Goal: Task Accomplishment & Management: Manage account settings

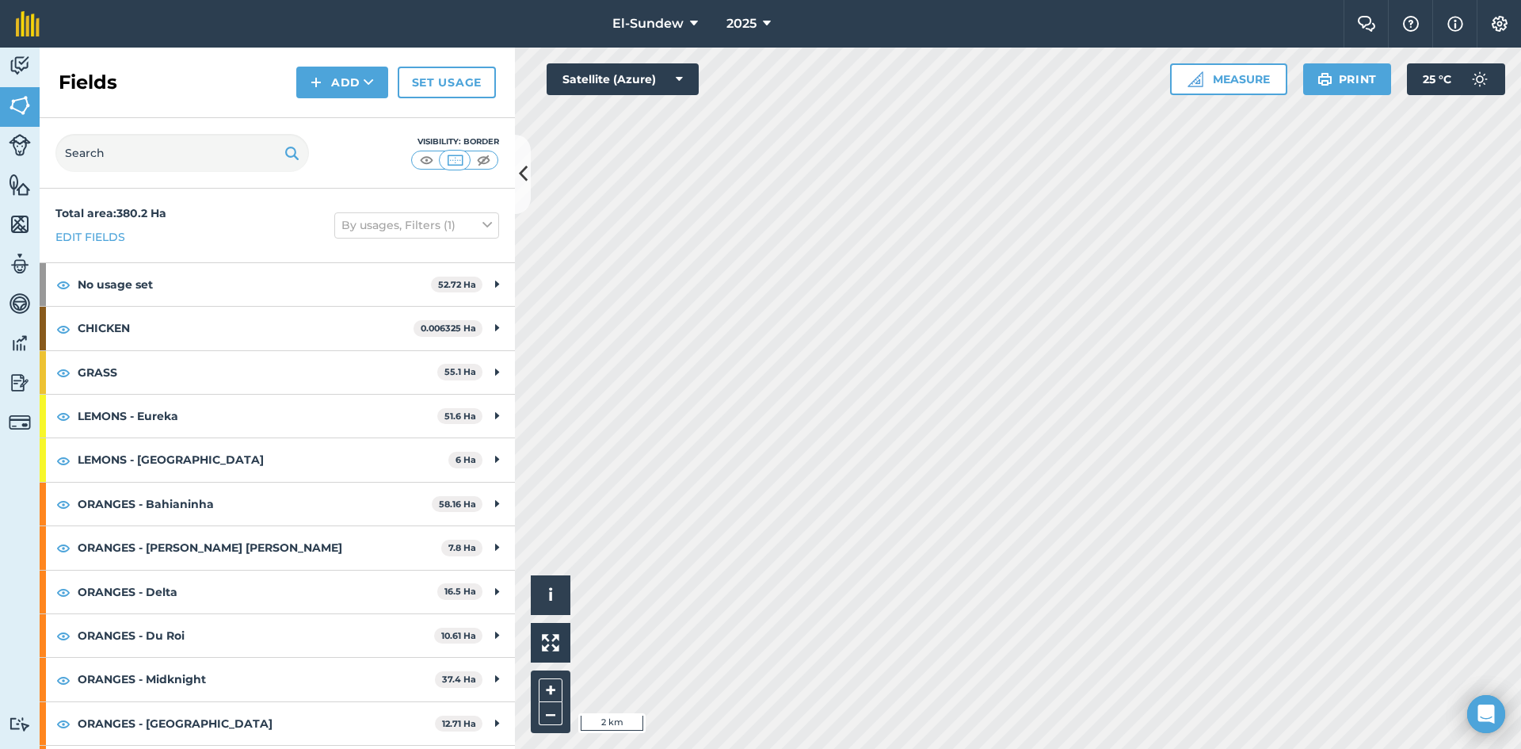
scroll to position [215, 0]
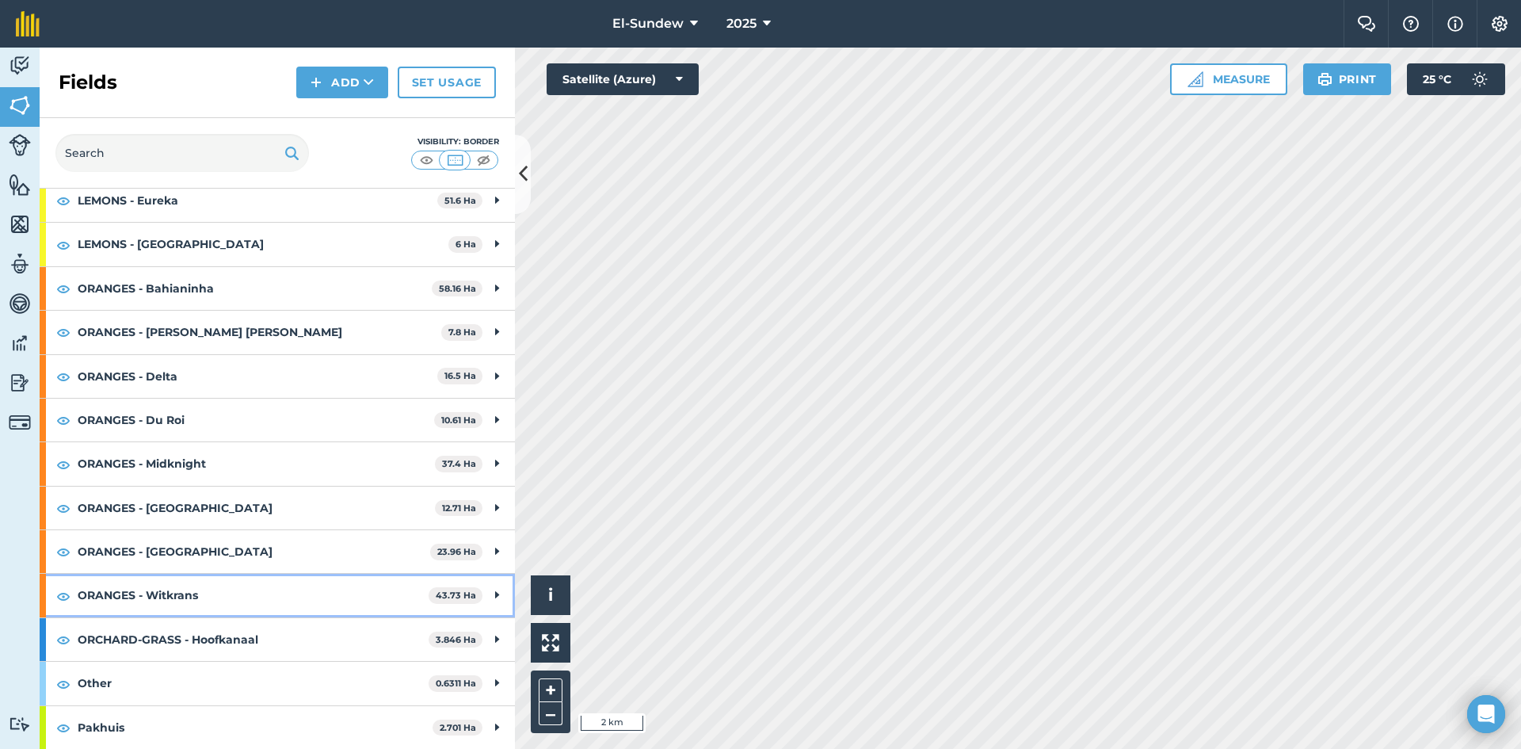
click at [246, 594] on strong "ORANGES - Witkrans" at bounding box center [253, 594] width 351 height 43
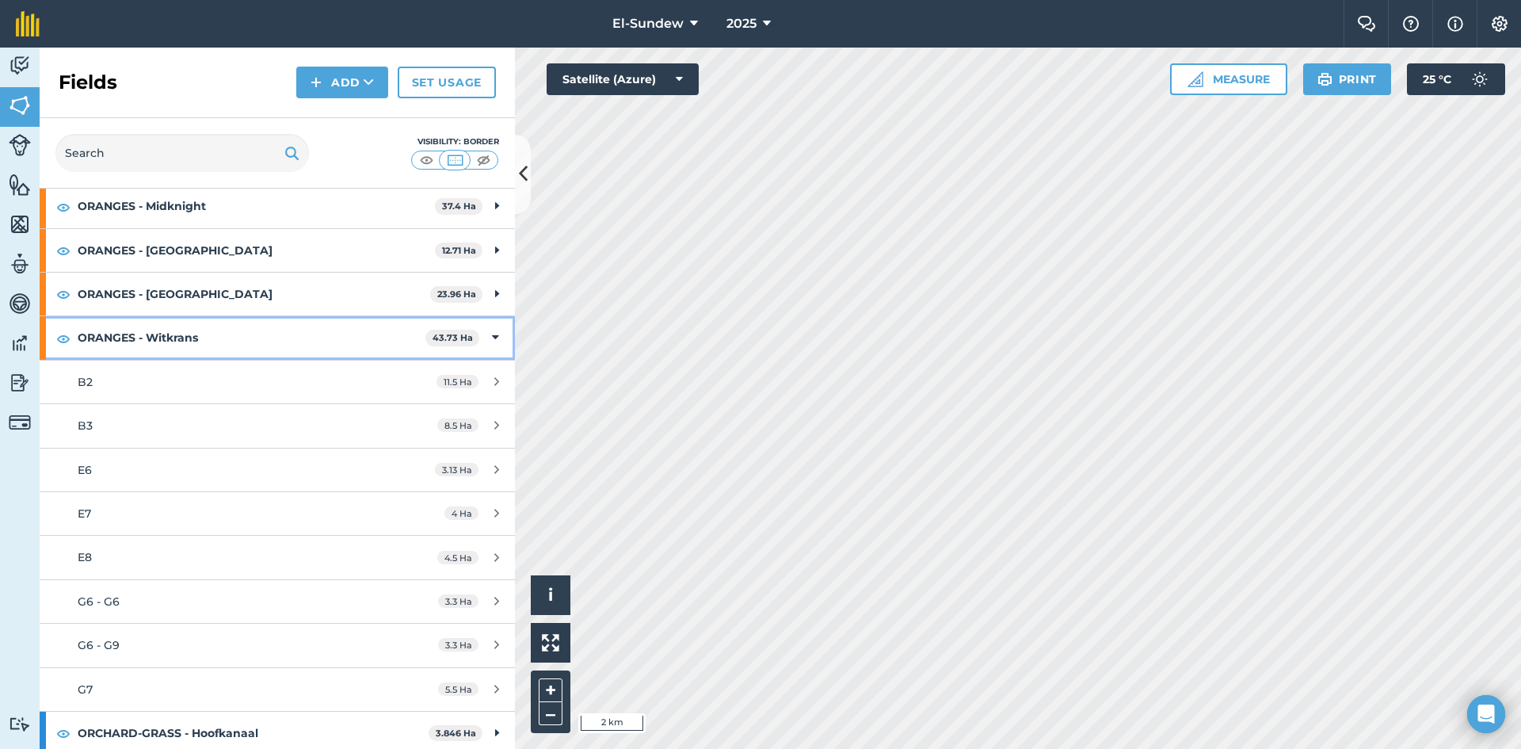
scroll to position [479, 0]
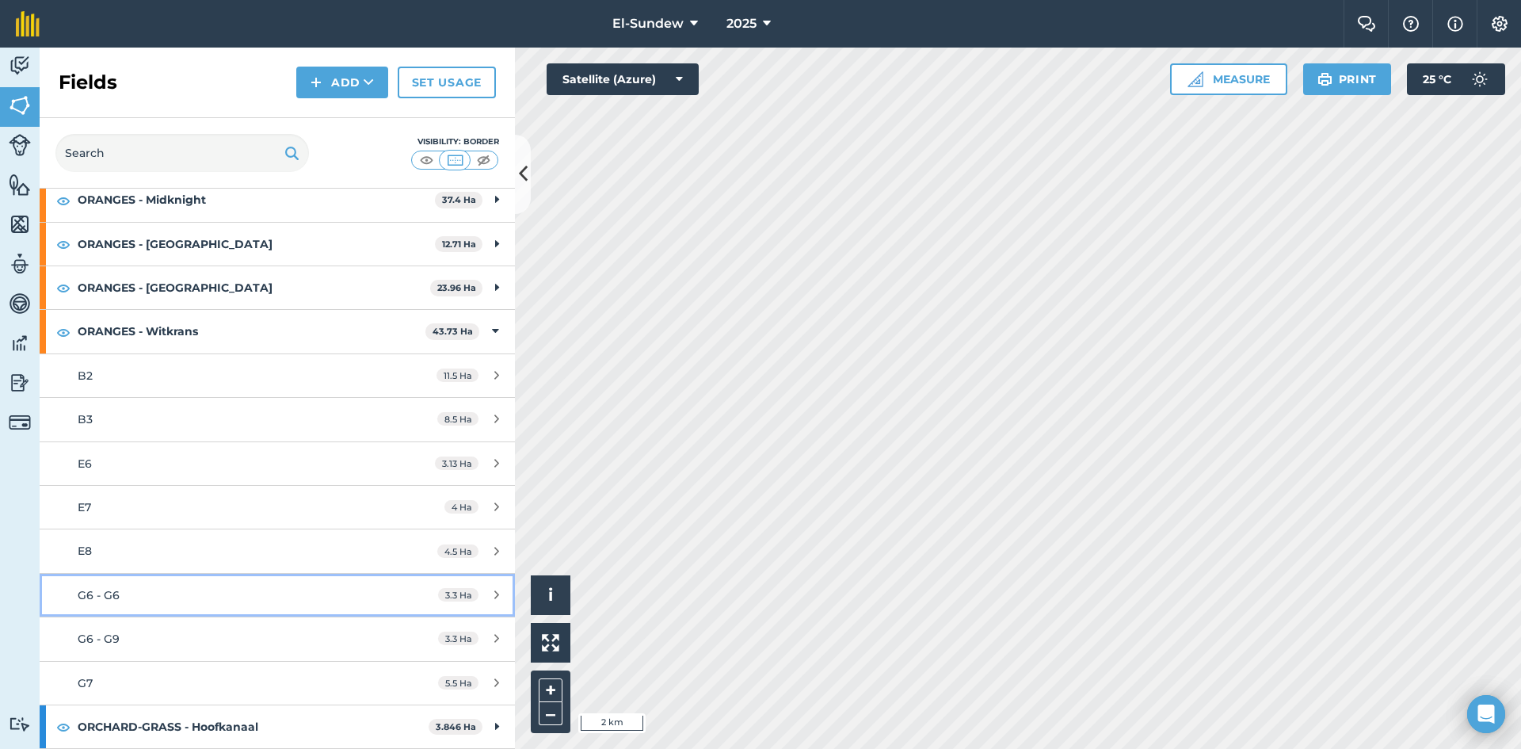
click at [202, 593] on div "G6 - G6" at bounding box center [227, 594] width 298 height 17
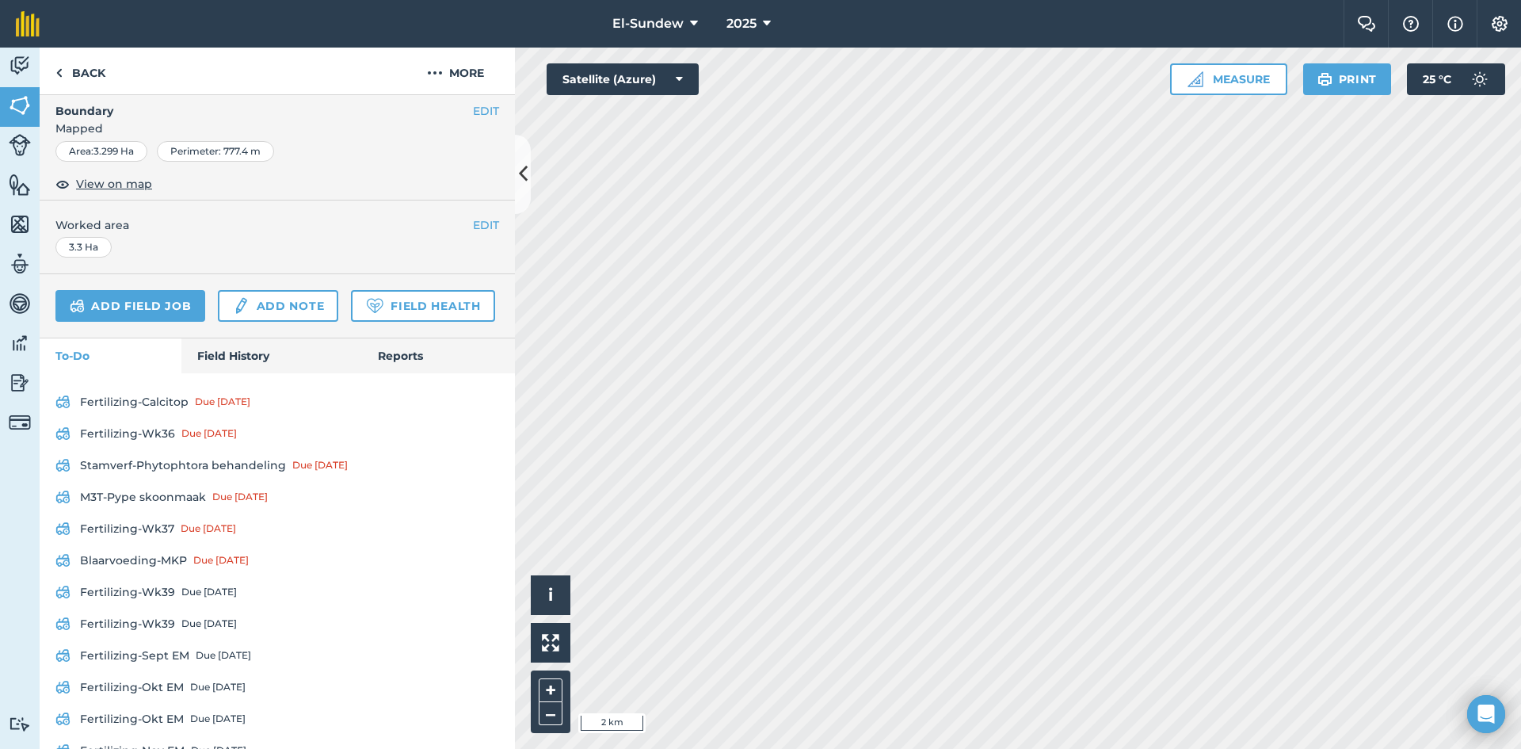
scroll to position [264, 0]
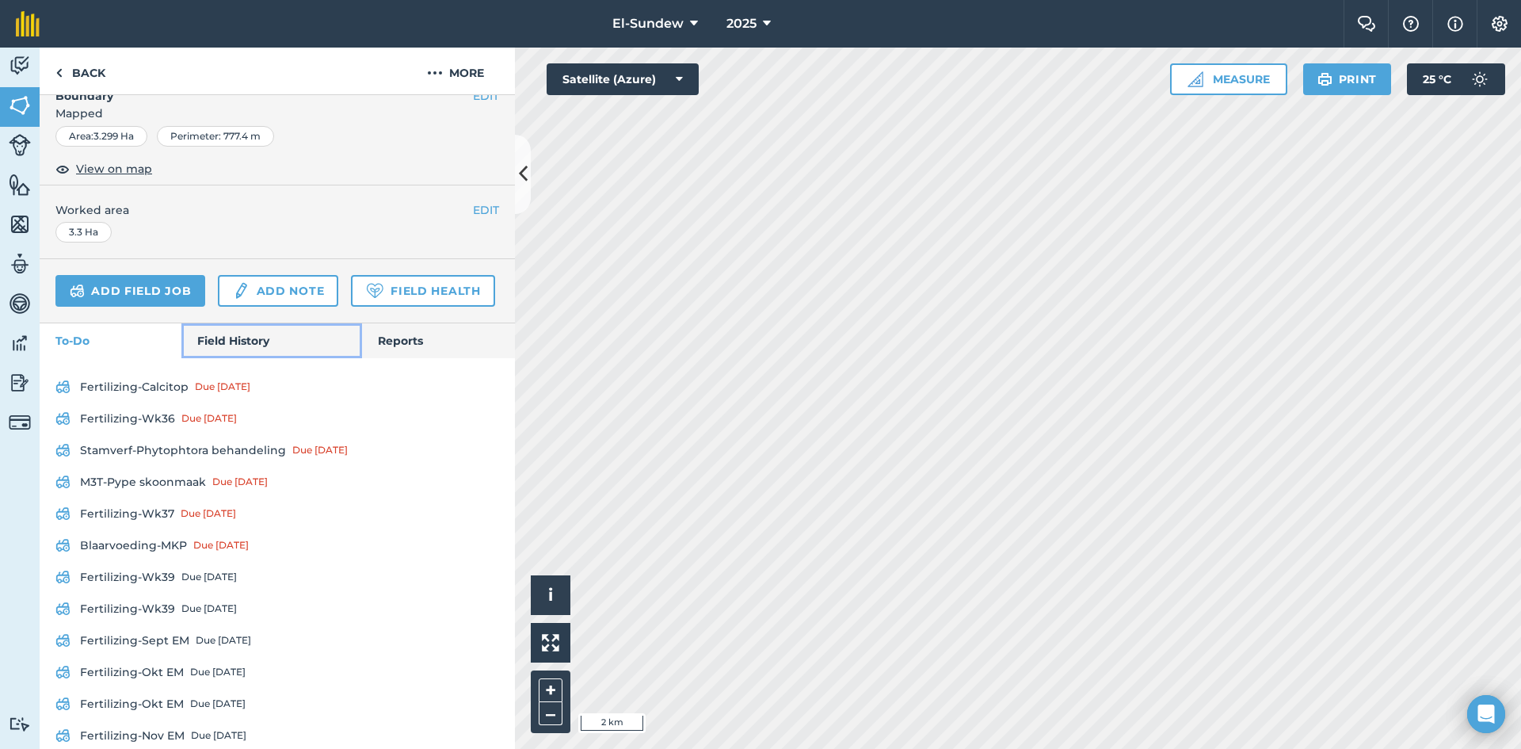
click at [251, 358] on link "Field History" at bounding box center [271, 340] width 180 height 35
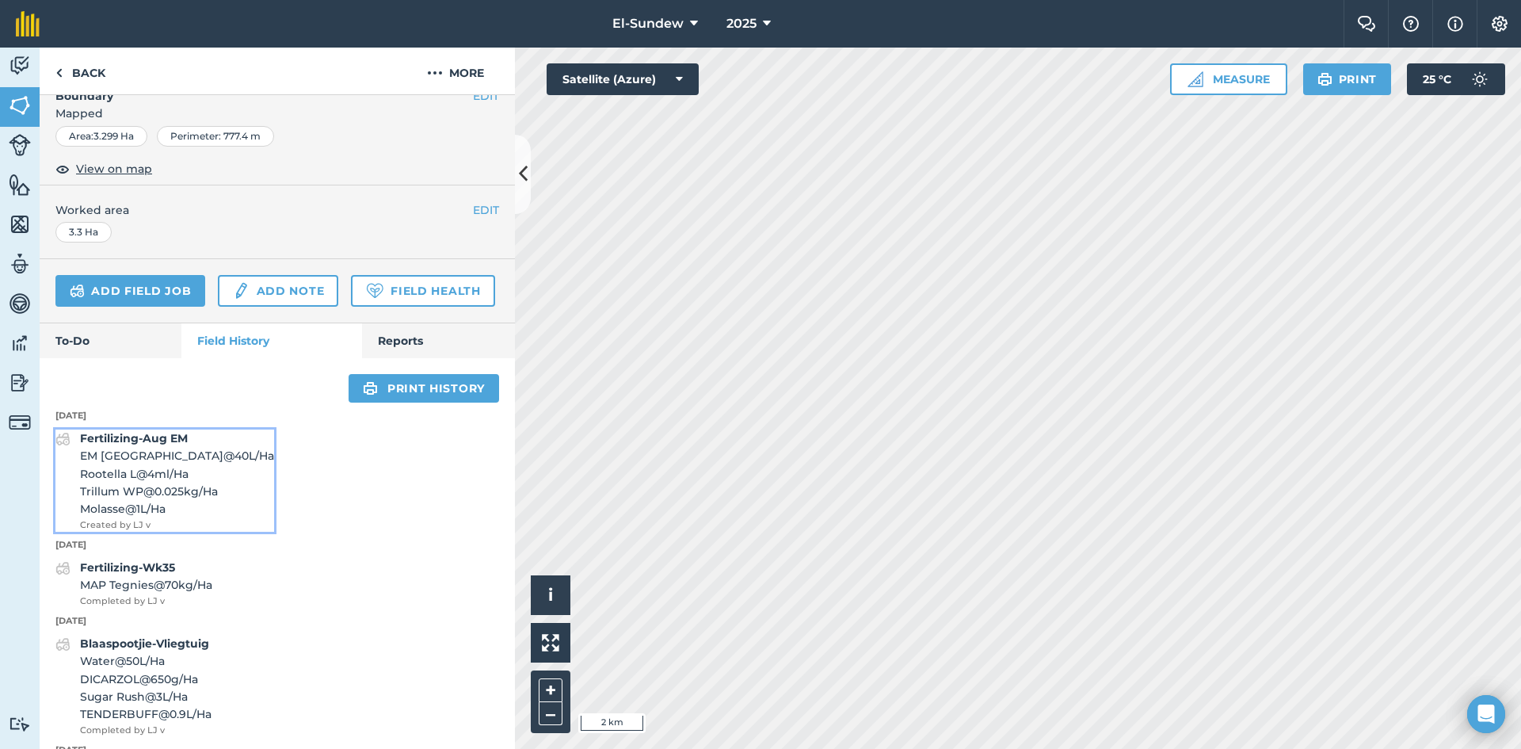
click at [196, 464] on span "EM Agri @ 40 L / Ha" at bounding box center [177, 455] width 194 height 17
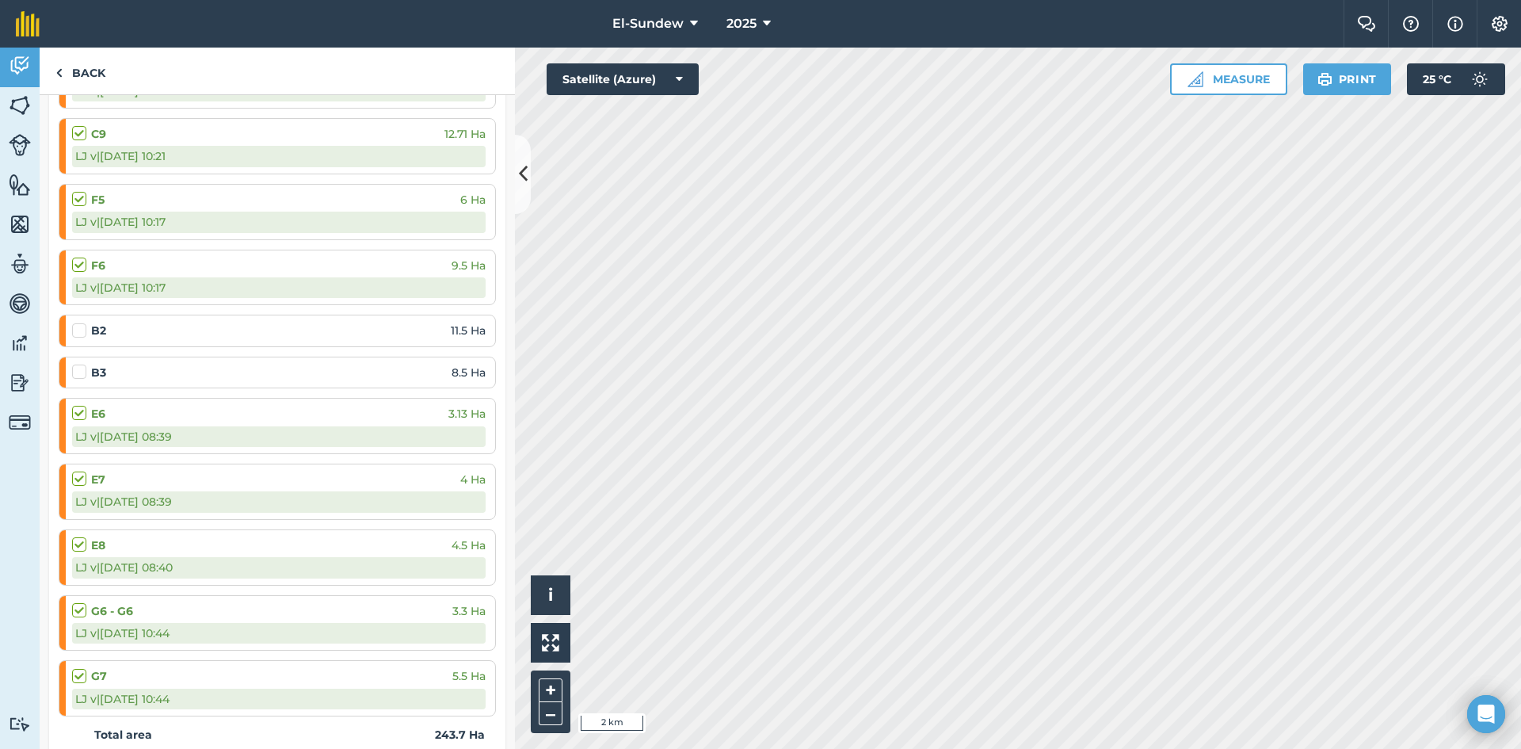
scroll to position [2113, 0]
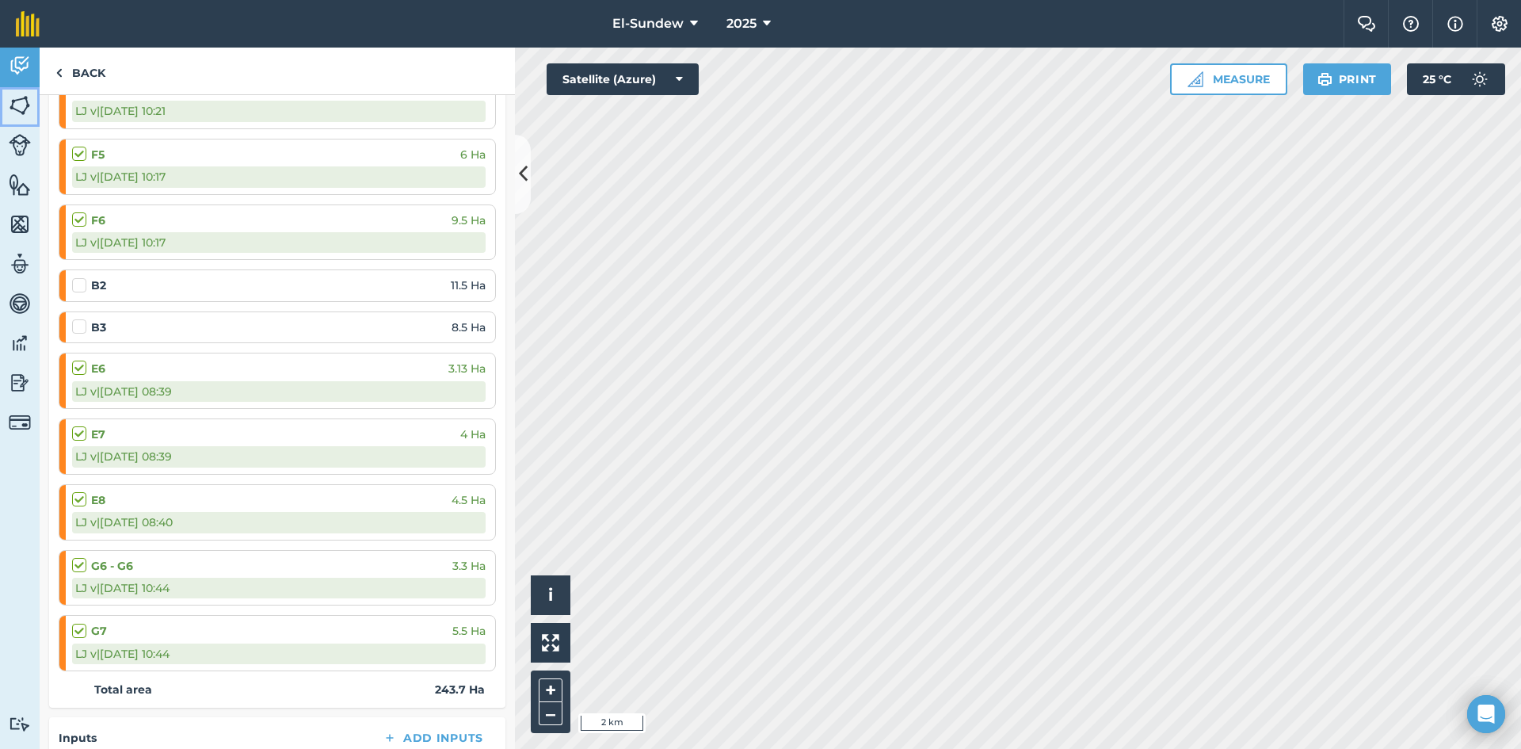
click at [19, 111] on img at bounding box center [20, 105] width 22 height 24
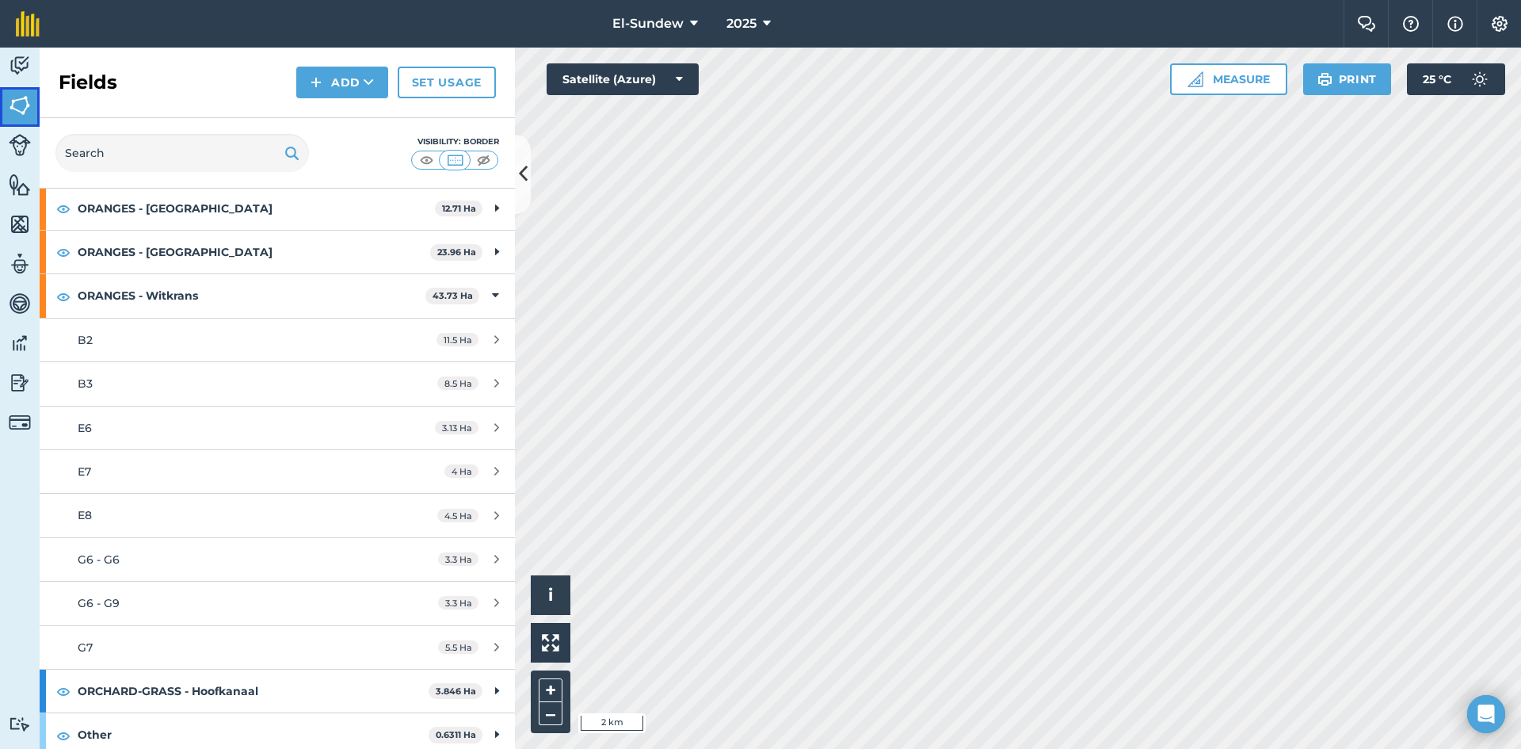
scroll to position [528, 0]
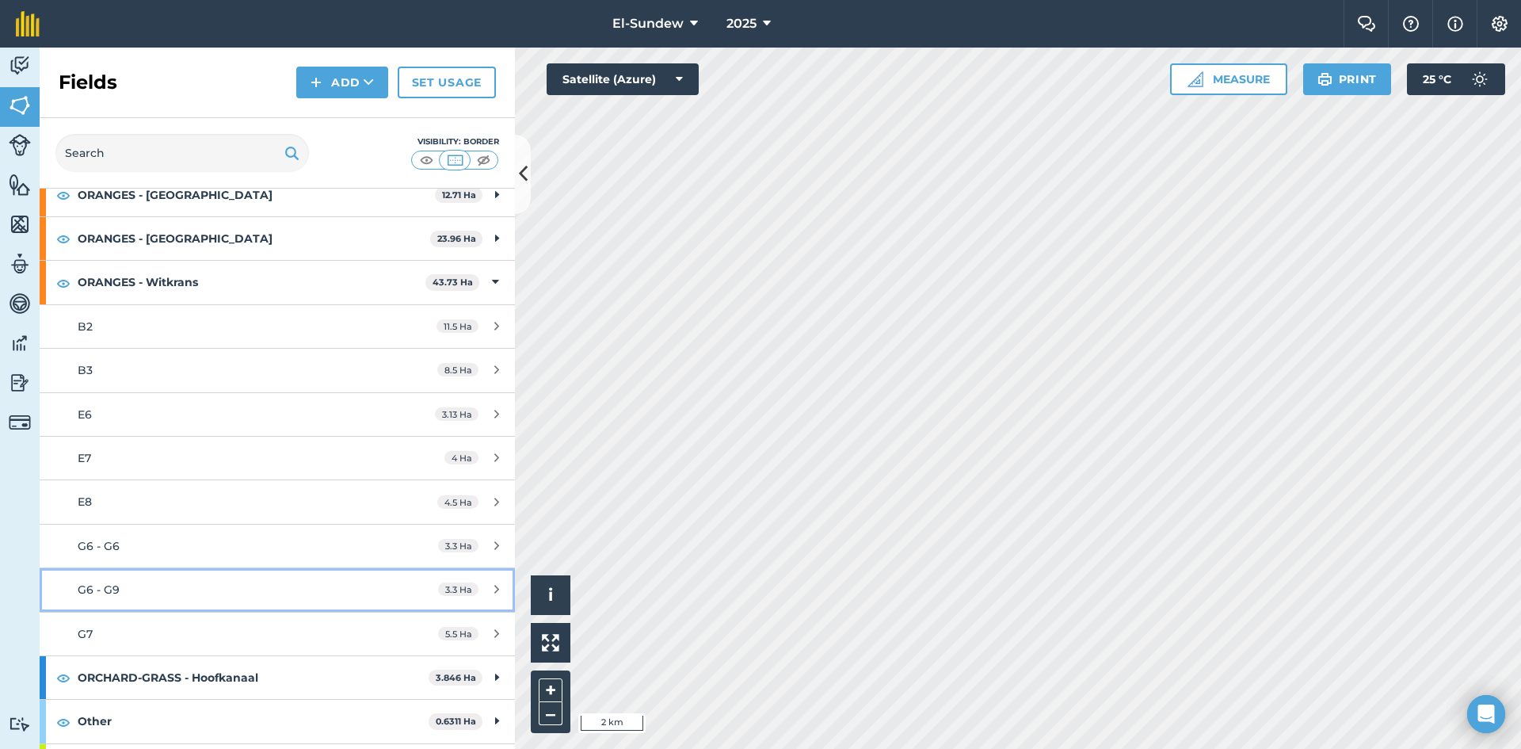
click at [234, 586] on div "G6 - G9" at bounding box center [227, 589] width 298 height 17
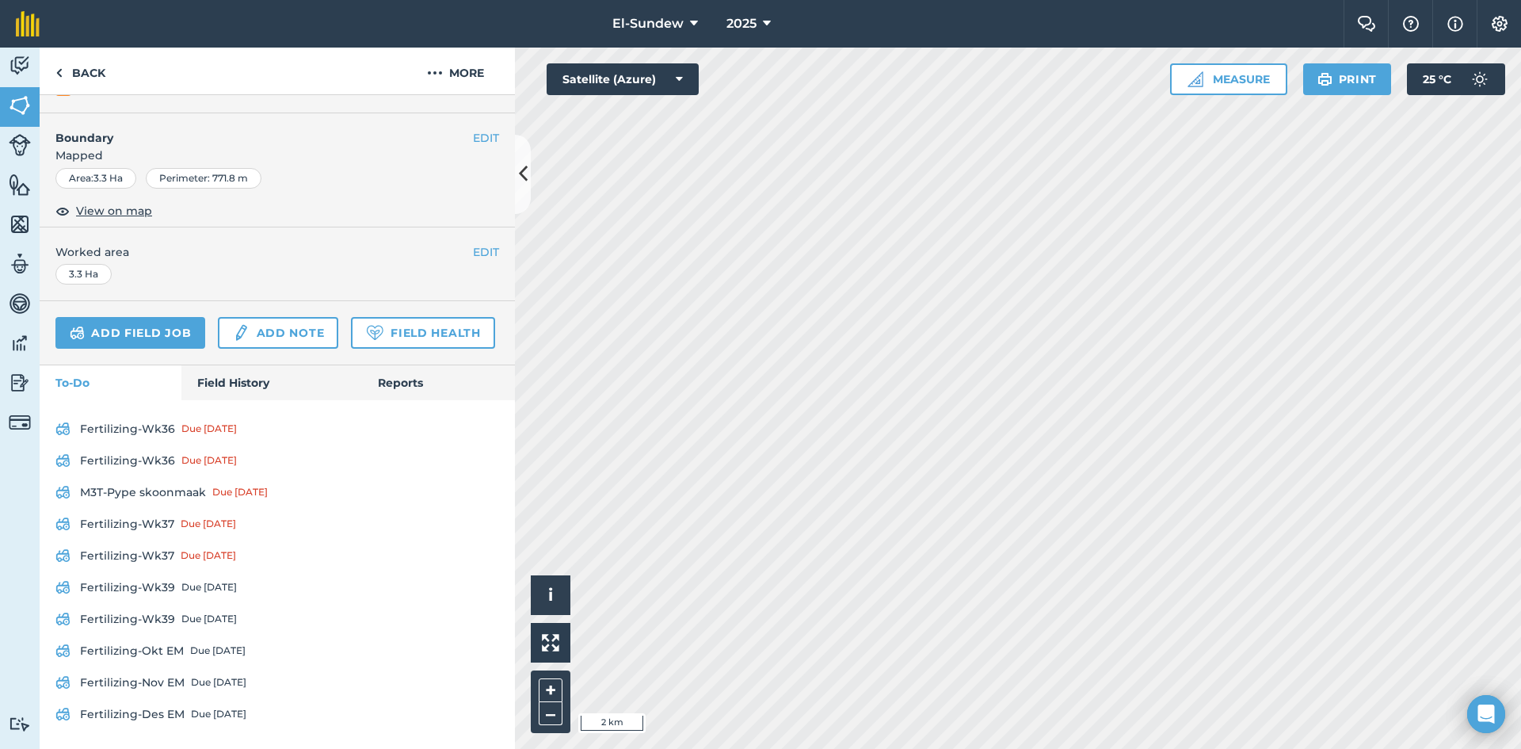
scroll to position [264, 0]
click at [144, 435] on link "Fertilizing-Wk36 Due 1 Sep" at bounding box center [277, 428] width 444 height 25
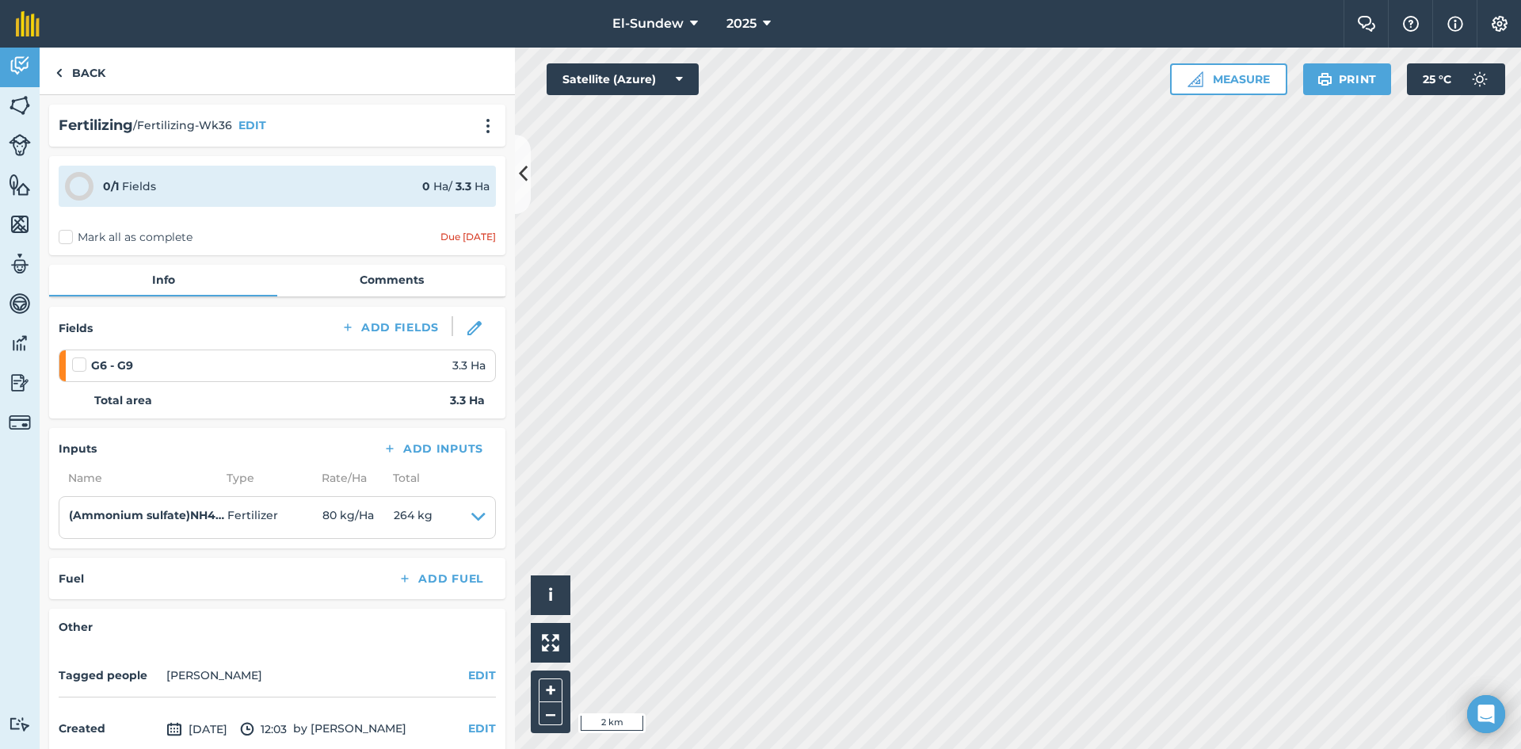
click at [76, 356] on label at bounding box center [81, 356] width 19 height 0
click at [76, 363] on input "checkbox" at bounding box center [77, 361] width 10 height 10
checkbox input "false"
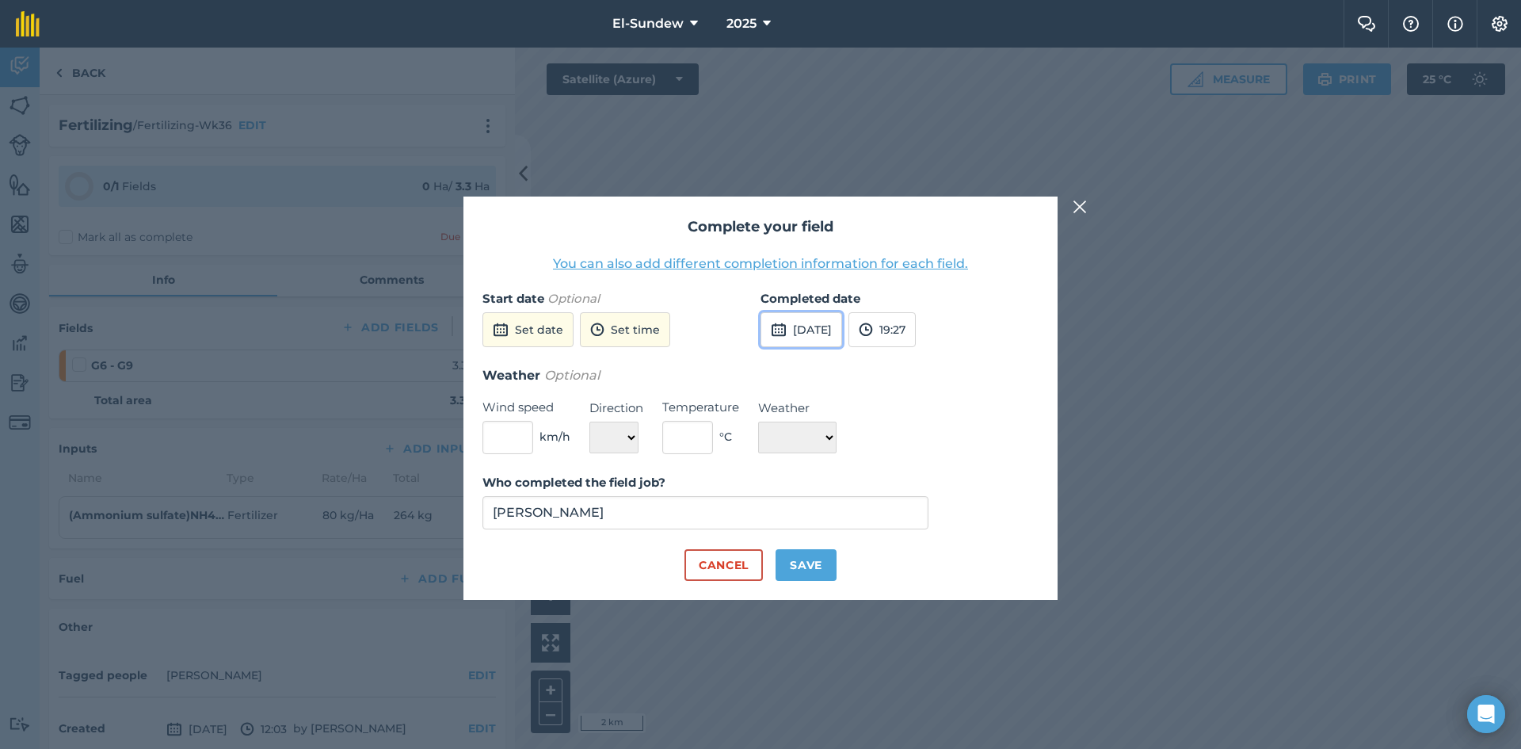
click at [805, 342] on button "15th Sep 2025" at bounding box center [801, 329] width 82 height 35
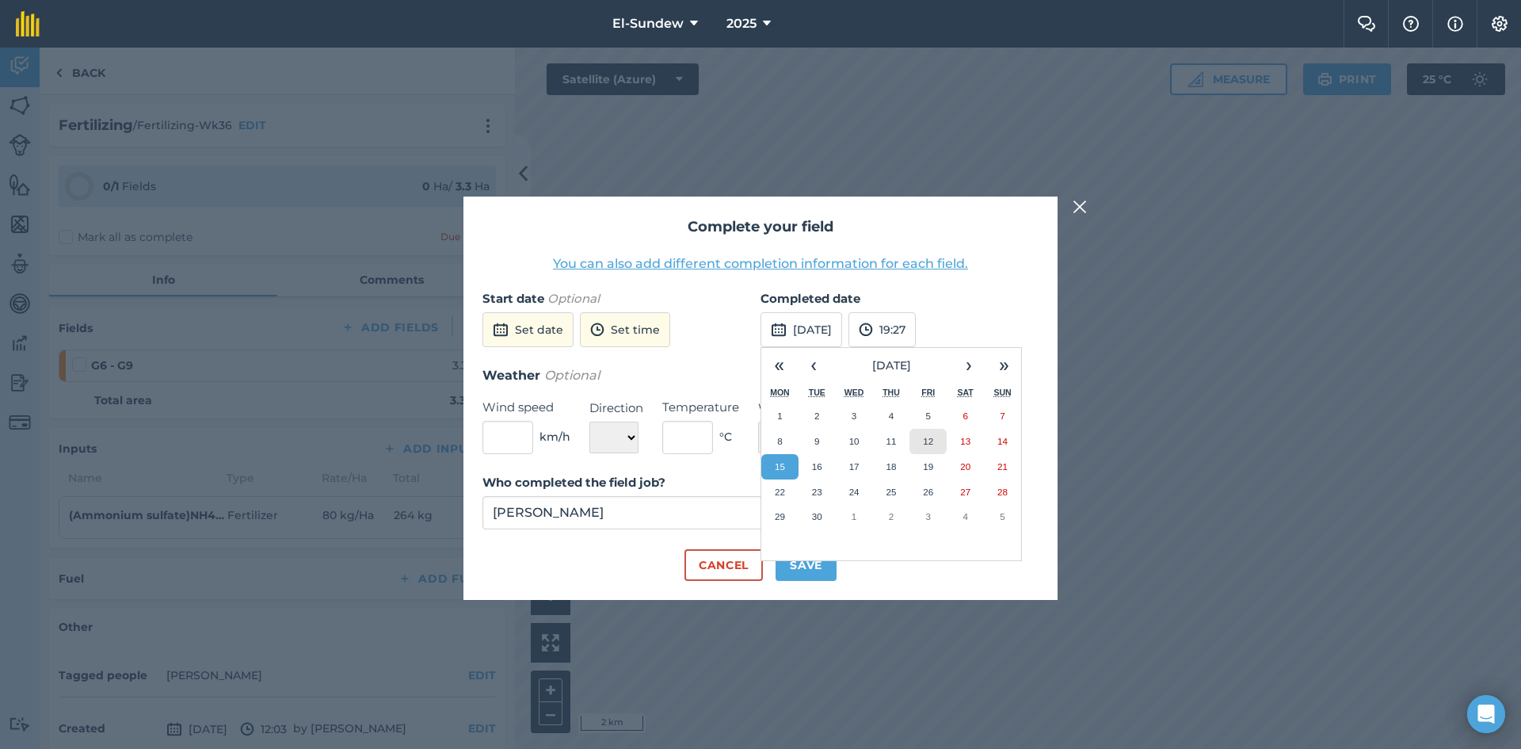
click at [911, 448] on button "12" at bounding box center [927, 441] width 37 height 25
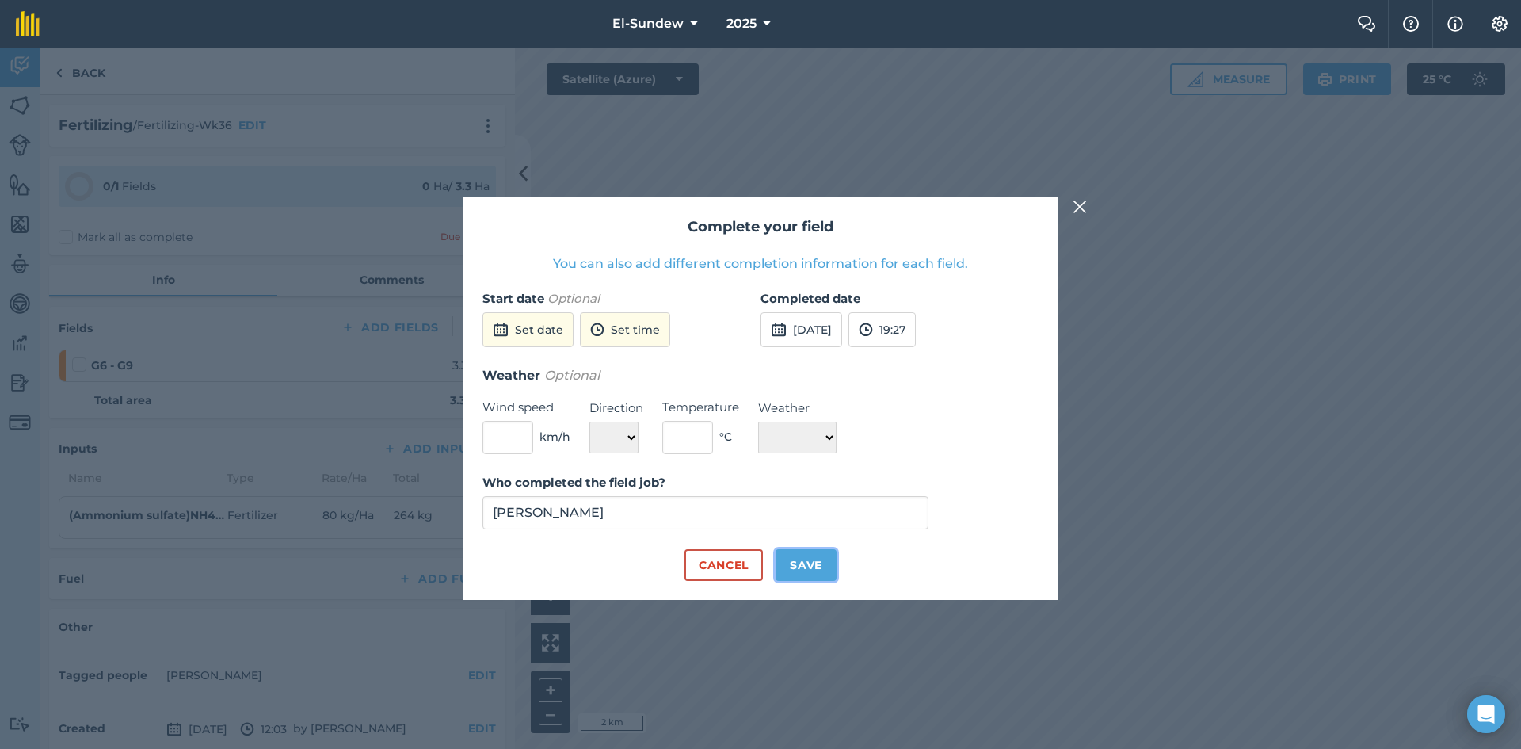
click at [825, 577] on button "Save" at bounding box center [805, 565] width 61 height 32
checkbox input "true"
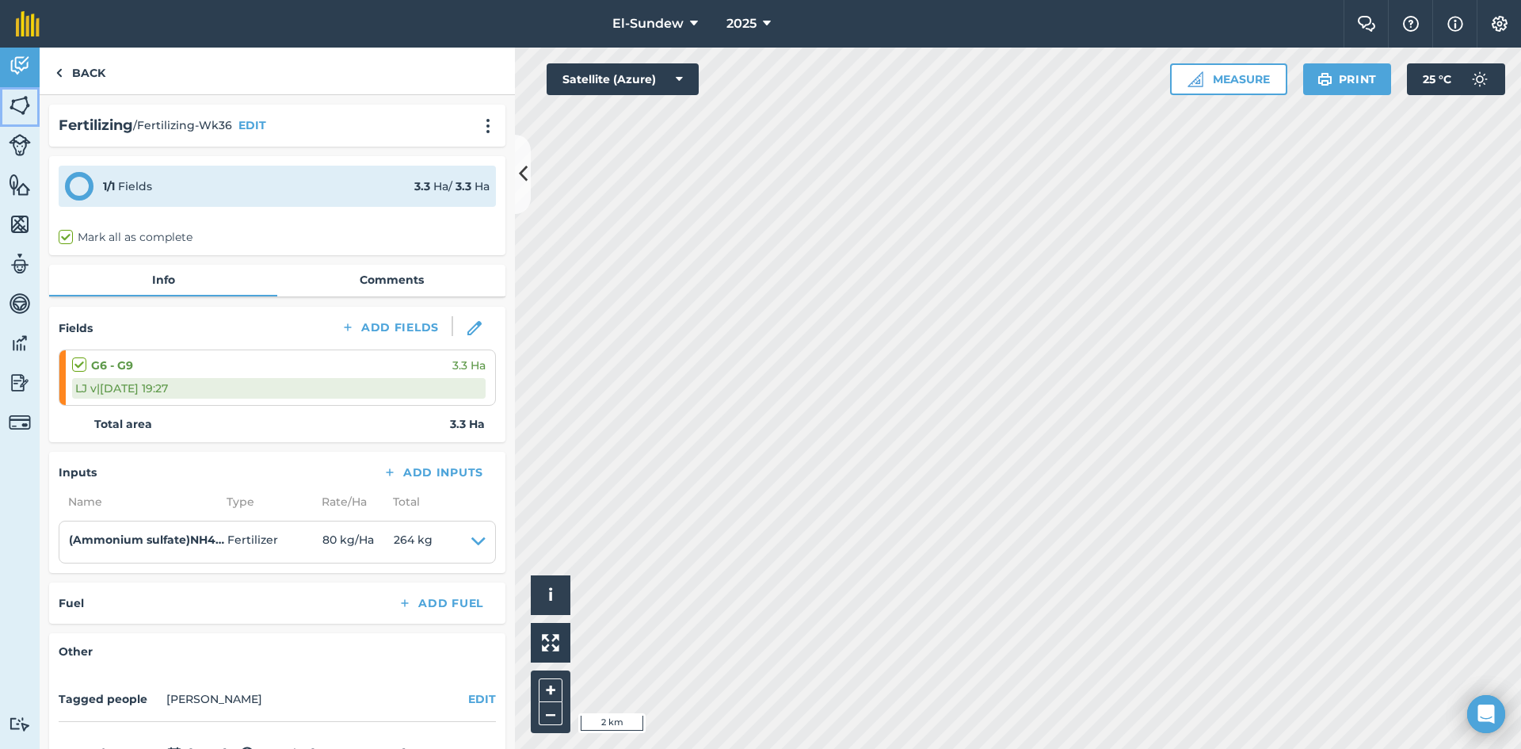
click at [29, 121] on link "Fields" at bounding box center [20, 107] width 40 height 40
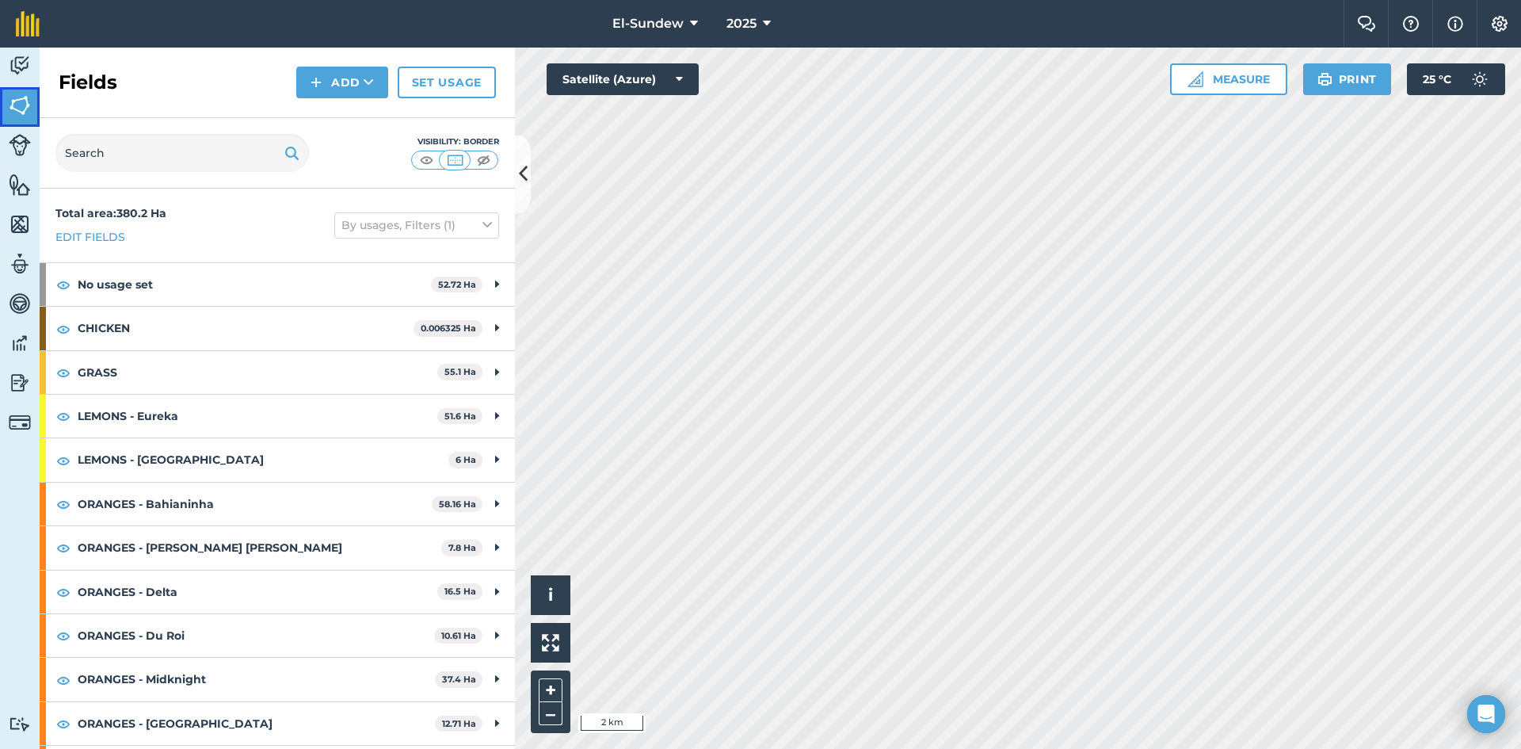
scroll to position [264, 0]
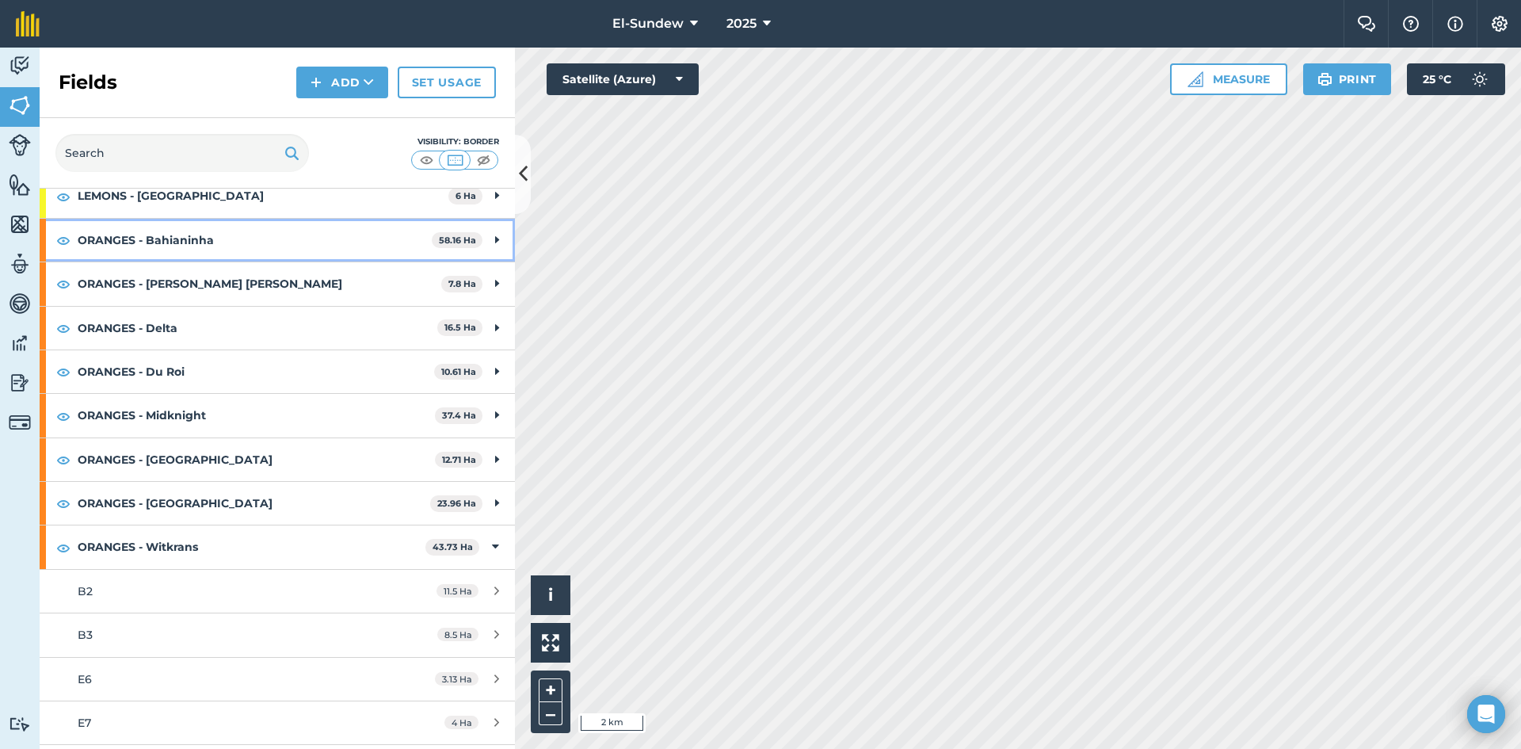
click at [237, 238] on strong "ORANGES - Bahianinha" at bounding box center [255, 240] width 354 height 43
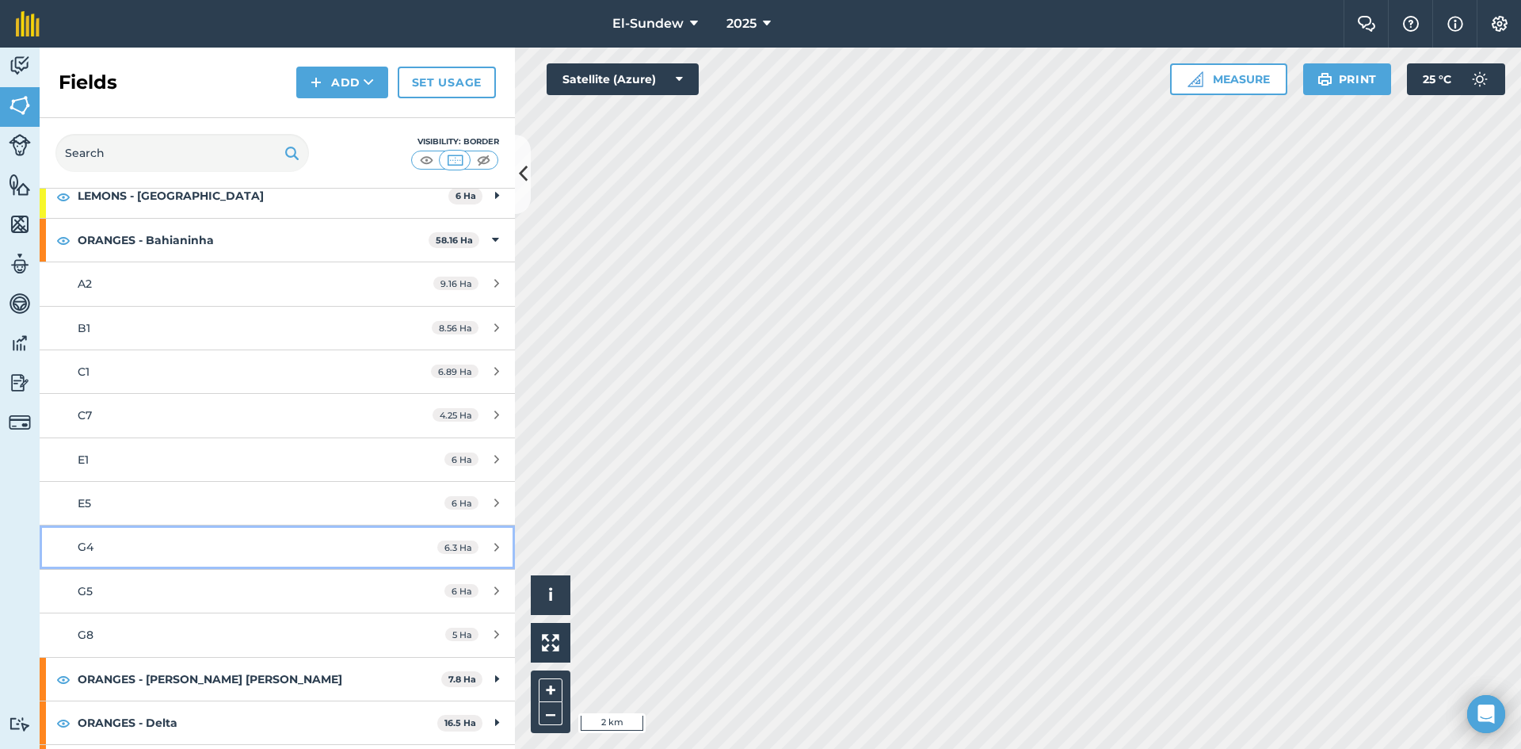
click at [189, 529] on link "G4 6.3 Ha" at bounding box center [277, 546] width 475 height 43
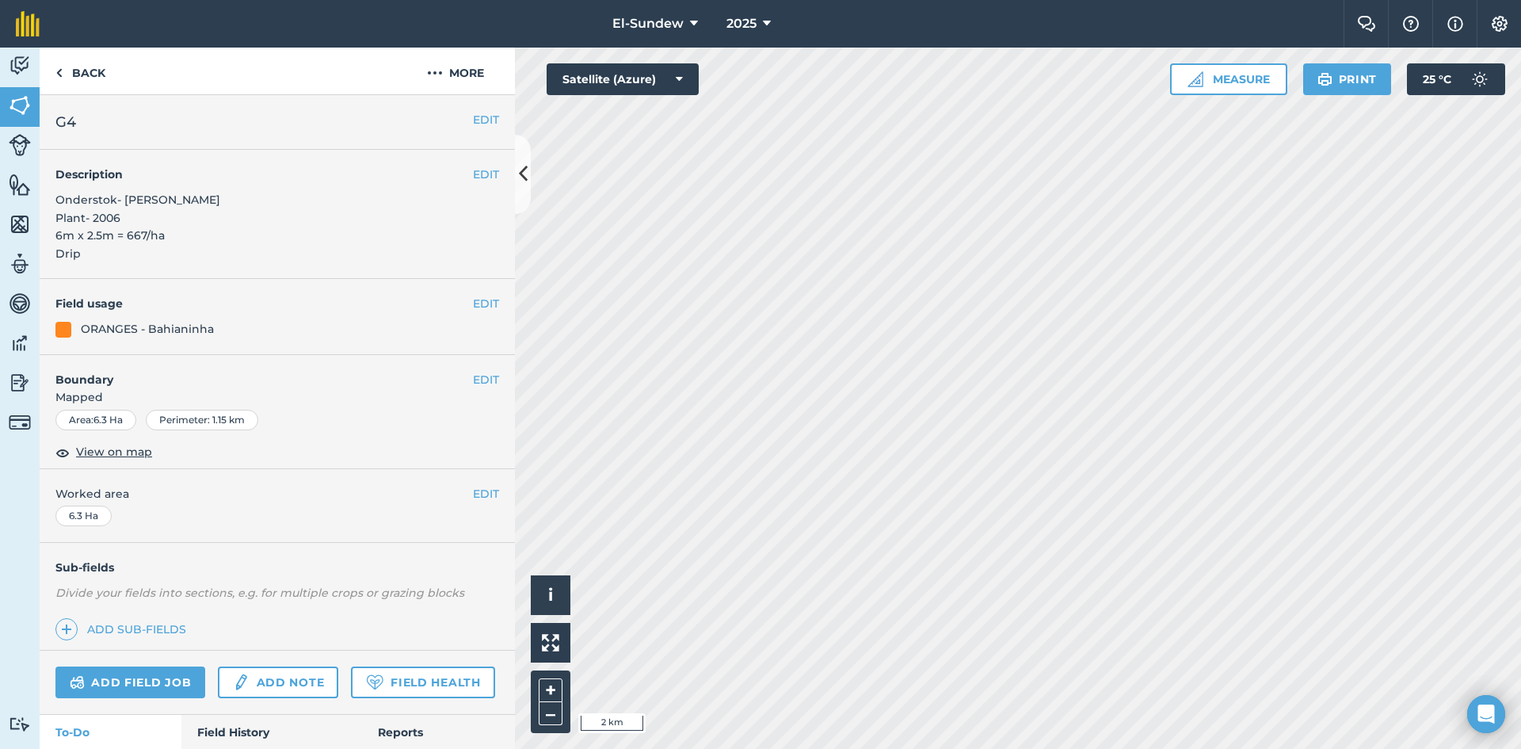
scroll to position [264, 0]
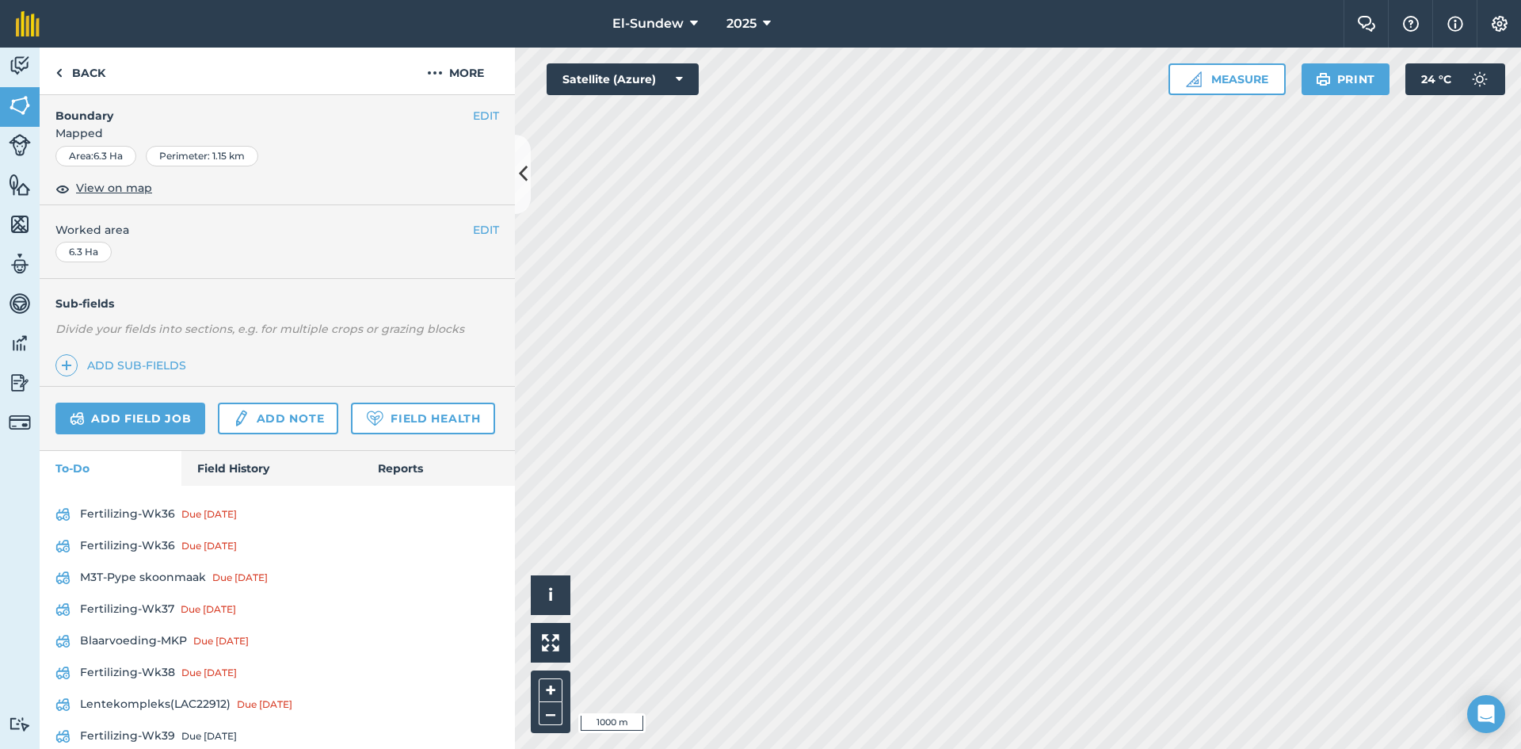
scroll to position [520, 0]
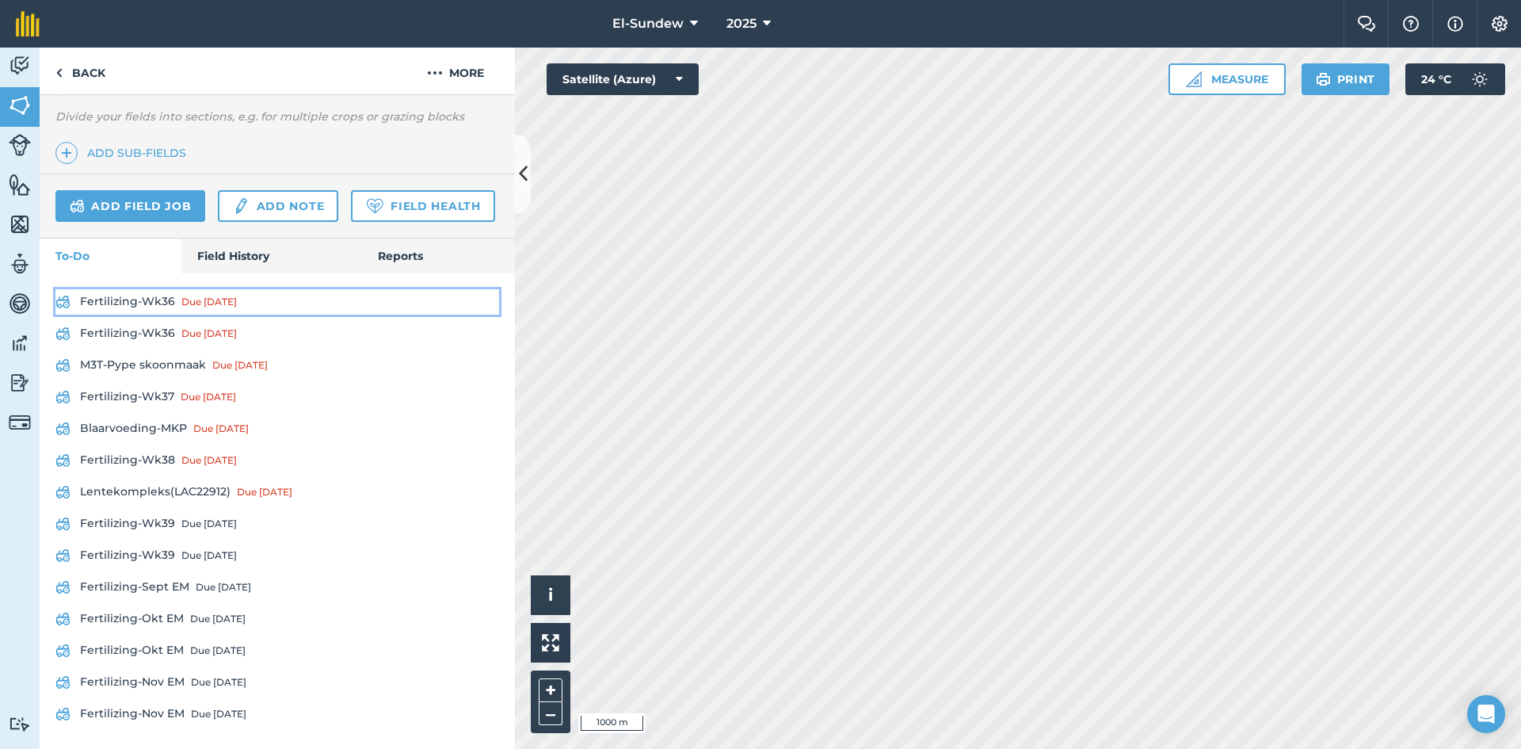
click at [159, 307] on link "Fertilizing-Wk36 Due 1 Sep" at bounding box center [277, 301] width 444 height 25
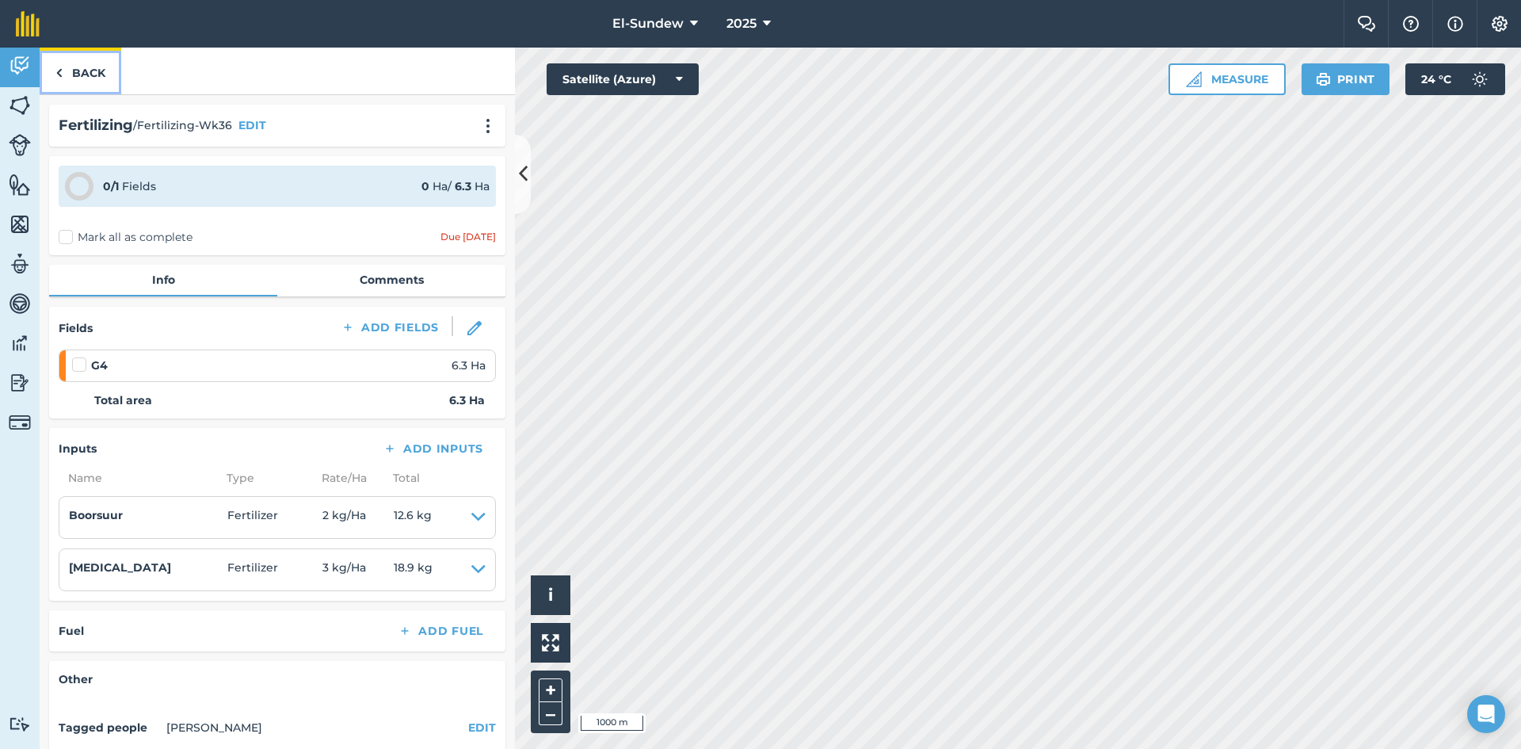
click at [88, 68] on link "Back" at bounding box center [81, 71] width 82 height 47
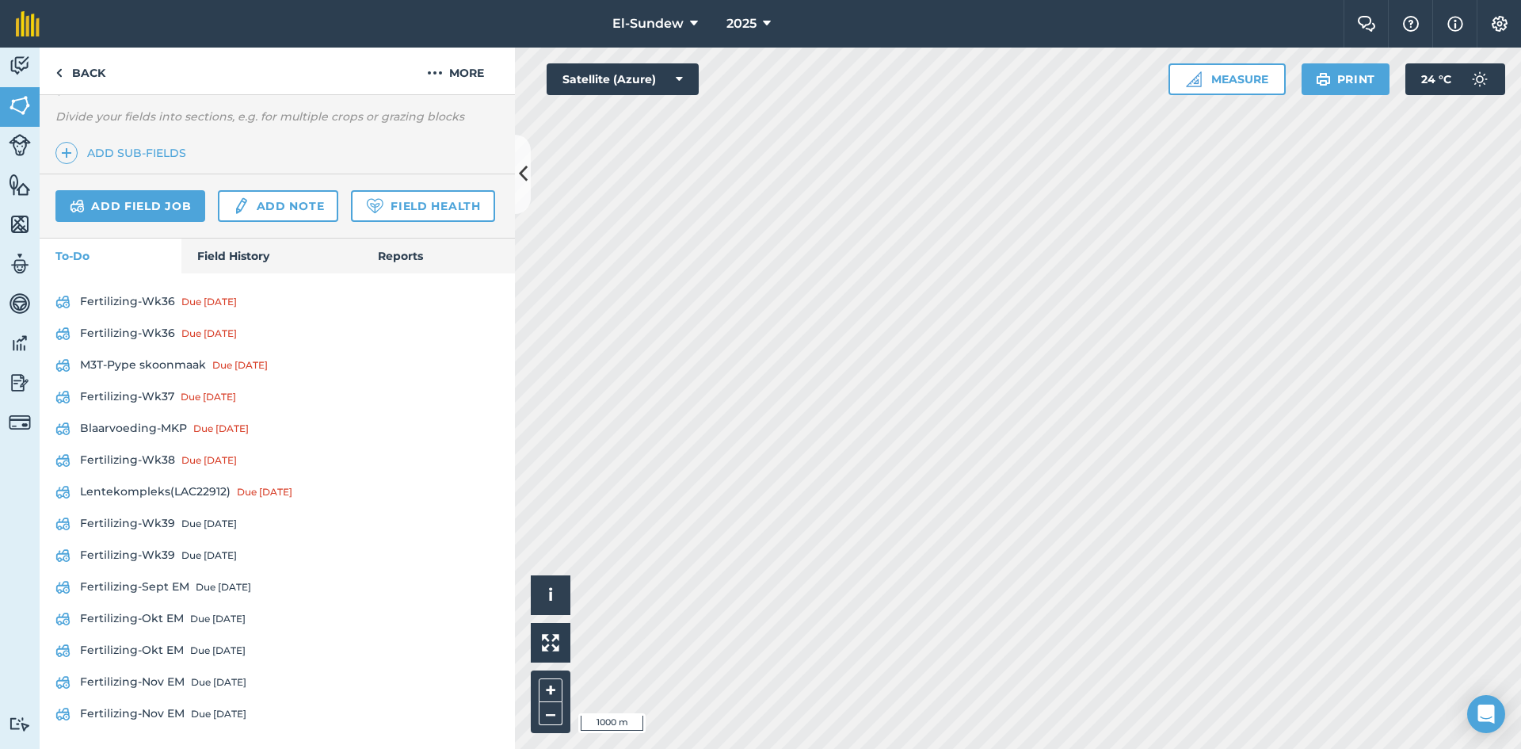
scroll to position [520, 0]
click at [140, 336] on link "Fertilizing-Wk36 Due 1 Sep" at bounding box center [277, 333] width 444 height 25
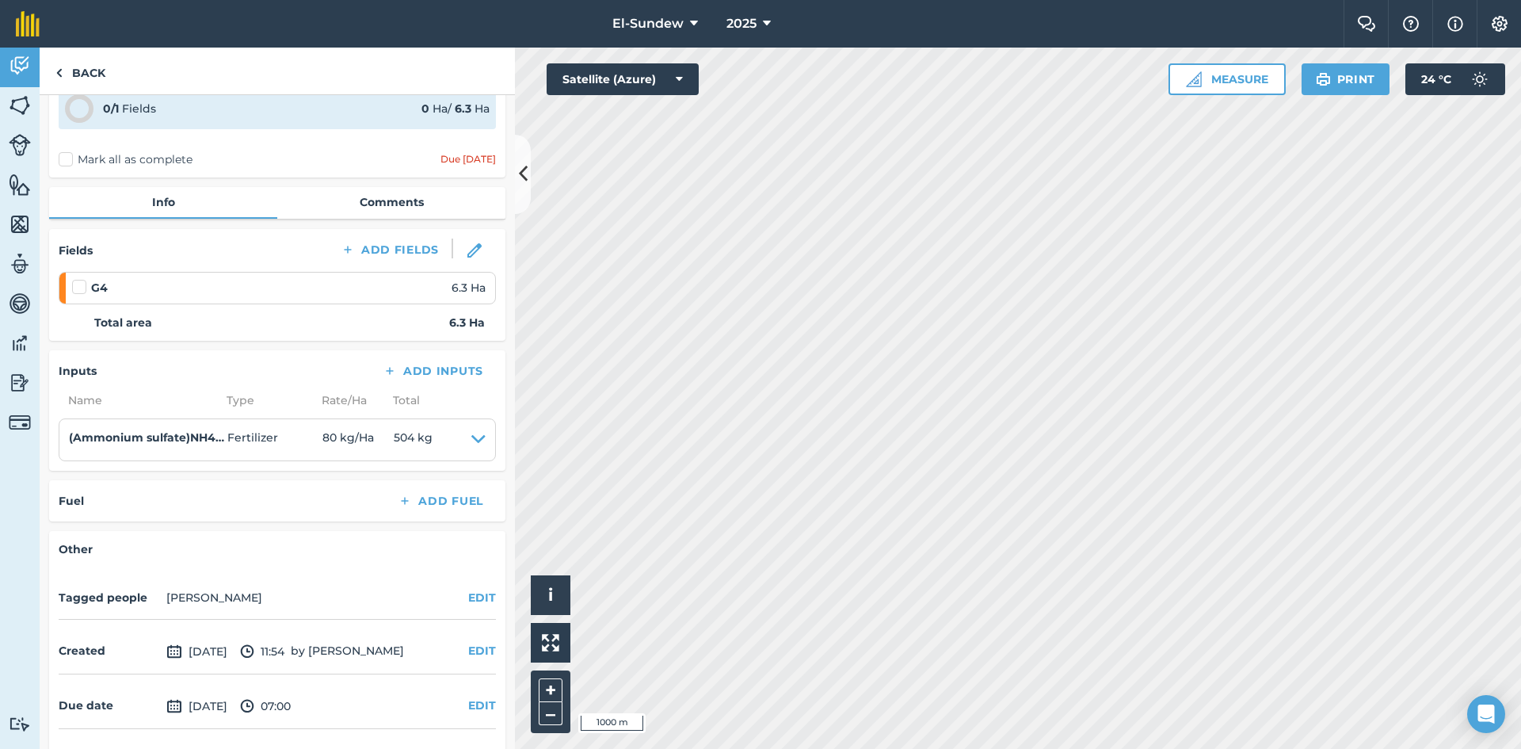
scroll to position [130, 0]
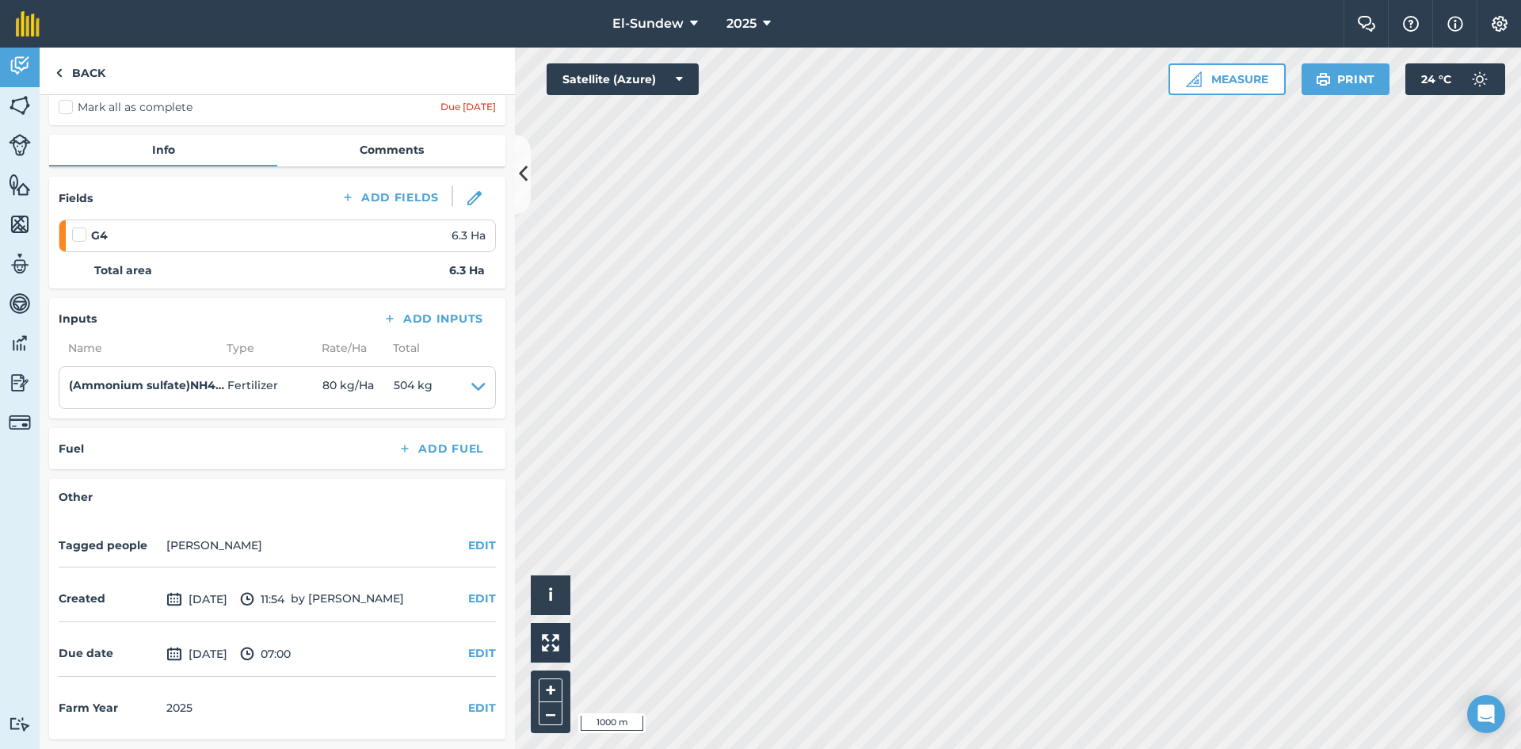
click at [80, 227] on label at bounding box center [81, 227] width 19 height 0
click at [80, 231] on input "checkbox" at bounding box center [77, 232] width 10 height 10
checkbox input "false"
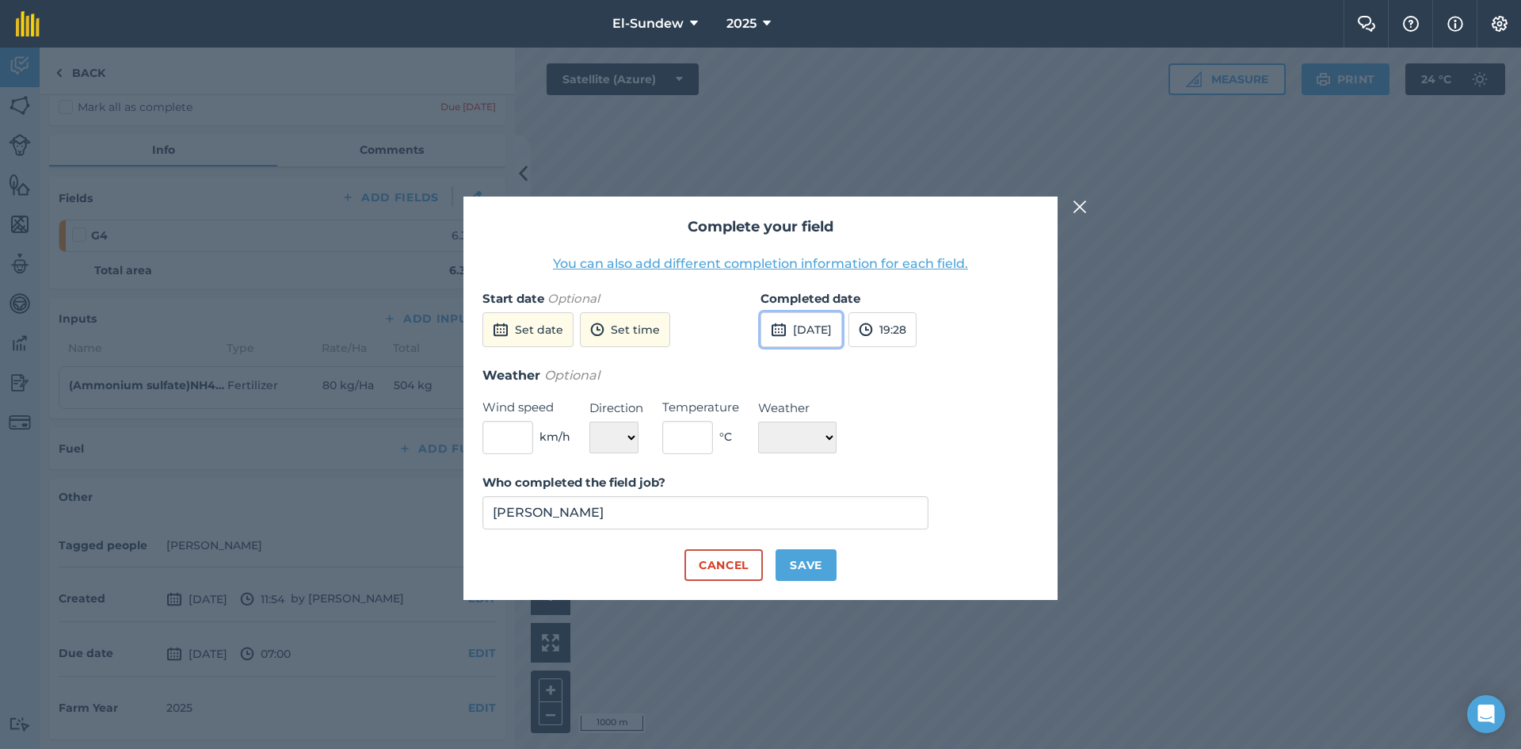
click at [821, 333] on button "15th Sep 2025" at bounding box center [801, 329] width 82 height 35
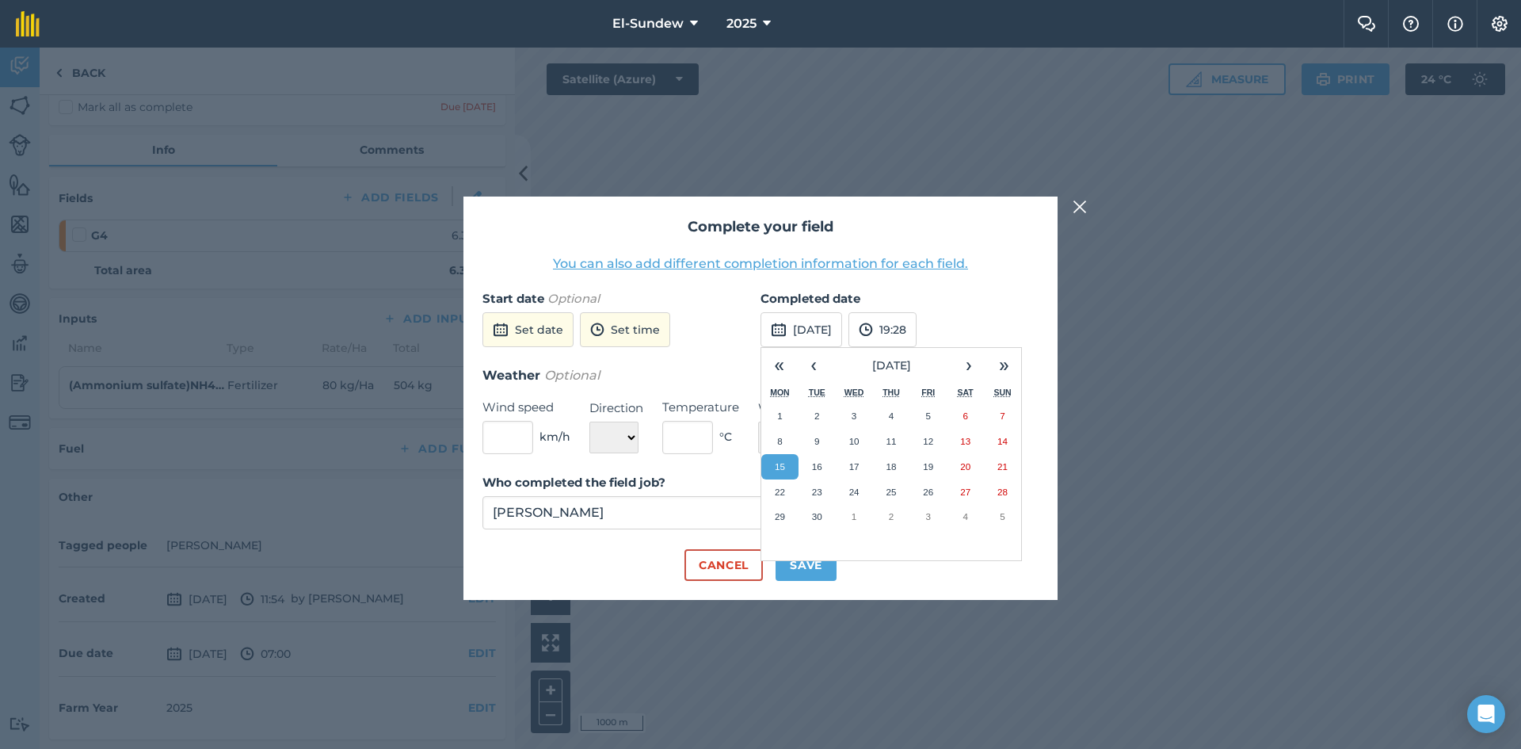
click at [779, 469] on abbr "15" at bounding box center [780, 466] width 10 height 10
click at [802, 561] on button "Save" at bounding box center [805, 565] width 61 height 32
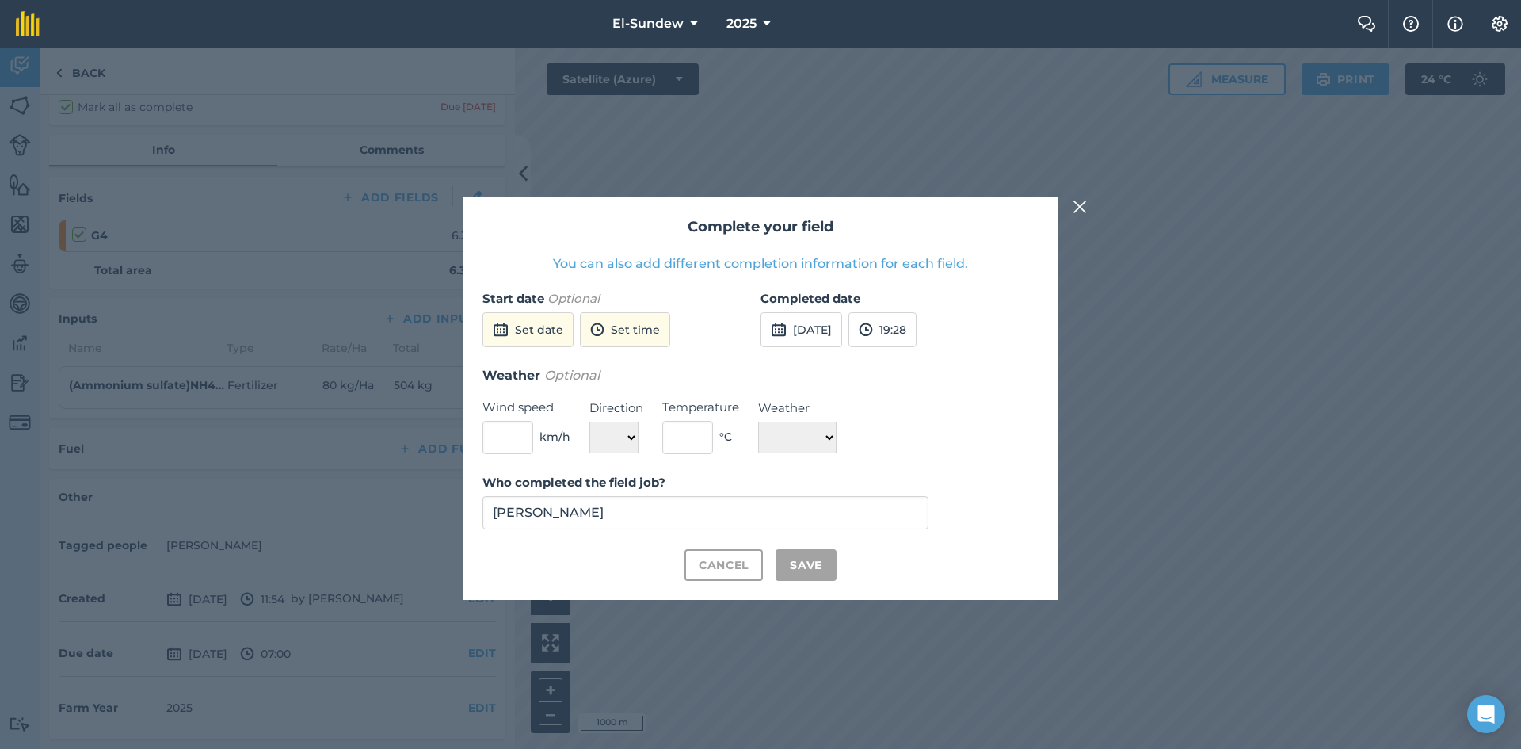
checkbox input "true"
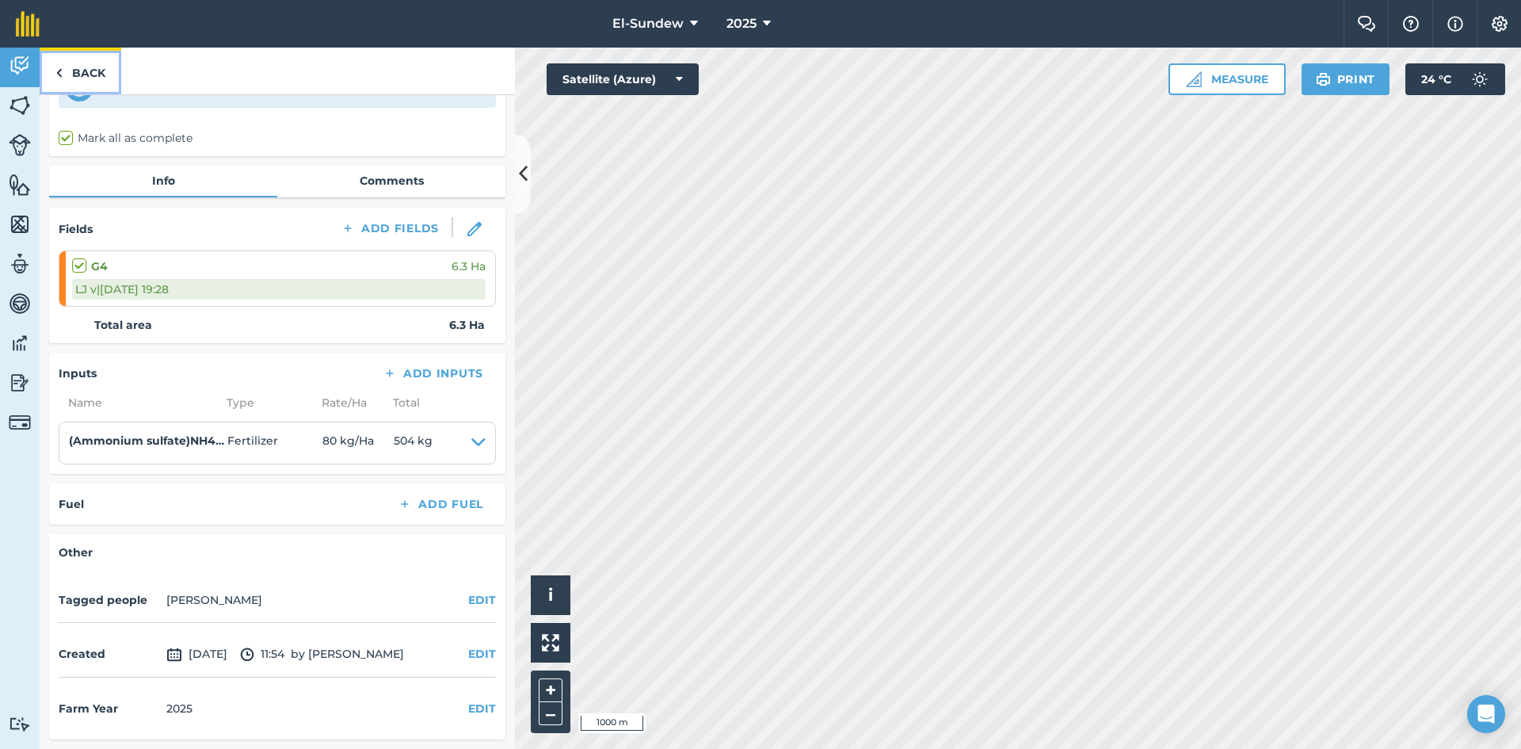
click at [76, 60] on link "Back" at bounding box center [81, 71] width 82 height 47
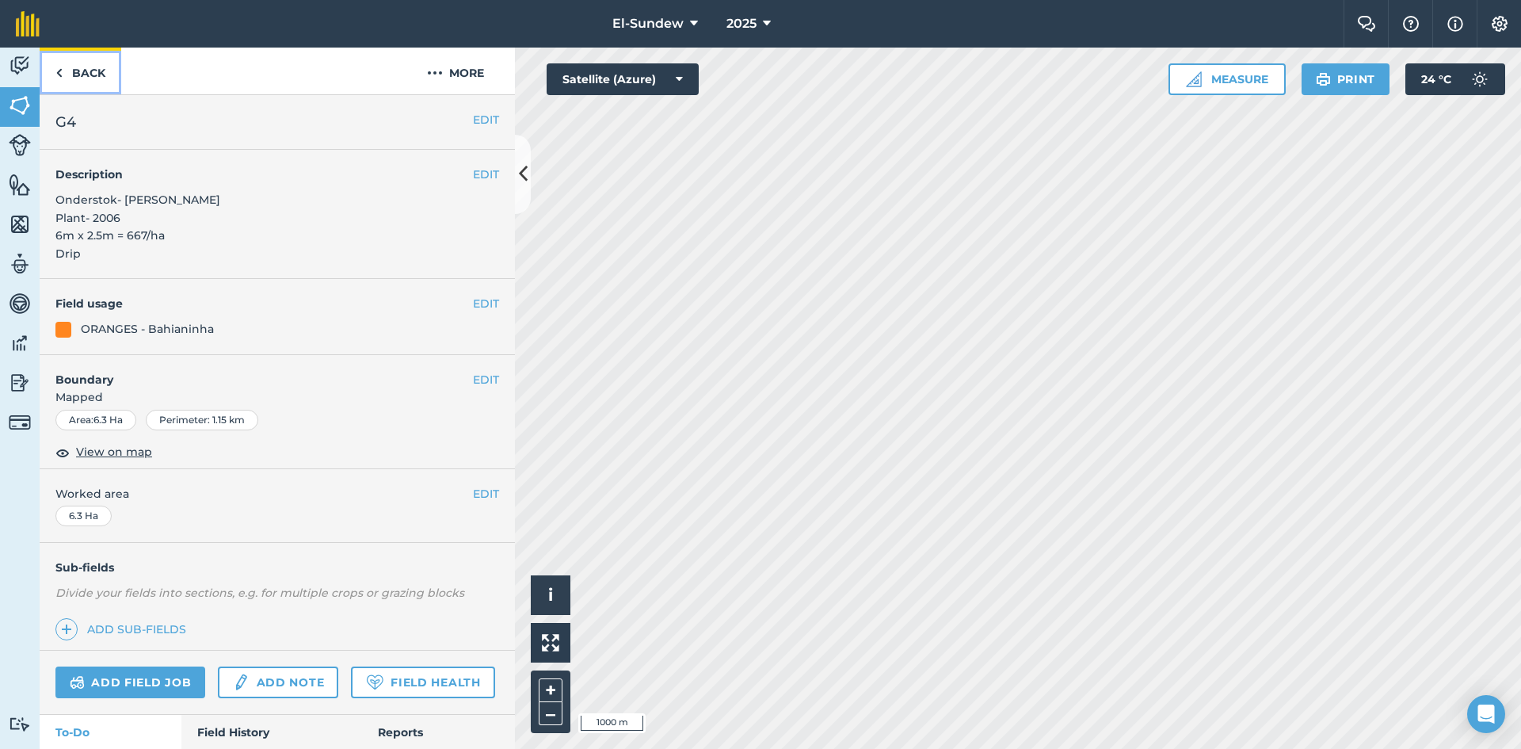
click at [76, 60] on link "Back" at bounding box center [81, 71] width 82 height 47
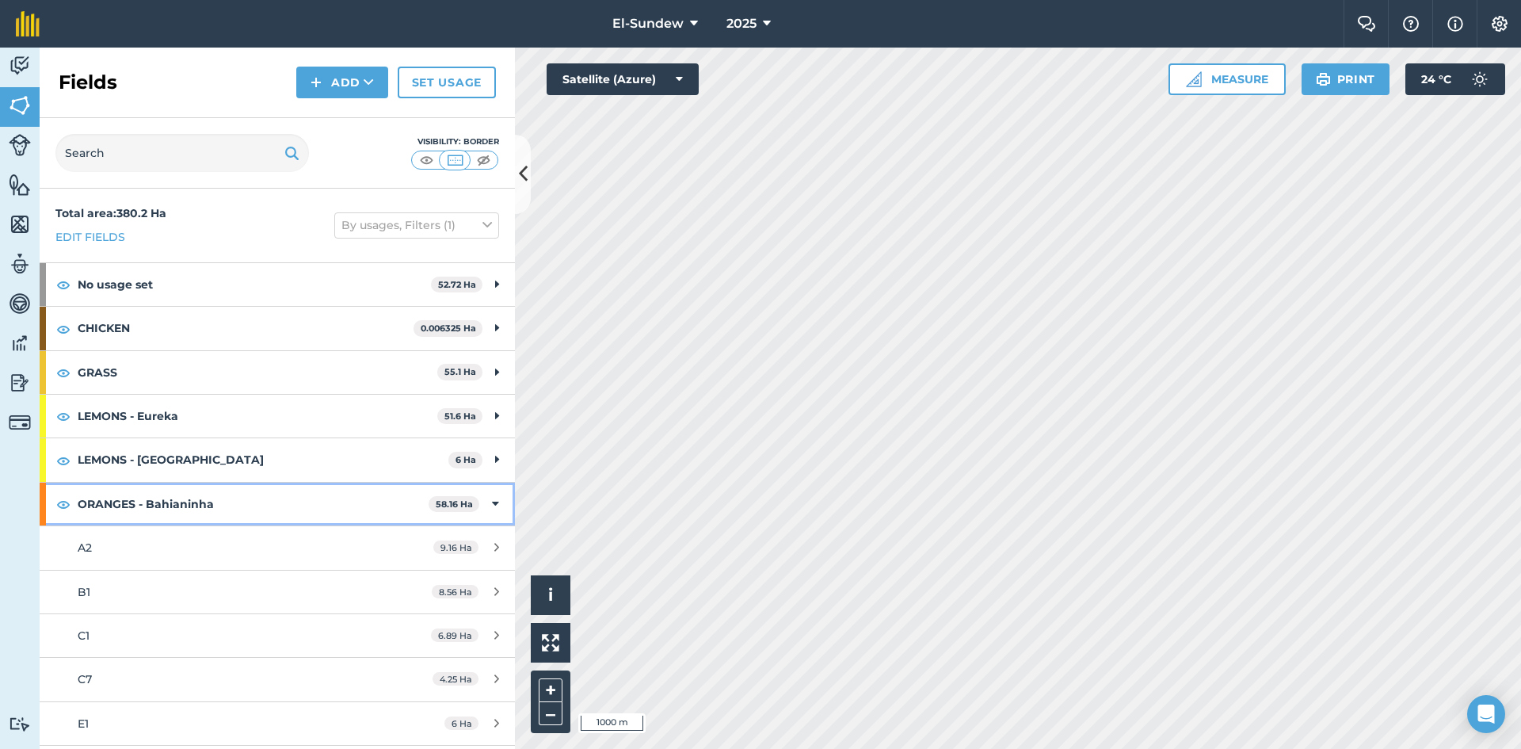
click at [224, 495] on strong "ORANGES - Bahianinha" at bounding box center [253, 503] width 351 height 43
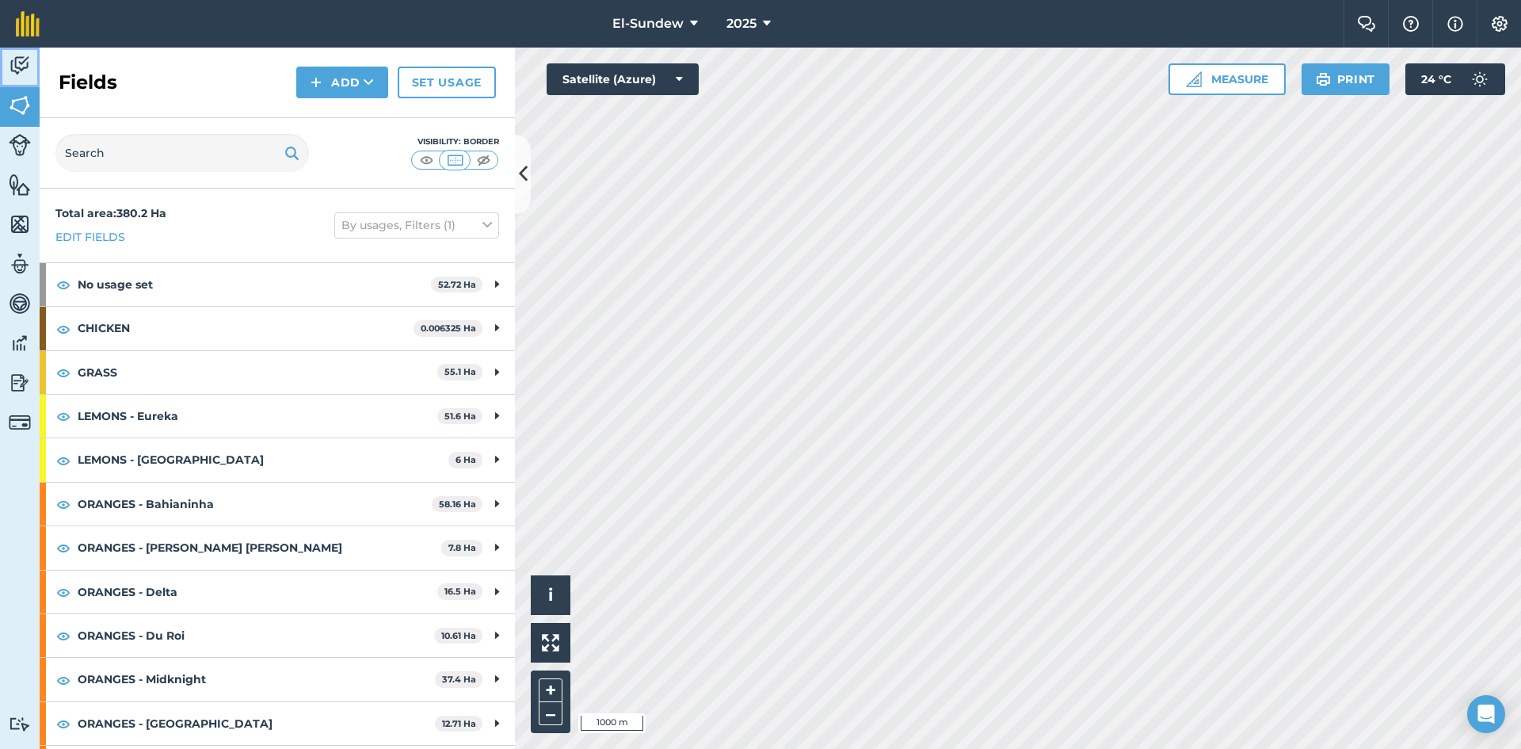
click at [15, 64] on img at bounding box center [20, 66] width 22 height 24
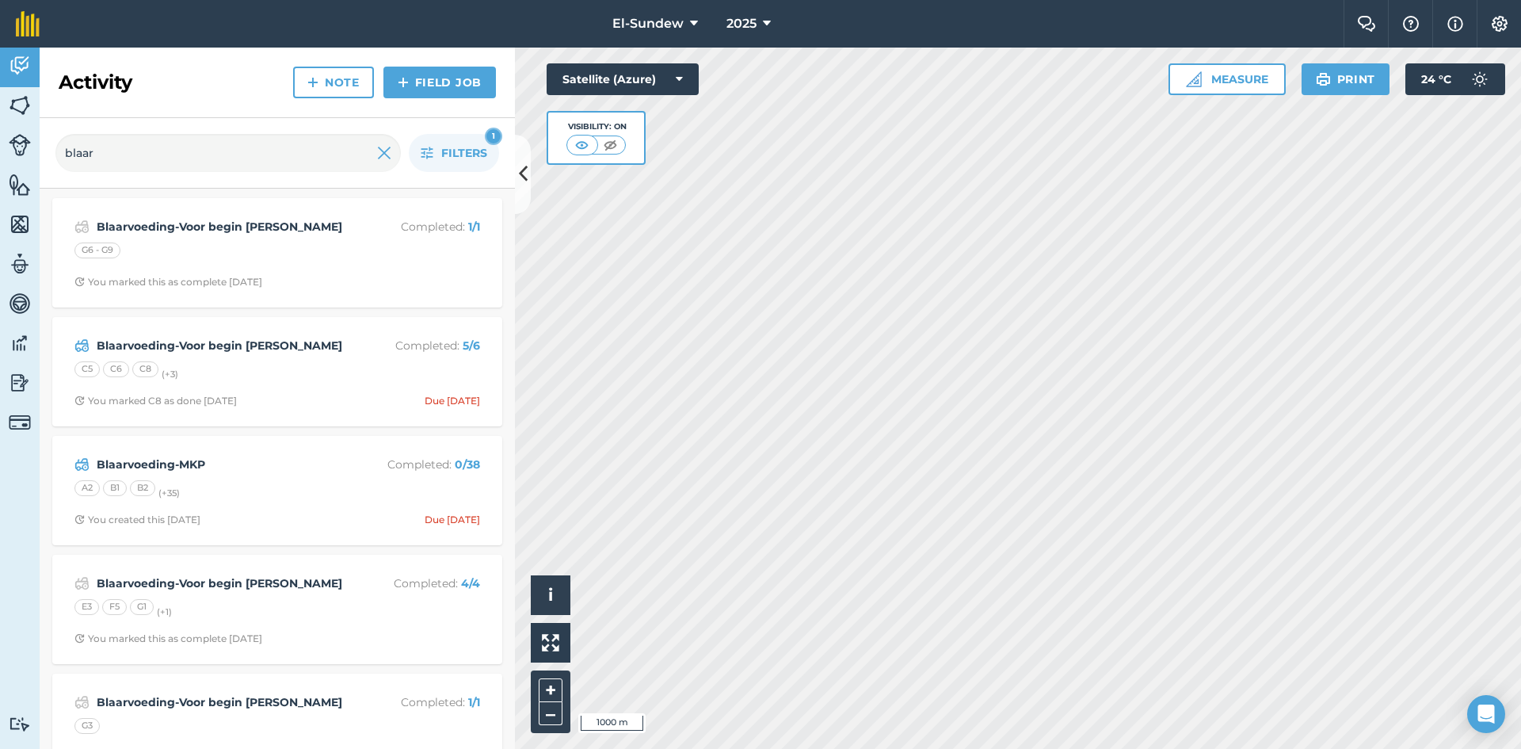
type input "blaar"
click at [415, 147] on button "Filters 1" at bounding box center [454, 153] width 90 height 38
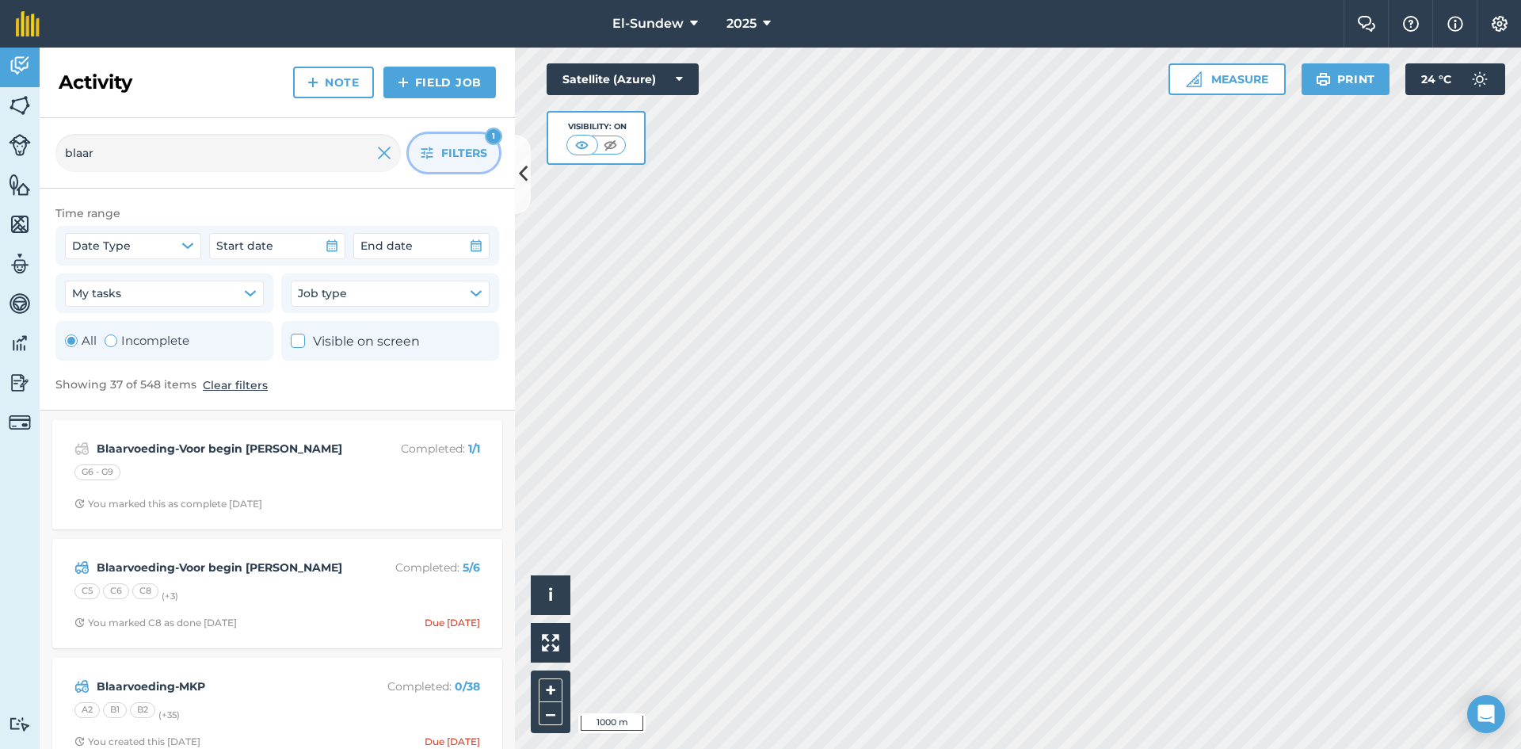
click at [145, 337] on label "Incomplete" at bounding box center [147, 340] width 85 height 19
radio input "false"
radio input "true"
click at [422, 150] on icon "button" at bounding box center [427, 153] width 13 height 13
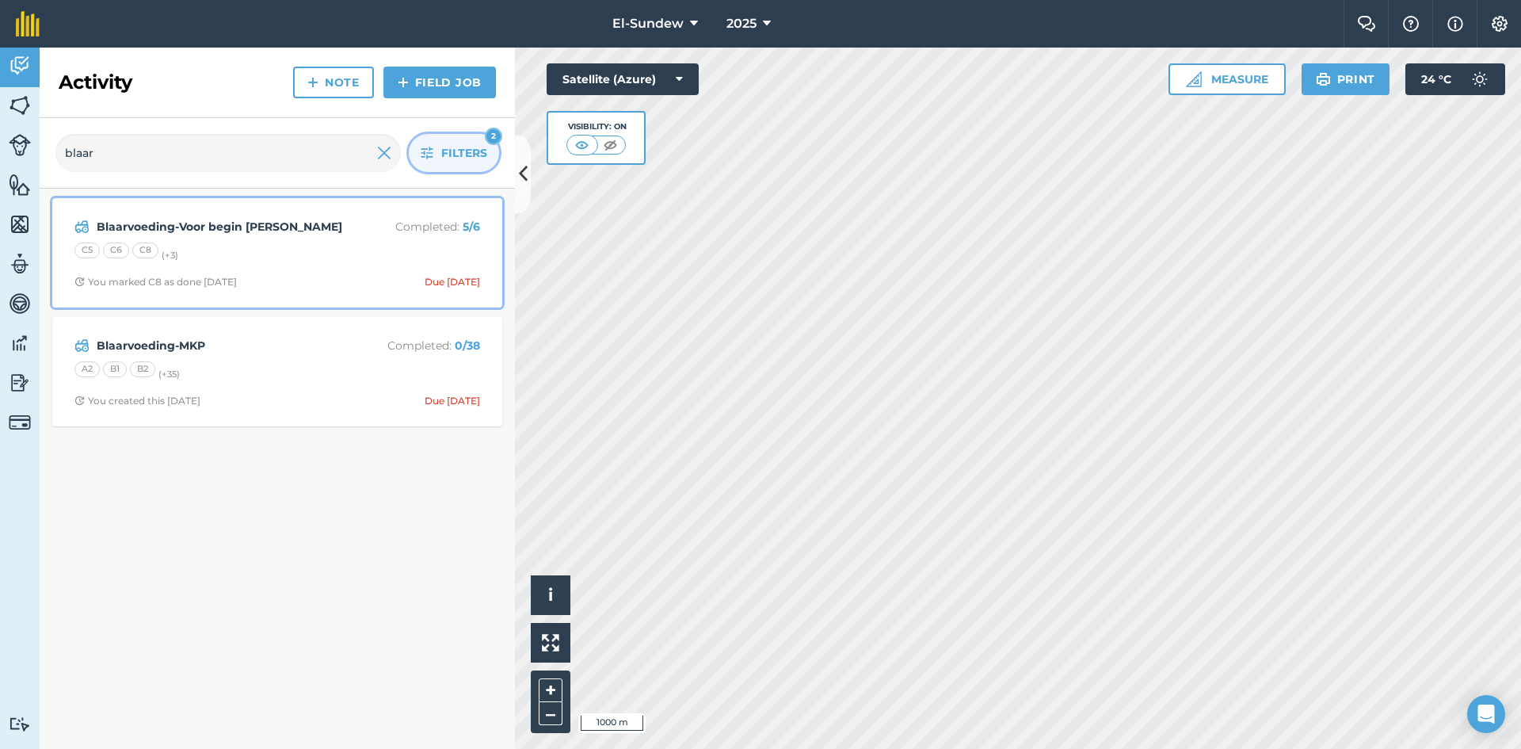
click at [280, 252] on div "C5 C6 C8 (+ 3 )" at bounding box center [277, 252] width 406 height 21
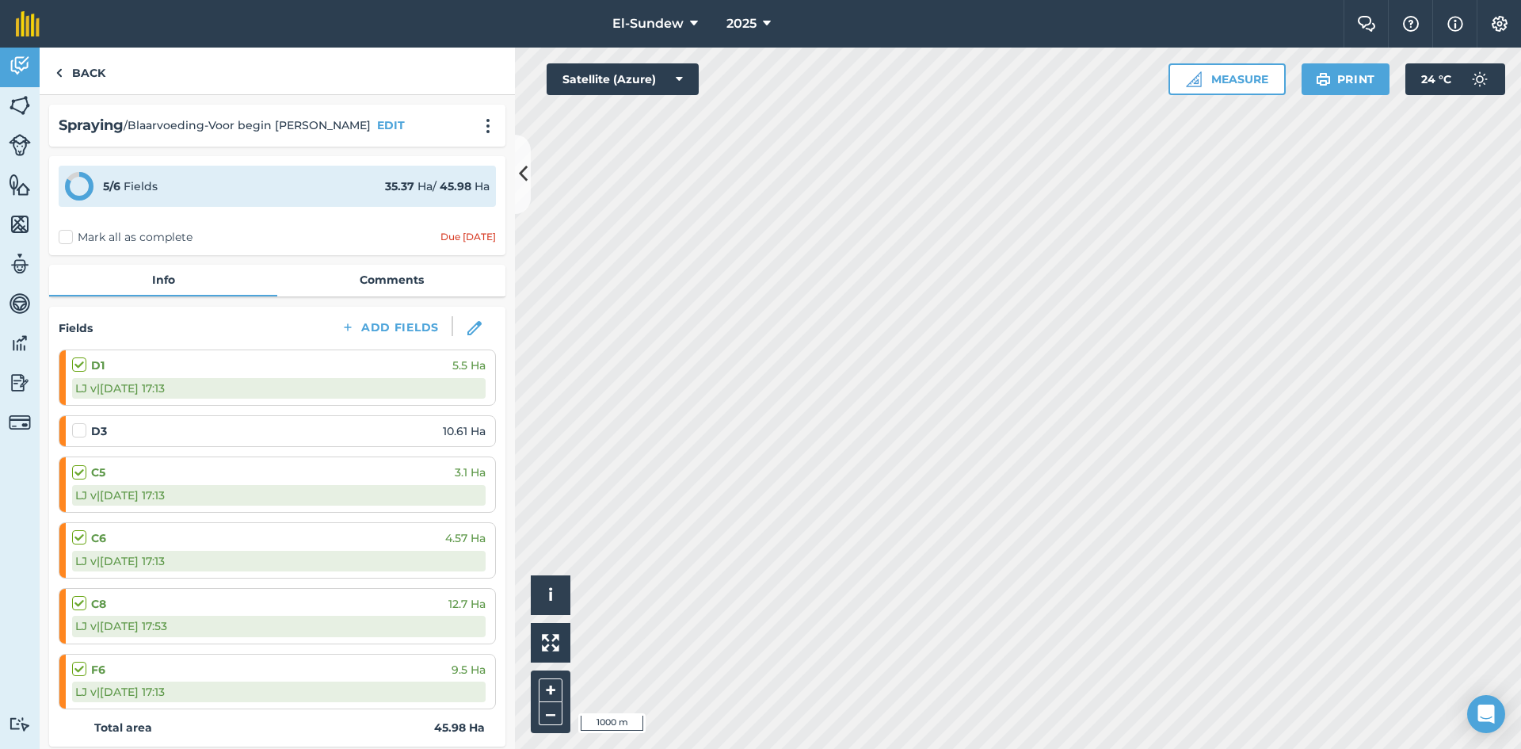
click at [82, 422] on label at bounding box center [81, 422] width 19 height 0
click at [82, 433] on input "checkbox" at bounding box center [77, 427] width 10 height 10
checkbox input "false"
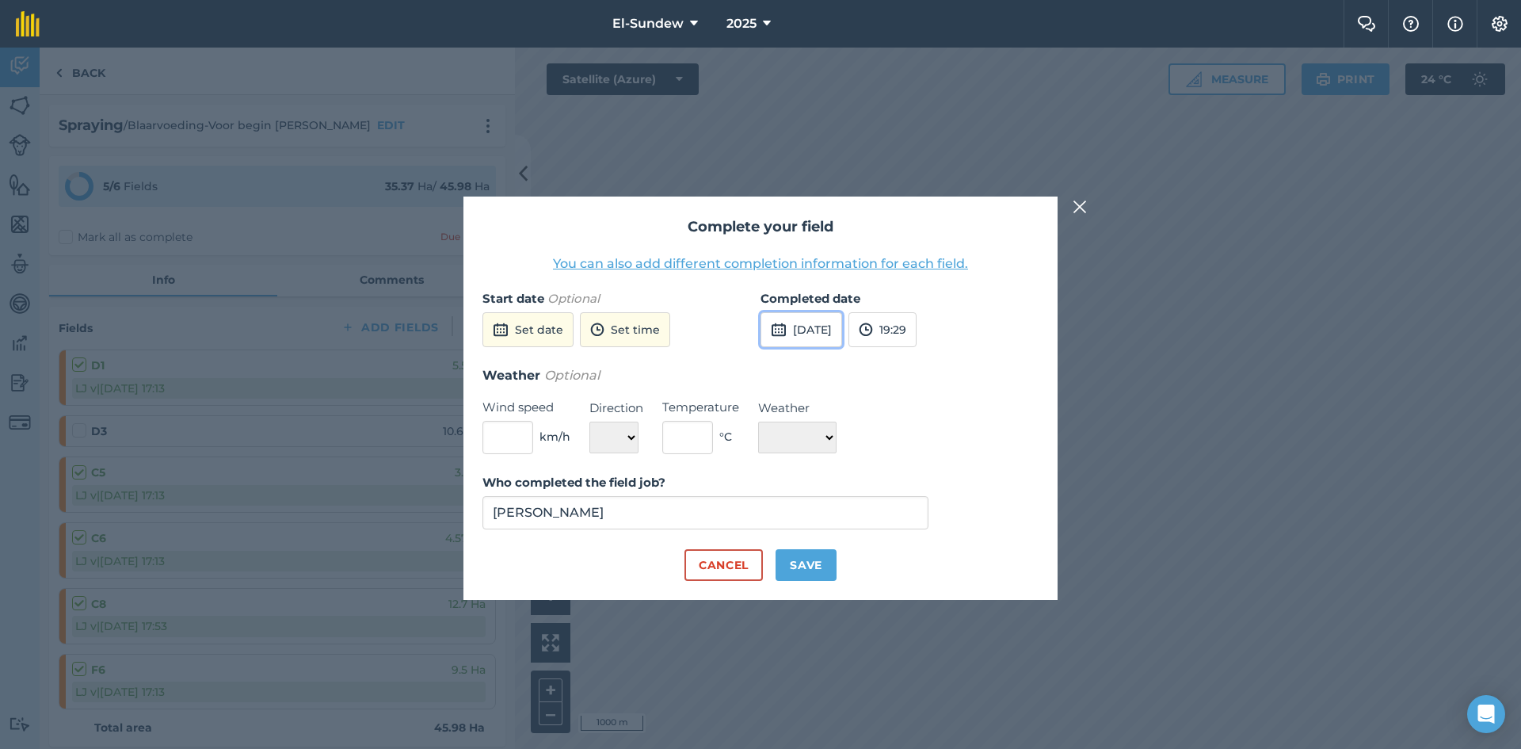
click at [801, 325] on button "15th Sep 2025" at bounding box center [801, 329] width 82 height 35
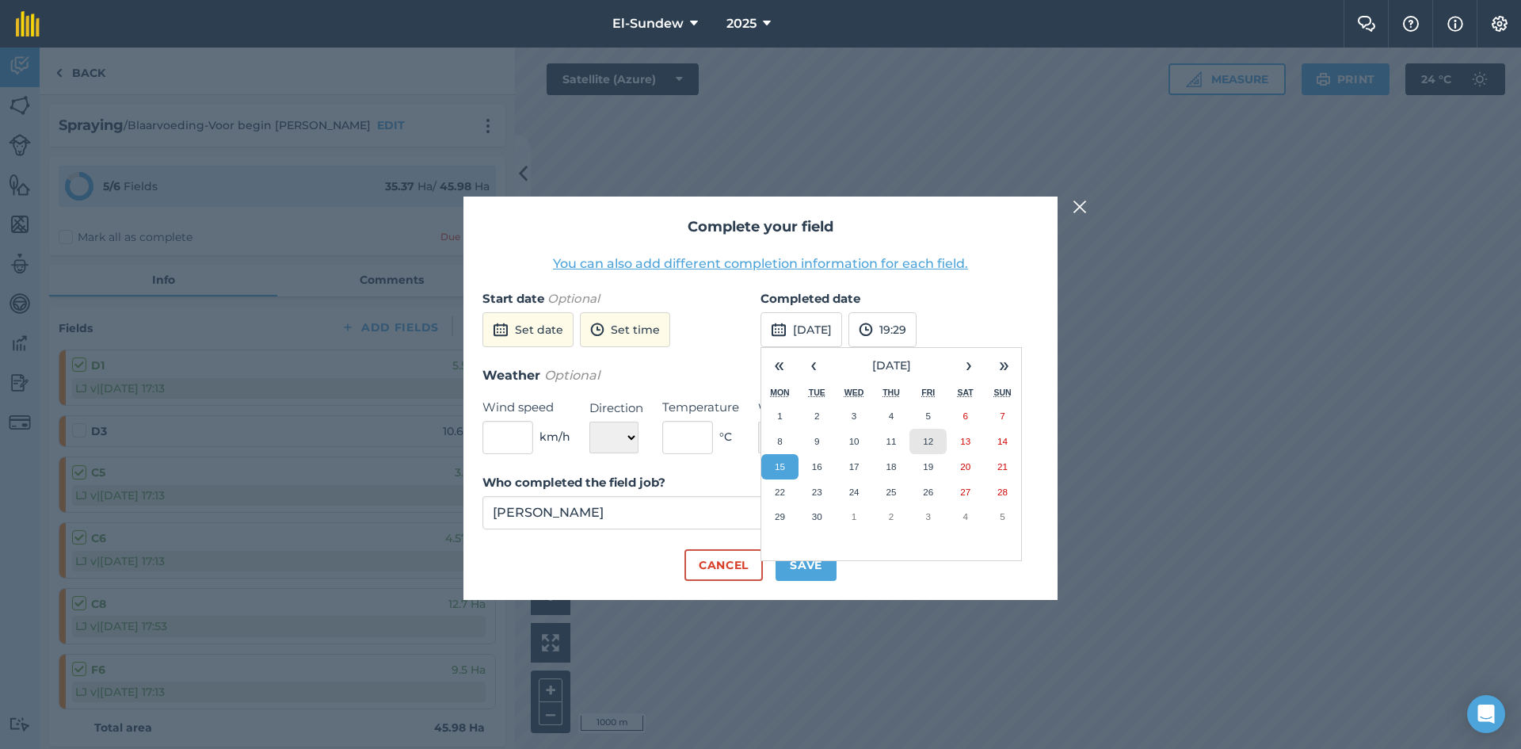
click at [917, 452] on button "12" at bounding box center [927, 441] width 37 height 25
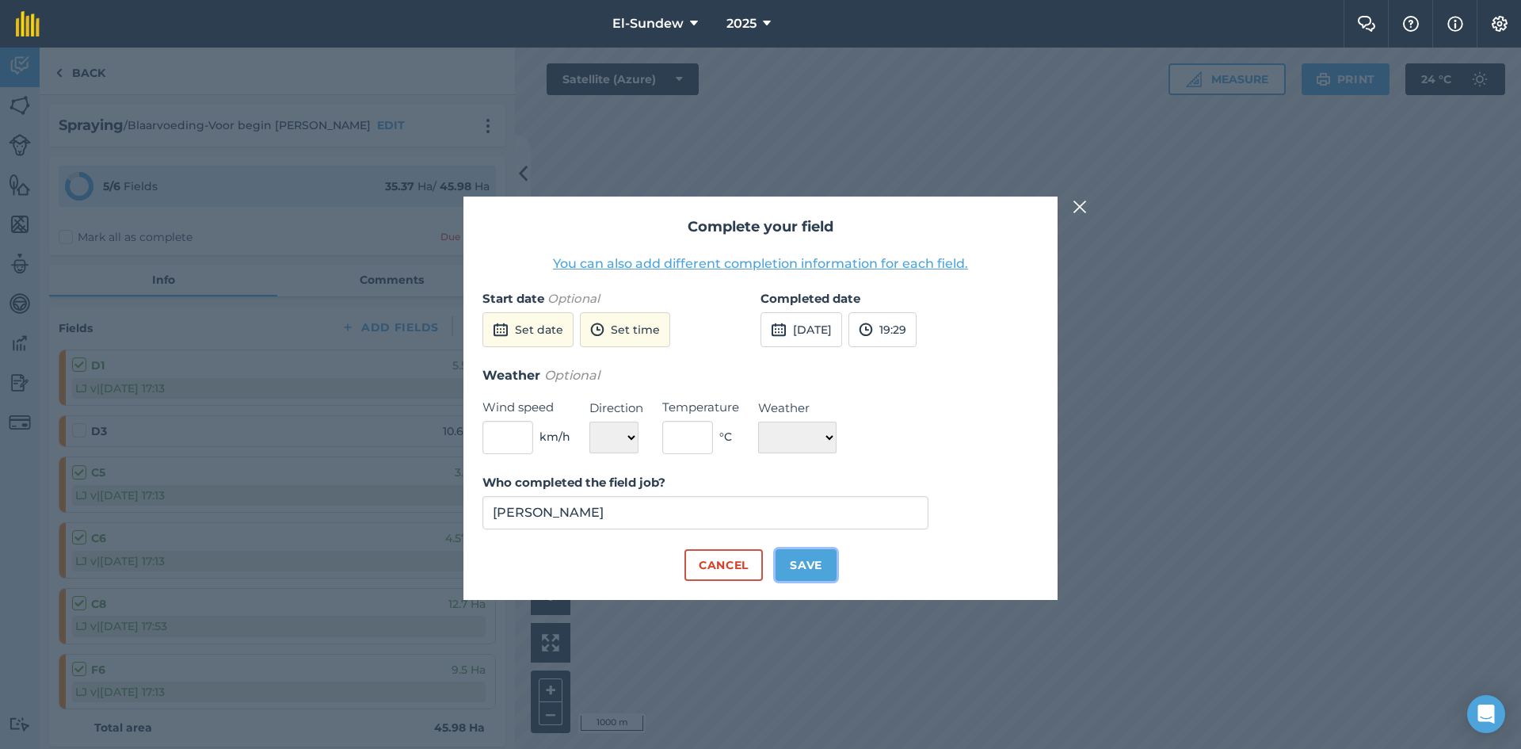
click at [802, 557] on button "Save" at bounding box center [805, 565] width 61 height 32
checkbox input "true"
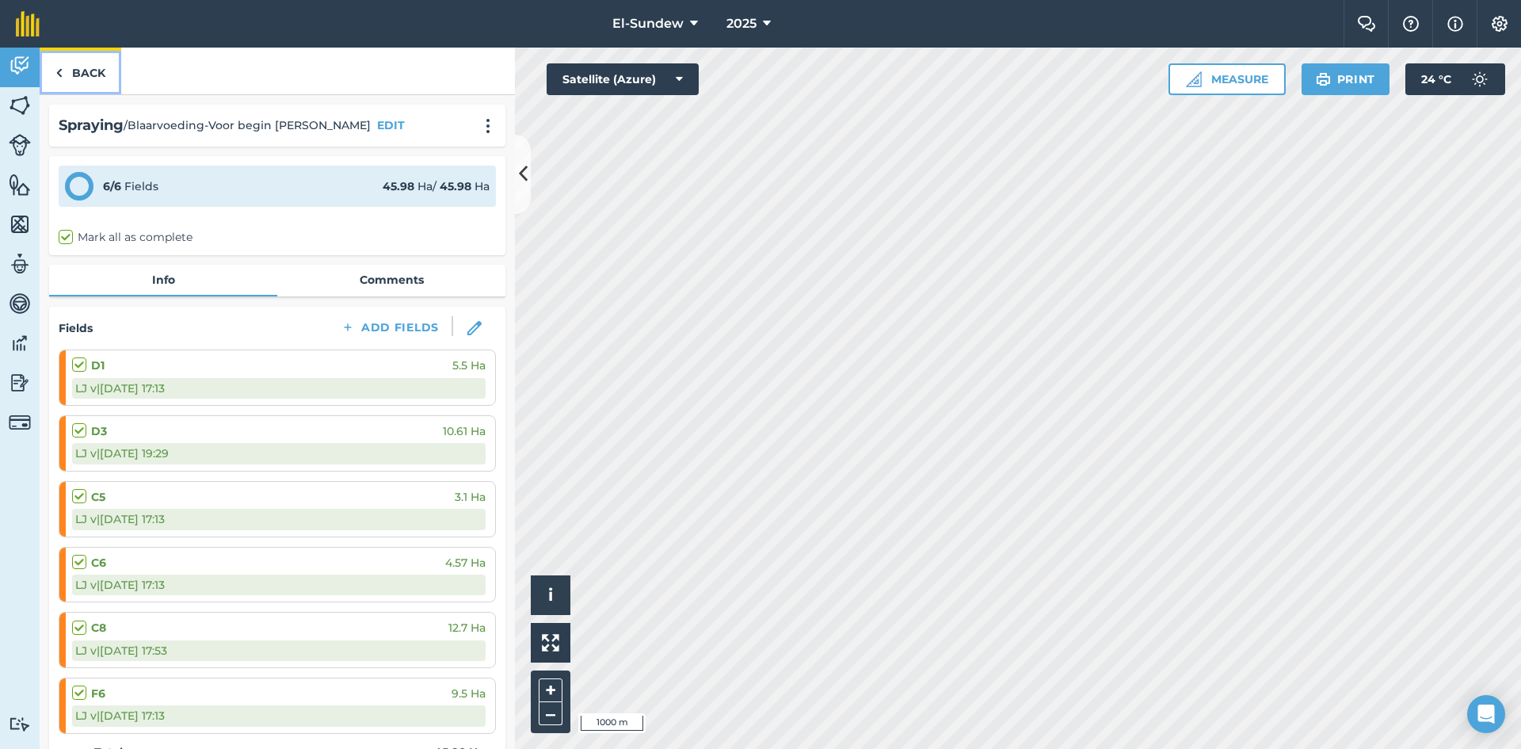
click at [75, 73] on link "Back" at bounding box center [81, 71] width 82 height 47
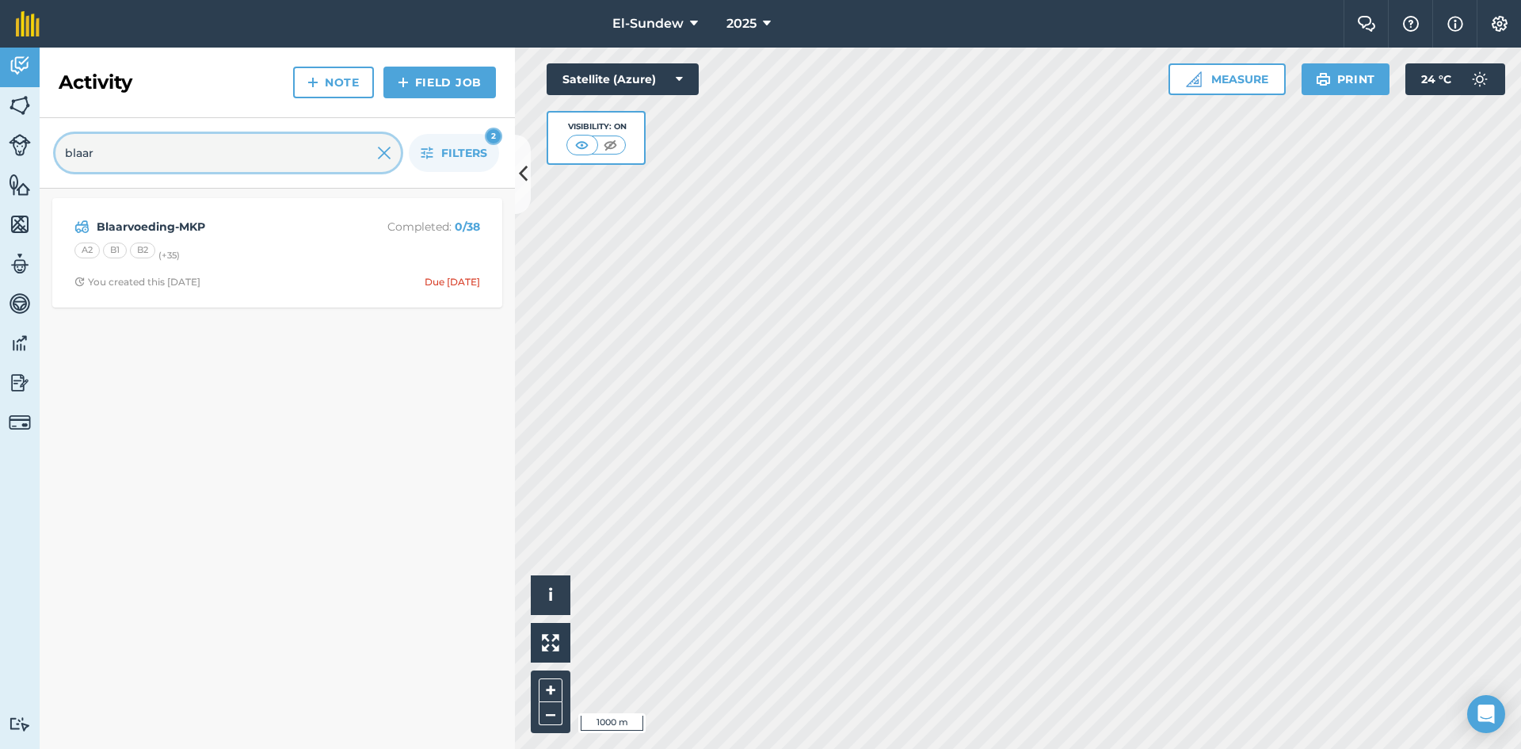
click at [213, 165] on input "blaar" at bounding box center [227, 153] width 345 height 38
type input "v"
type input "blaas"
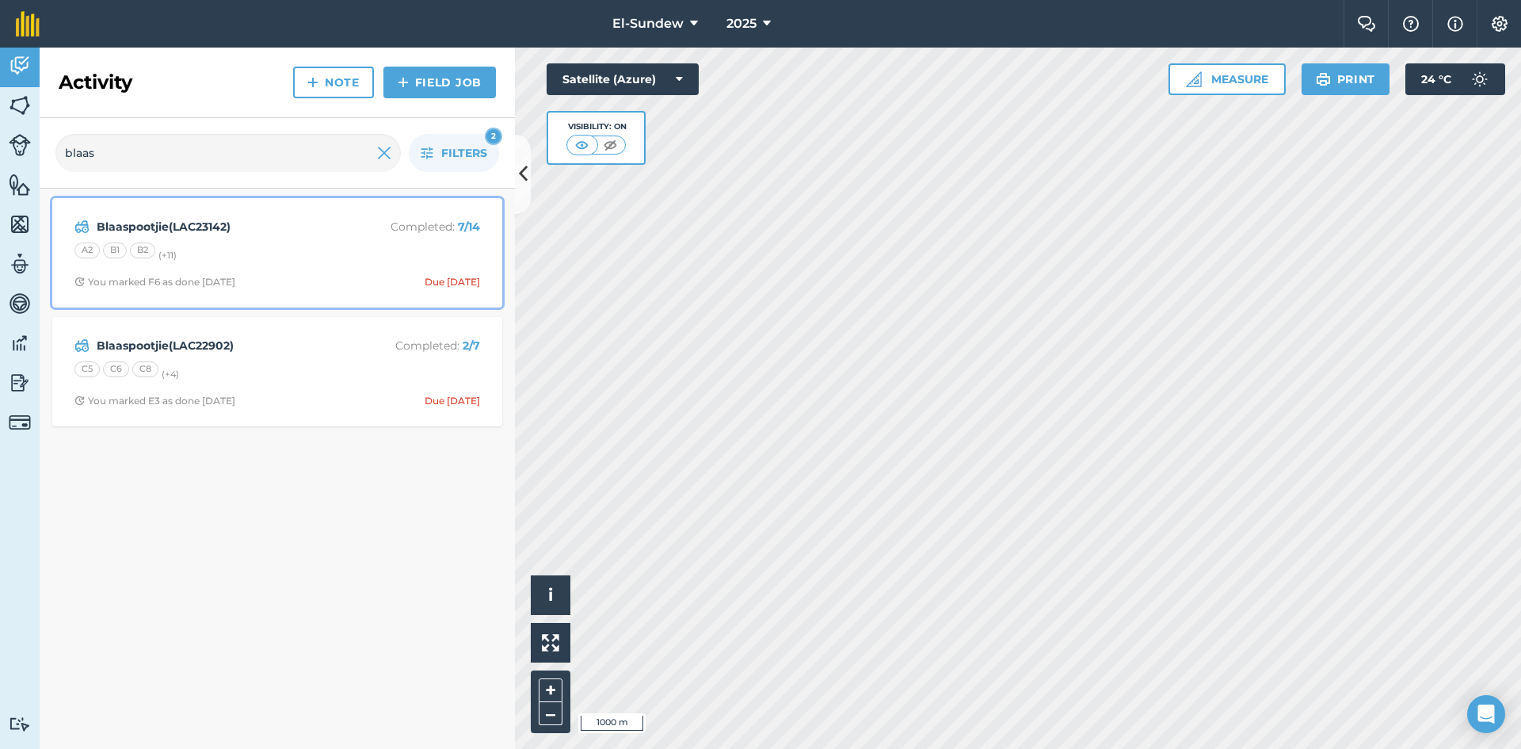
click at [256, 282] on span "You marked F6 as done 8 days ago Due 1 Sep" at bounding box center [277, 282] width 406 height 13
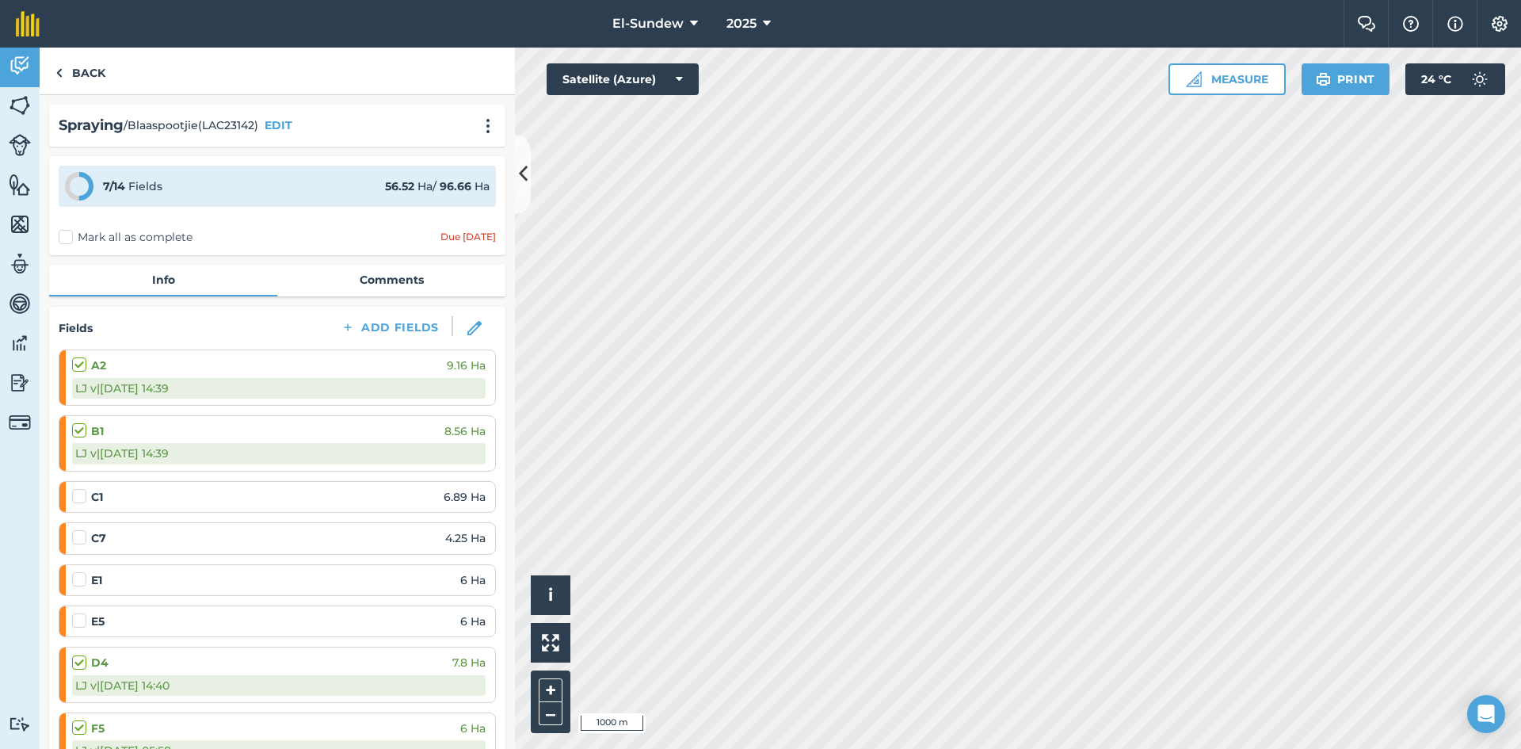
click at [75, 488] on label at bounding box center [81, 488] width 19 height 0
click at [75, 494] on input "checkbox" at bounding box center [77, 493] width 10 height 10
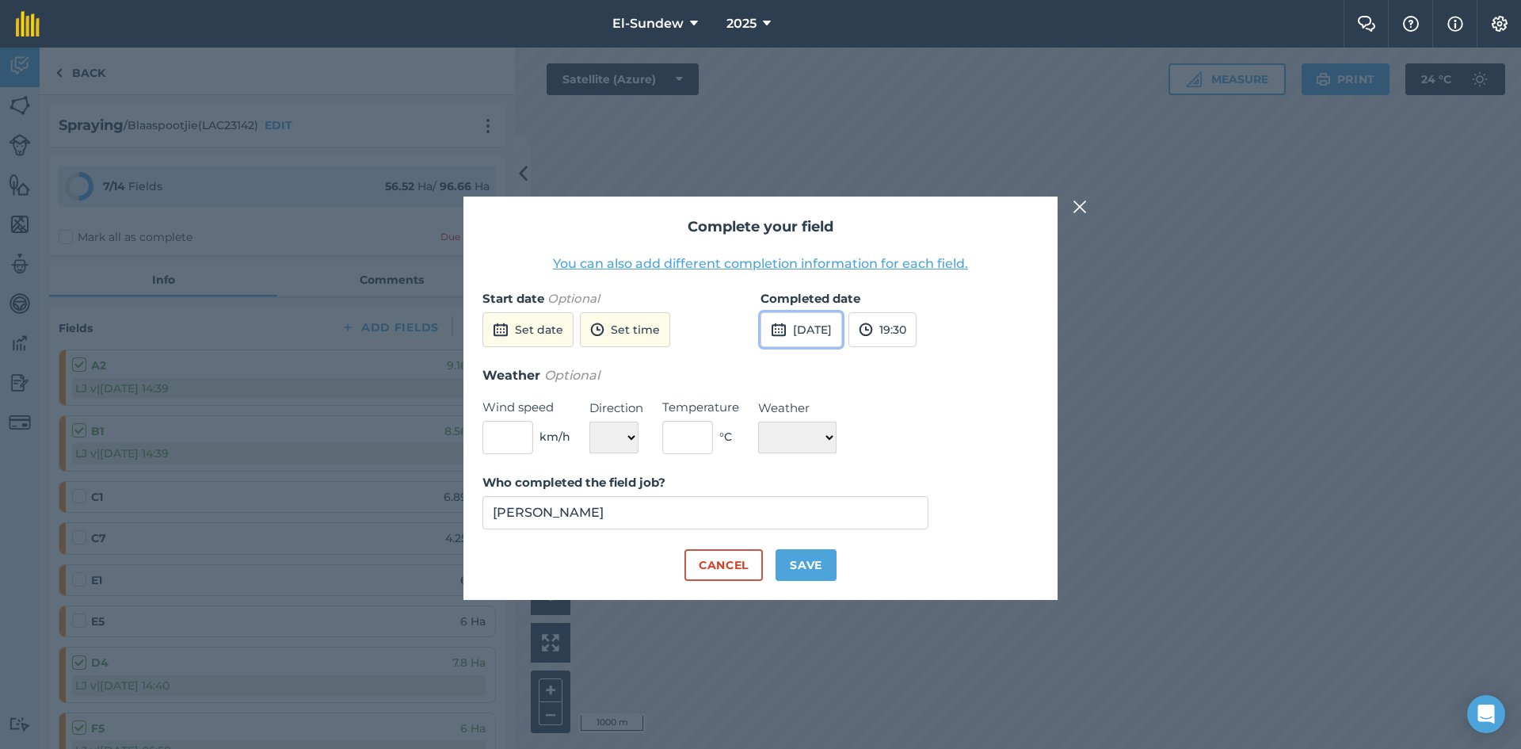
click at [842, 339] on button "15th Sep 2025" at bounding box center [801, 329] width 82 height 35
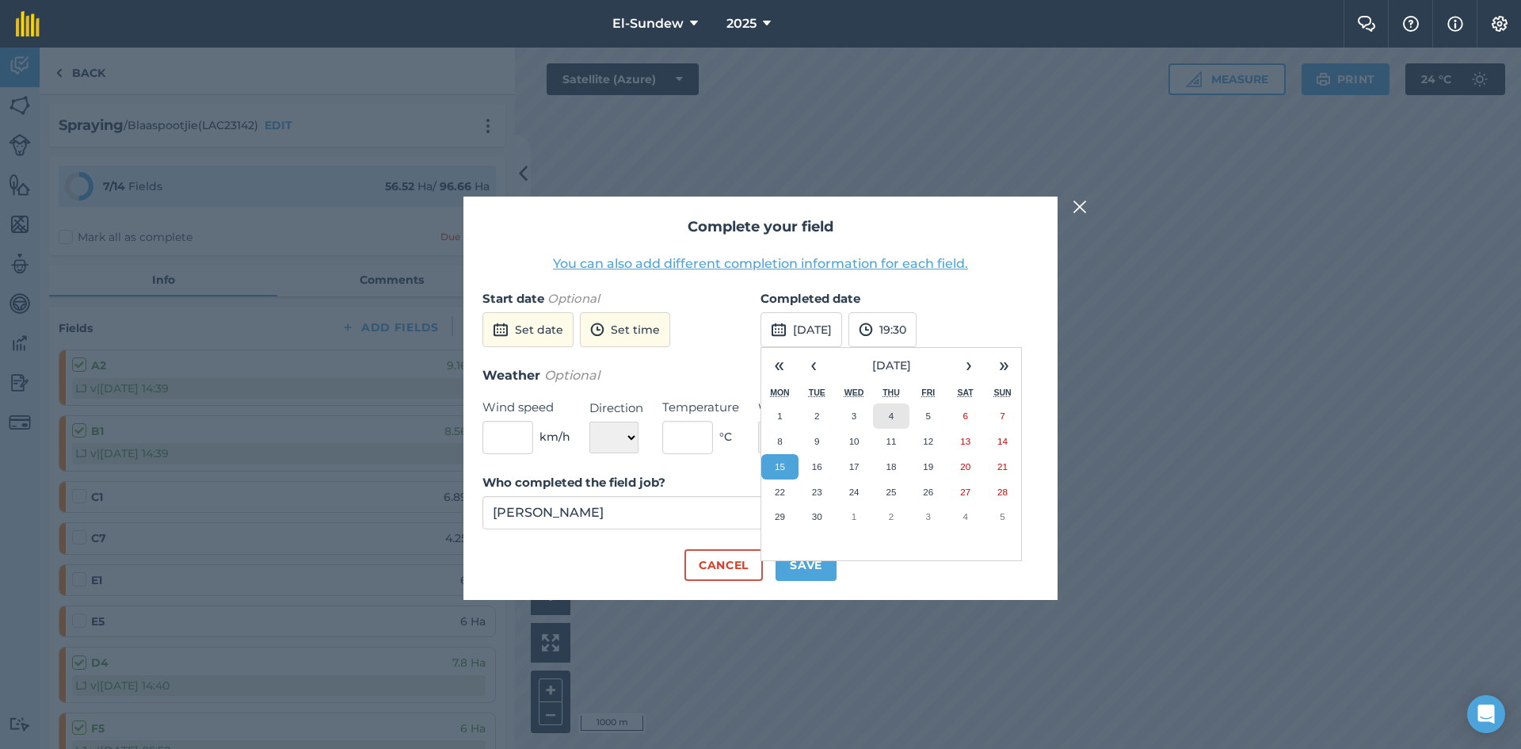
click at [897, 418] on button "4" at bounding box center [891, 415] width 37 height 25
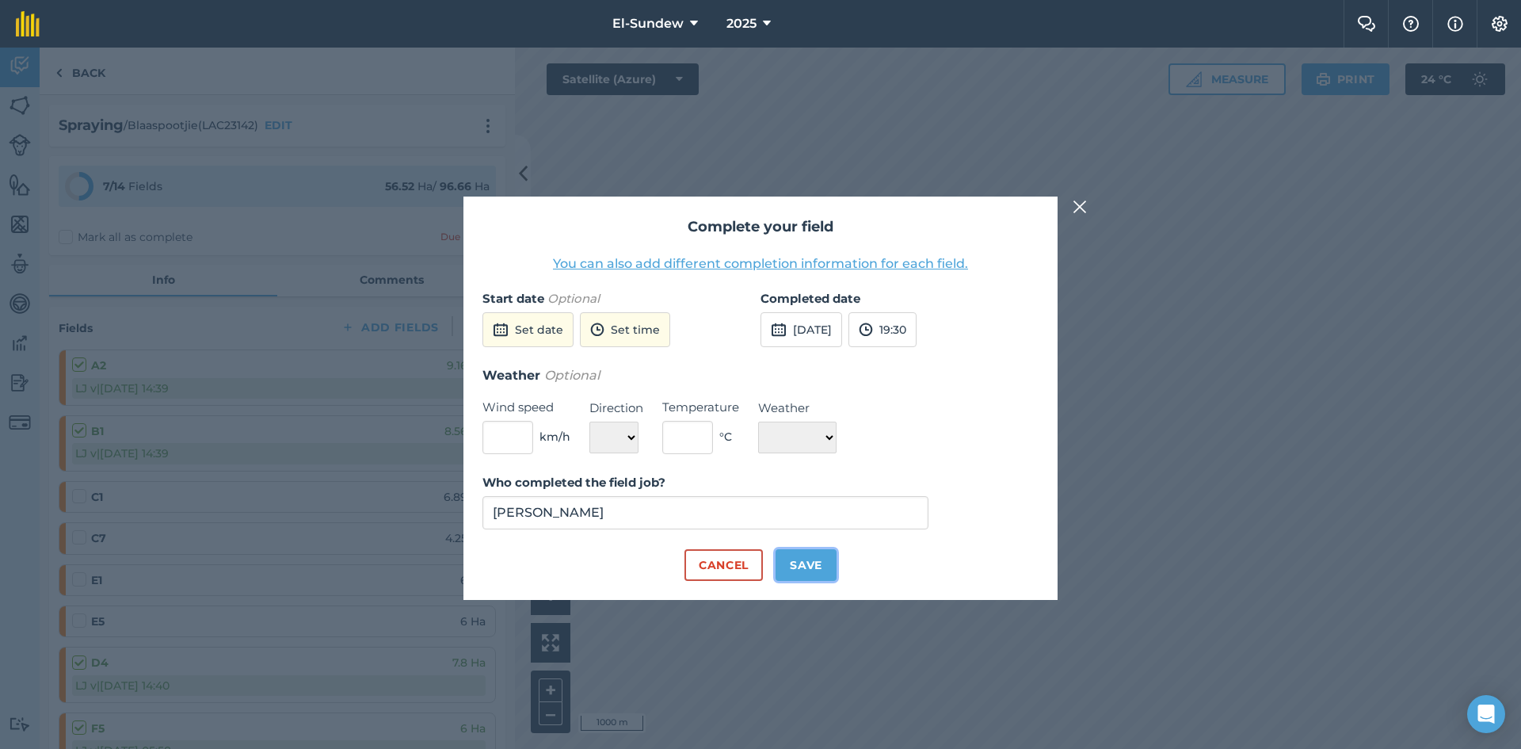
click at [820, 562] on button "Save" at bounding box center [805, 565] width 61 height 32
checkbox input "true"
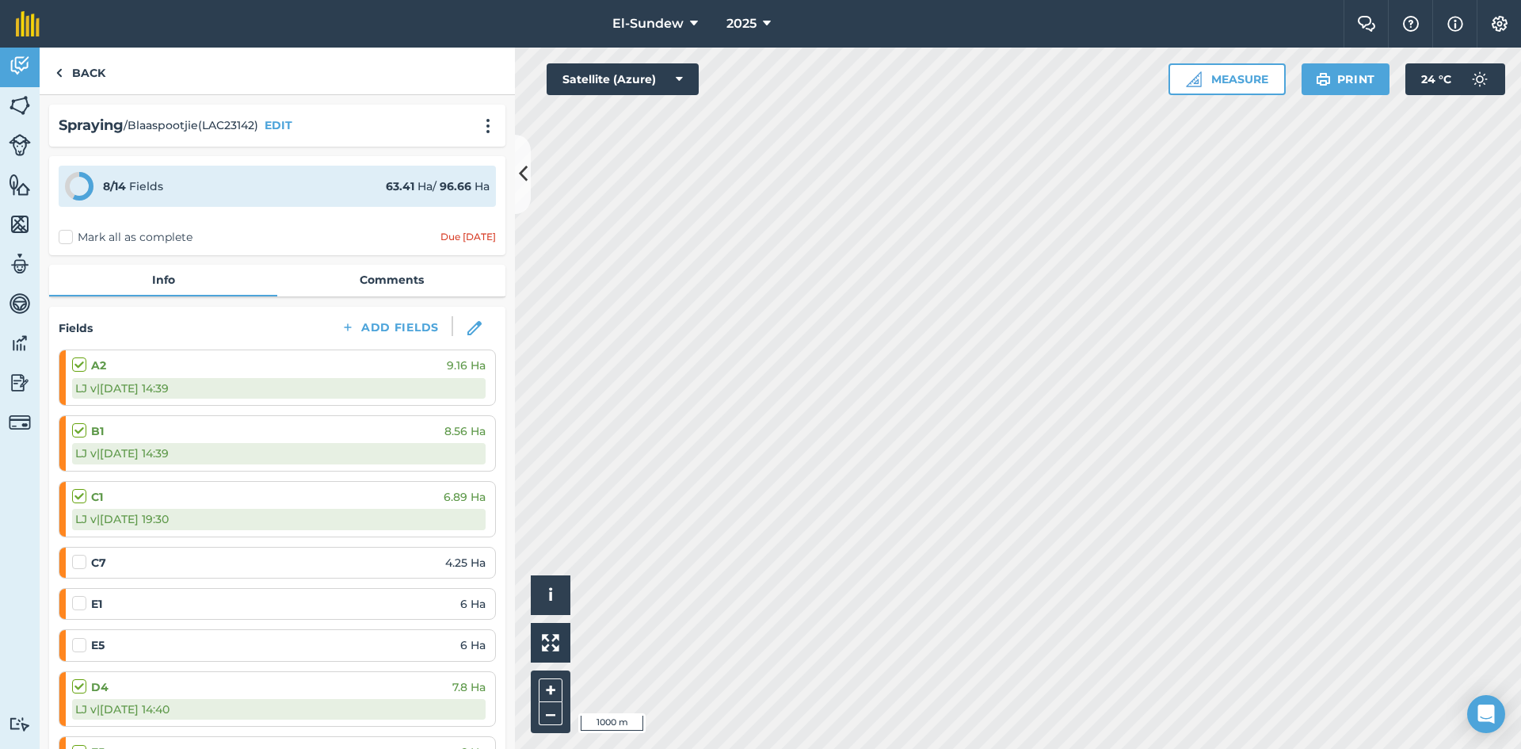
click at [80, 554] on label at bounding box center [81, 554] width 19 height 0
click at [80, 564] on input "checkbox" at bounding box center [77, 559] width 10 height 10
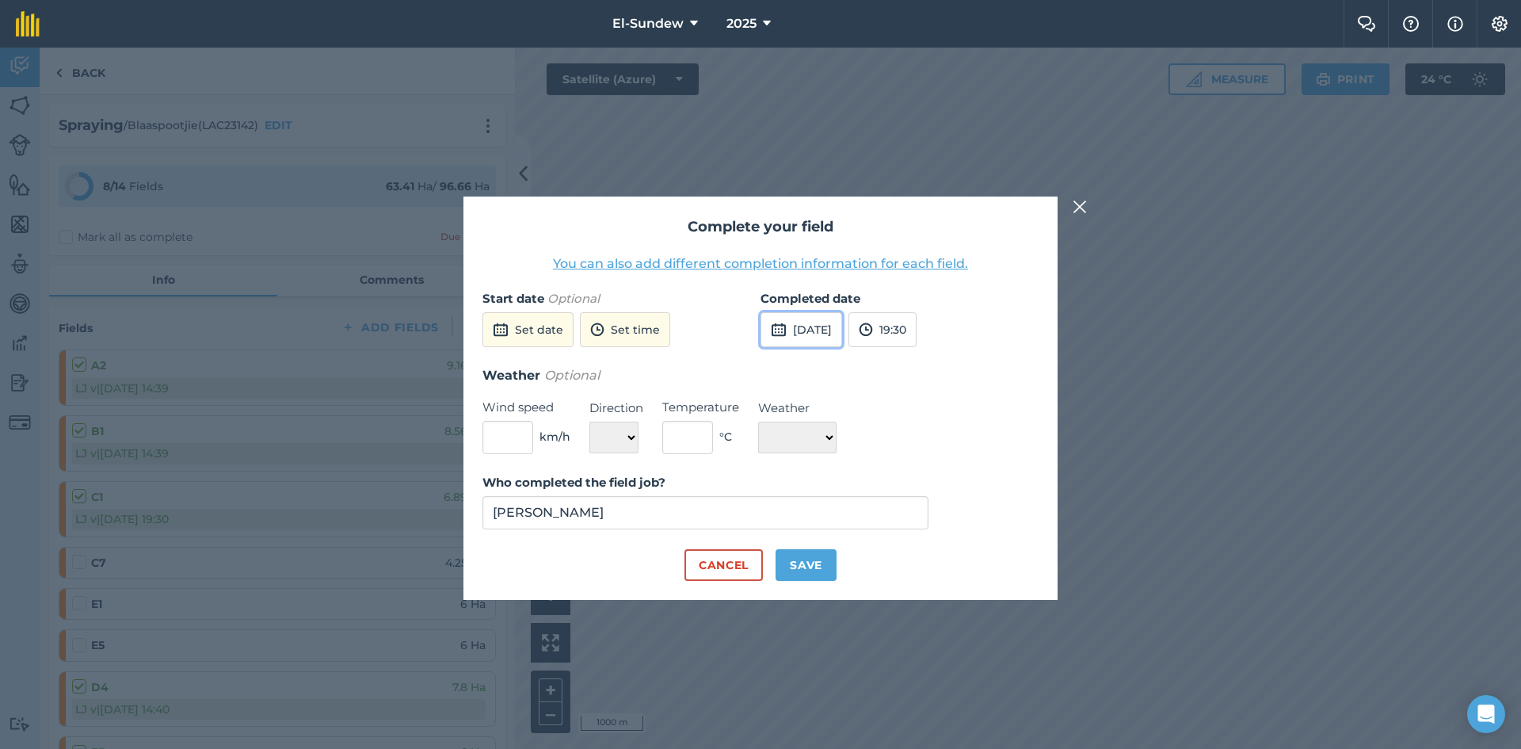
click at [817, 333] on button "15th Sep 2025" at bounding box center [801, 329] width 82 height 35
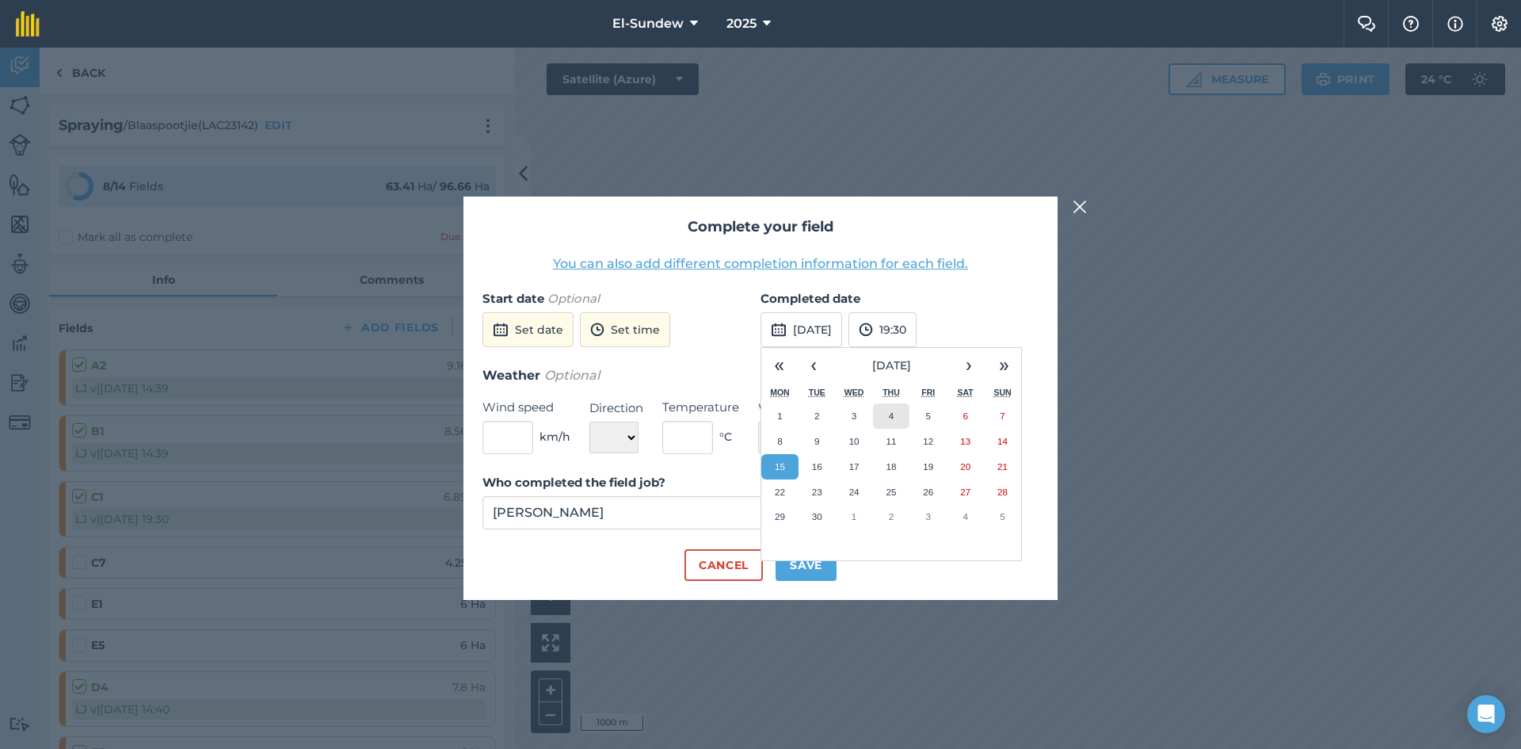
click at [891, 413] on abbr "4" at bounding box center [891, 415] width 5 height 10
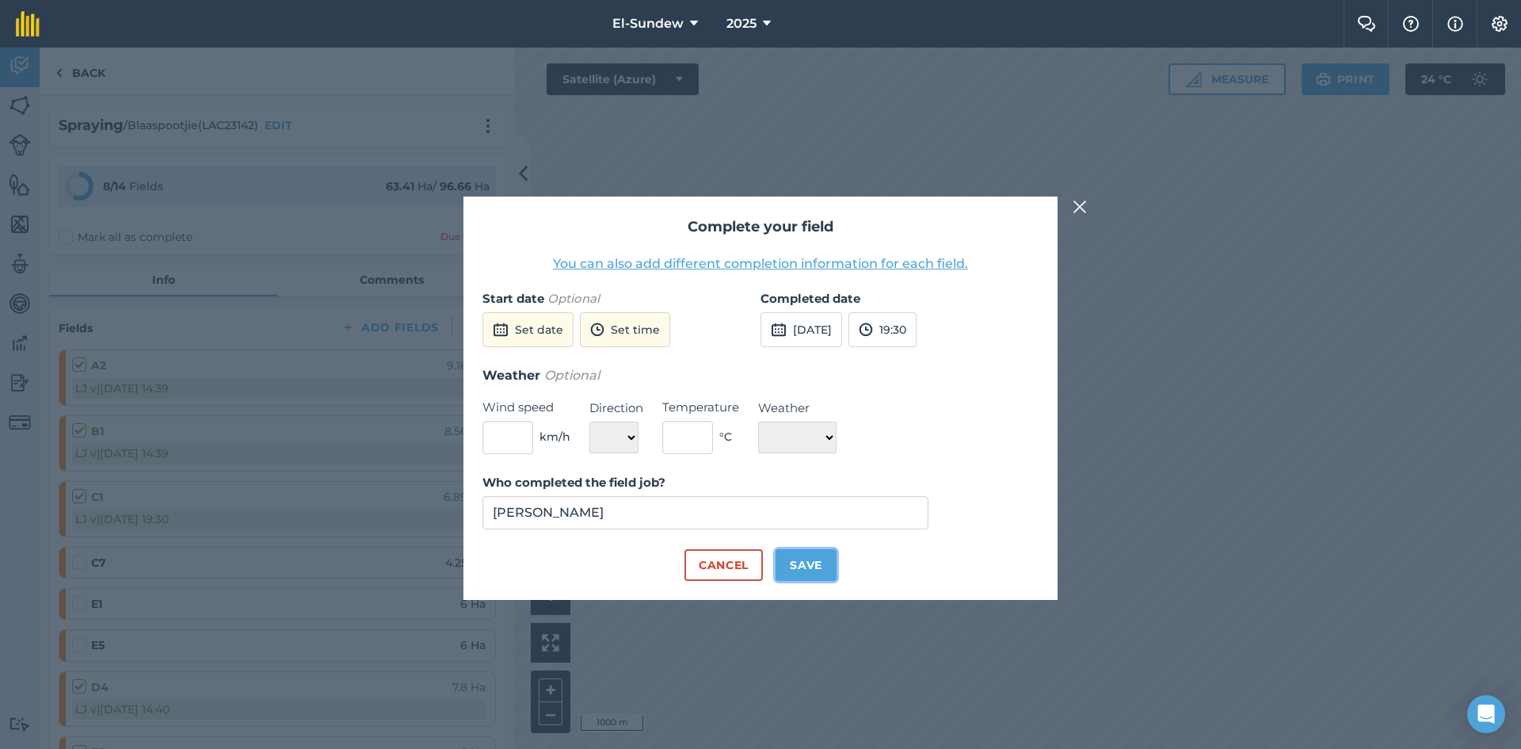
click at [805, 561] on button "Save" at bounding box center [805, 565] width 61 height 32
checkbox input "true"
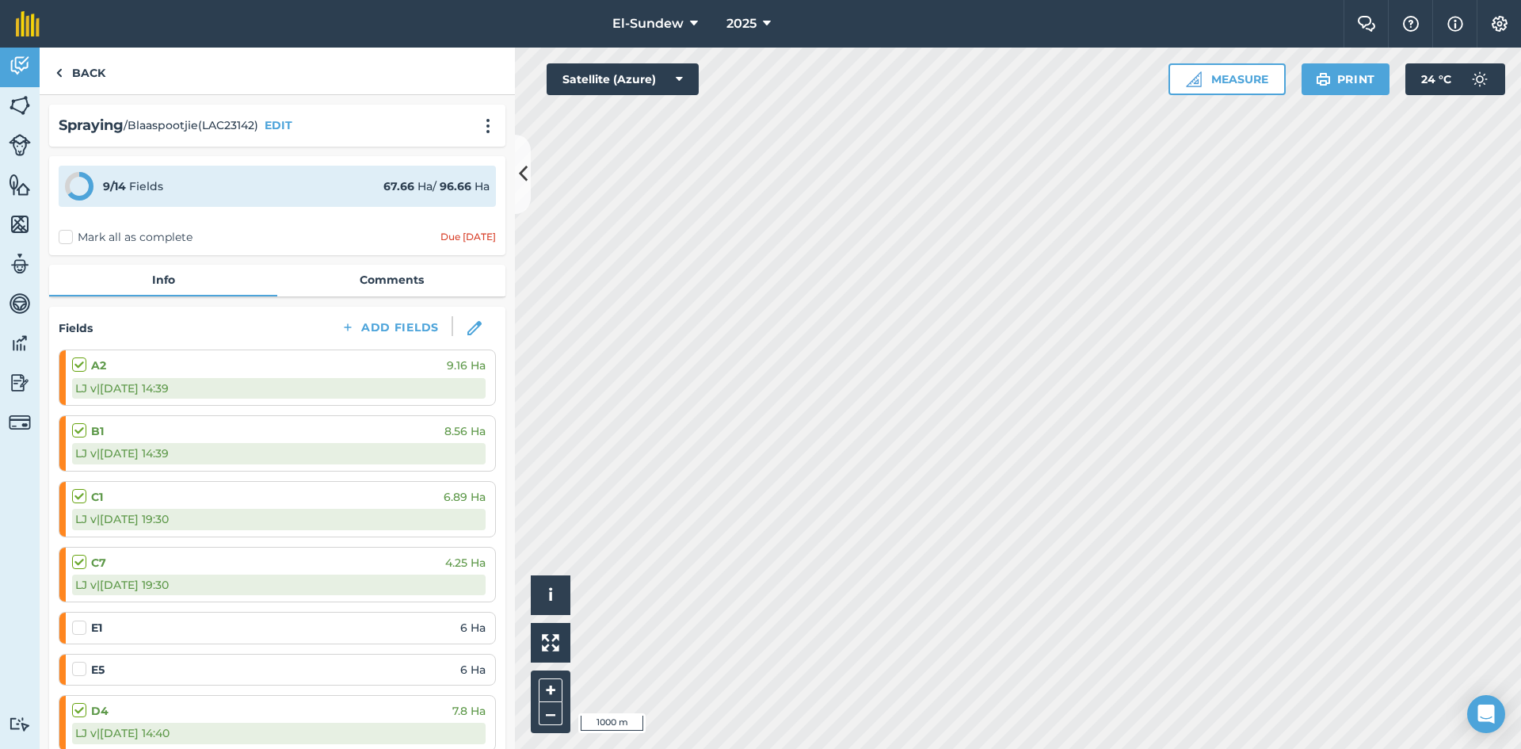
scroll to position [264, 0]
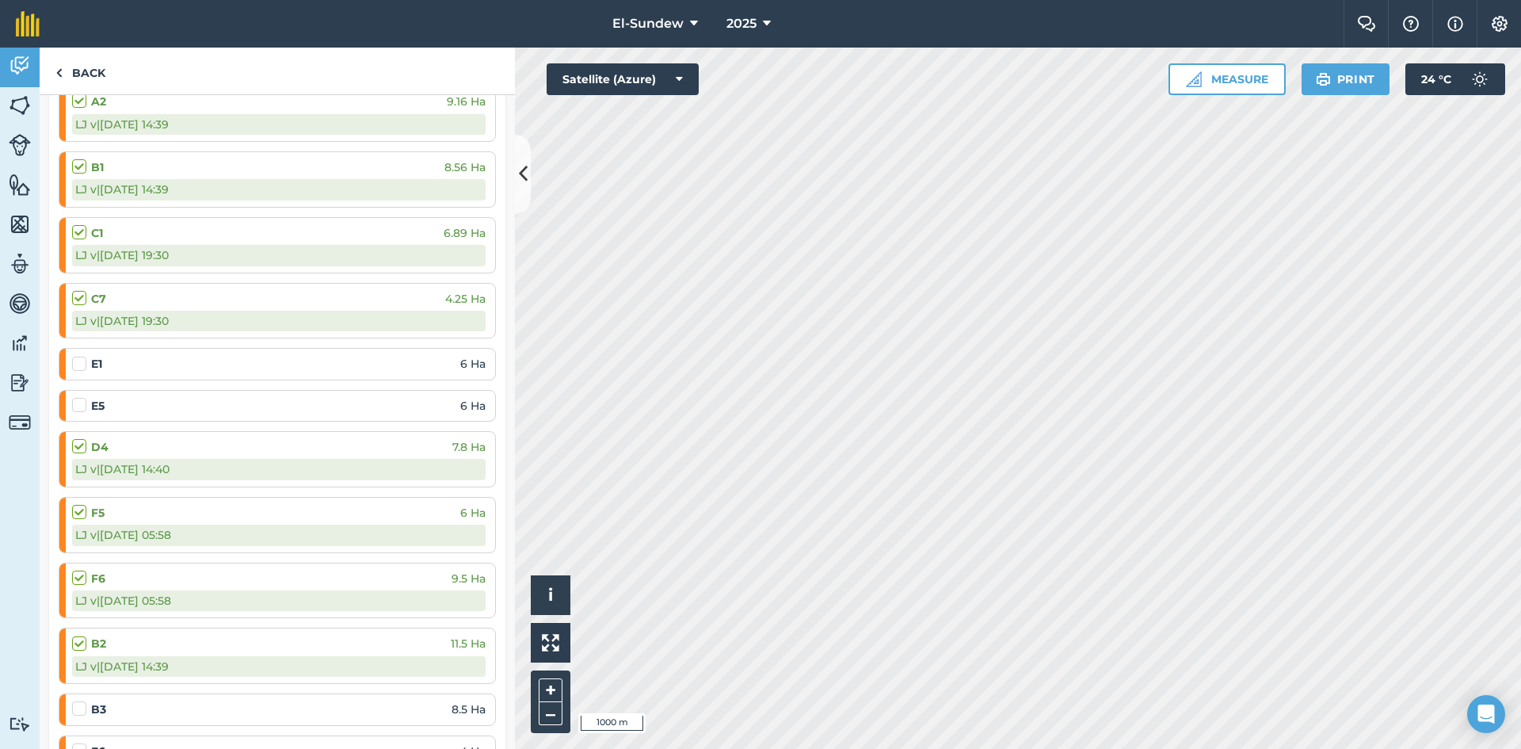
click at [80, 356] on label at bounding box center [81, 356] width 19 height 0
click at [80, 356] on input "checkbox" at bounding box center [77, 361] width 10 height 10
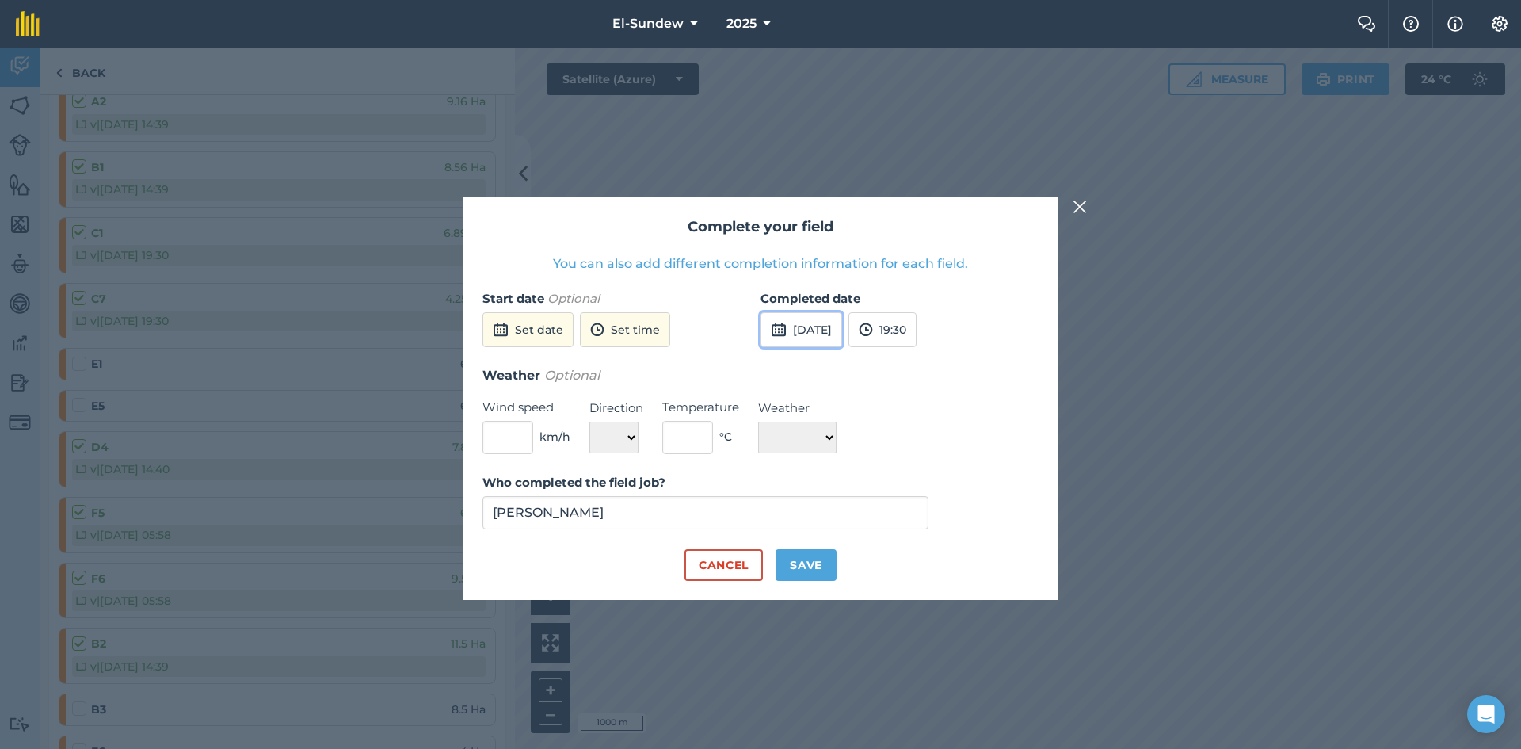
click at [825, 330] on button "15th Sep 2025" at bounding box center [801, 329] width 82 height 35
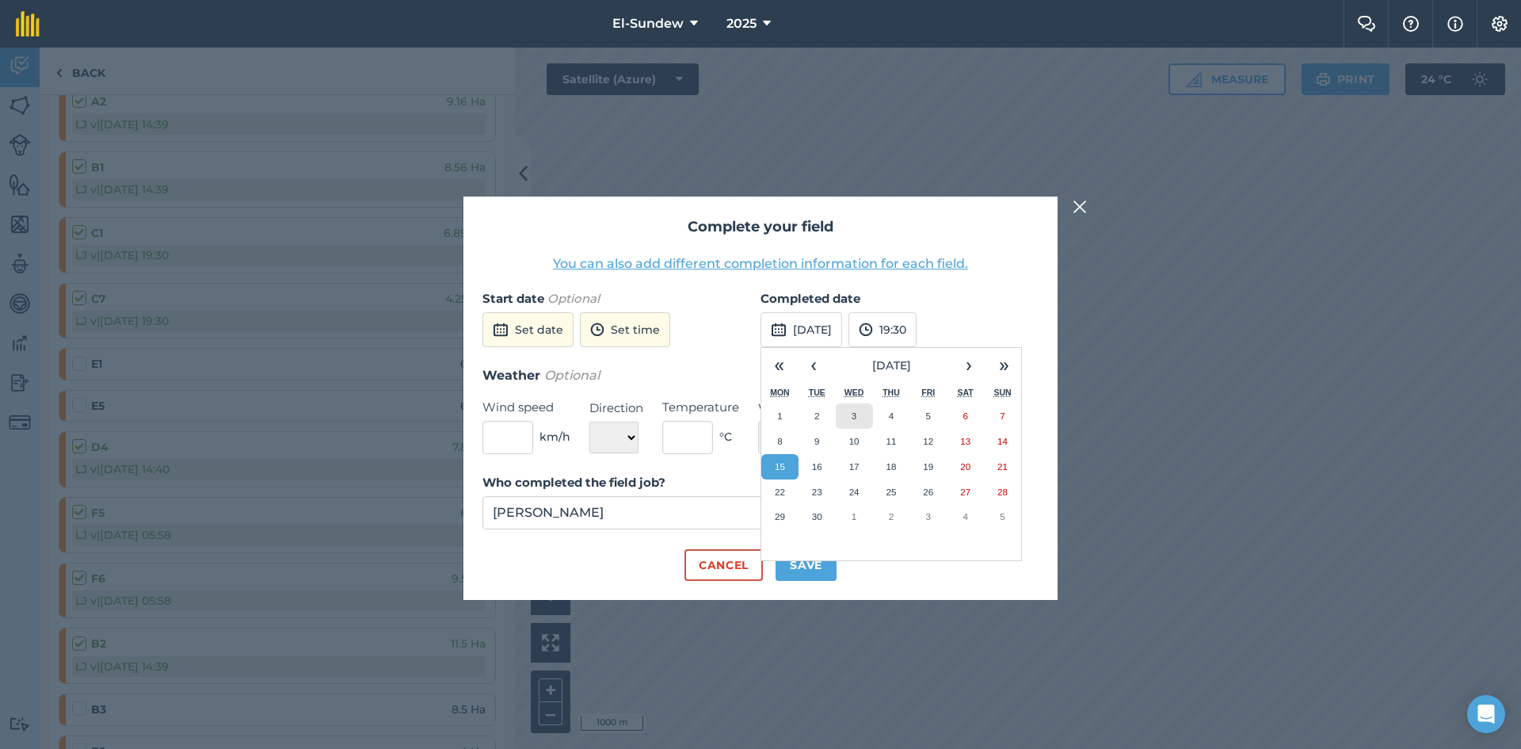
click at [854, 425] on button "3" at bounding box center [854, 415] width 37 height 25
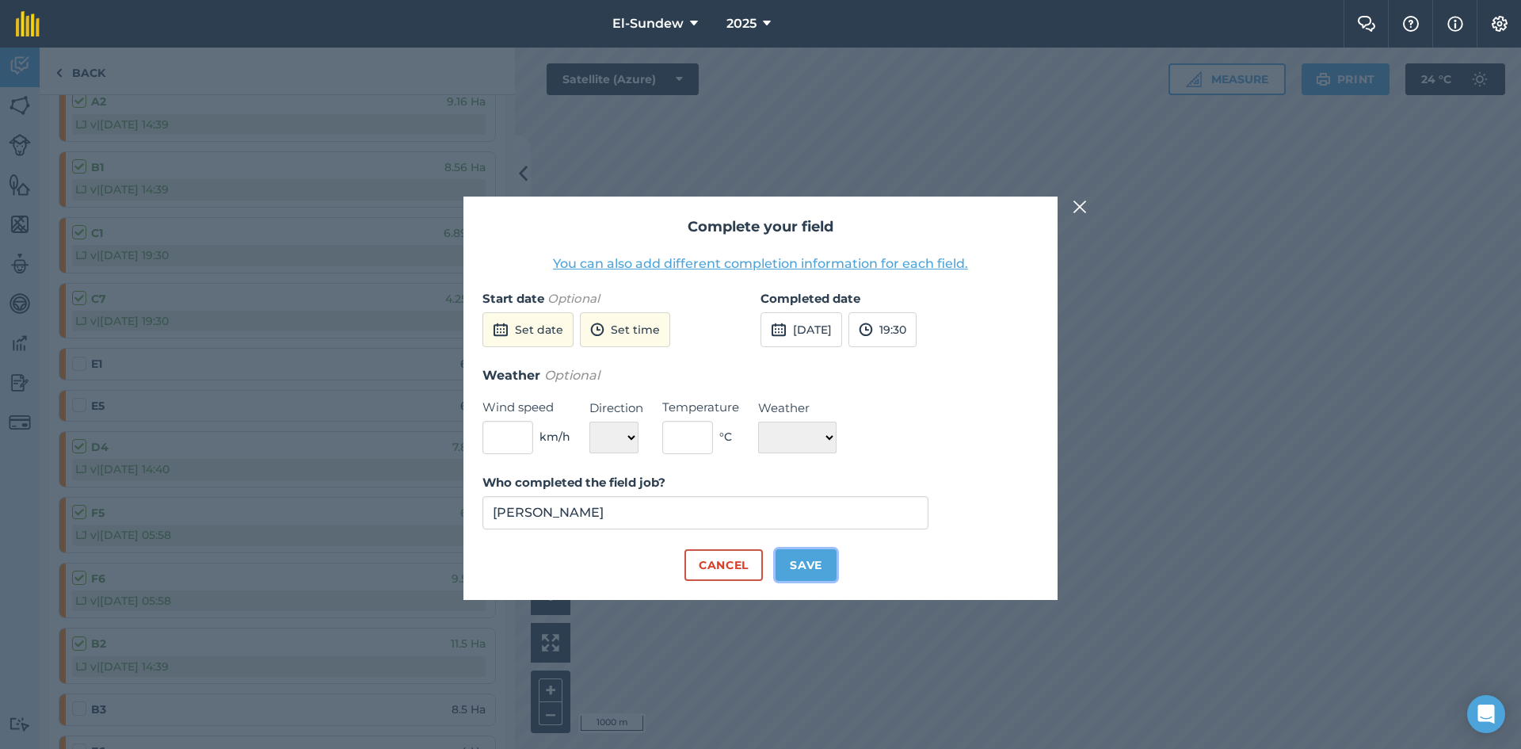
click at [811, 564] on button "Save" at bounding box center [805, 565] width 61 height 32
checkbox input "true"
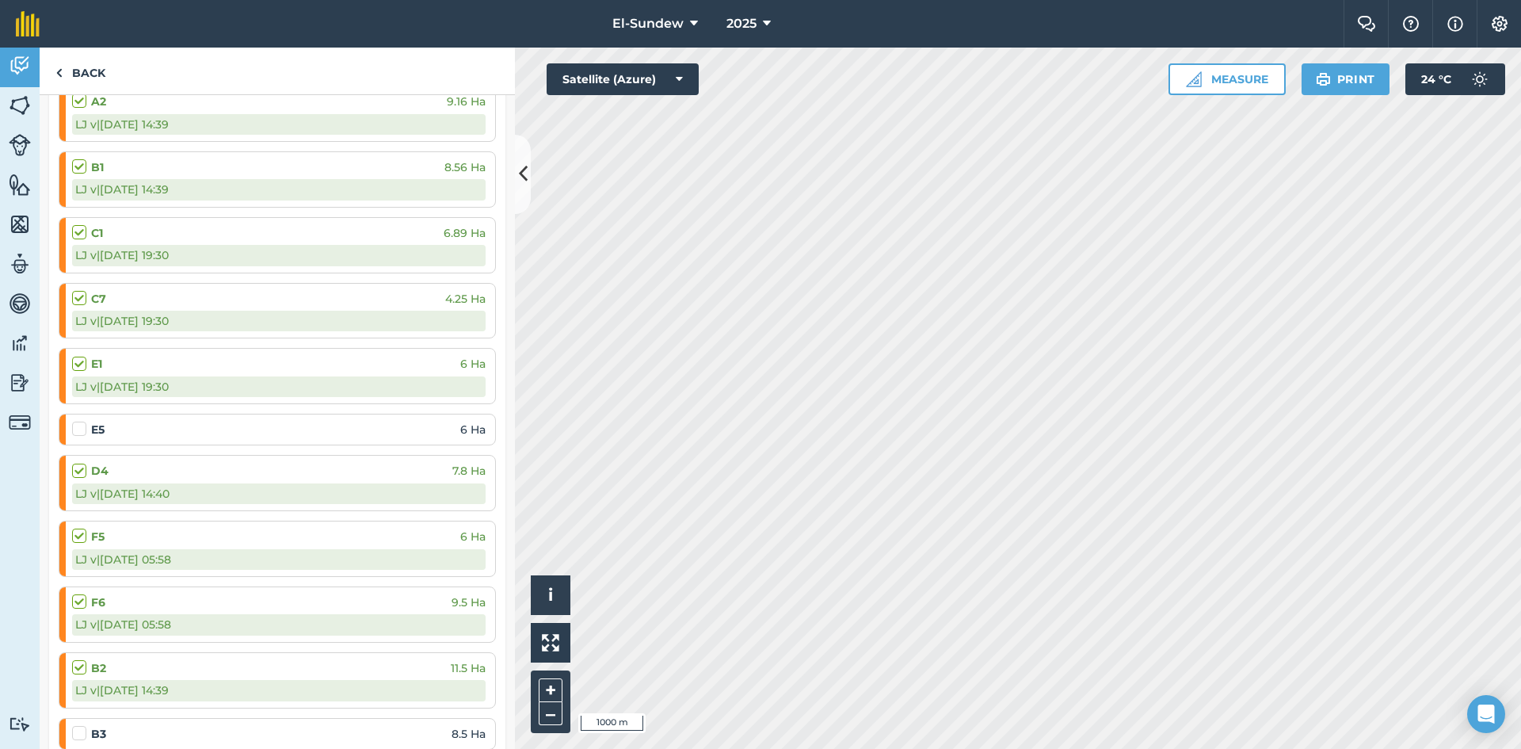
click at [82, 421] on label at bounding box center [81, 421] width 19 height 0
click at [82, 423] on input "checkbox" at bounding box center [77, 426] width 10 height 10
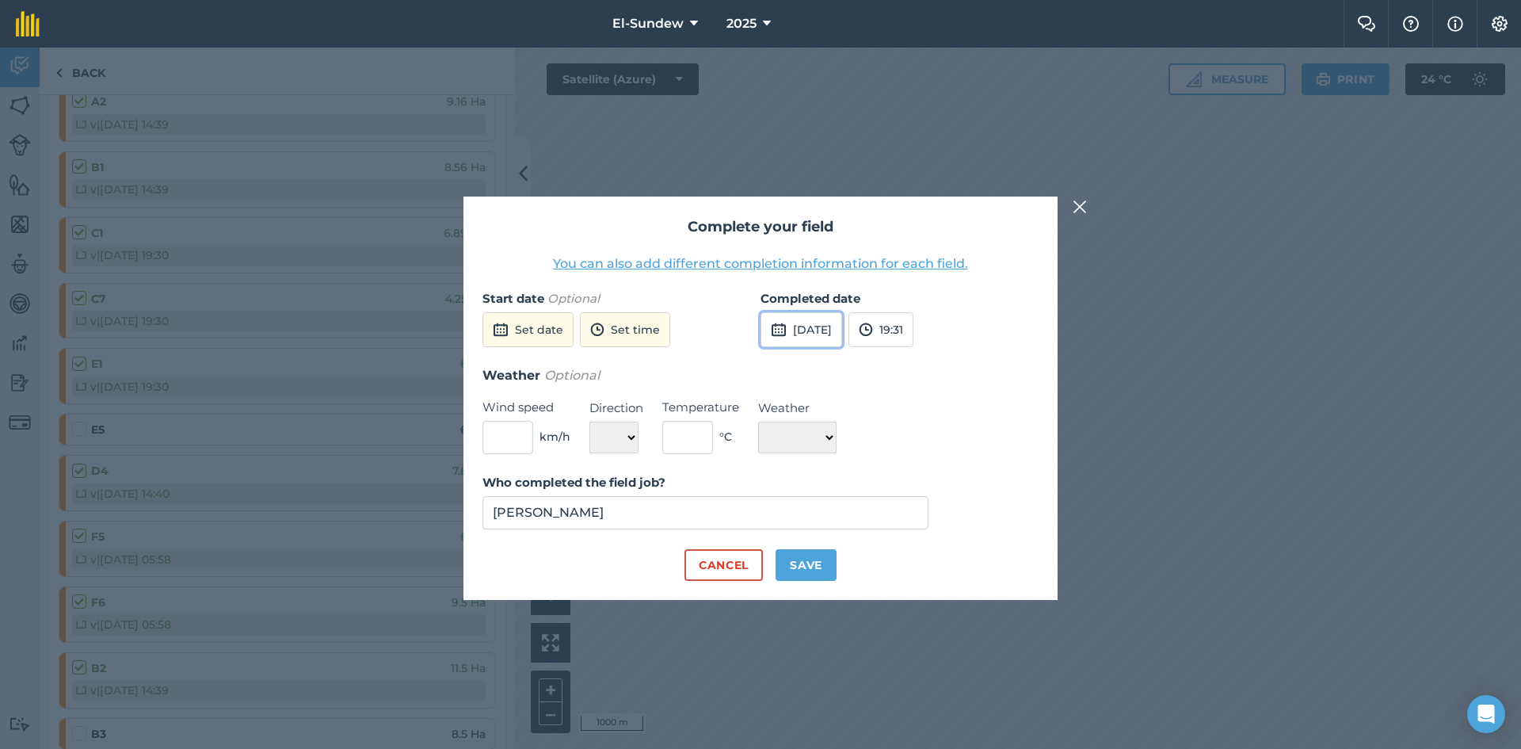
click at [839, 331] on button "15th Sep 2025" at bounding box center [801, 329] width 82 height 35
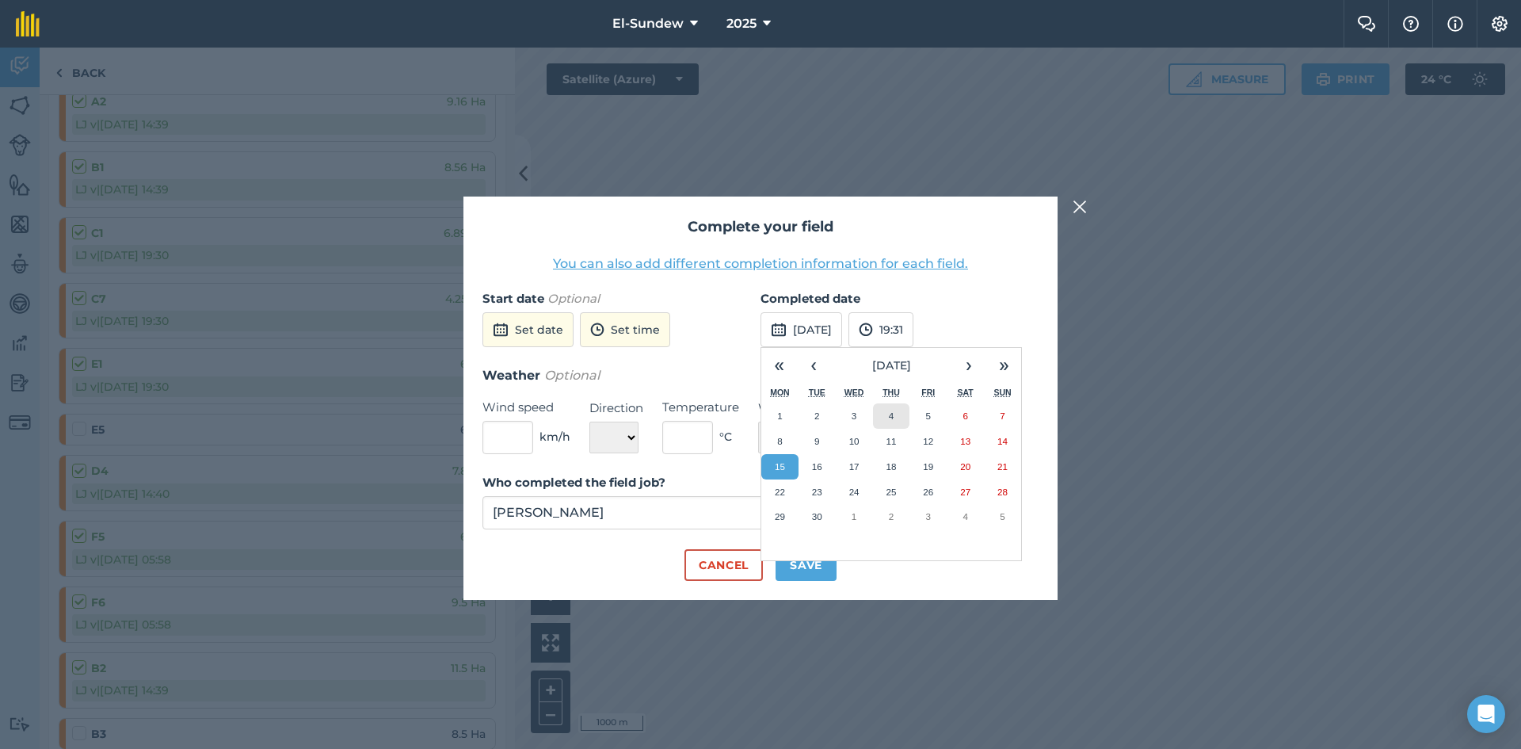
click at [906, 413] on button "4" at bounding box center [891, 415] width 37 height 25
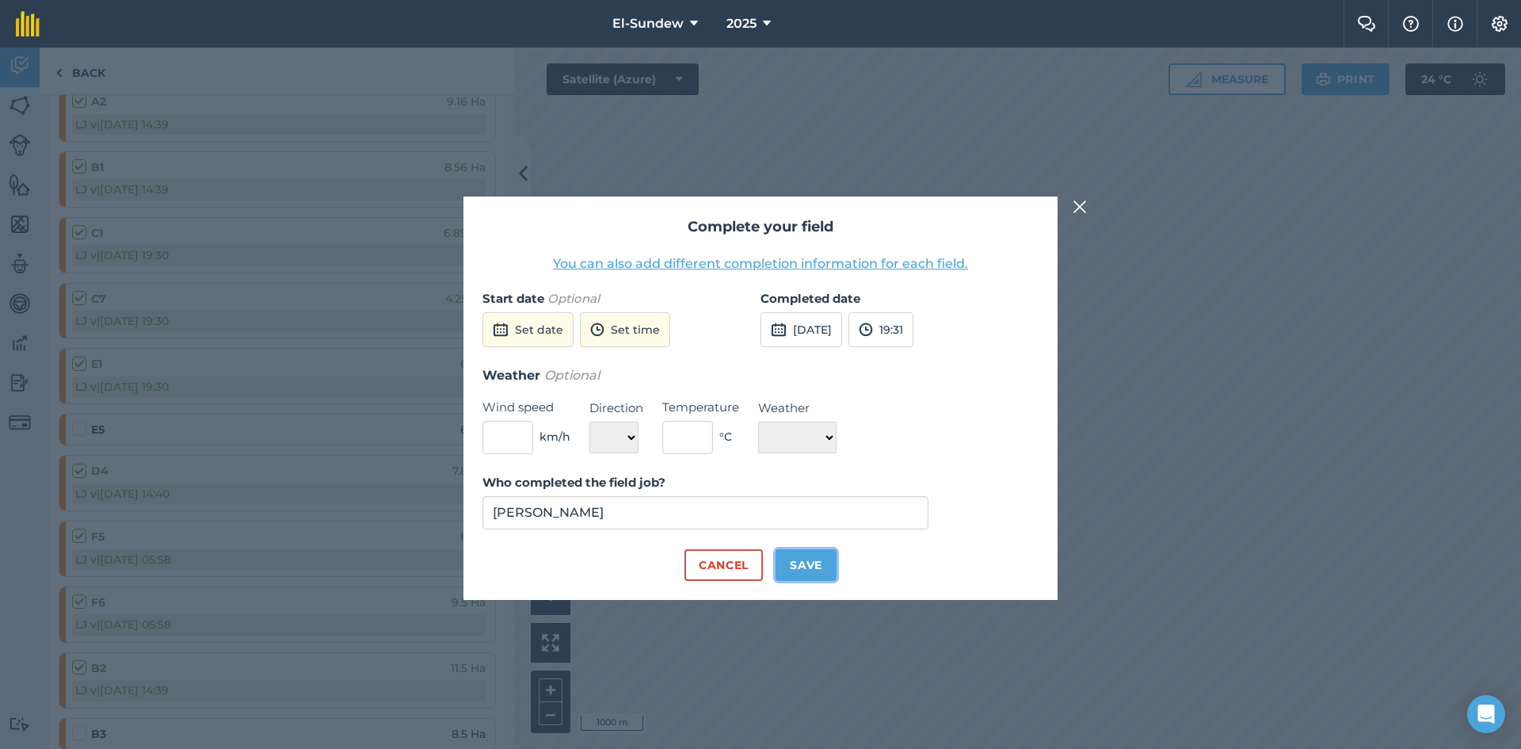
click at [806, 575] on button "Save" at bounding box center [805, 565] width 61 height 32
checkbox input "true"
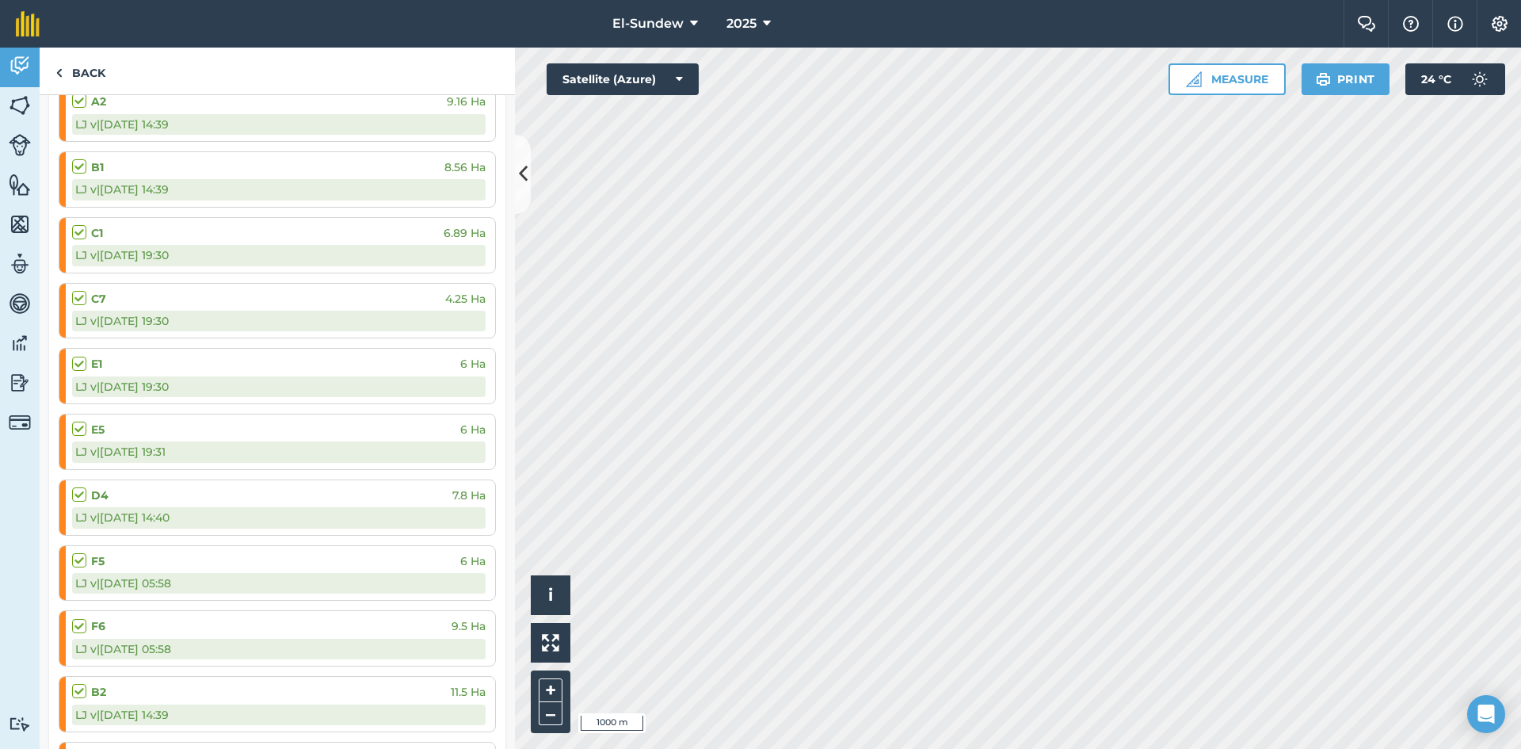
scroll to position [528, 0]
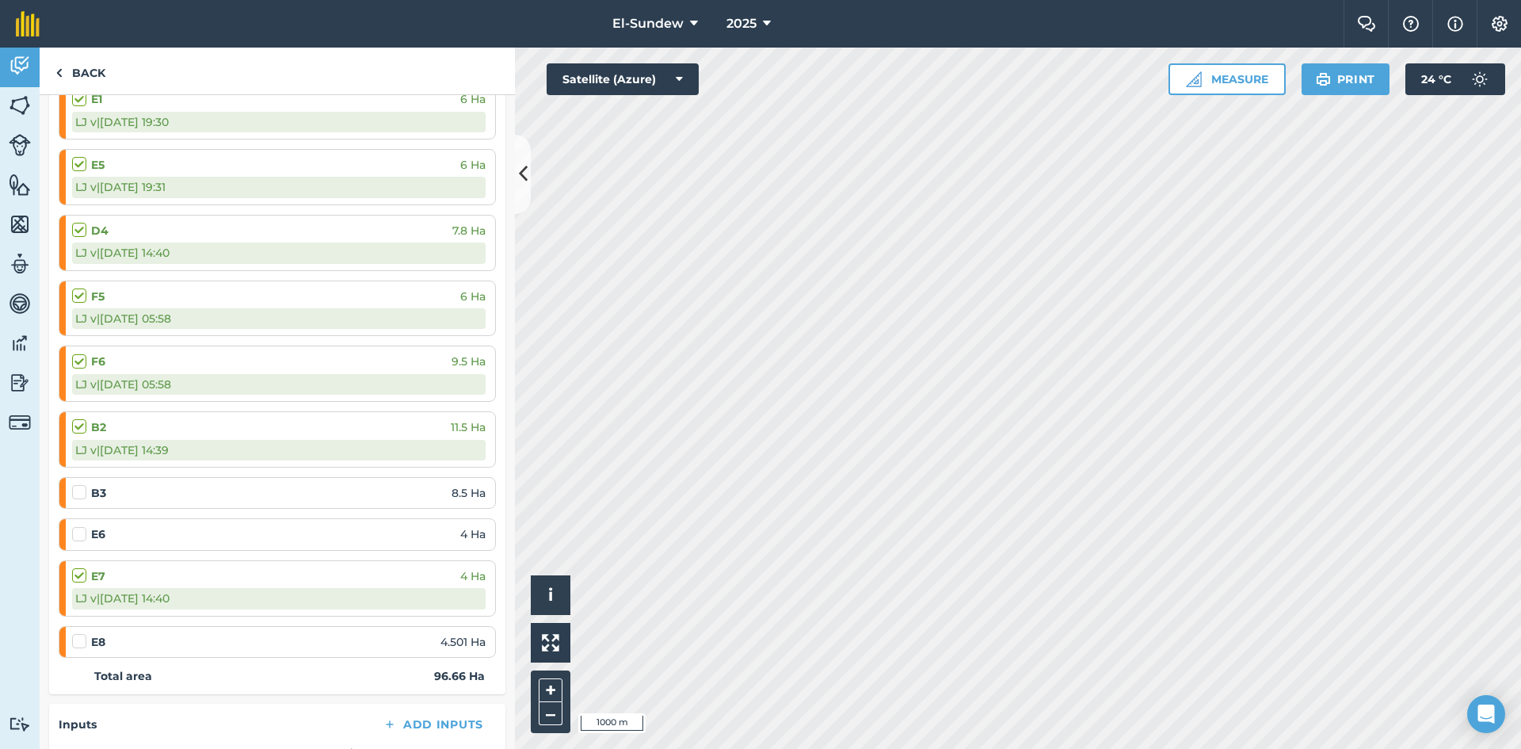
click at [80, 484] on label at bounding box center [81, 484] width 19 height 0
click at [80, 493] on input "checkbox" at bounding box center [77, 489] width 10 height 10
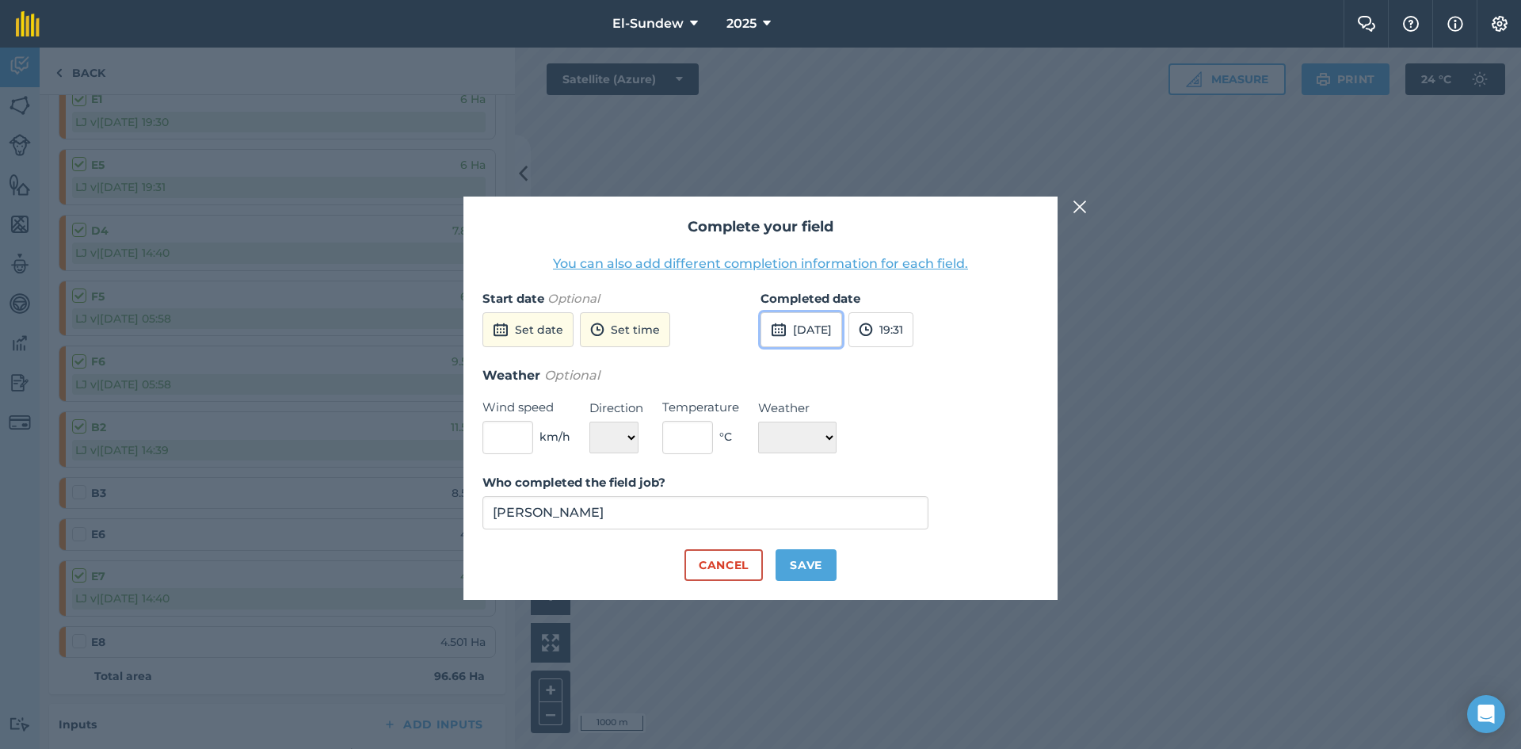
click at [817, 317] on button "15th Sep 2025" at bounding box center [801, 329] width 82 height 35
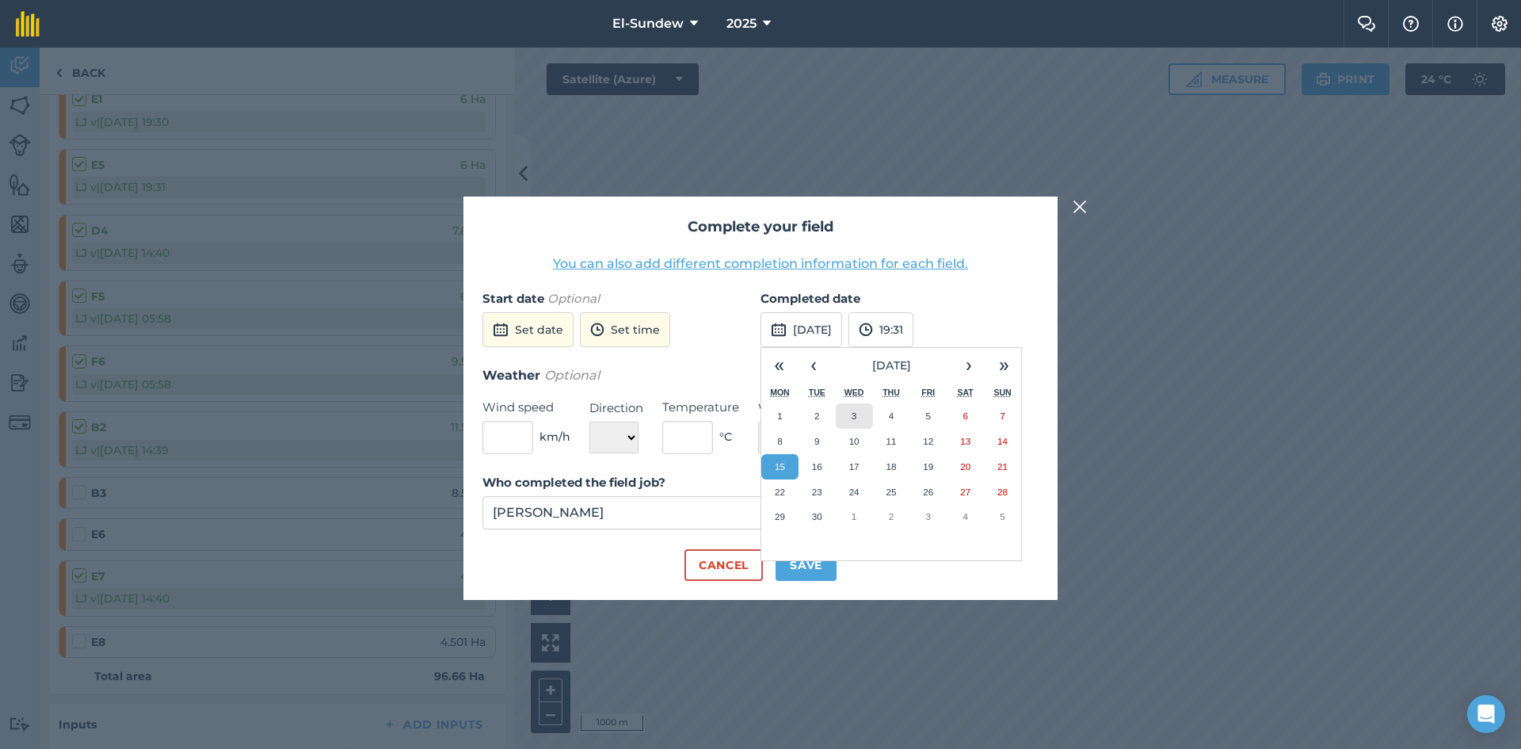
click at [842, 415] on button "3" at bounding box center [854, 415] width 37 height 25
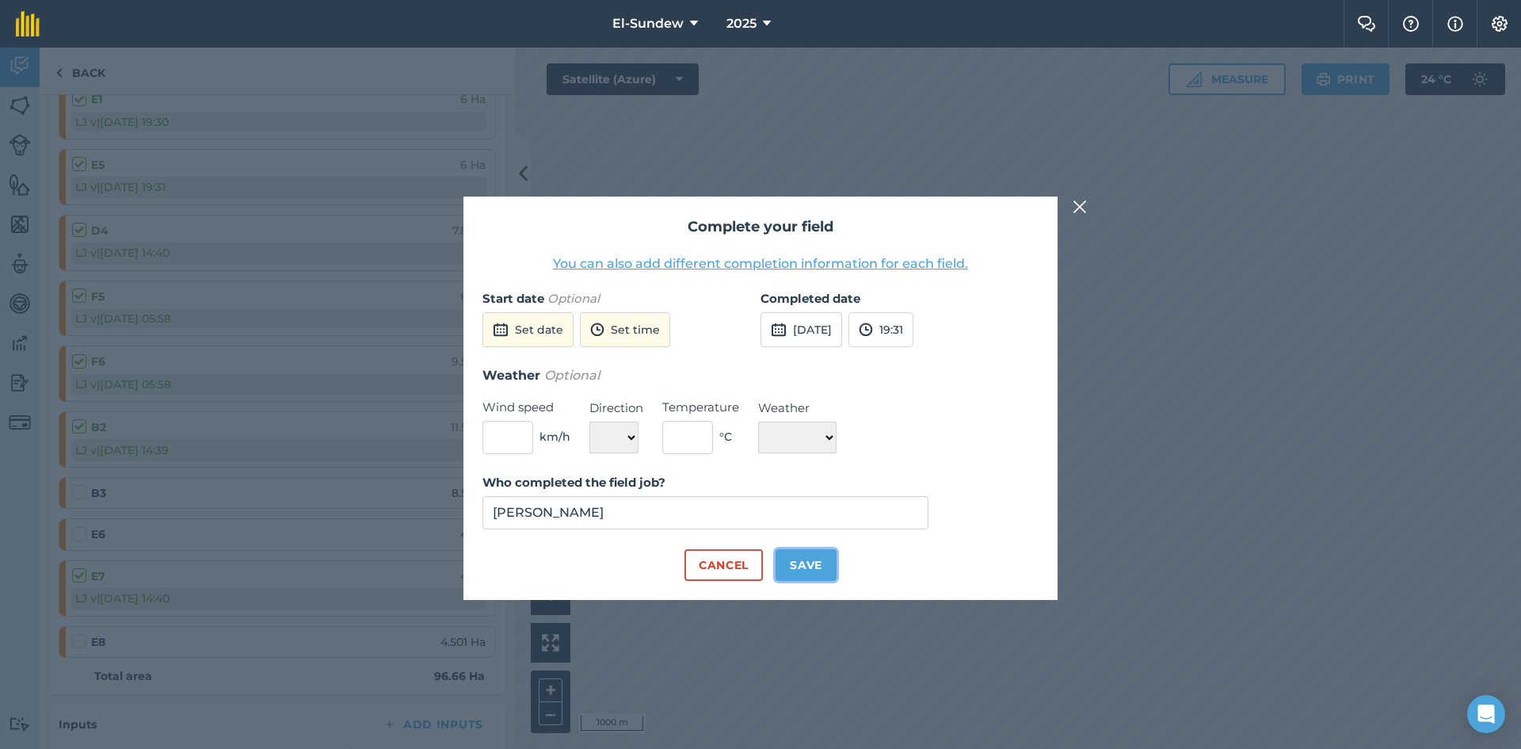
click at [819, 567] on button "Save" at bounding box center [805, 565] width 61 height 32
checkbox input "true"
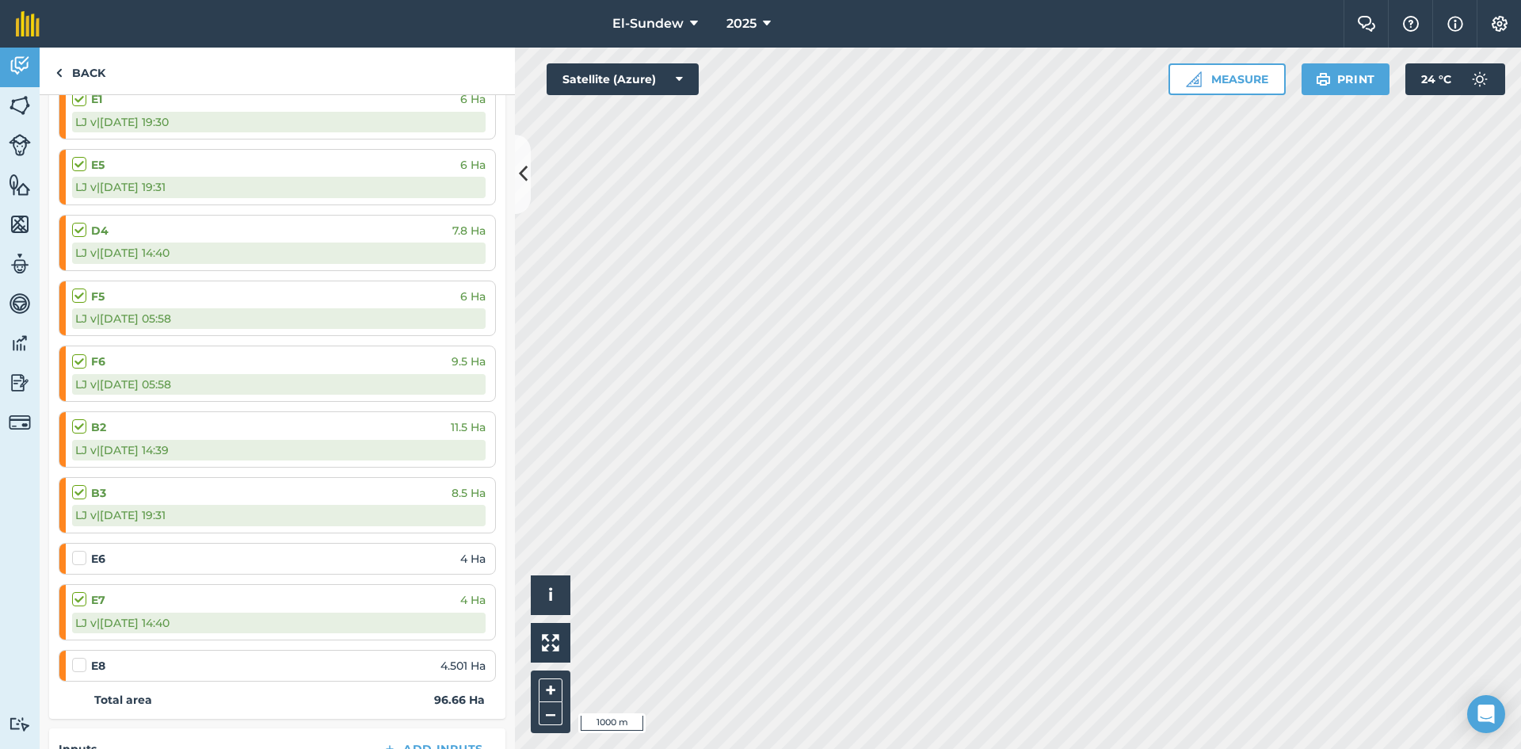
click at [79, 550] on label at bounding box center [81, 550] width 19 height 0
click at [79, 558] on input "checkbox" at bounding box center [77, 555] width 10 height 10
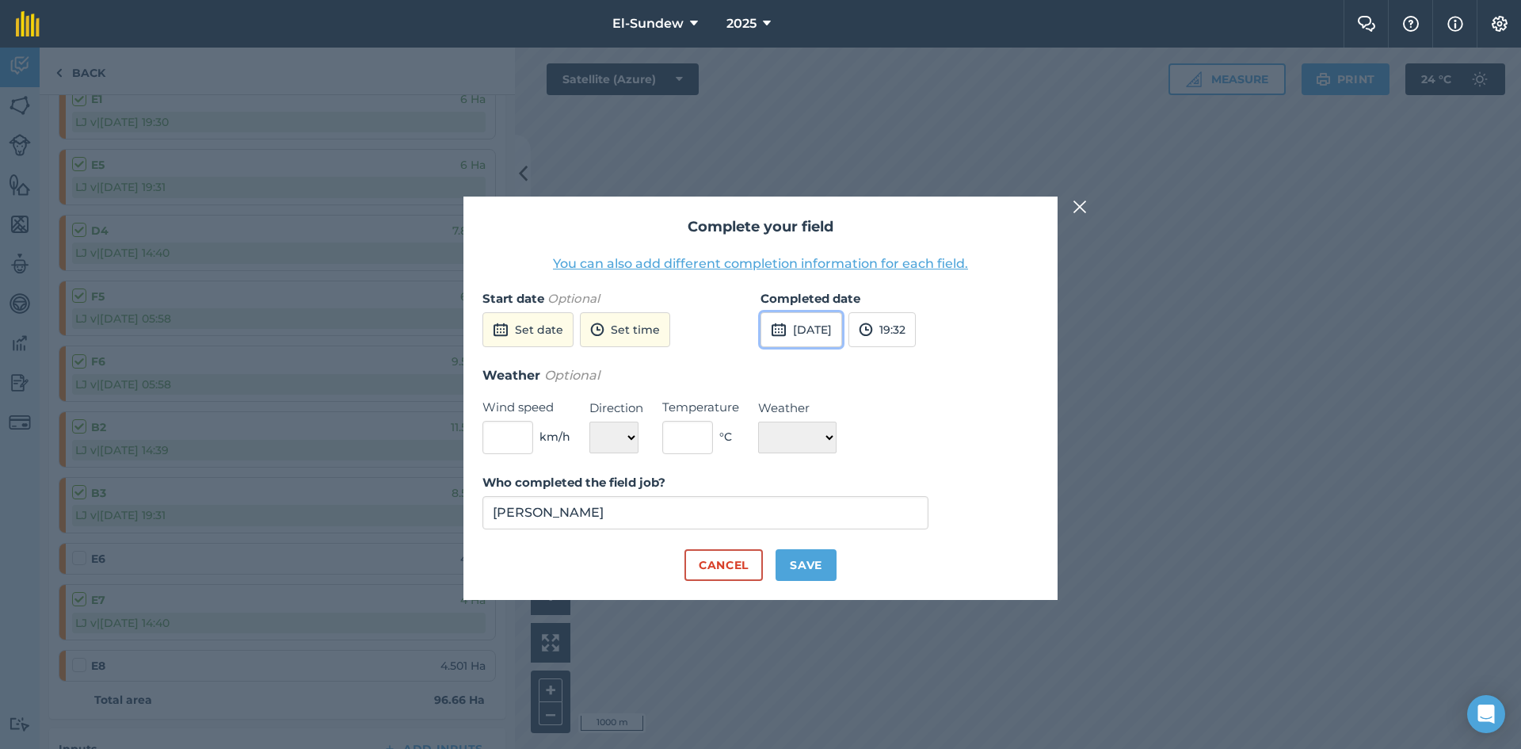
click at [820, 341] on button "15th Sep 2025" at bounding box center [801, 329] width 82 height 35
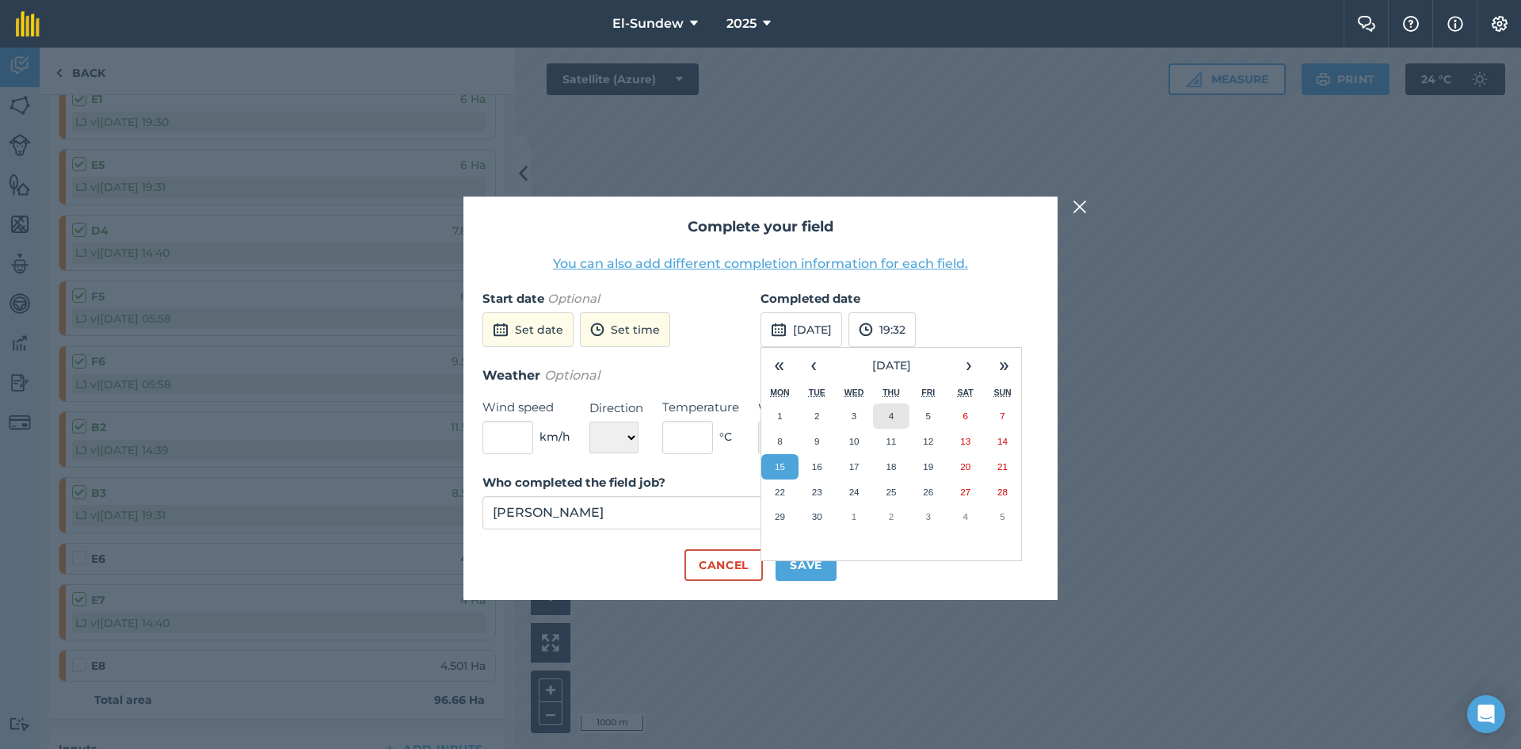
click at [884, 420] on button "4" at bounding box center [891, 415] width 37 height 25
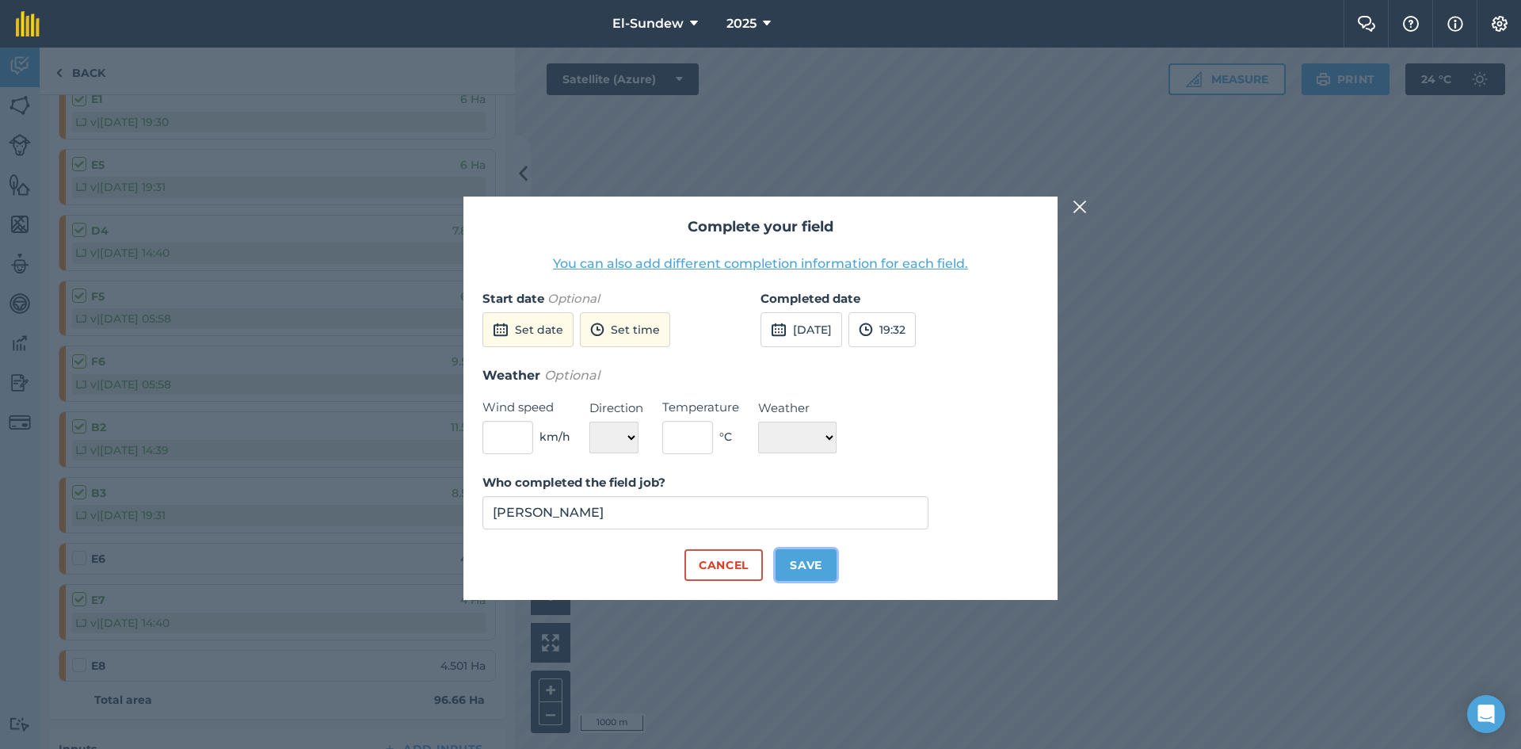
click at [793, 566] on button "Save" at bounding box center [805, 565] width 61 height 32
checkbox input "true"
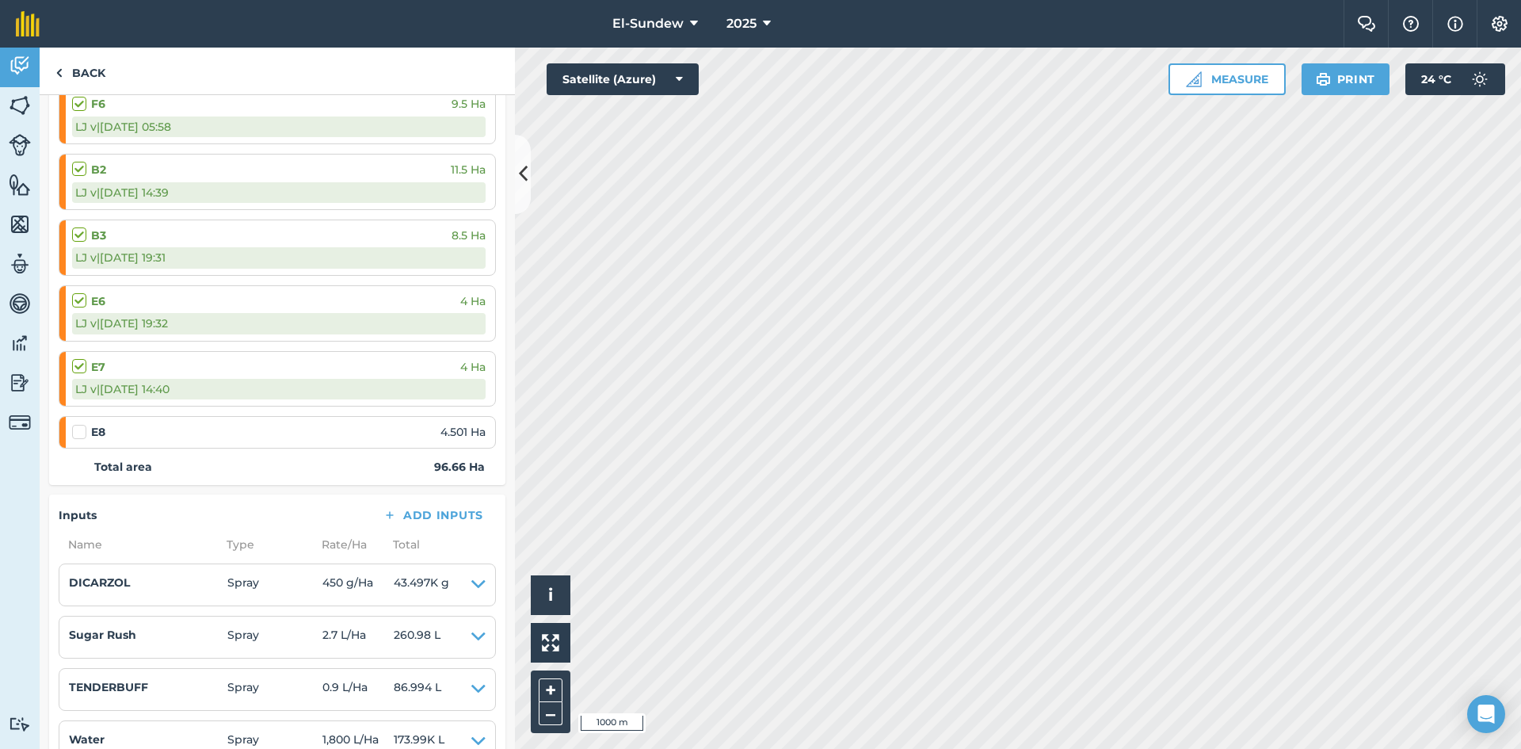
scroll to position [792, 0]
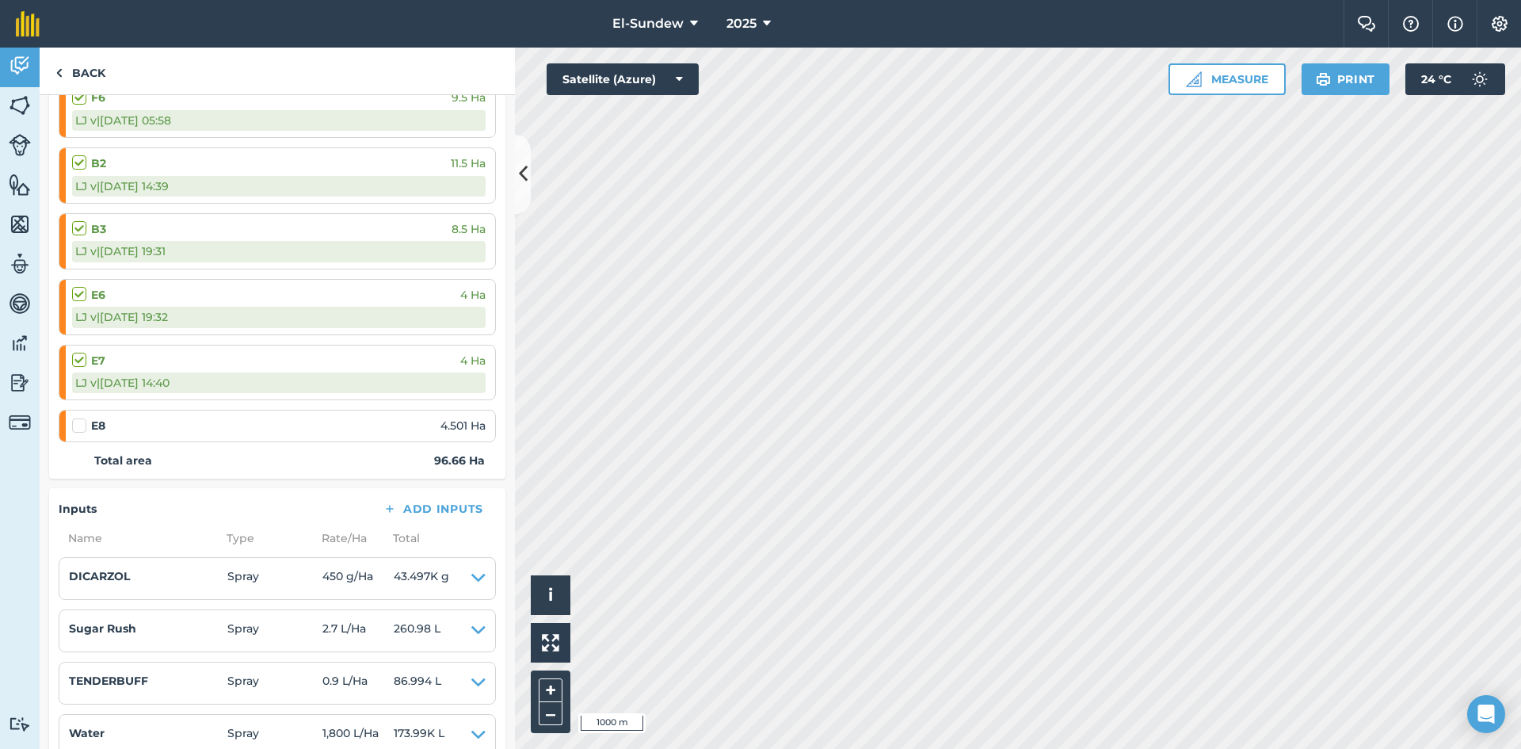
click at [78, 417] on label at bounding box center [81, 417] width 19 height 0
click at [78, 425] on input "checkbox" at bounding box center [77, 422] width 10 height 10
checkbox input "false"
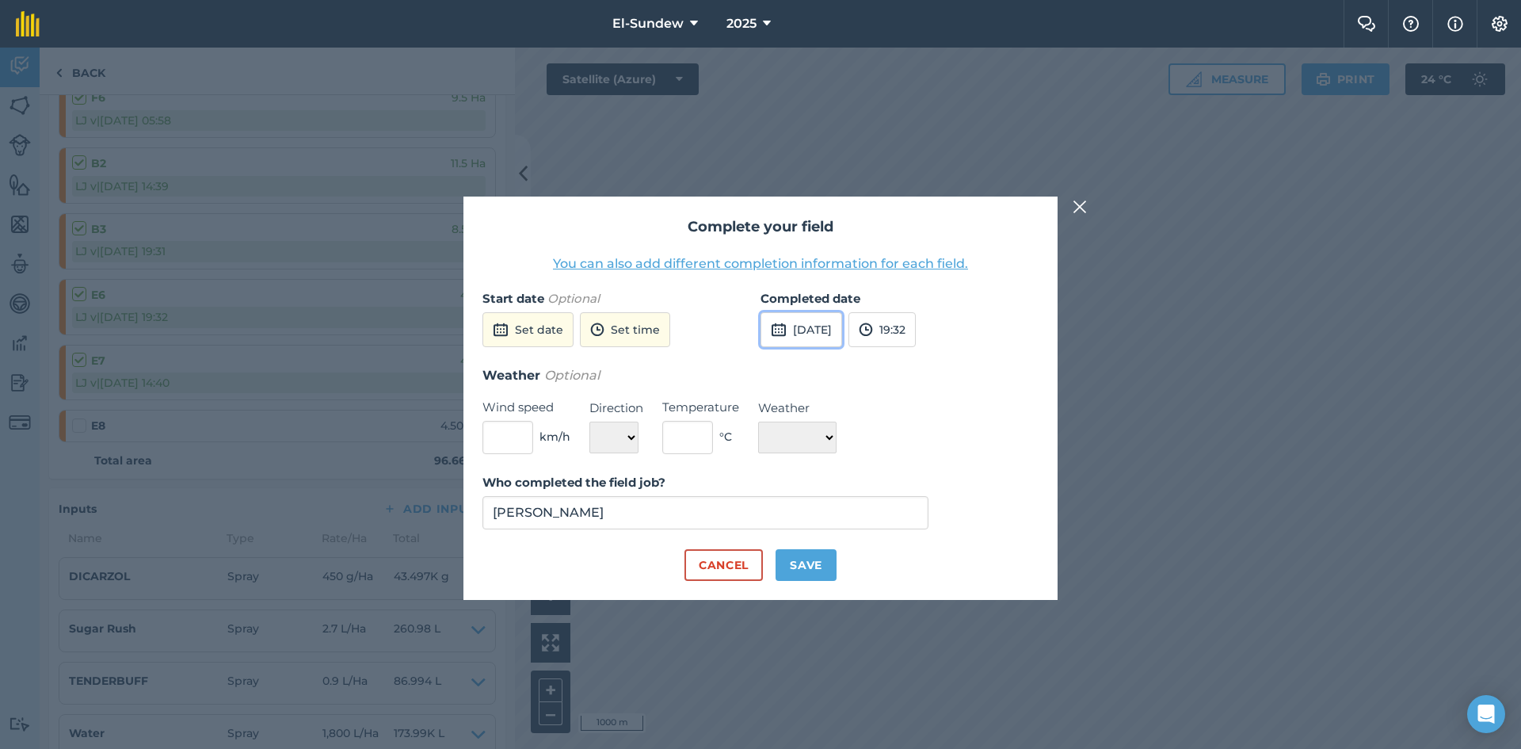
click at [829, 330] on button "15th Sep 2025" at bounding box center [801, 329] width 82 height 35
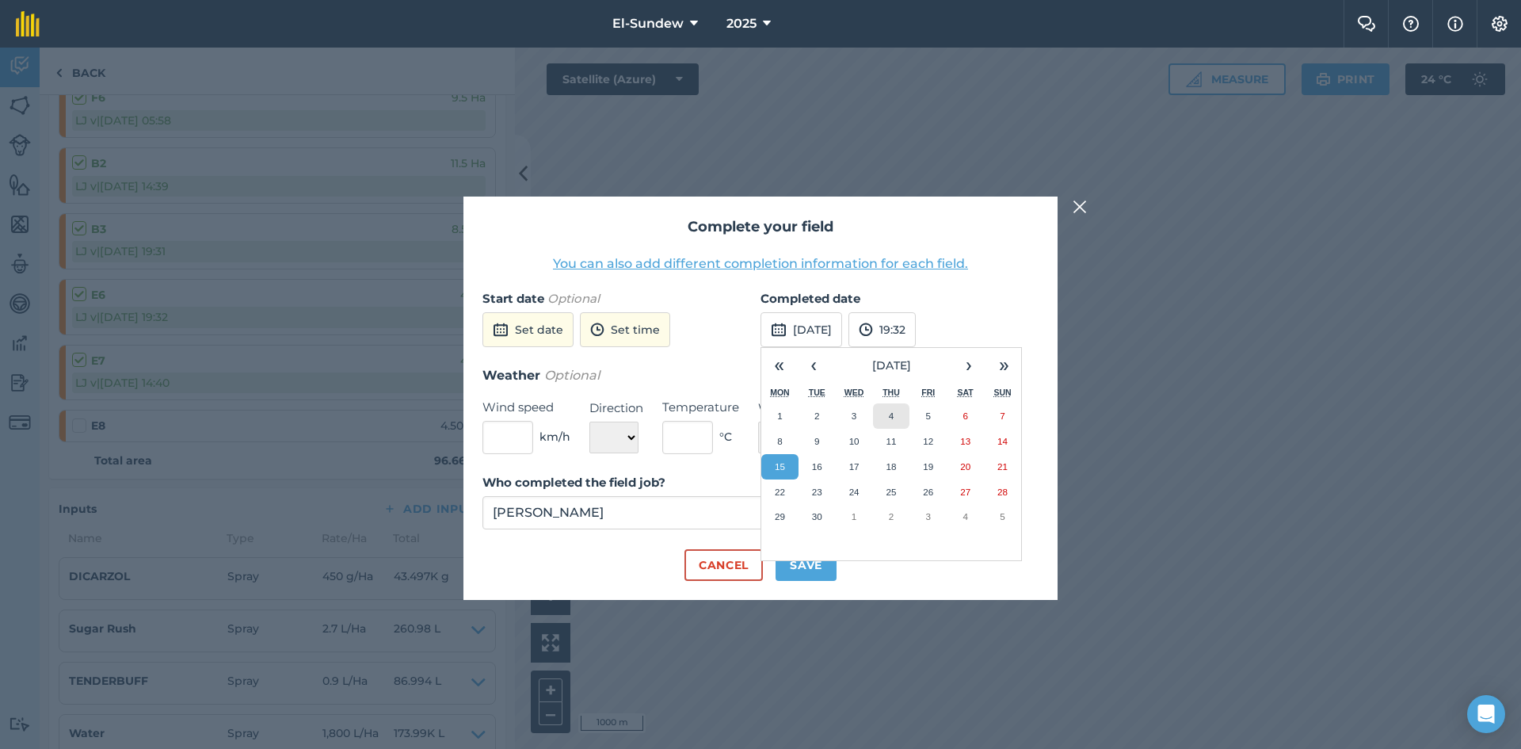
click at [894, 416] on button "4" at bounding box center [891, 415] width 37 height 25
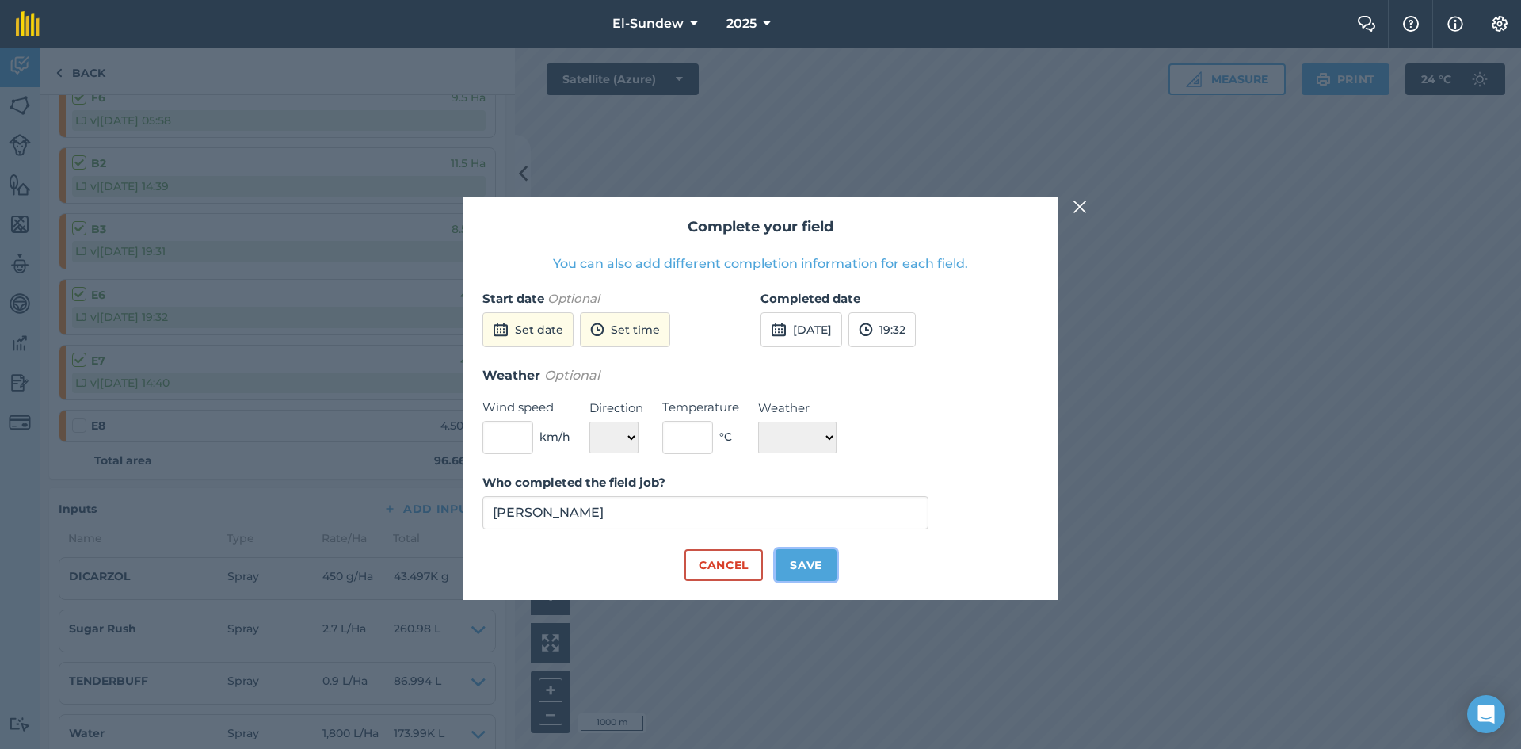
click at [816, 560] on button "Save" at bounding box center [805, 565] width 61 height 32
checkbox input "true"
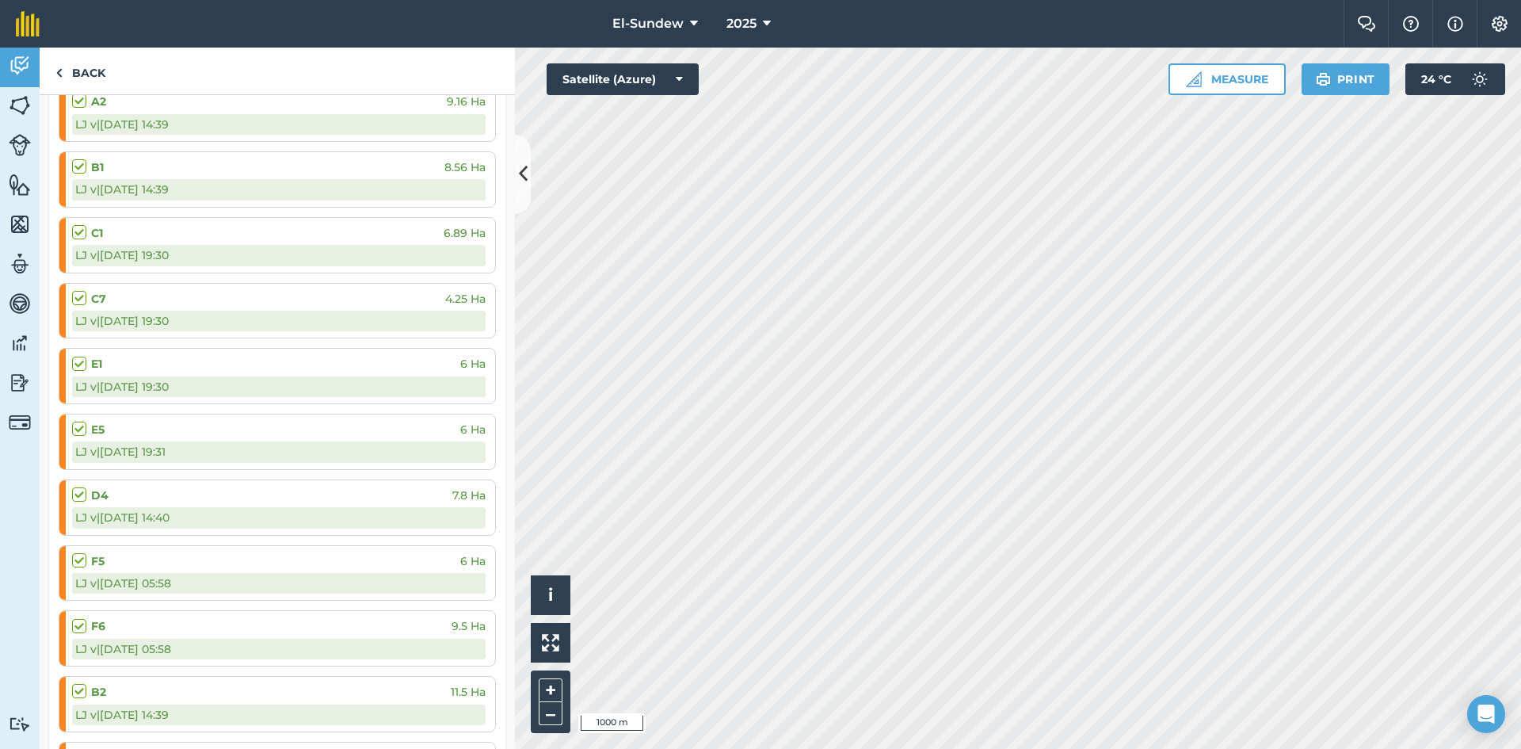
scroll to position [0, 0]
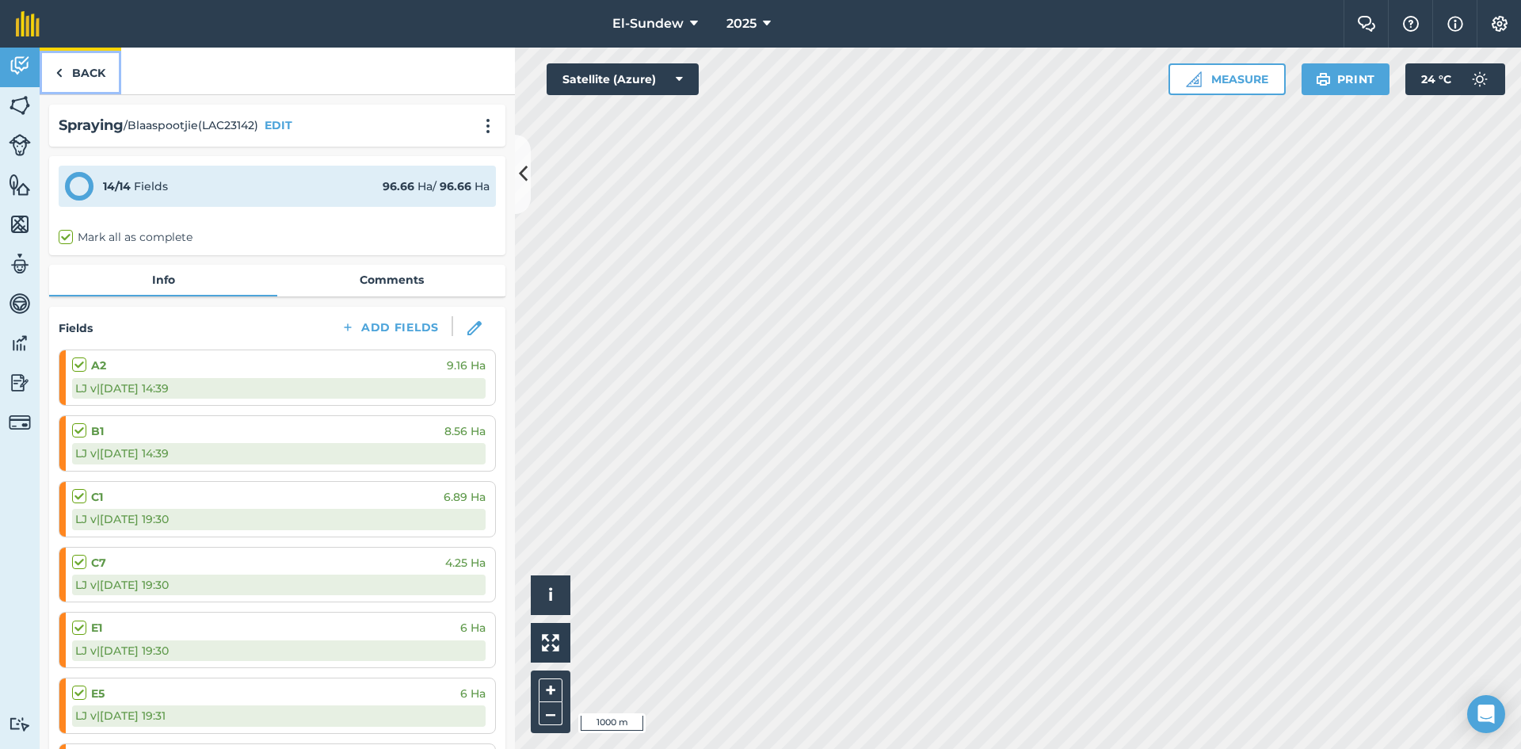
click at [98, 72] on link "Back" at bounding box center [81, 71] width 82 height 47
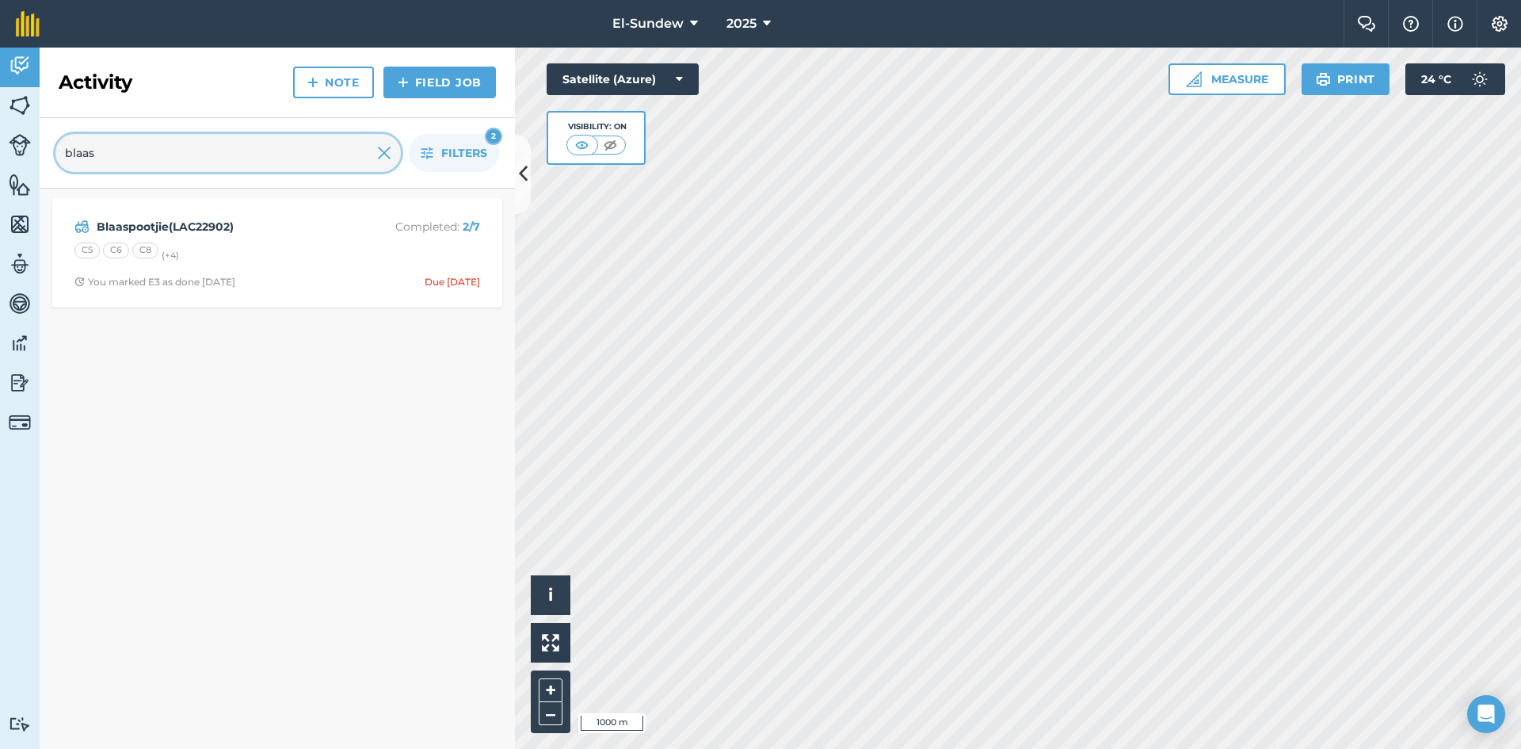
click at [238, 158] on input "blaas" at bounding box center [227, 153] width 345 height 38
type input "blaarv"
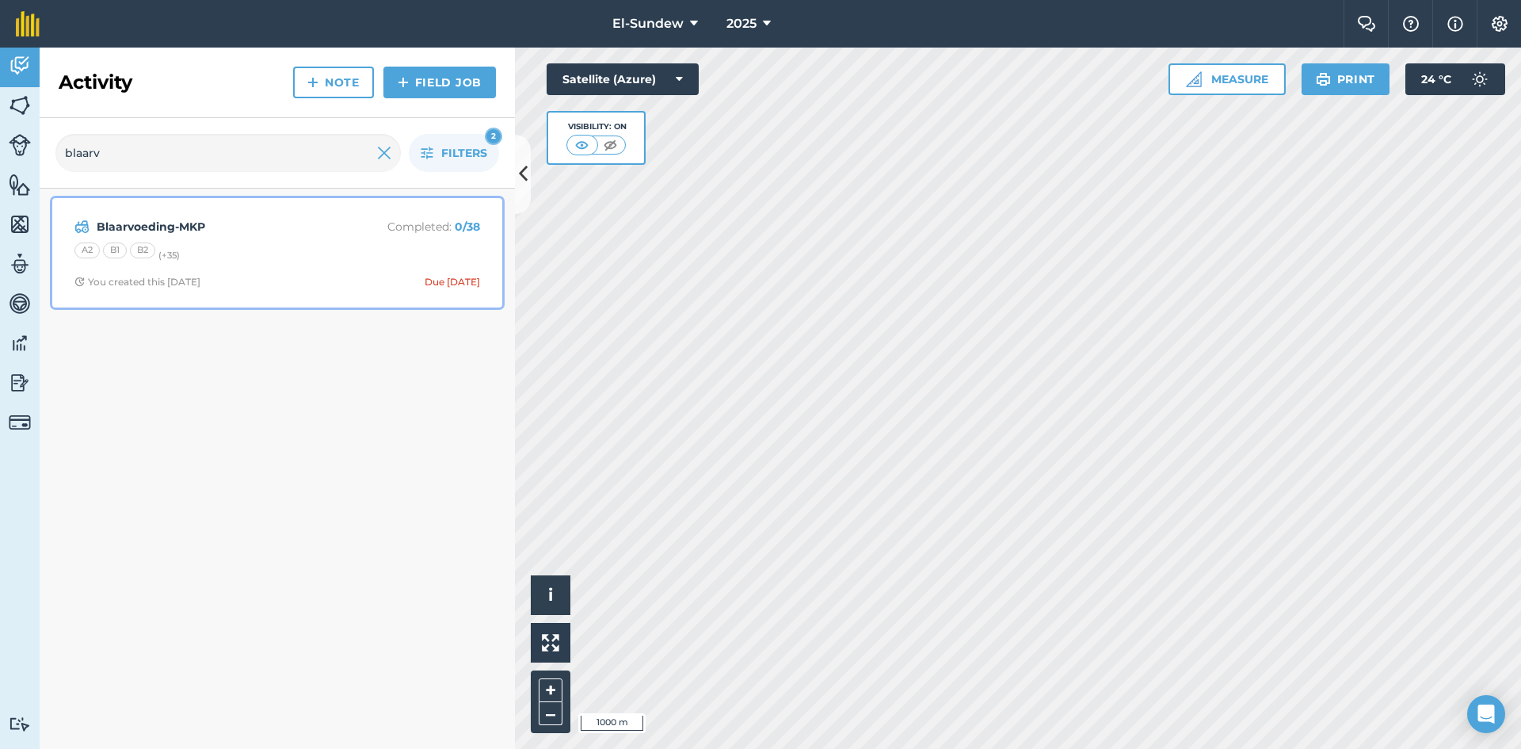
click at [220, 288] on div "Blaarvoeding-MKP Completed : 0 / 38 A2 B1 B2 (+ 35 ) You created this 5 days ag…" at bounding box center [277, 253] width 431 height 90
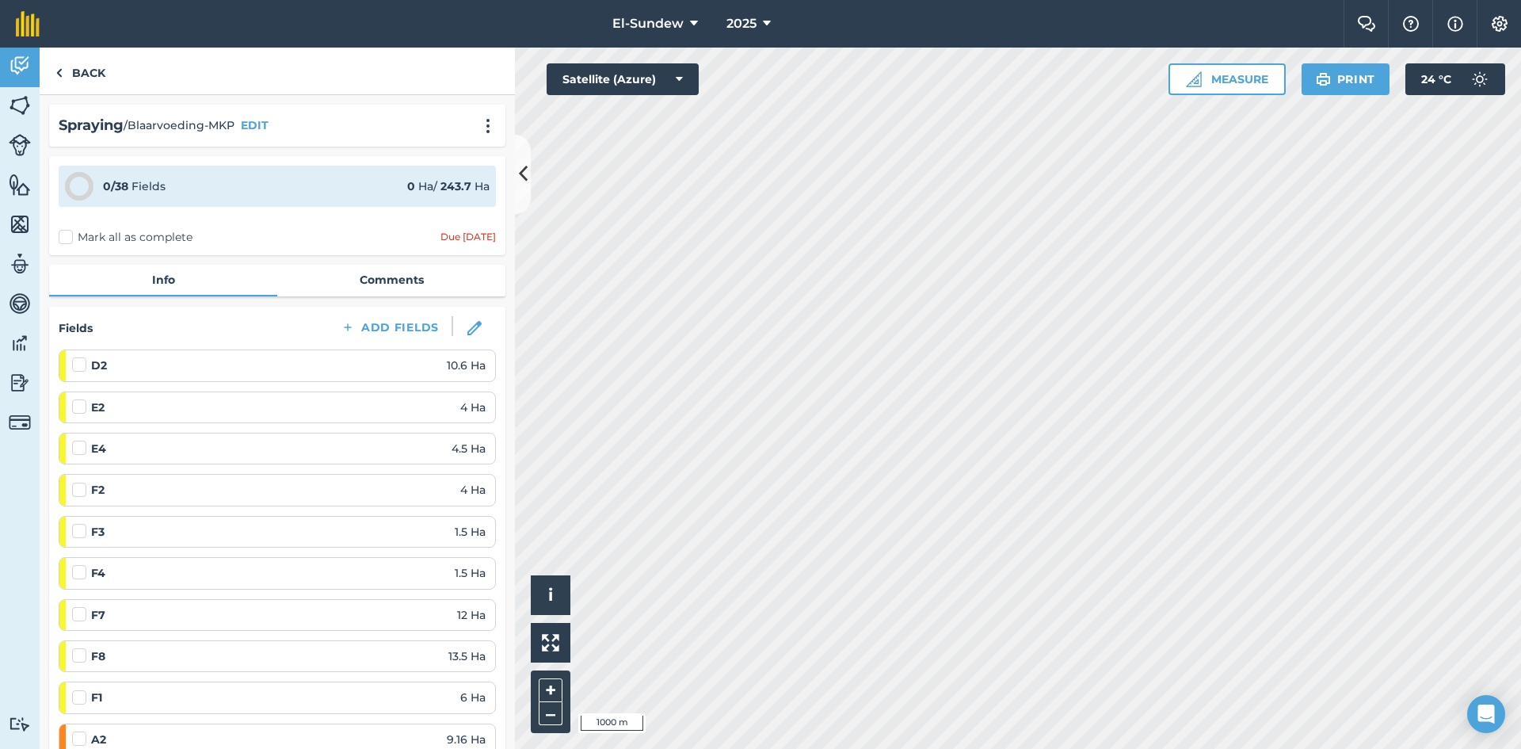
click at [78, 356] on label at bounding box center [81, 356] width 19 height 0
click at [78, 367] on input "checkbox" at bounding box center [77, 361] width 10 height 10
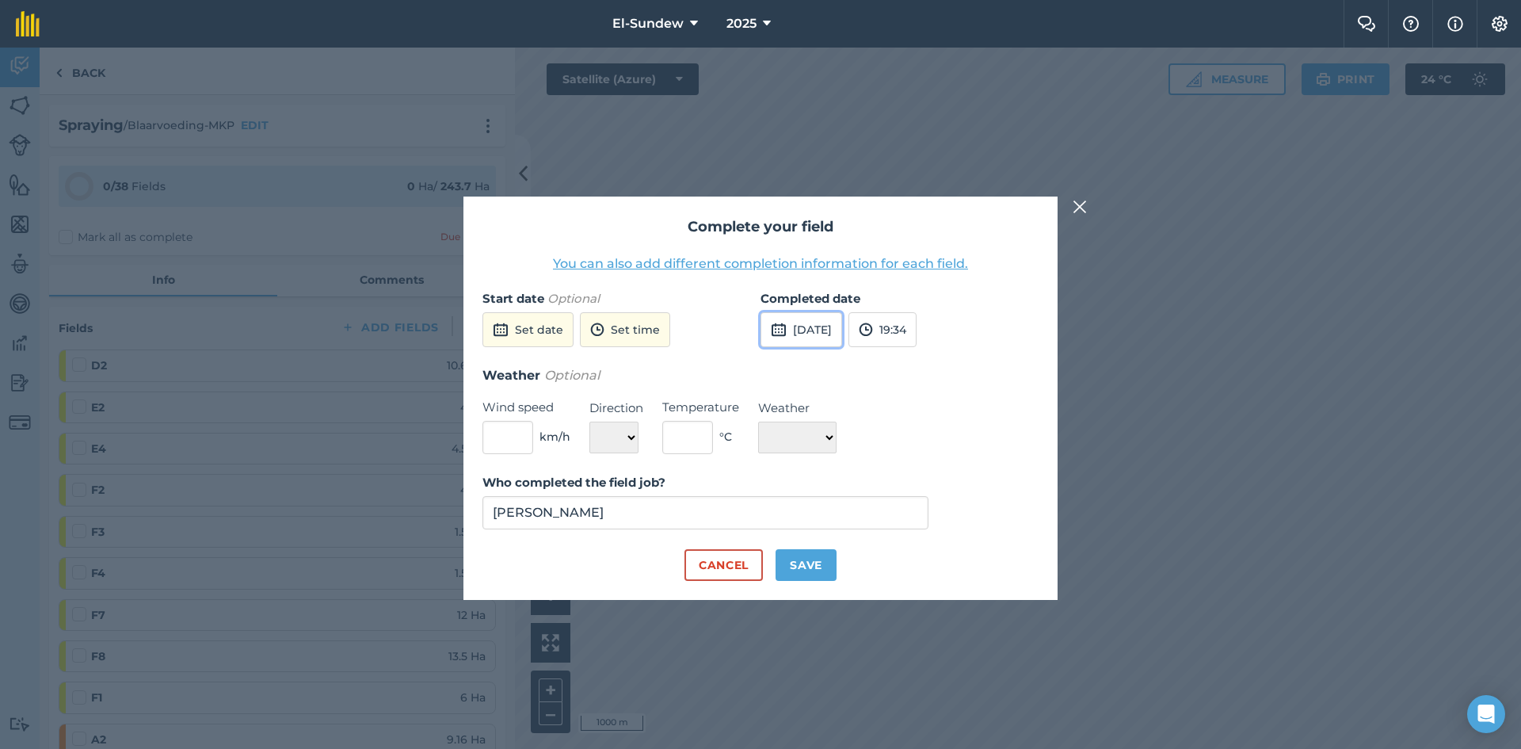
click at [813, 325] on button "15th Sep 2025" at bounding box center [801, 329] width 82 height 35
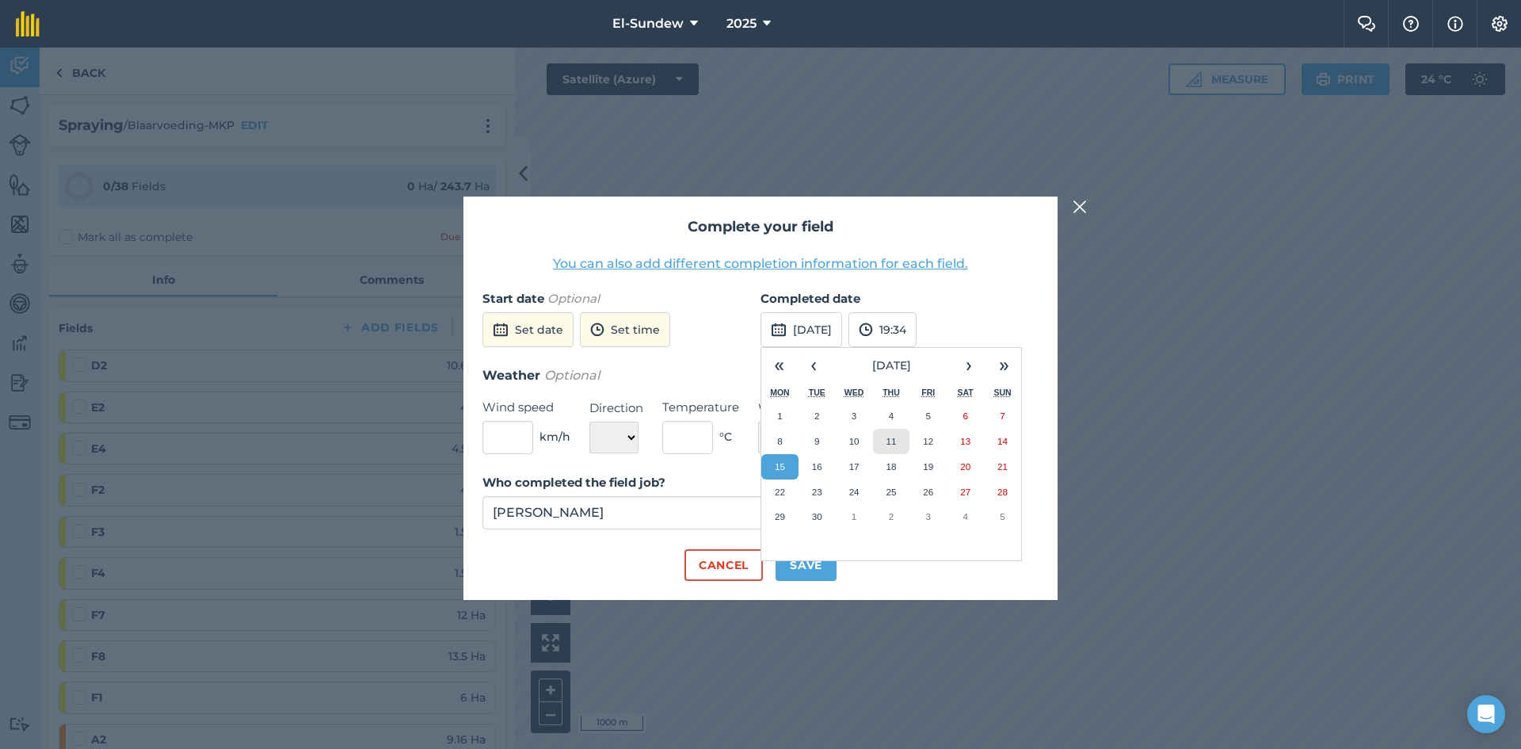
click at [892, 444] on abbr "11" at bounding box center [891, 441] width 10 height 10
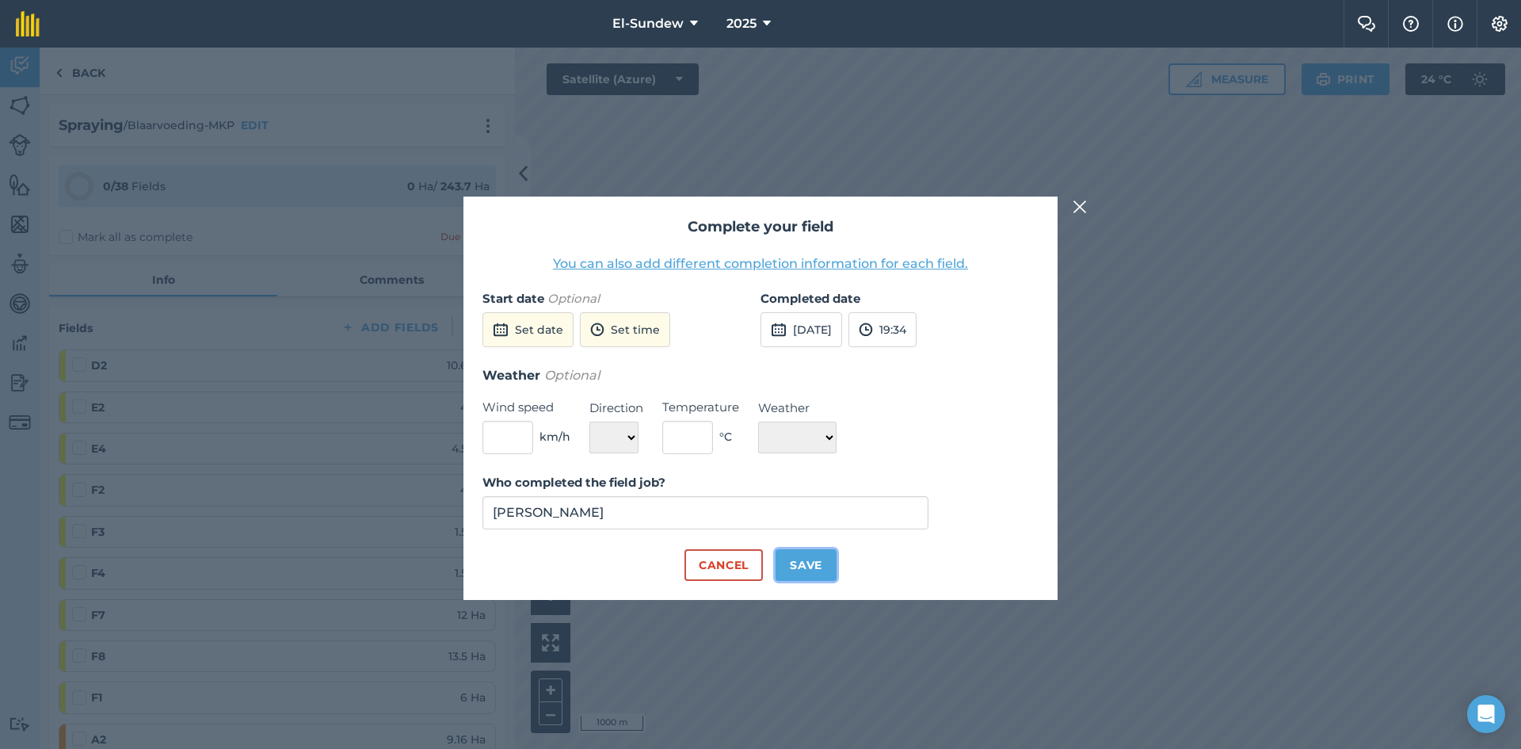
click at [825, 559] on button "Save" at bounding box center [805, 565] width 61 height 32
checkbox input "true"
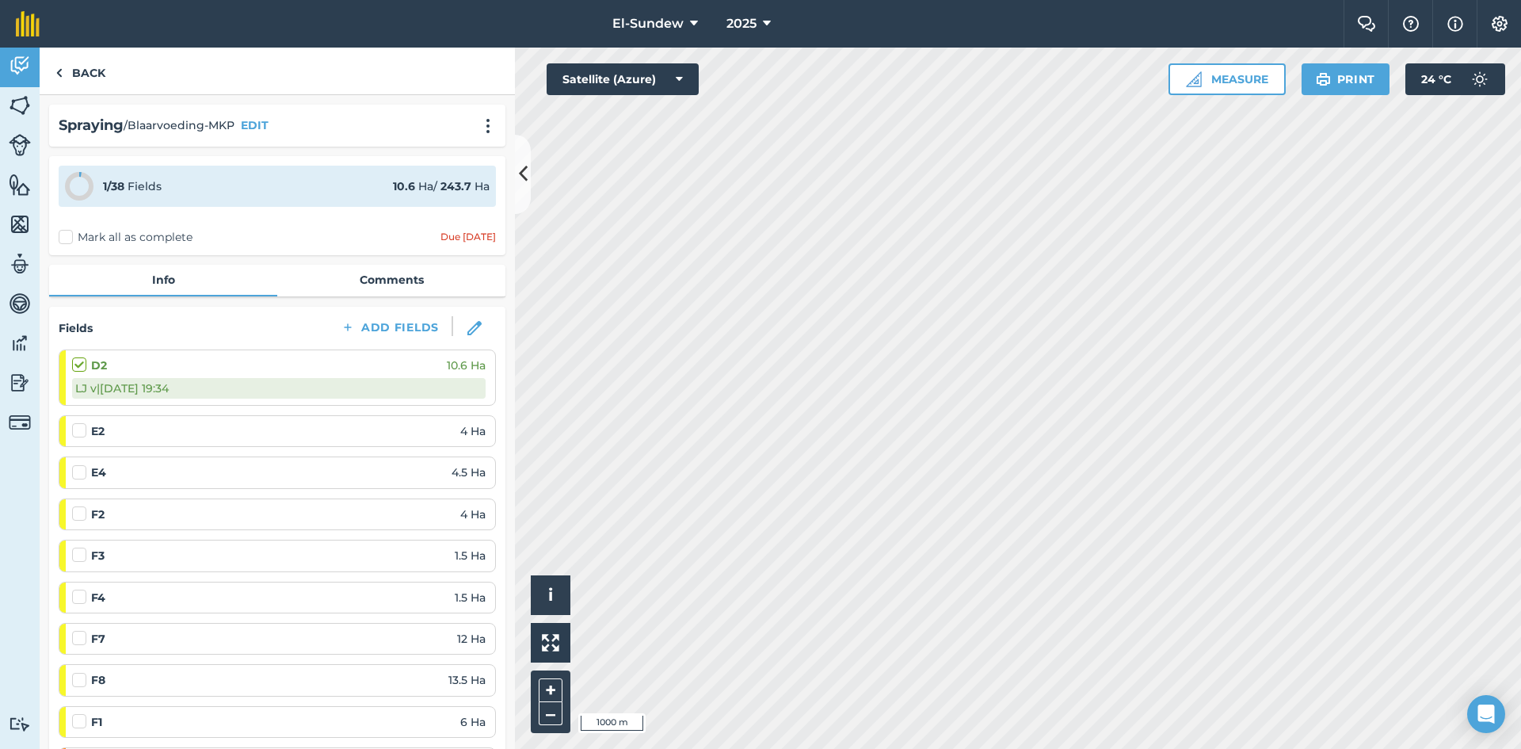
click at [73, 422] on label at bounding box center [81, 422] width 19 height 0
click at [73, 427] on input "checkbox" at bounding box center [77, 427] width 10 height 10
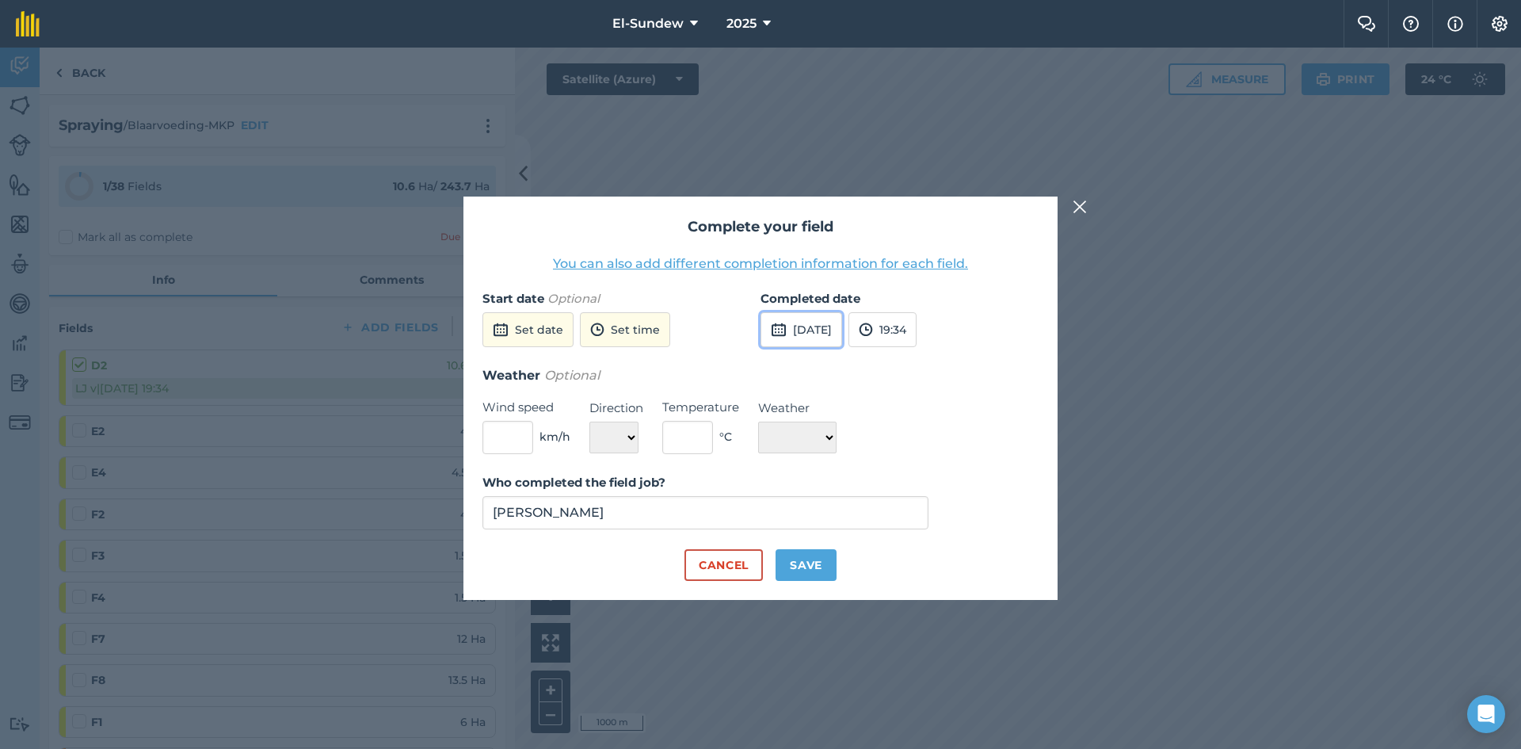
click at [817, 322] on button "15th Sep 2025" at bounding box center [801, 329] width 82 height 35
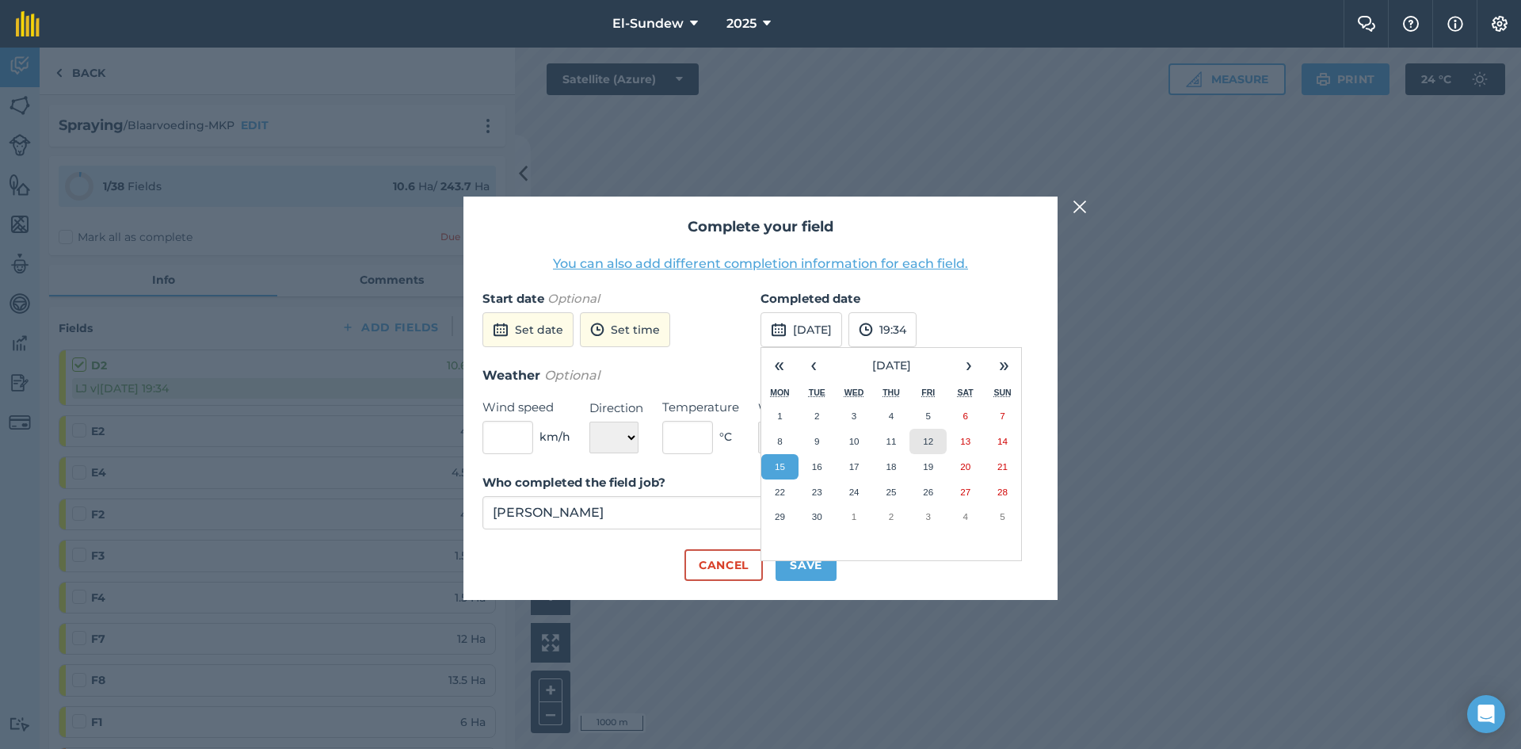
click at [925, 439] on abbr "12" at bounding box center [928, 441] width 10 height 10
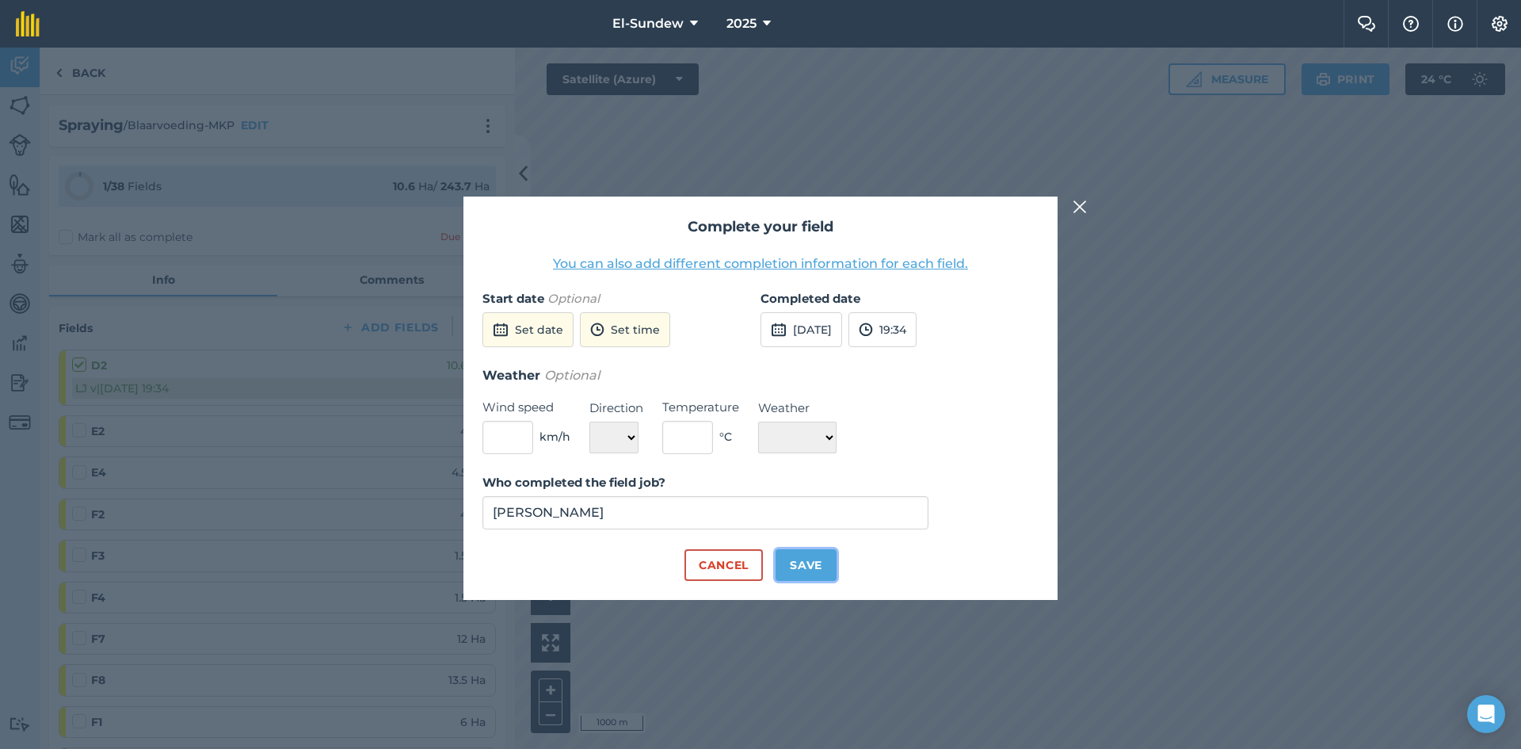
click at [818, 566] on button "Save" at bounding box center [805, 565] width 61 height 32
checkbox input "true"
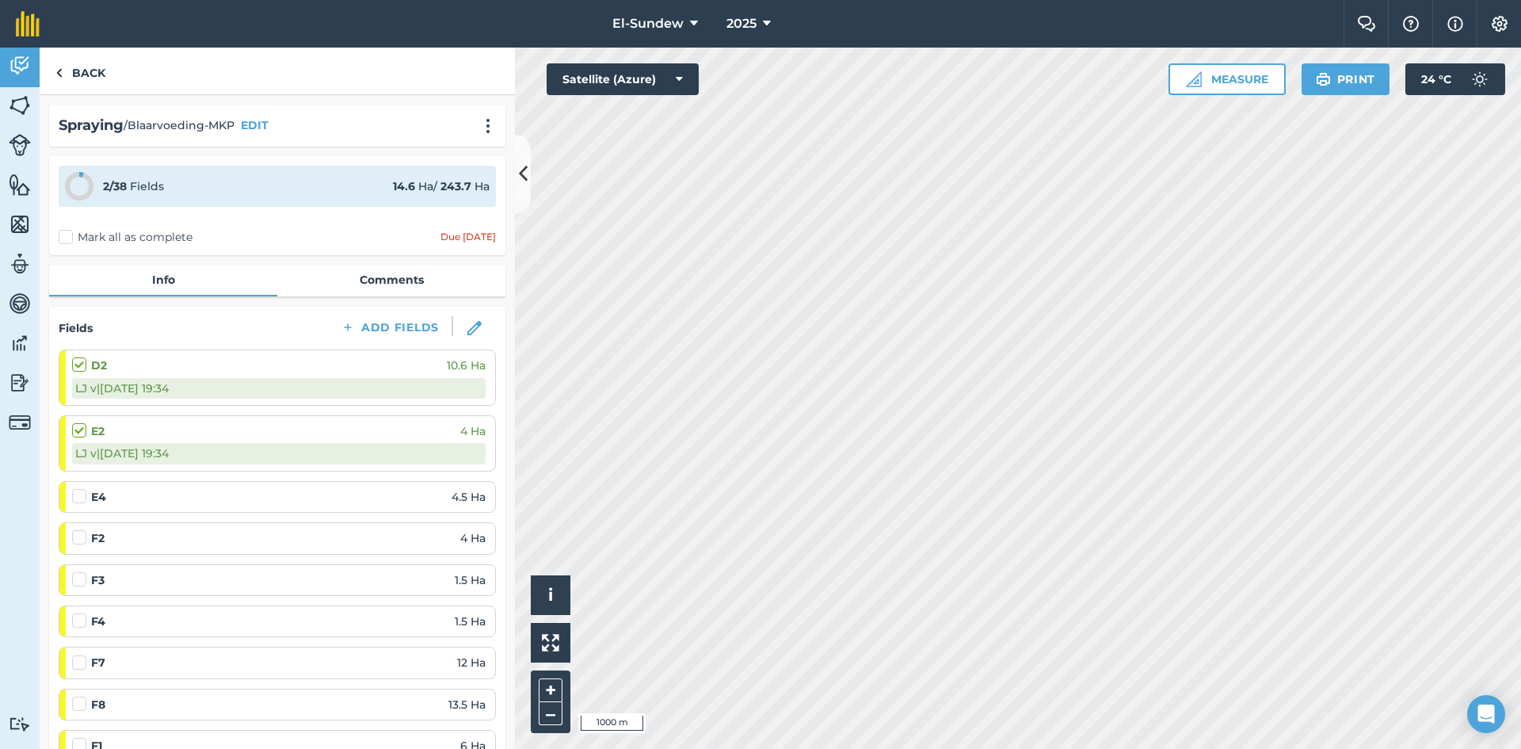
click at [82, 488] on label at bounding box center [81, 488] width 19 height 0
click at [82, 490] on input "checkbox" at bounding box center [77, 493] width 10 height 10
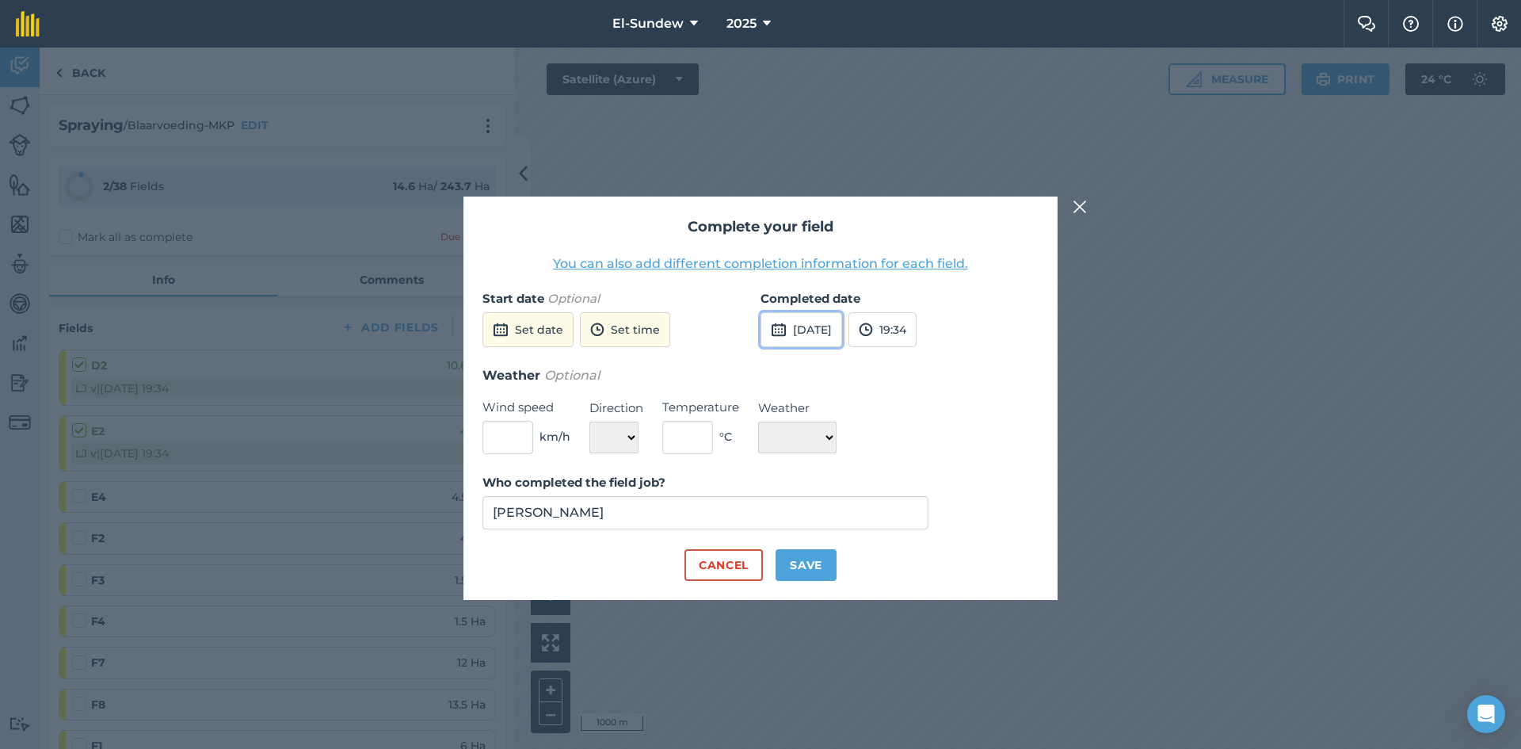
click at [800, 326] on button "15th Sep 2025" at bounding box center [801, 329] width 82 height 35
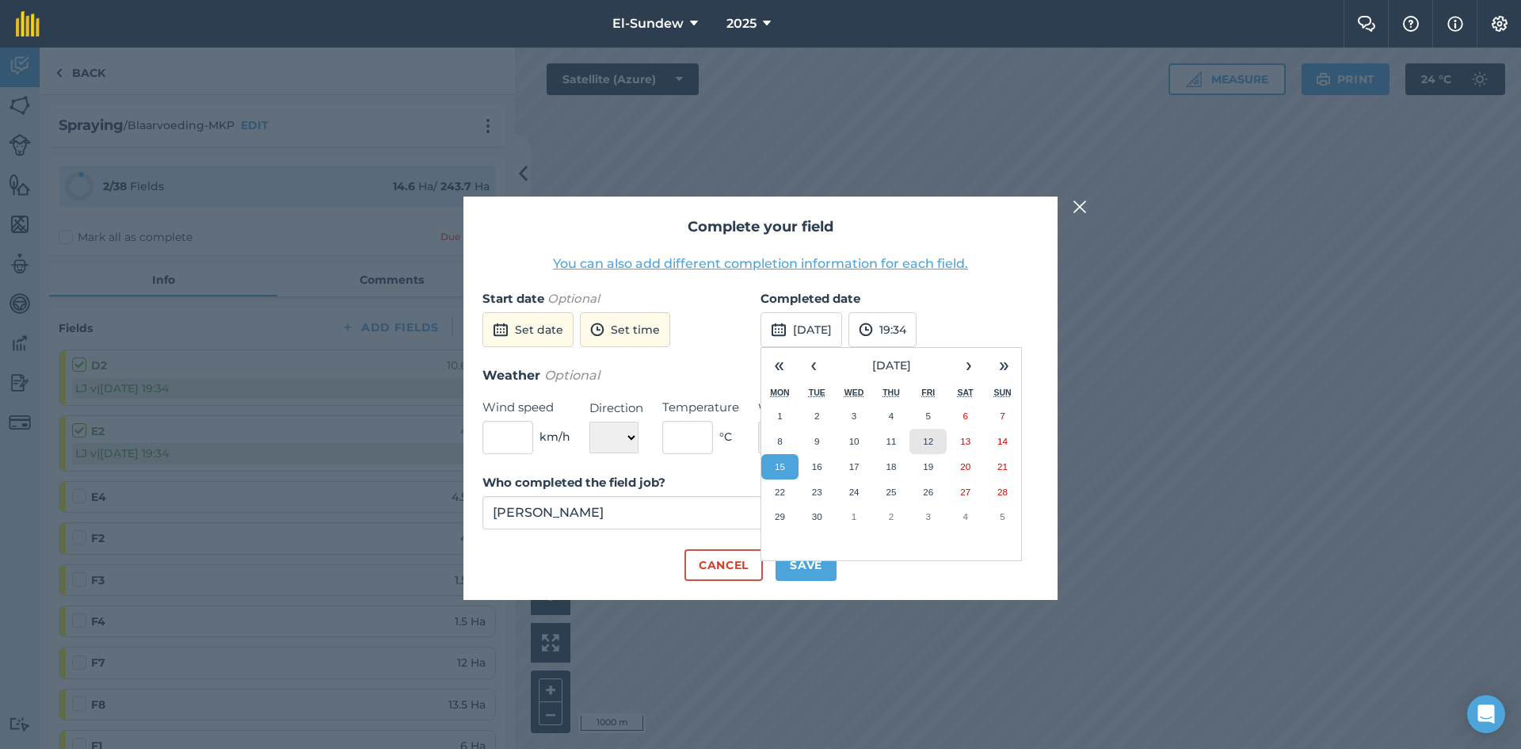
click at [932, 440] on abbr "12" at bounding box center [928, 441] width 10 height 10
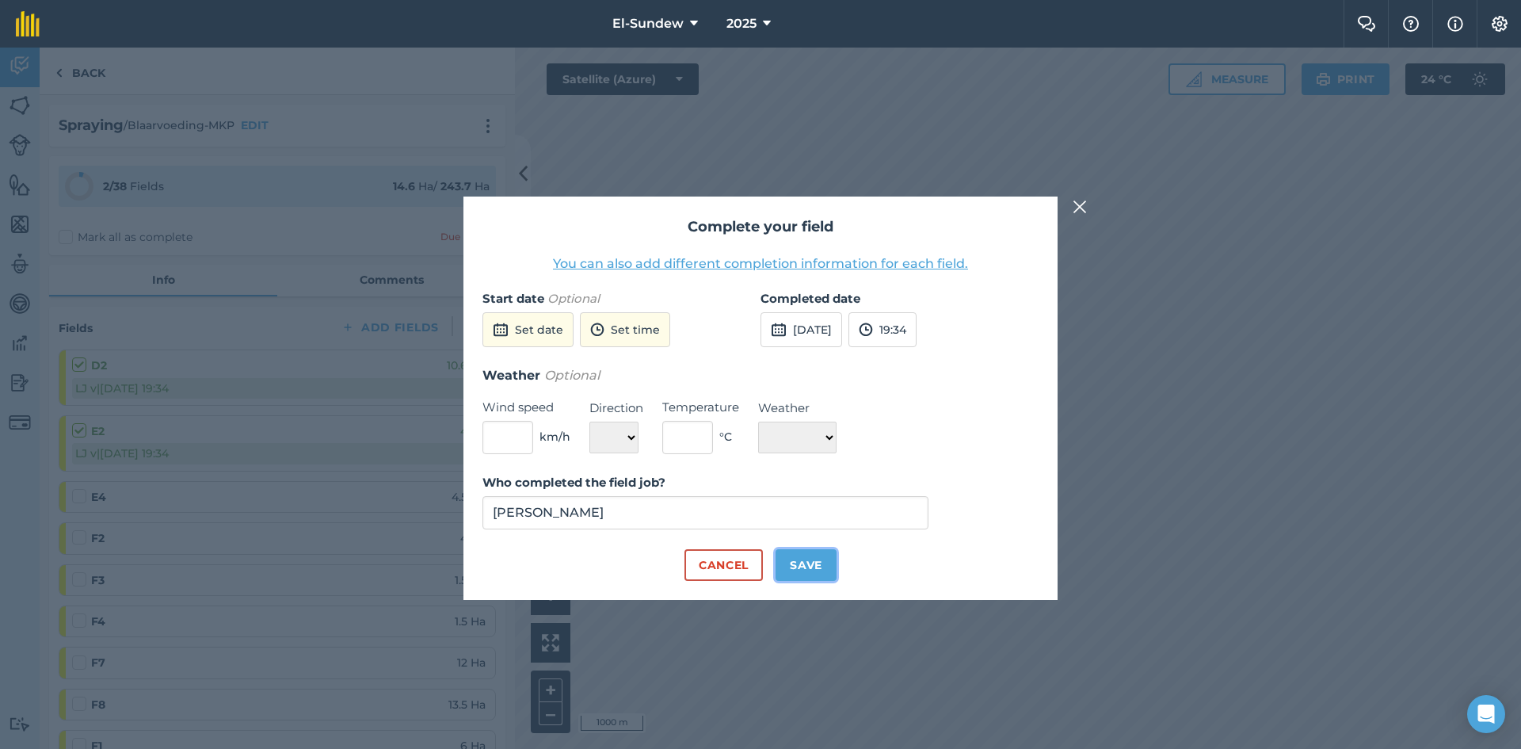
click at [804, 576] on button "Save" at bounding box center [805, 565] width 61 height 32
checkbox input "true"
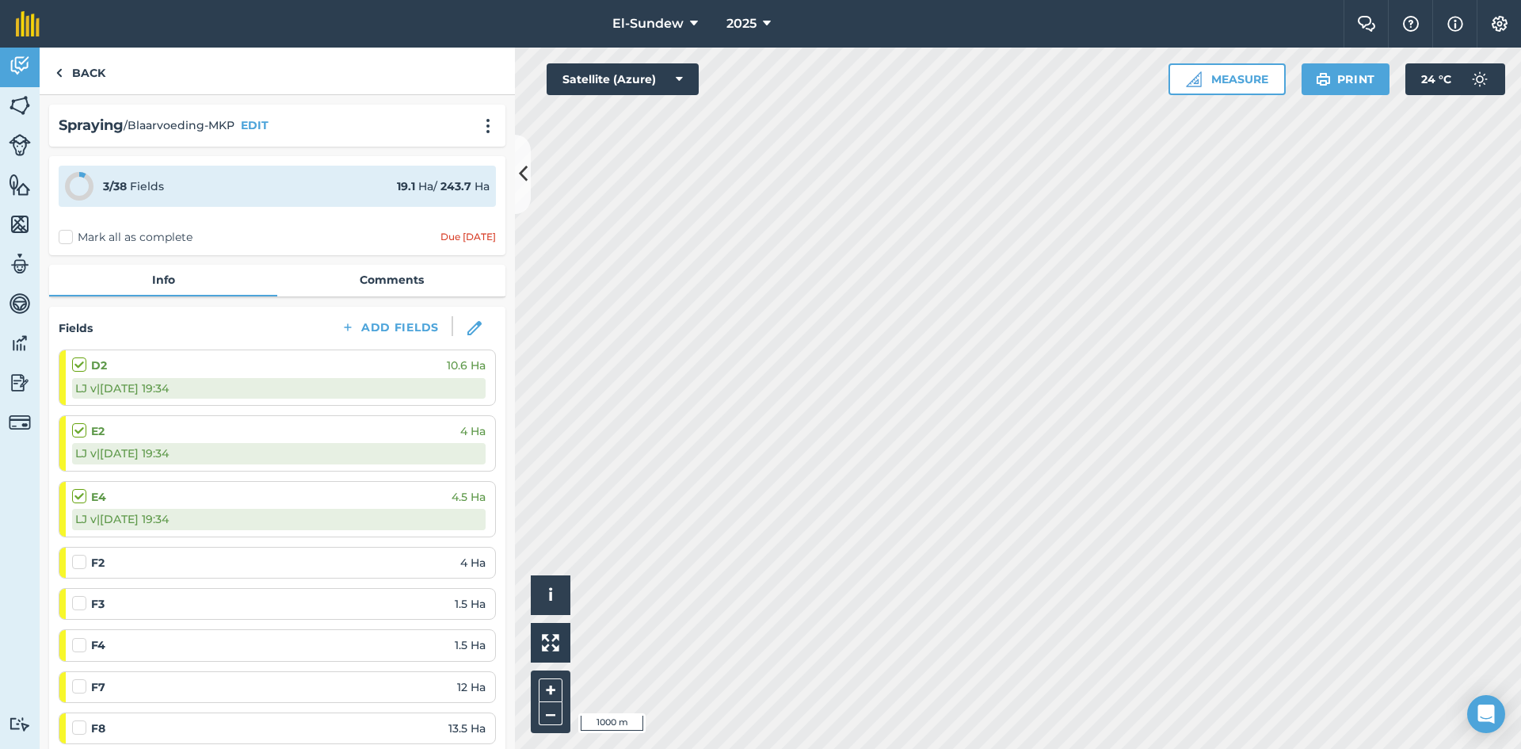
click at [82, 554] on label at bounding box center [81, 554] width 19 height 0
click at [82, 564] on input "checkbox" at bounding box center [77, 559] width 10 height 10
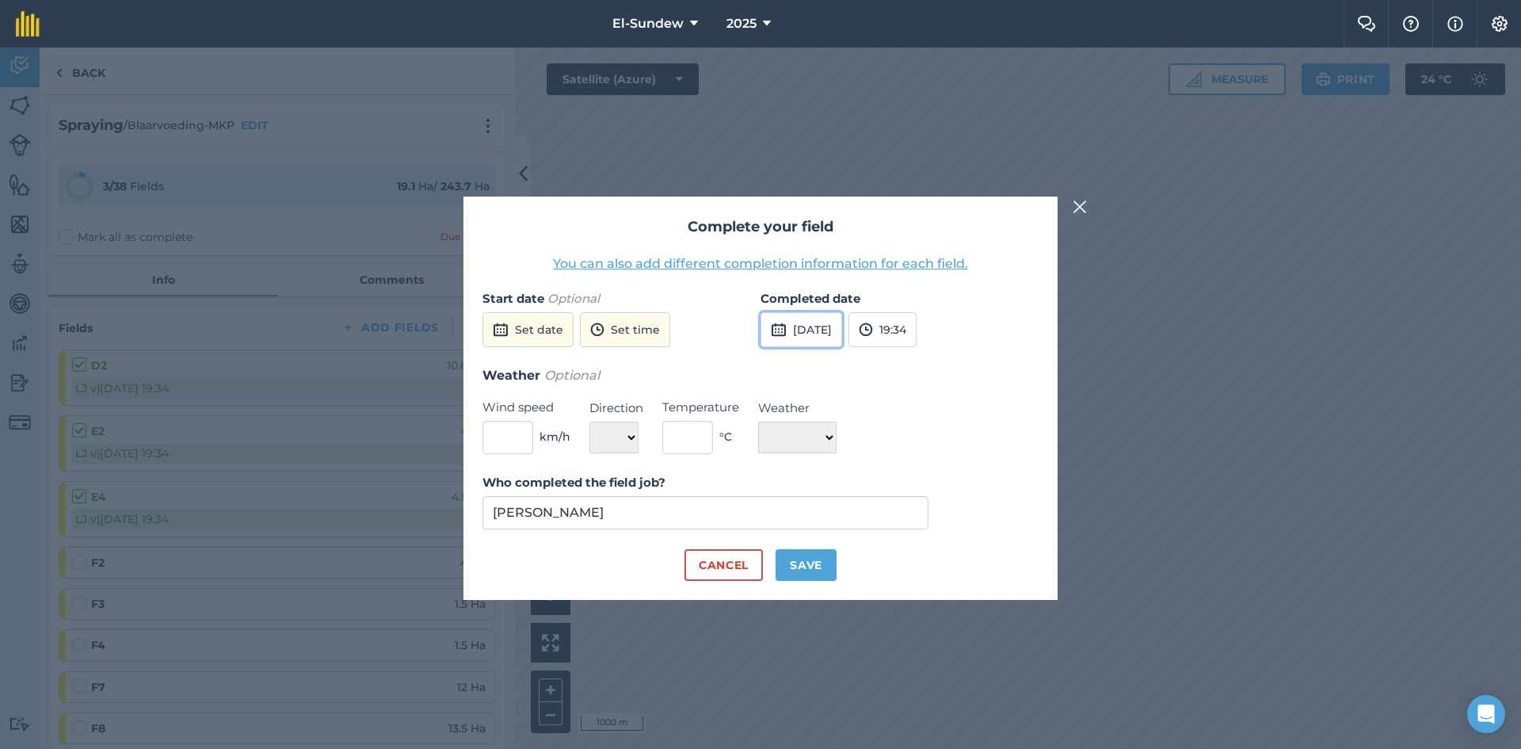
click at [814, 334] on button "15th Sep 2025" at bounding box center [801, 329] width 82 height 35
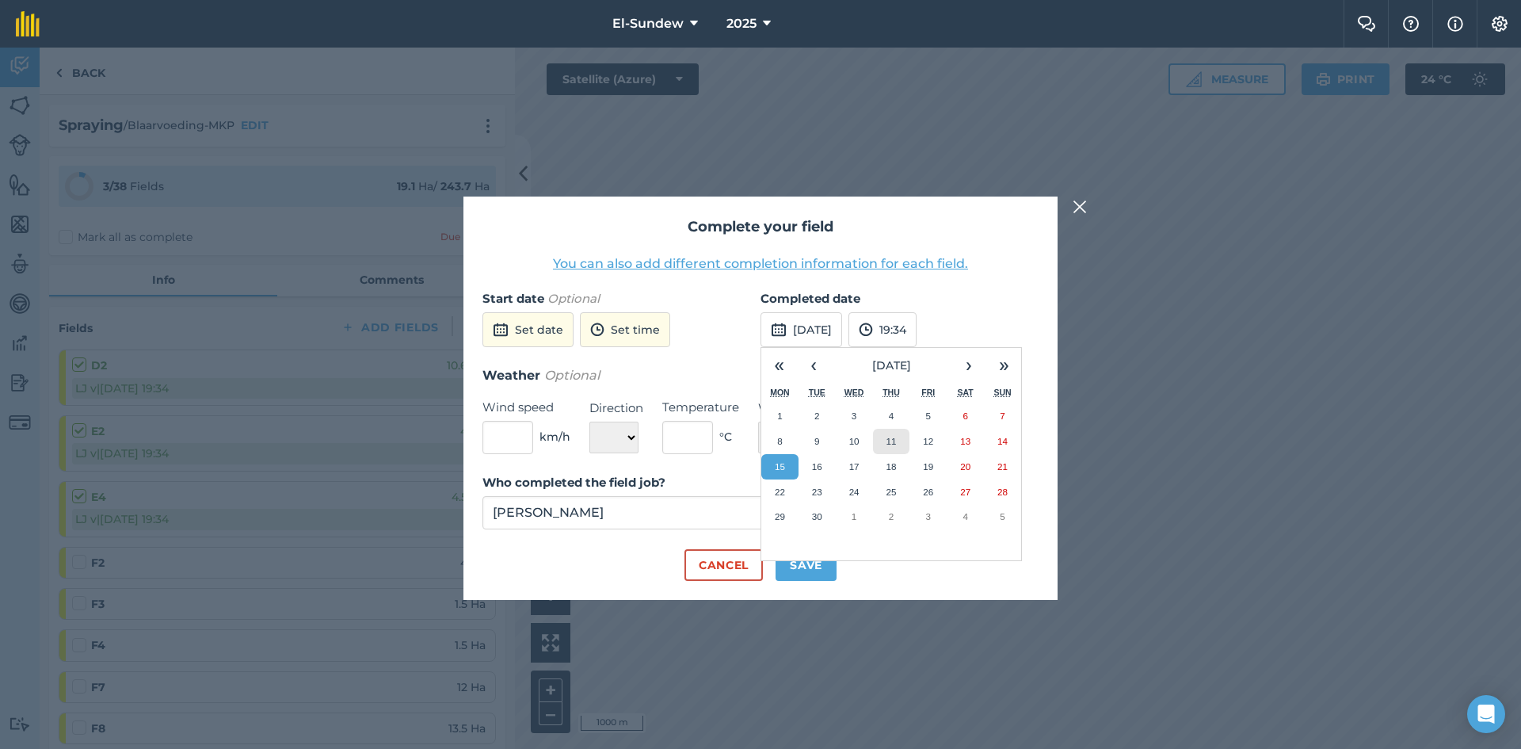
click at [902, 442] on button "11" at bounding box center [891, 441] width 37 height 25
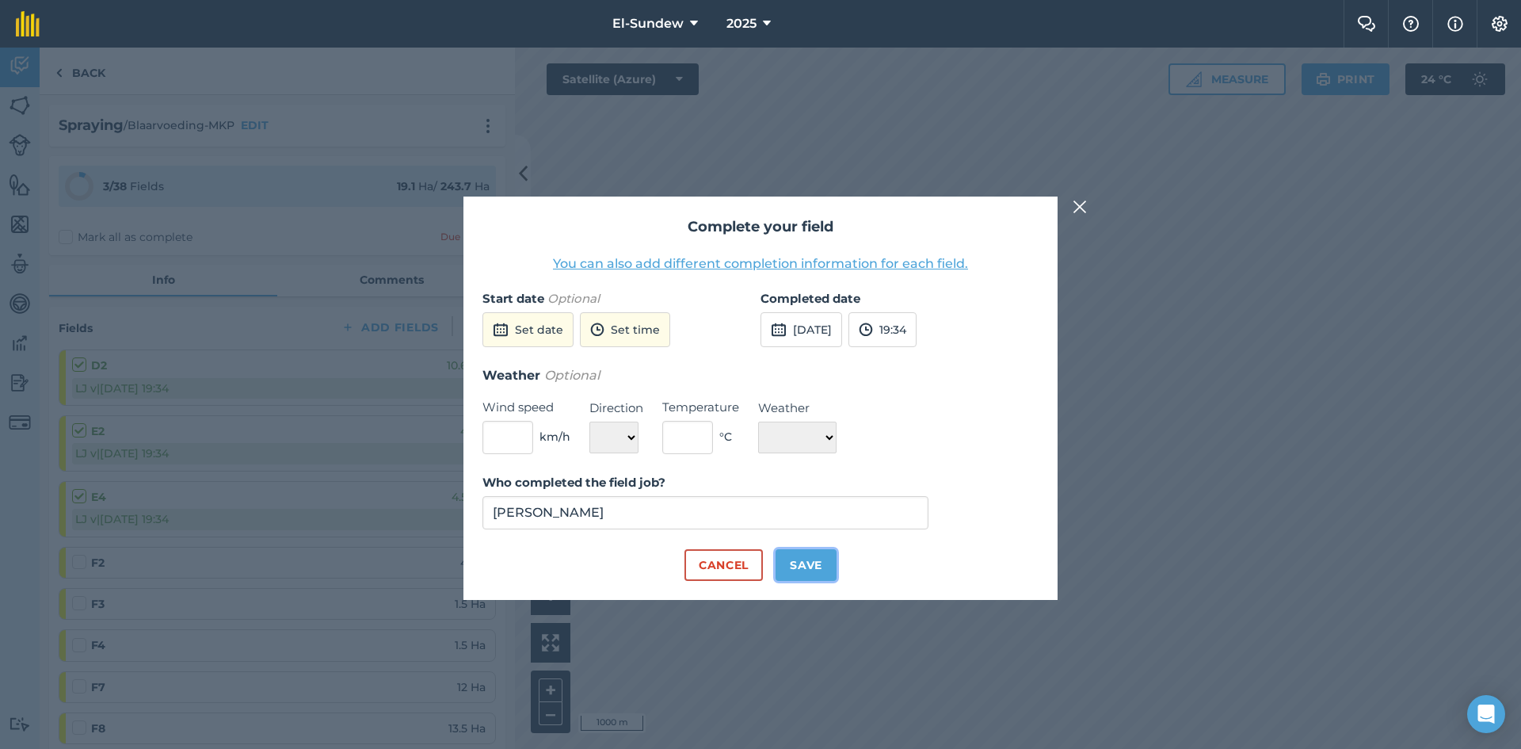
click at [796, 576] on button "Save" at bounding box center [805, 565] width 61 height 32
checkbox input "true"
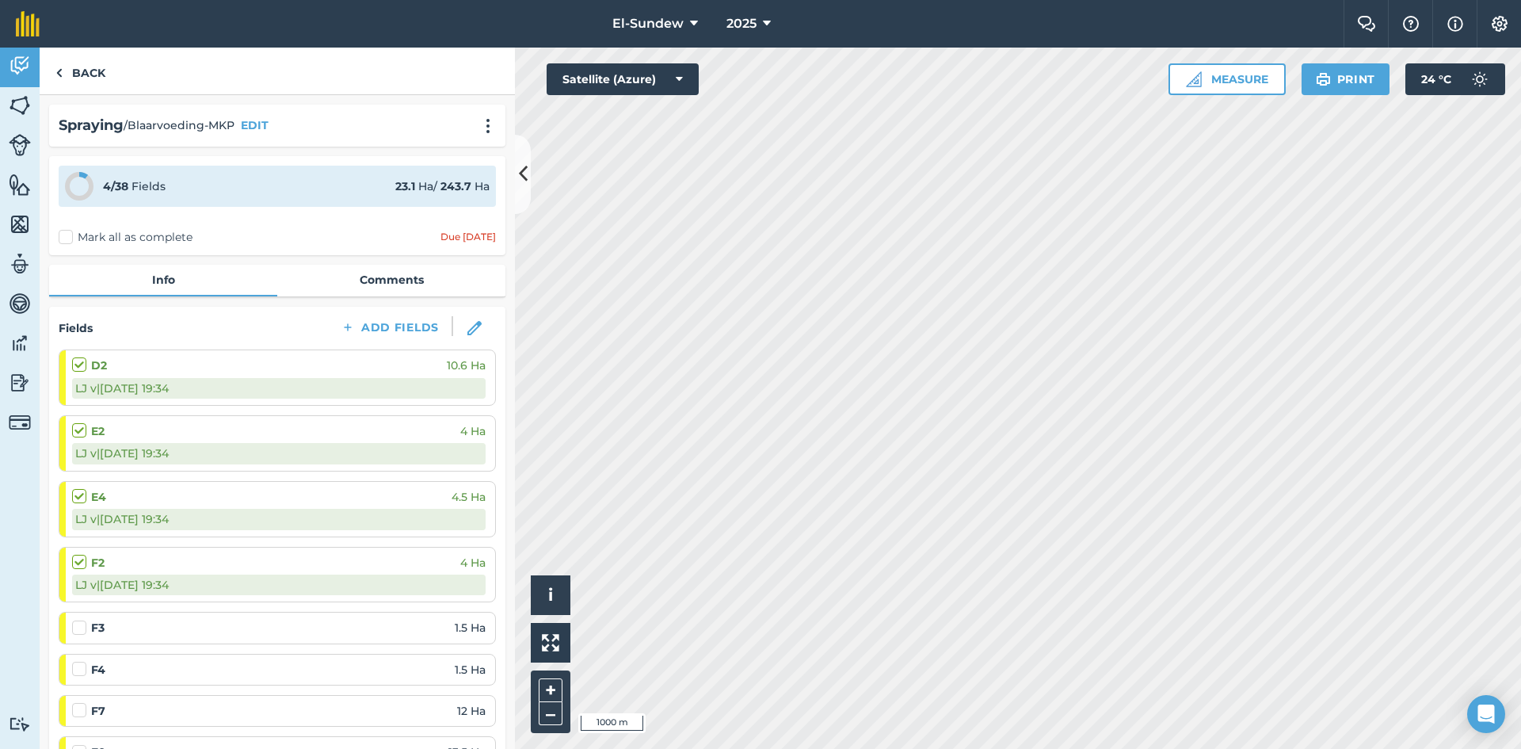
click at [81, 619] on label at bounding box center [81, 619] width 19 height 0
click at [81, 626] on input "checkbox" at bounding box center [77, 624] width 10 height 10
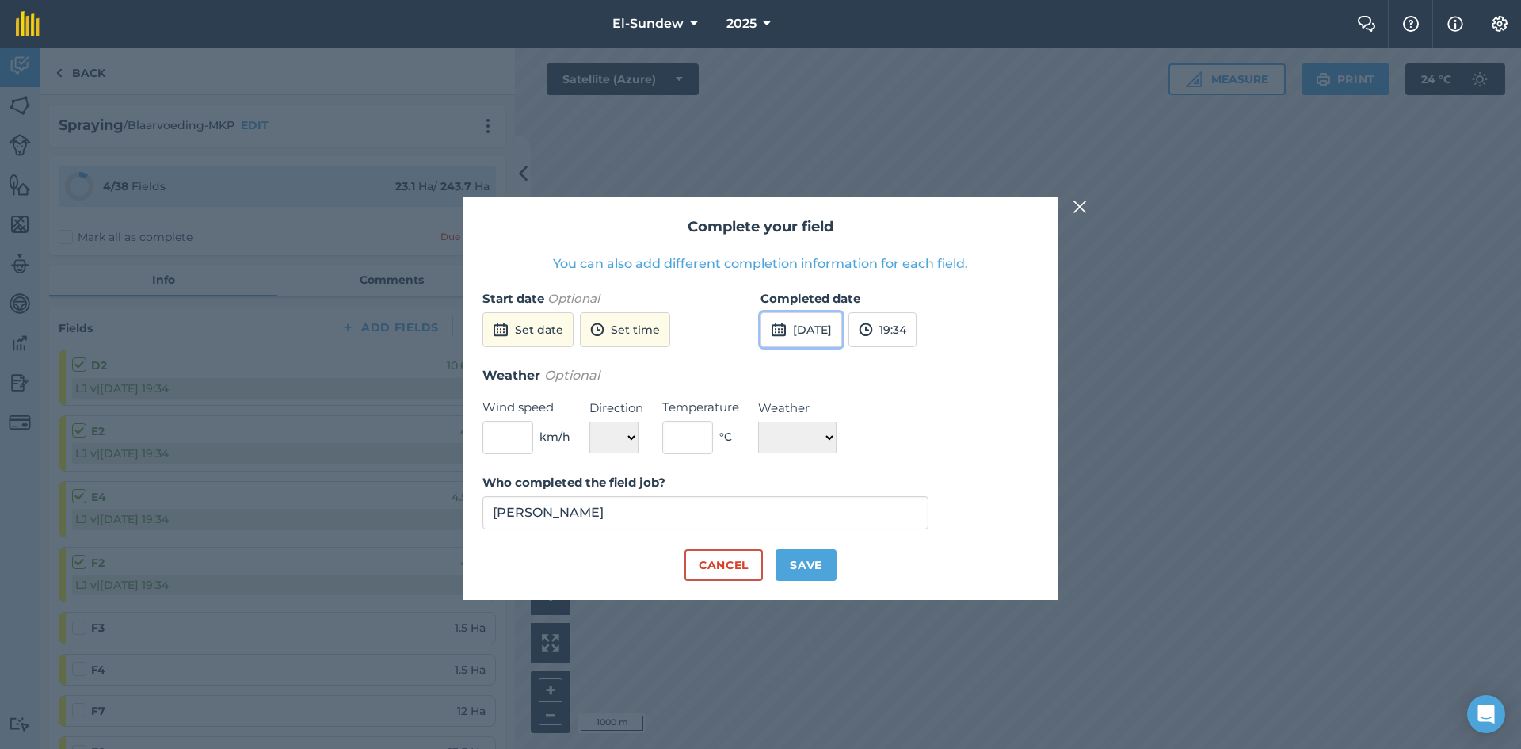
click at [842, 318] on button "15th Sep 2025" at bounding box center [801, 329] width 82 height 35
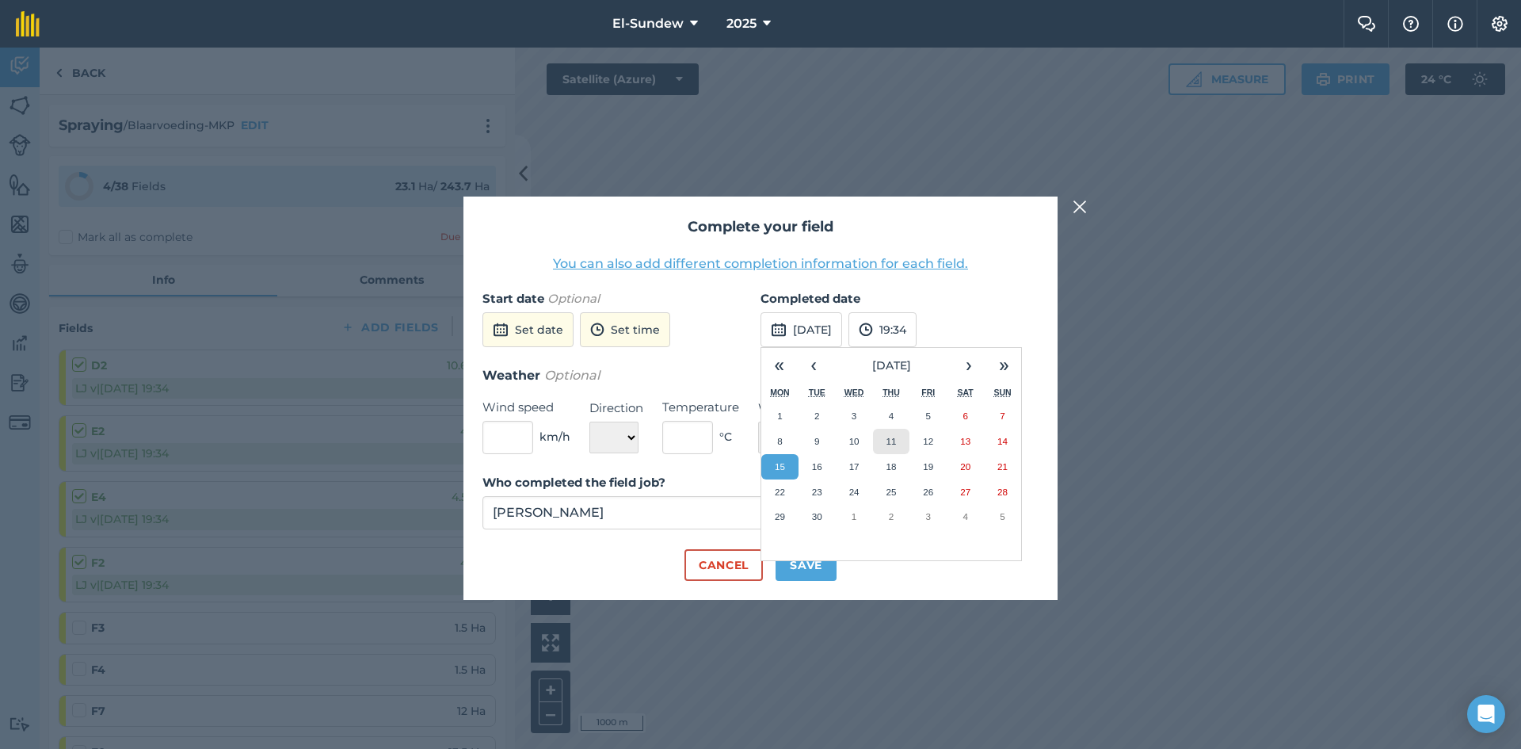
click at [894, 439] on abbr "11" at bounding box center [891, 441] width 10 height 10
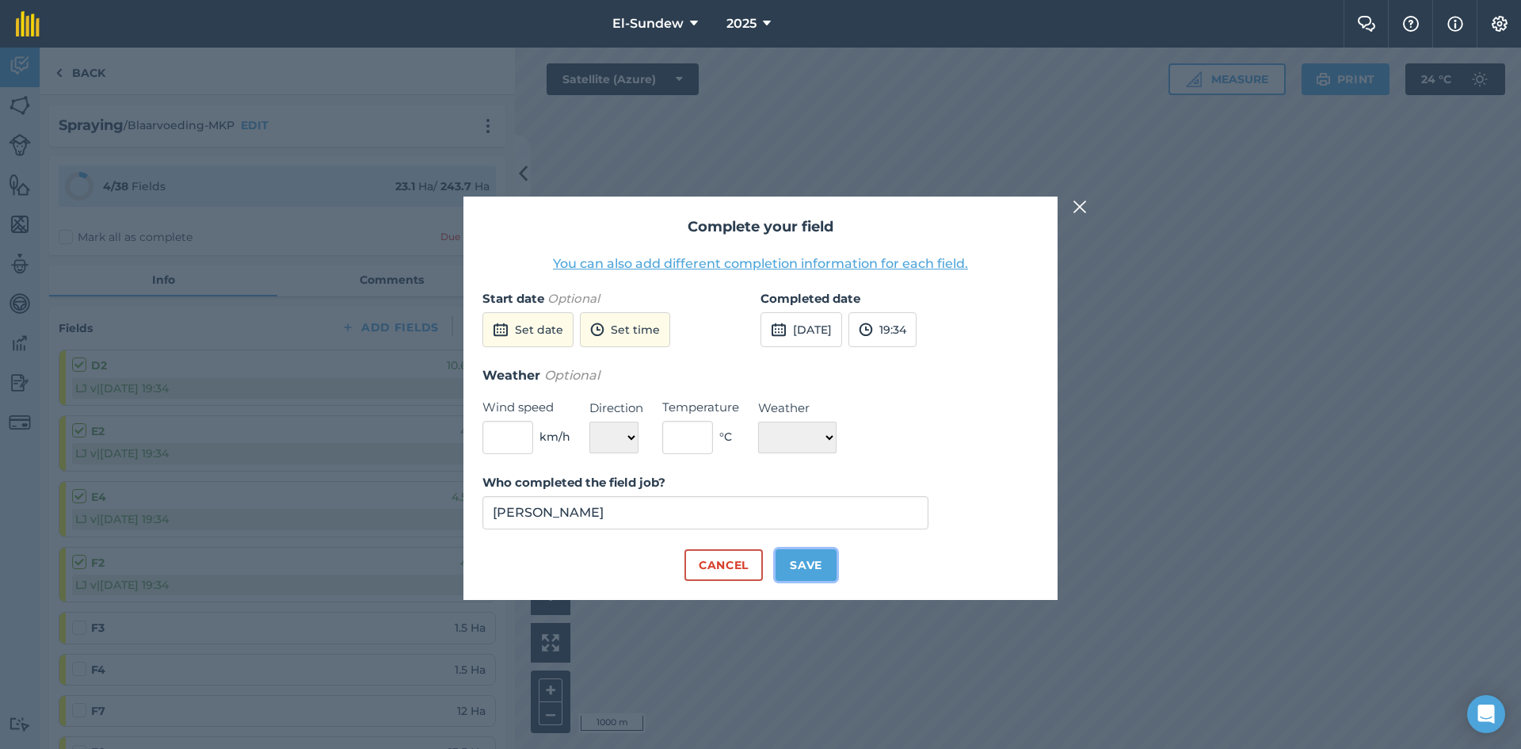
click at [807, 566] on button "Save" at bounding box center [805, 565] width 61 height 32
checkbox input "true"
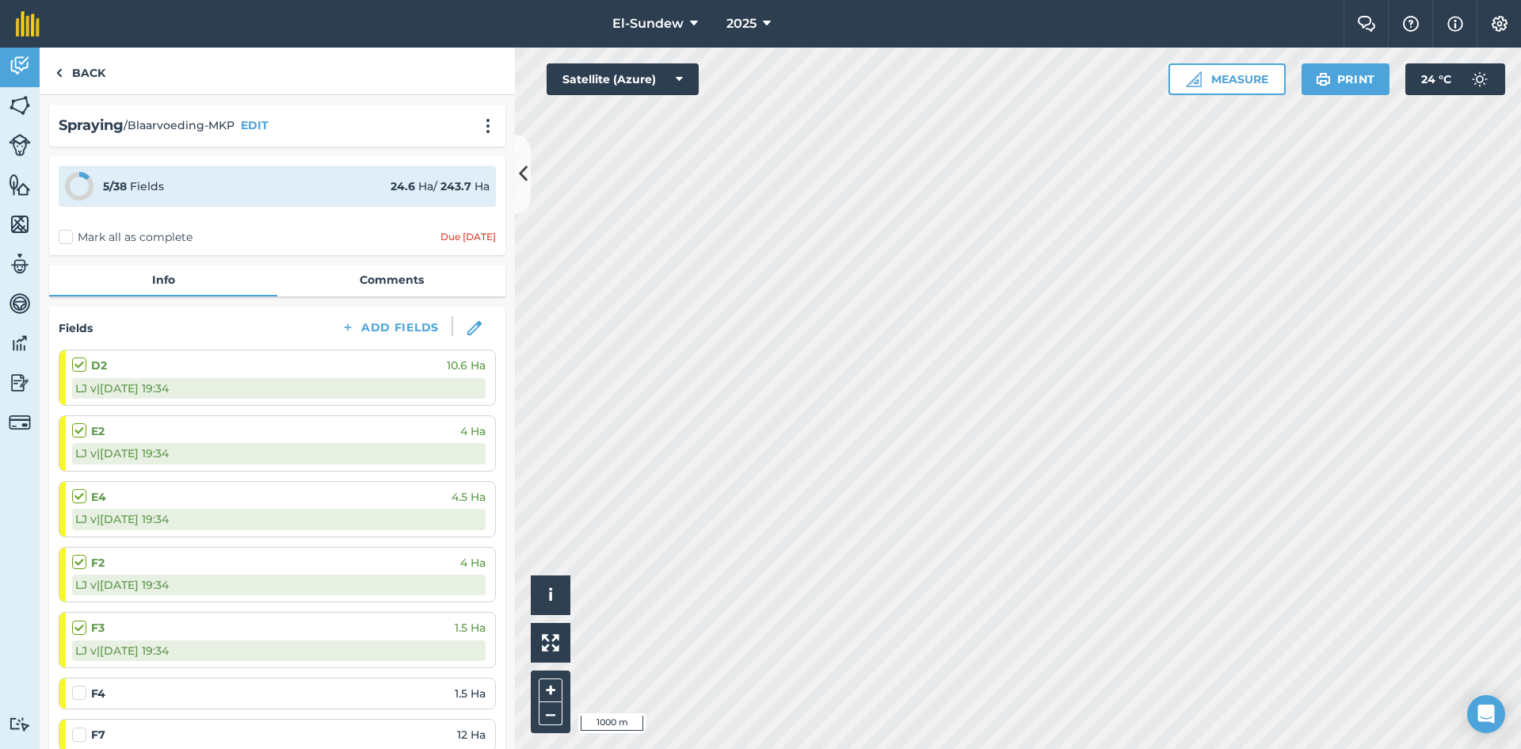
click at [80, 684] on label at bounding box center [81, 684] width 19 height 0
click at [80, 694] on input "checkbox" at bounding box center [77, 689] width 10 height 10
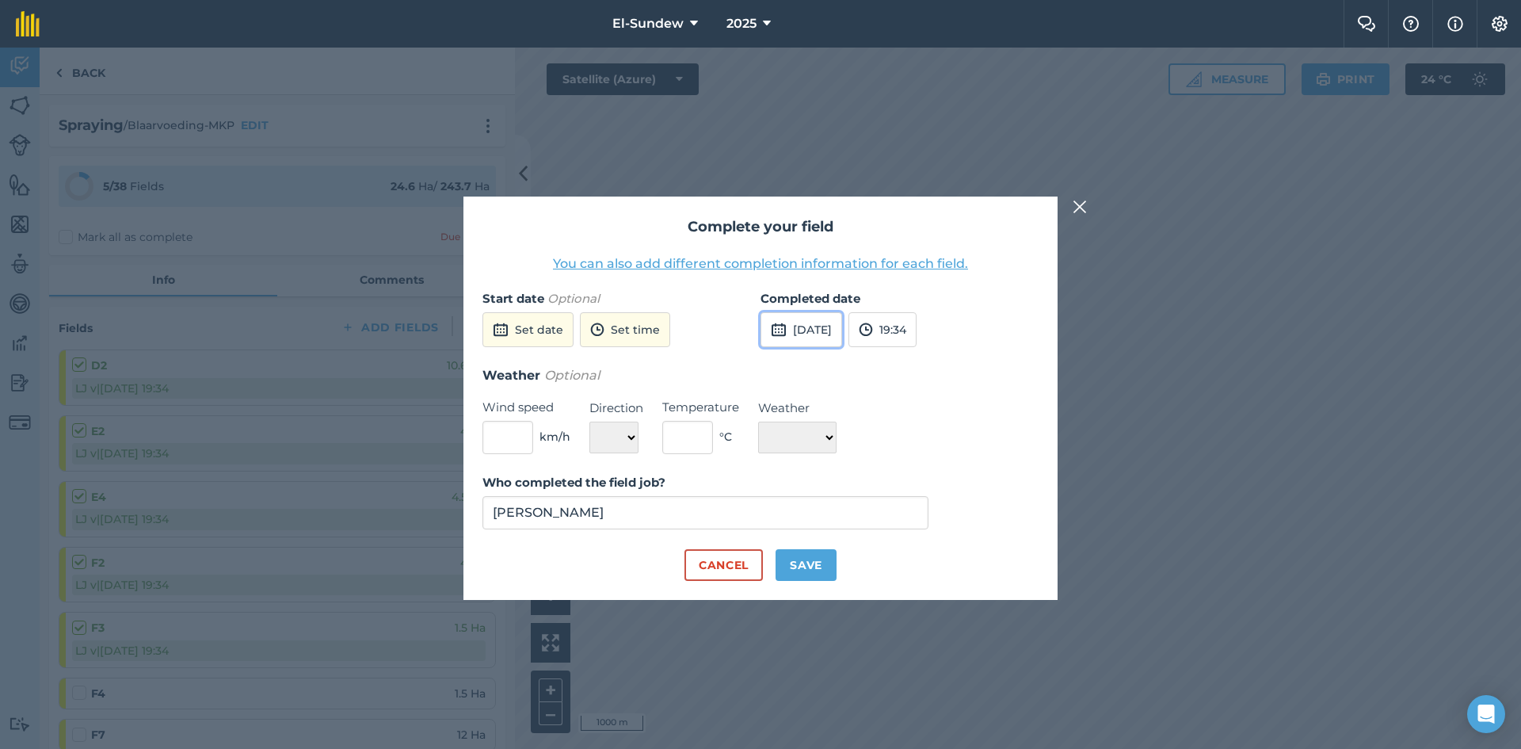
click at [842, 326] on button "15th Sep 2025" at bounding box center [801, 329] width 82 height 35
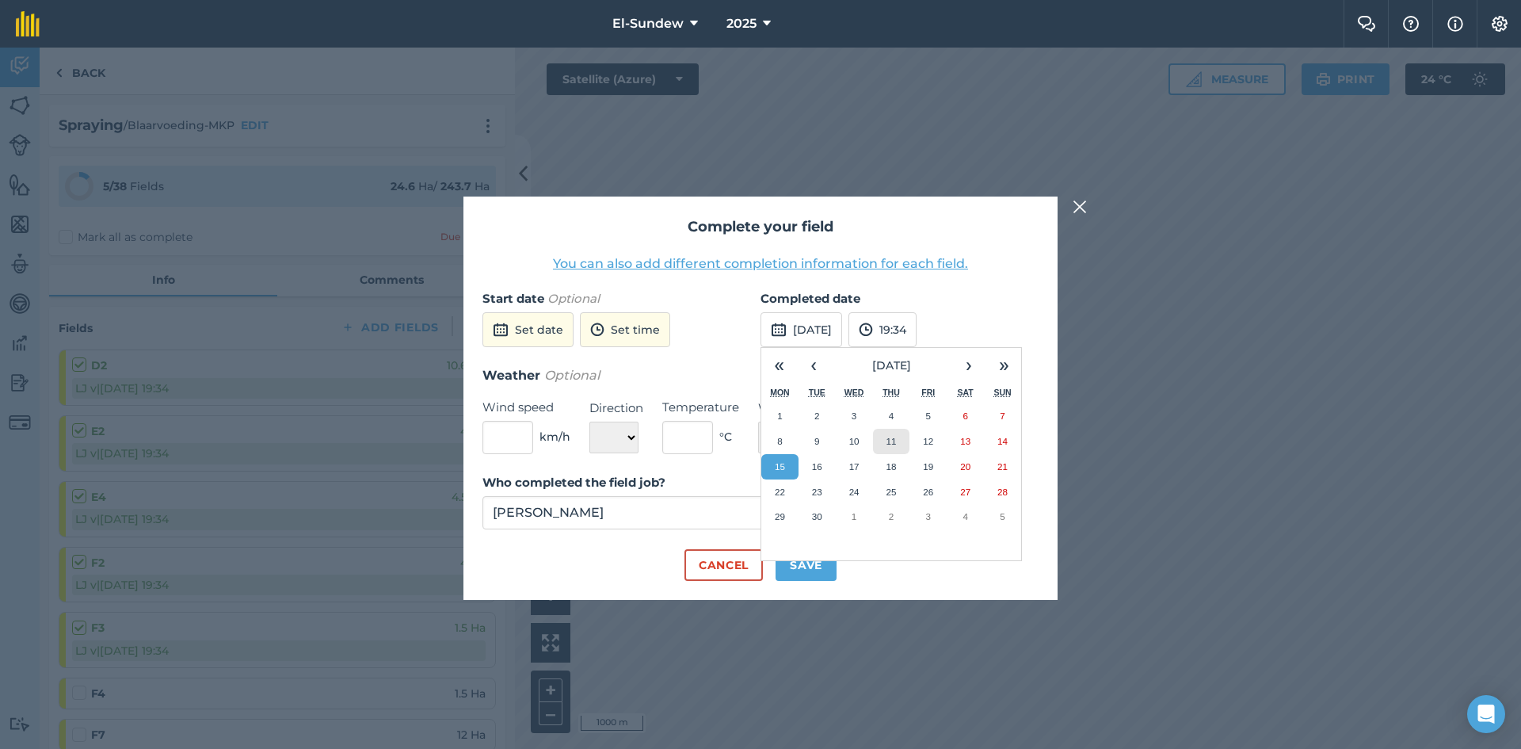
click at [890, 429] on button "11" at bounding box center [891, 441] width 37 height 25
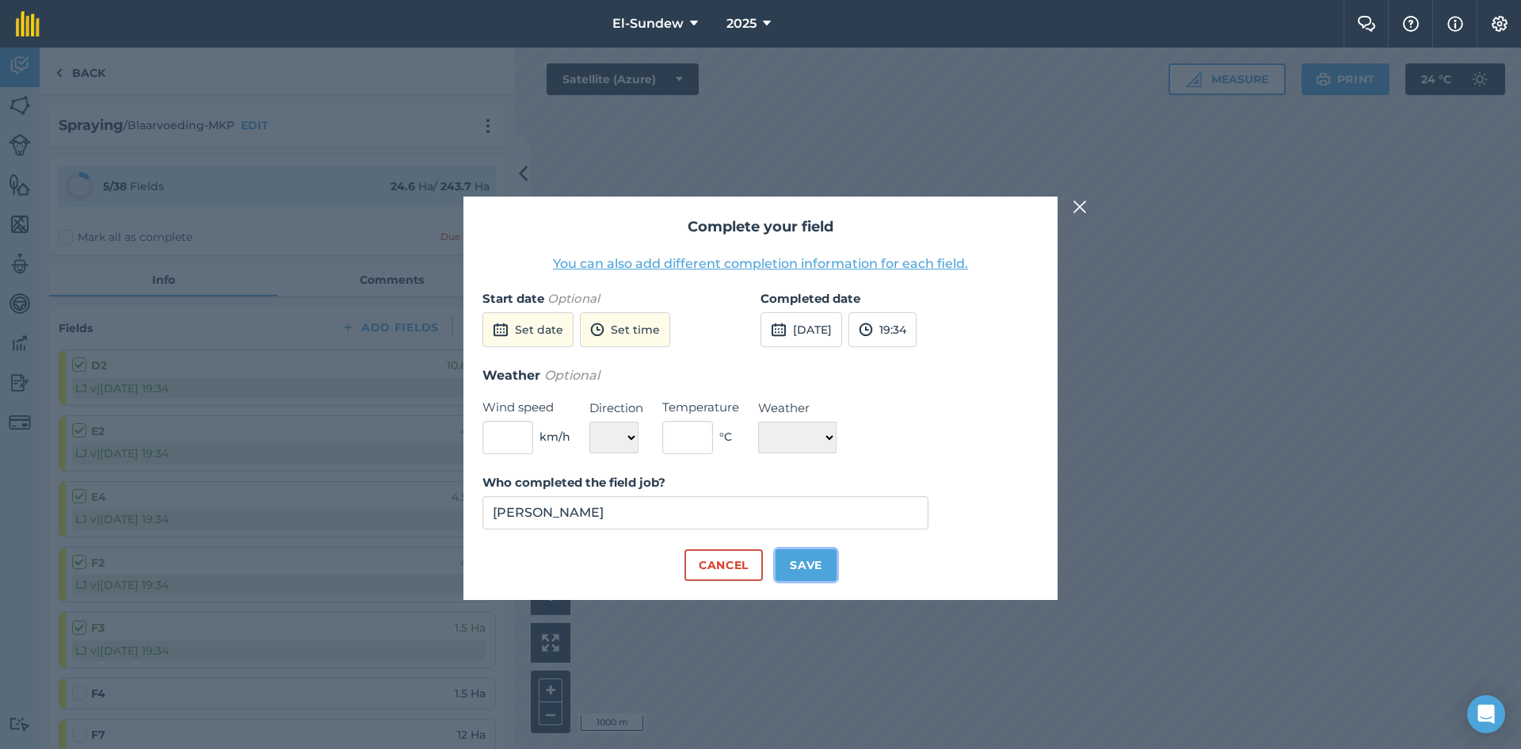
click at [811, 567] on button "Save" at bounding box center [805, 565] width 61 height 32
checkbox input "true"
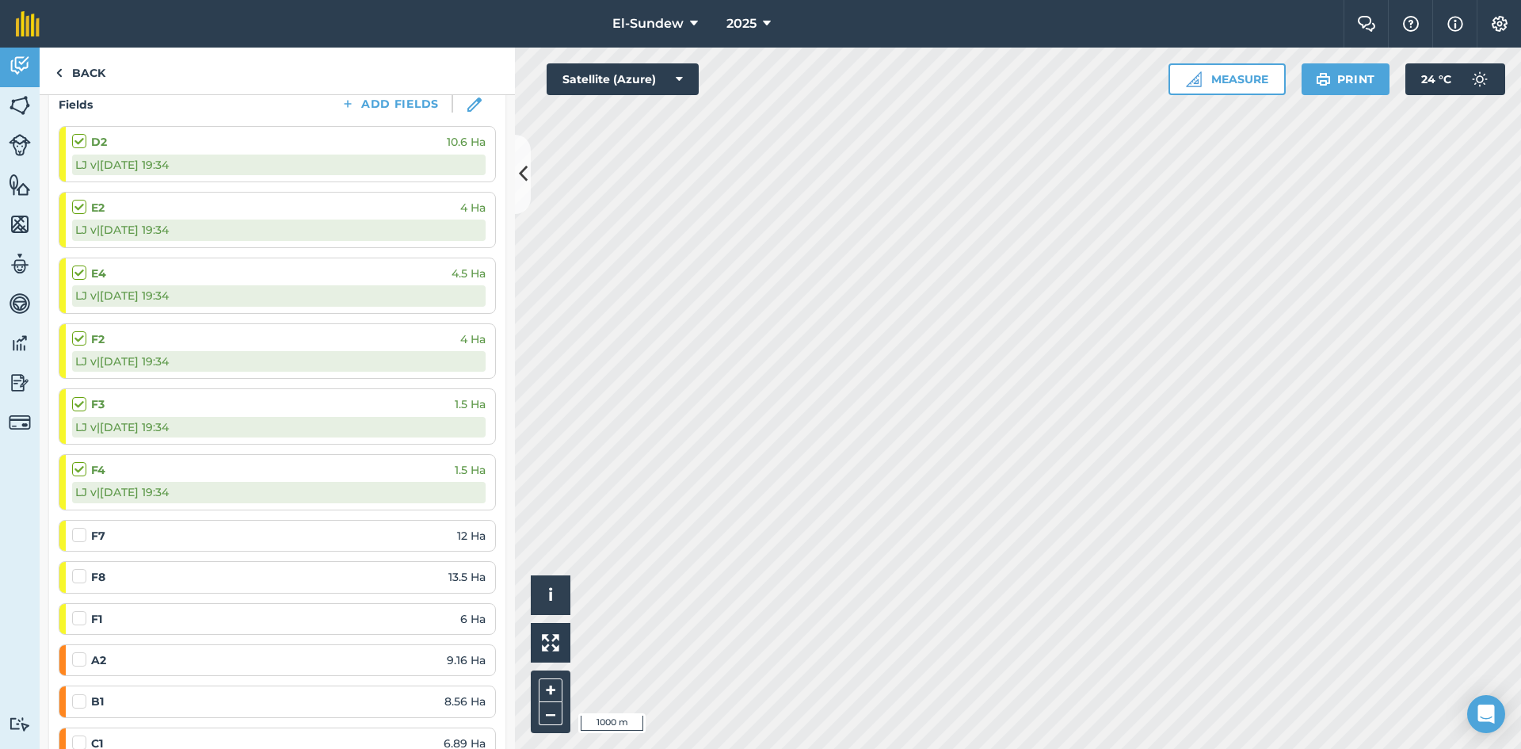
scroll to position [264, 0]
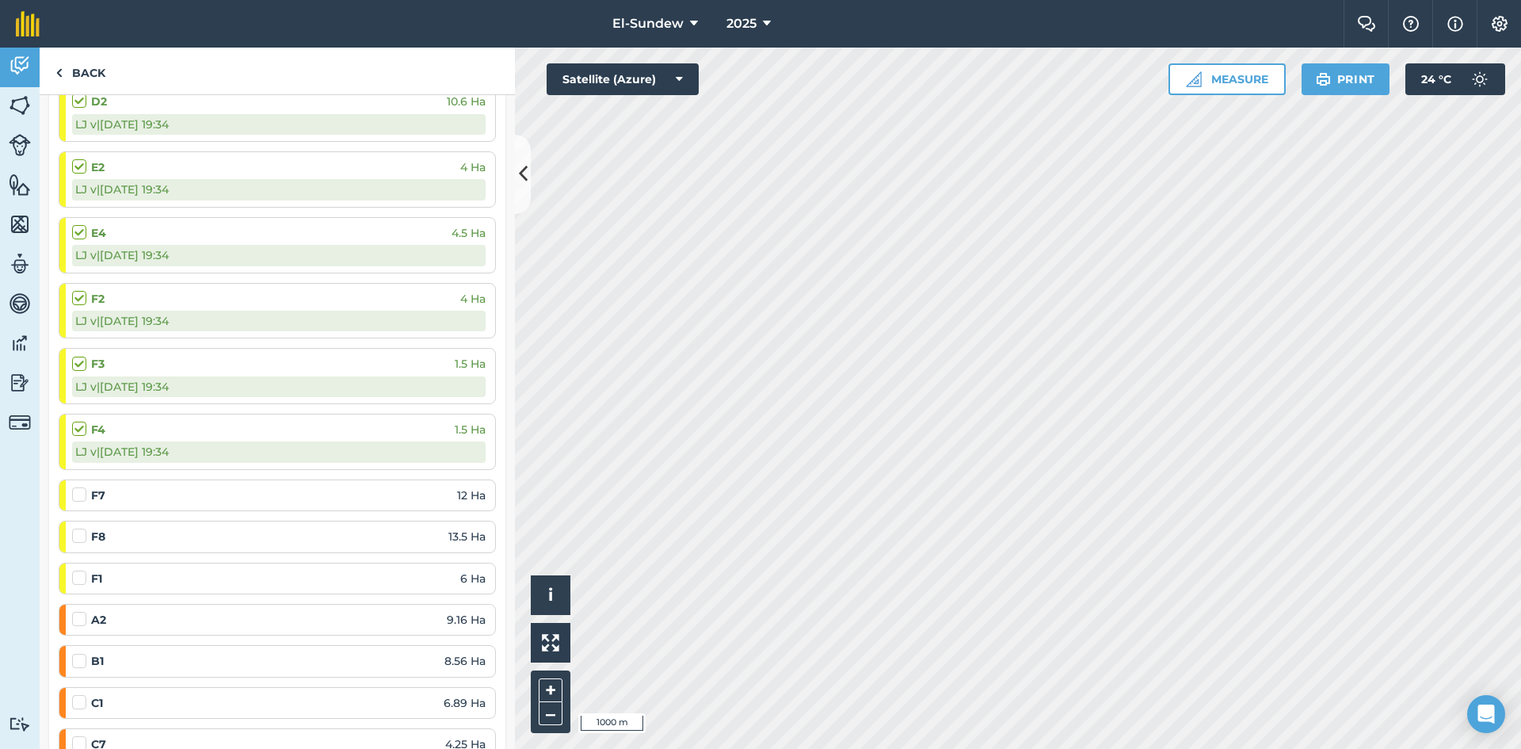
click at [78, 486] on label at bounding box center [81, 486] width 19 height 0
click at [78, 497] on input "checkbox" at bounding box center [77, 491] width 10 height 10
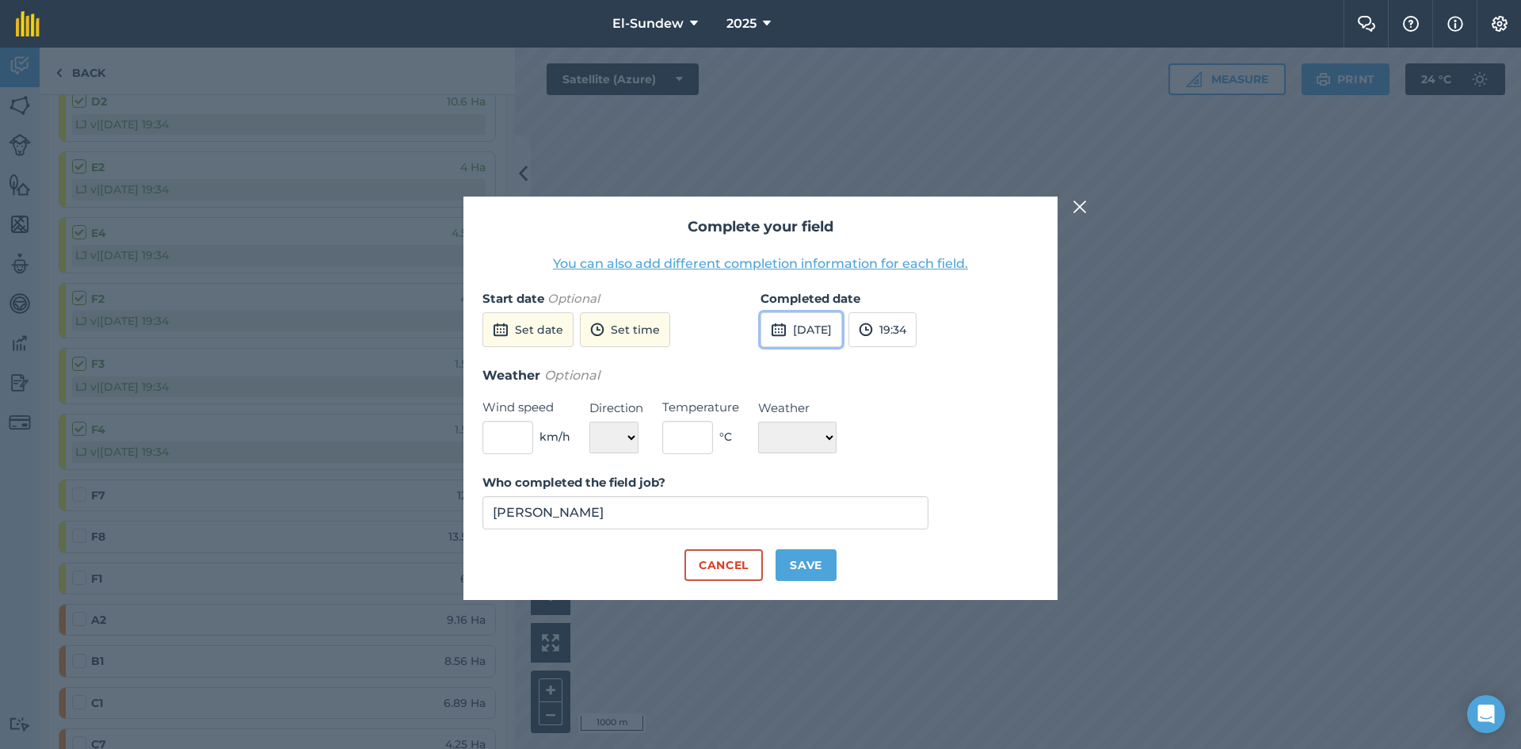
click at [842, 326] on button "15th Sep 2025" at bounding box center [801, 329] width 82 height 35
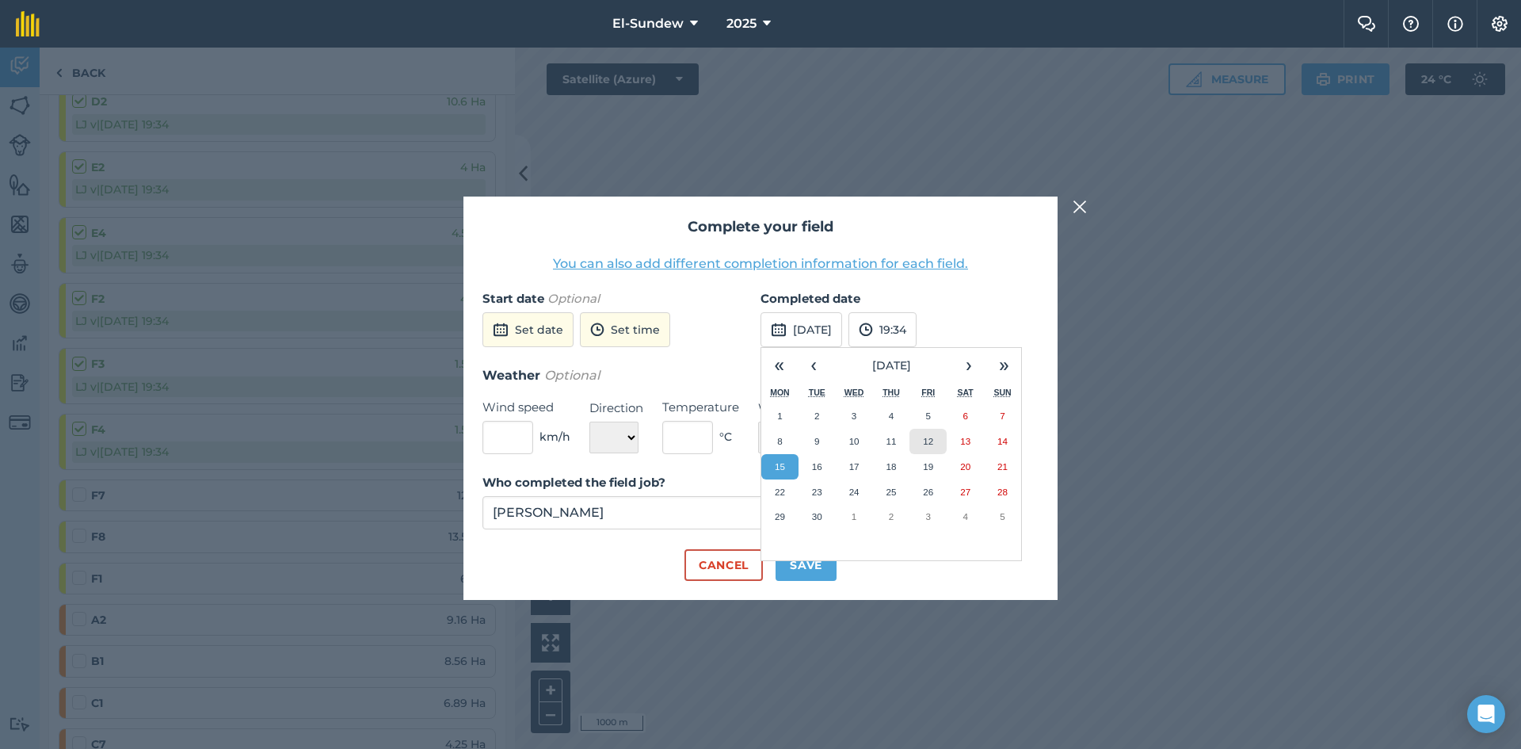
click at [920, 448] on button "12" at bounding box center [927, 441] width 37 height 25
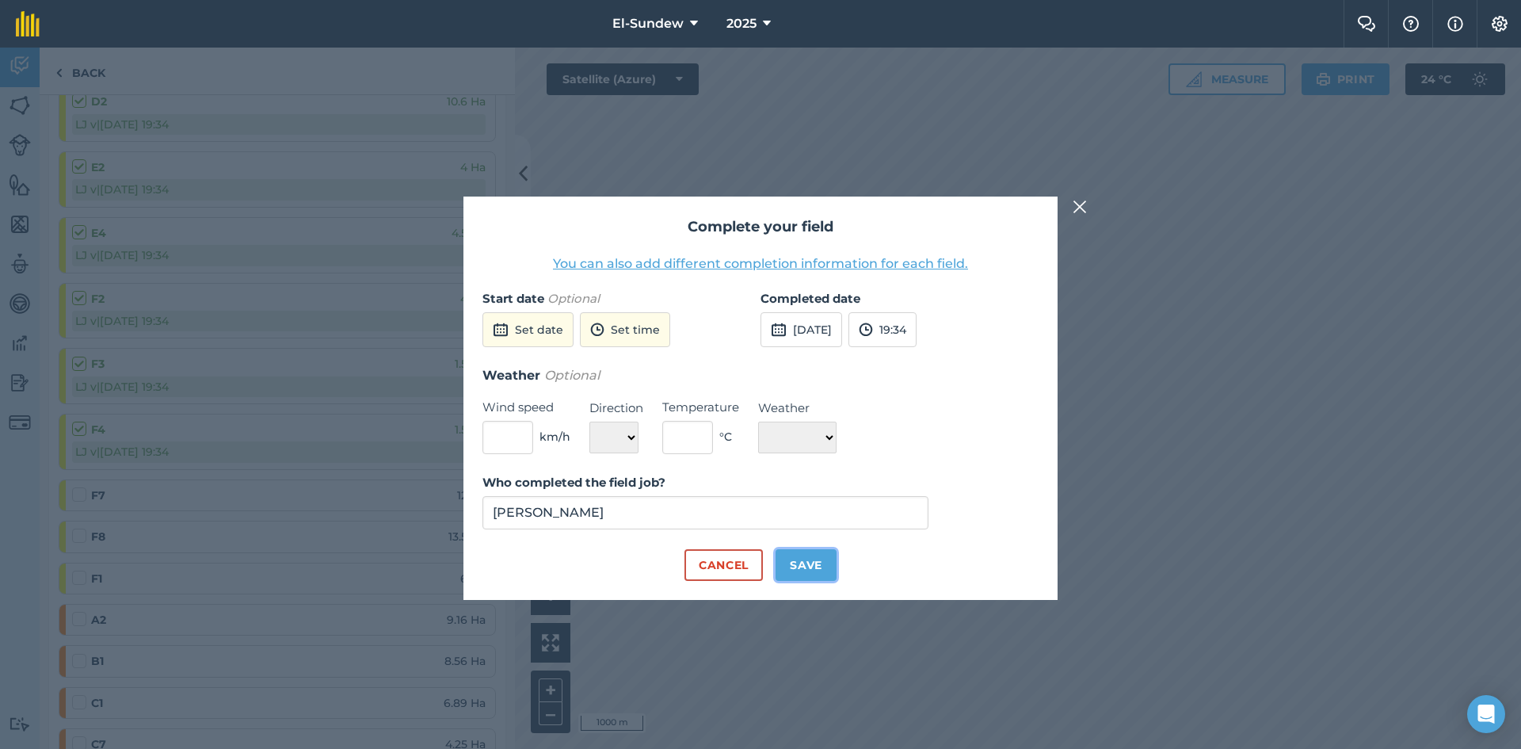
click at [787, 560] on button "Save" at bounding box center [805, 565] width 61 height 32
checkbox input "true"
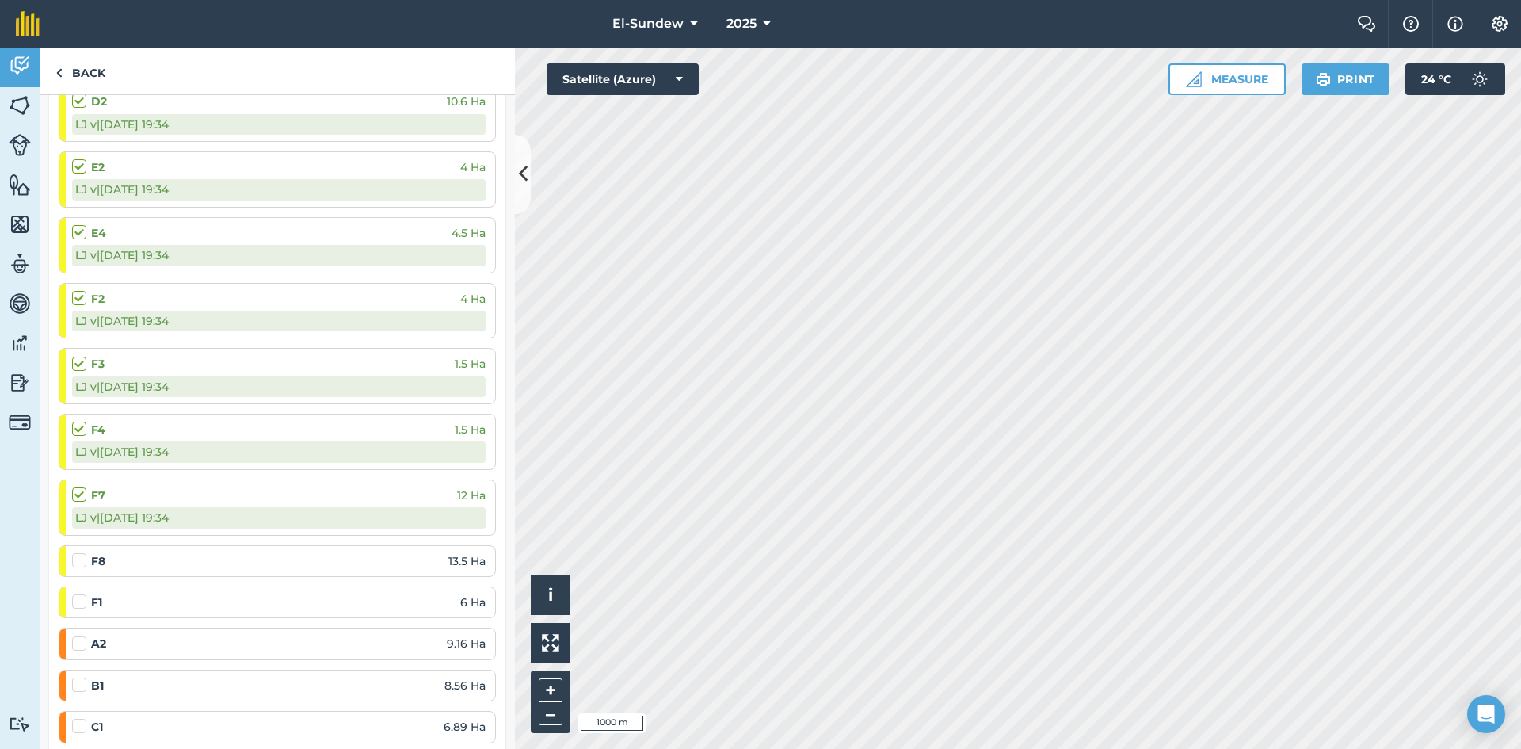
click at [78, 552] on label at bounding box center [81, 552] width 19 height 0
click at [78, 557] on input "checkbox" at bounding box center [77, 557] width 10 height 10
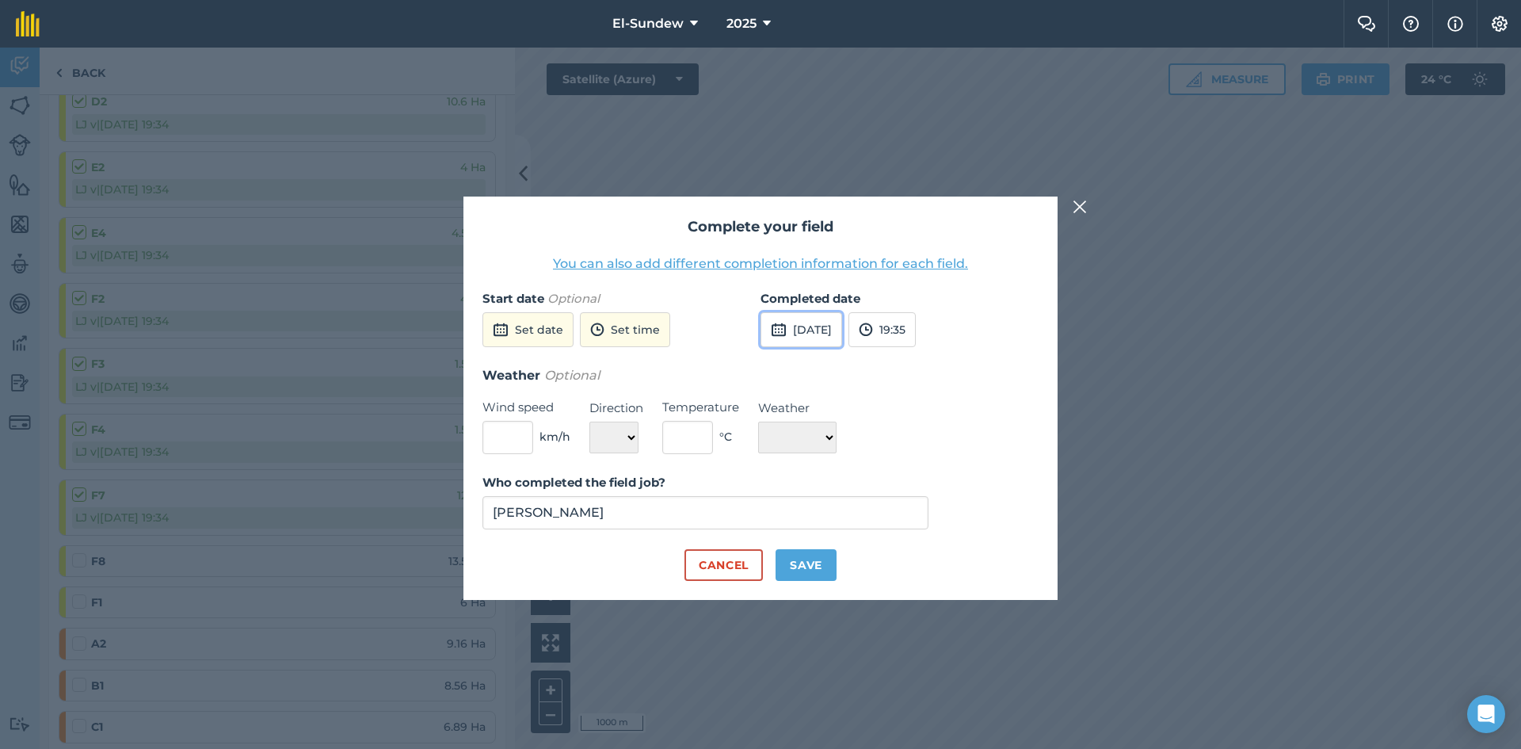
click at [812, 337] on button "15th Sep 2025" at bounding box center [801, 329] width 82 height 35
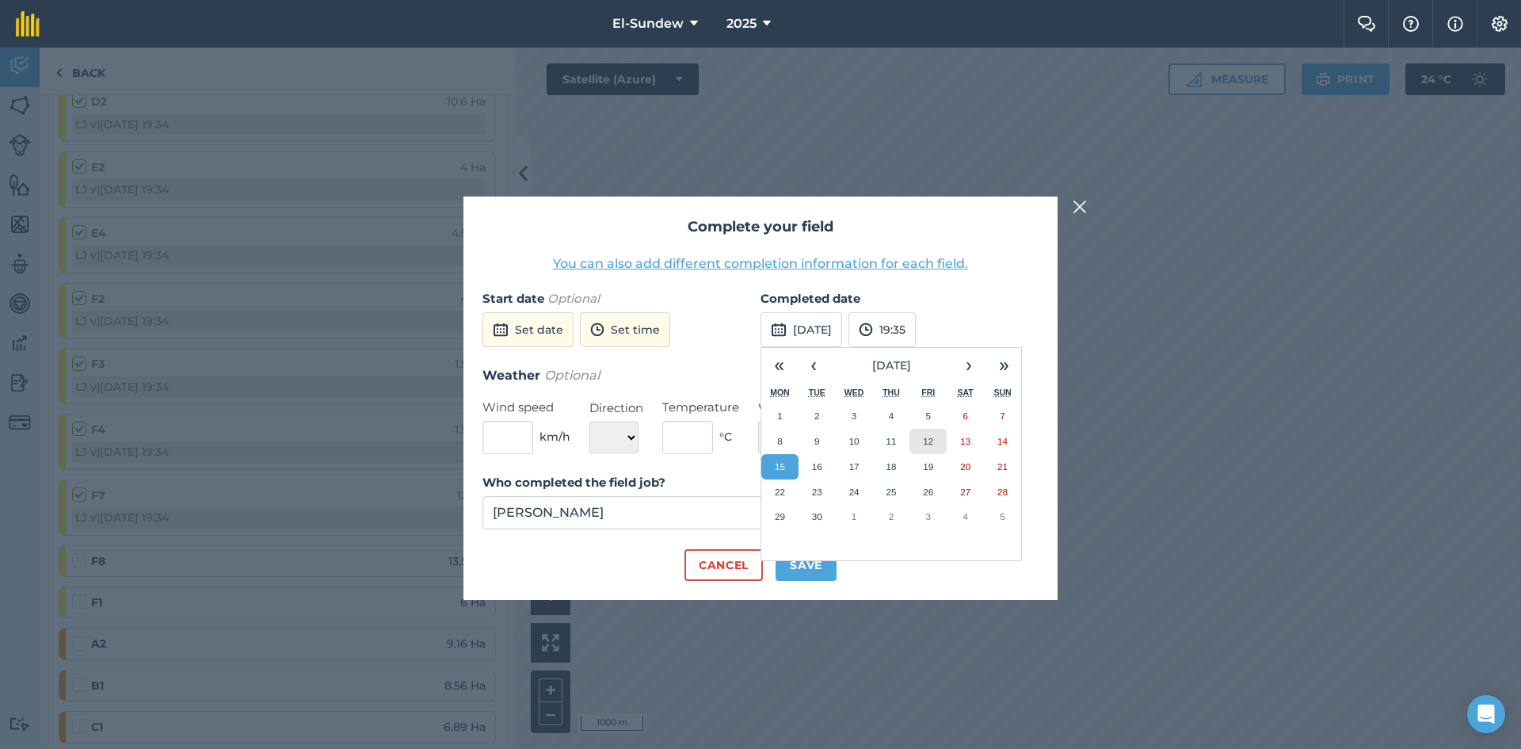
click at [913, 447] on button "12" at bounding box center [927, 441] width 37 height 25
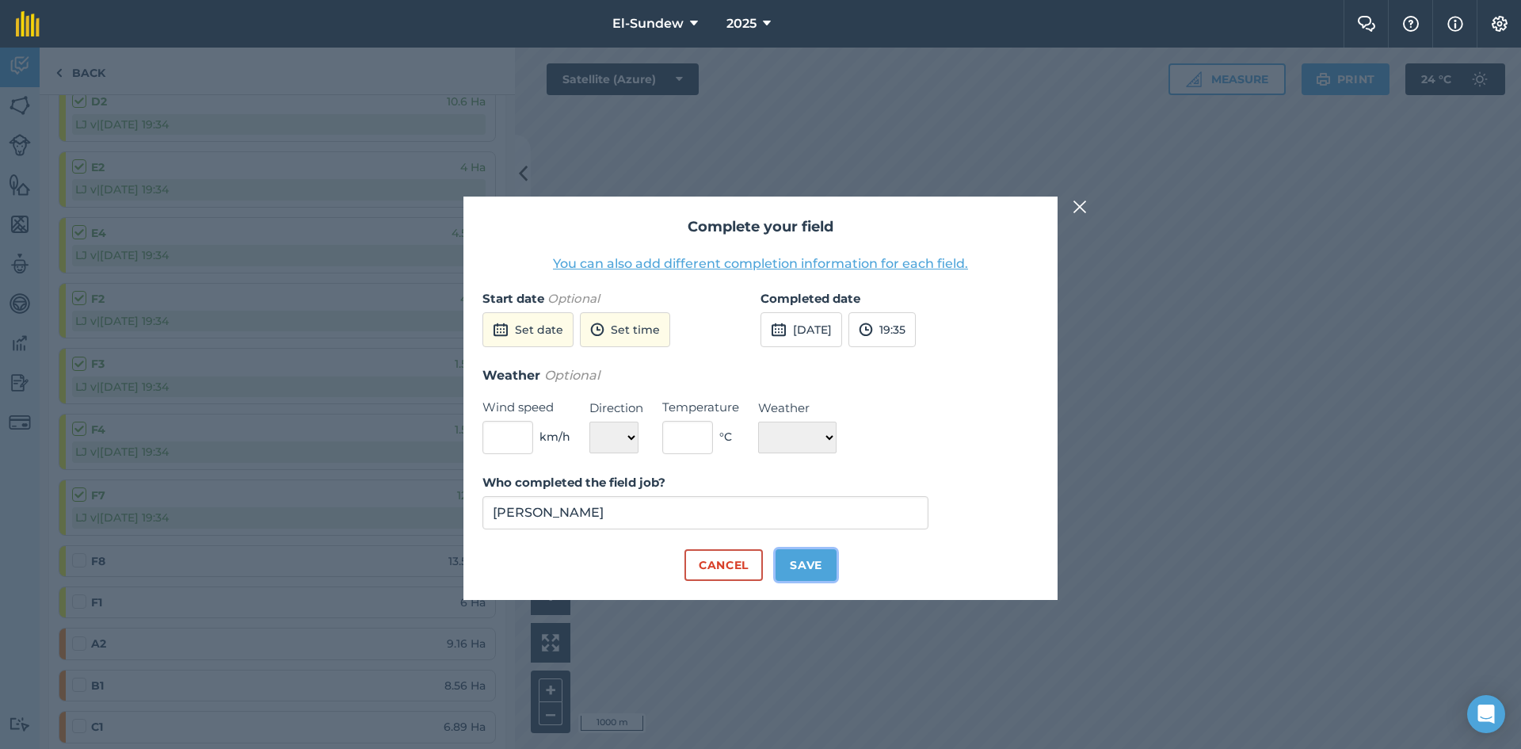
click at [812, 558] on button "Save" at bounding box center [805, 565] width 61 height 32
checkbox input "true"
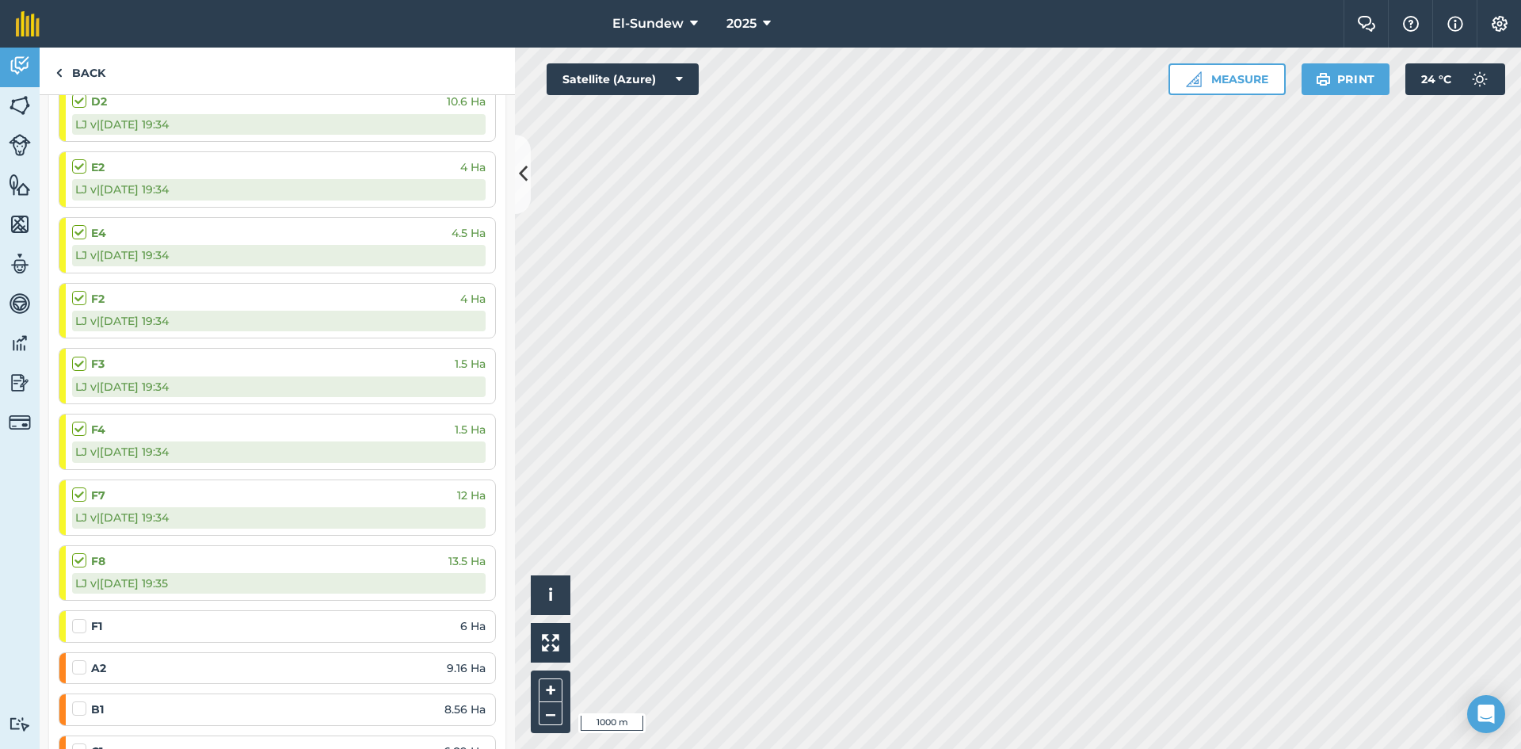
click at [78, 618] on label at bounding box center [81, 618] width 19 height 0
click at [78, 625] on input "checkbox" at bounding box center [77, 623] width 10 height 10
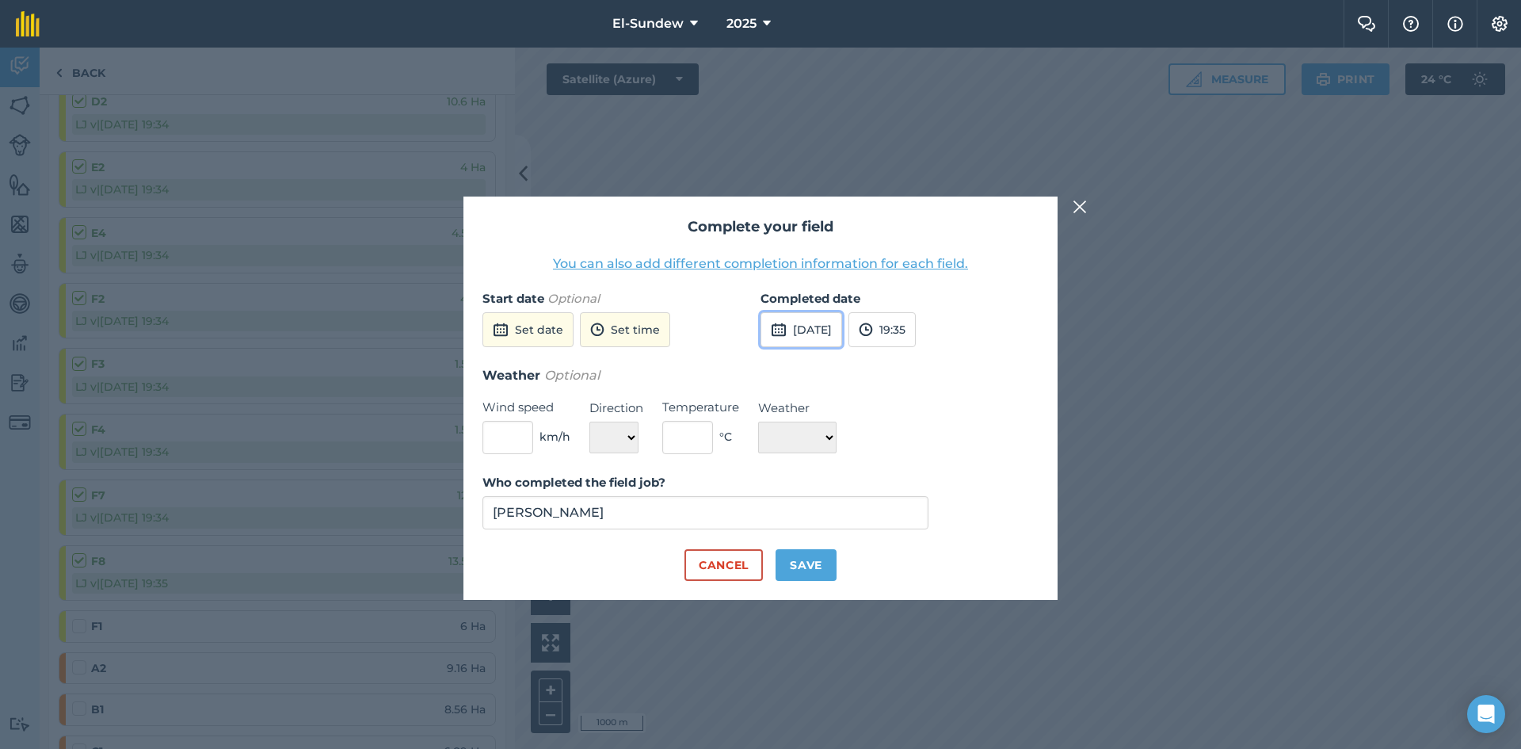
click at [814, 319] on button "15th Sep 2025" at bounding box center [801, 329] width 82 height 35
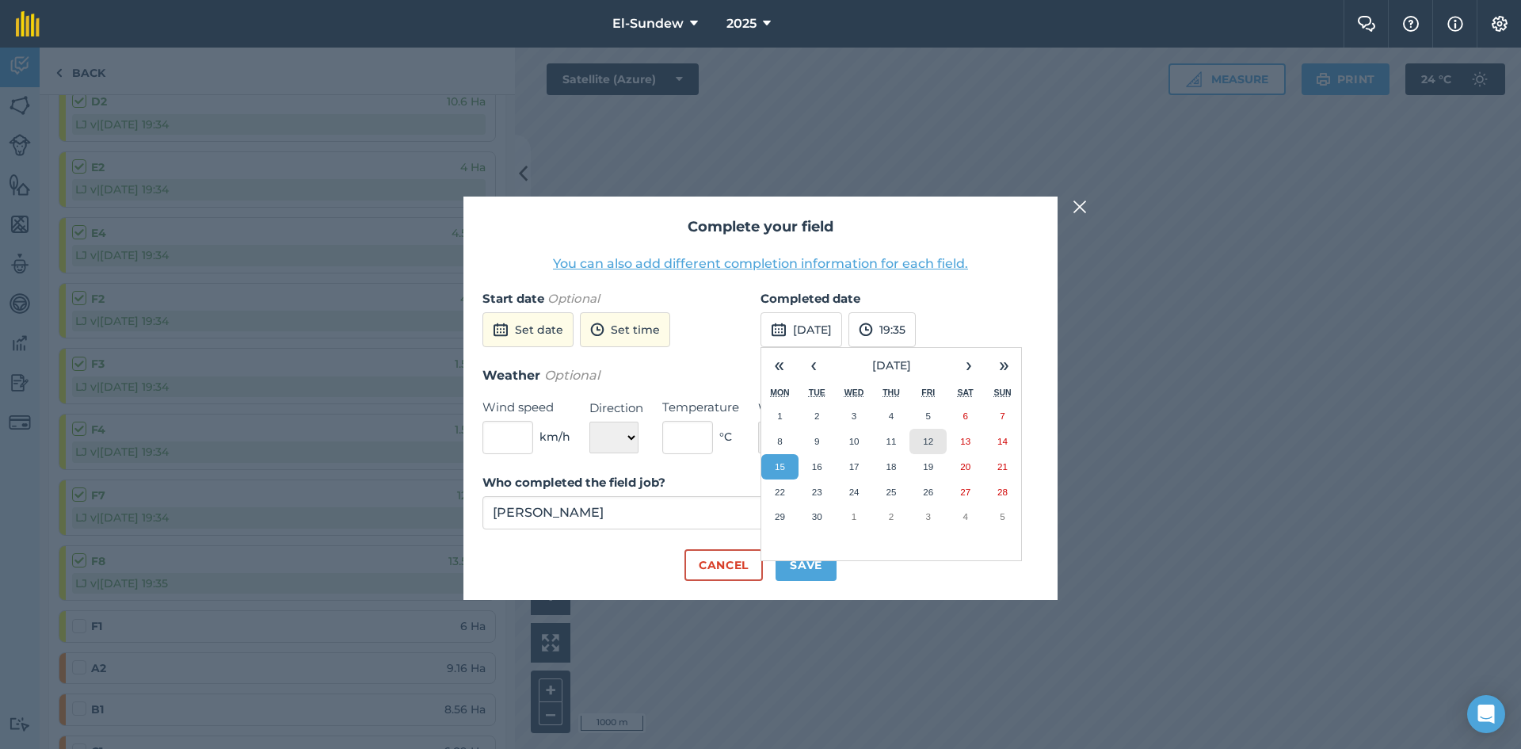
click at [913, 443] on button "12" at bounding box center [927, 441] width 37 height 25
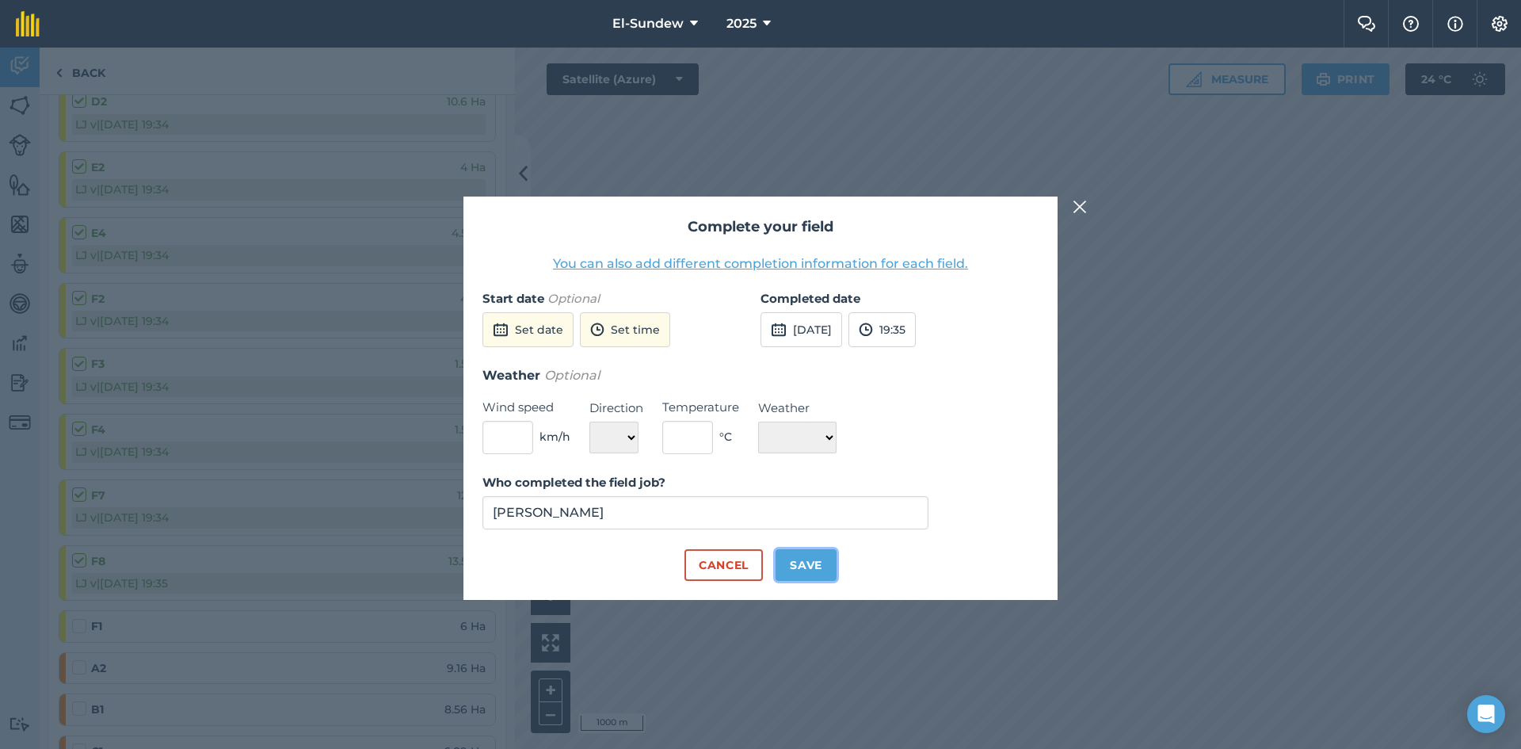
click at [795, 568] on button "Save" at bounding box center [805, 565] width 61 height 32
checkbox input "true"
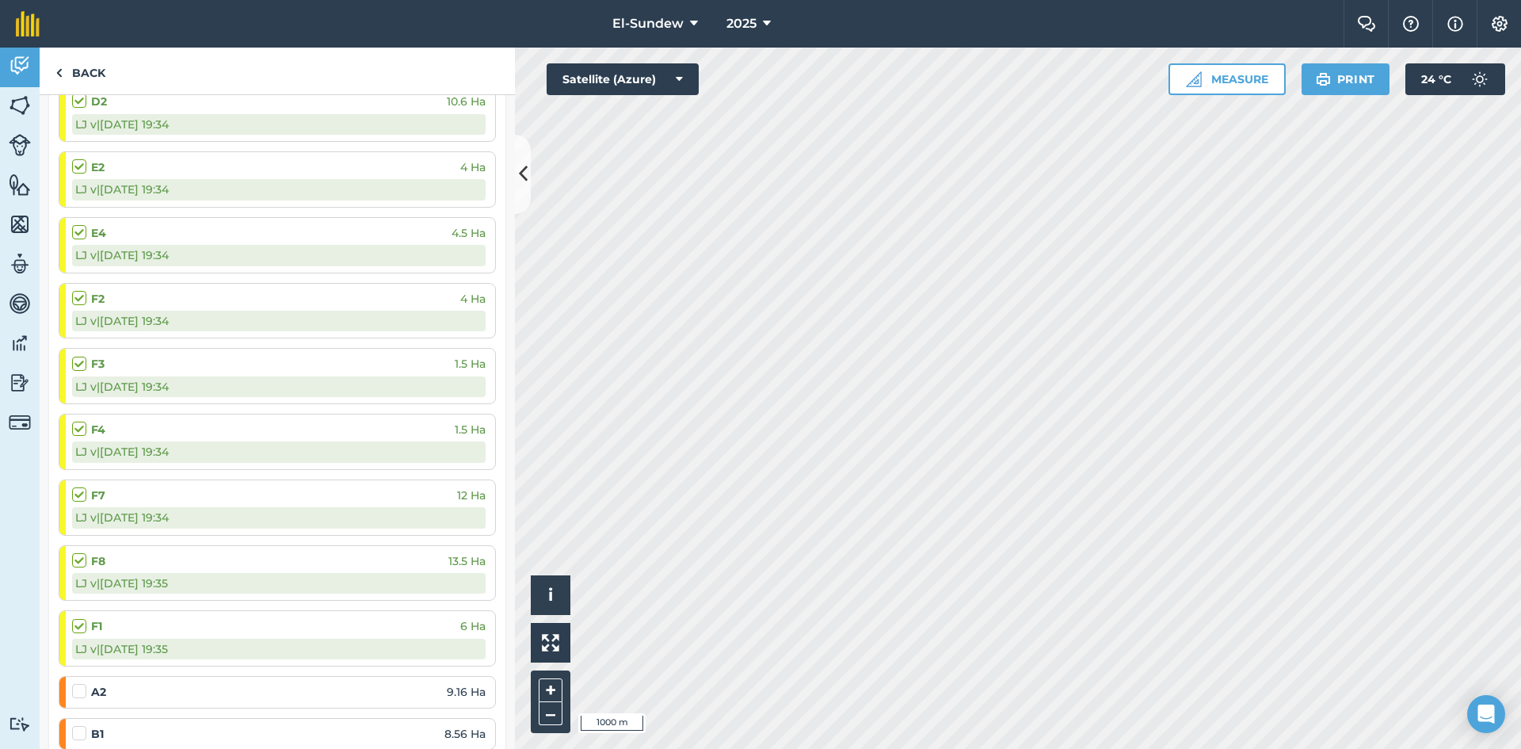
scroll to position [528, 0]
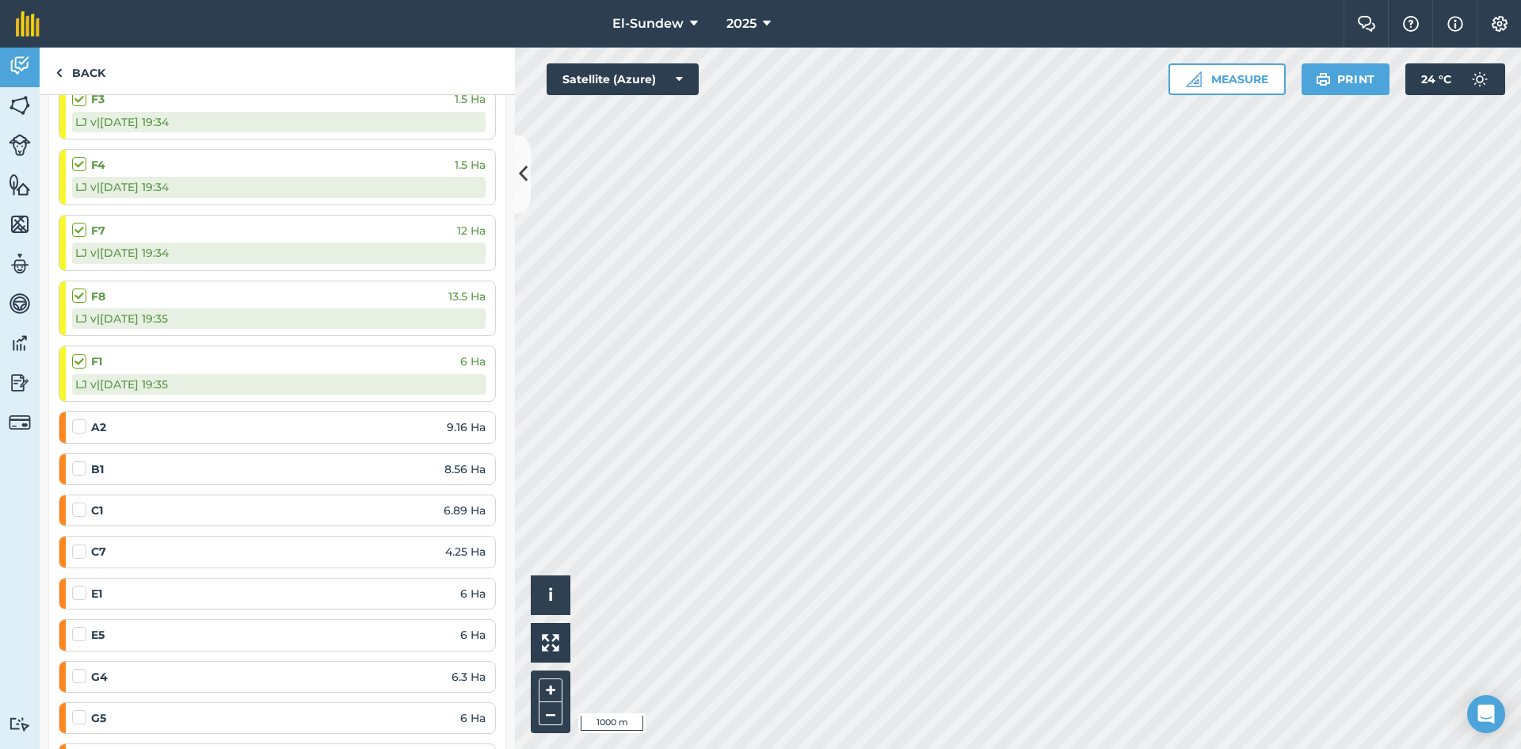
click at [79, 418] on label at bounding box center [81, 418] width 19 height 0
click at [79, 429] on input "checkbox" at bounding box center [77, 423] width 10 height 10
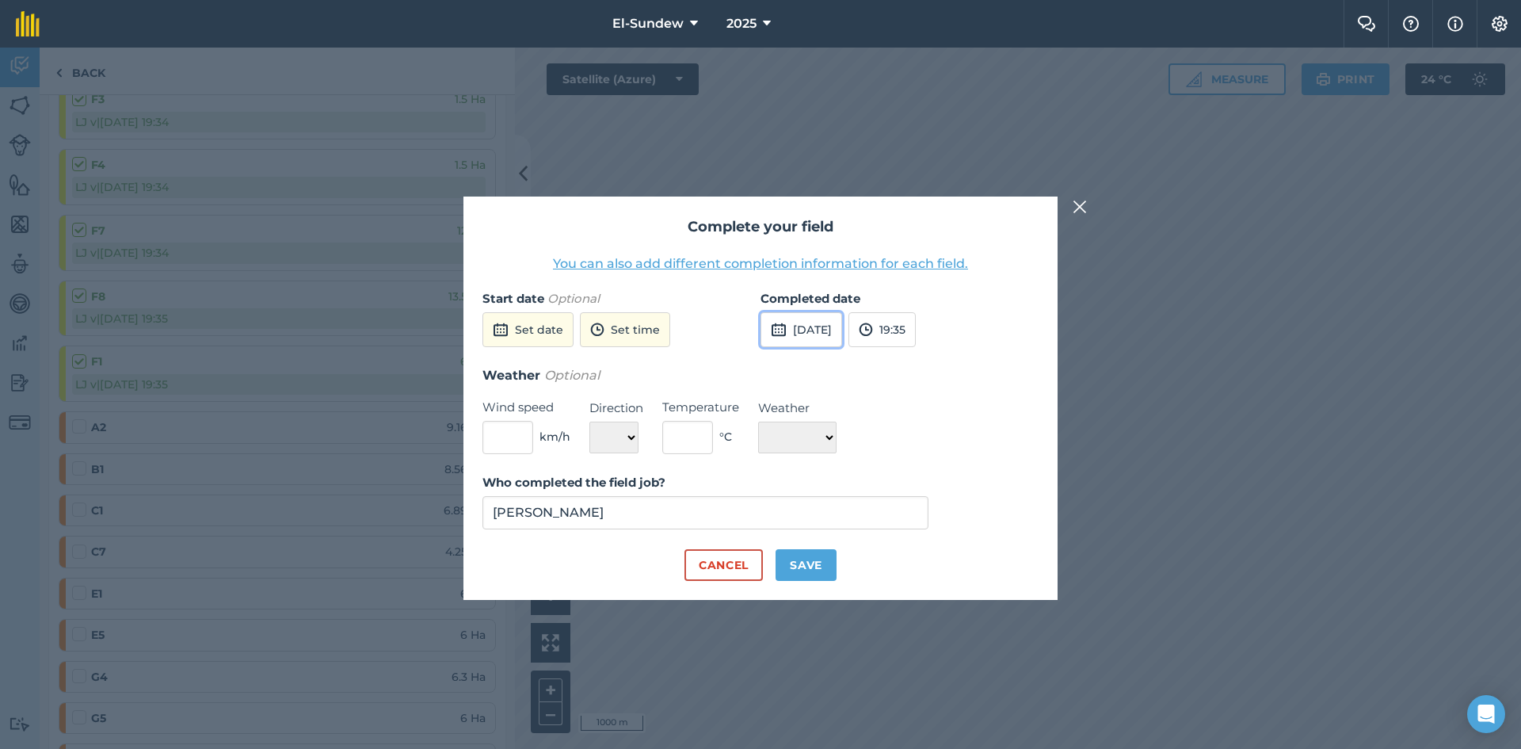
click at [842, 328] on button "15th Sep 2025" at bounding box center [801, 329] width 82 height 35
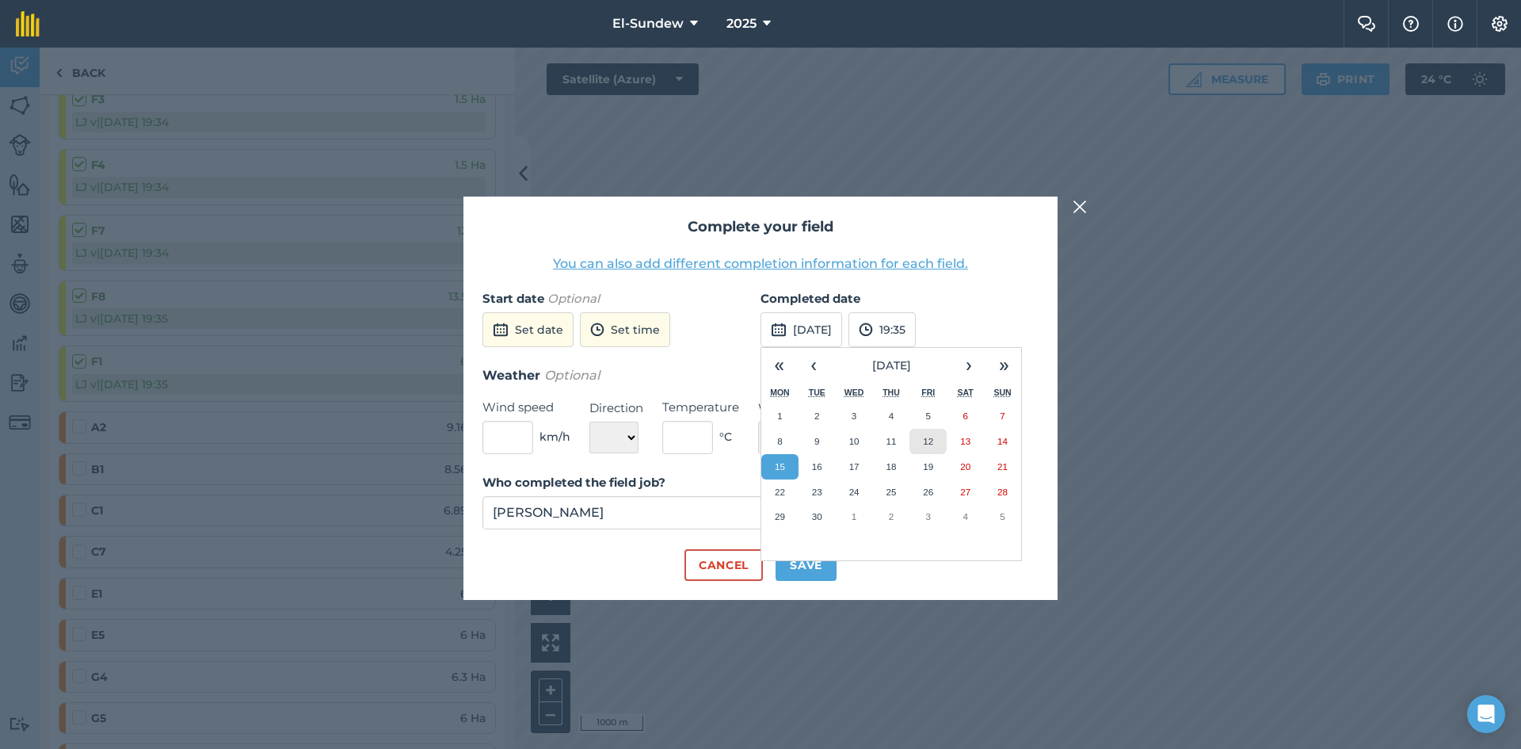
click at [930, 436] on abbr "12" at bounding box center [928, 441] width 10 height 10
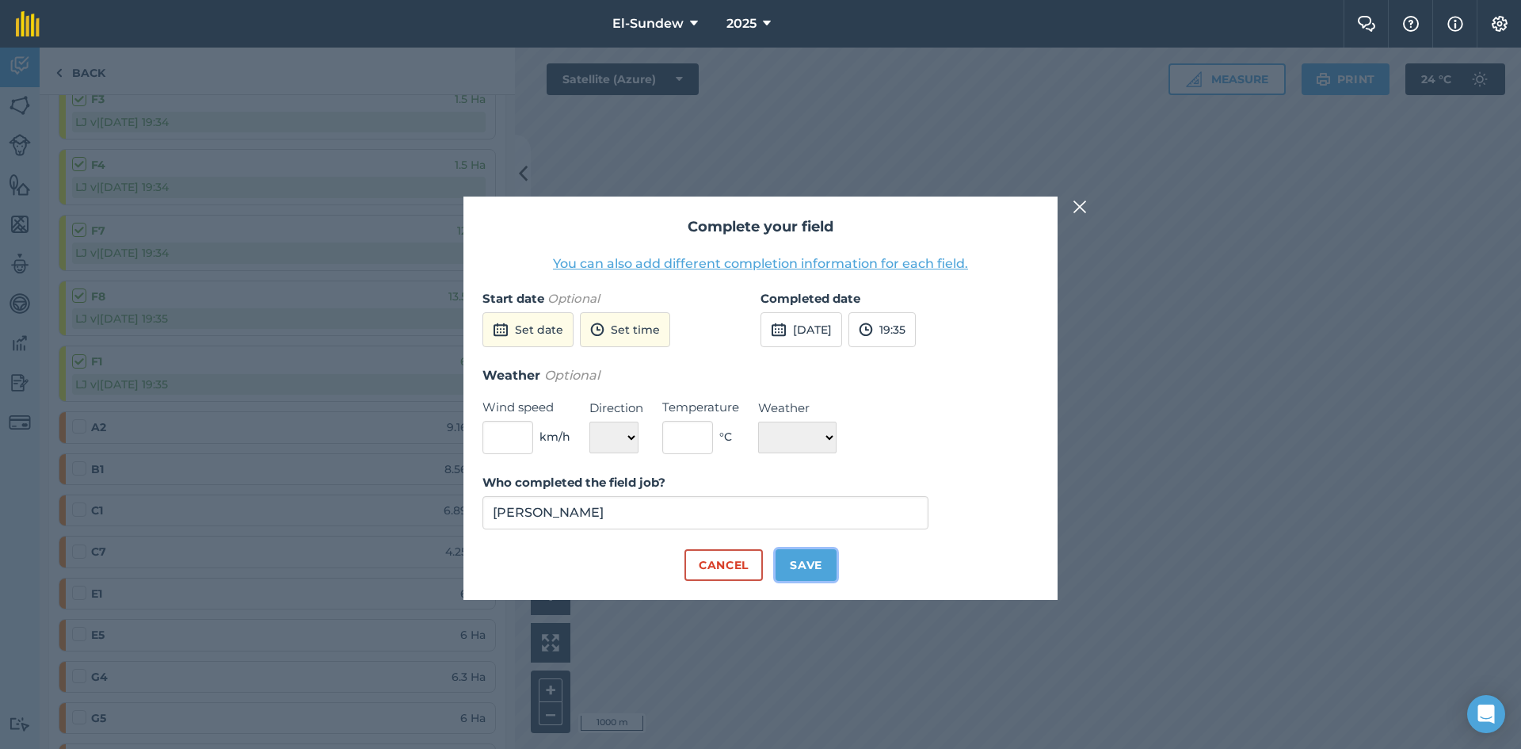
click at [800, 555] on button "Save" at bounding box center [805, 565] width 61 height 32
checkbox input "true"
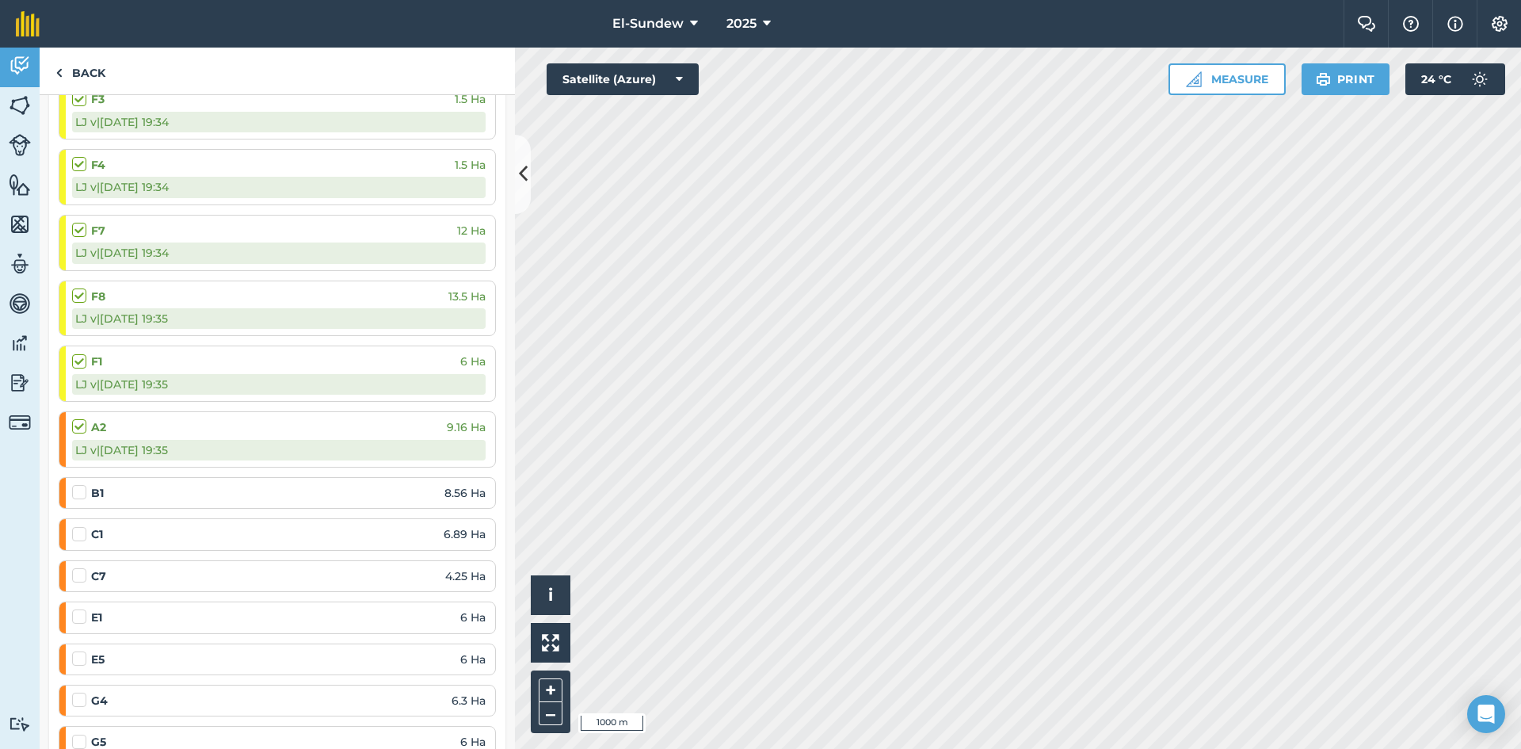
click at [74, 484] on label at bounding box center [81, 484] width 19 height 0
click at [74, 493] on input "checkbox" at bounding box center [77, 489] width 10 height 10
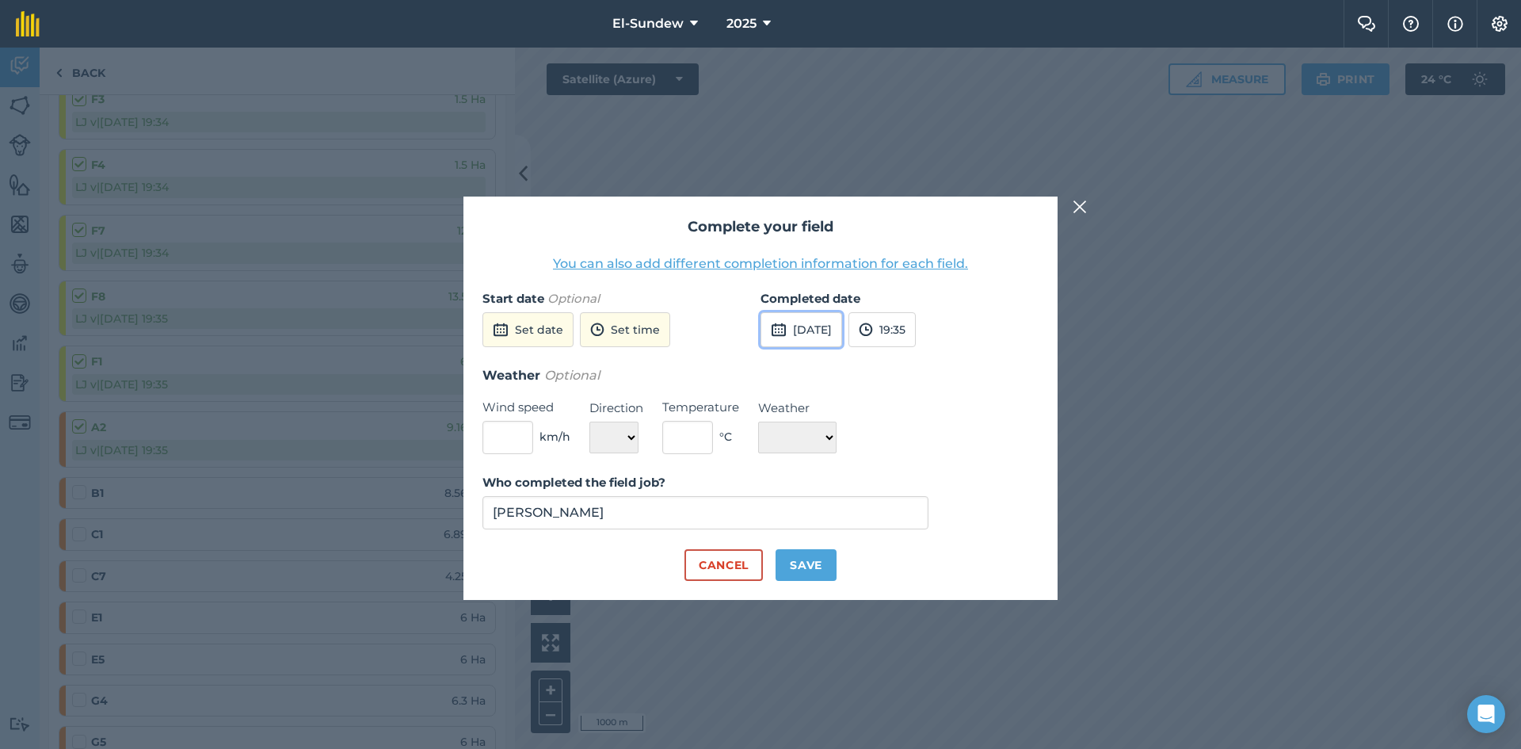
click at [820, 326] on button "15th Sep 2025" at bounding box center [801, 329] width 82 height 35
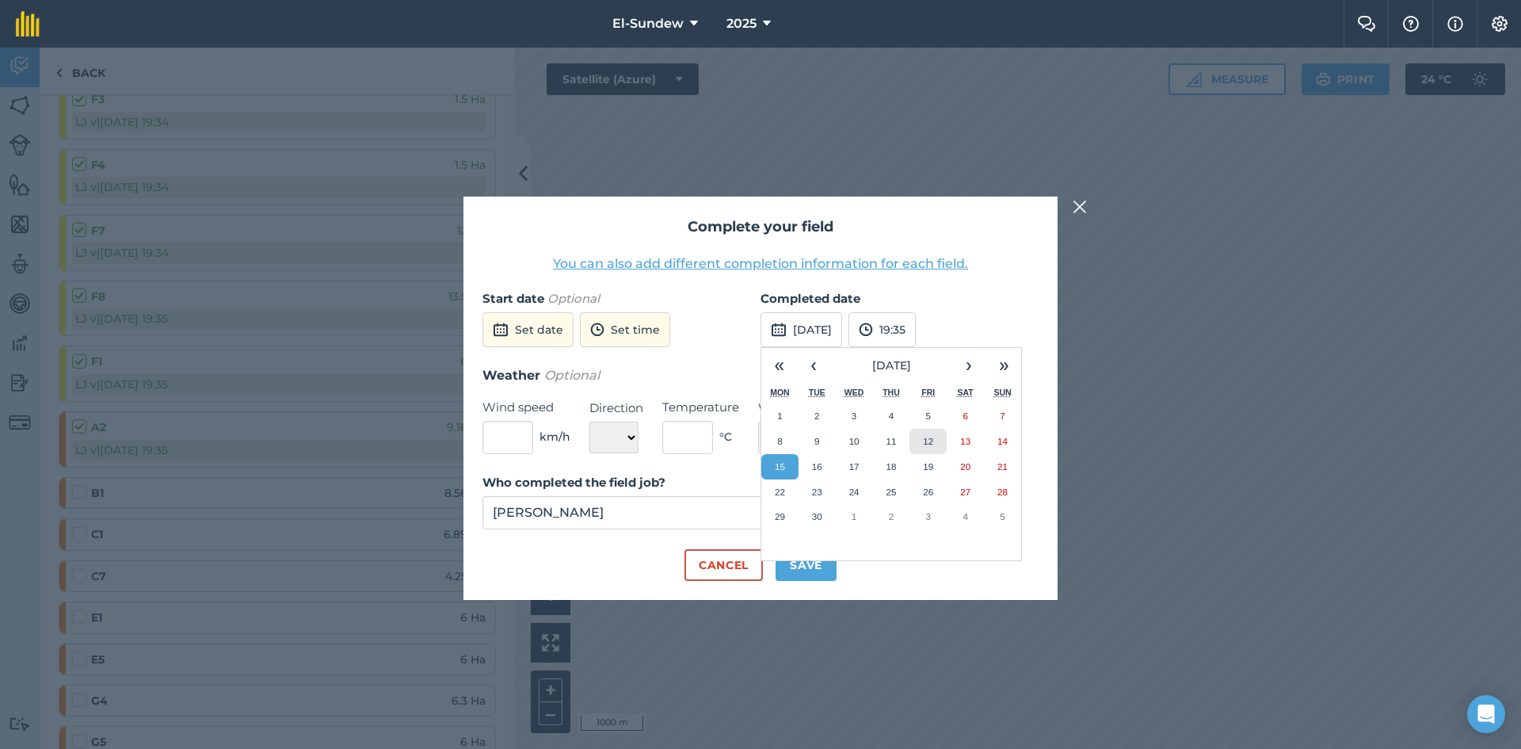
click at [936, 434] on button "12" at bounding box center [927, 441] width 37 height 25
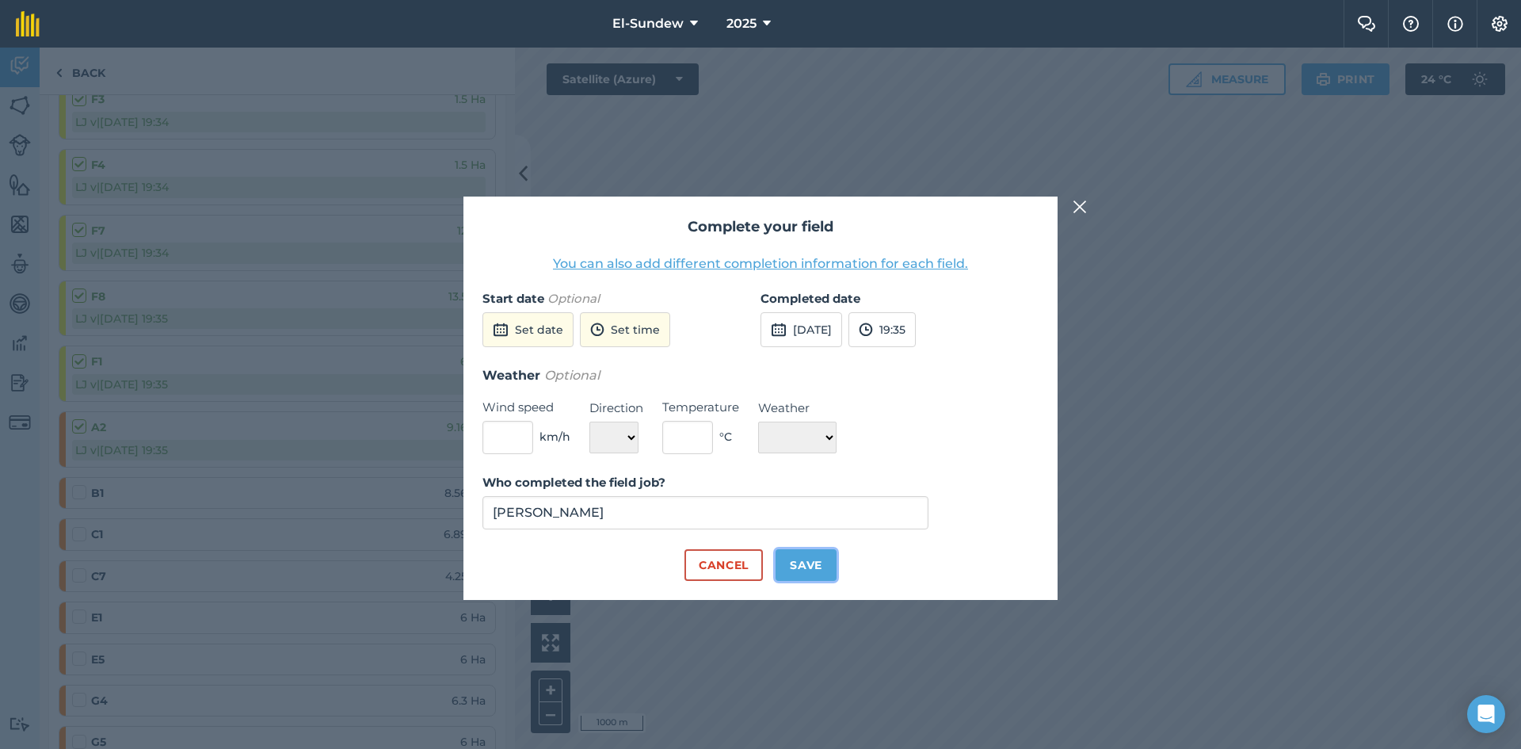
click at [819, 565] on button "Save" at bounding box center [805, 565] width 61 height 32
checkbox input "true"
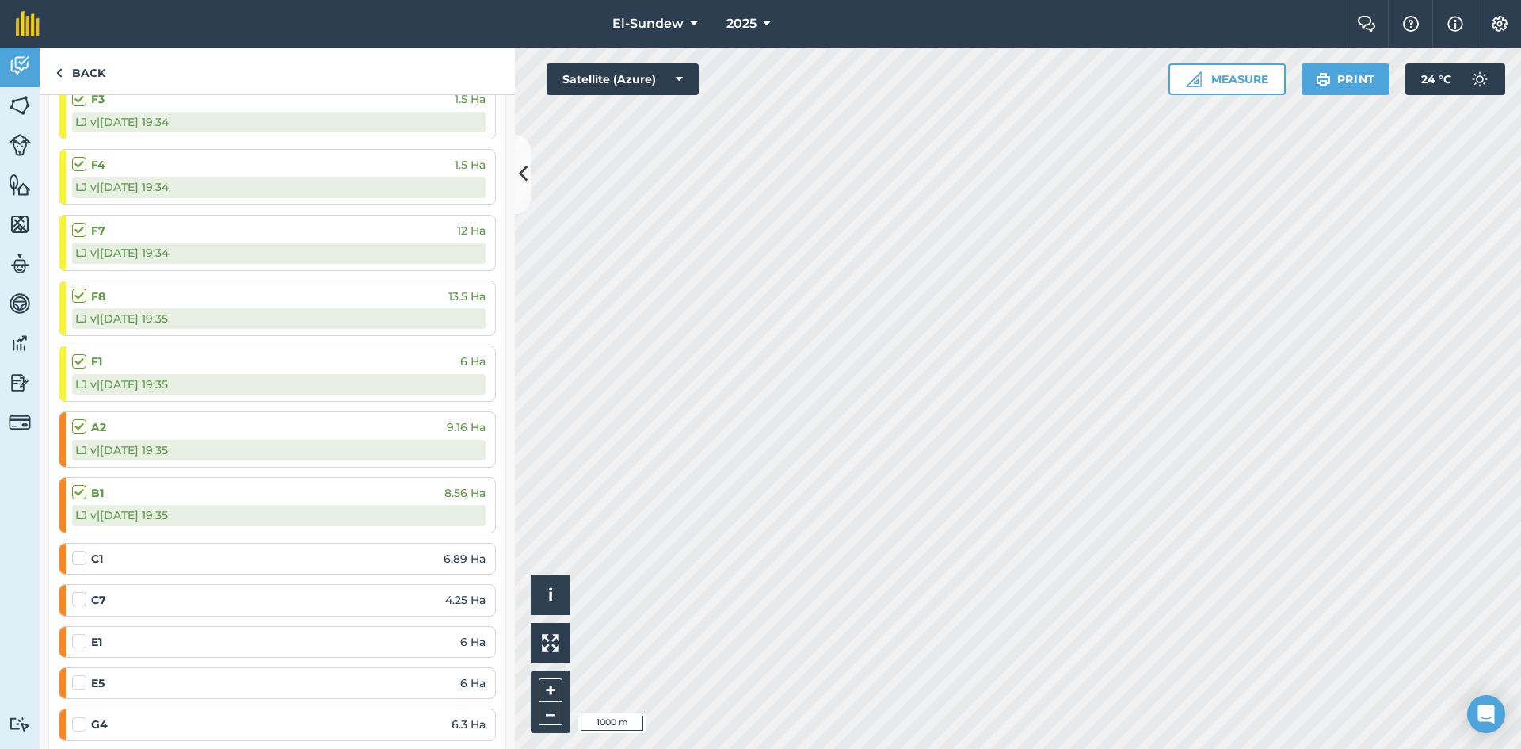
click at [76, 550] on label at bounding box center [81, 550] width 19 height 0
click at [76, 551] on input "checkbox" at bounding box center [77, 555] width 10 height 10
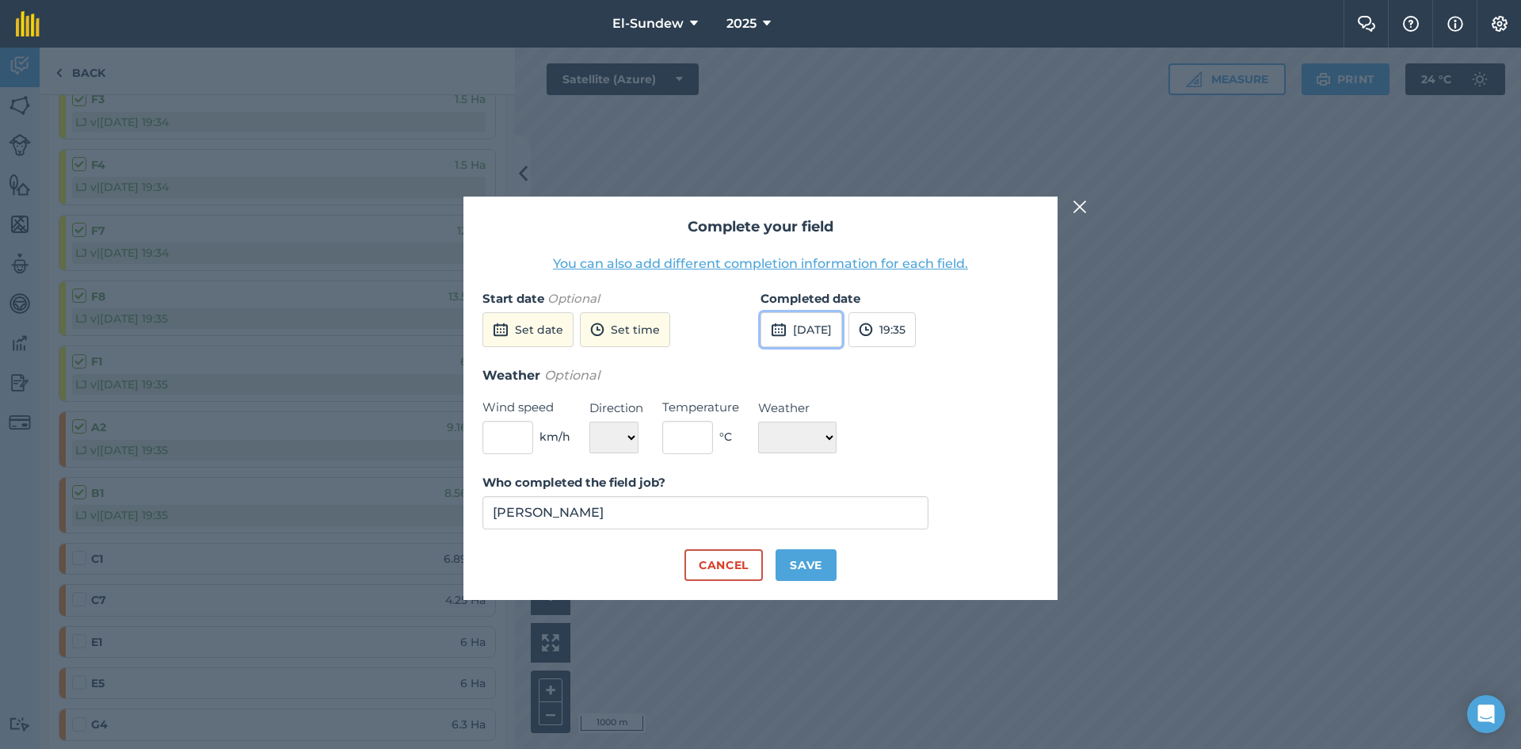
click at [842, 329] on button "15th Sep 2025" at bounding box center [801, 329] width 82 height 35
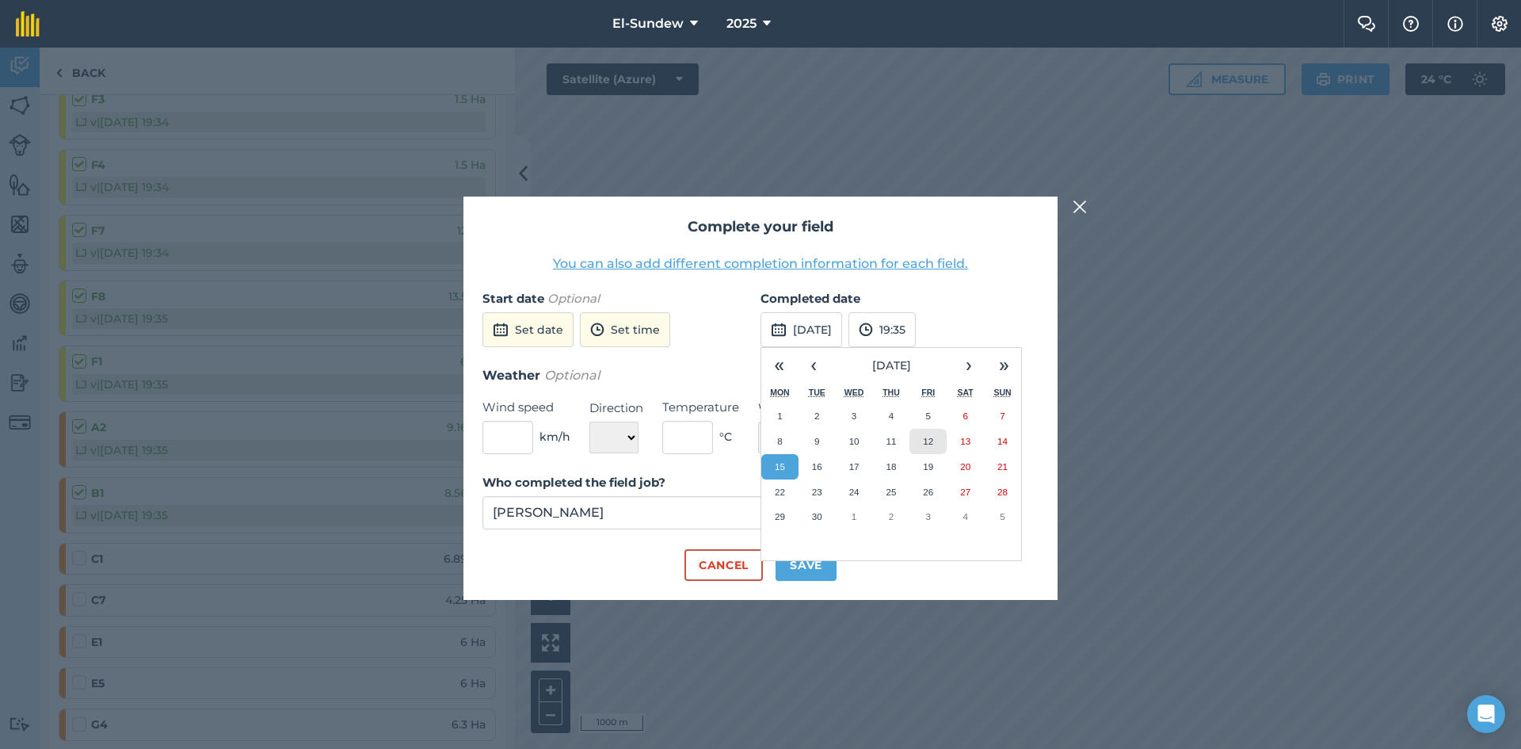
click at [930, 440] on abbr "12" at bounding box center [928, 441] width 10 height 10
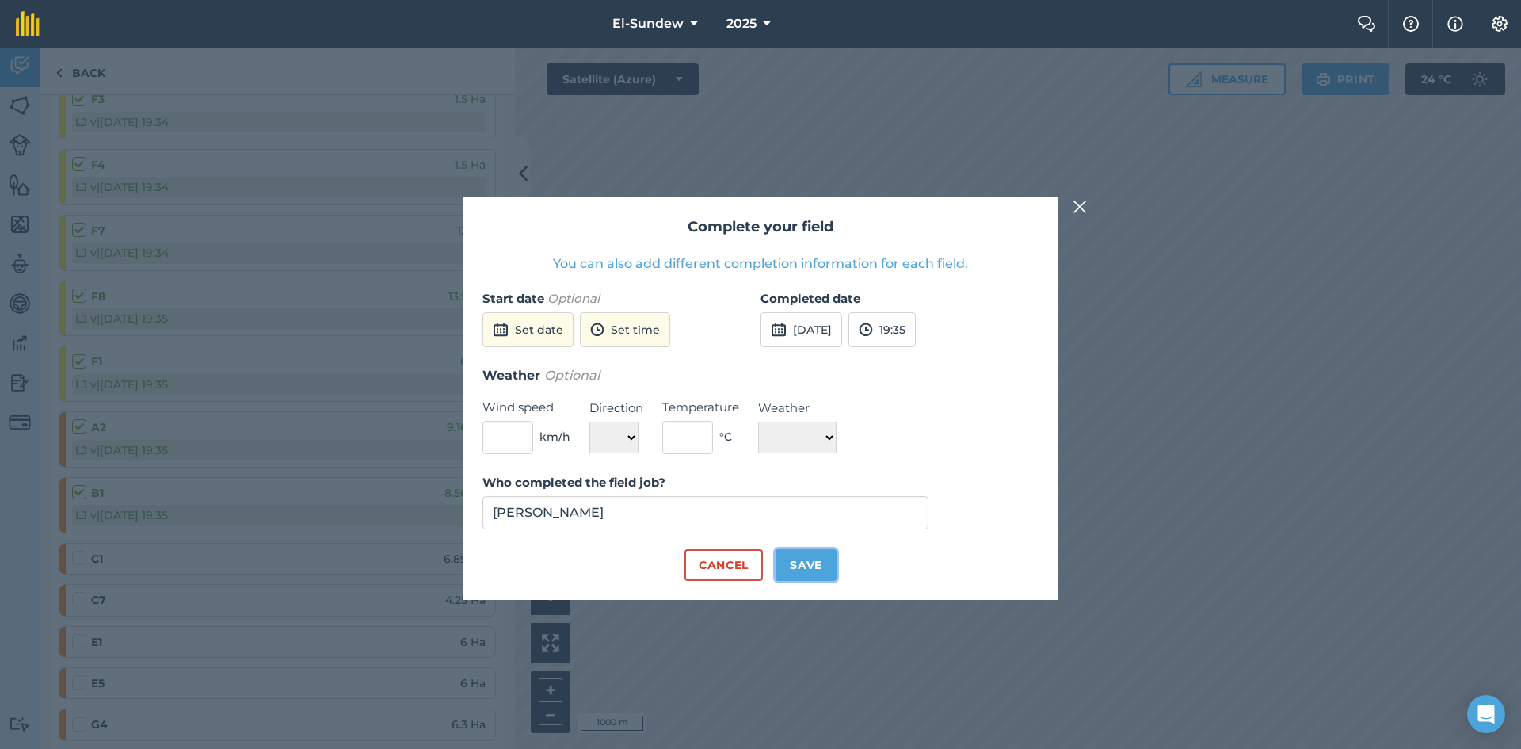
click at [802, 568] on button "Save" at bounding box center [805, 565] width 61 height 32
checkbox input "true"
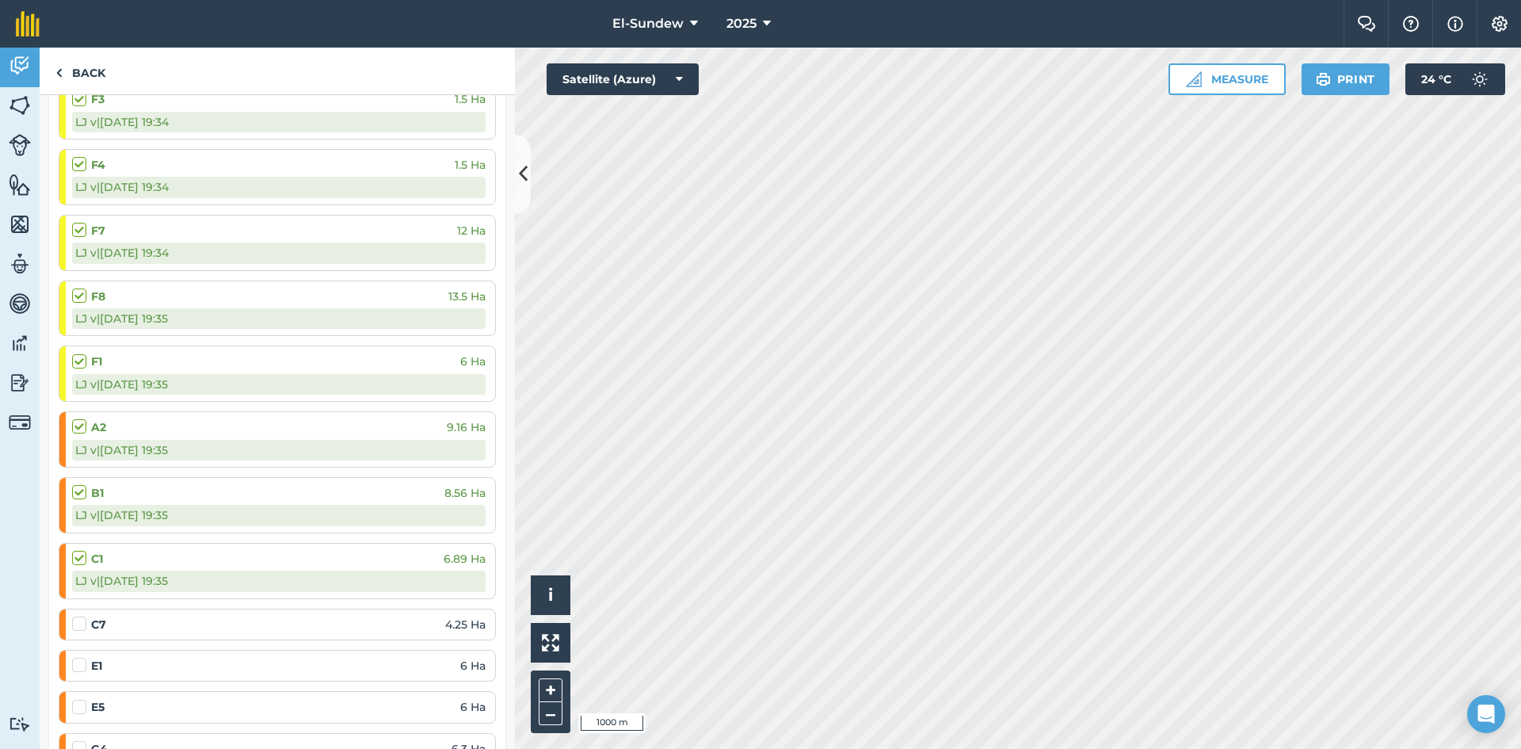
click at [74, 615] on label at bounding box center [81, 615] width 19 height 0
click at [74, 624] on input "checkbox" at bounding box center [77, 620] width 10 height 10
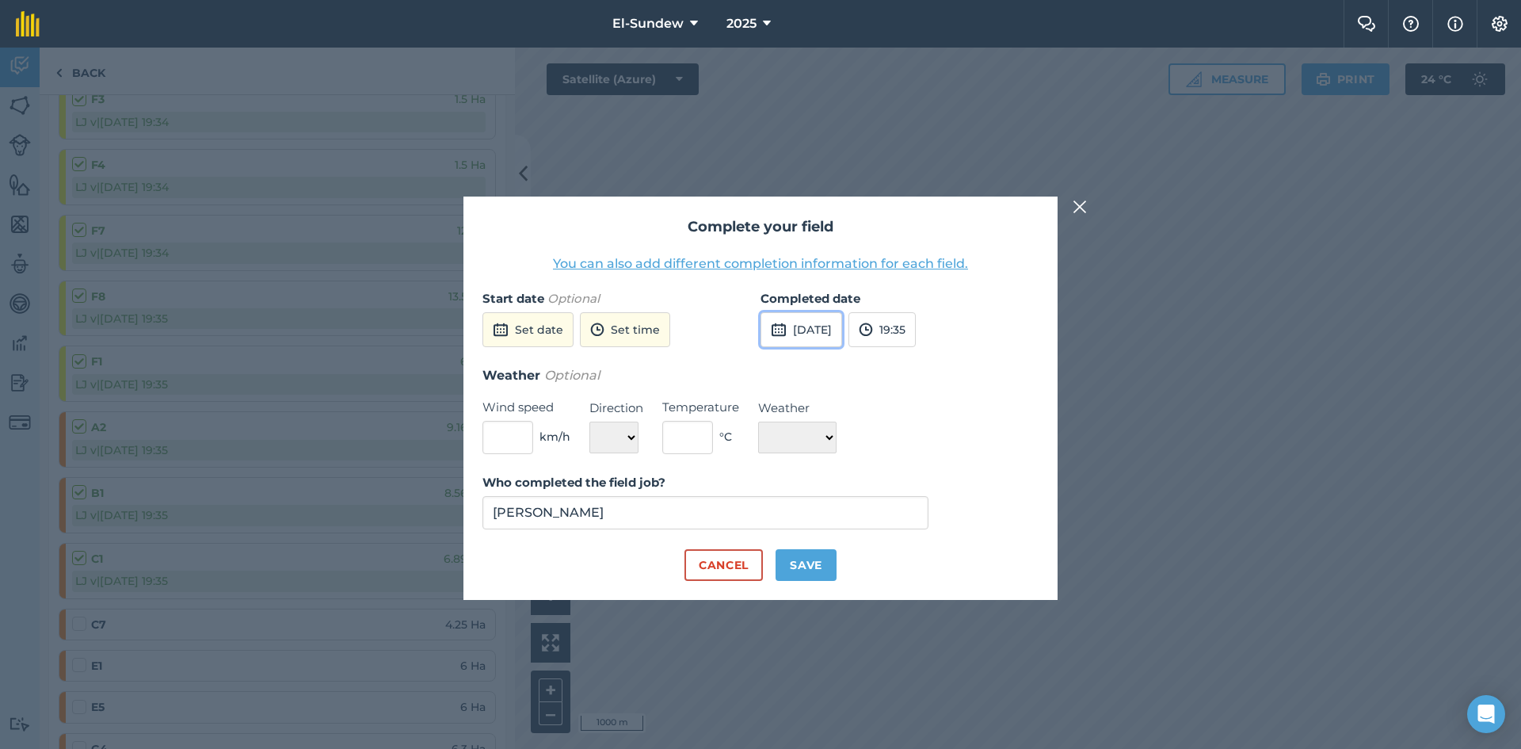
click at [827, 337] on button "15th Sep 2025" at bounding box center [801, 329] width 82 height 35
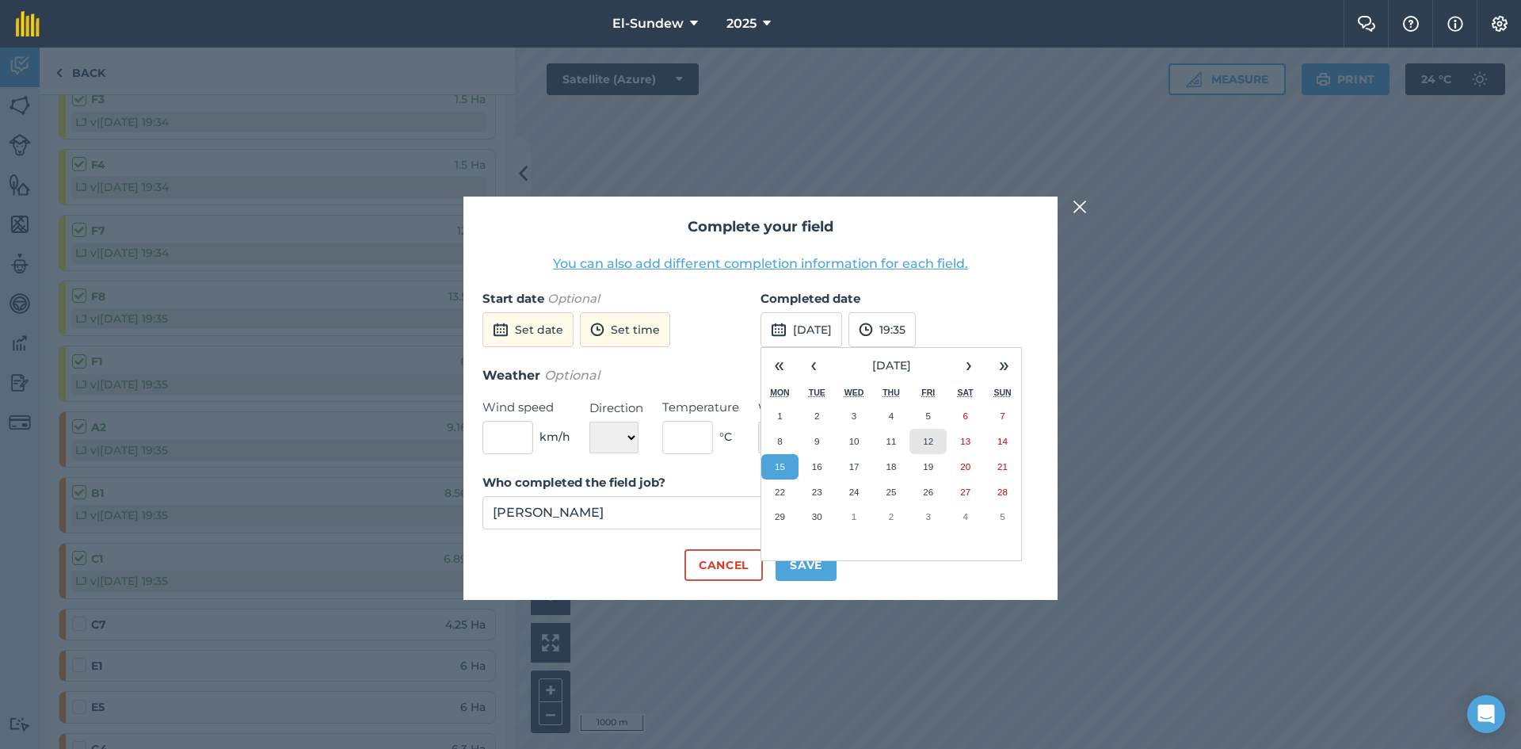
click at [914, 436] on button "12" at bounding box center [927, 441] width 37 height 25
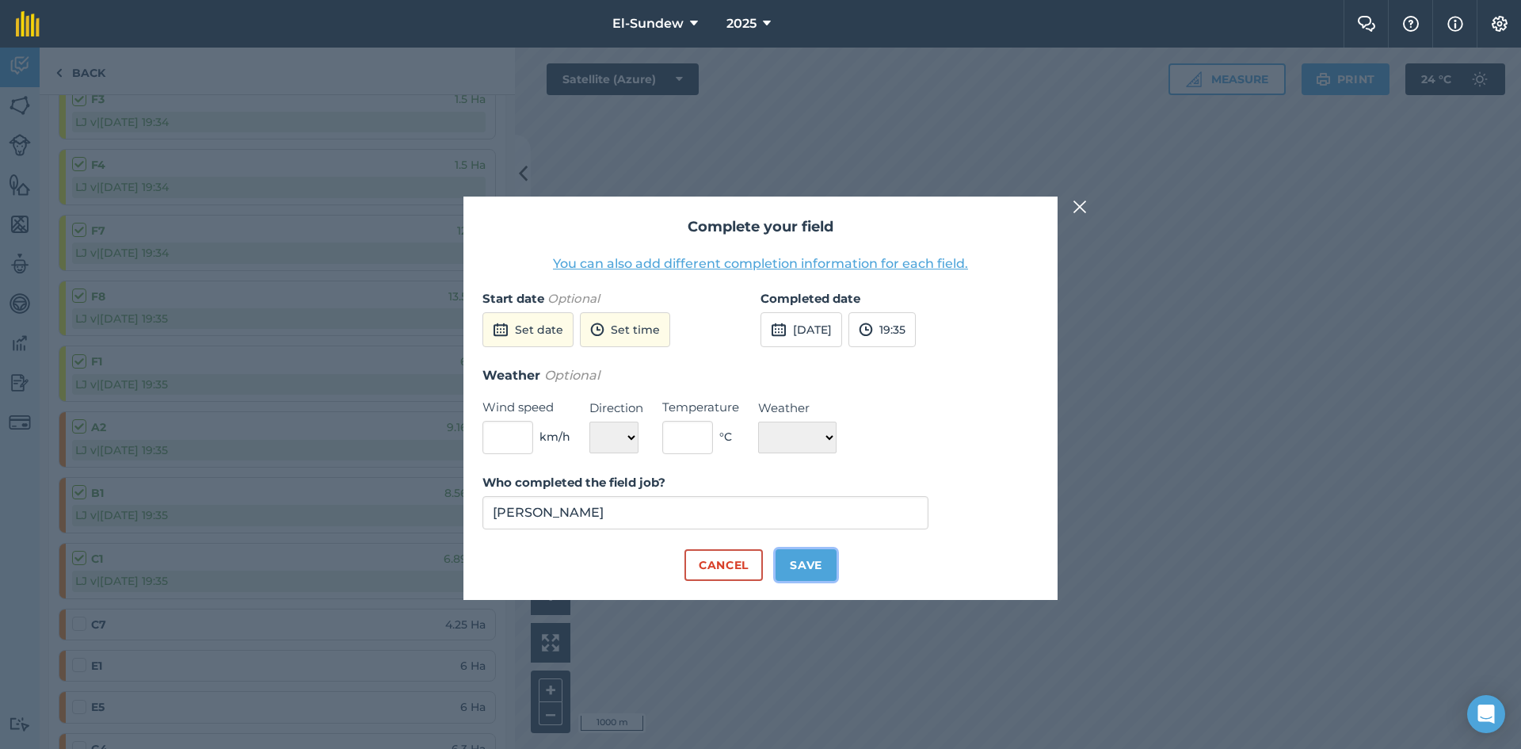
click at [802, 567] on button "Save" at bounding box center [805, 565] width 61 height 32
checkbox input "true"
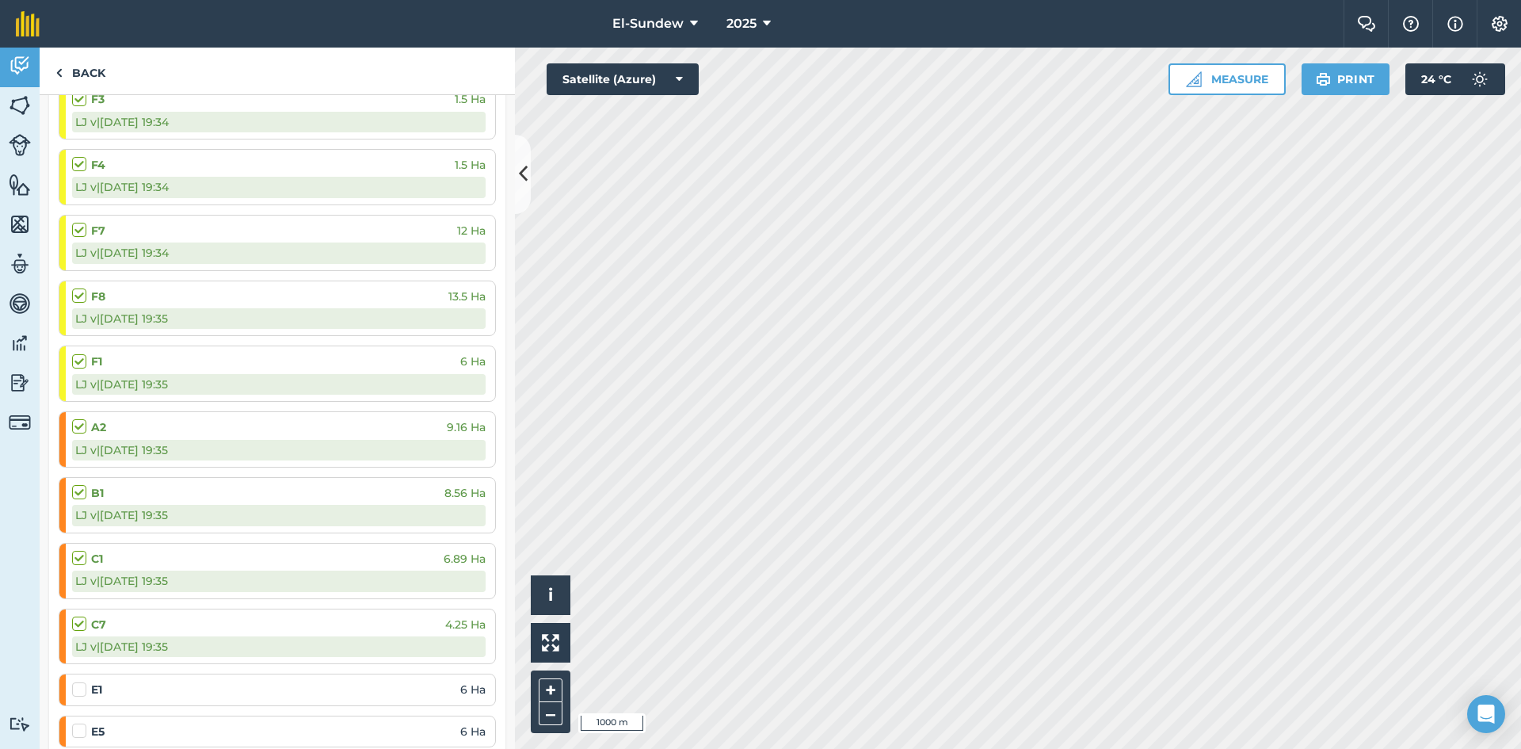
scroll to position [792, 0]
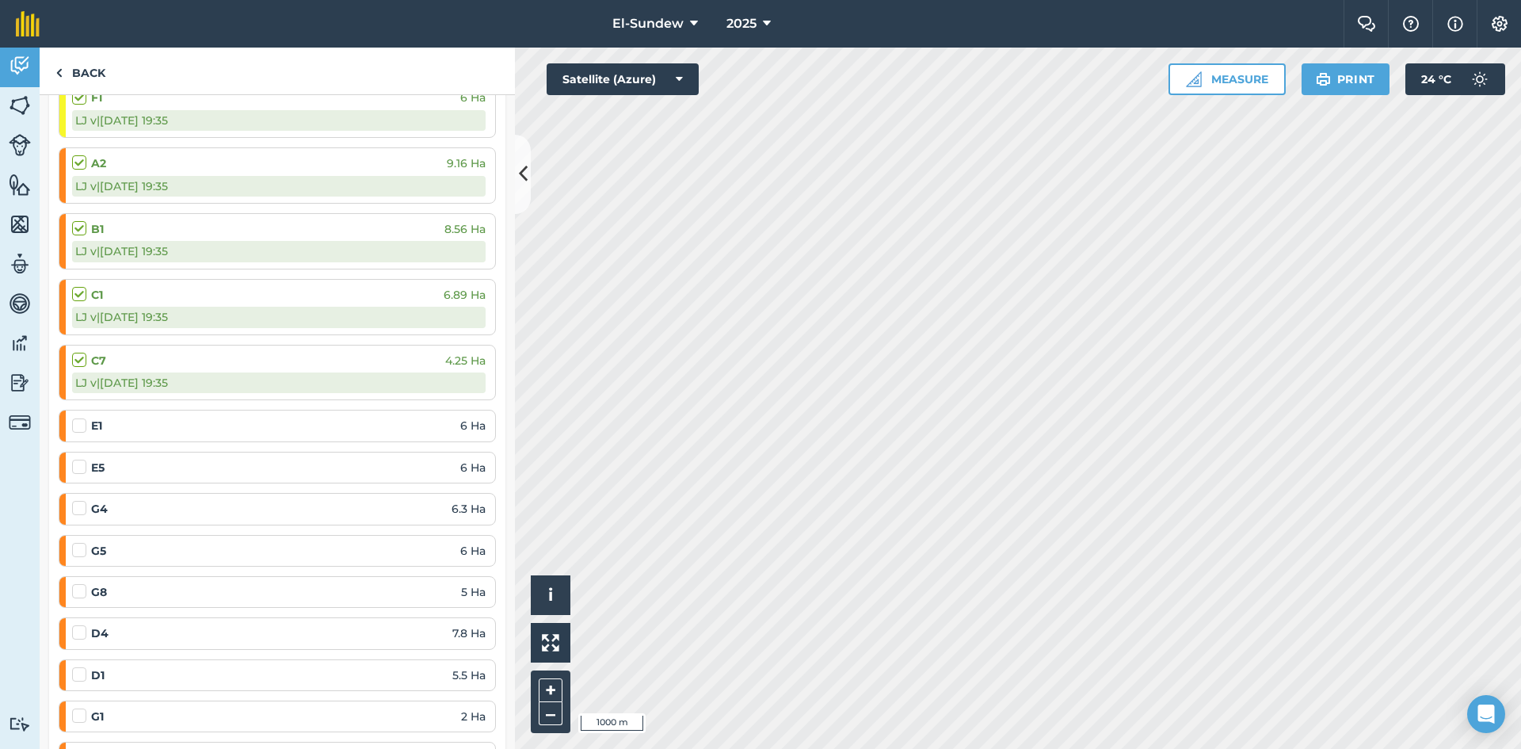
click at [80, 417] on label at bounding box center [81, 417] width 19 height 0
click at [80, 428] on input "checkbox" at bounding box center [77, 422] width 10 height 10
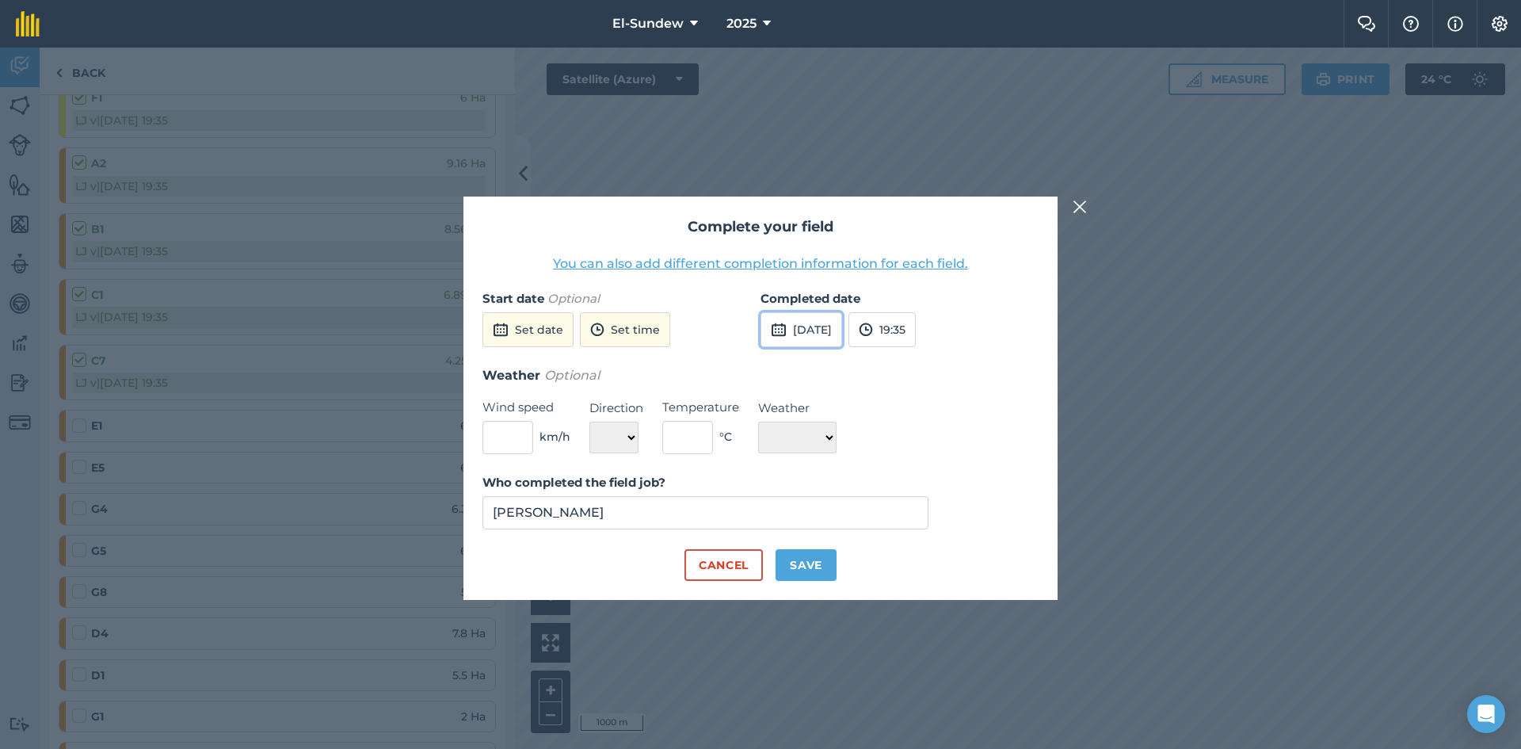
click at [807, 329] on button "15th Sep 2025" at bounding box center [801, 329] width 82 height 35
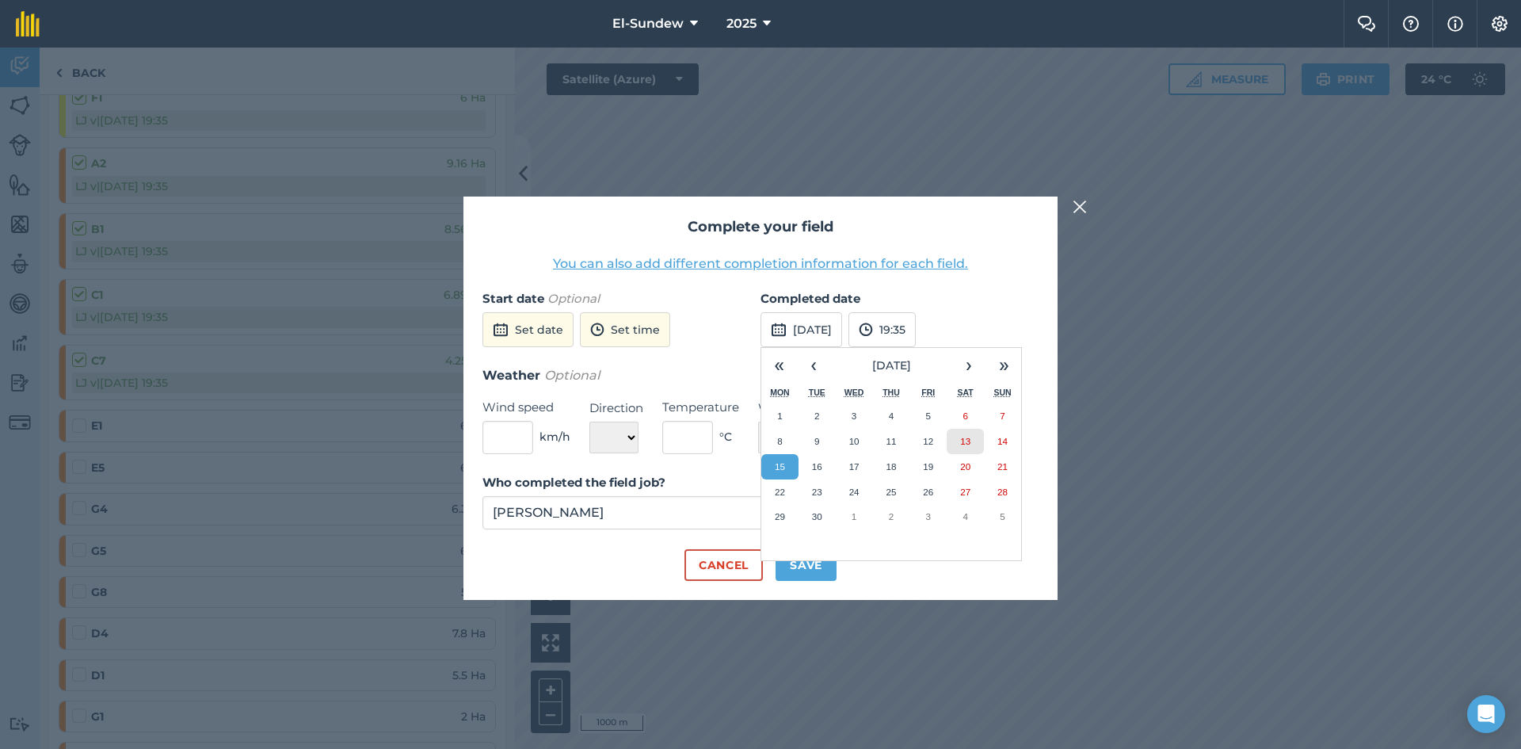
click at [963, 440] on abbr "13" at bounding box center [965, 441] width 10 height 10
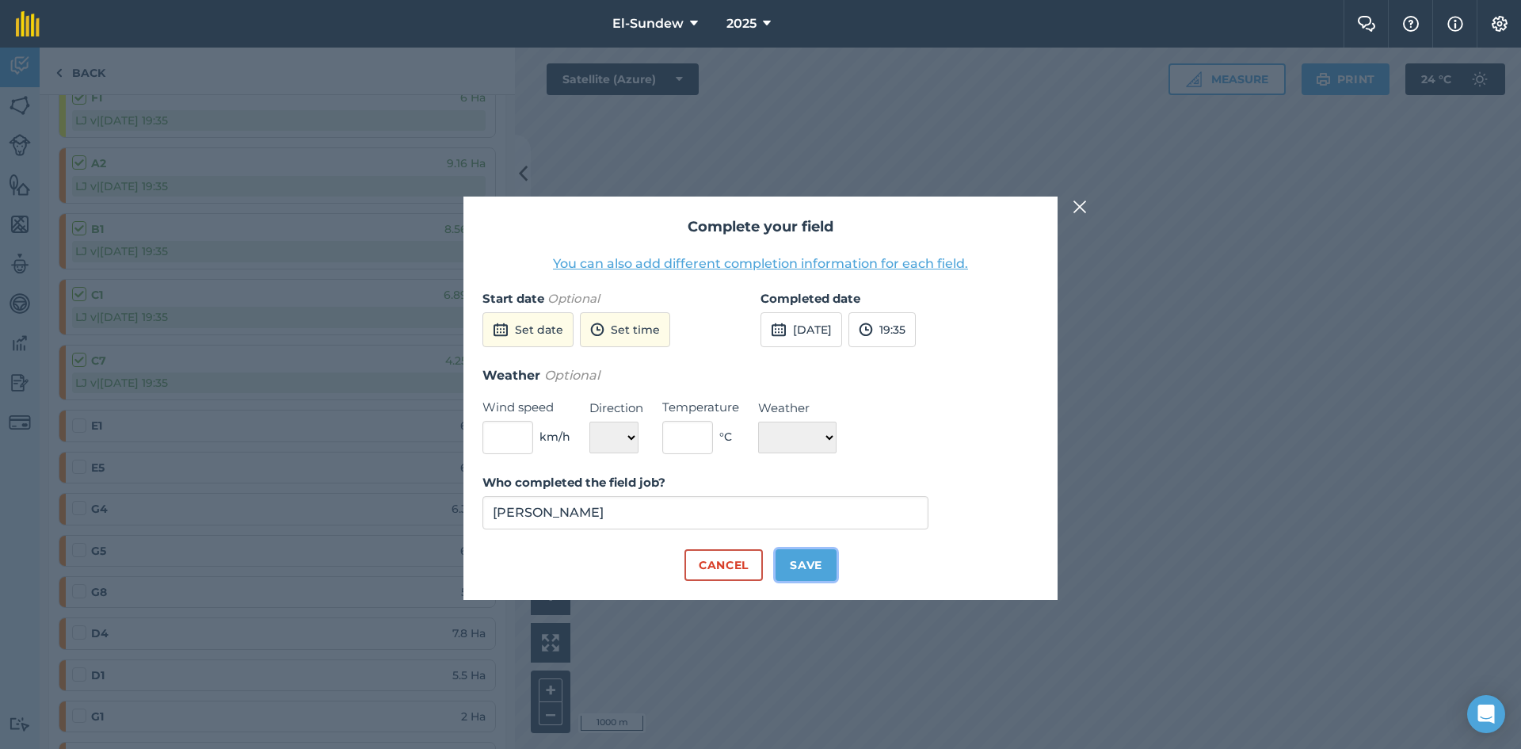
click at [797, 557] on button "Save" at bounding box center [805, 565] width 61 height 32
checkbox input "true"
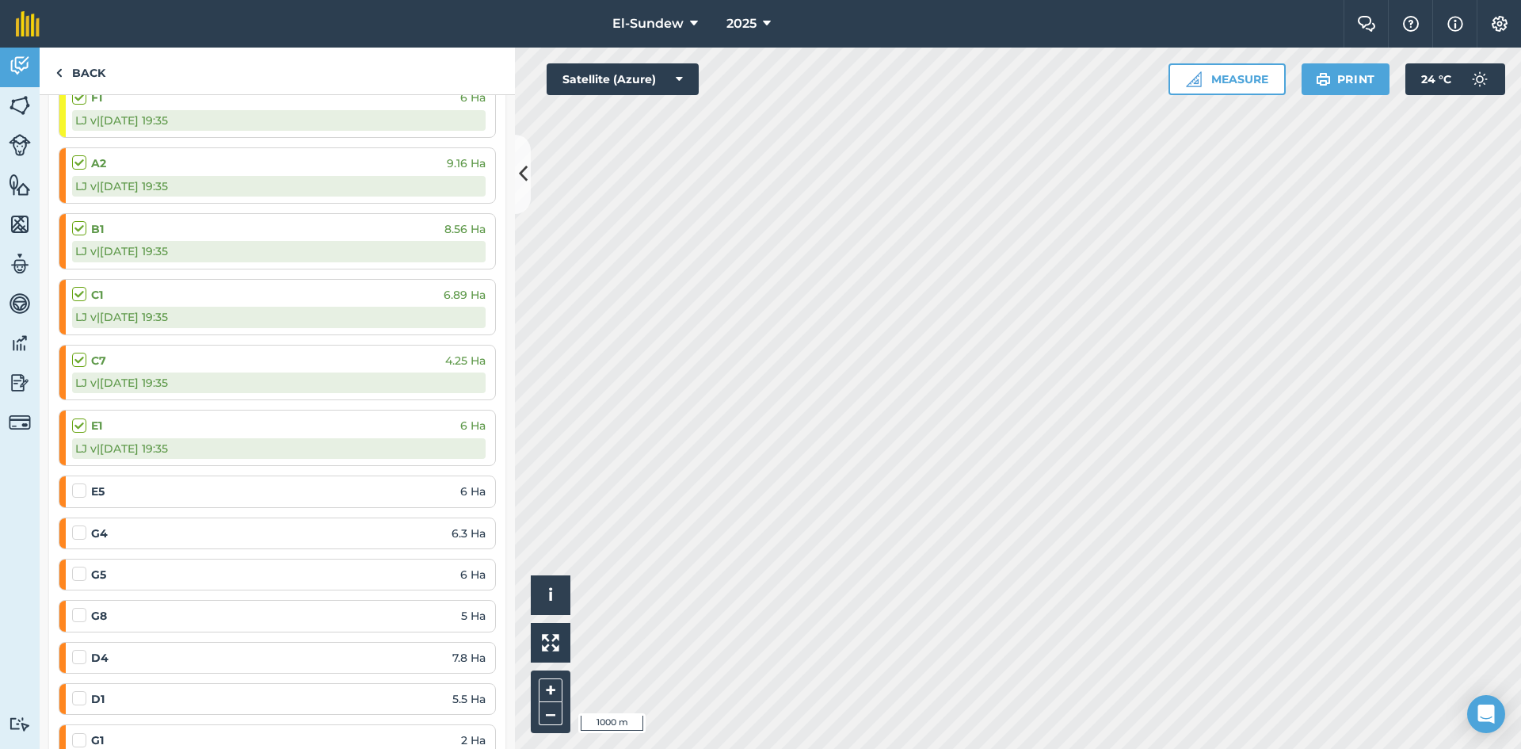
click at [81, 482] on label at bounding box center [81, 482] width 19 height 0
click at [81, 486] on input "checkbox" at bounding box center [77, 487] width 10 height 10
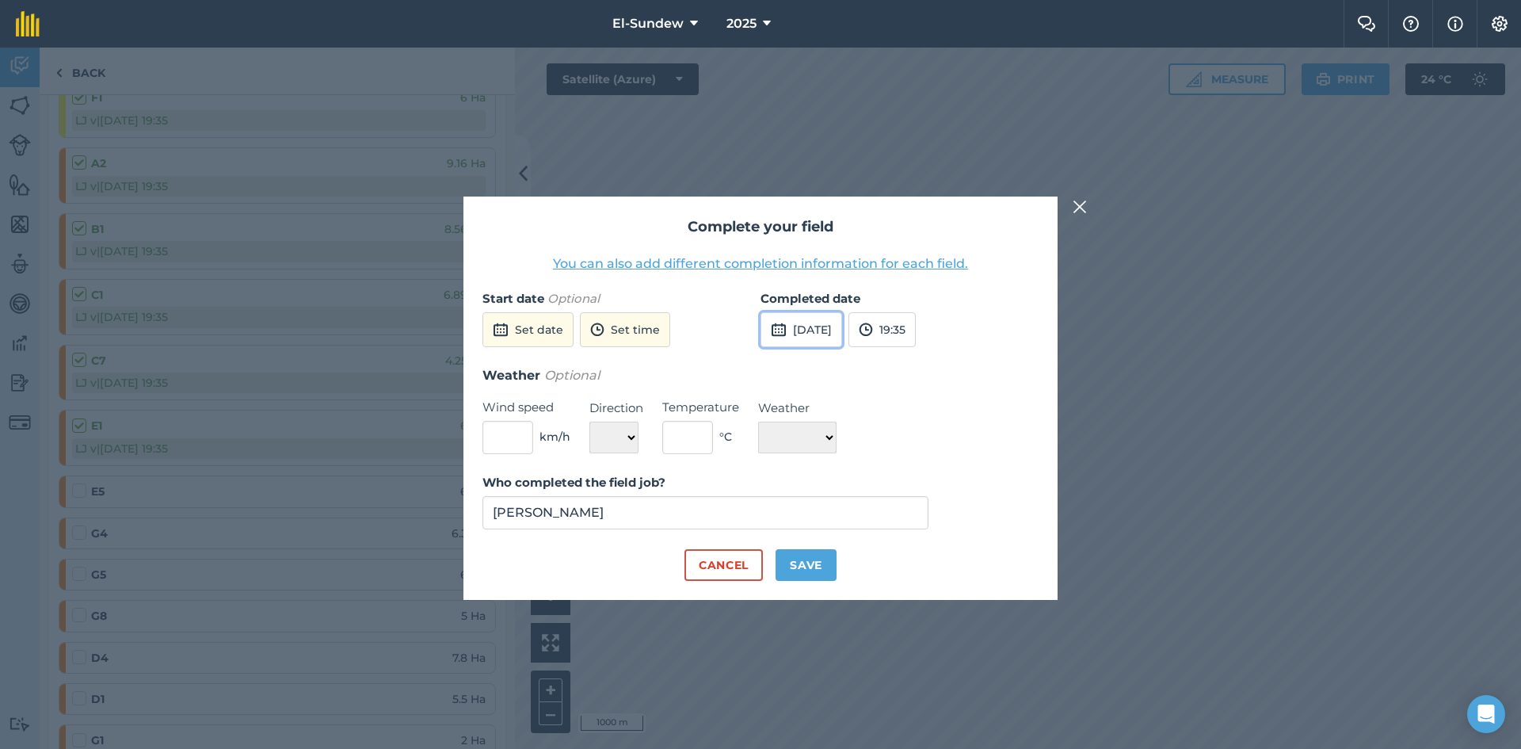
click at [803, 338] on button "15th Sep 2025" at bounding box center [801, 329] width 82 height 35
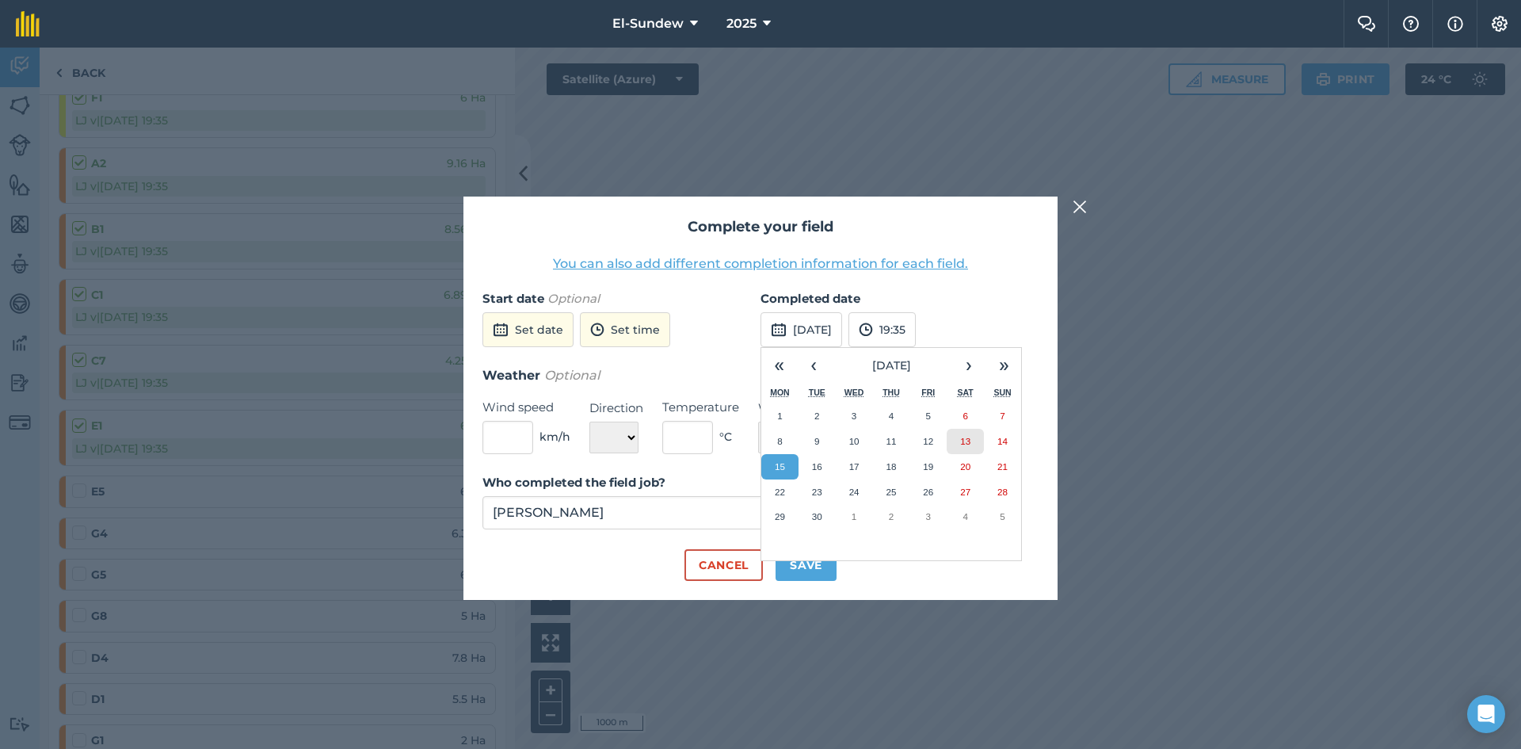
drag, startPoint x: 969, startPoint y: 452, endPoint x: 937, endPoint y: 460, distance: 32.9
click at [969, 452] on button "13" at bounding box center [965, 441] width 37 height 25
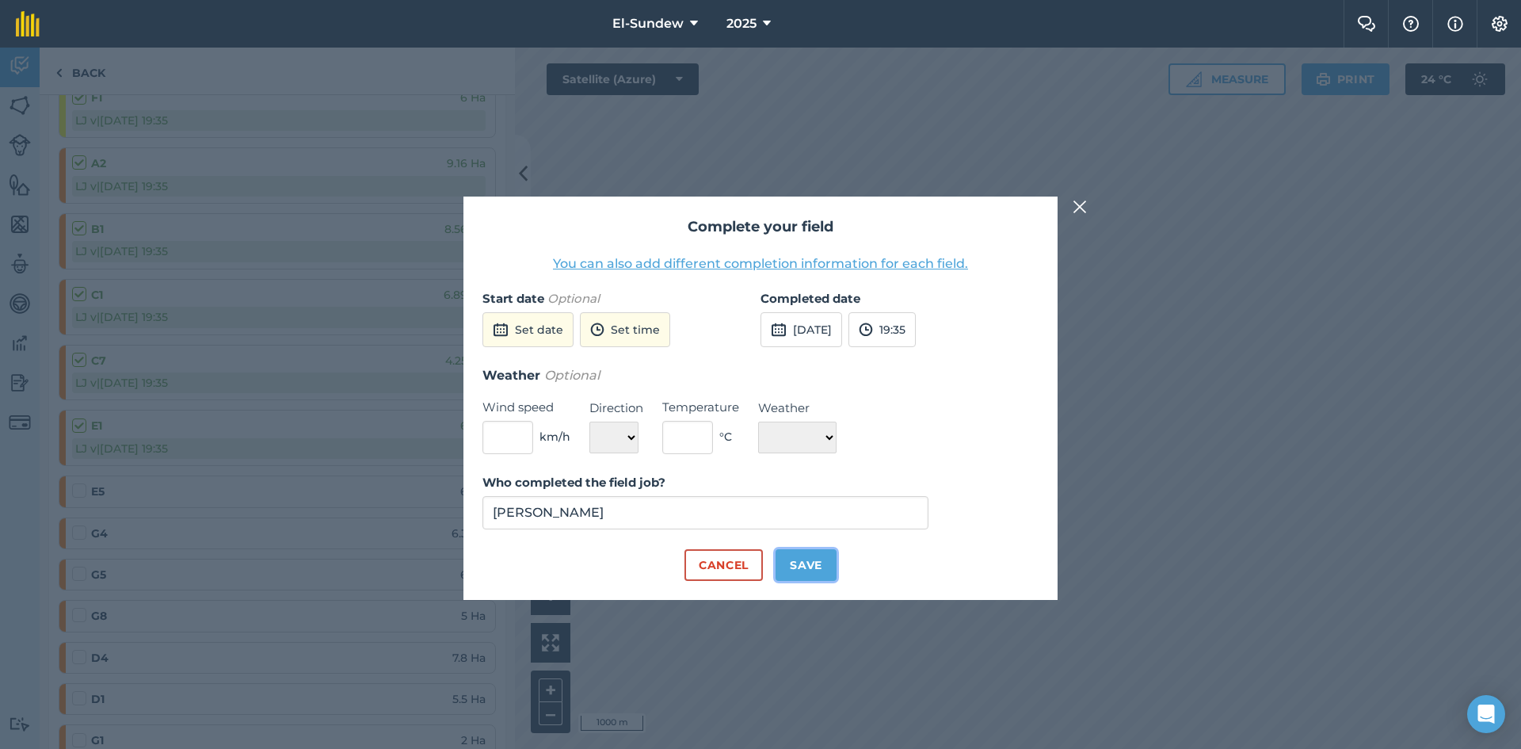
click at [821, 580] on button "Save" at bounding box center [805, 565] width 61 height 32
checkbox input "true"
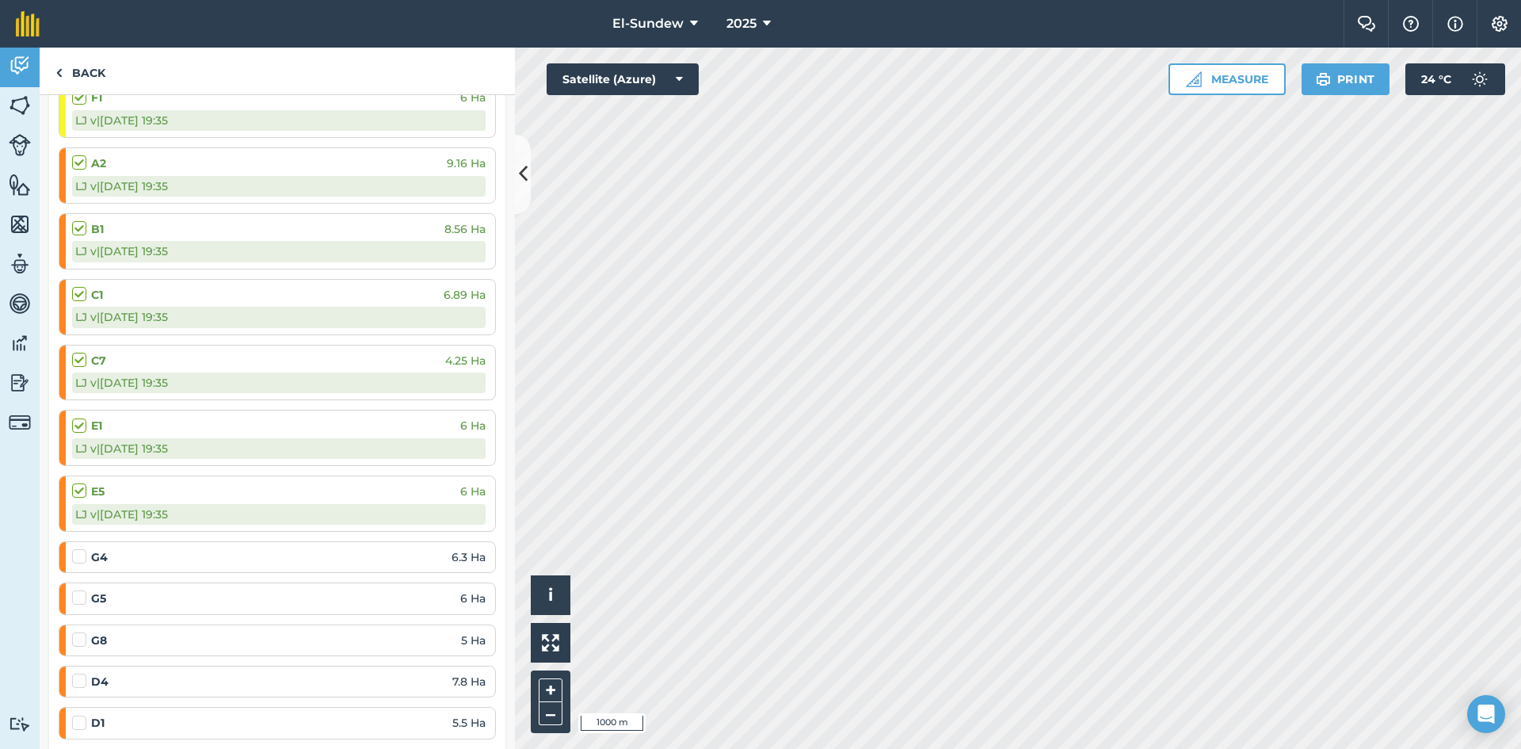
click at [79, 548] on label at bounding box center [81, 548] width 19 height 0
click at [79, 556] on input "checkbox" at bounding box center [77, 553] width 10 height 10
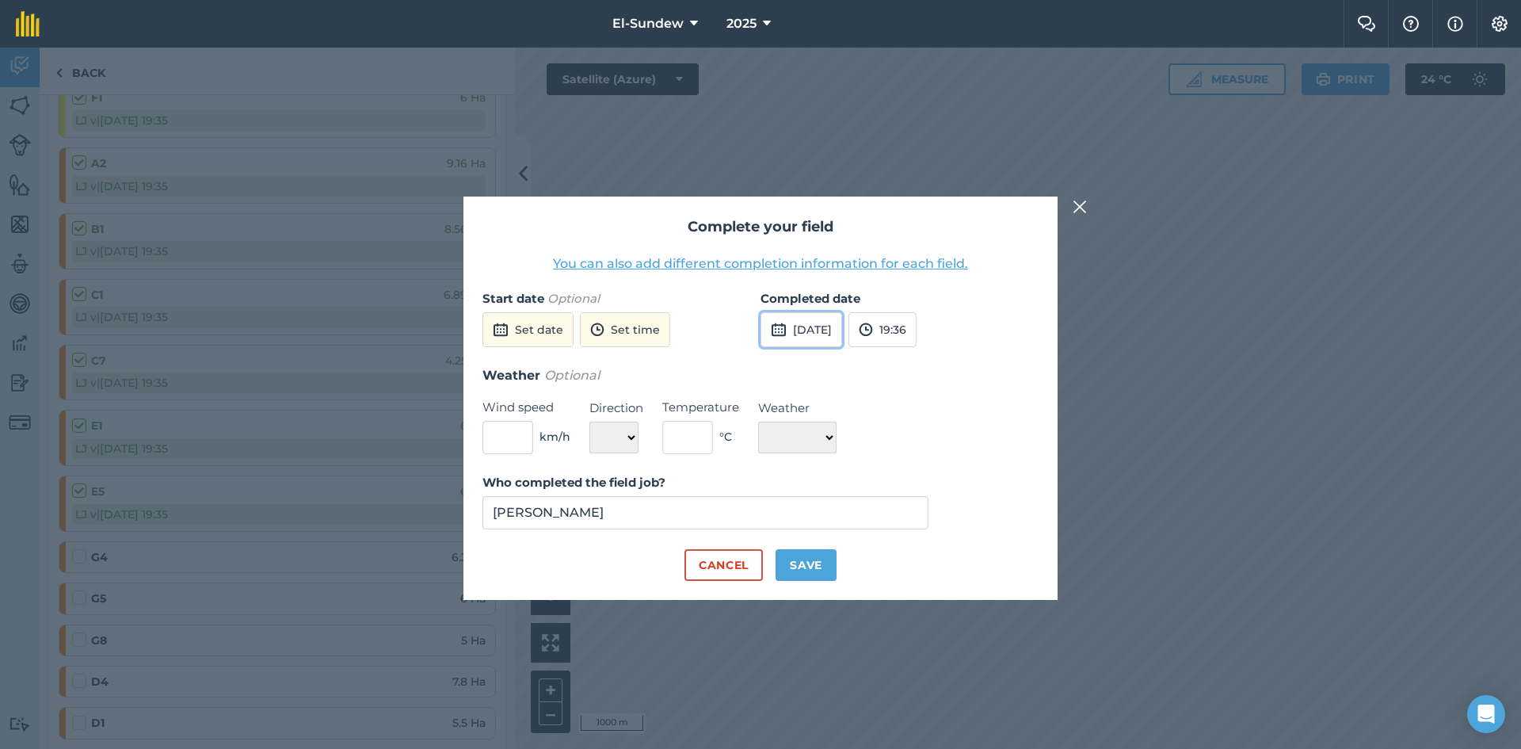
click at [793, 328] on button "15th Sep 2025" at bounding box center [801, 329] width 82 height 35
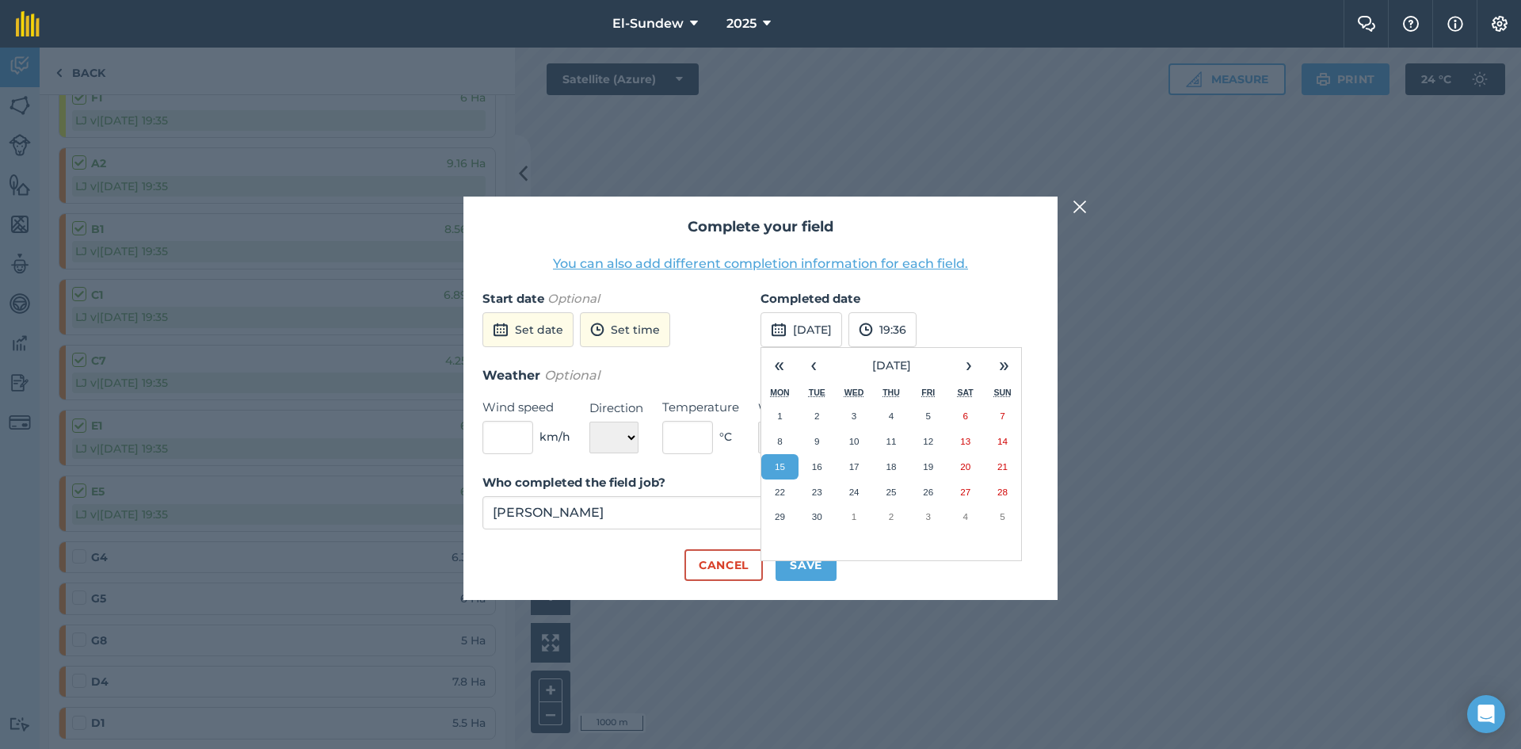
click at [728, 373] on h3 "Weather Optional" at bounding box center [760, 375] width 556 height 21
click at [787, 465] on button "15" at bounding box center [779, 466] width 37 height 25
click at [803, 569] on button "Save" at bounding box center [805, 565] width 61 height 32
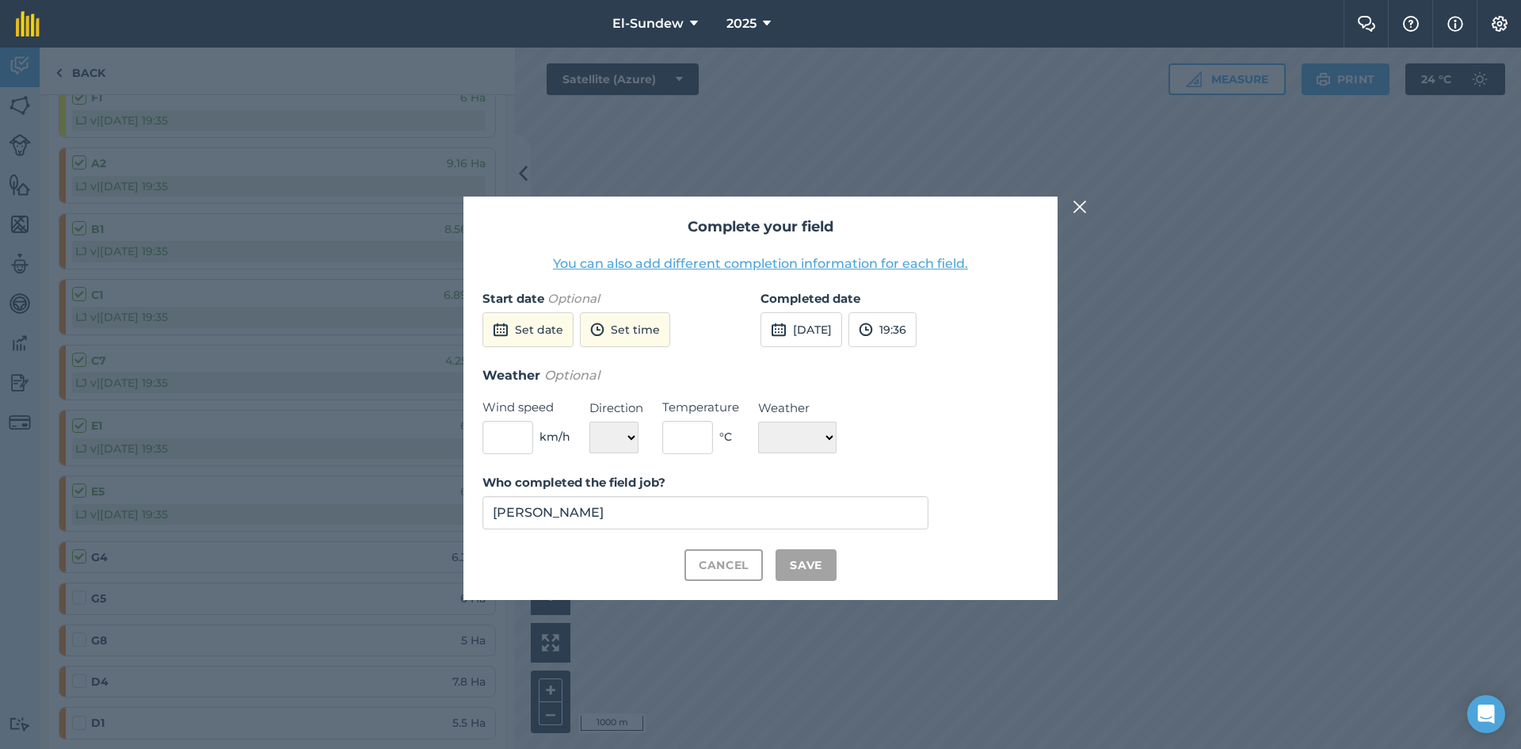
checkbox input "true"
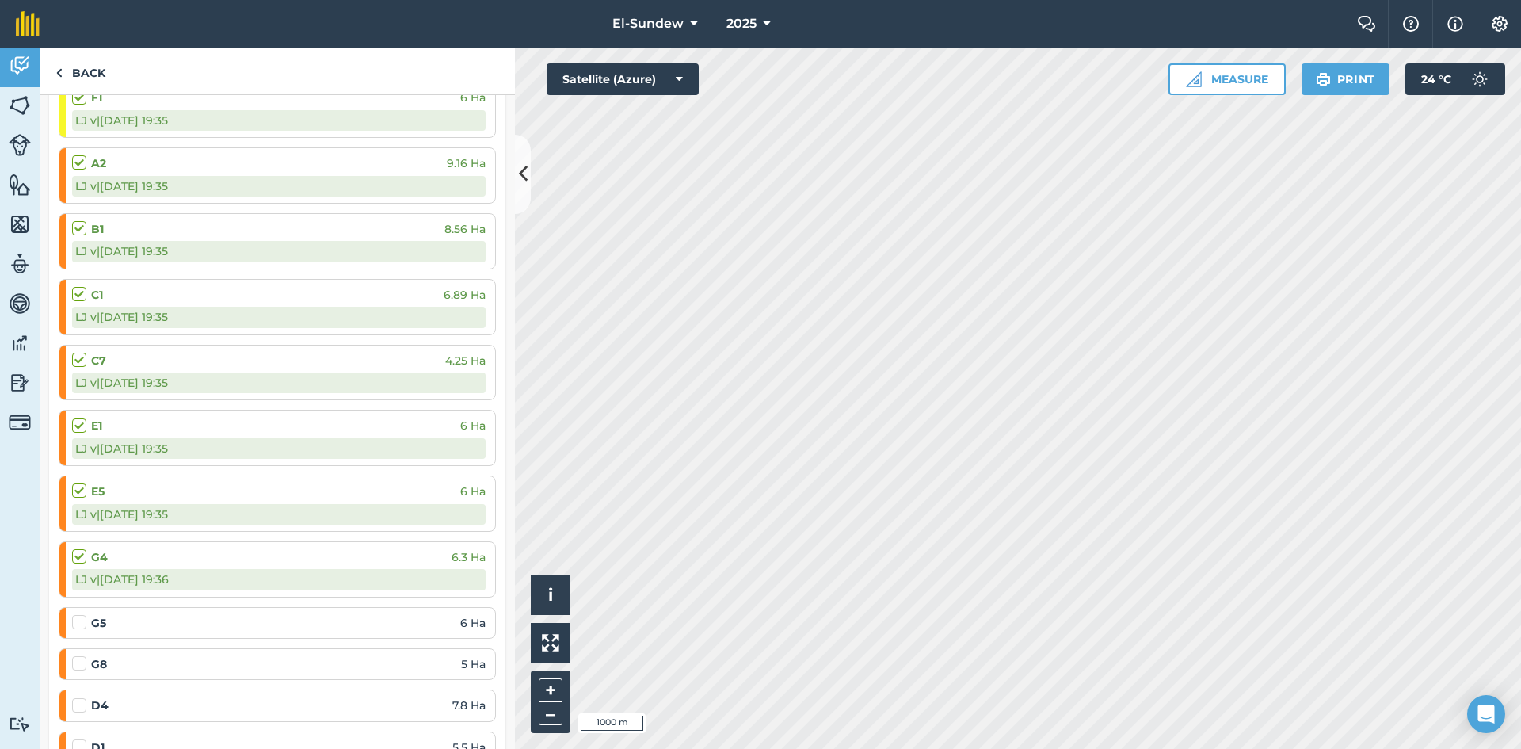
click at [81, 614] on label at bounding box center [81, 614] width 19 height 0
click at [81, 617] on input "checkbox" at bounding box center [77, 619] width 10 height 10
checkbox input "false"
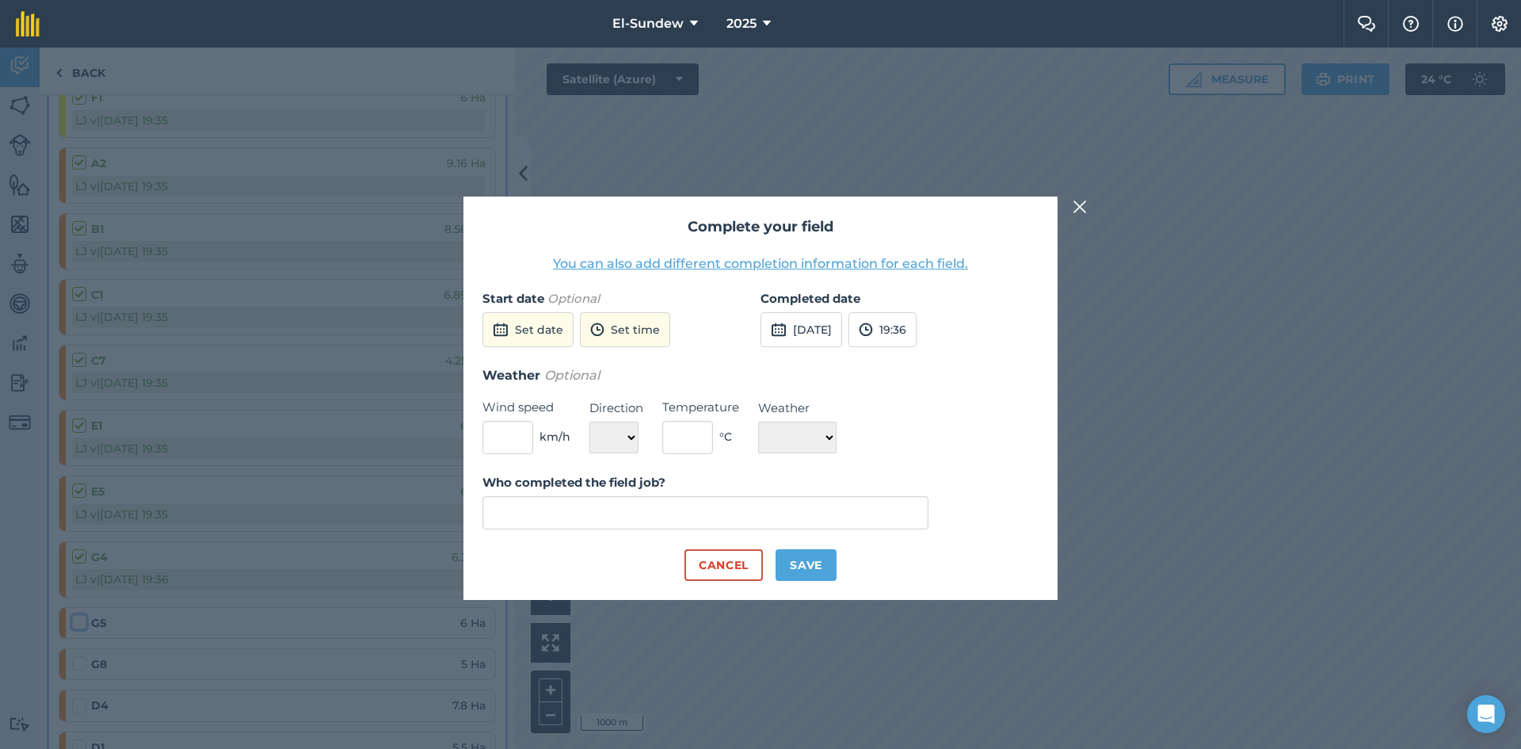
type input "LJ van der Merwe"
click at [808, 551] on button "Save" at bounding box center [805, 565] width 61 height 32
checkbox input "true"
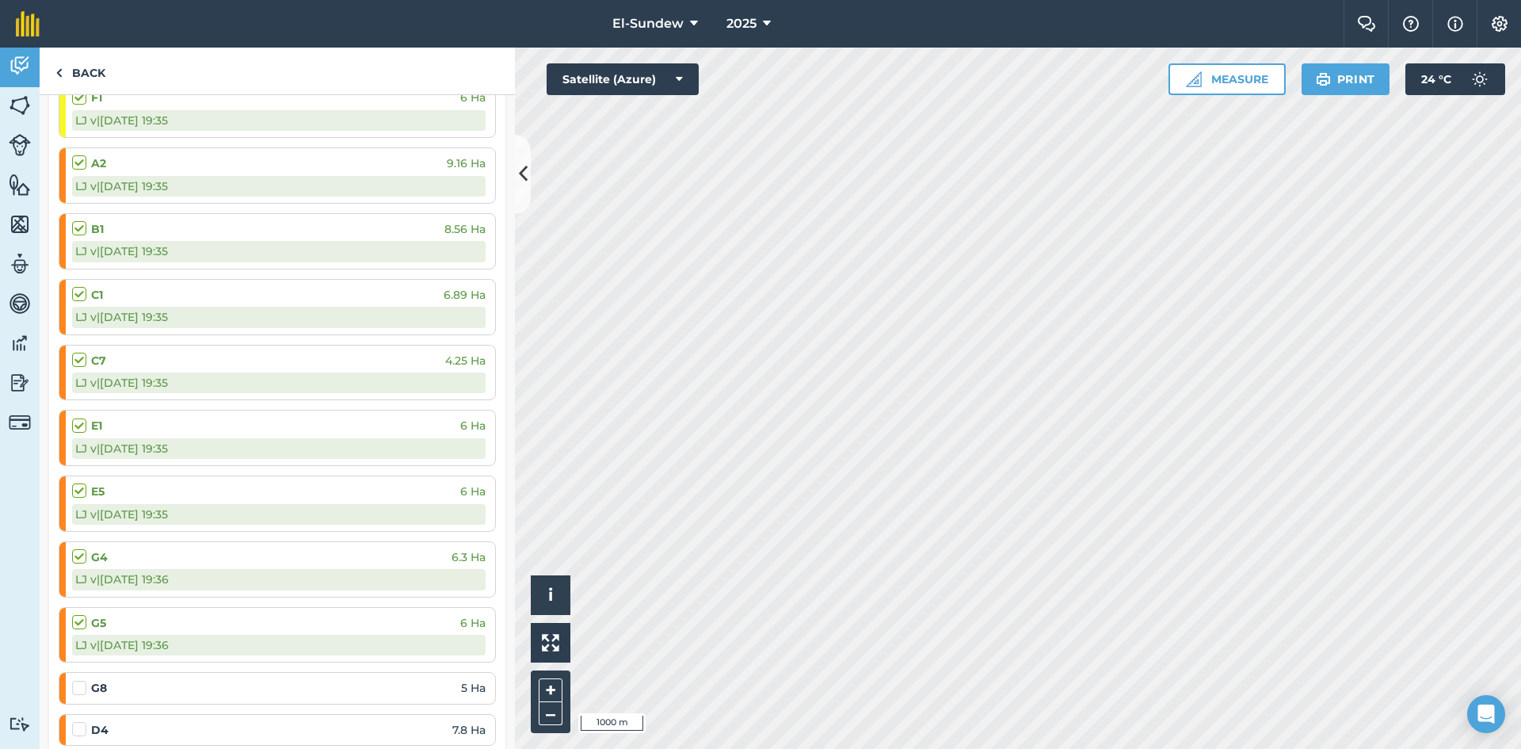
click at [71, 693] on li "G8 5 Ha" at bounding box center [277, 688] width 437 height 32
click at [74, 680] on label at bounding box center [81, 680] width 19 height 0
click at [74, 690] on input "checkbox" at bounding box center [77, 685] width 10 height 10
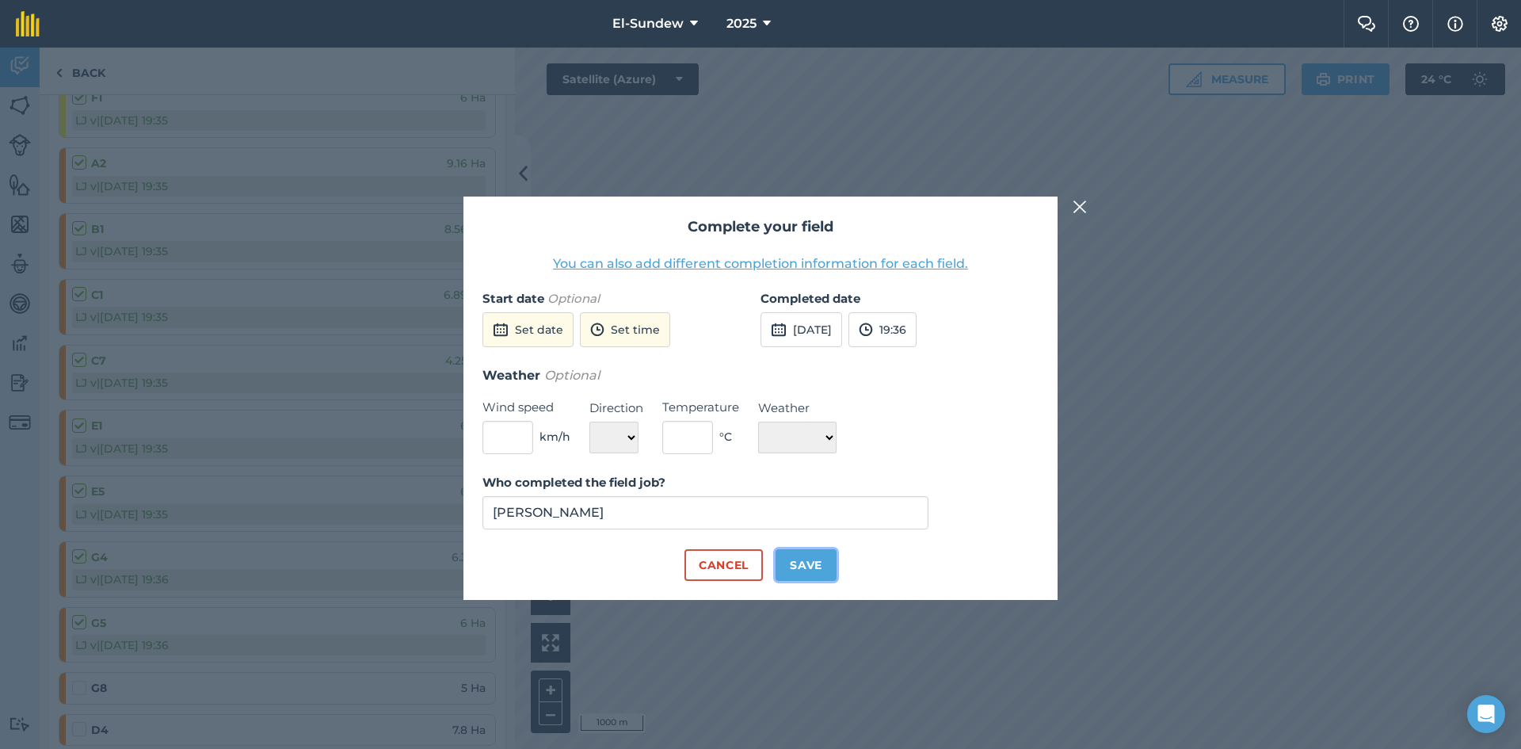
click at [816, 577] on button "Save" at bounding box center [805, 565] width 61 height 32
checkbox input "true"
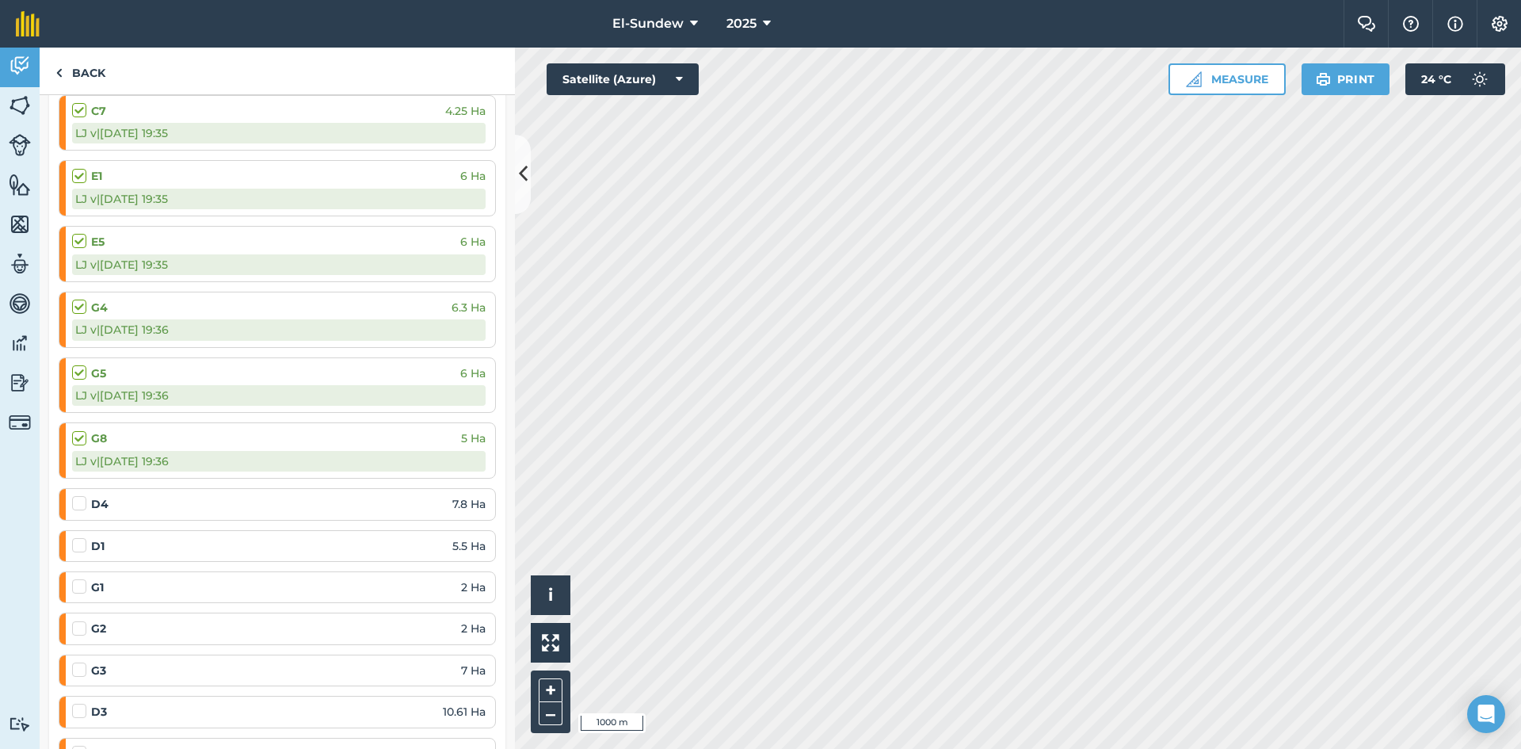
scroll to position [1056, 0]
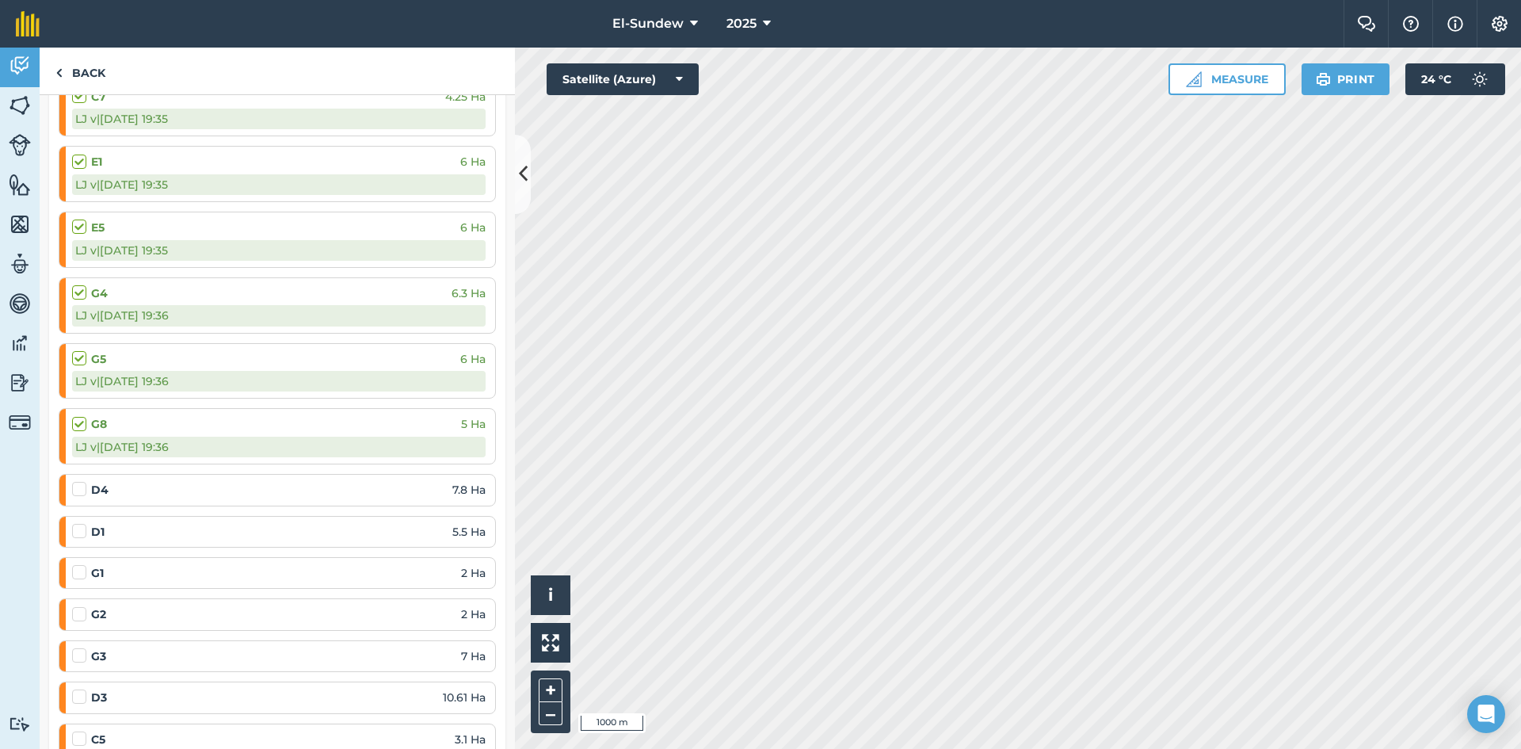
click at [85, 481] on label at bounding box center [81, 481] width 19 height 0
click at [82, 486] on input "checkbox" at bounding box center [77, 486] width 10 height 10
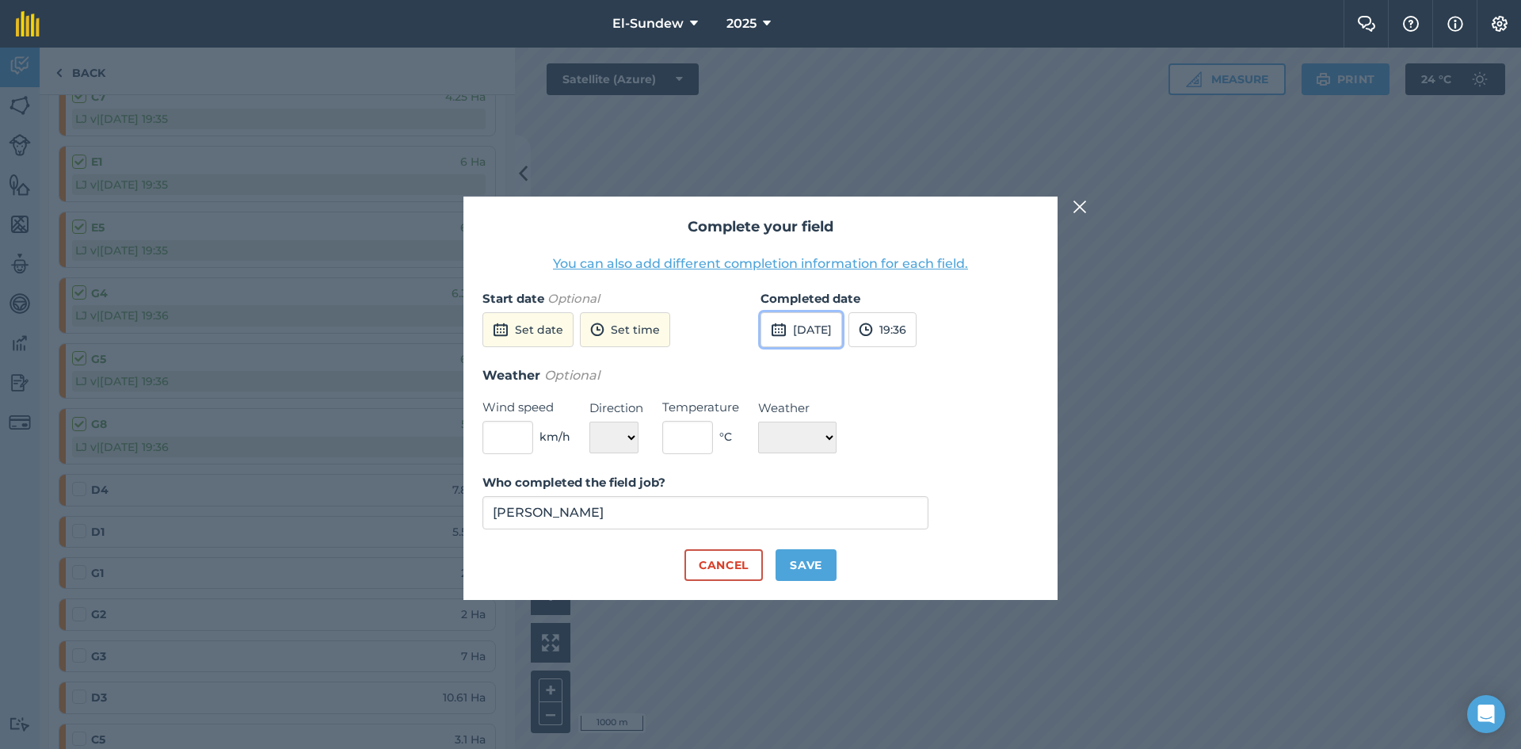
click at [842, 320] on button "15th Sep 2025" at bounding box center [801, 329] width 82 height 35
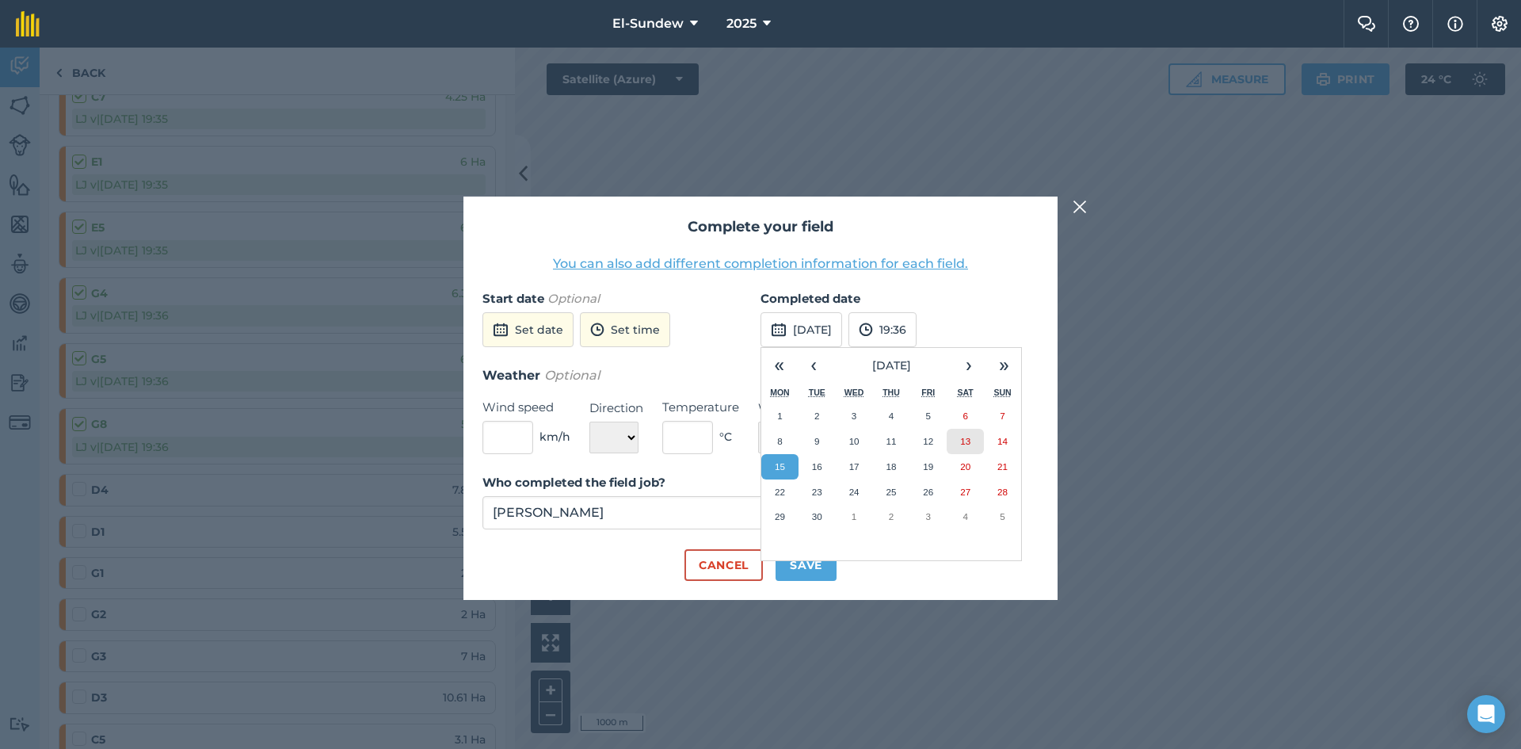
click at [970, 440] on abbr "13" at bounding box center [965, 441] width 10 height 10
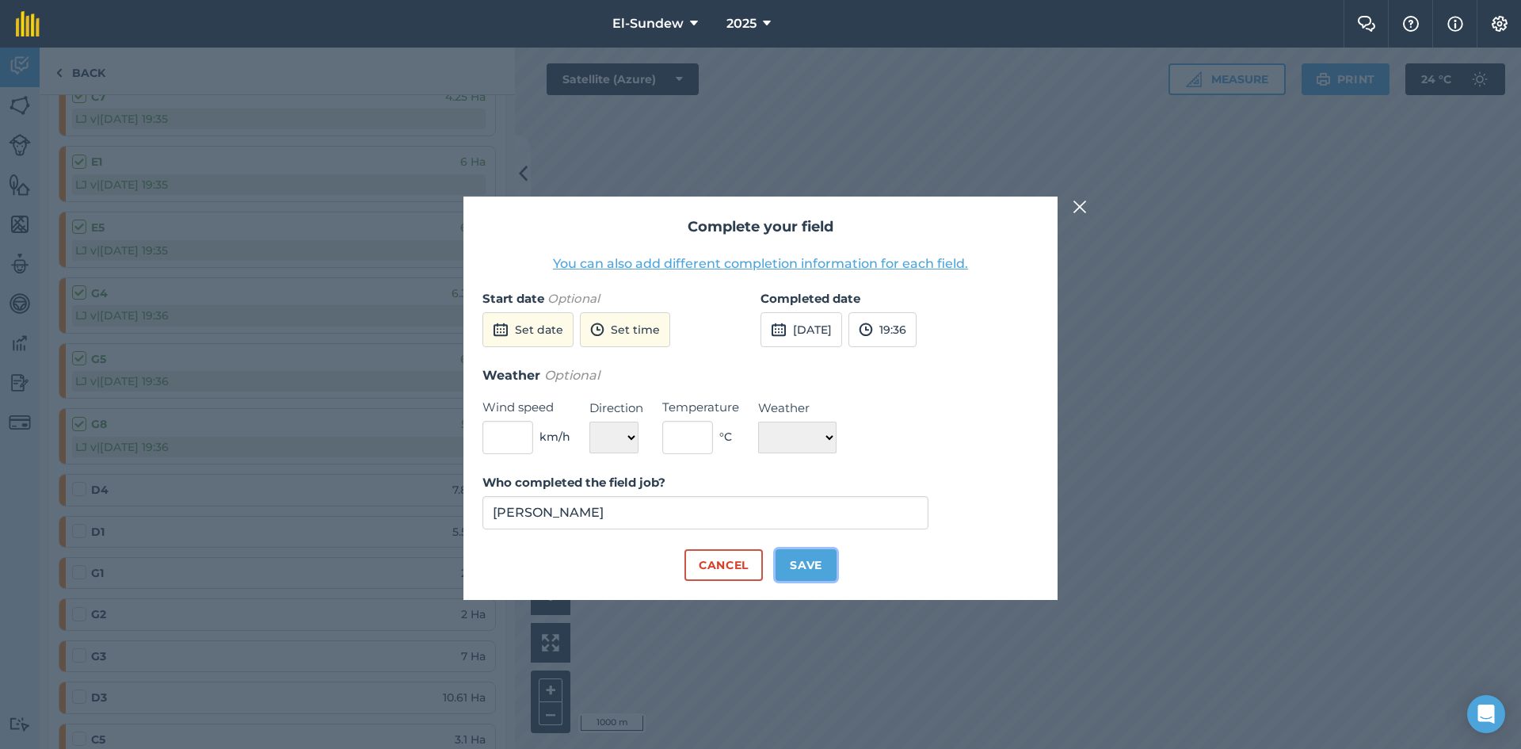
click at [814, 554] on button "Save" at bounding box center [805, 565] width 61 height 32
checkbox input "true"
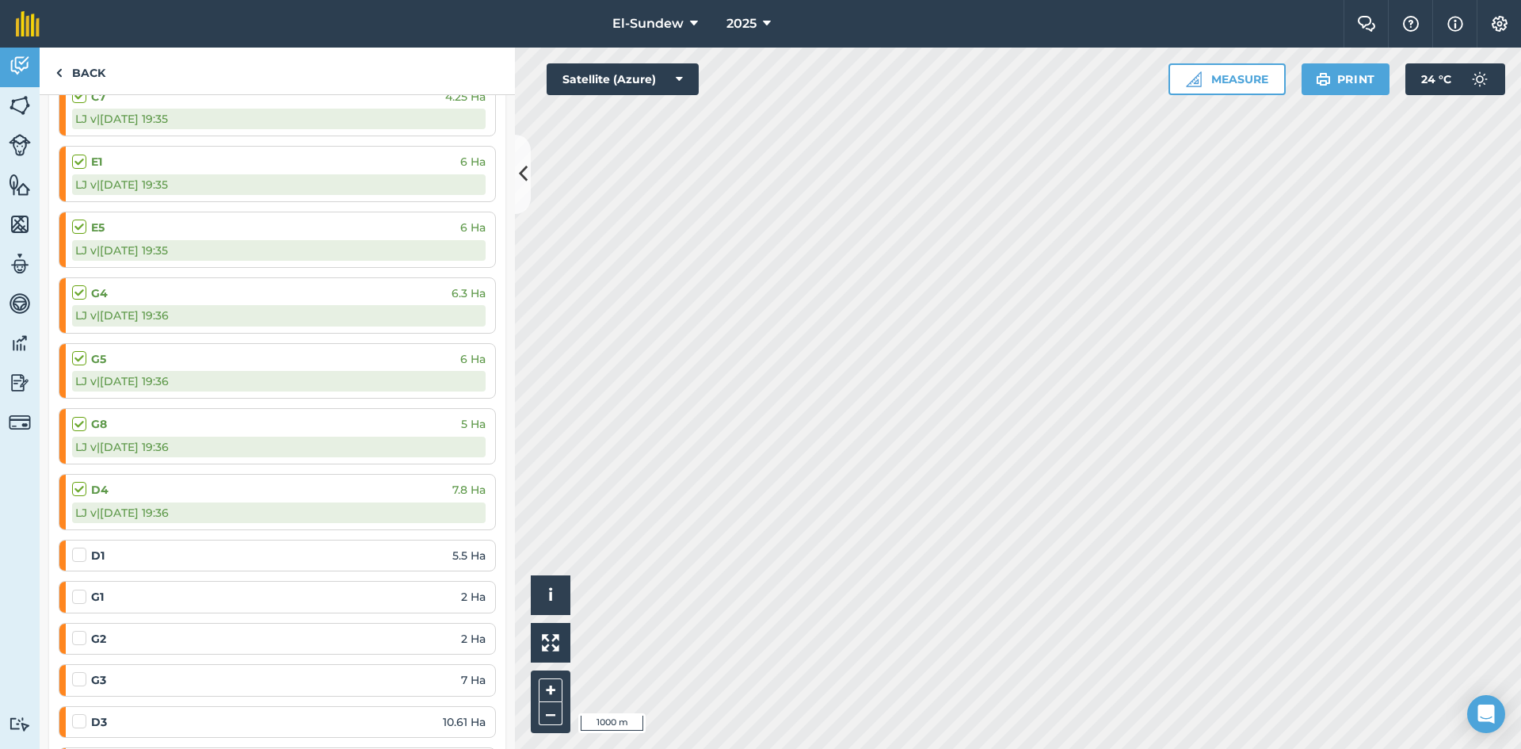
click at [82, 589] on label at bounding box center [81, 589] width 19 height 0
click at [82, 595] on input "checkbox" at bounding box center [77, 594] width 10 height 10
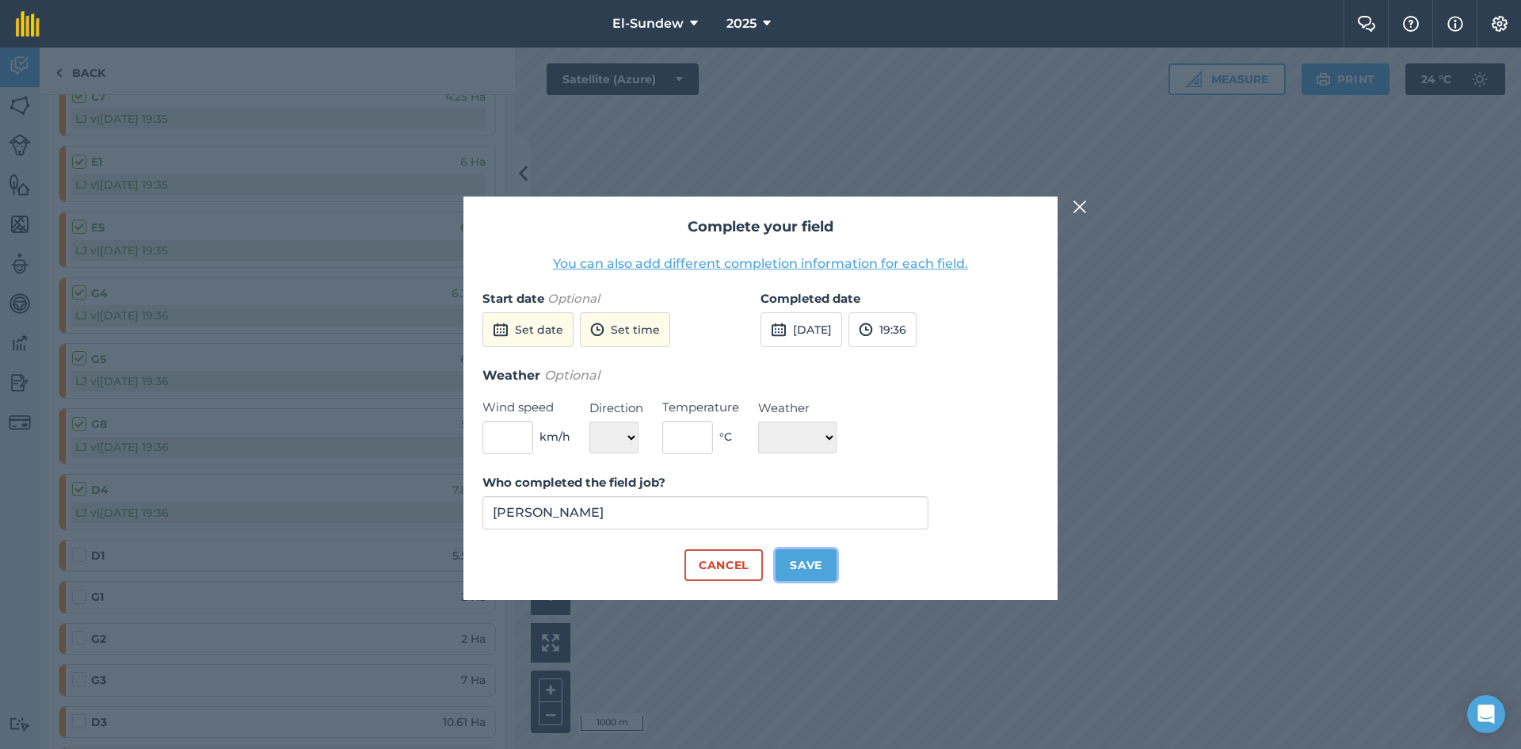
click at [802, 558] on button "Save" at bounding box center [805, 565] width 61 height 32
checkbox input "true"
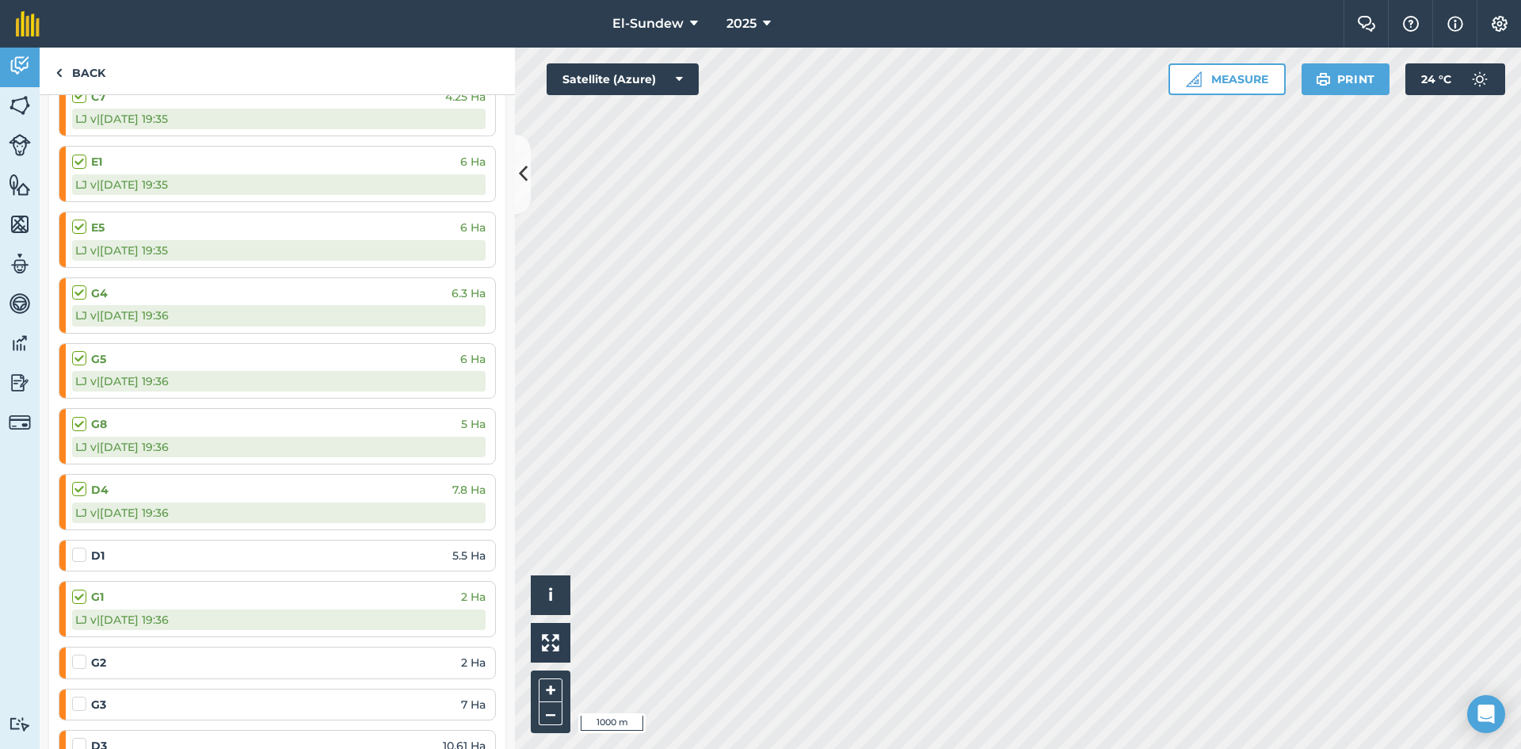
click at [84, 654] on label at bounding box center [81, 654] width 19 height 0
click at [82, 657] on input "checkbox" at bounding box center [77, 659] width 10 height 10
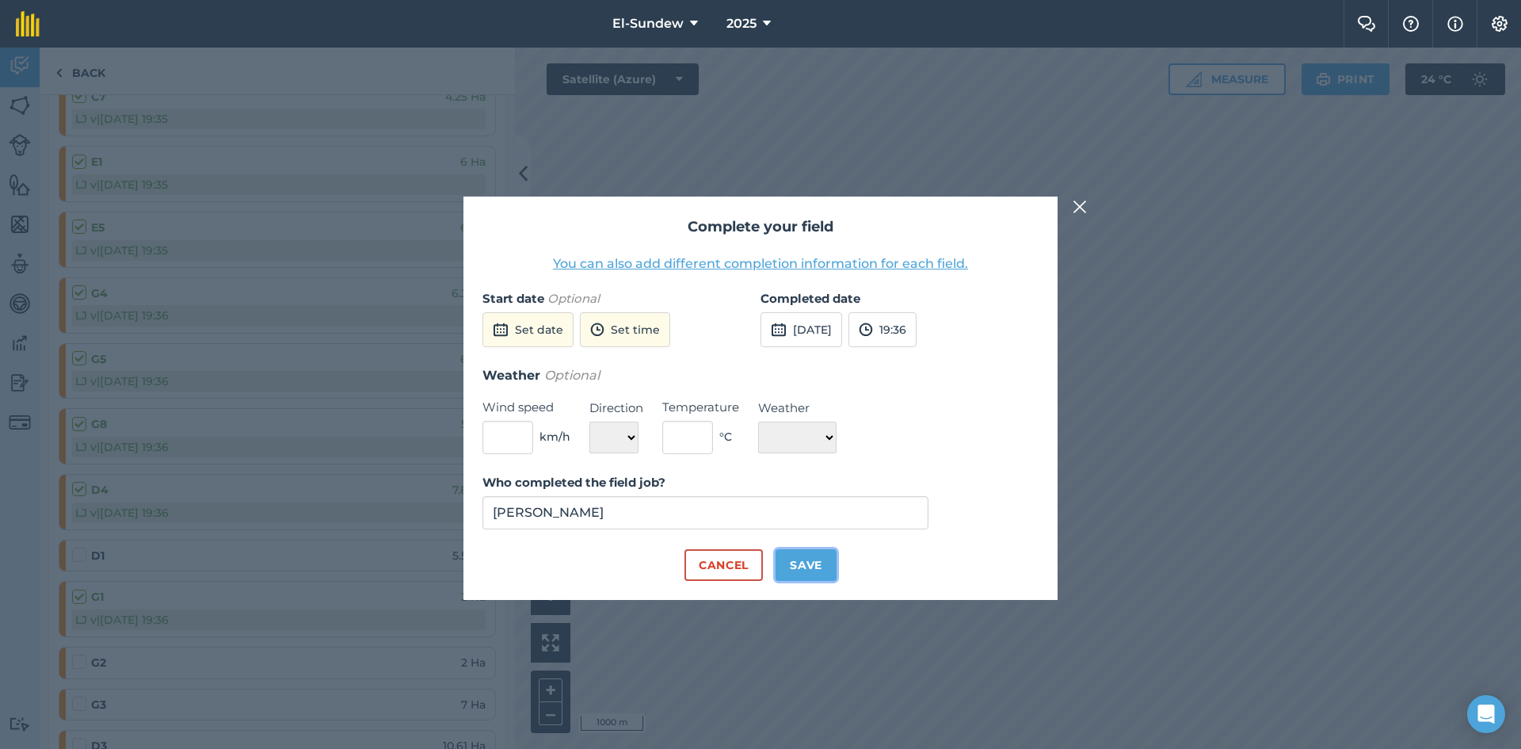
click at [802, 555] on button "Save" at bounding box center [805, 565] width 61 height 32
checkbox input "true"
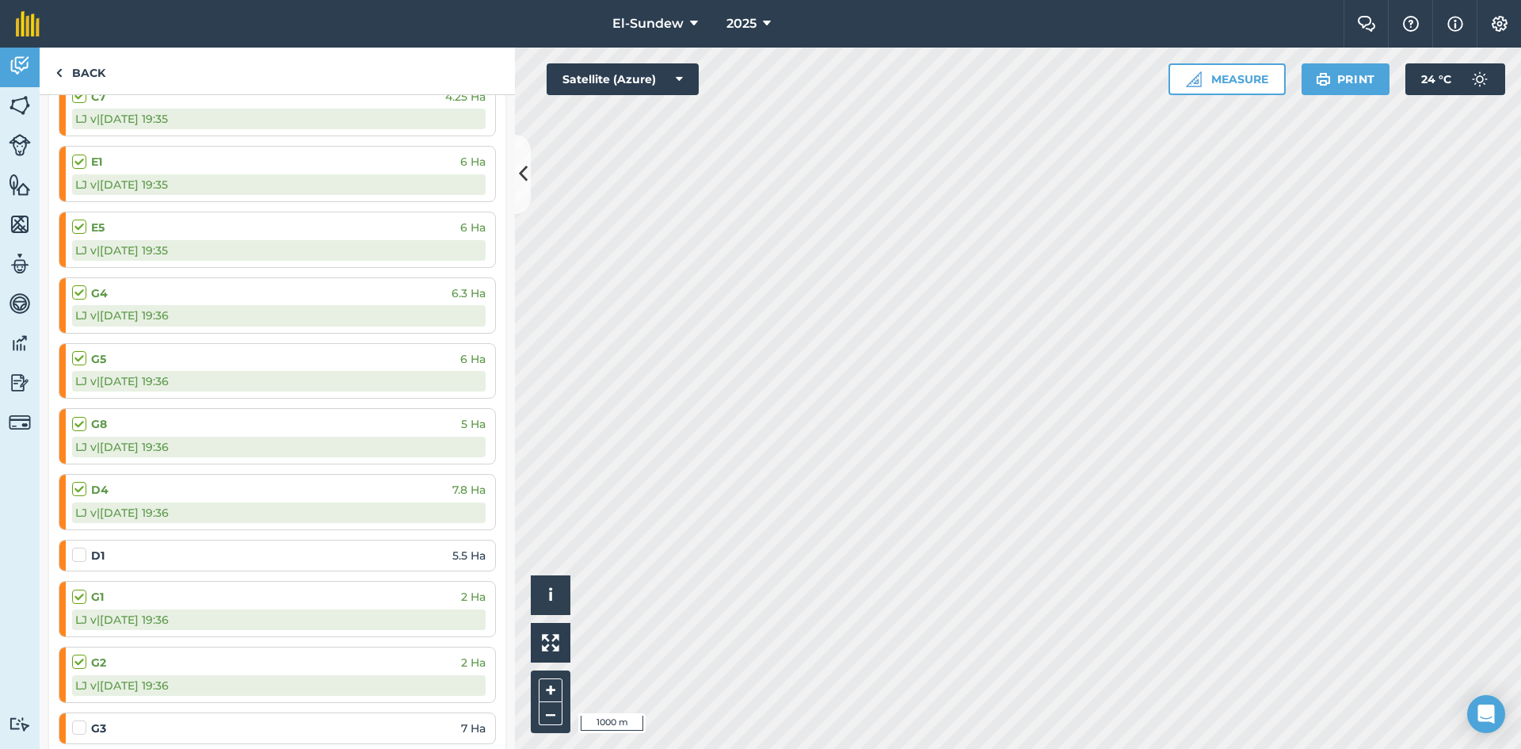
scroll to position [1320, 0]
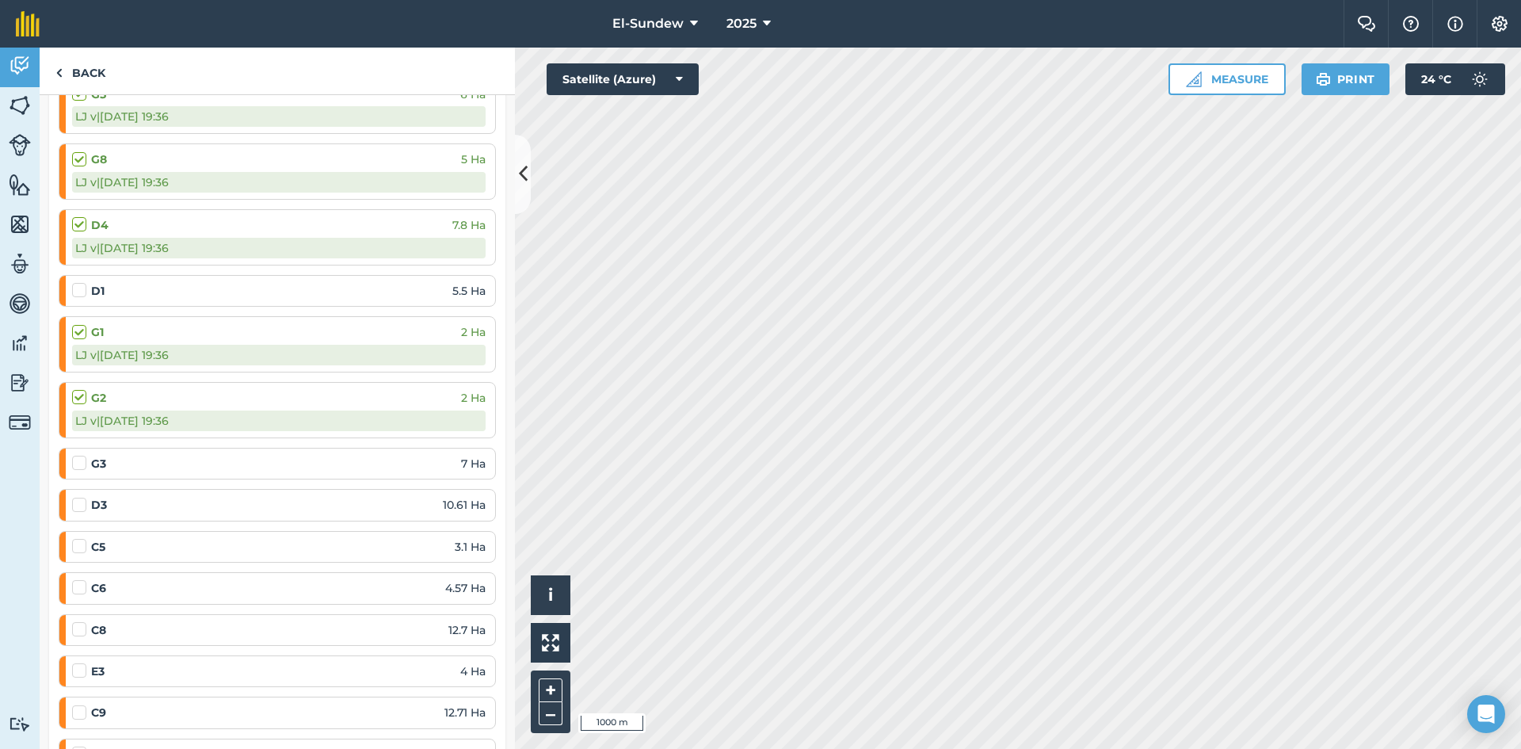
click at [81, 455] on label at bounding box center [81, 455] width 19 height 0
click at [81, 465] on input "checkbox" at bounding box center [77, 460] width 10 height 10
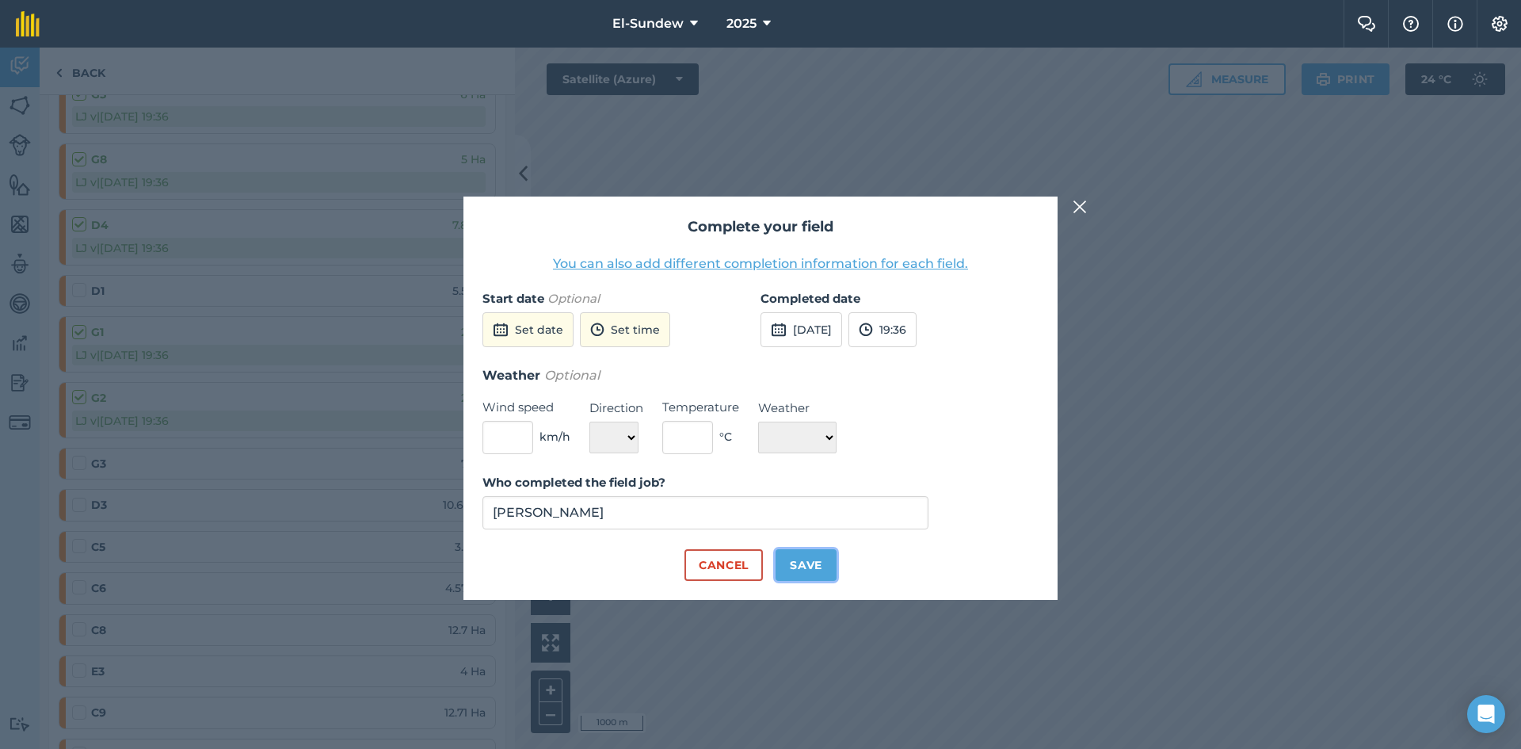
click at [797, 572] on button "Save" at bounding box center [805, 565] width 61 height 32
checkbox input "true"
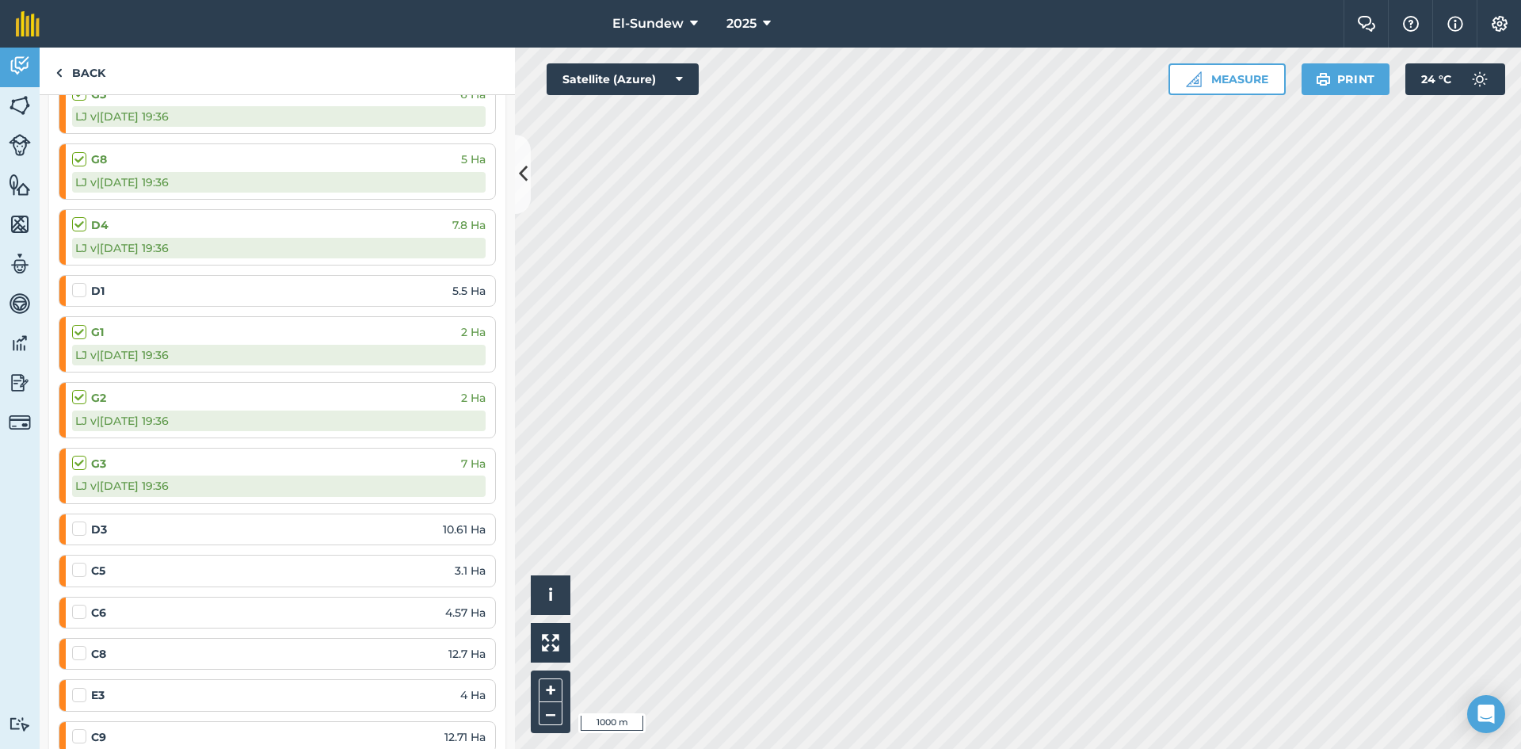
scroll to position [1584, 0]
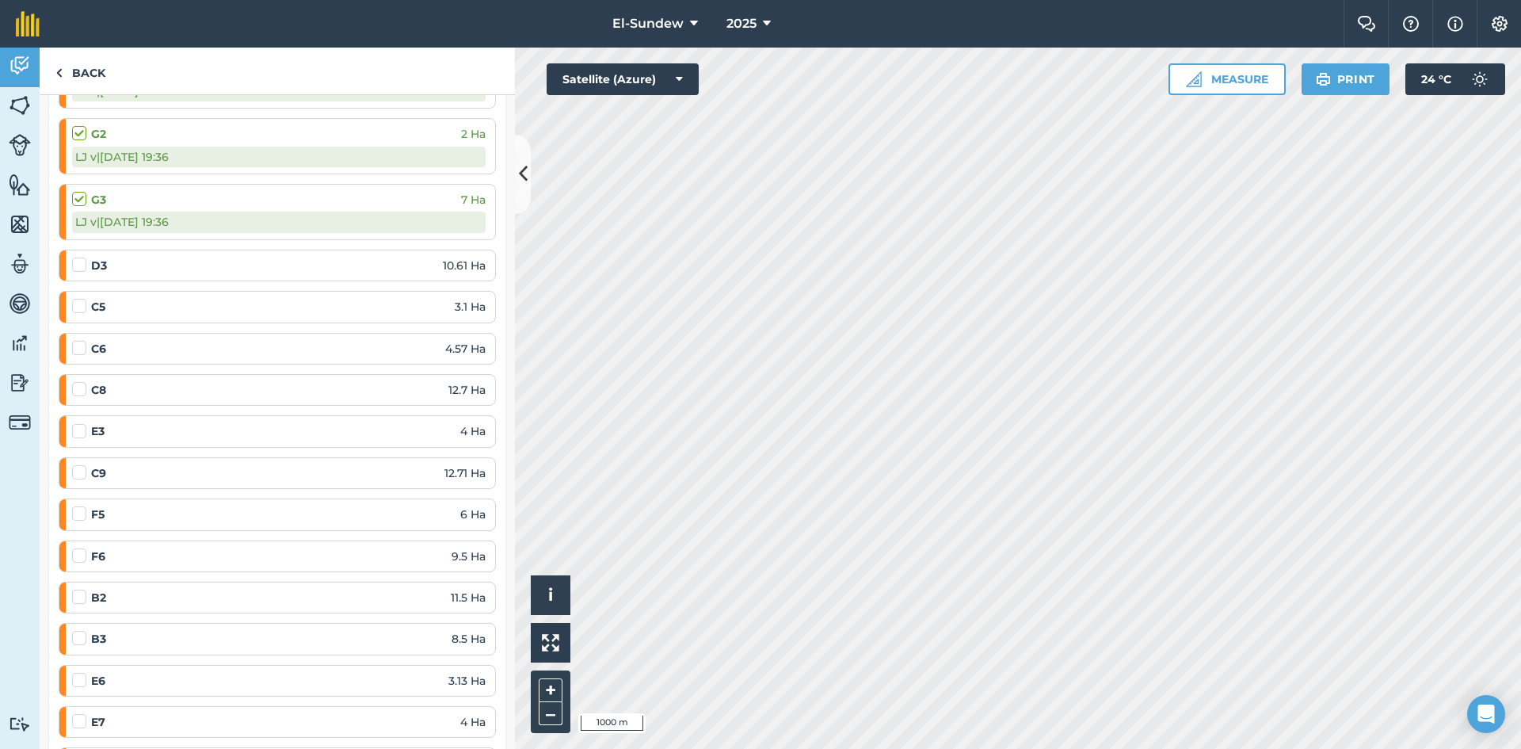
click at [79, 464] on label at bounding box center [81, 464] width 19 height 0
click at [79, 472] on input "checkbox" at bounding box center [77, 469] width 10 height 10
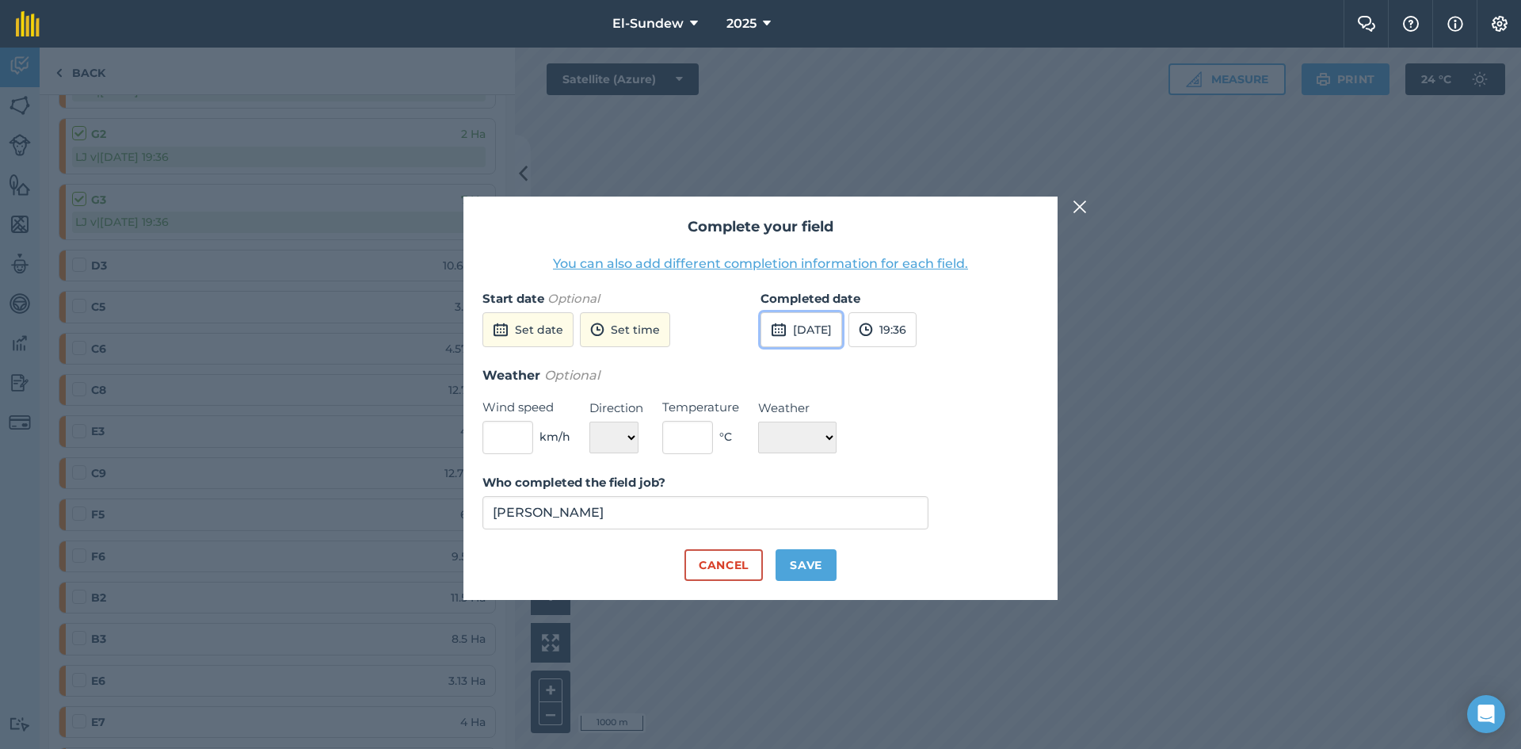
click at [802, 322] on button "15th Sep 2025" at bounding box center [801, 329] width 82 height 35
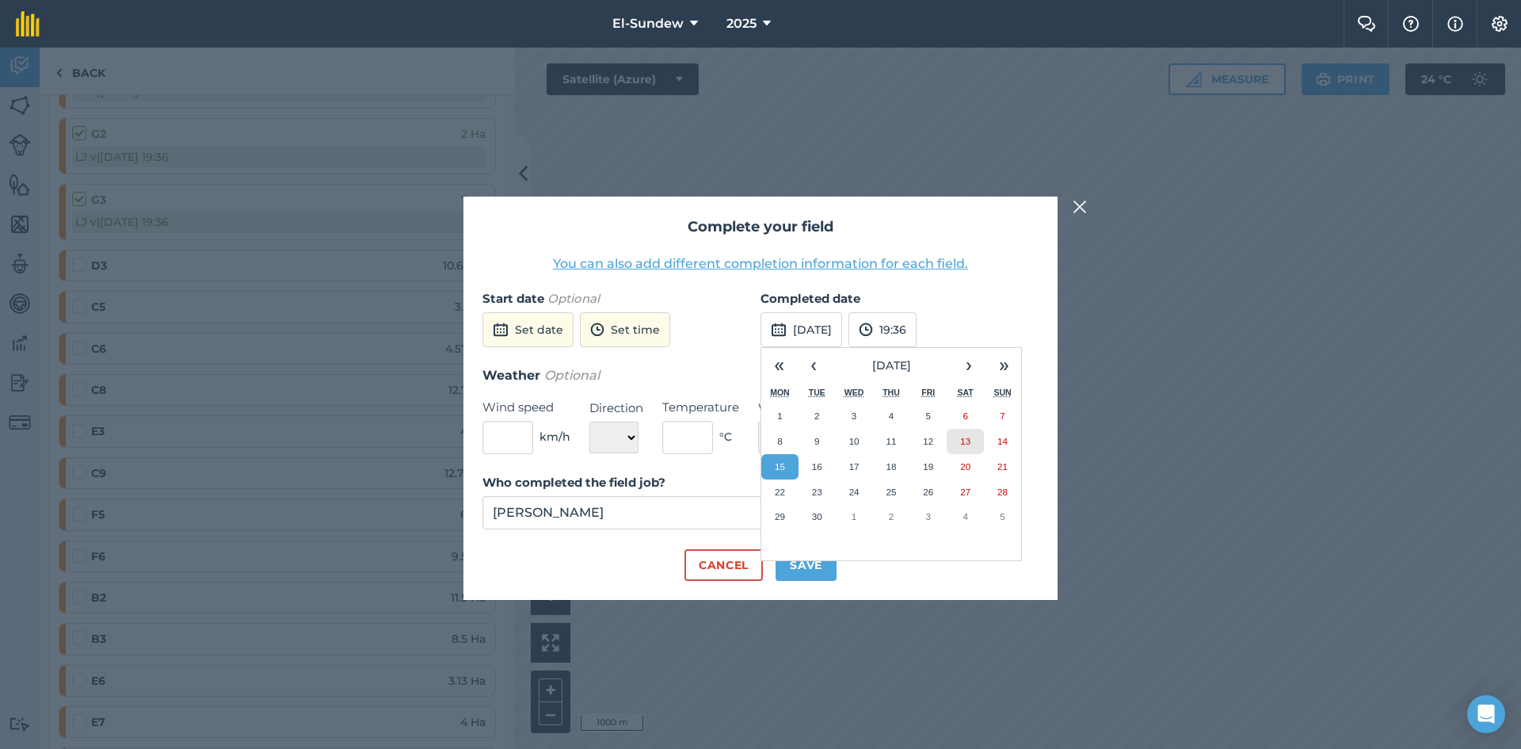
drag, startPoint x: 963, startPoint y: 446, endPoint x: 836, endPoint y: 531, distance: 153.1
click at [964, 446] on abbr "13" at bounding box center [965, 441] width 10 height 10
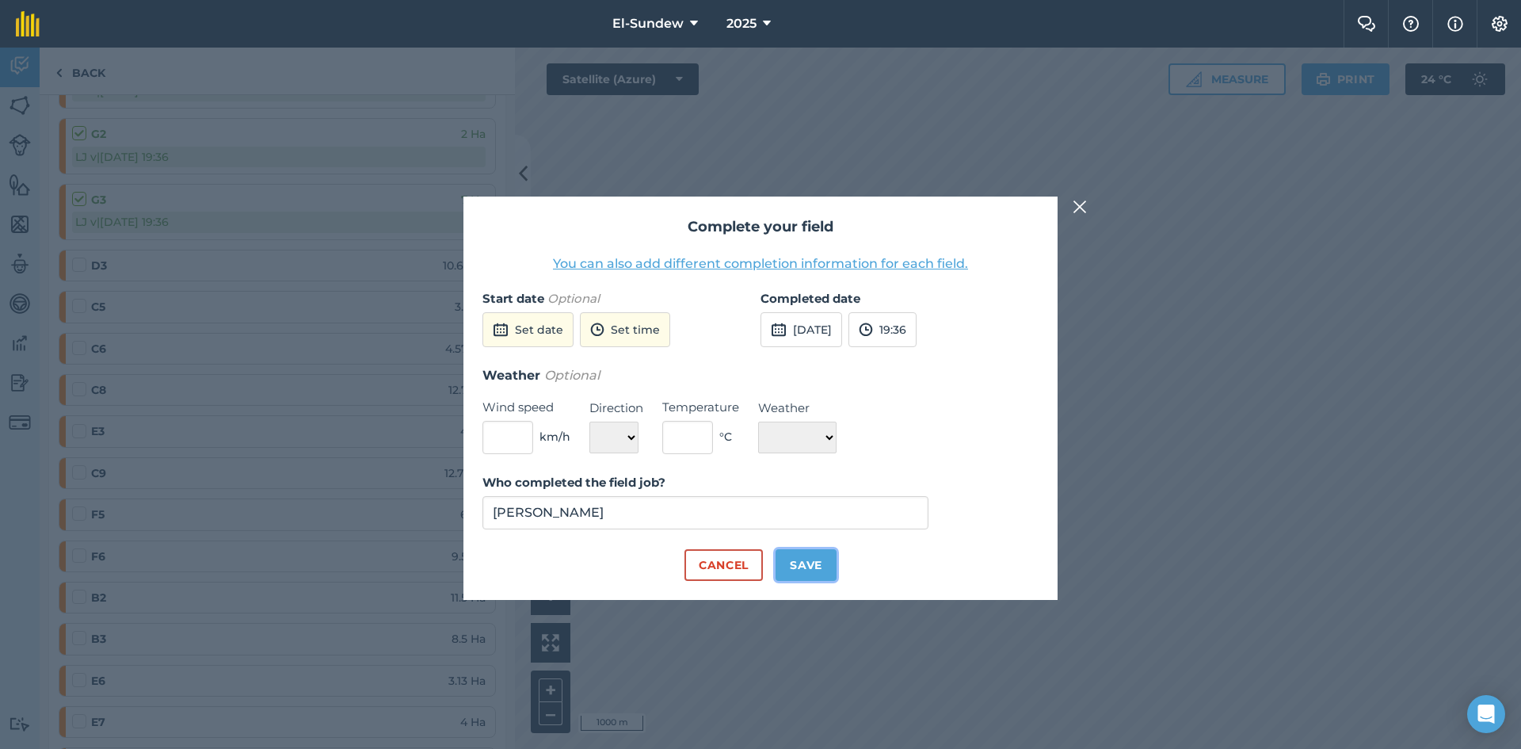
click at [817, 562] on button "Save" at bounding box center [805, 565] width 61 height 32
checkbox input "true"
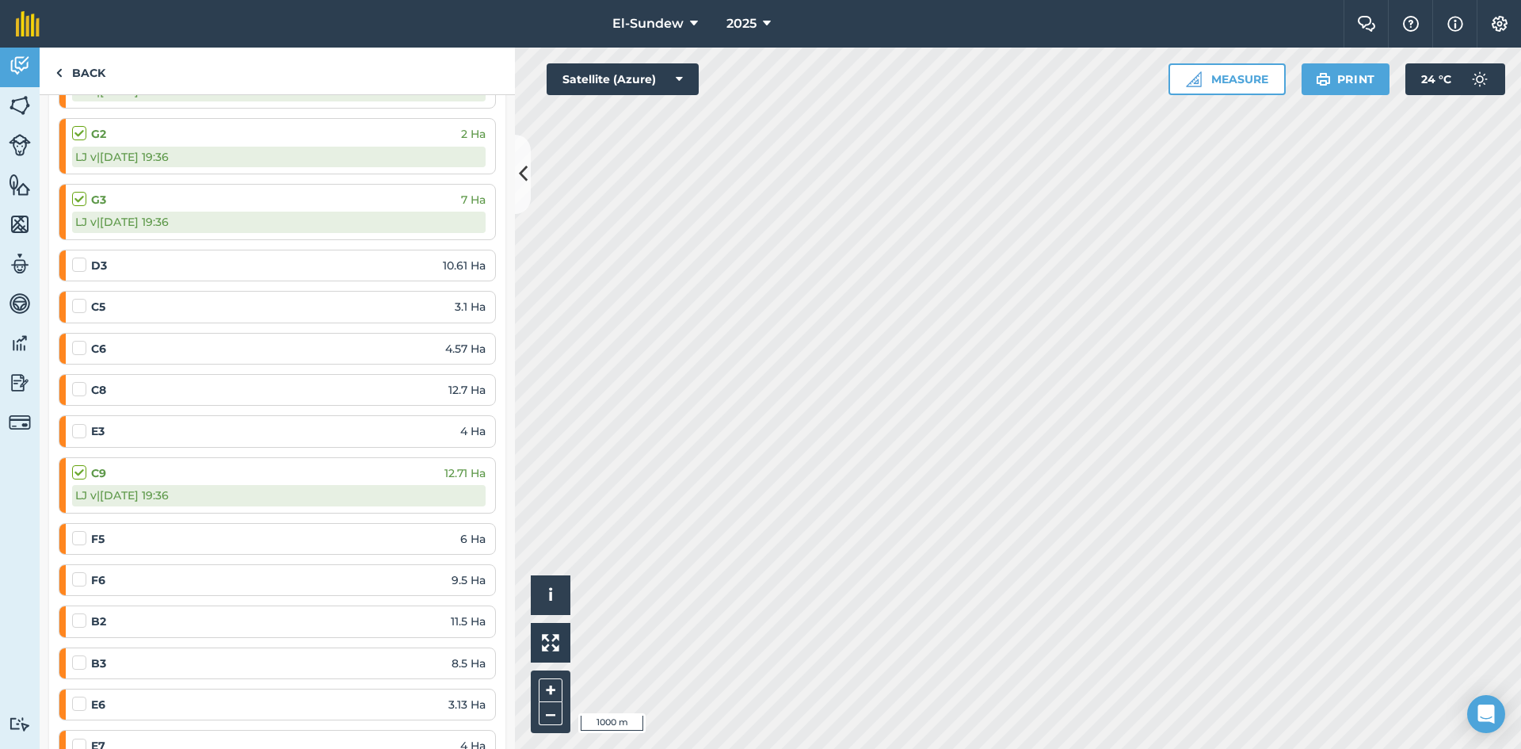
click at [85, 530] on label at bounding box center [81, 530] width 19 height 0
click at [82, 537] on input "checkbox" at bounding box center [77, 535] width 10 height 10
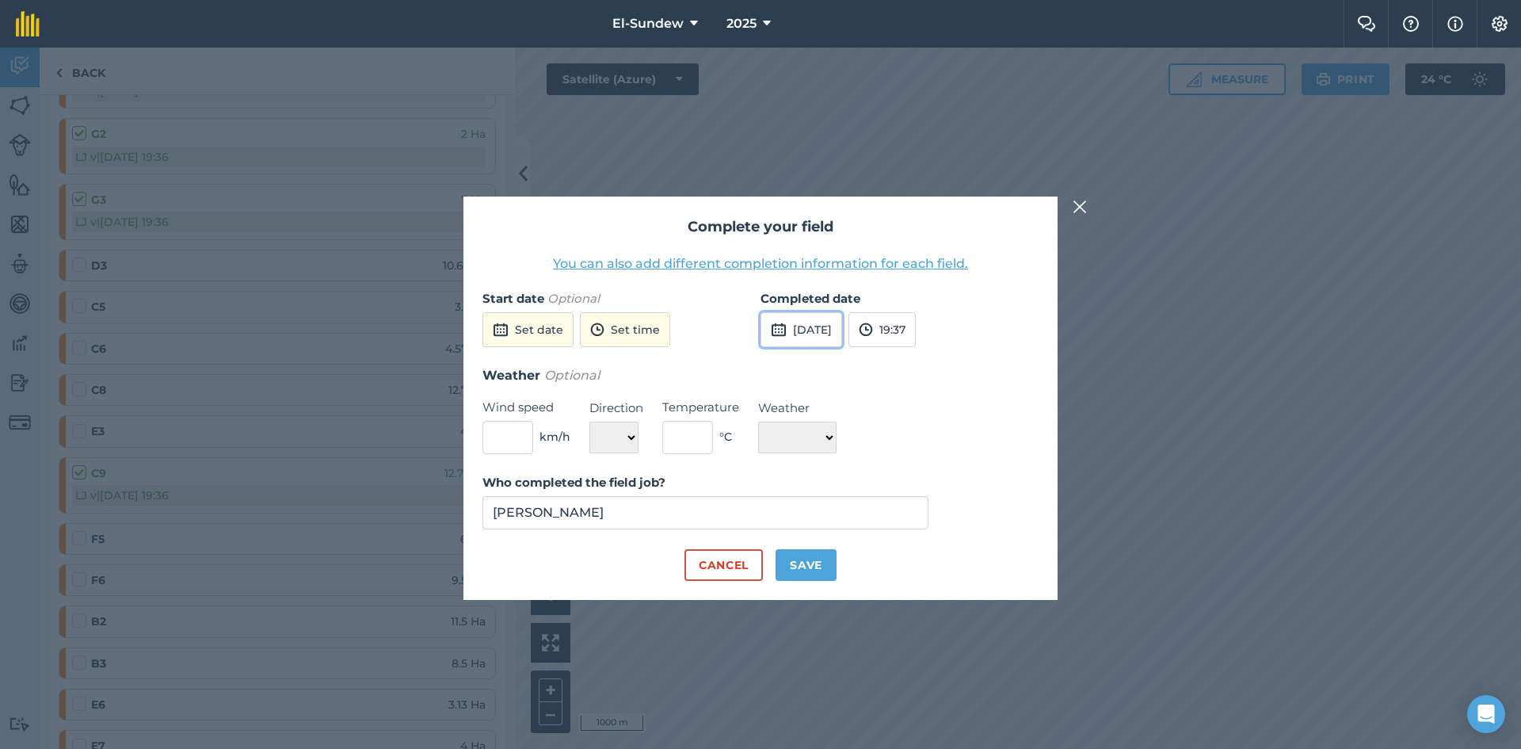
click at [842, 330] on button "15th Sep 2025" at bounding box center [801, 329] width 82 height 35
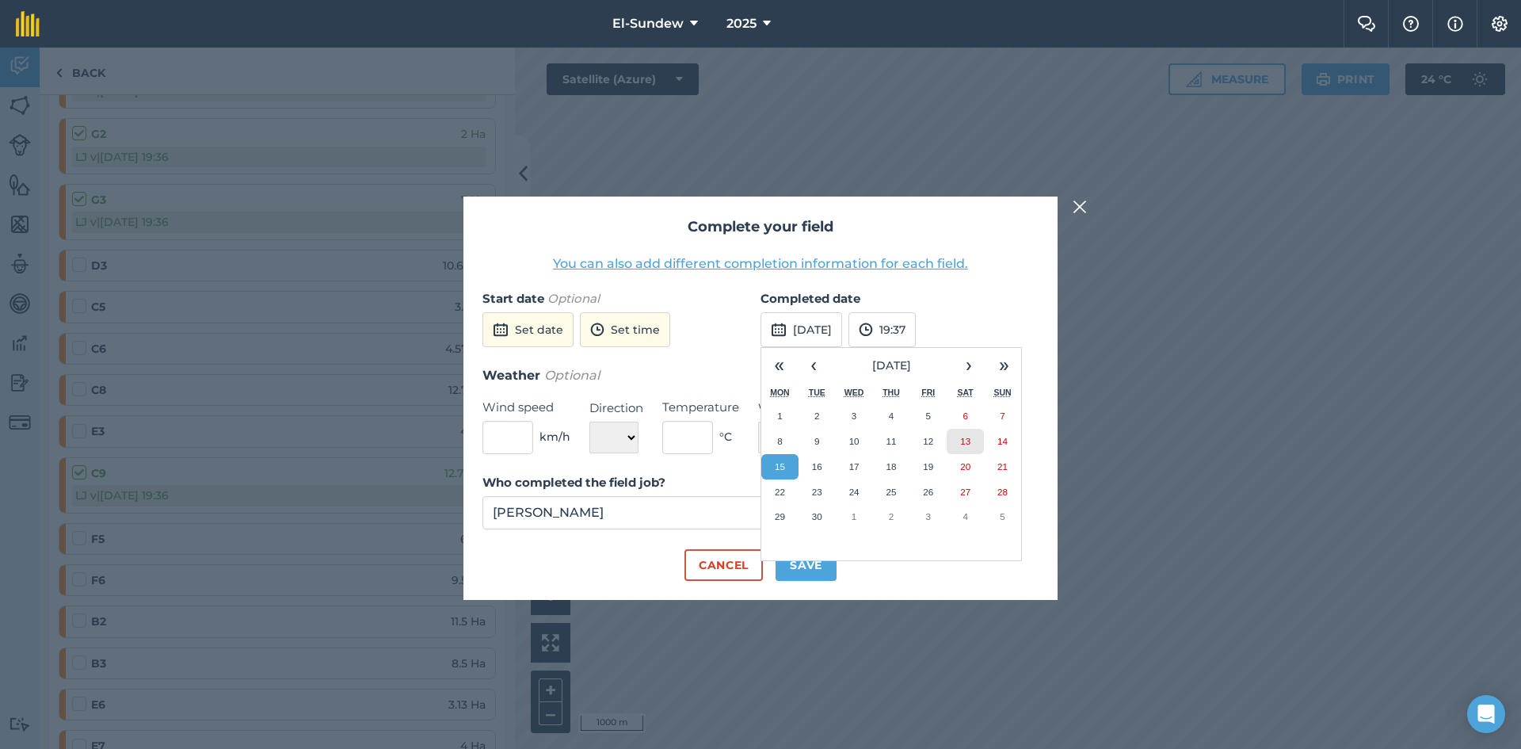
click at [962, 440] on abbr "13" at bounding box center [965, 441] width 10 height 10
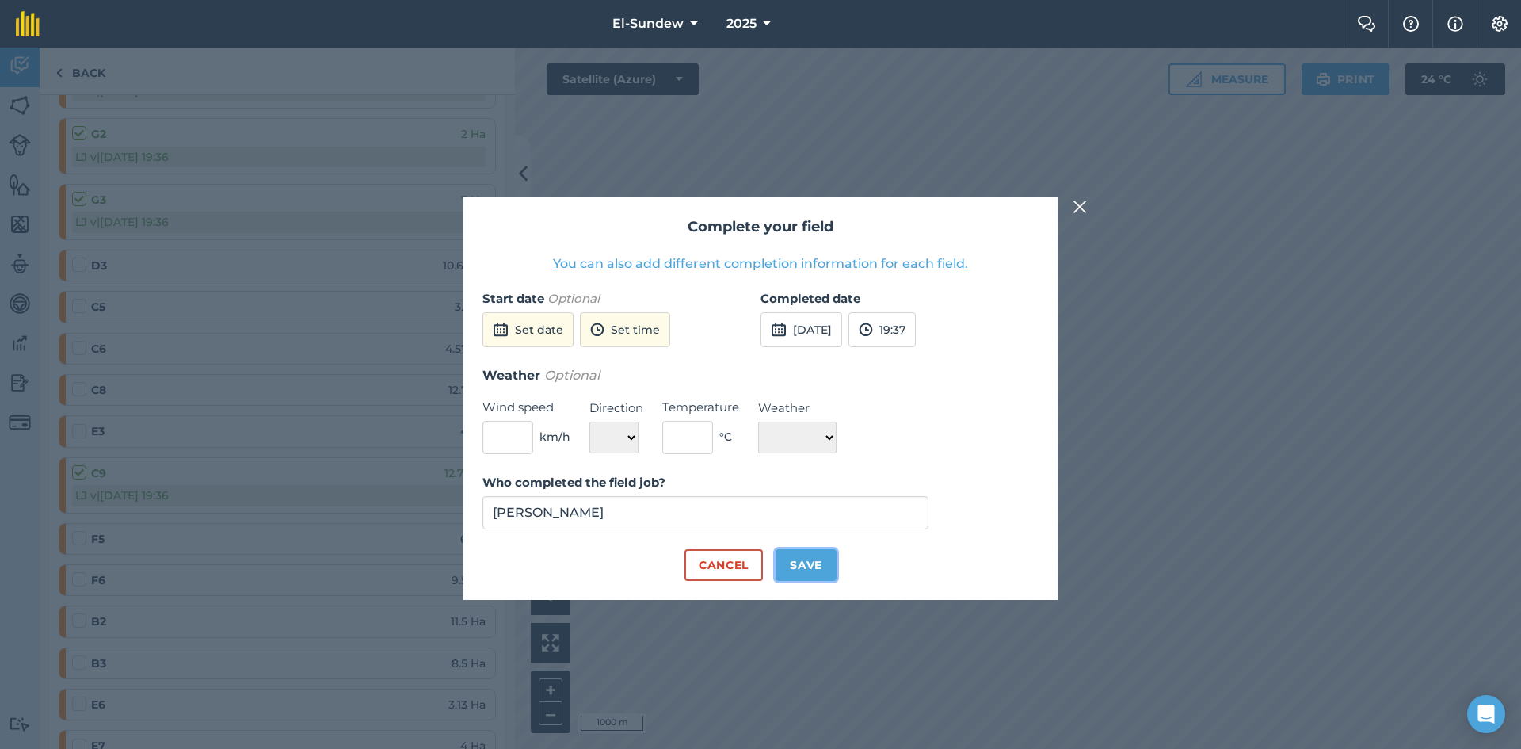
click at [798, 571] on button "Save" at bounding box center [805, 565] width 61 height 32
checkbox input "true"
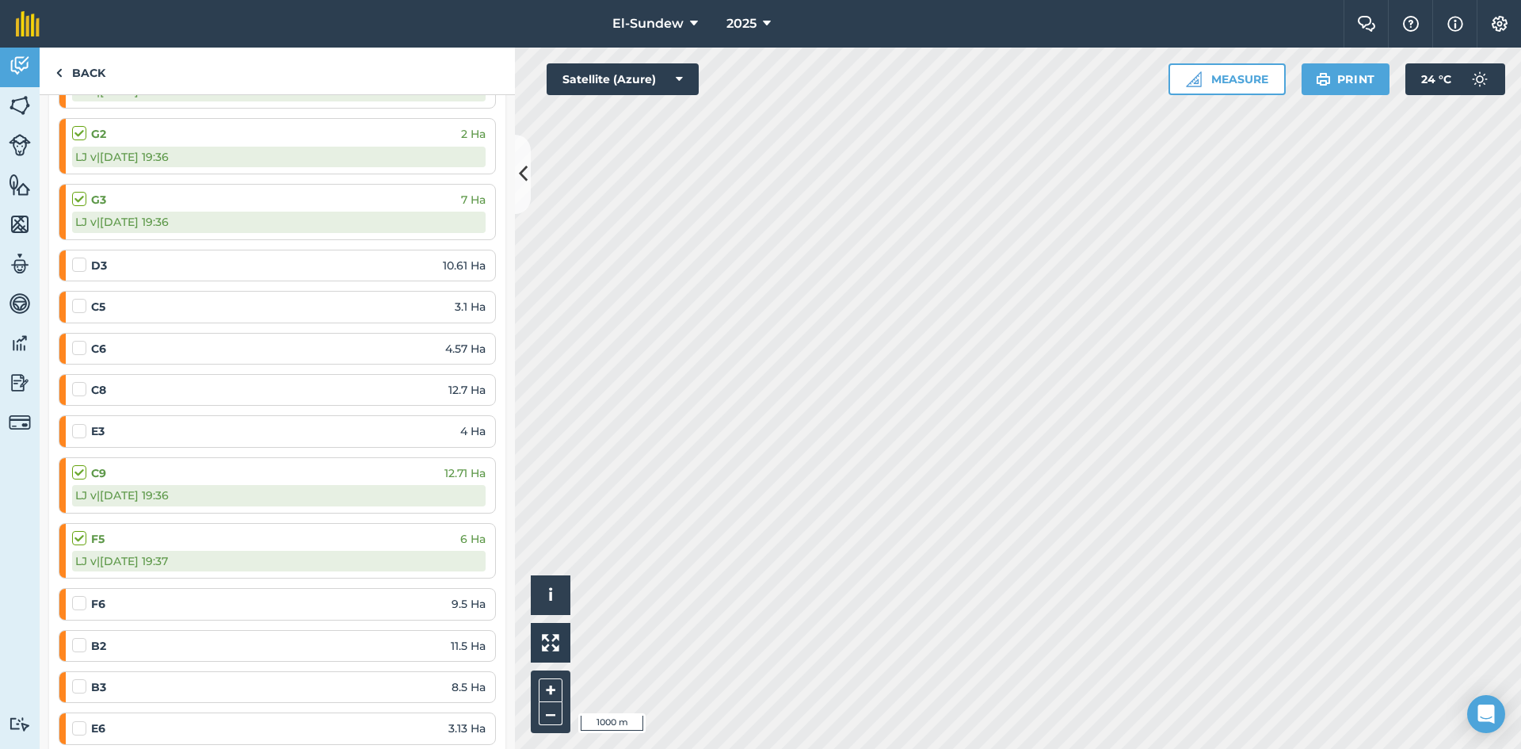
click at [82, 595] on label at bounding box center [81, 595] width 19 height 0
click at [82, 600] on input "checkbox" at bounding box center [77, 600] width 10 height 10
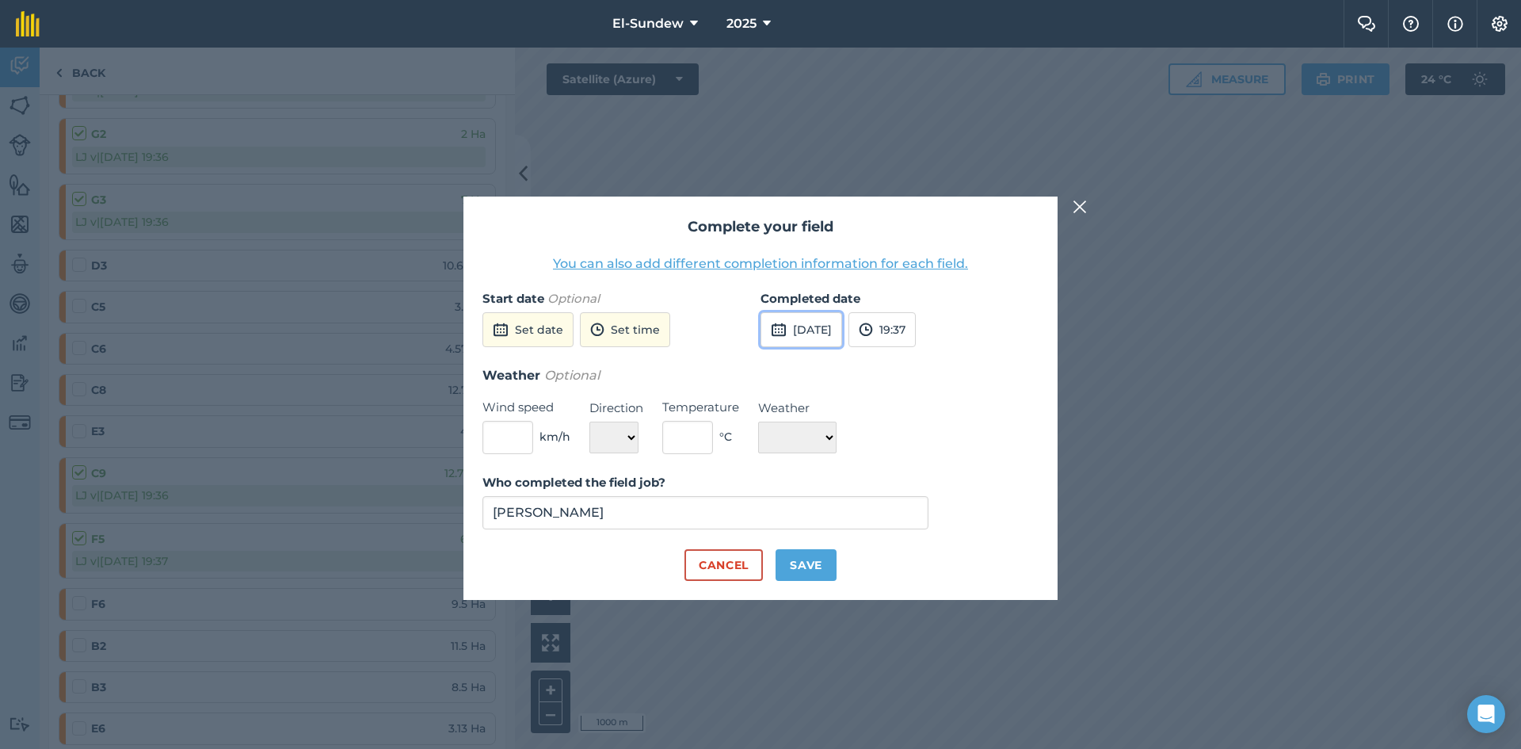
click at [820, 341] on button "15th Sep 2025" at bounding box center [801, 329] width 82 height 35
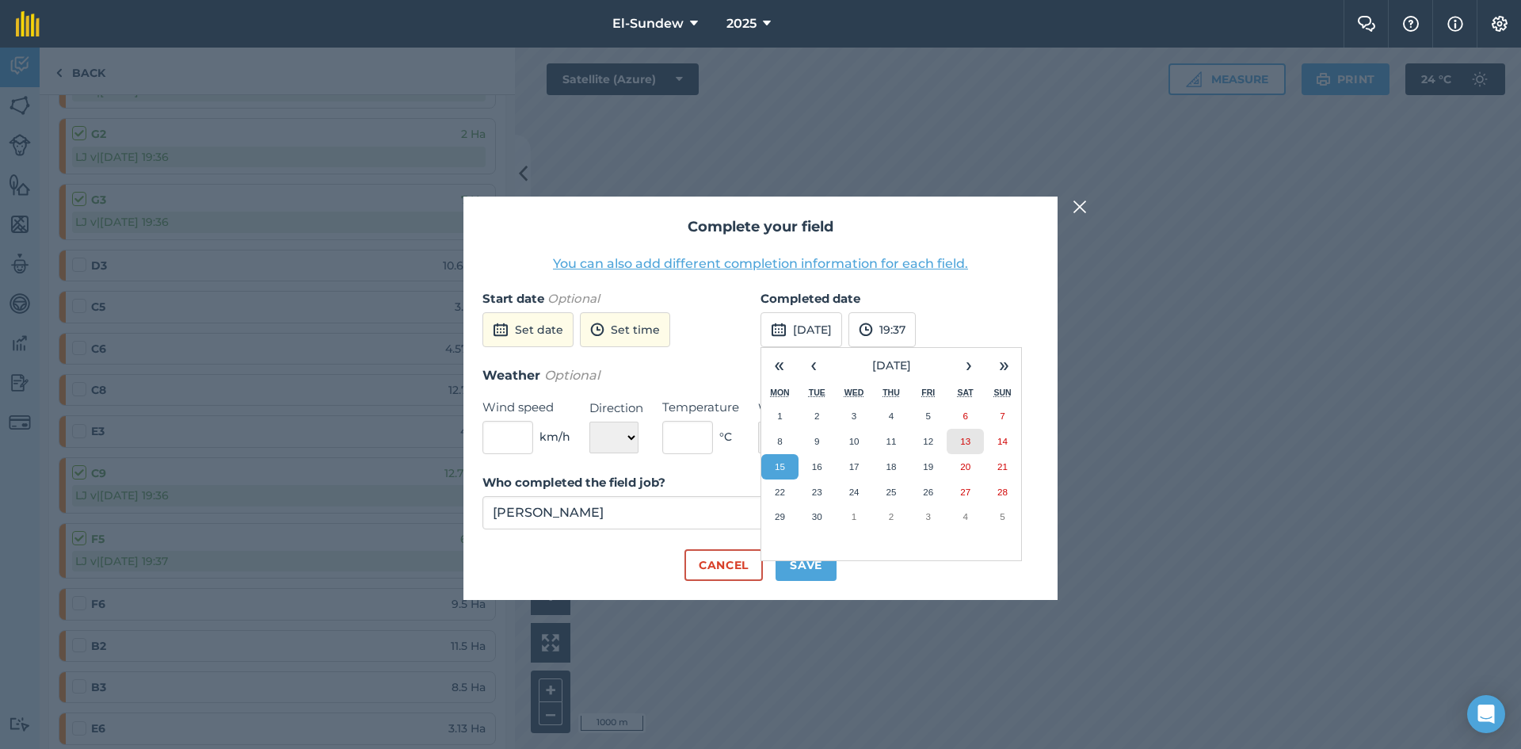
click at [970, 442] on abbr "13" at bounding box center [965, 441] width 10 height 10
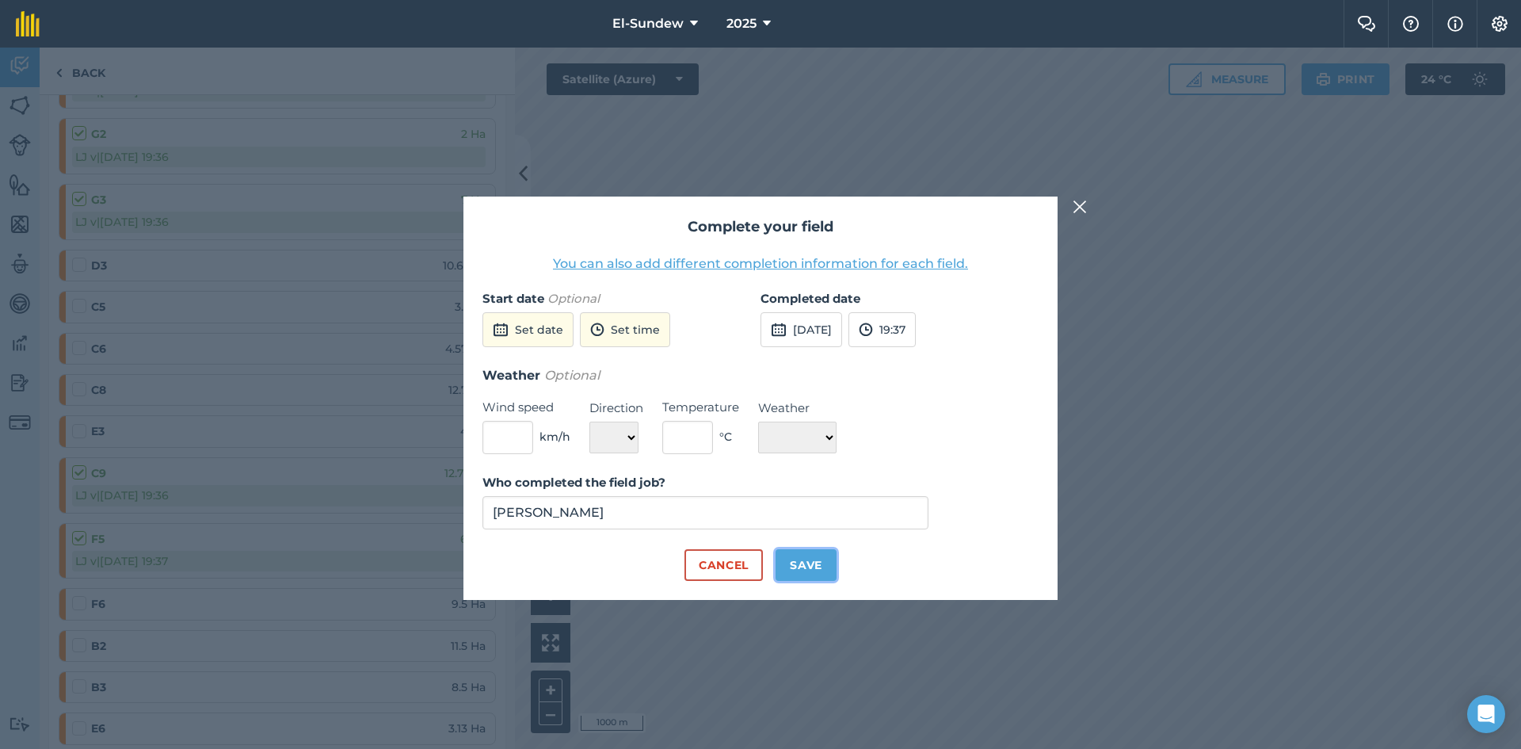
click at [797, 572] on button "Save" at bounding box center [805, 565] width 61 height 32
checkbox input "true"
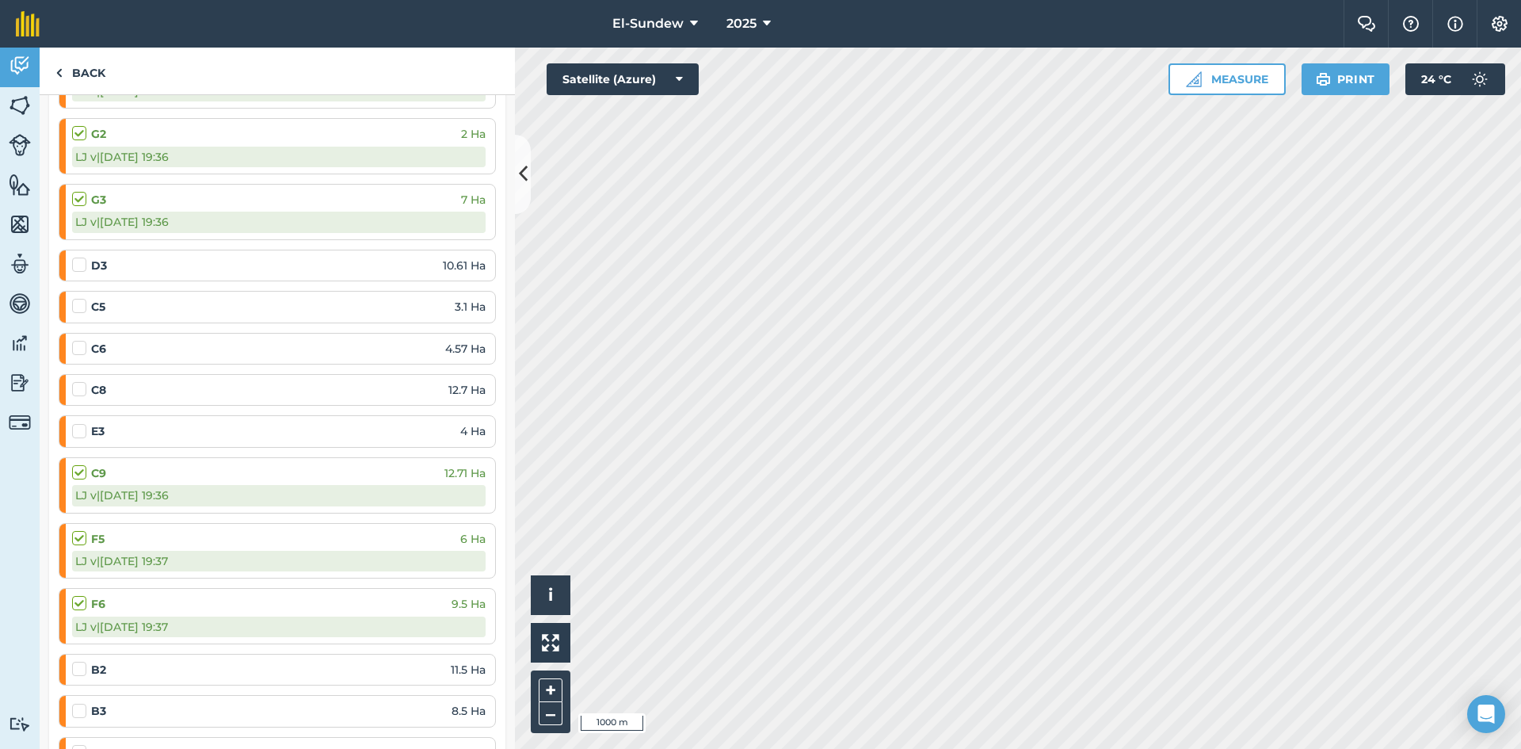
scroll to position [1848, 0]
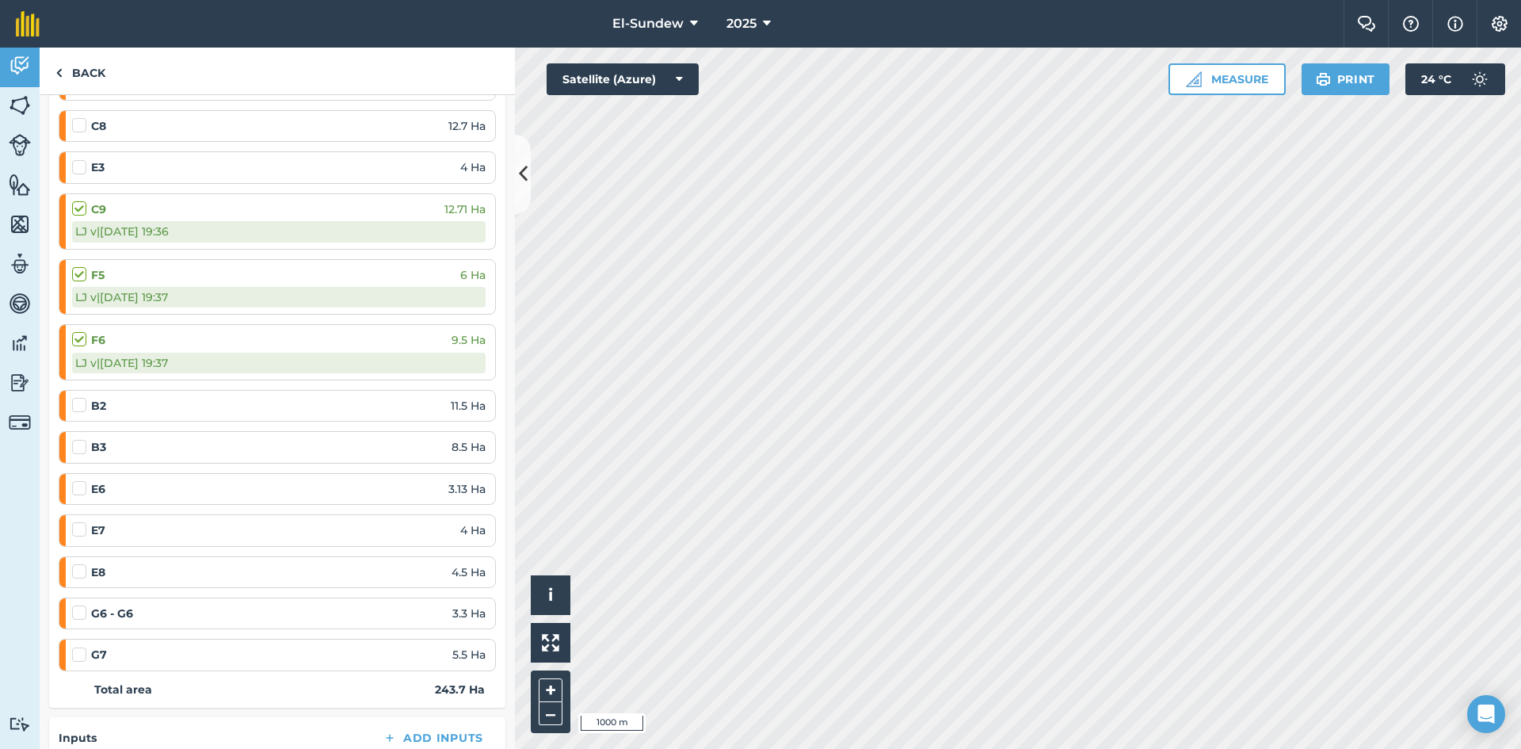
click at [78, 397] on label at bounding box center [81, 397] width 19 height 0
click at [78, 402] on input "checkbox" at bounding box center [77, 402] width 10 height 10
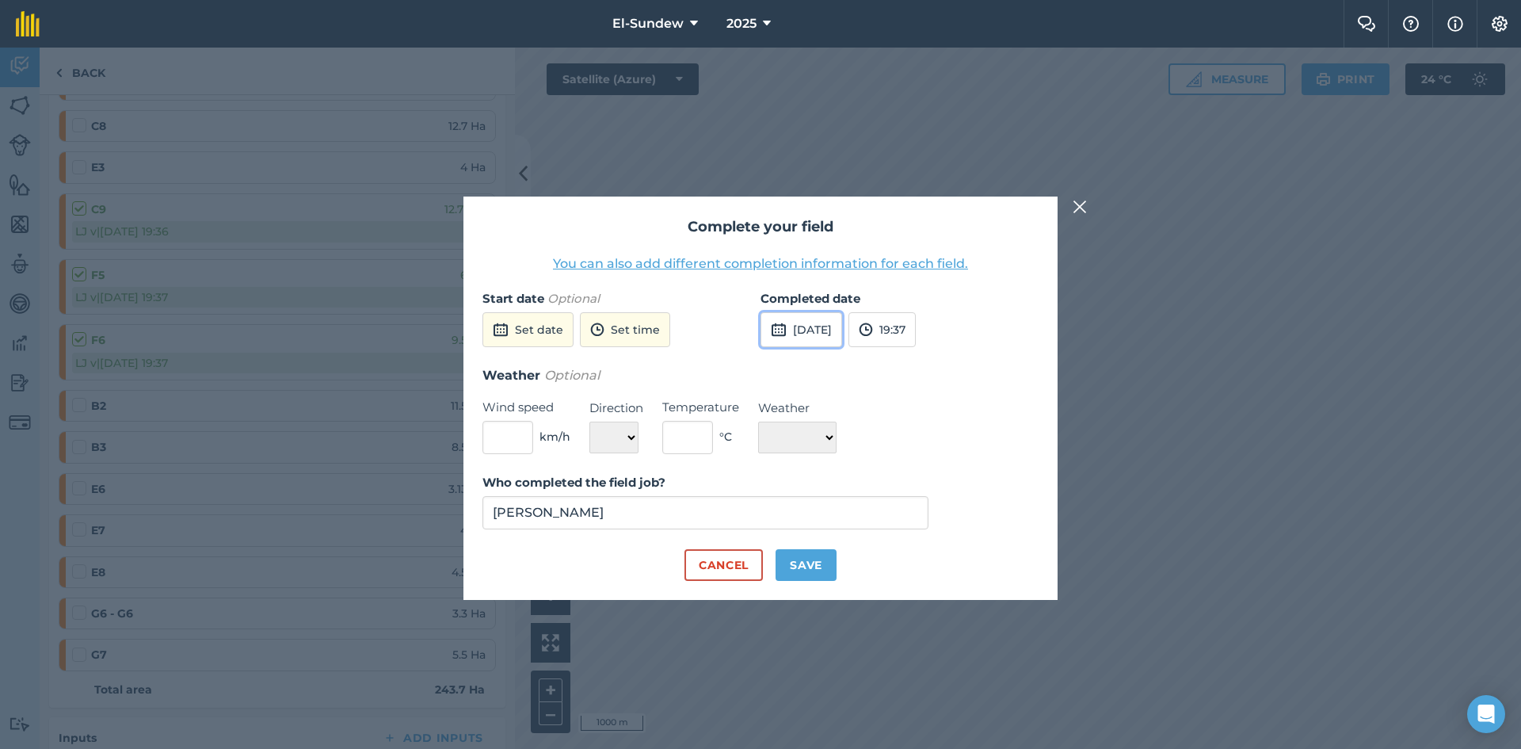
click at [810, 337] on button "15th Sep 2025" at bounding box center [801, 329] width 82 height 35
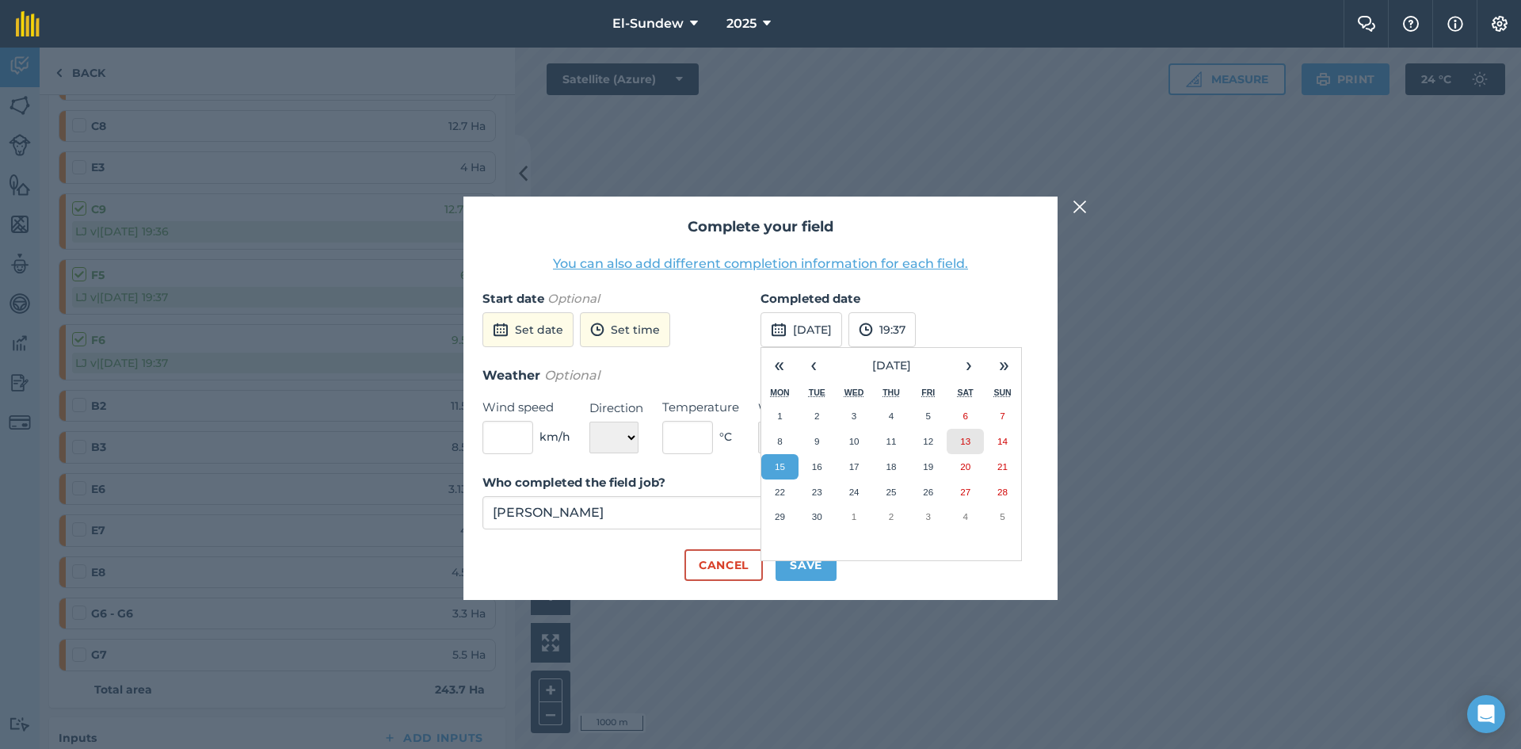
click at [966, 437] on abbr "13" at bounding box center [965, 441] width 10 height 10
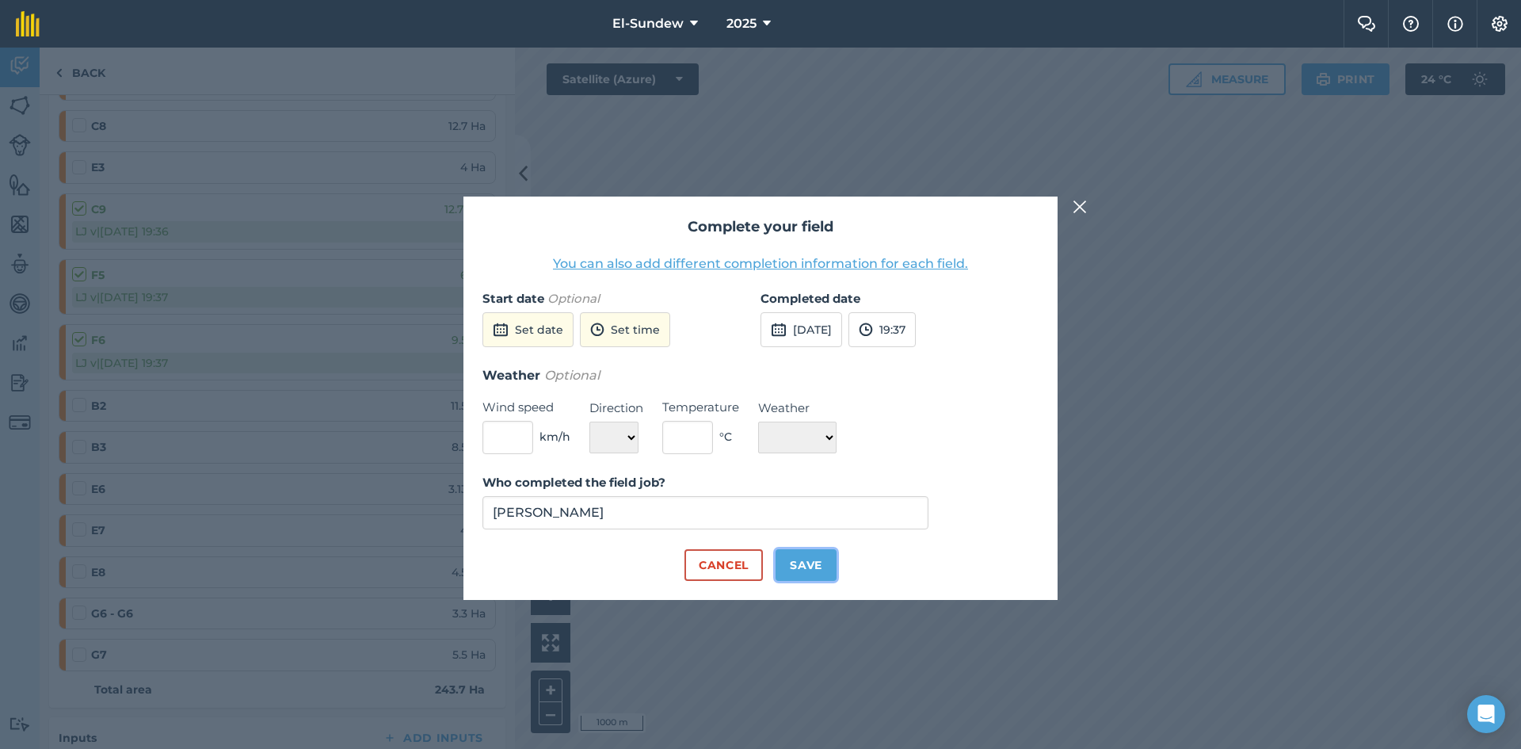
click at [814, 571] on button "Save" at bounding box center [805, 565] width 61 height 32
checkbox input "true"
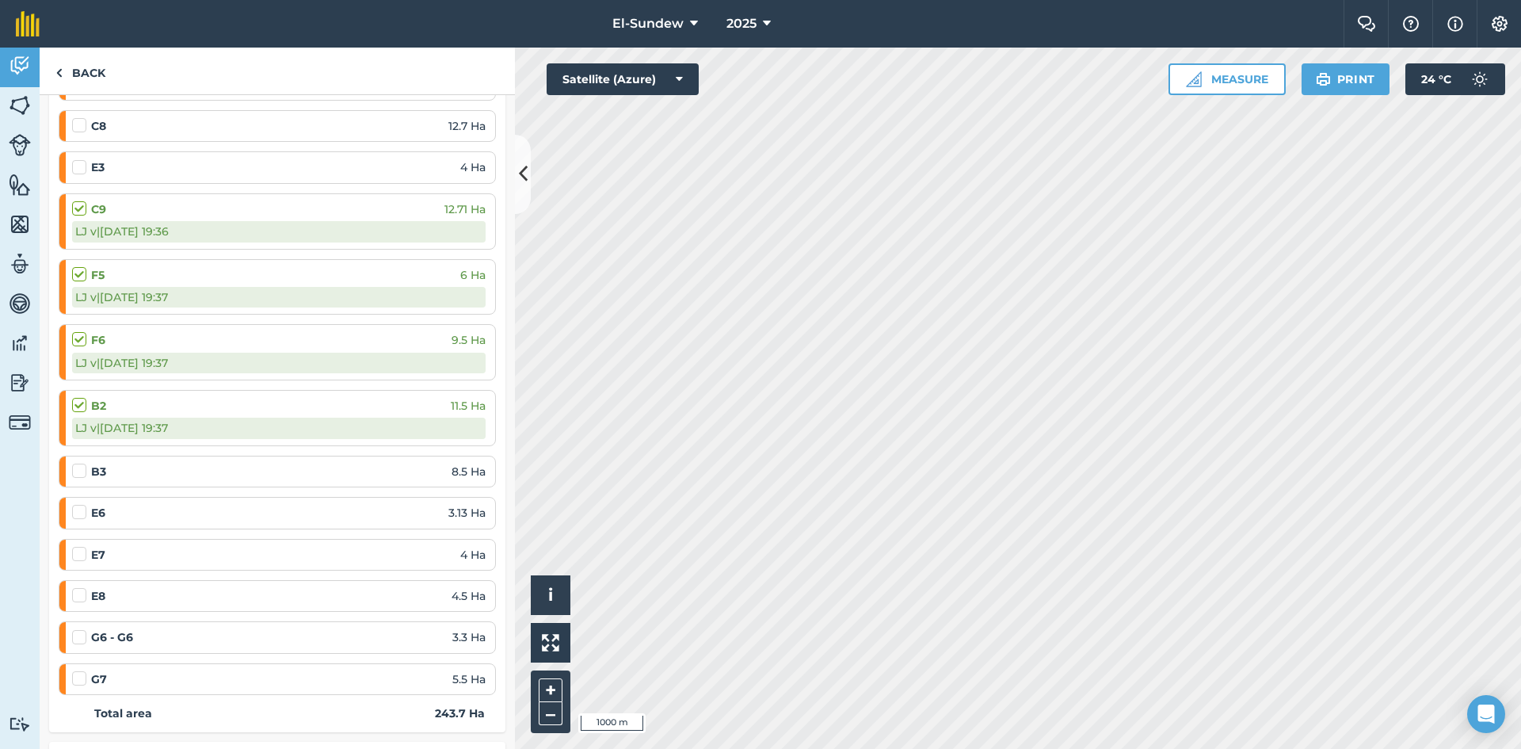
click at [73, 463] on label at bounding box center [81, 463] width 19 height 0
click at [73, 465] on input "checkbox" at bounding box center [77, 468] width 10 height 10
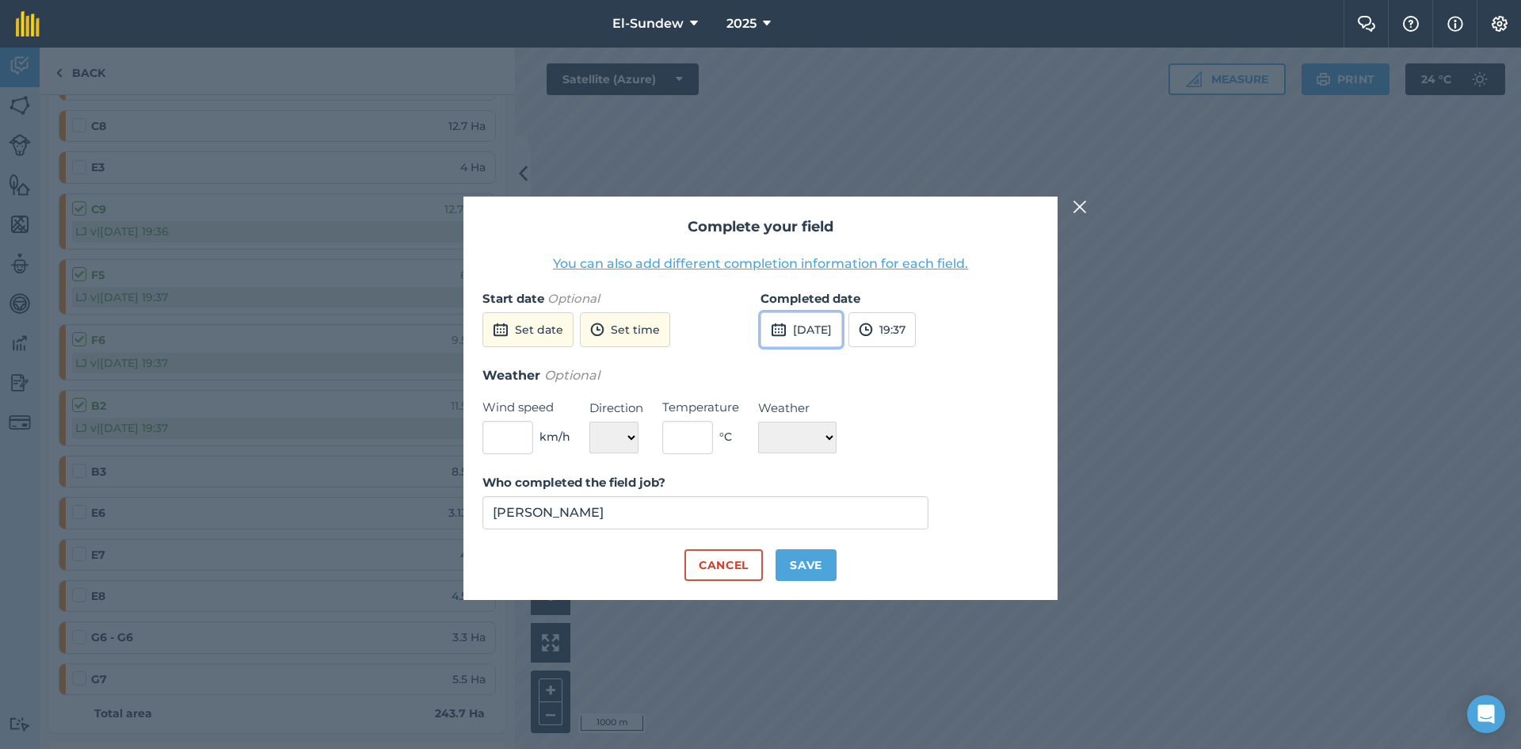
click at [809, 319] on button "15th Sep 2025" at bounding box center [801, 329] width 82 height 35
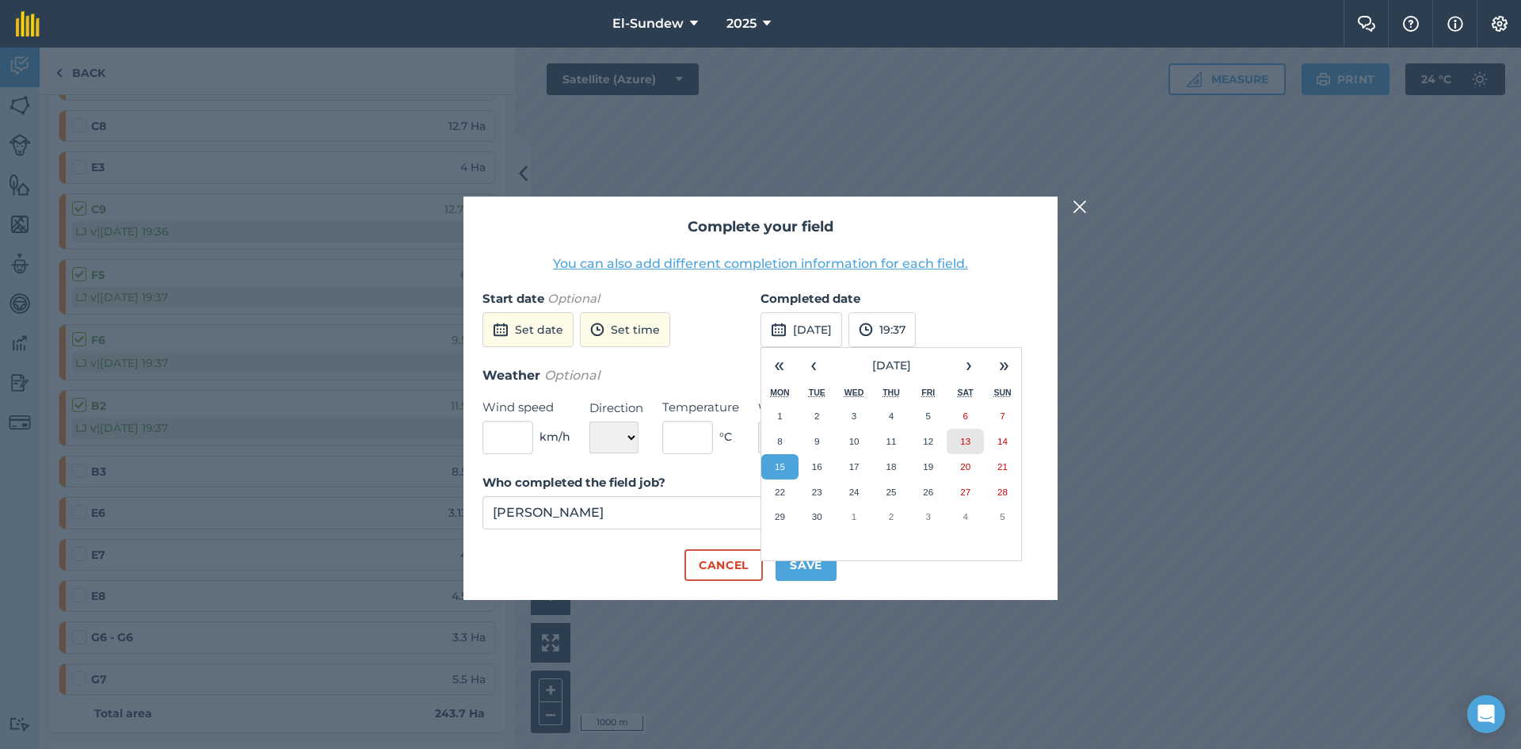
click at [948, 452] on button "13" at bounding box center [965, 441] width 37 height 25
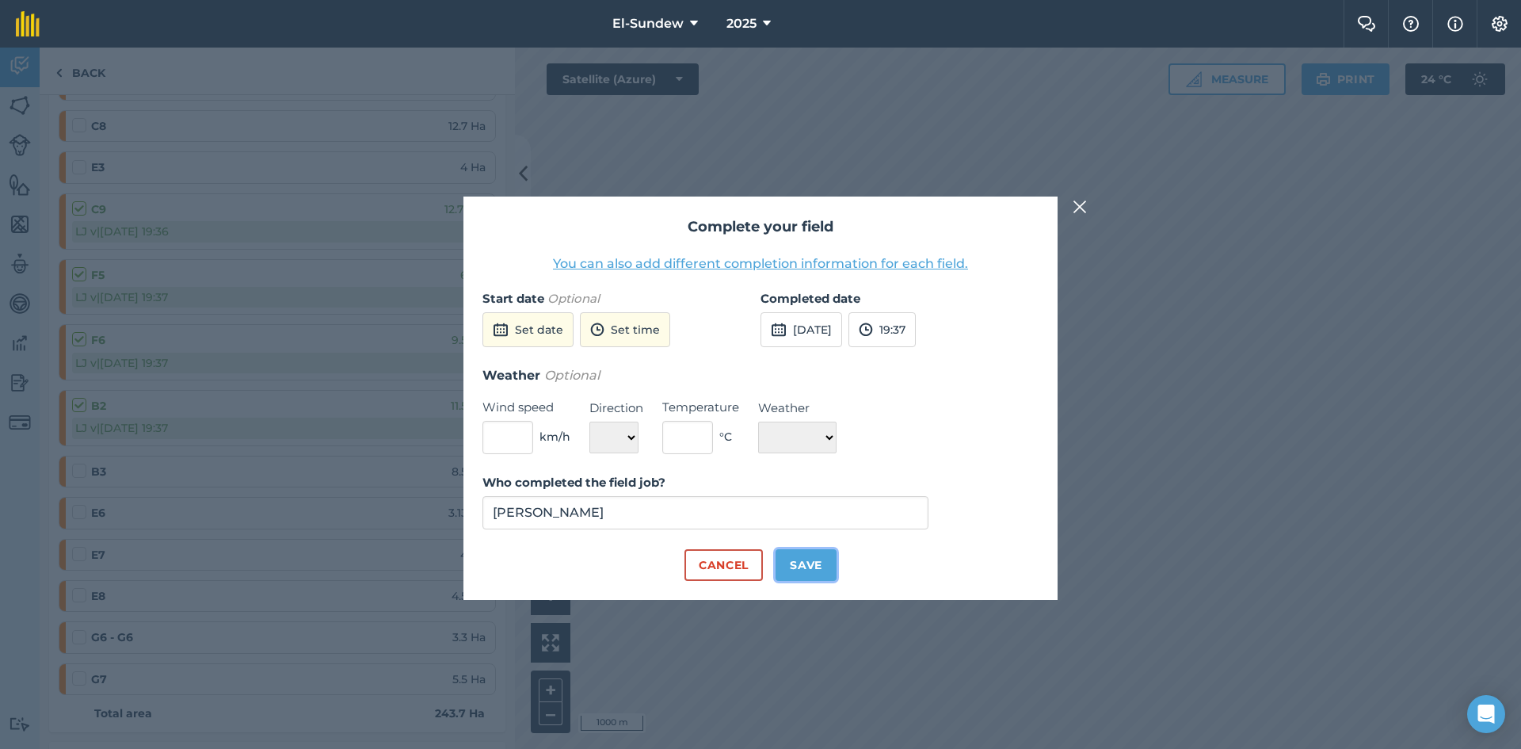
click at [797, 568] on button "Save" at bounding box center [805, 565] width 61 height 32
checkbox input "true"
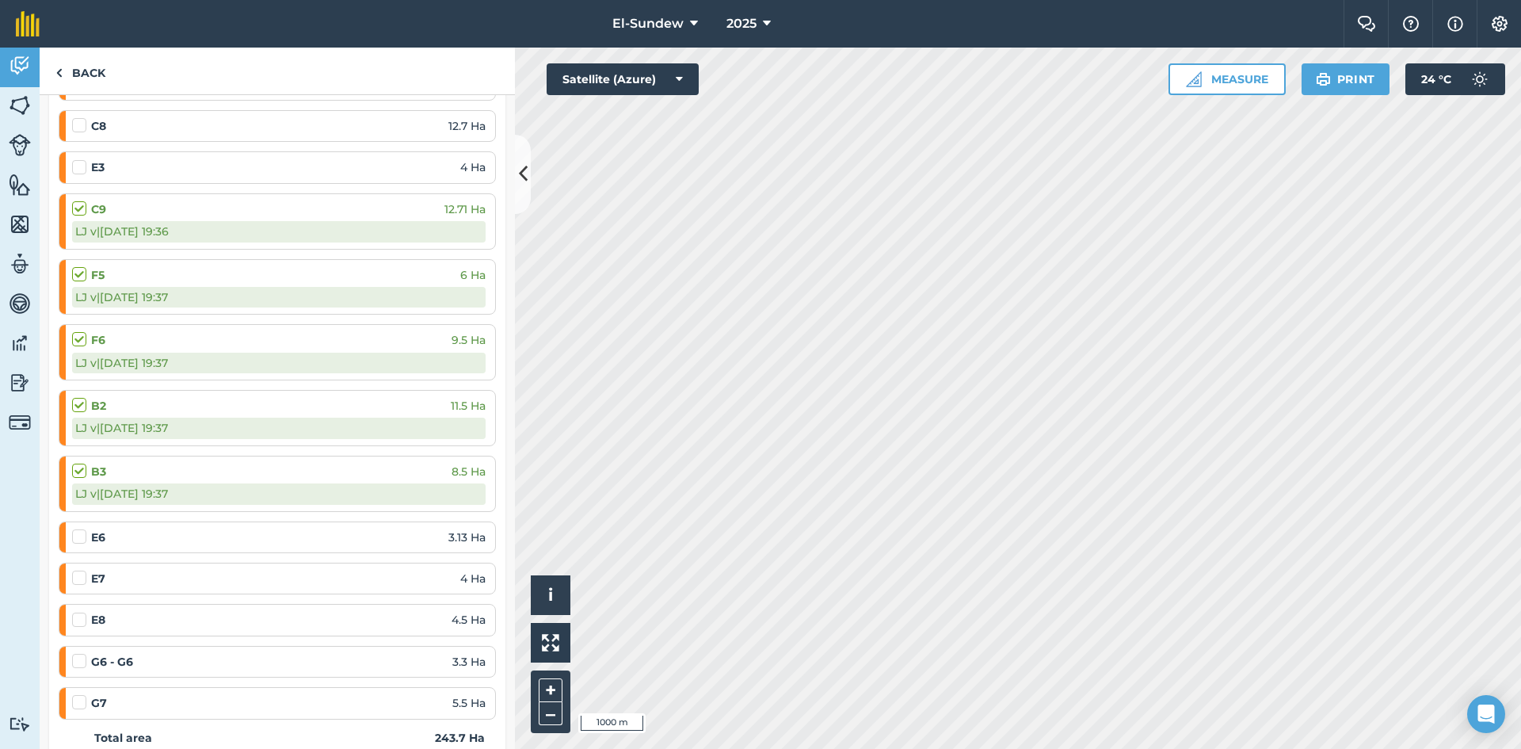
click at [81, 528] on label at bounding box center [81, 528] width 19 height 0
click at [81, 539] on input "checkbox" at bounding box center [77, 533] width 10 height 10
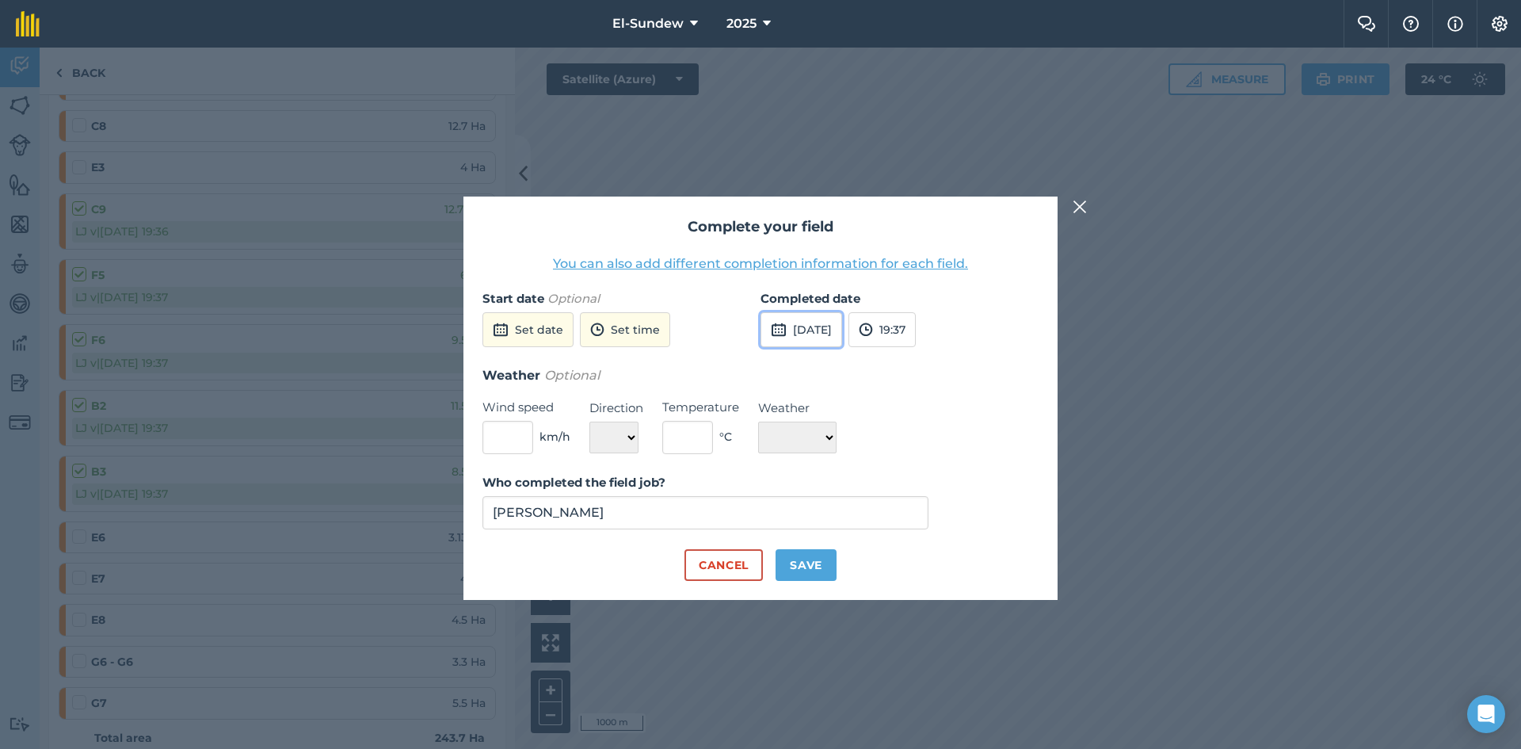
click at [837, 334] on button "15th Sep 2025" at bounding box center [801, 329] width 82 height 35
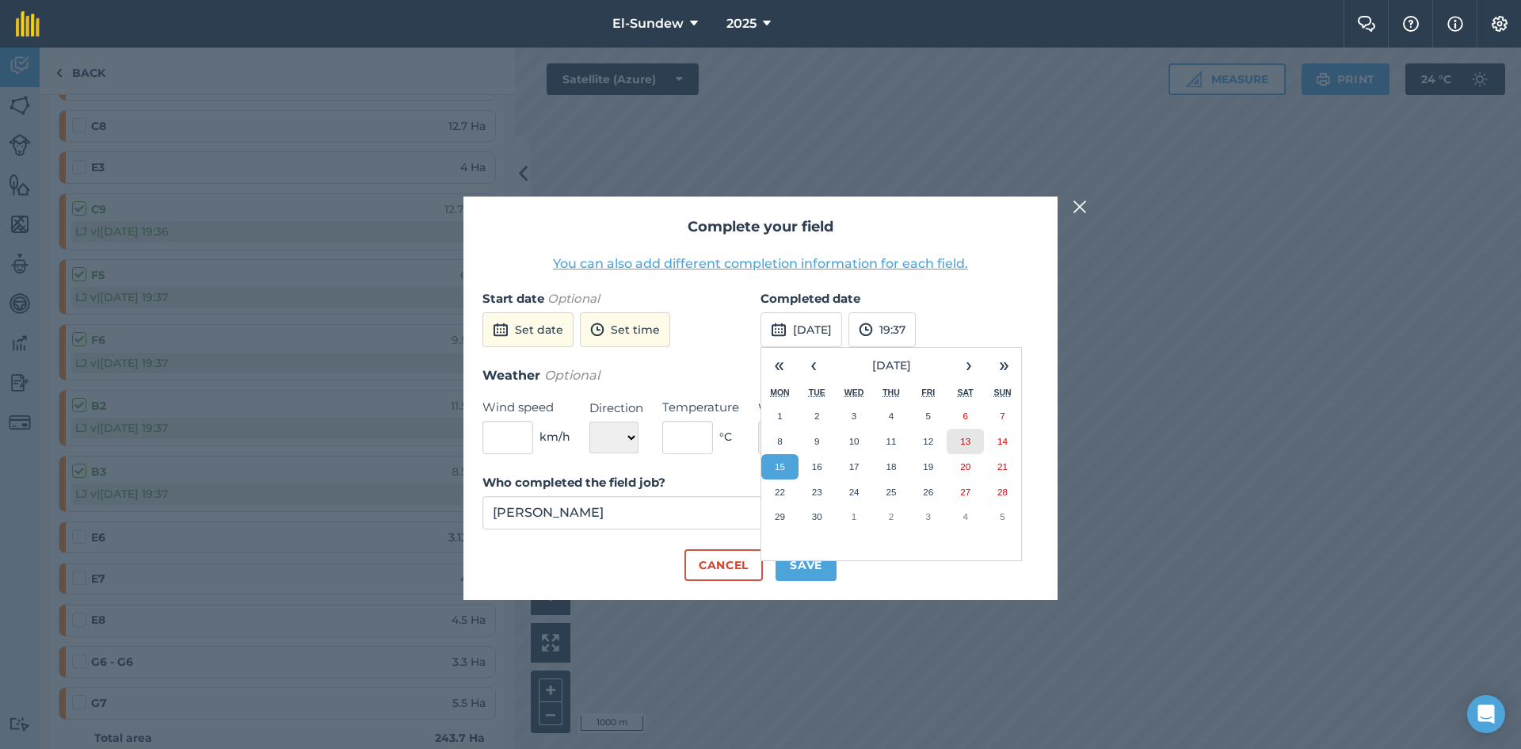
click at [960, 452] on button "13" at bounding box center [965, 441] width 37 height 25
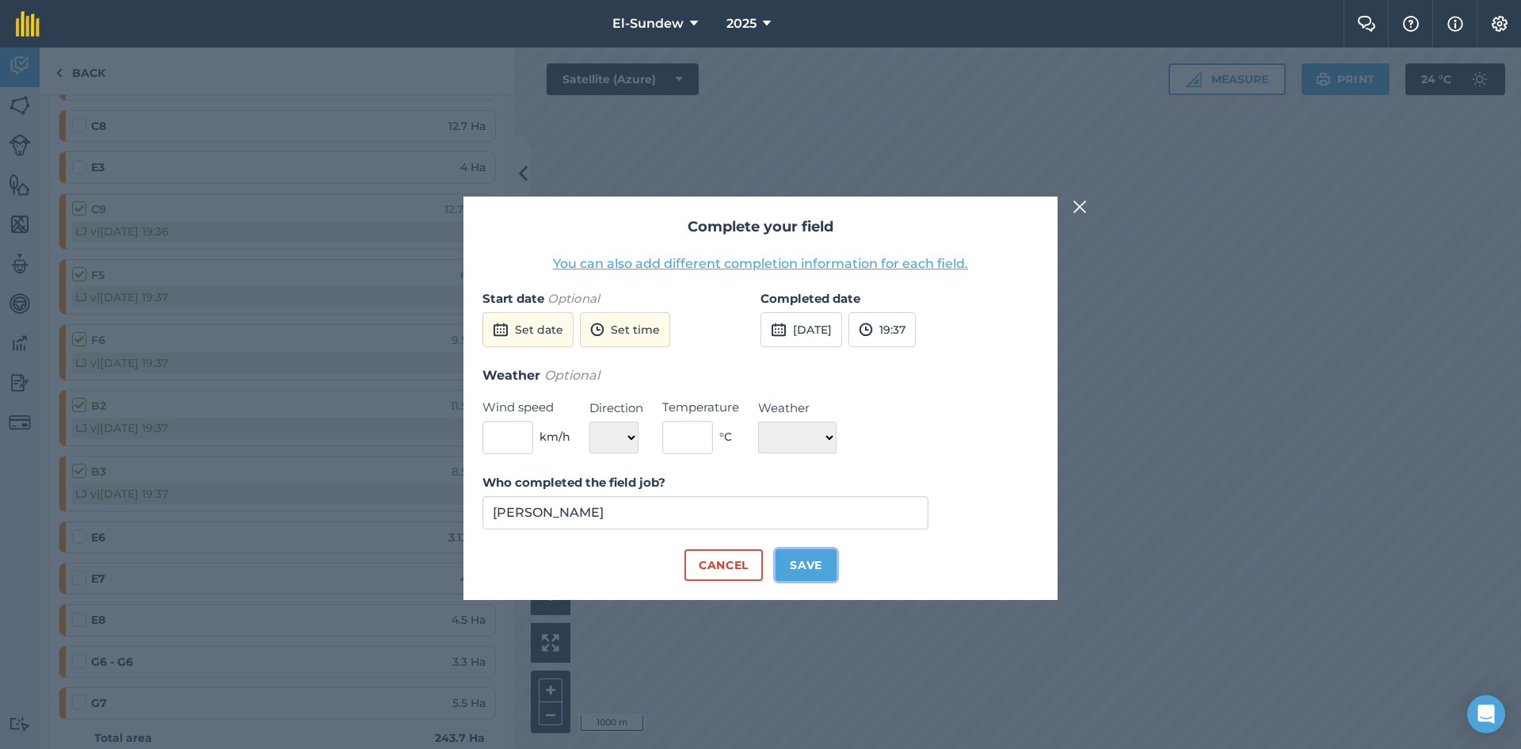
click at [810, 569] on button "Save" at bounding box center [805, 565] width 61 height 32
checkbox input "true"
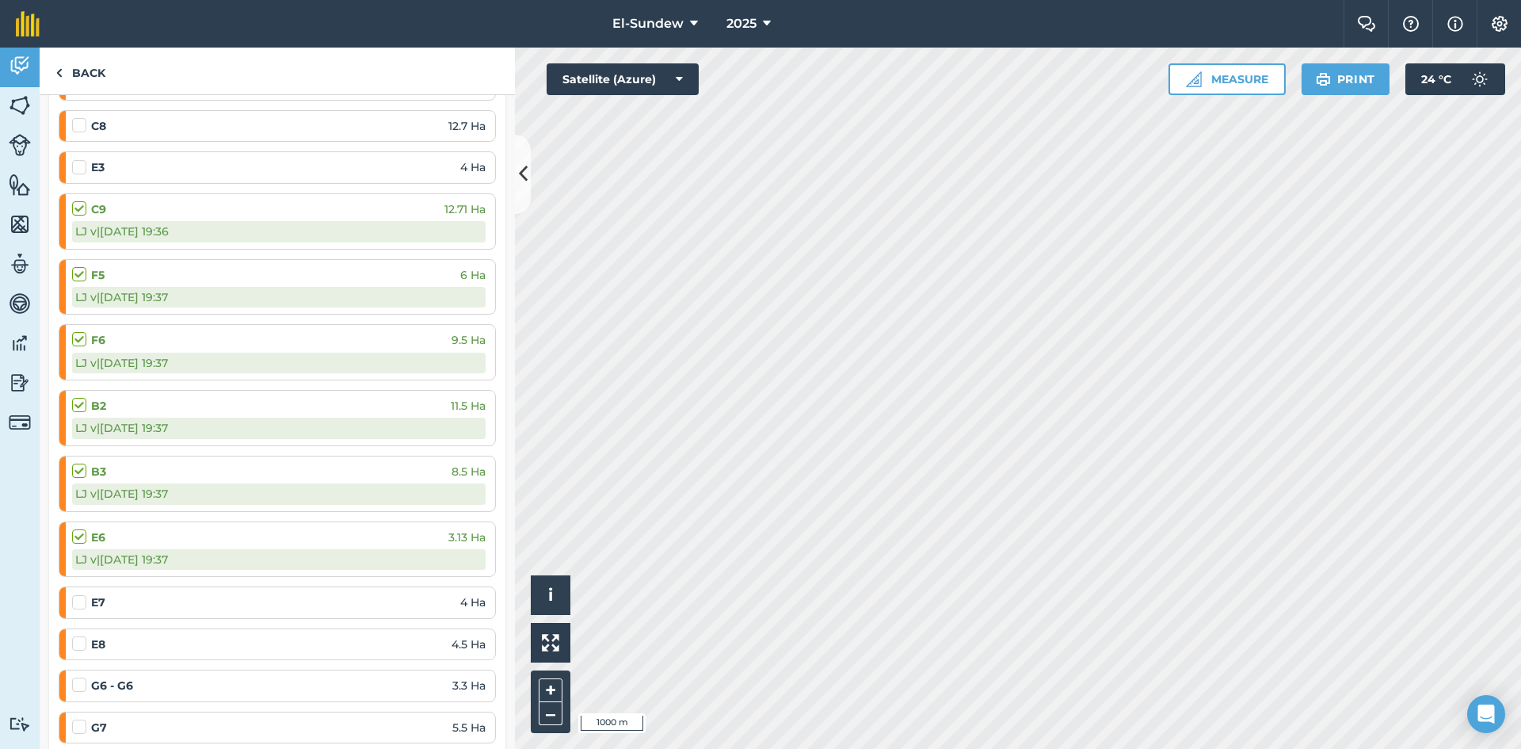
click at [79, 594] on label at bounding box center [81, 594] width 19 height 0
click at [79, 603] on input "checkbox" at bounding box center [77, 599] width 10 height 10
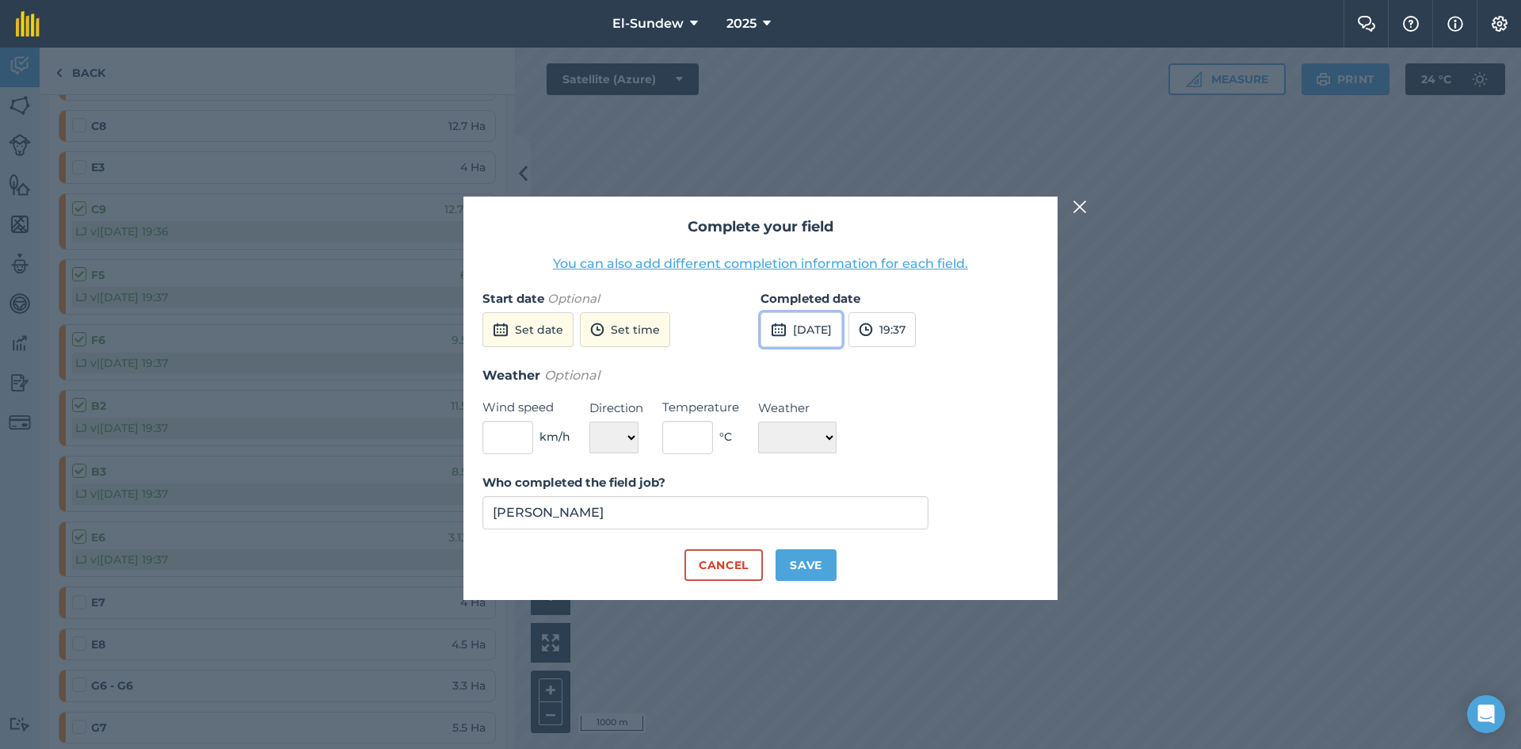
click at [838, 329] on button "15th Sep 2025" at bounding box center [801, 329] width 82 height 35
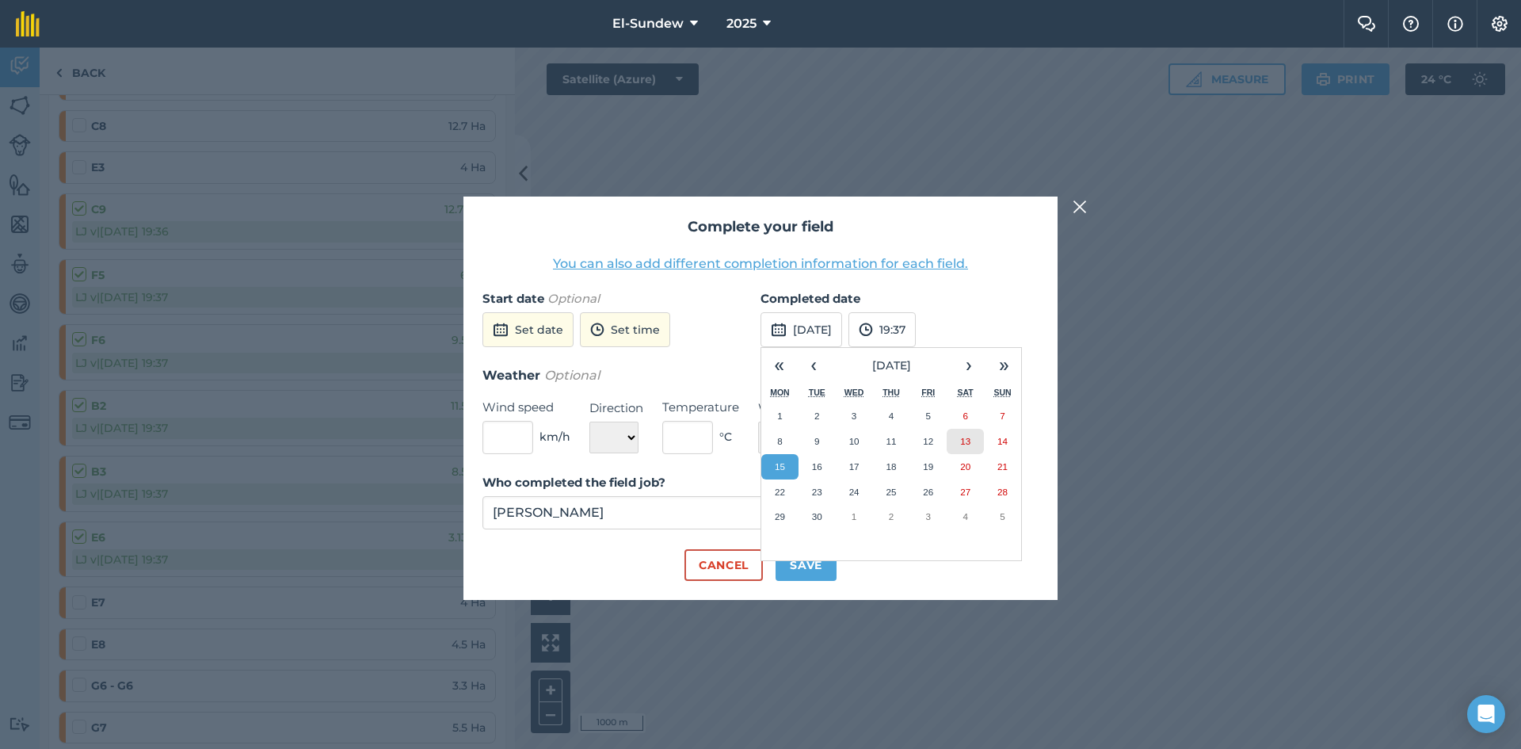
click at [956, 444] on button "13" at bounding box center [965, 441] width 37 height 25
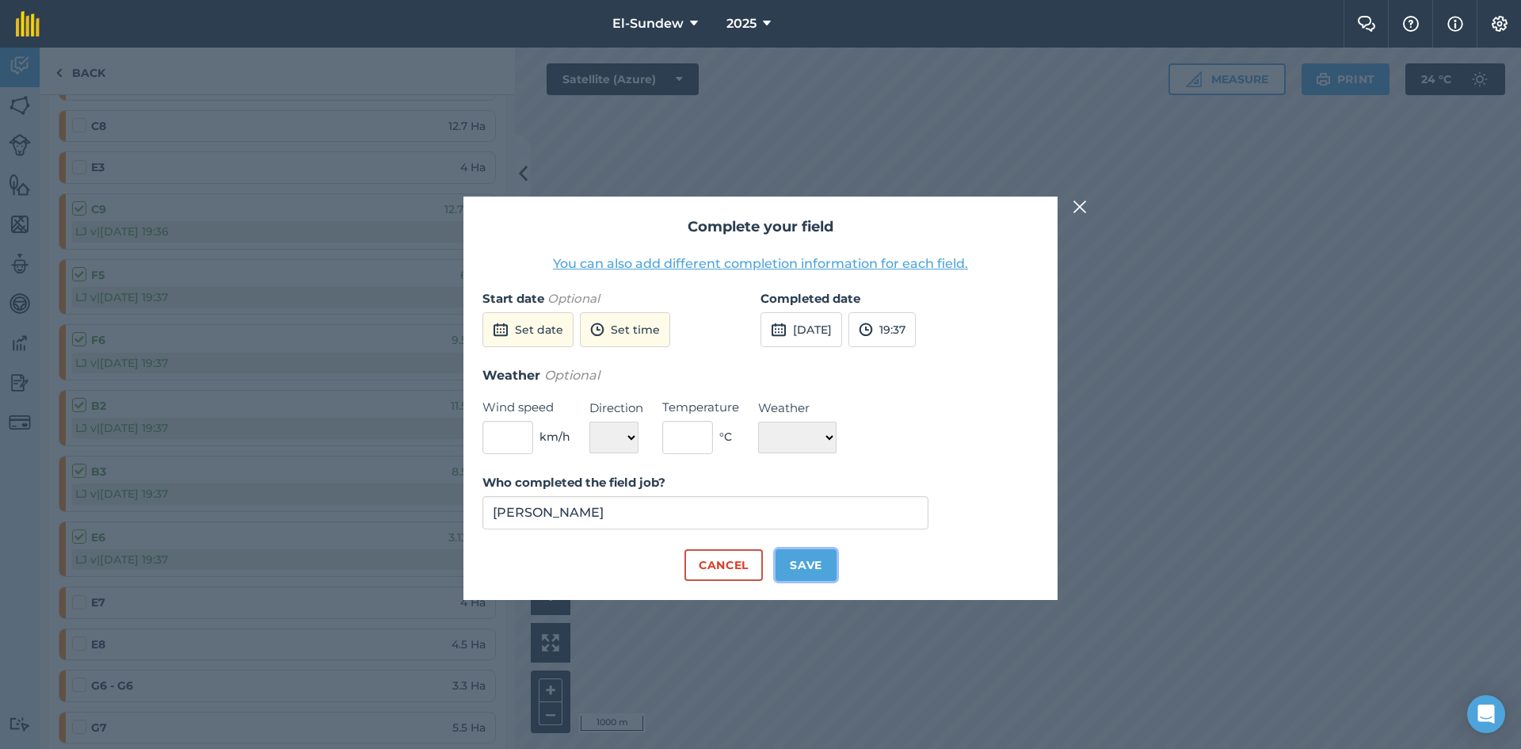
click at [808, 570] on button "Save" at bounding box center [805, 565] width 61 height 32
checkbox input "true"
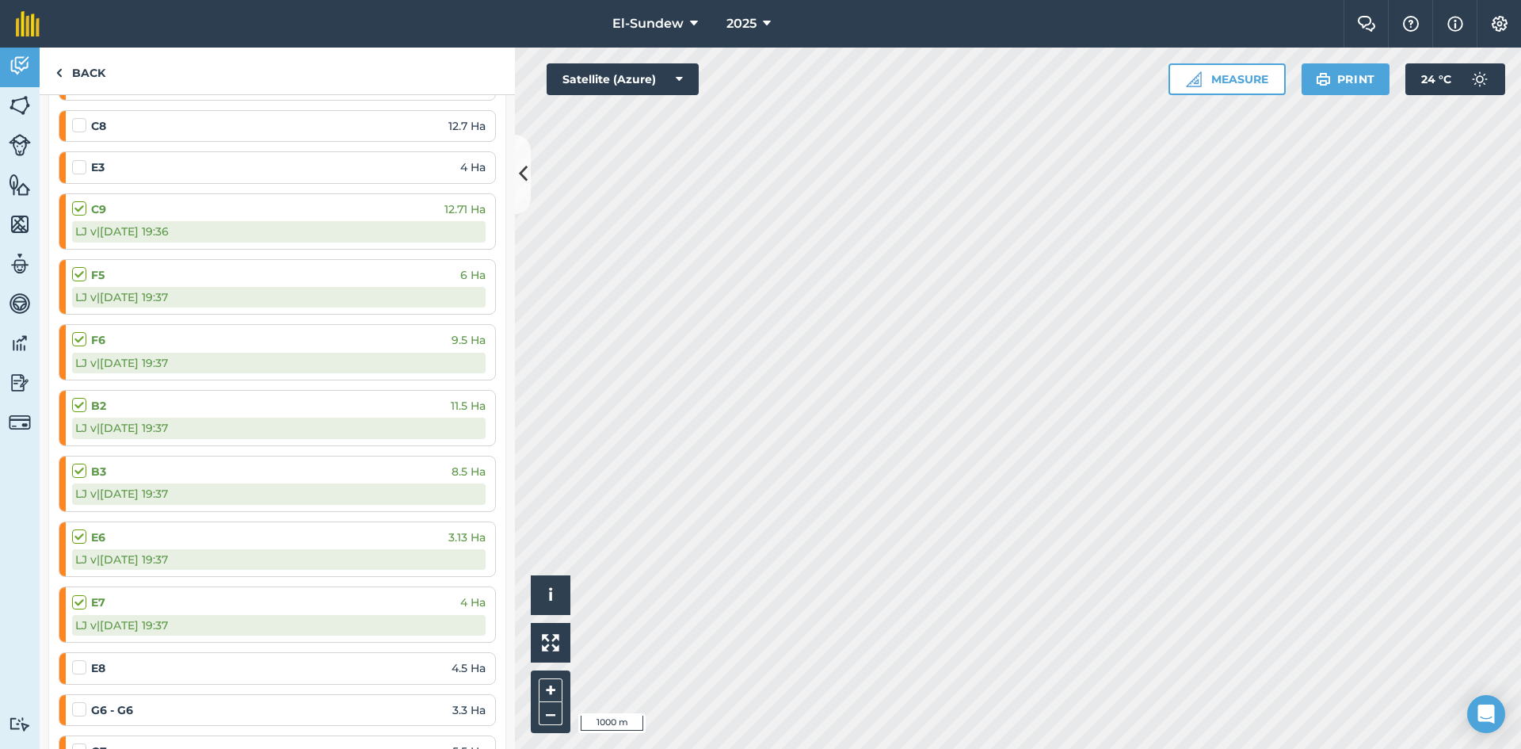
click at [73, 659] on label at bounding box center [81, 659] width 19 height 0
click at [73, 669] on input "checkbox" at bounding box center [77, 664] width 10 height 10
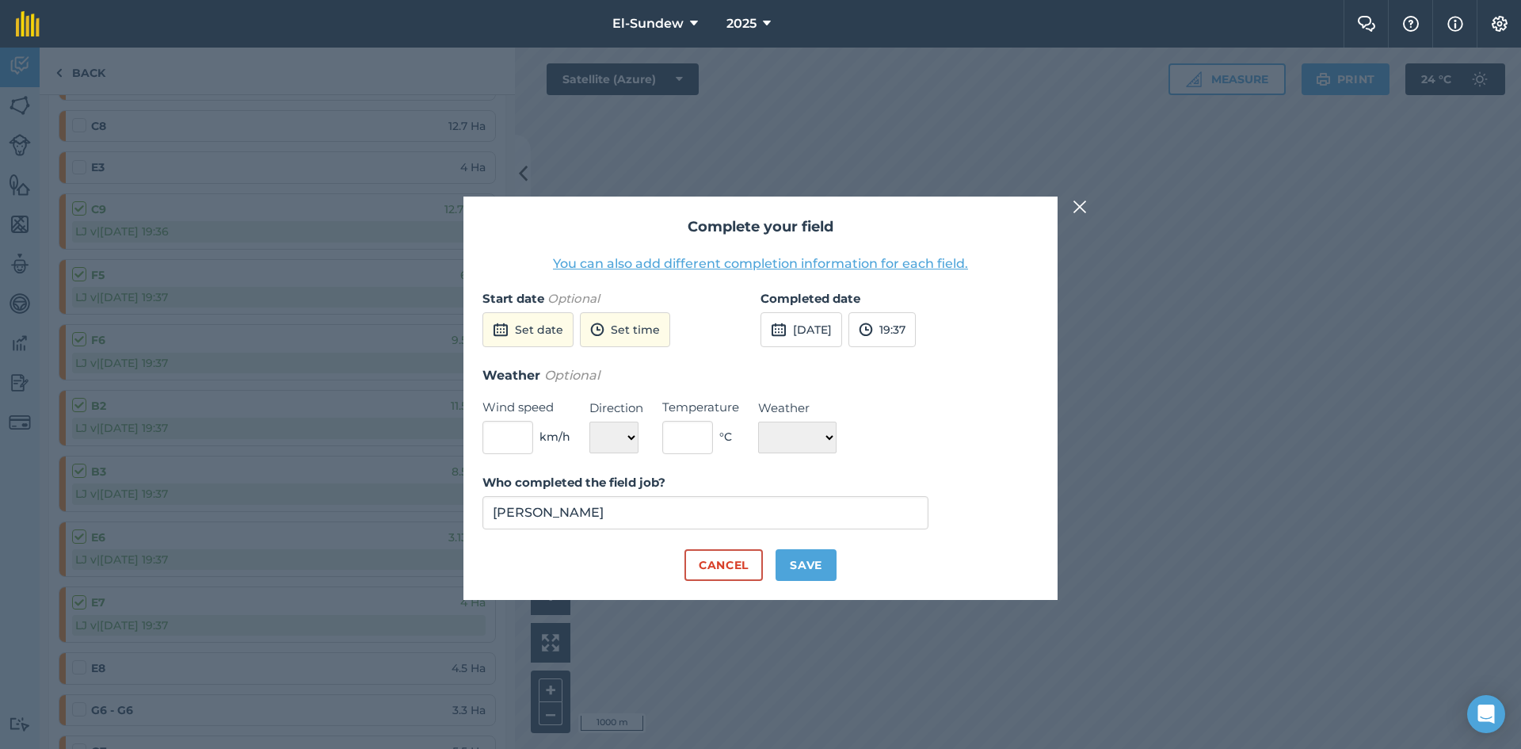
click at [806, 311] on div "Completed date 15th Sep 2025 19:37" at bounding box center [899, 327] width 278 height 76
click at [807, 328] on button "15th Sep 2025" at bounding box center [801, 329] width 82 height 35
click at [962, 436] on abbr "13" at bounding box center [965, 441] width 10 height 10
click at [824, 568] on button "Save" at bounding box center [805, 565] width 61 height 32
checkbox input "true"
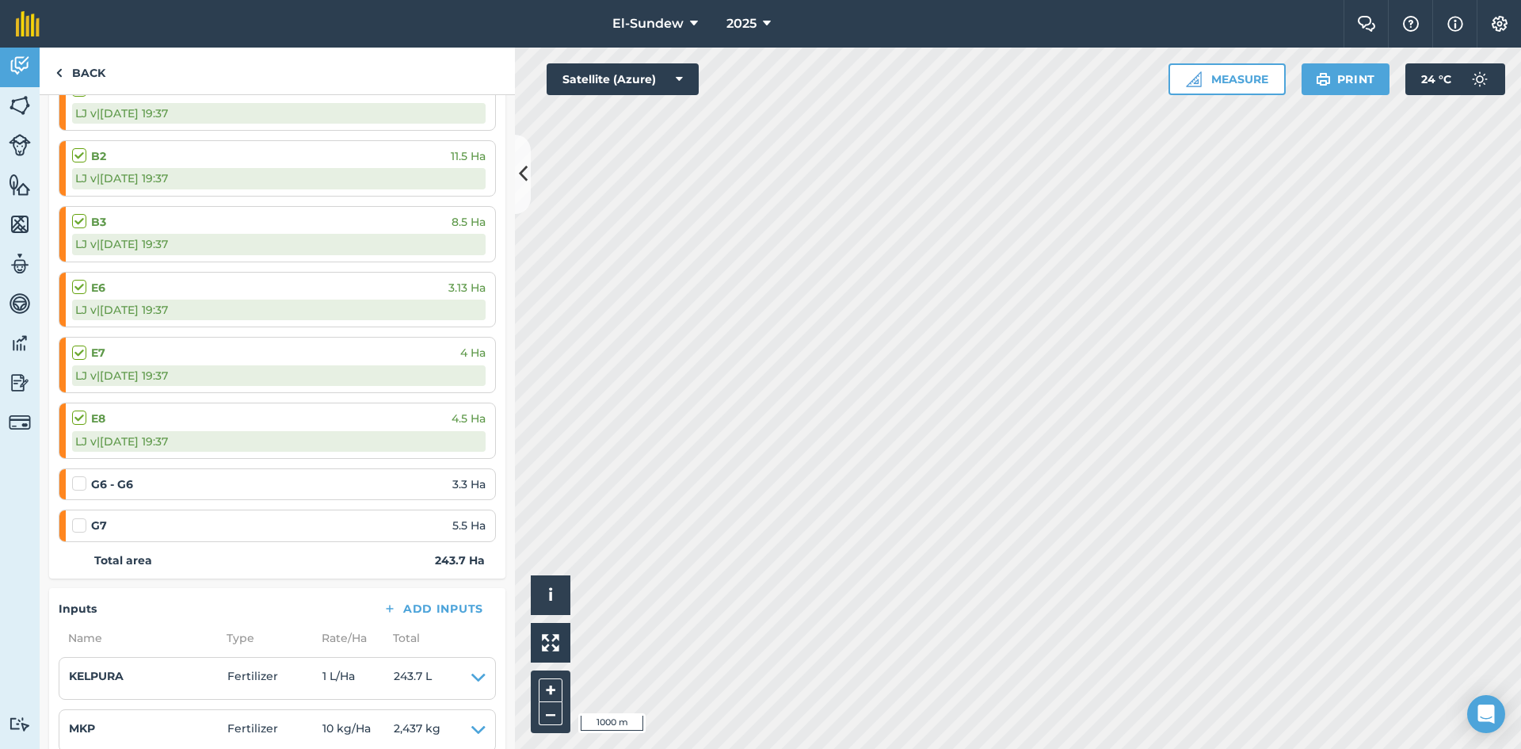
scroll to position [2113, 0]
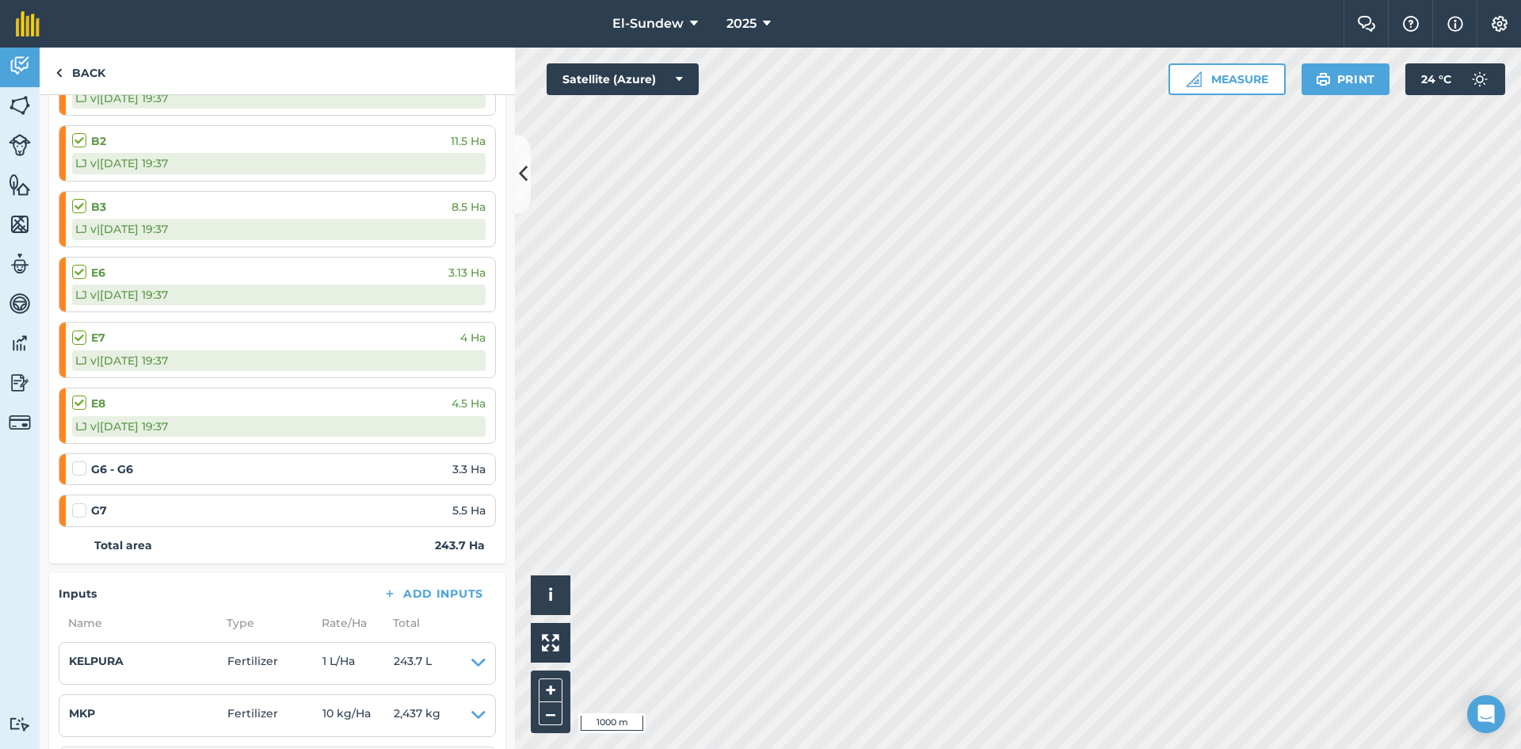
click at [77, 460] on label at bounding box center [81, 460] width 19 height 0
click at [77, 471] on input "checkbox" at bounding box center [77, 465] width 10 height 10
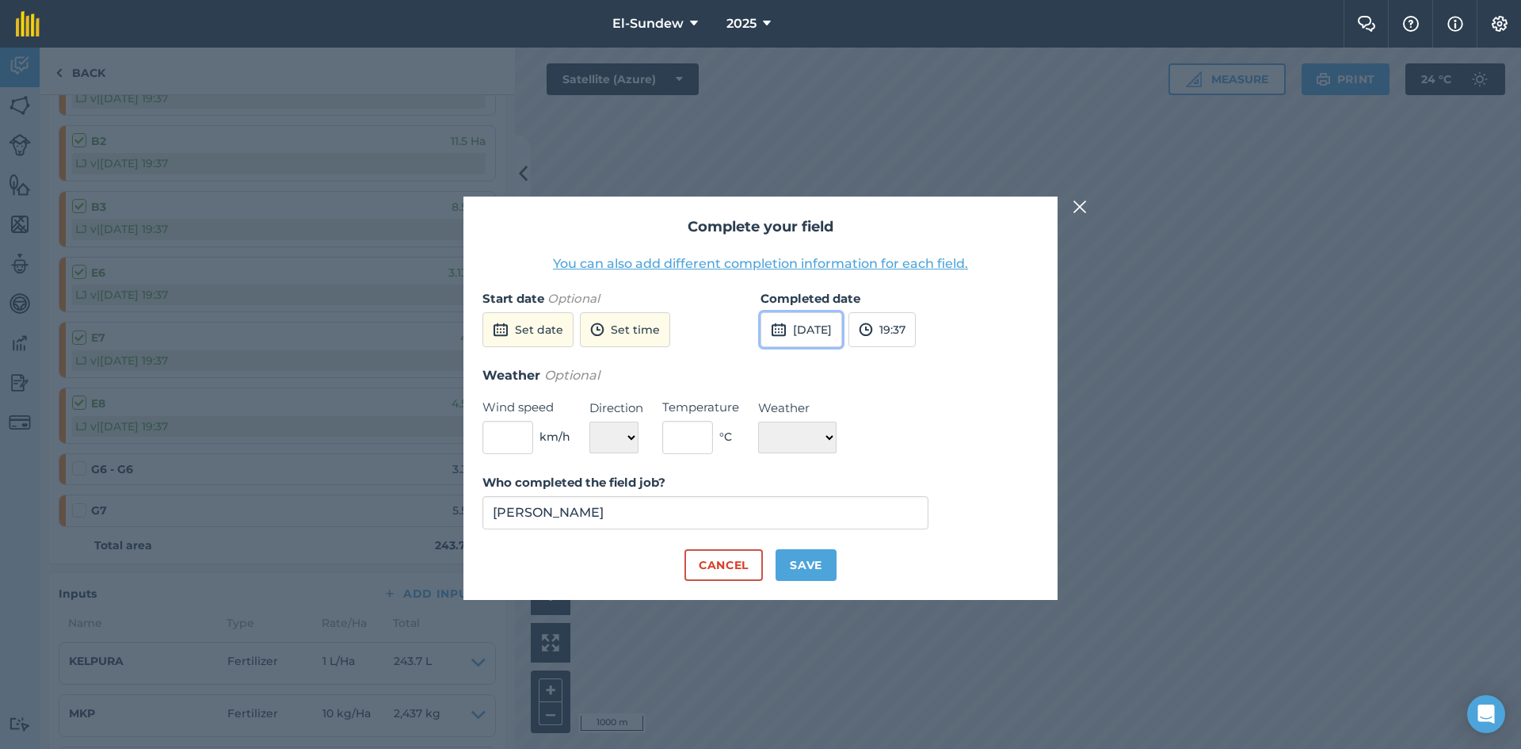
click at [799, 320] on button "15th Sep 2025" at bounding box center [801, 329] width 82 height 35
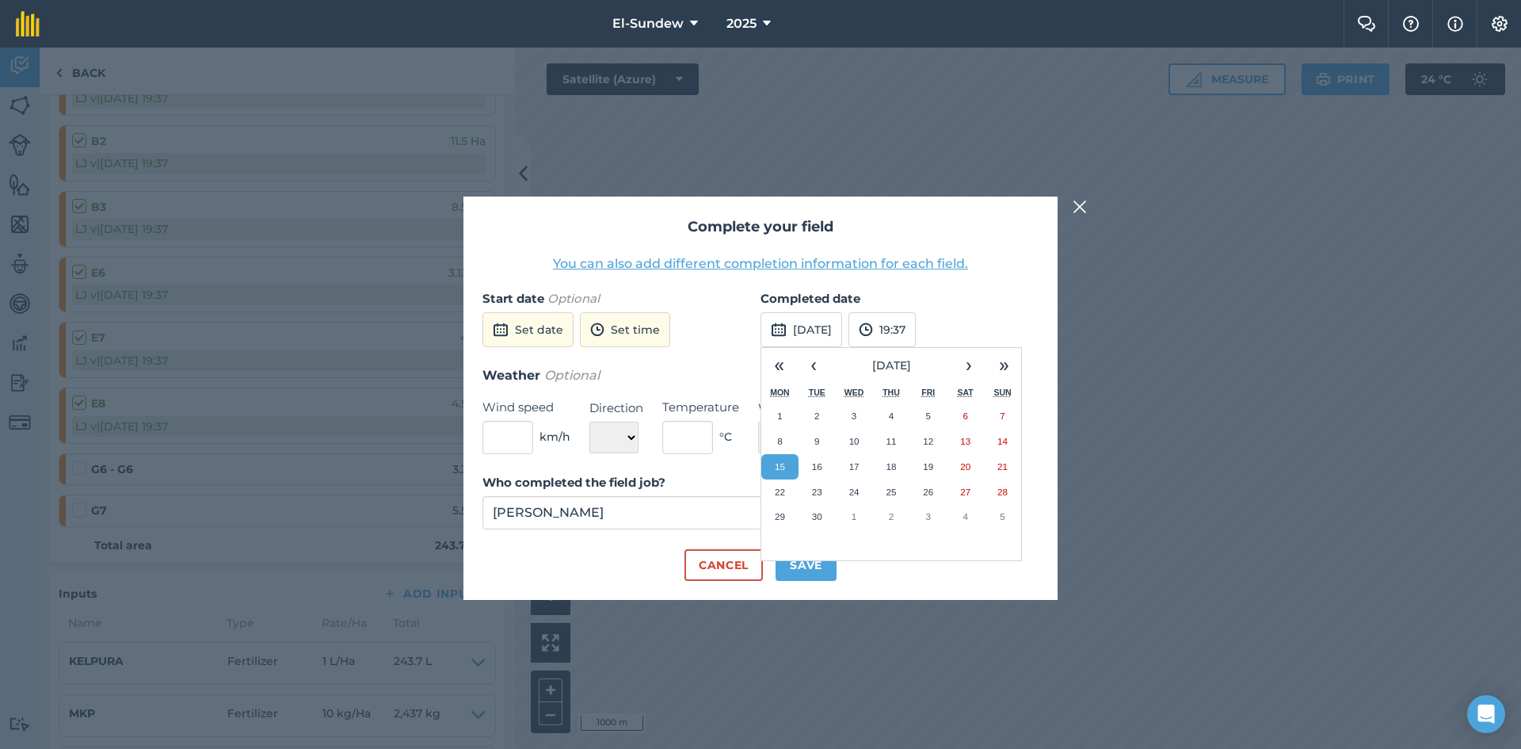
click at [771, 470] on button "15" at bounding box center [779, 466] width 37 height 25
click at [817, 559] on button "Save" at bounding box center [805, 565] width 61 height 32
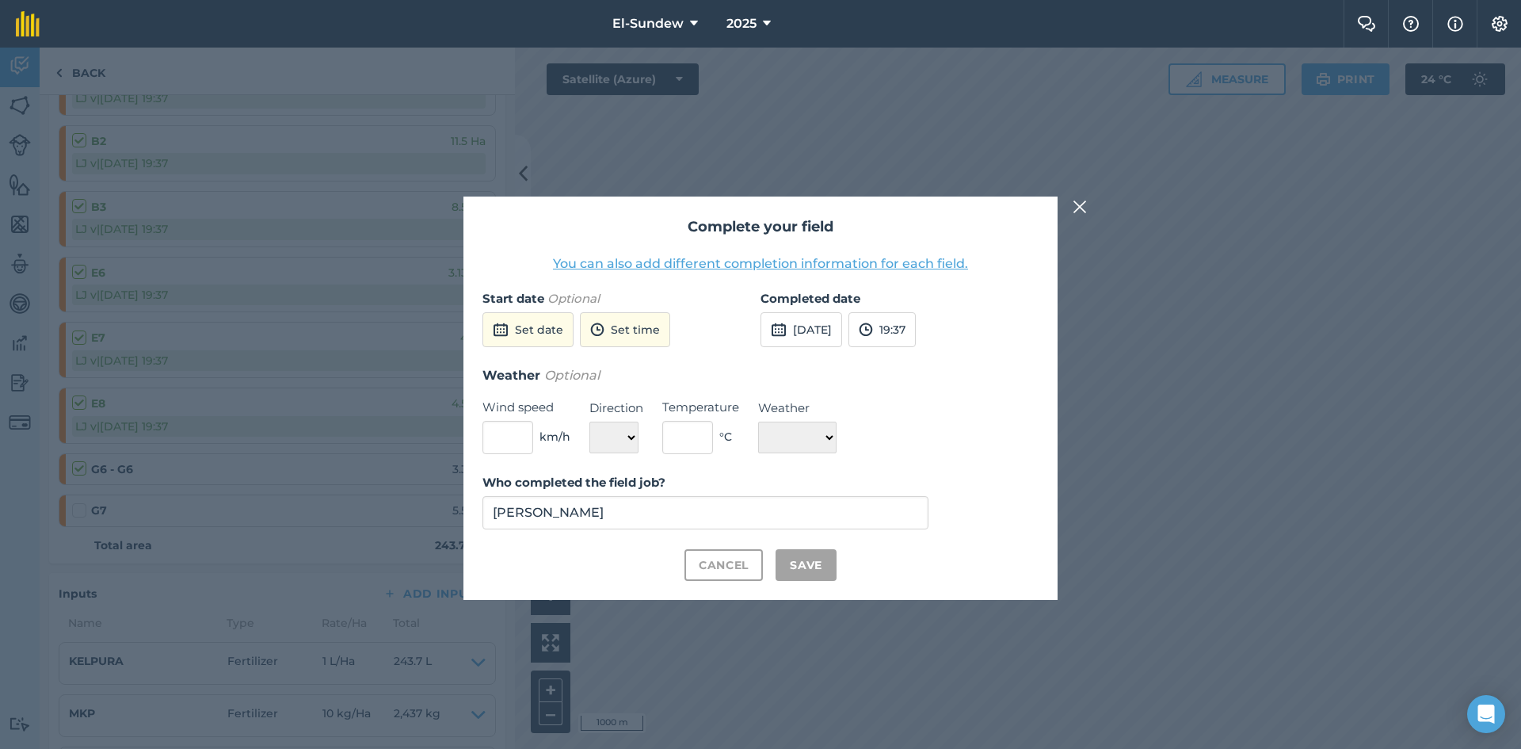
checkbox input "true"
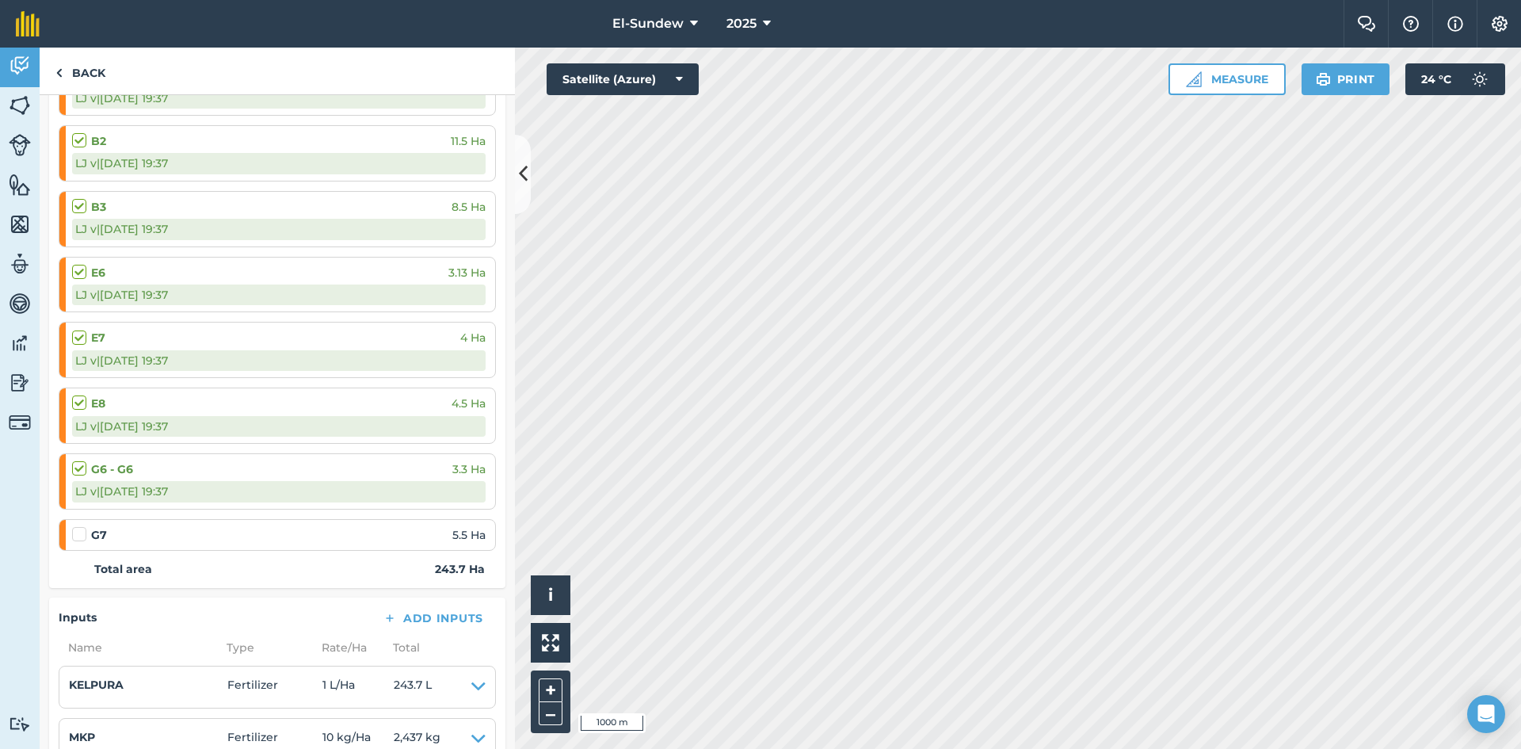
click at [84, 526] on label at bounding box center [81, 526] width 19 height 0
click at [82, 528] on input "checkbox" at bounding box center [77, 531] width 10 height 10
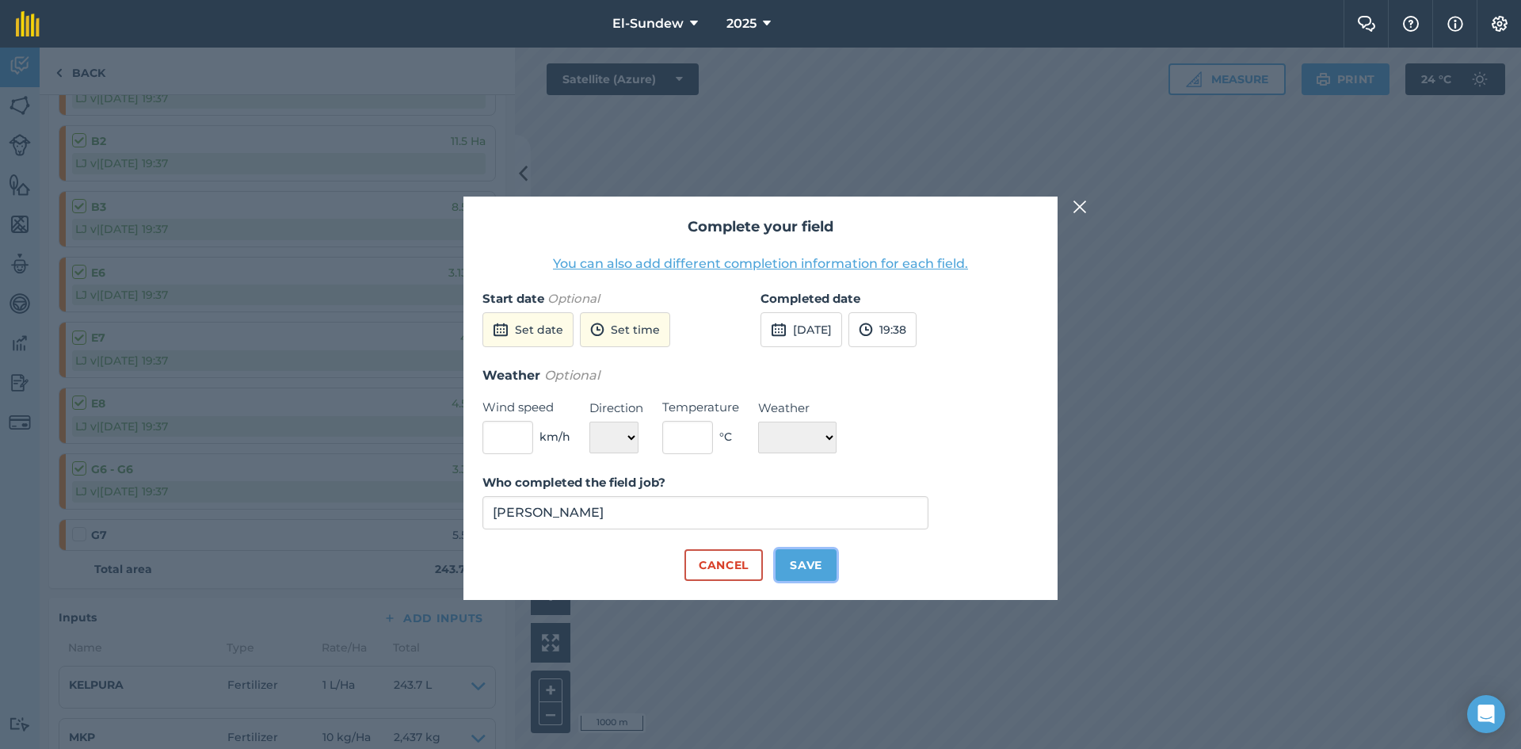
click at [795, 554] on button "Save" at bounding box center [805, 565] width 61 height 32
checkbox input "true"
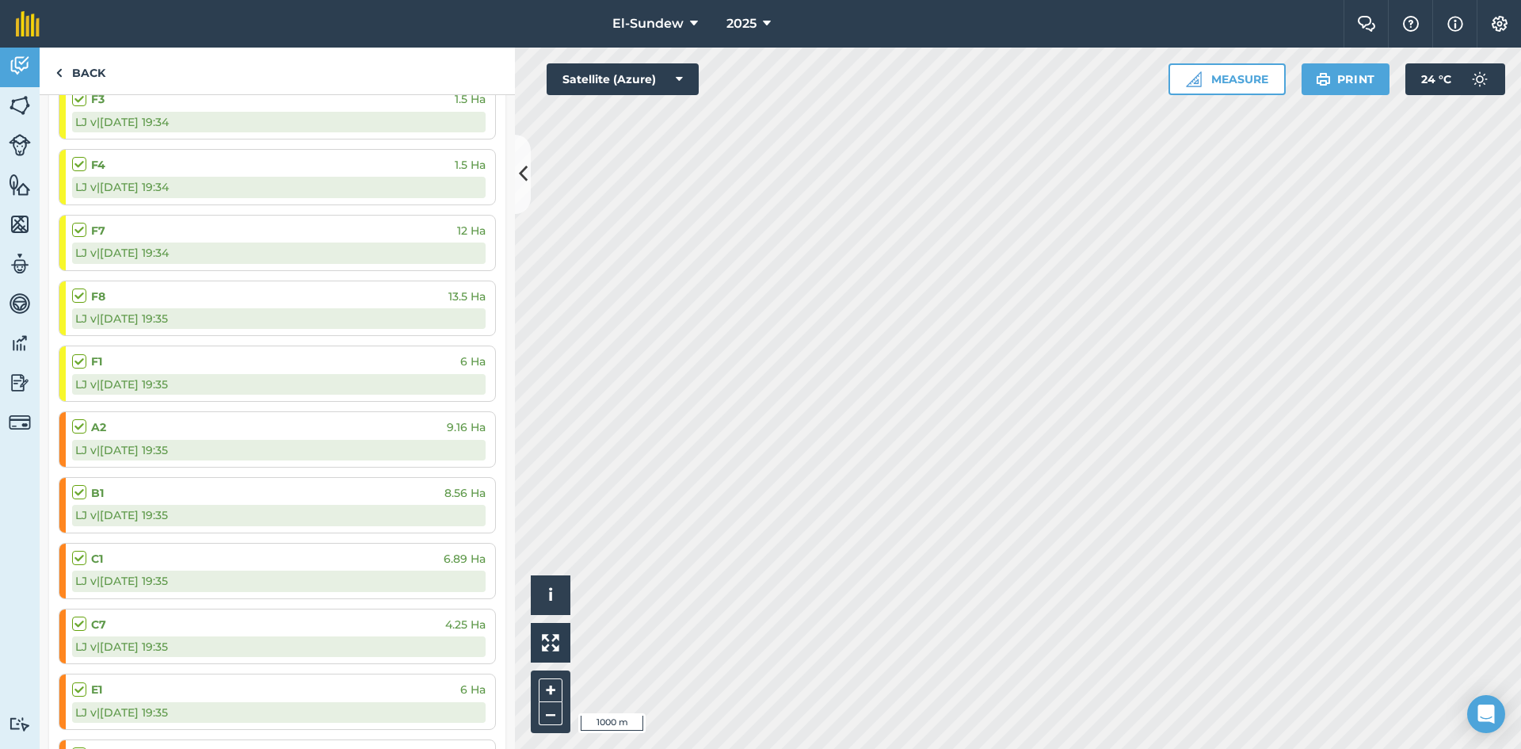
scroll to position [0, 0]
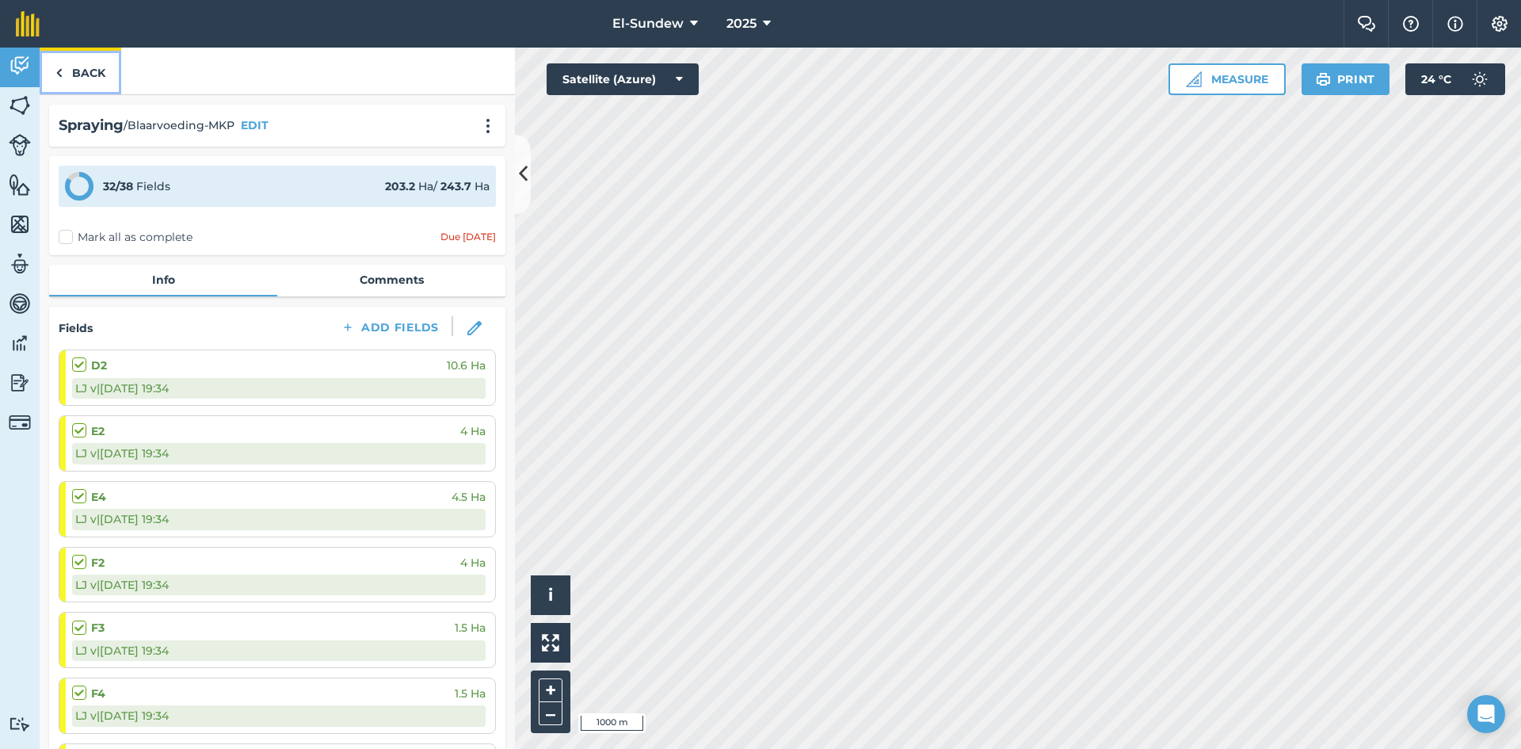
click at [97, 79] on link "Back" at bounding box center [81, 71] width 82 height 47
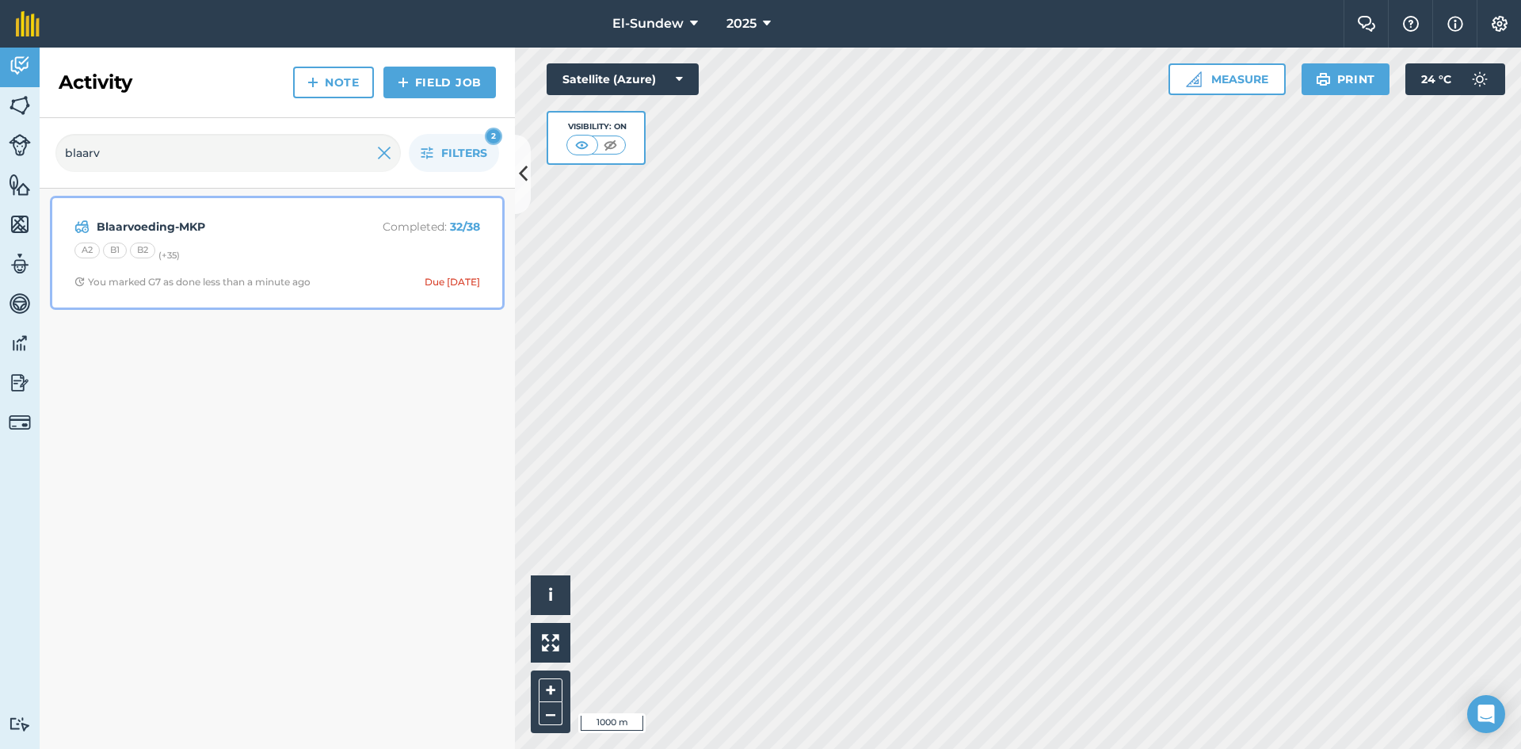
click at [263, 257] on div "A2 B1 B2 (+ 35 )" at bounding box center [277, 252] width 406 height 21
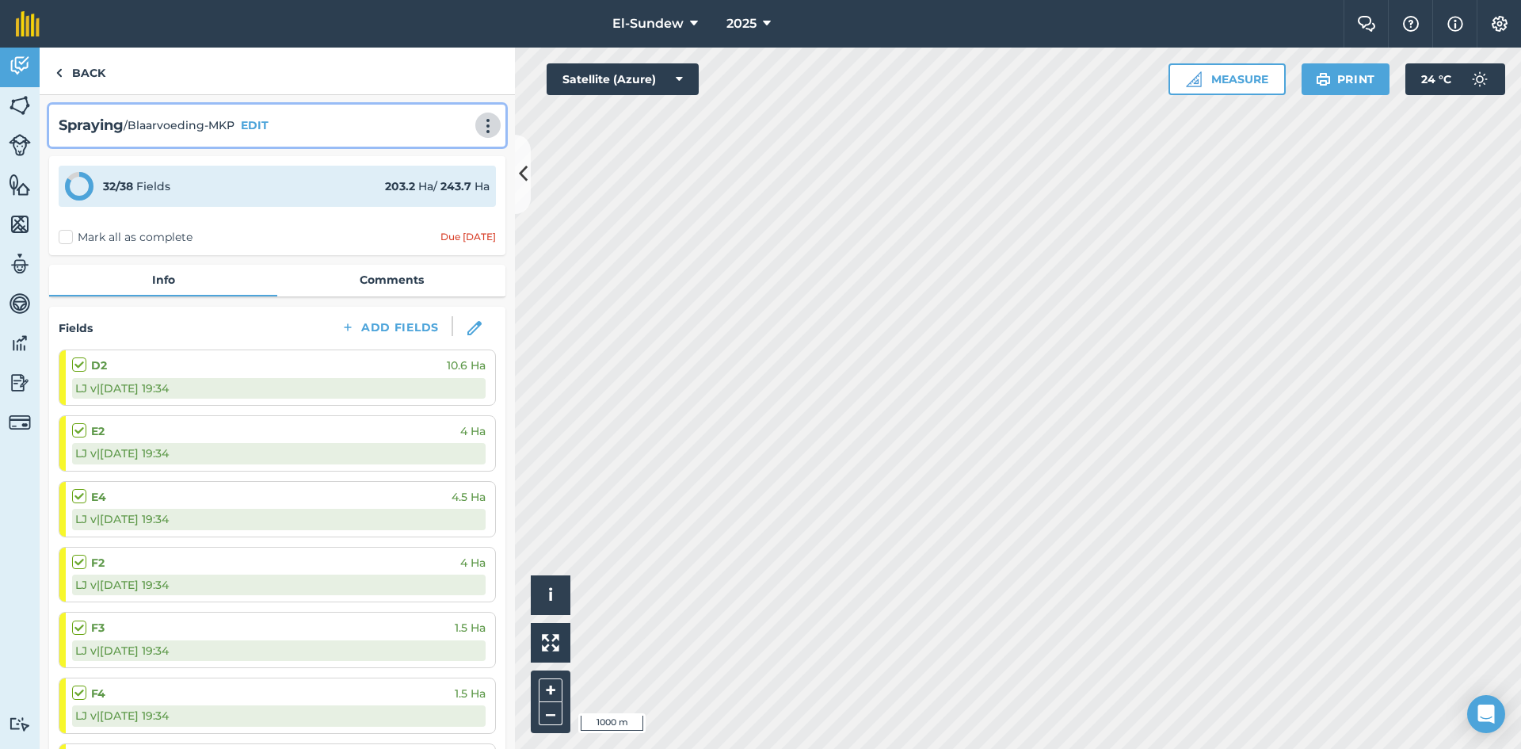
click at [478, 133] on img at bounding box center [487, 126] width 19 height 16
click at [449, 158] on link "Print" at bounding box center [454, 160] width 101 height 32
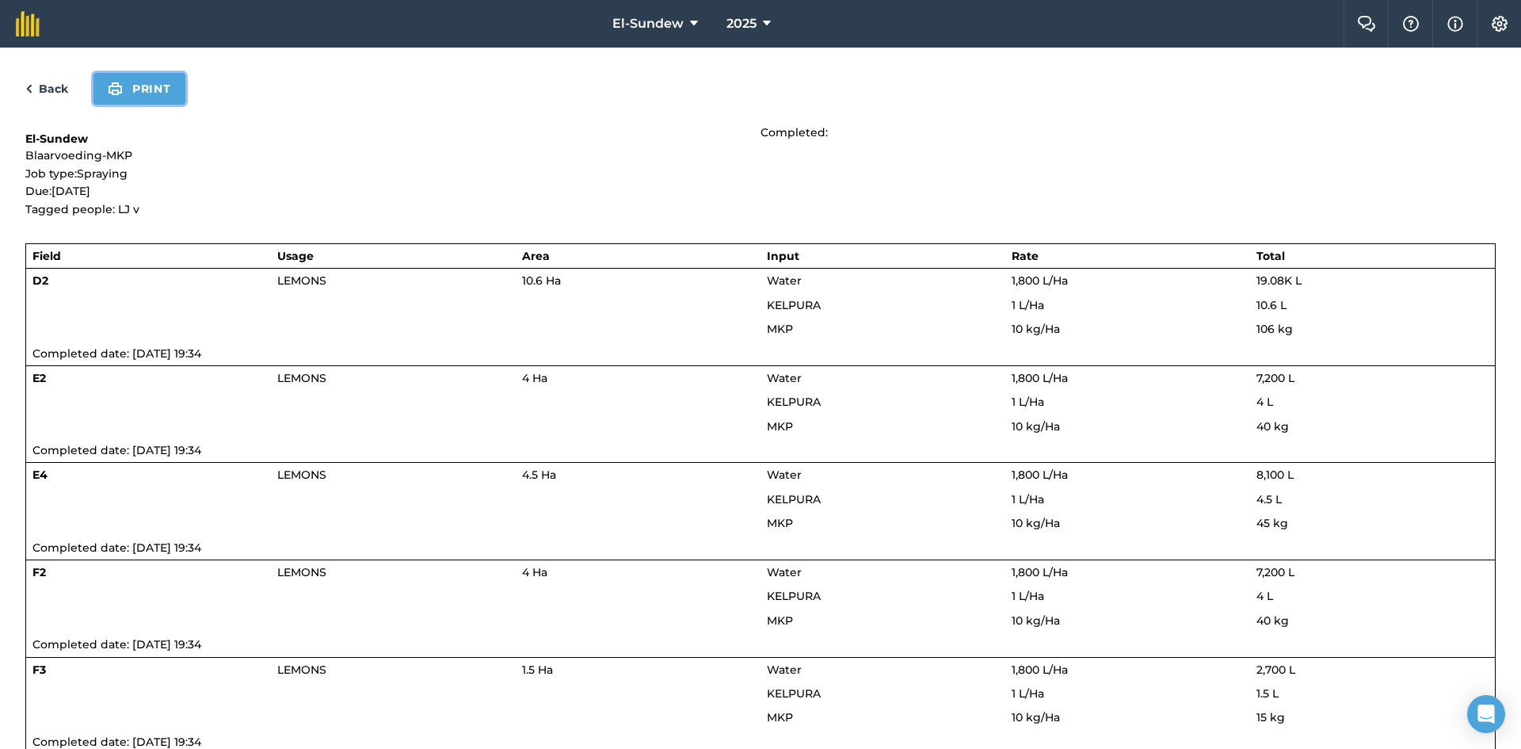
click at [143, 84] on button "Print" at bounding box center [139, 89] width 92 height 32
click at [53, 82] on link "Back" at bounding box center [46, 88] width 43 height 19
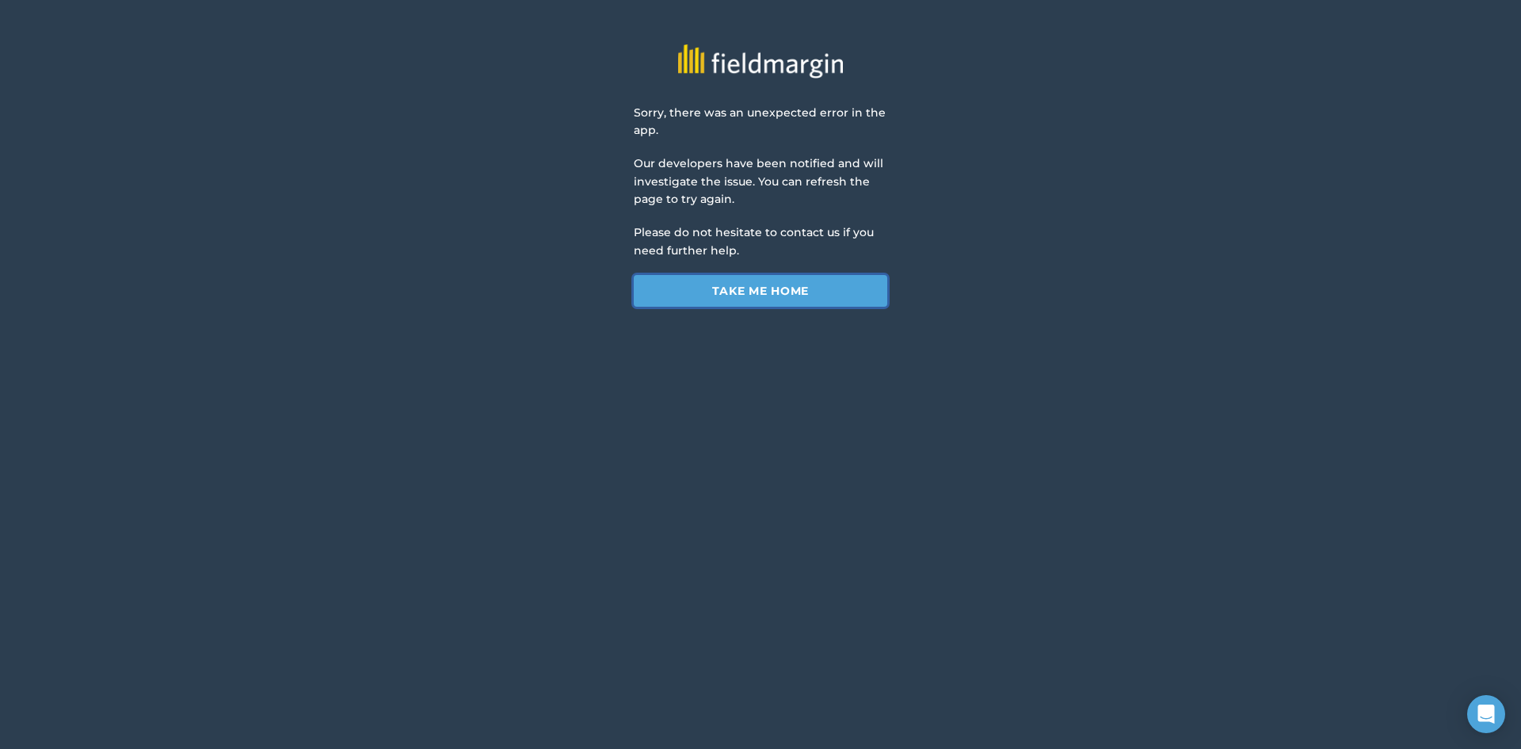
click at [711, 296] on link "Take me home" at bounding box center [760, 291] width 253 height 32
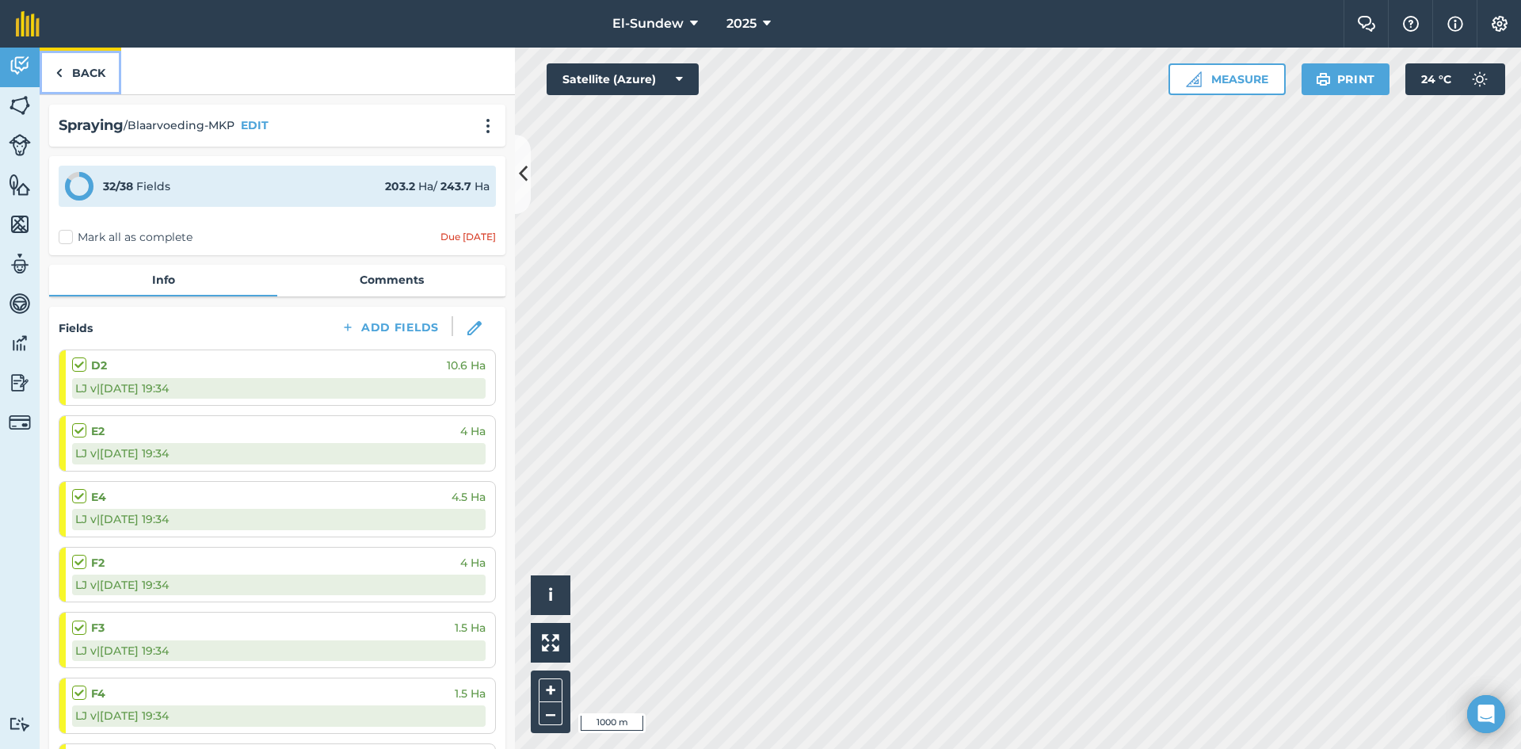
click at [78, 81] on link "Back" at bounding box center [81, 71] width 82 height 47
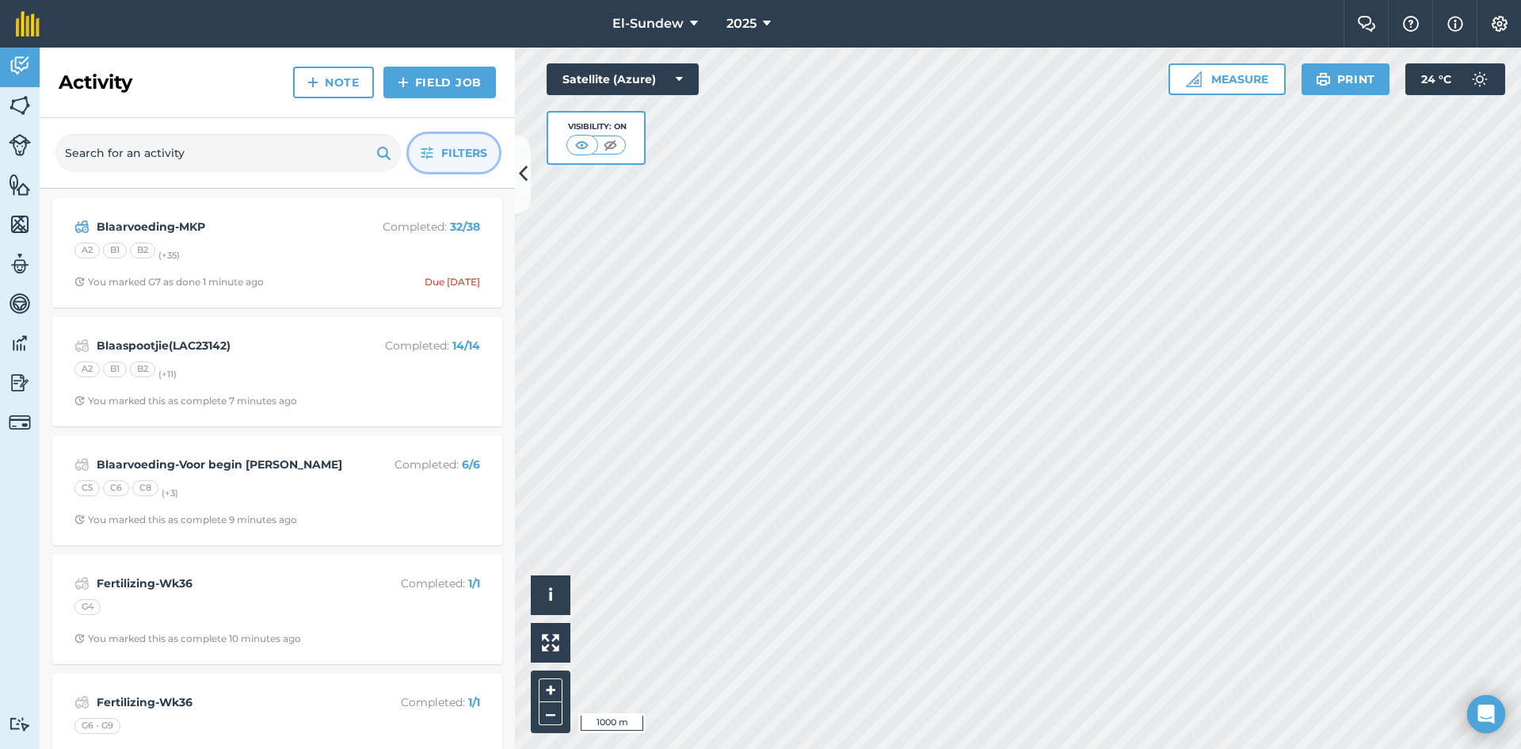
click at [431, 160] on button "Filters" at bounding box center [454, 153] width 90 height 38
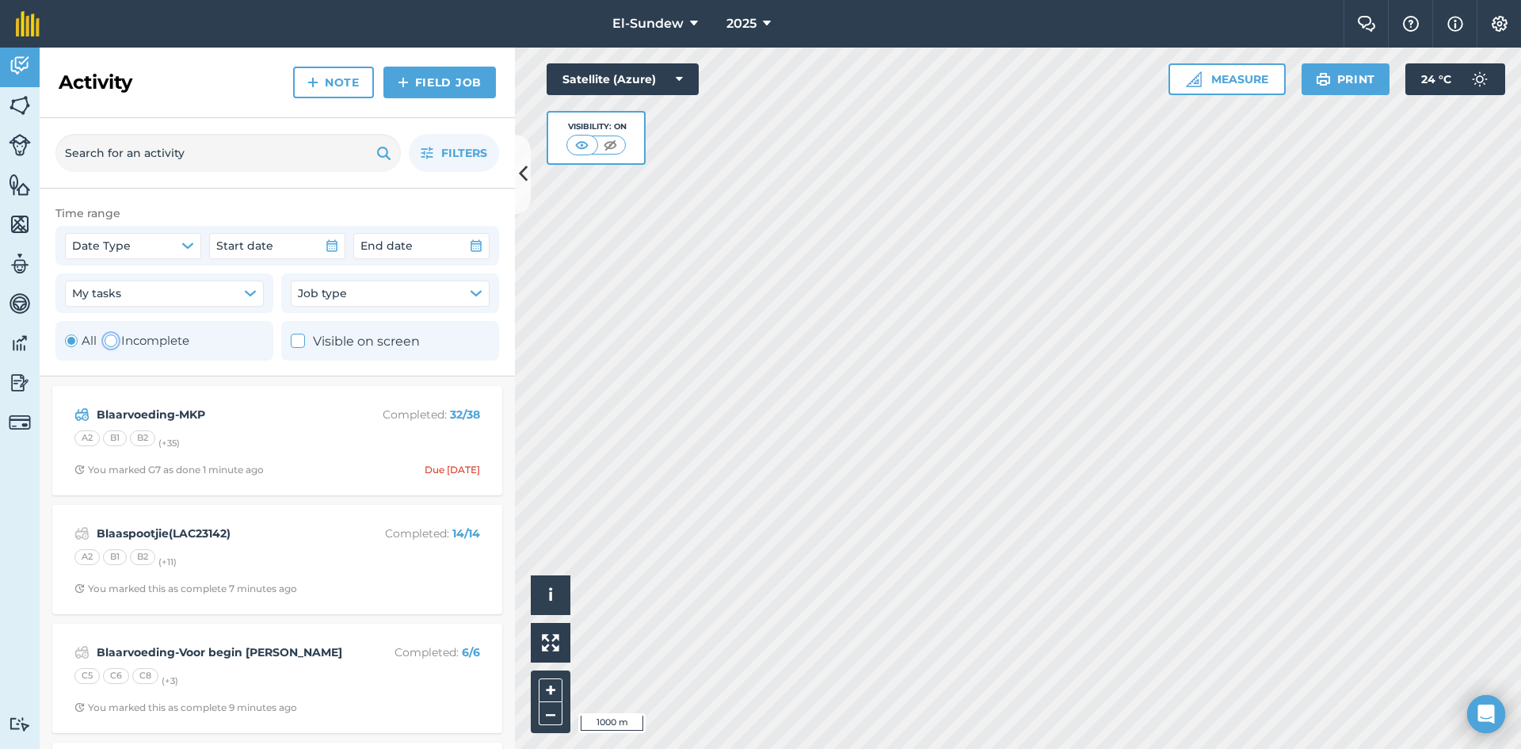
click at [137, 341] on label "Incomplete" at bounding box center [147, 340] width 85 height 19
radio input "false"
radio input "true"
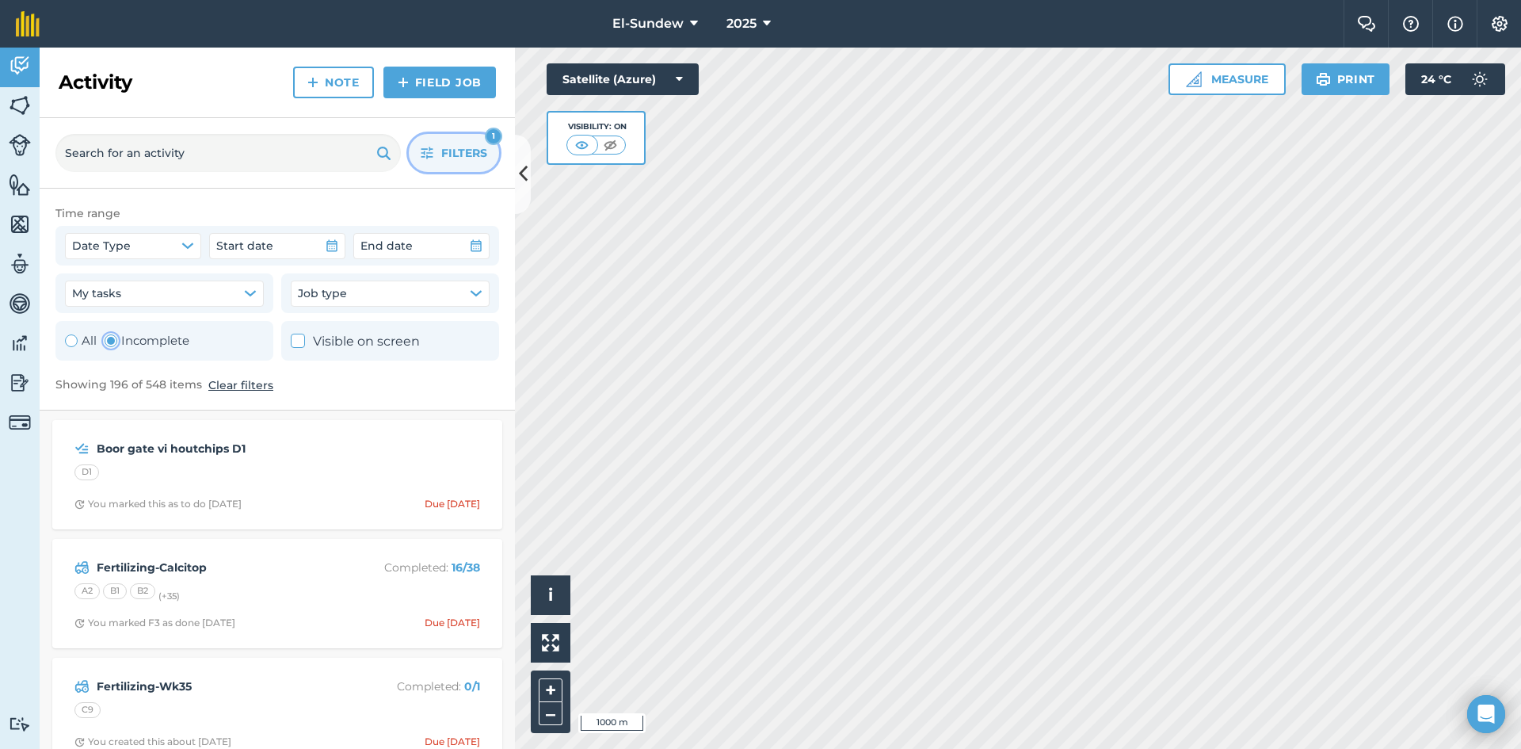
click at [418, 158] on button "Filters 1" at bounding box center [454, 153] width 90 height 38
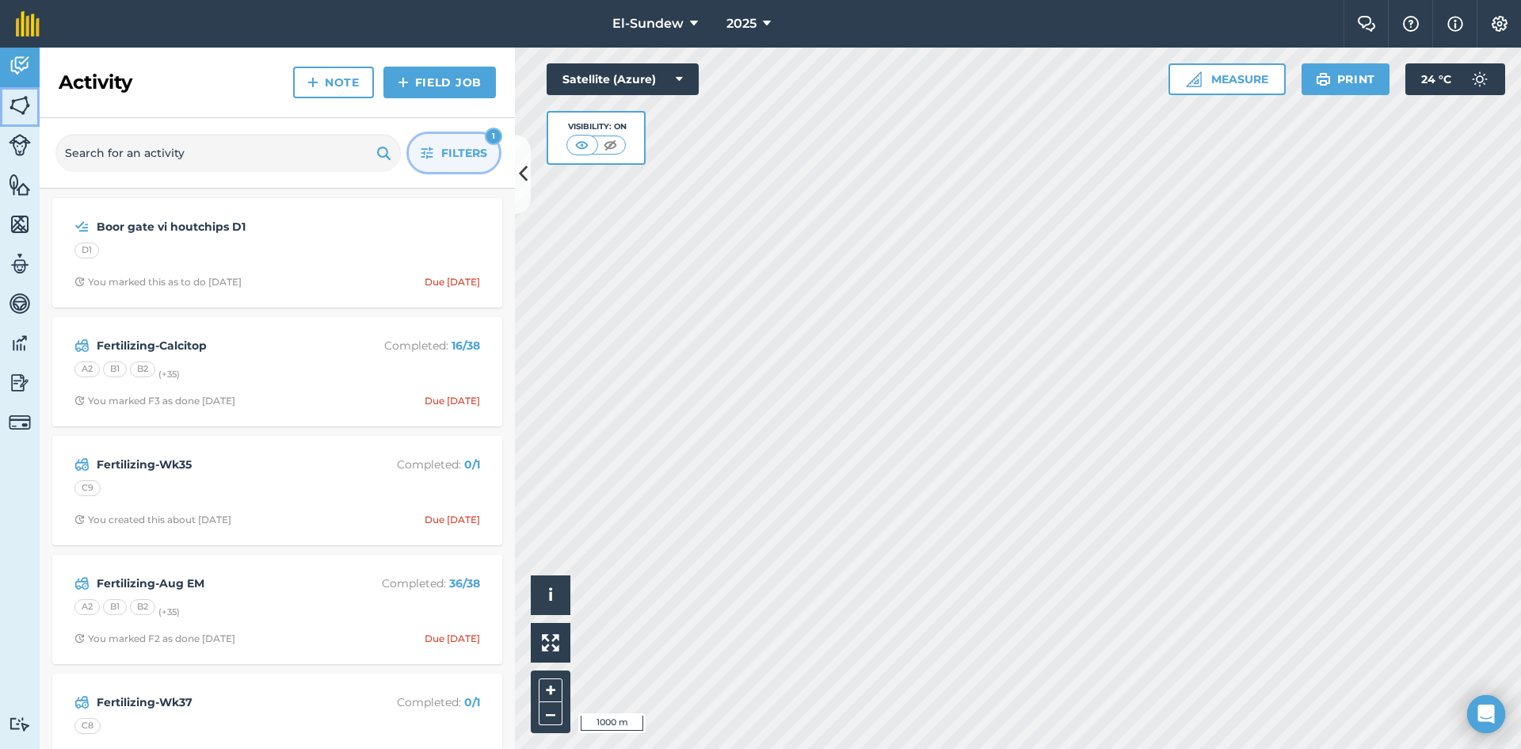
click at [19, 100] on img at bounding box center [20, 105] width 22 height 24
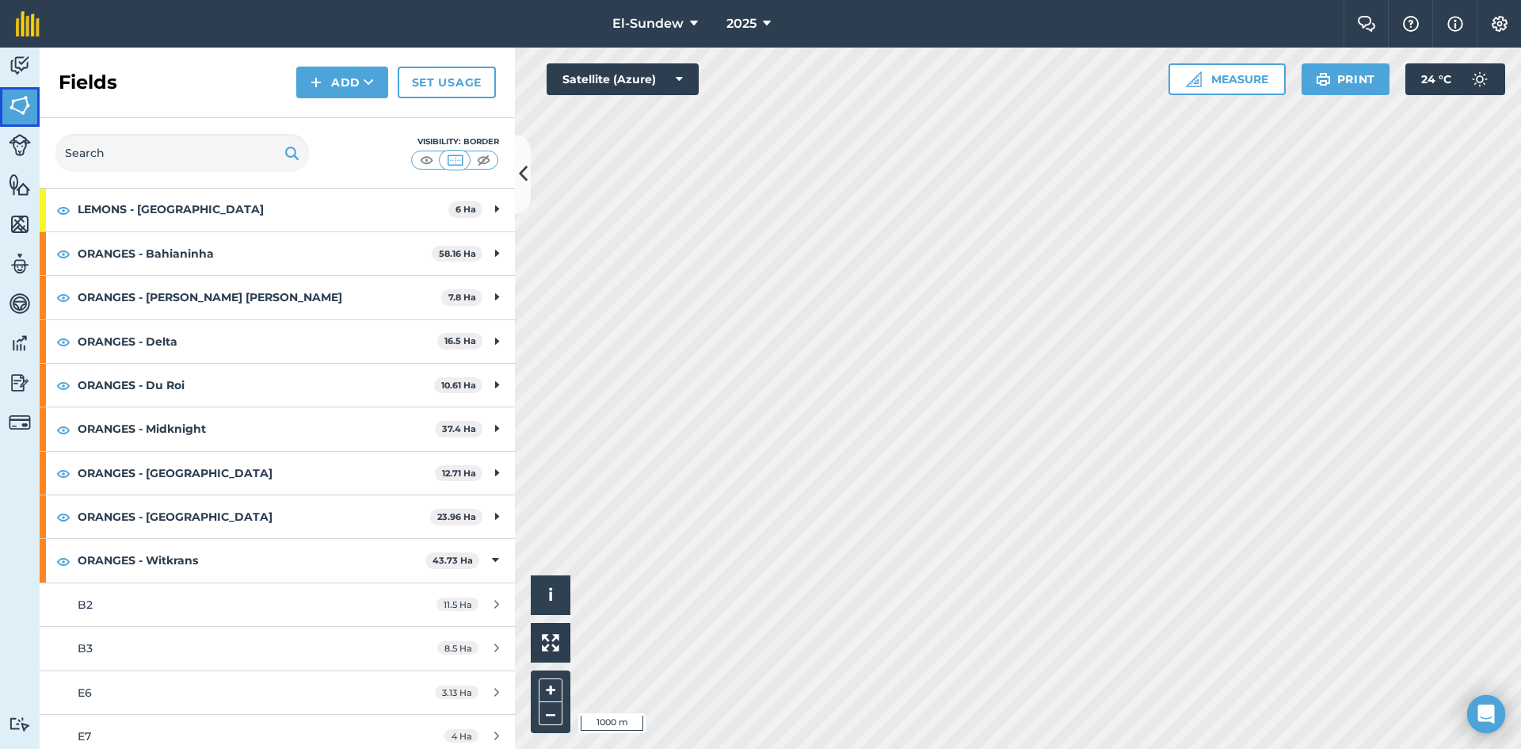
scroll to position [264, 0]
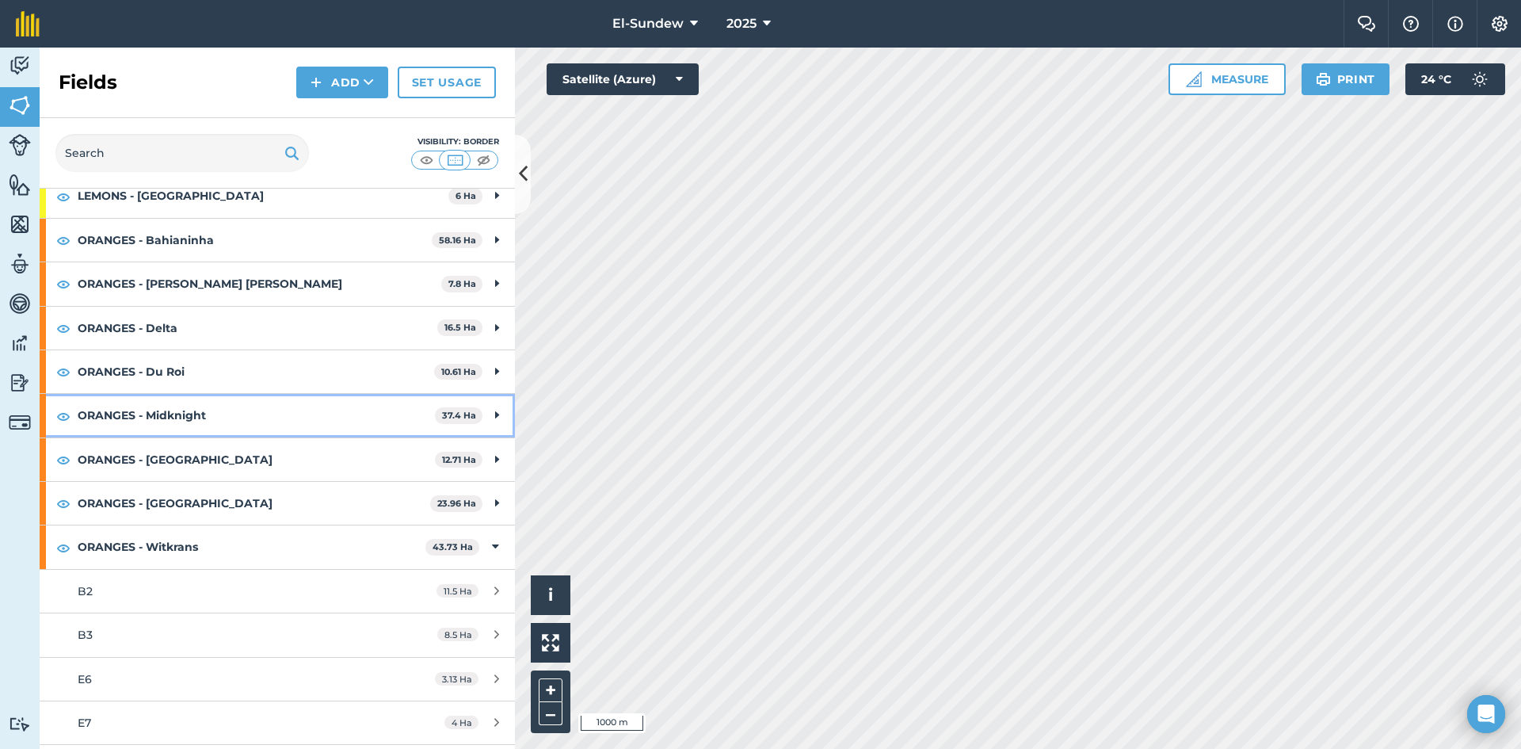
click at [226, 410] on strong "ORANGES - Midknight" at bounding box center [256, 415] width 357 height 43
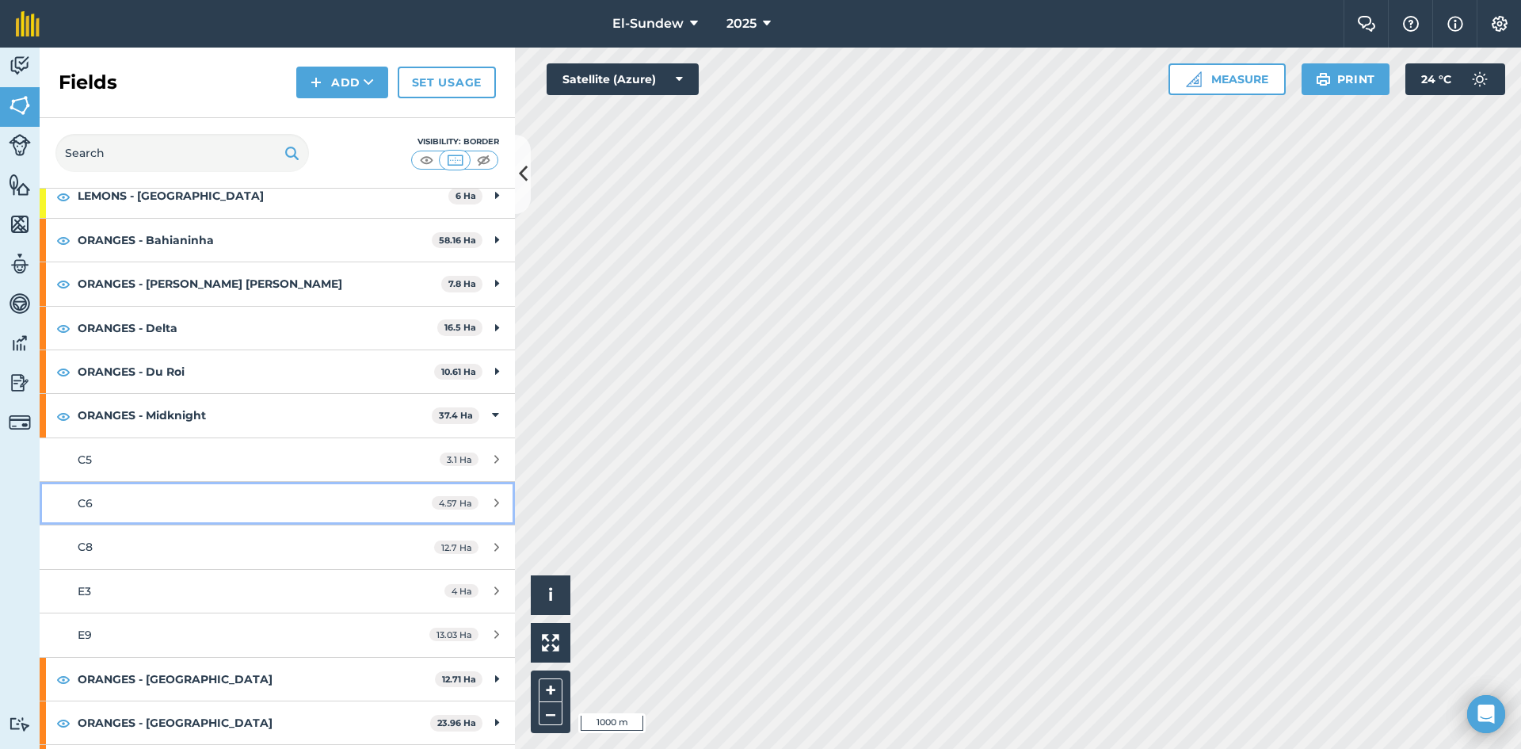
click at [159, 504] on div "C6" at bounding box center [227, 502] width 298 height 17
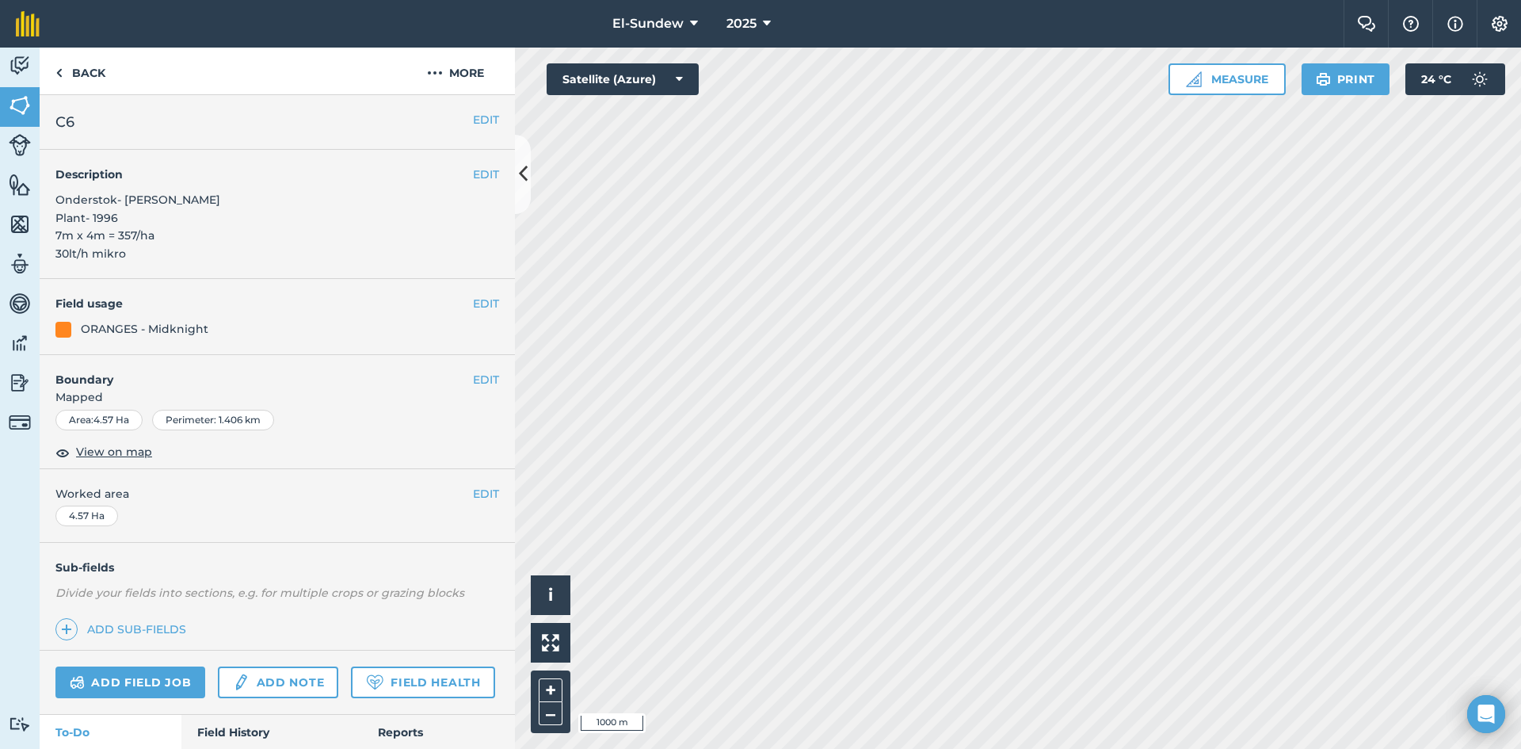
scroll to position [264, 0]
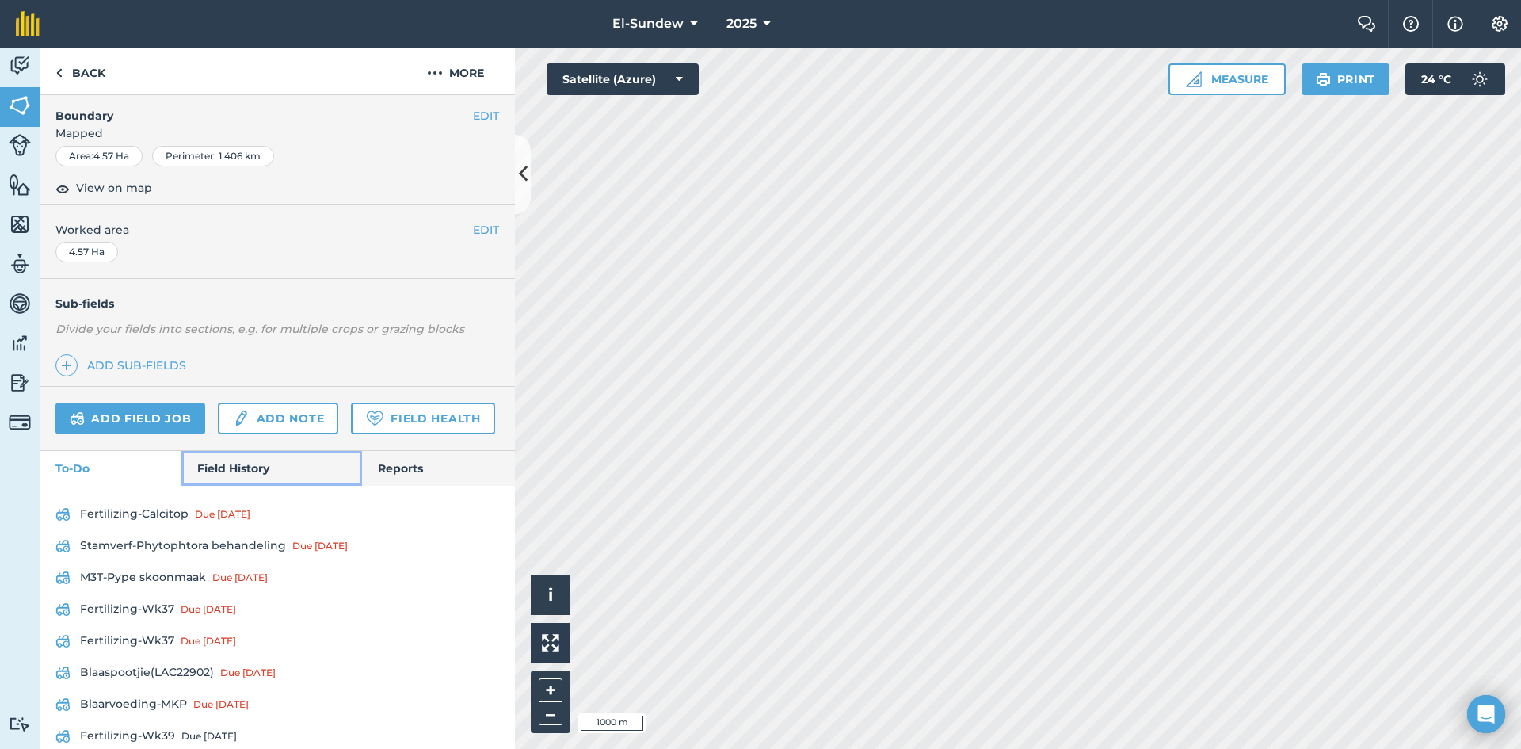
click at [234, 486] on link "Field History" at bounding box center [271, 468] width 180 height 35
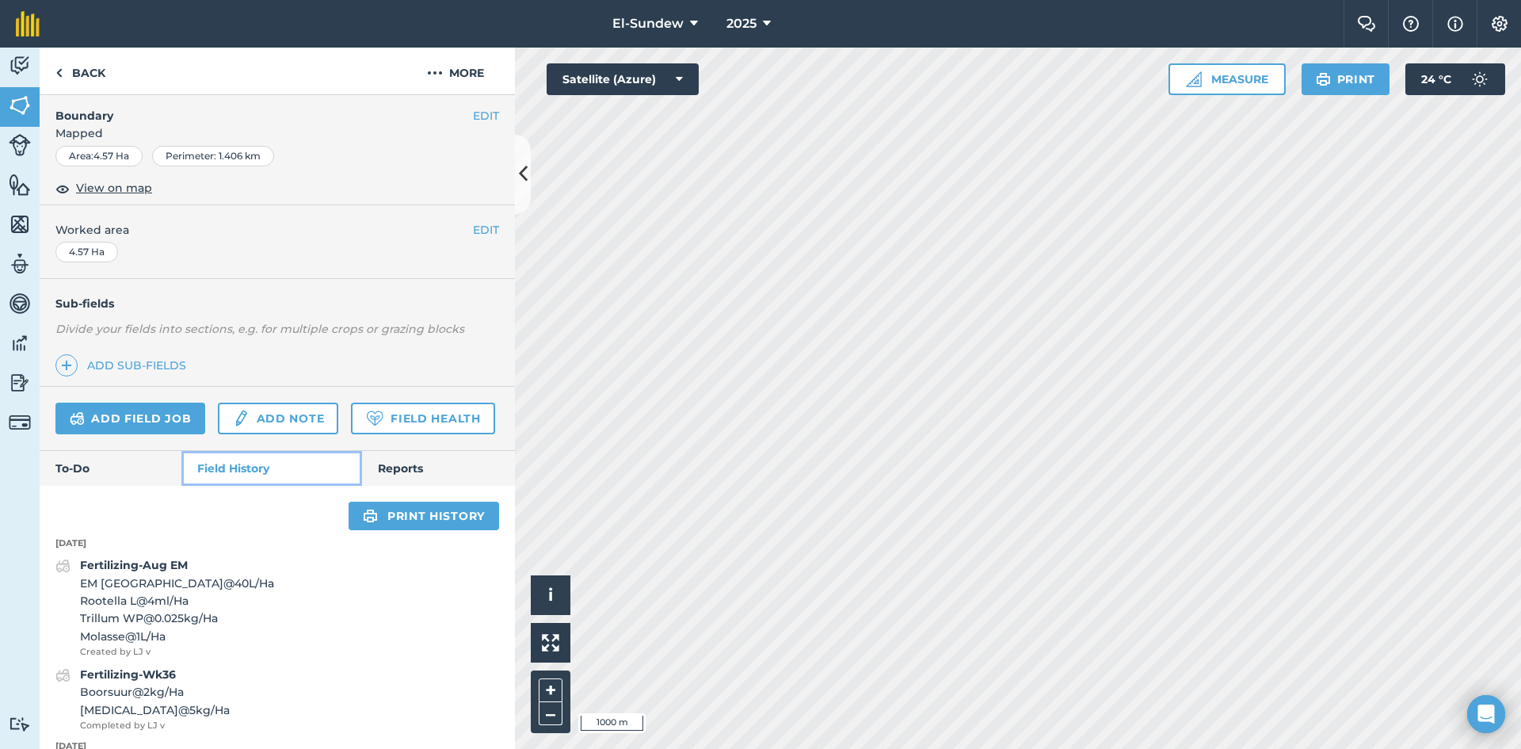
scroll to position [528, 0]
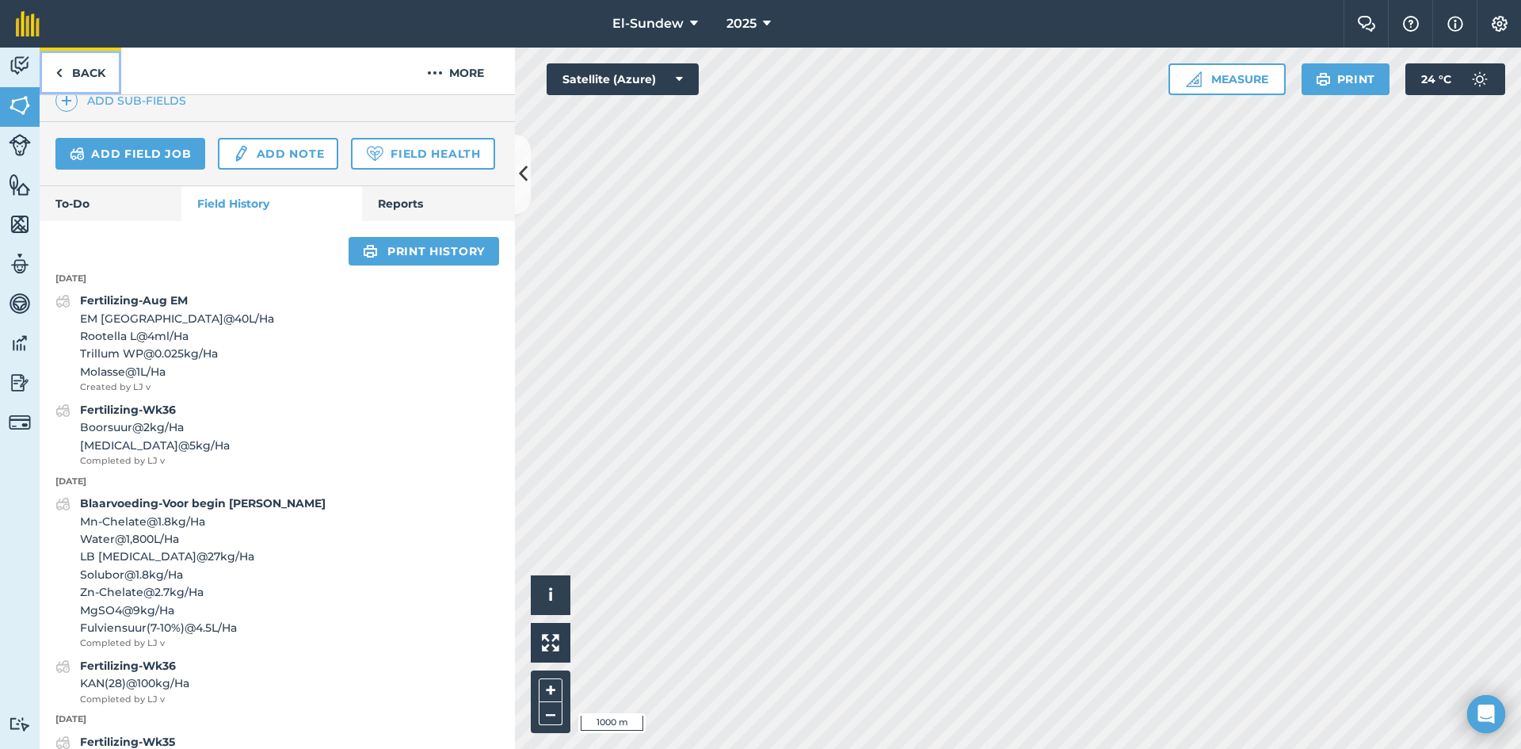
click at [90, 62] on link "Back" at bounding box center [81, 71] width 82 height 47
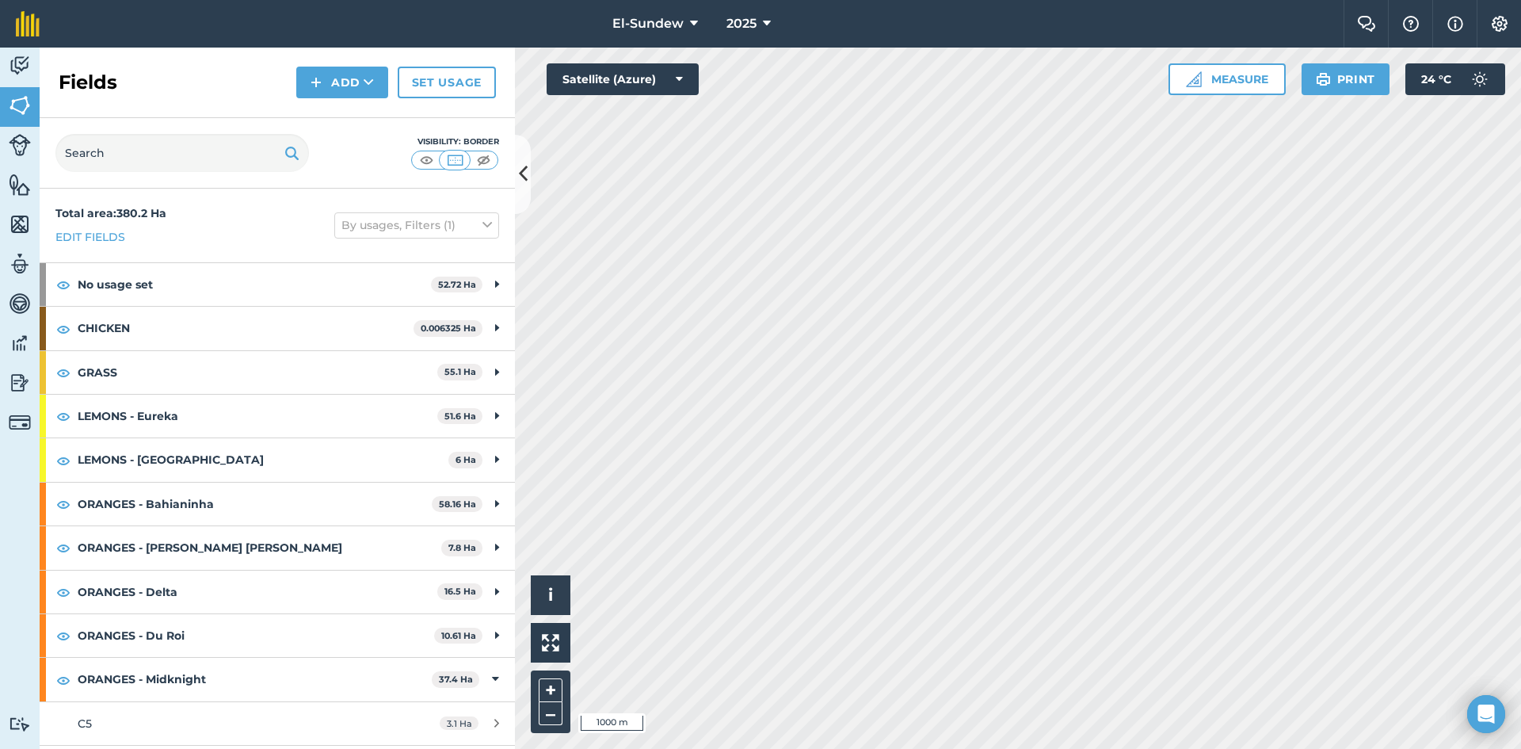
scroll to position [264, 0]
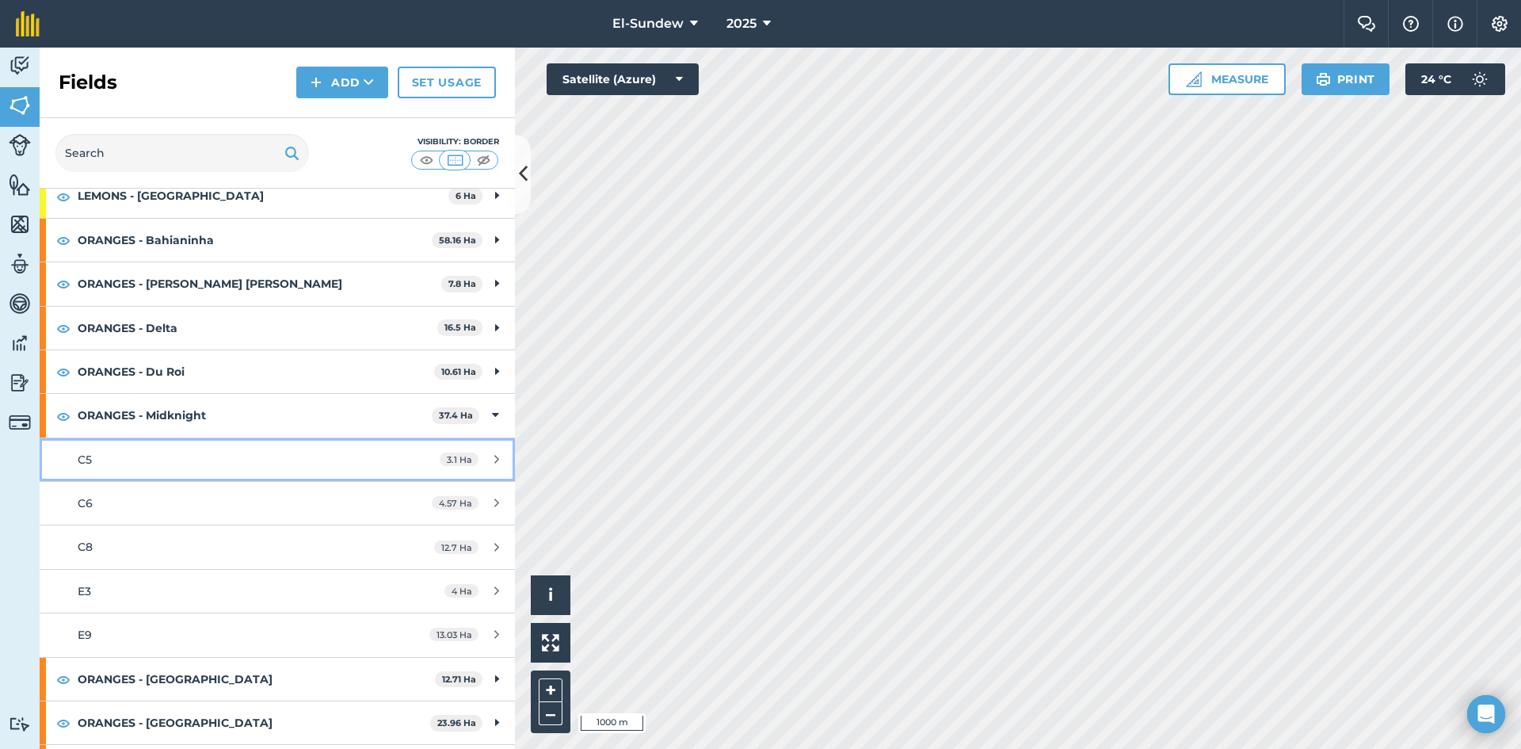
click at [162, 463] on div "C5" at bounding box center [227, 459] width 298 height 17
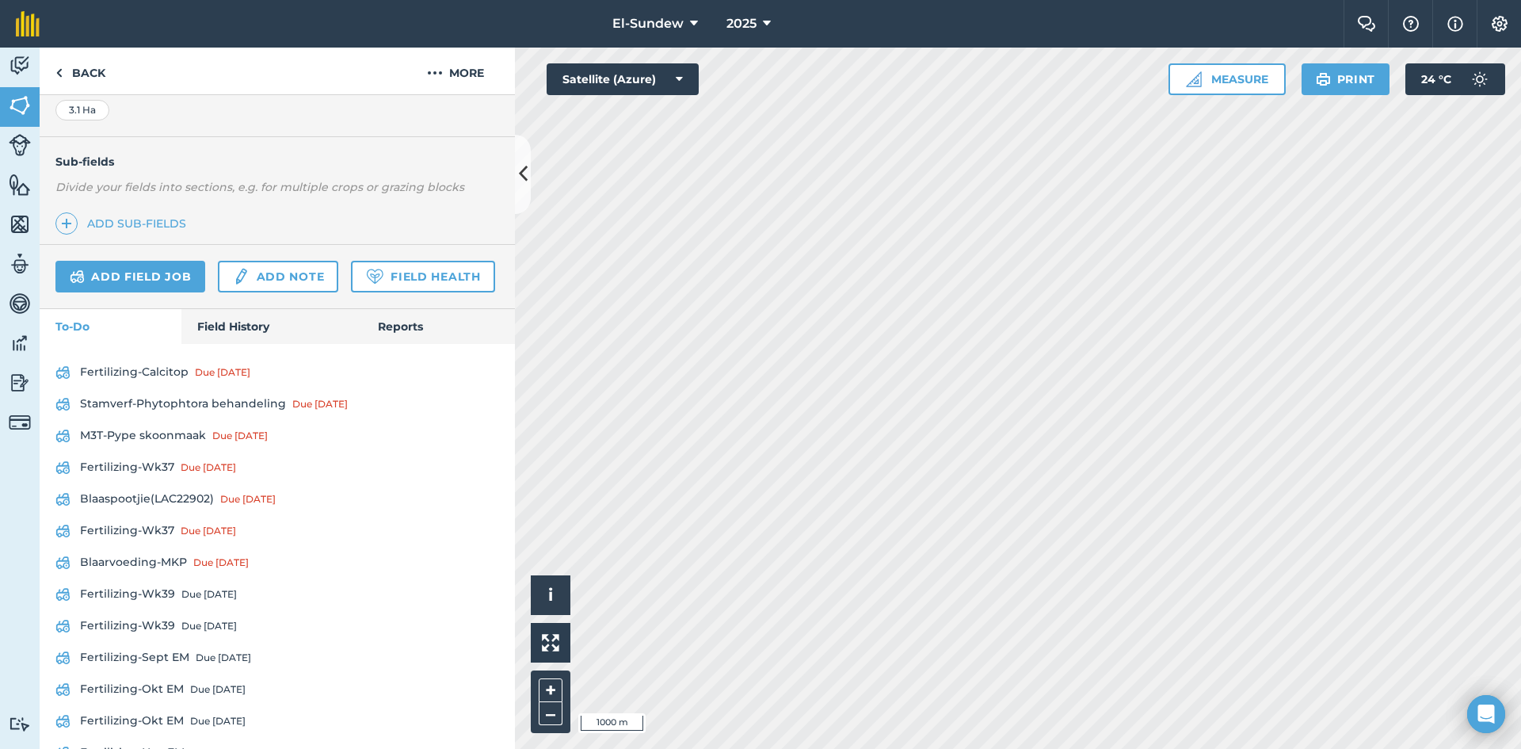
scroll to position [520, 0]
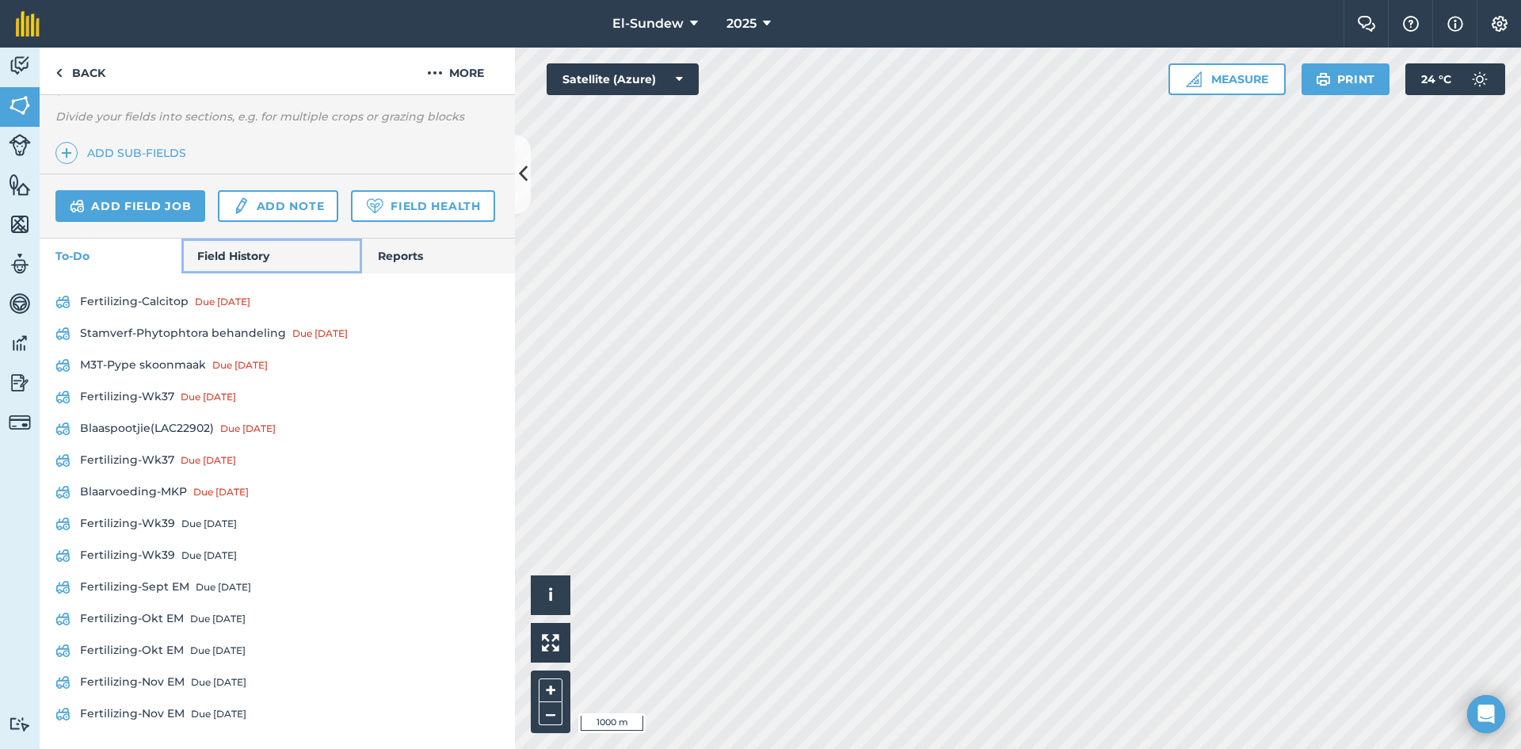
click at [243, 257] on link "Field History" at bounding box center [271, 255] width 180 height 35
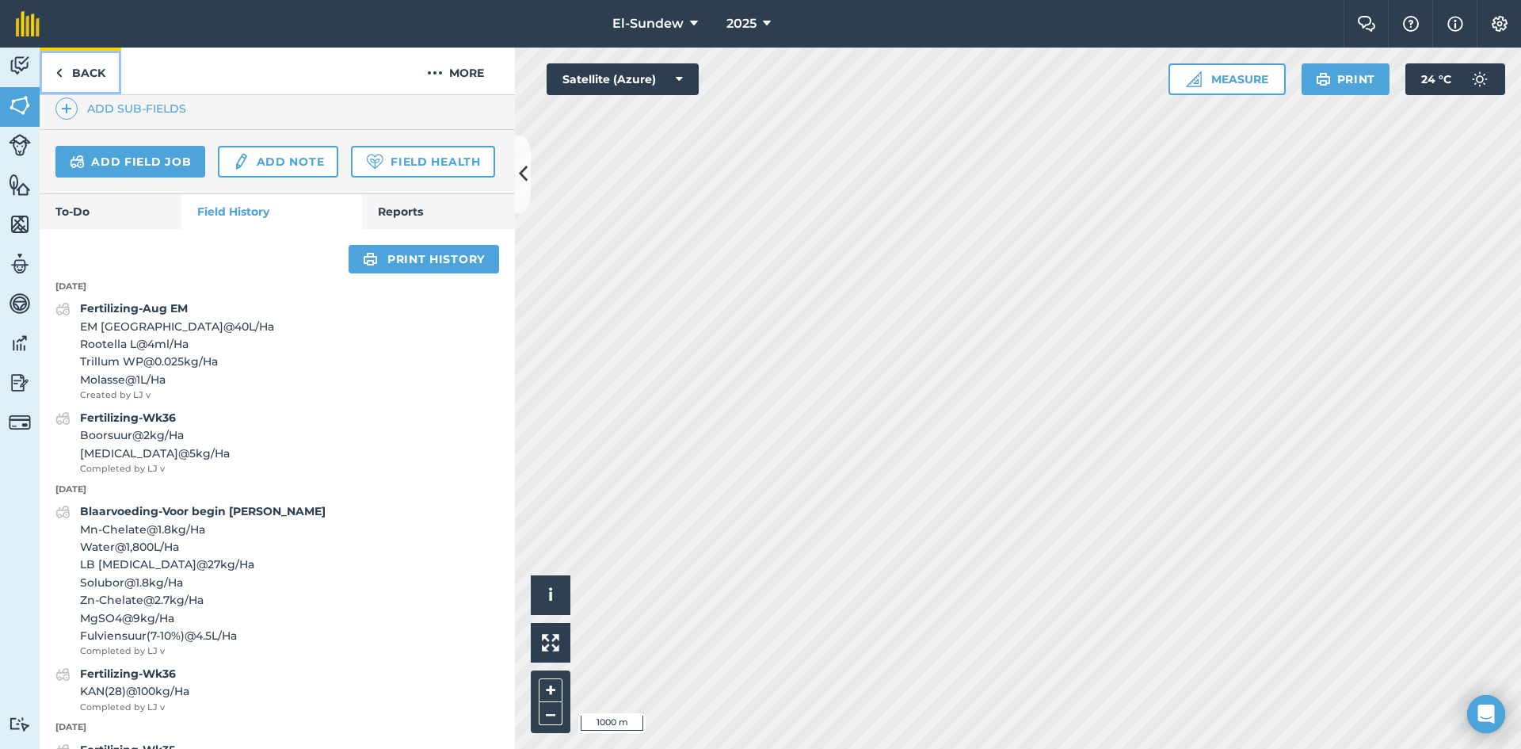
click at [78, 60] on link "Back" at bounding box center [81, 71] width 82 height 47
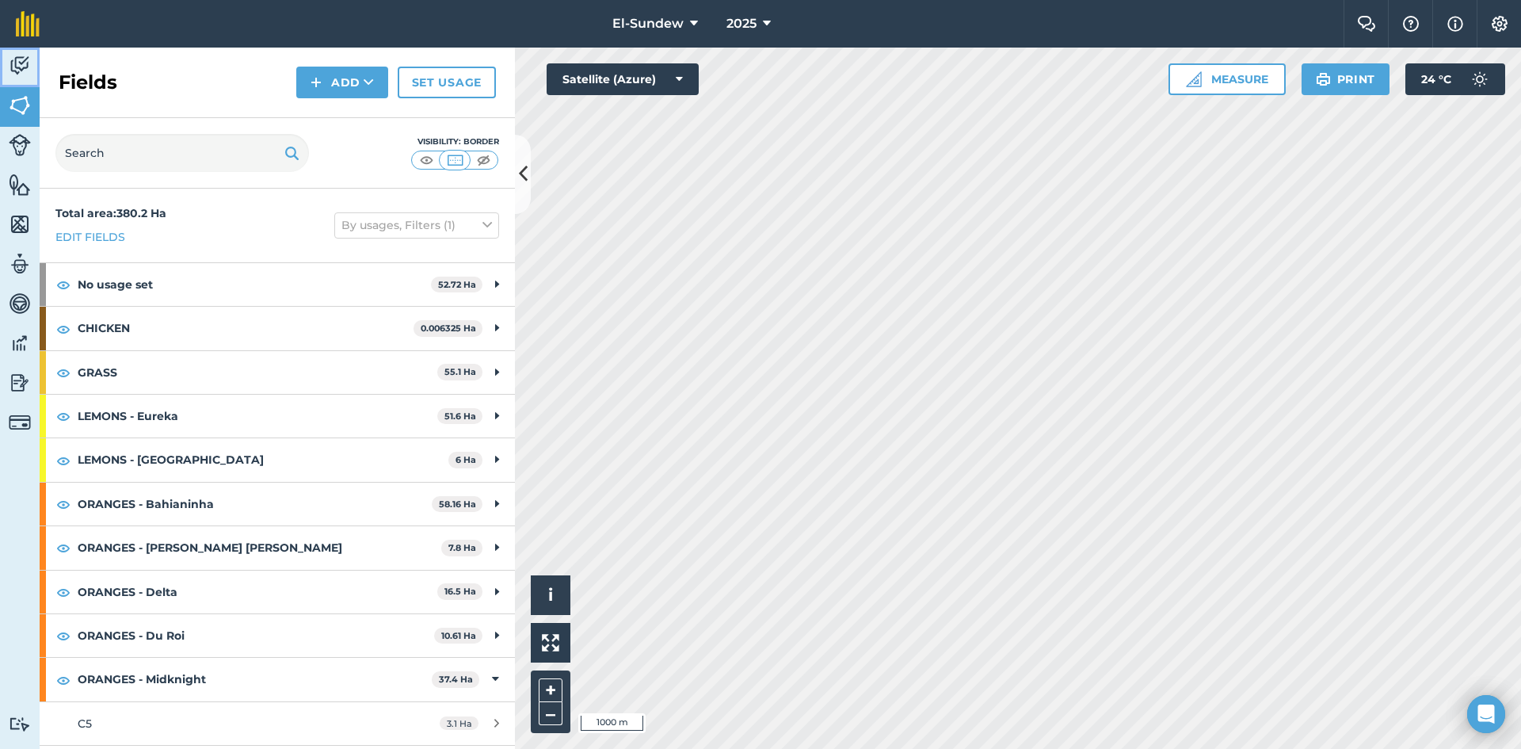
click at [29, 66] on img at bounding box center [20, 66] width 22 height 24
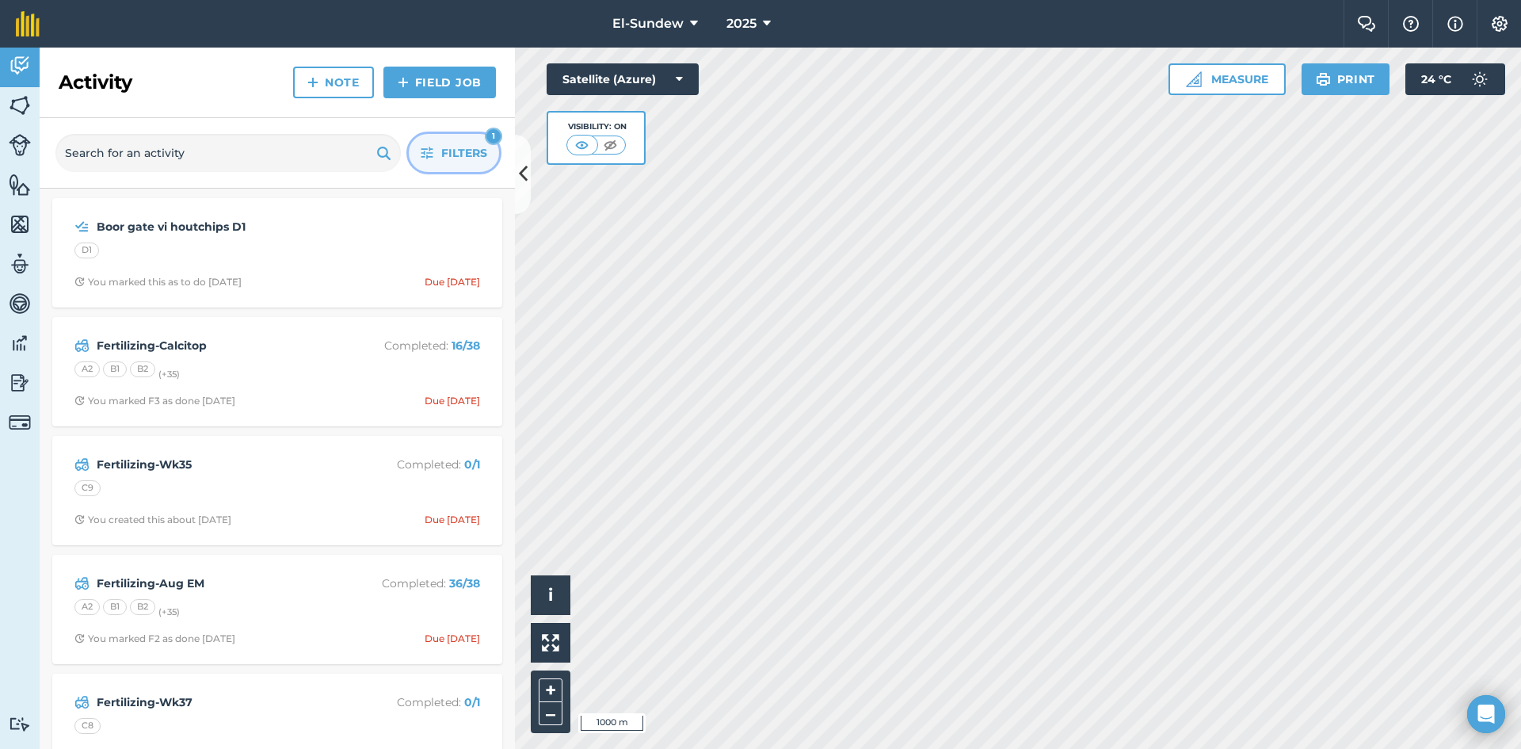
click at [418, 155] on button "Filters 1" at bounding box center [454, 153] width 90 height 38
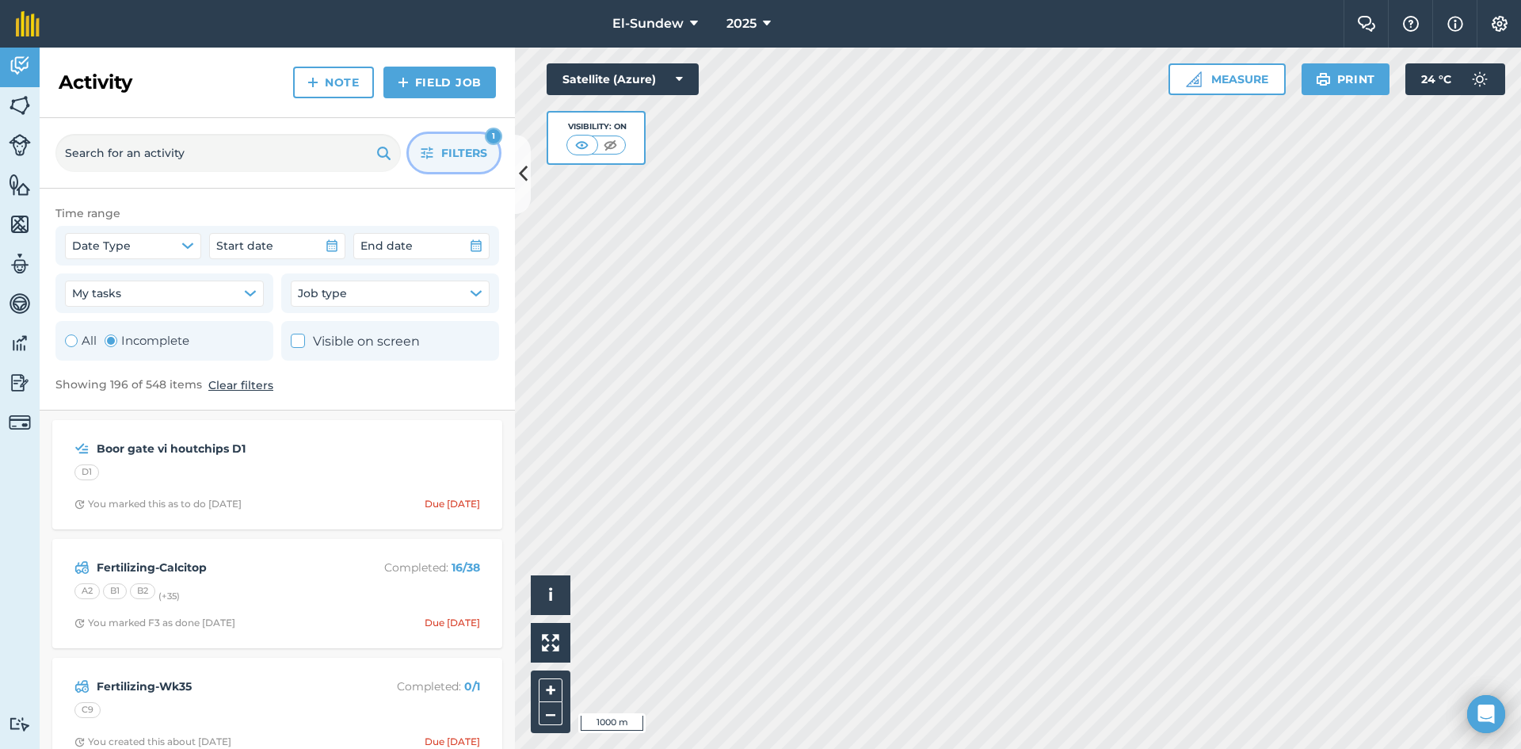
click at [418, 155] on button "Filters 1" at bounding box center [454, 153] width 90 height 38
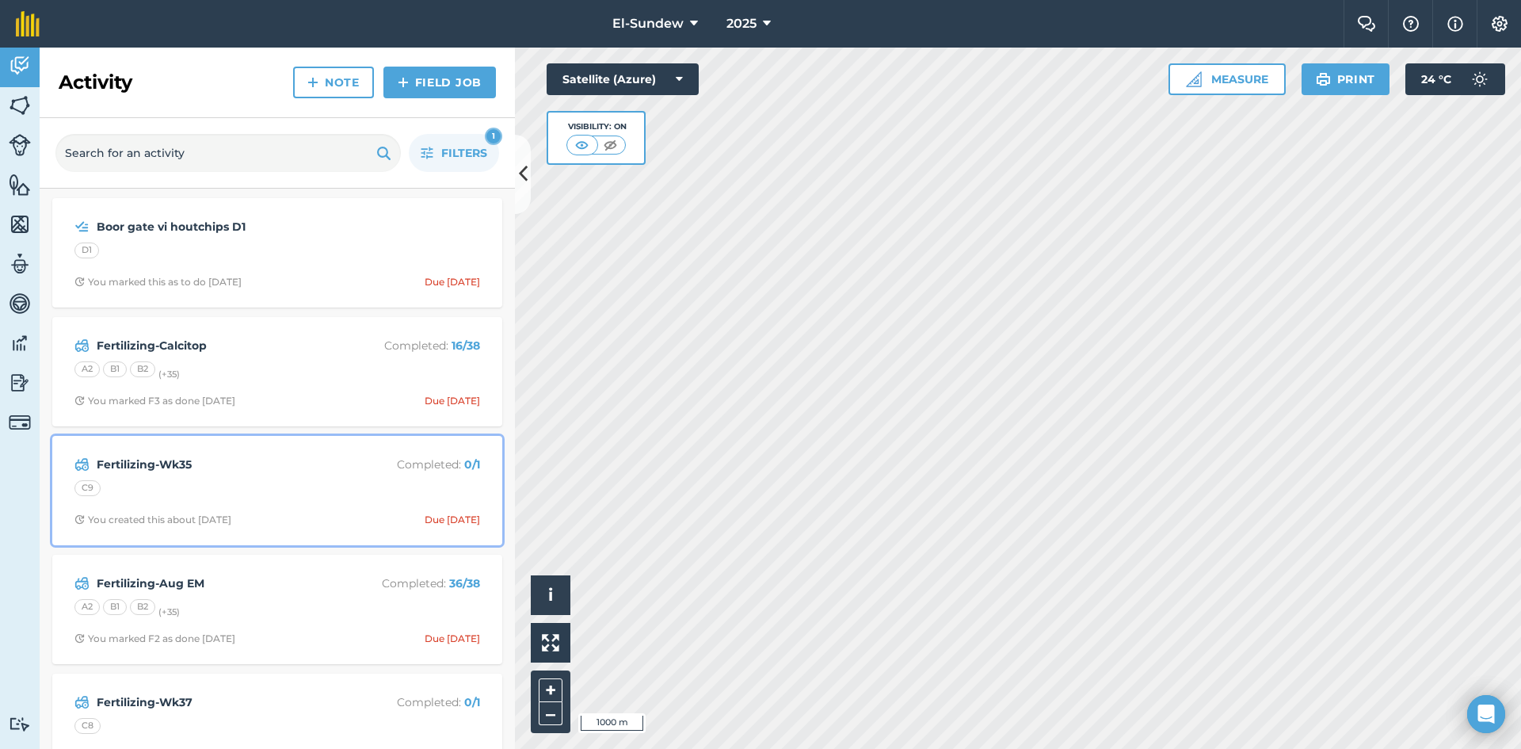
click at [295, 486] on div "C9" at bounding box center [277, 490] width 406 height 21
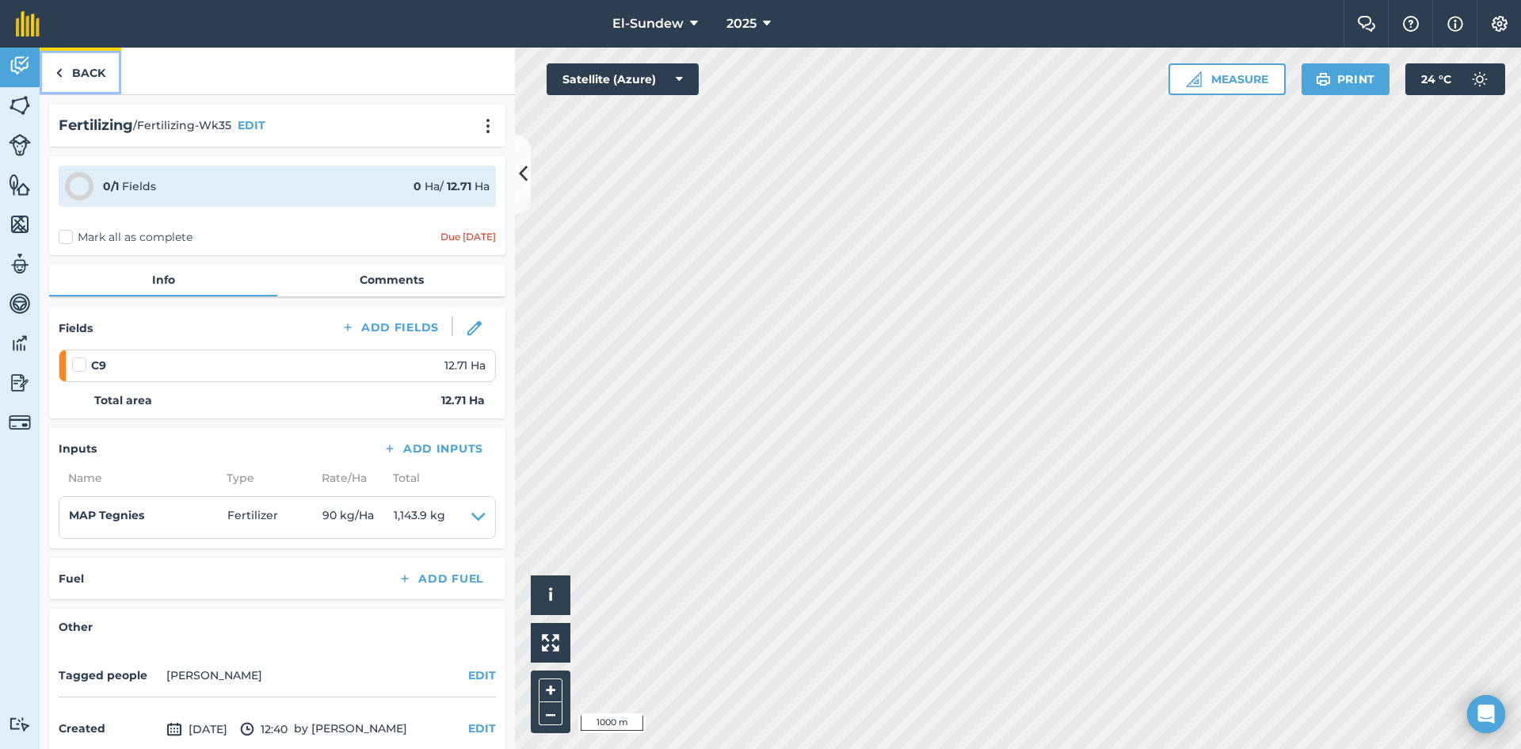
click at [105, 74] on link "Back" at bounding box center [81, 71] width 82 height 47
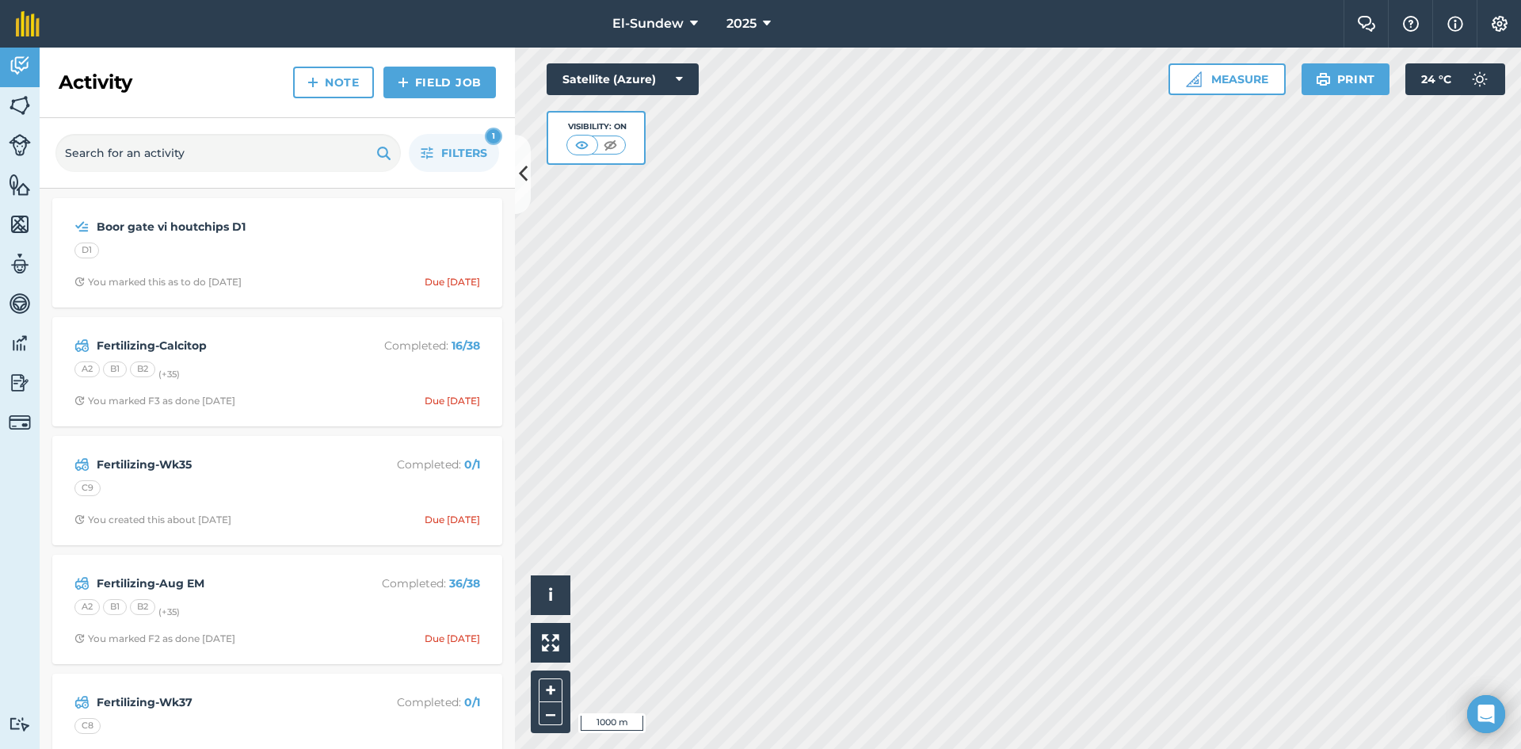
scroll to position [264, 0]
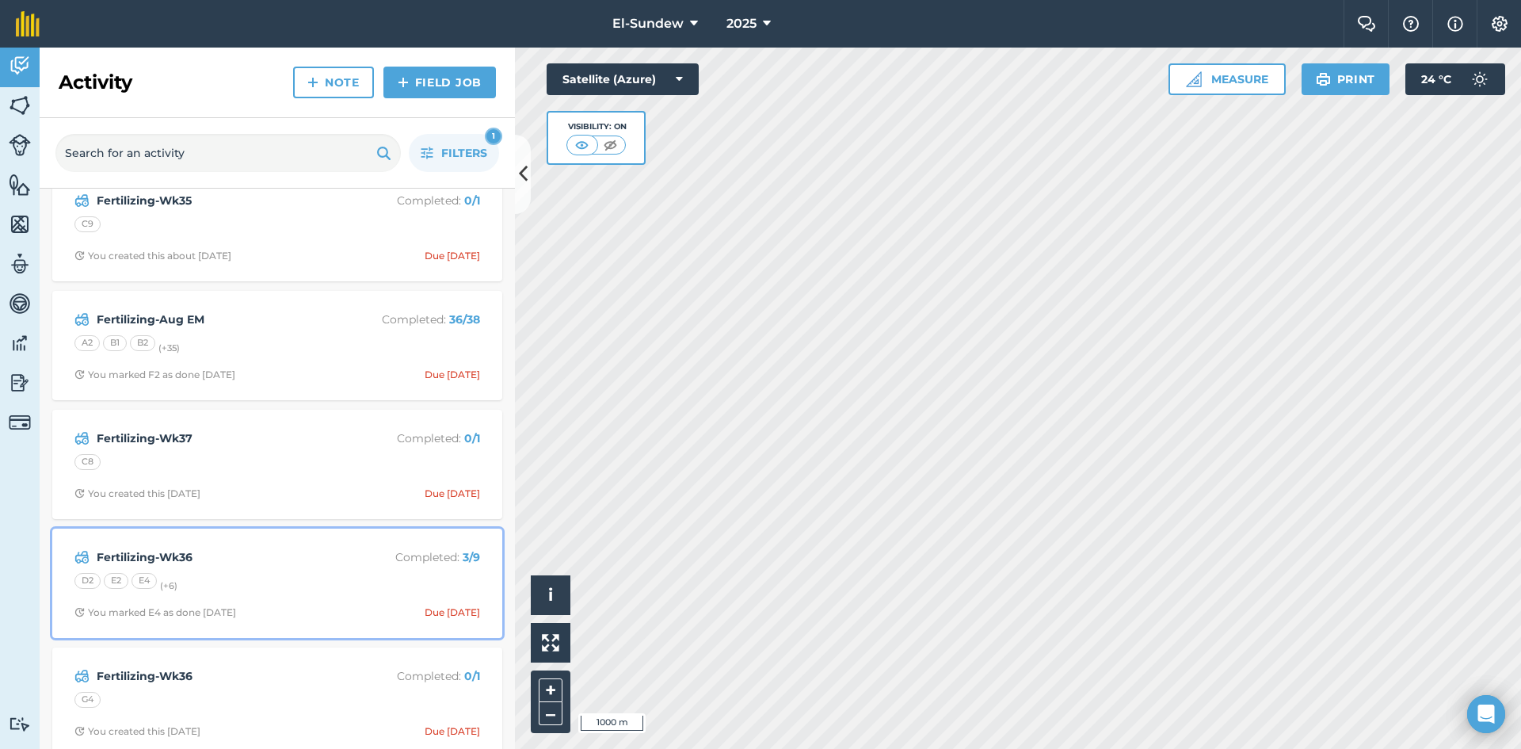
click at [282, 578] on div "D2 E2 E4 (+ 6 )" at bounding box center [277, 583] width 406 height 21
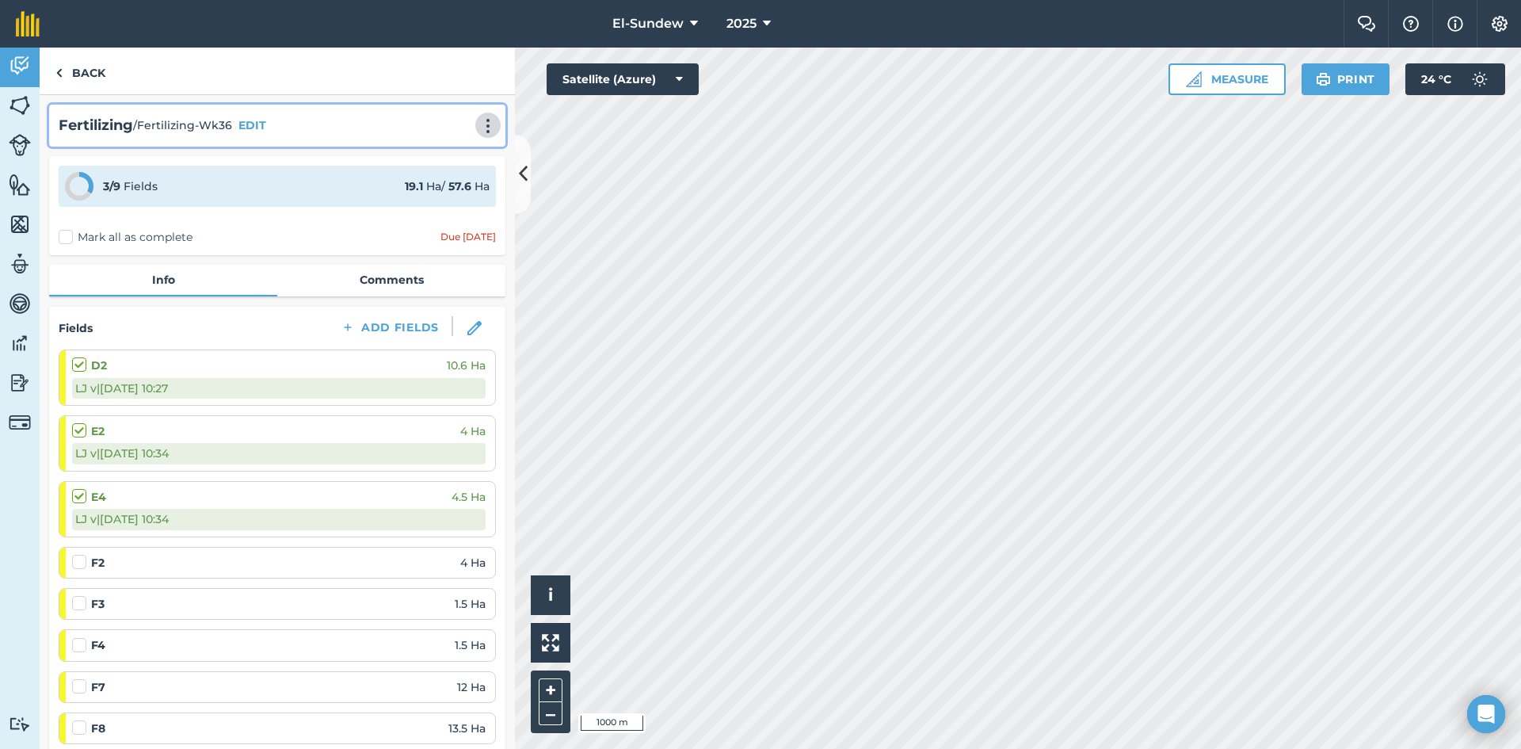
click at [478, 125] on img at bounding box center [487, 126] width 19 height 16
click at [445, 154] on link "Print" at bounding box center [454, 160] width 101 height 32
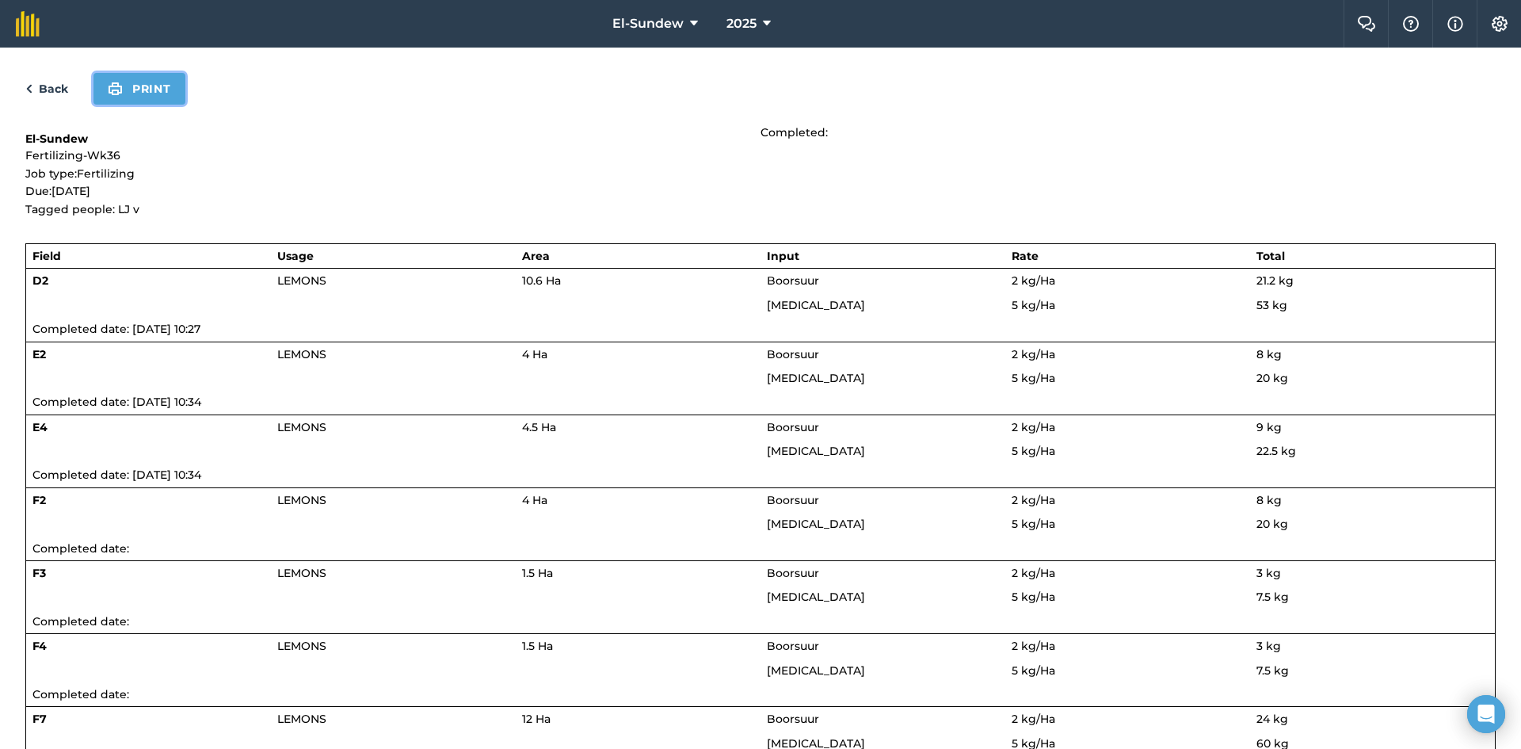
click at [151, 97] on button "Print" at bounding box center [139, 89] width 92 height 32
click at [43, 81] on link "Back" at bounding box center [46, 88] width 43 height 19
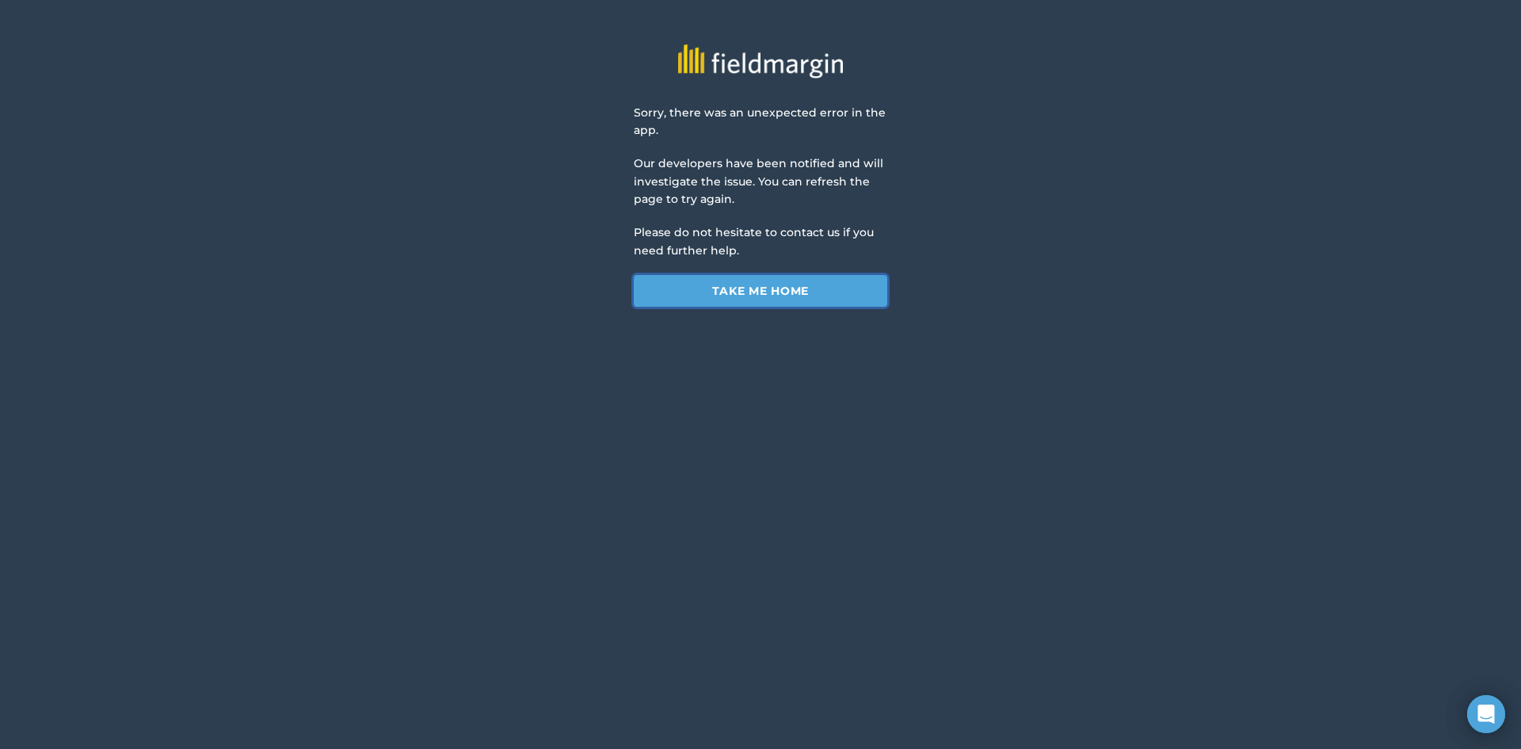
click at [676, 300] on link "Take me home" at bounding box center [760, 291] width 253 height 32
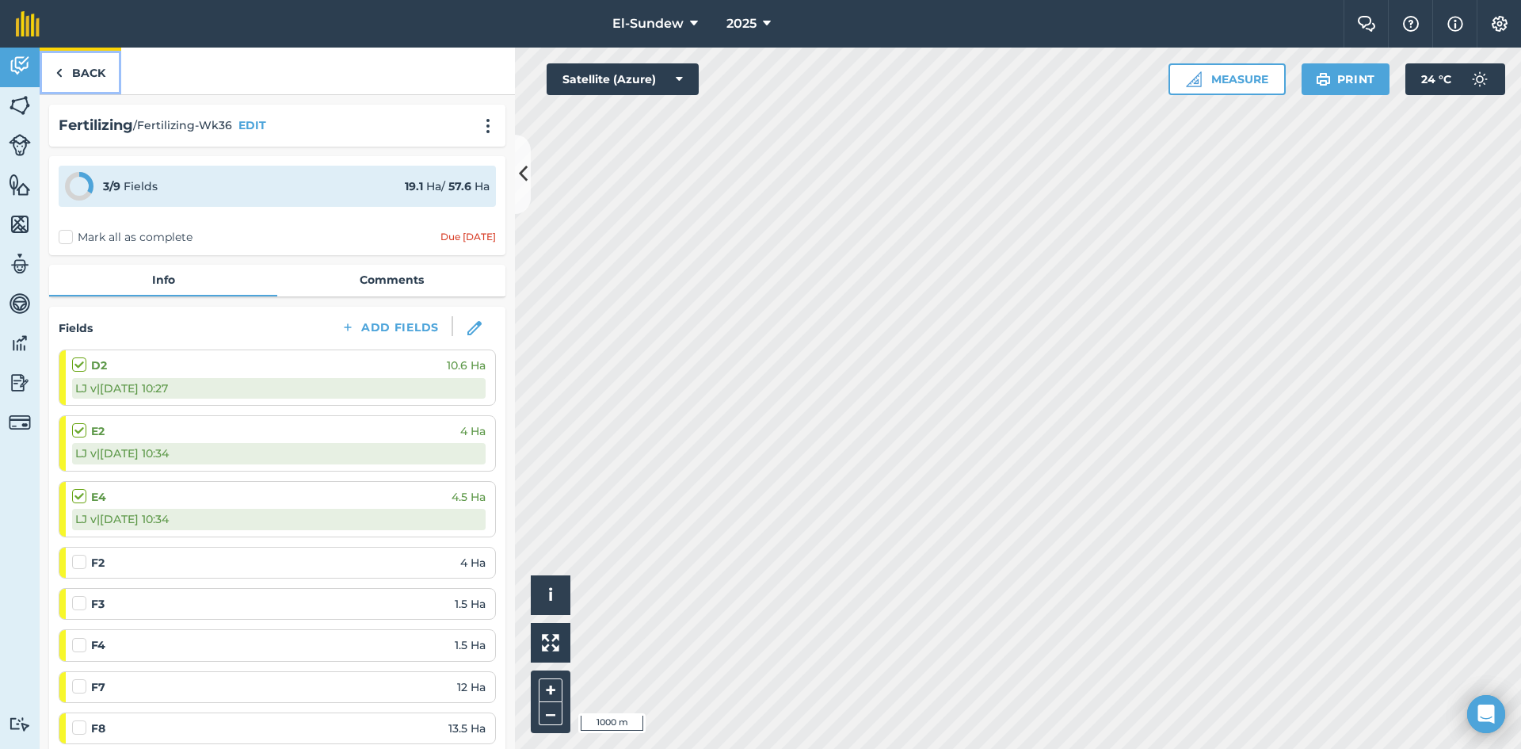
click at [76, 75] on link "Back" at bounding box center [81, 71] width 82 height 47
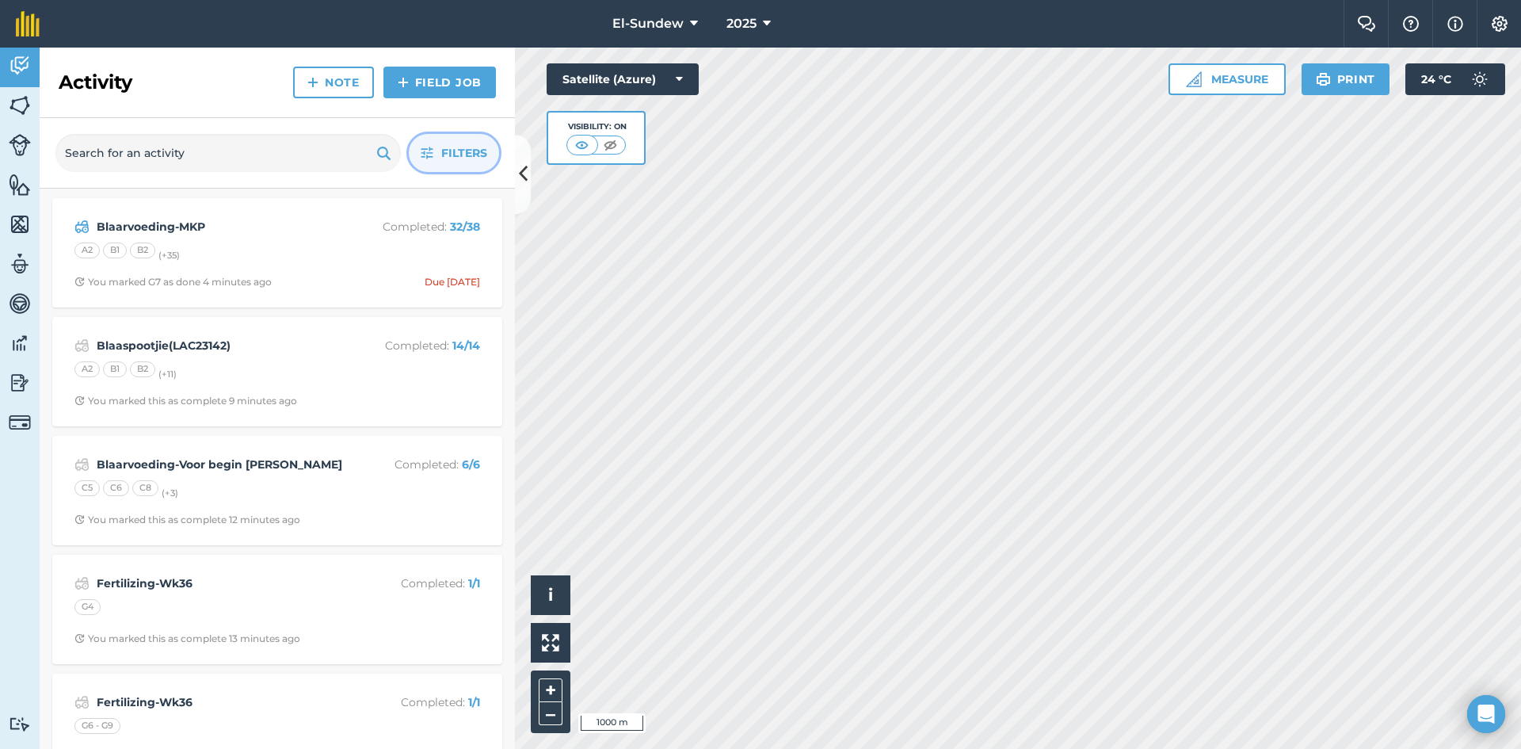
click at [413, 152] on button "Filters" at bounding box center [454, 153] width 90 height 38
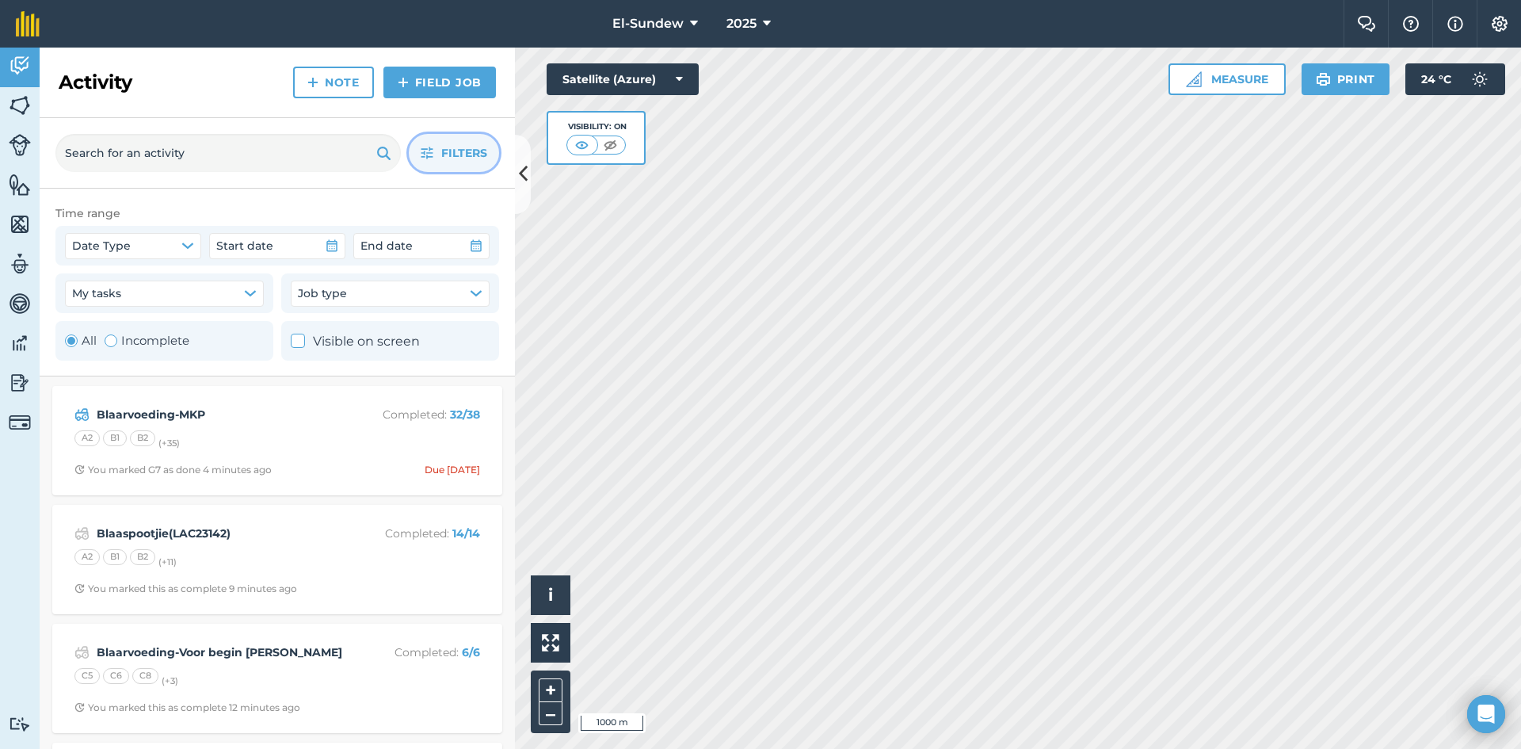
click at [128, 345] on label "Incomplete" at bounding box center [147, 340] width 85 height 19
radio input "false"
radio input "true"
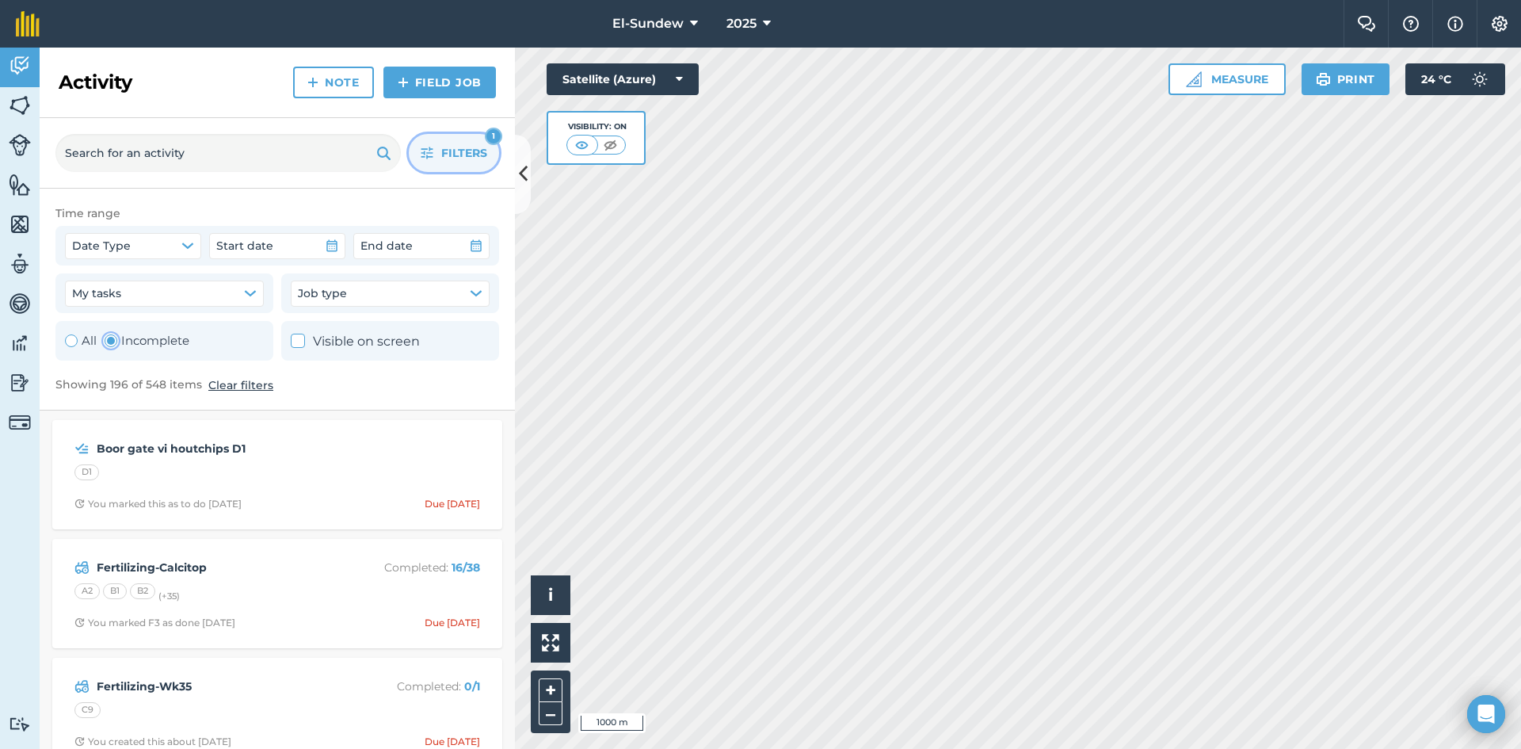
click at [429, 154] on icon "button" at bounding box center [427, 153] width 13 height 13
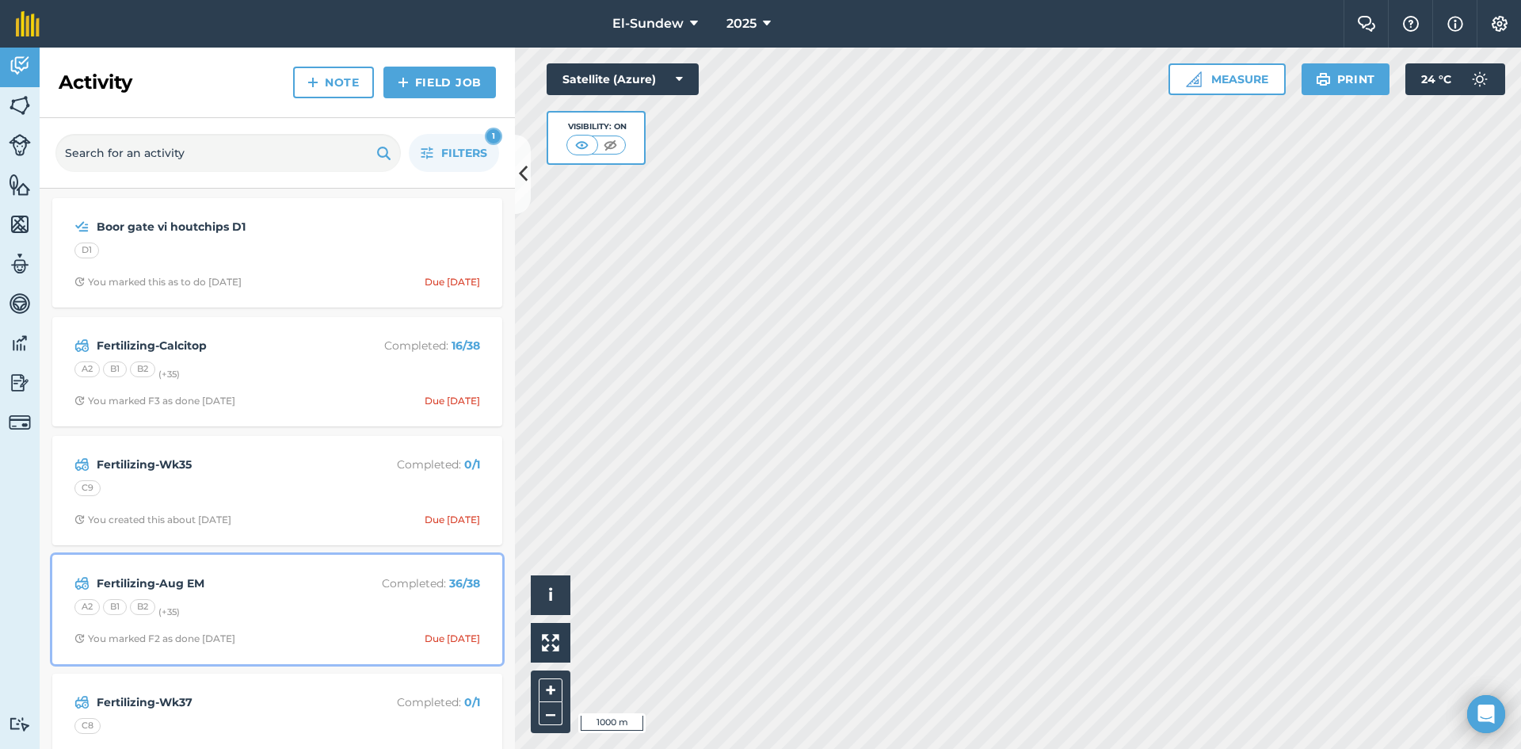
click at [286, 589] on strong "Fertilizing-Aug EM" at bounding box center [222, 582] width 251 height 17
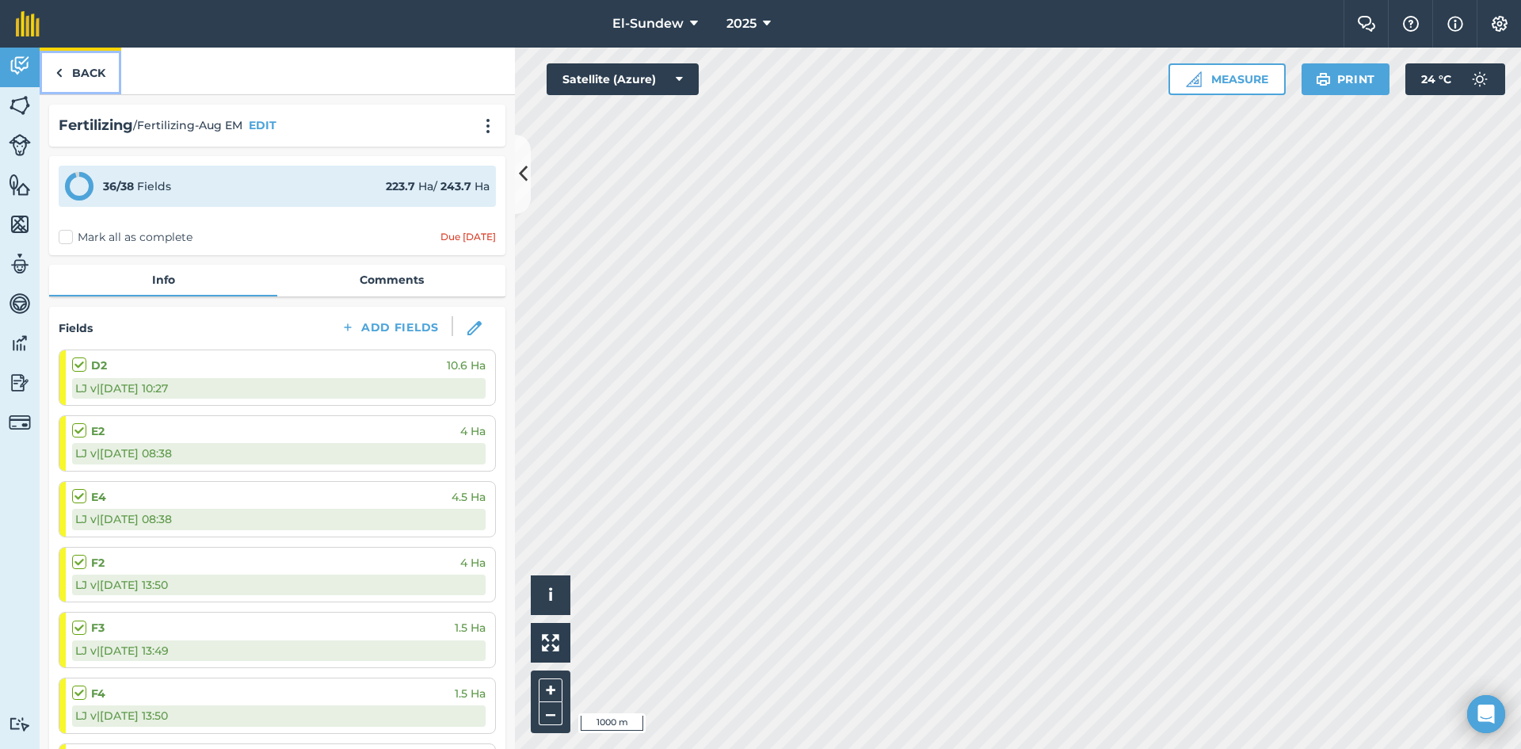
click at [88, 74] on link "Back" at bounding box center [81, 71] width 82 height 47
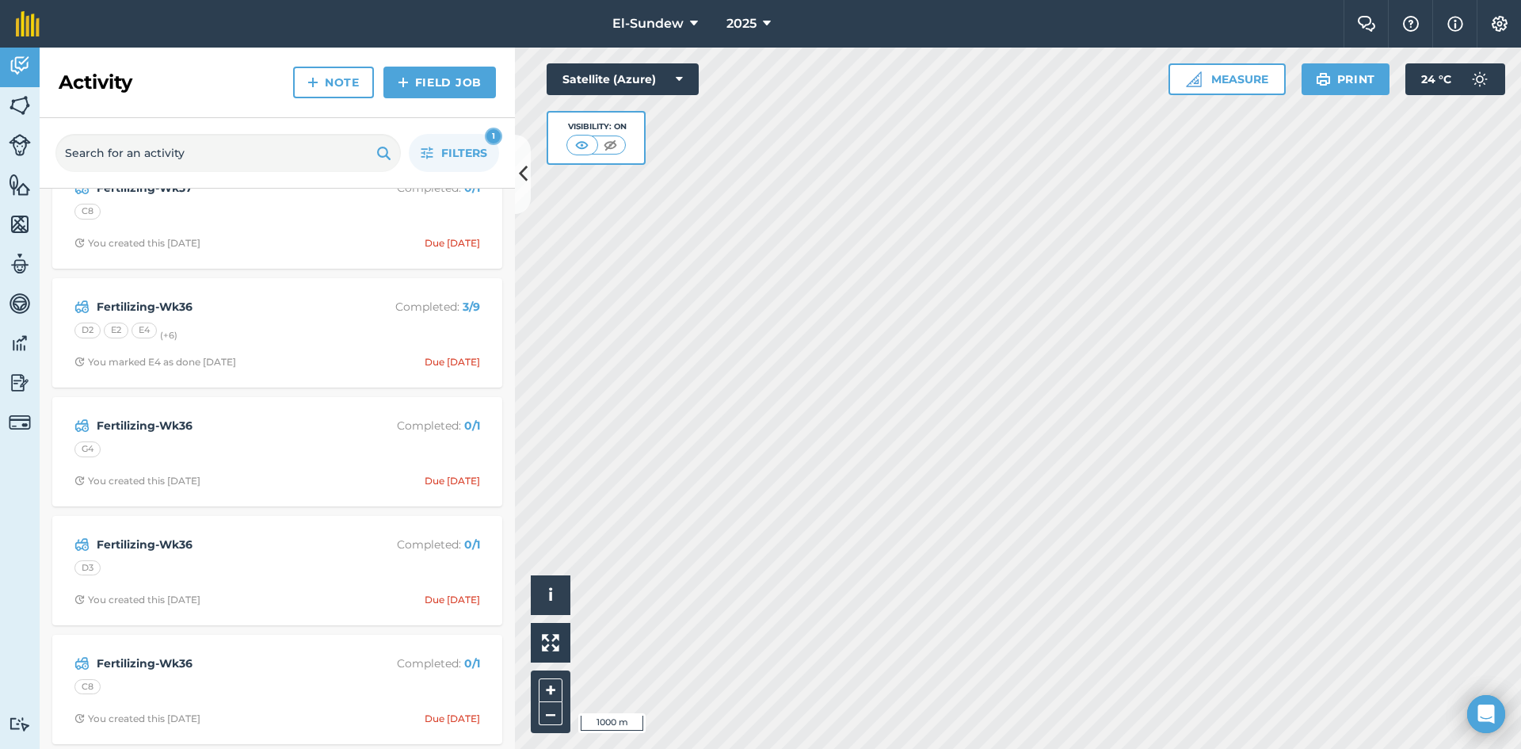
scroll to position [528, 0]
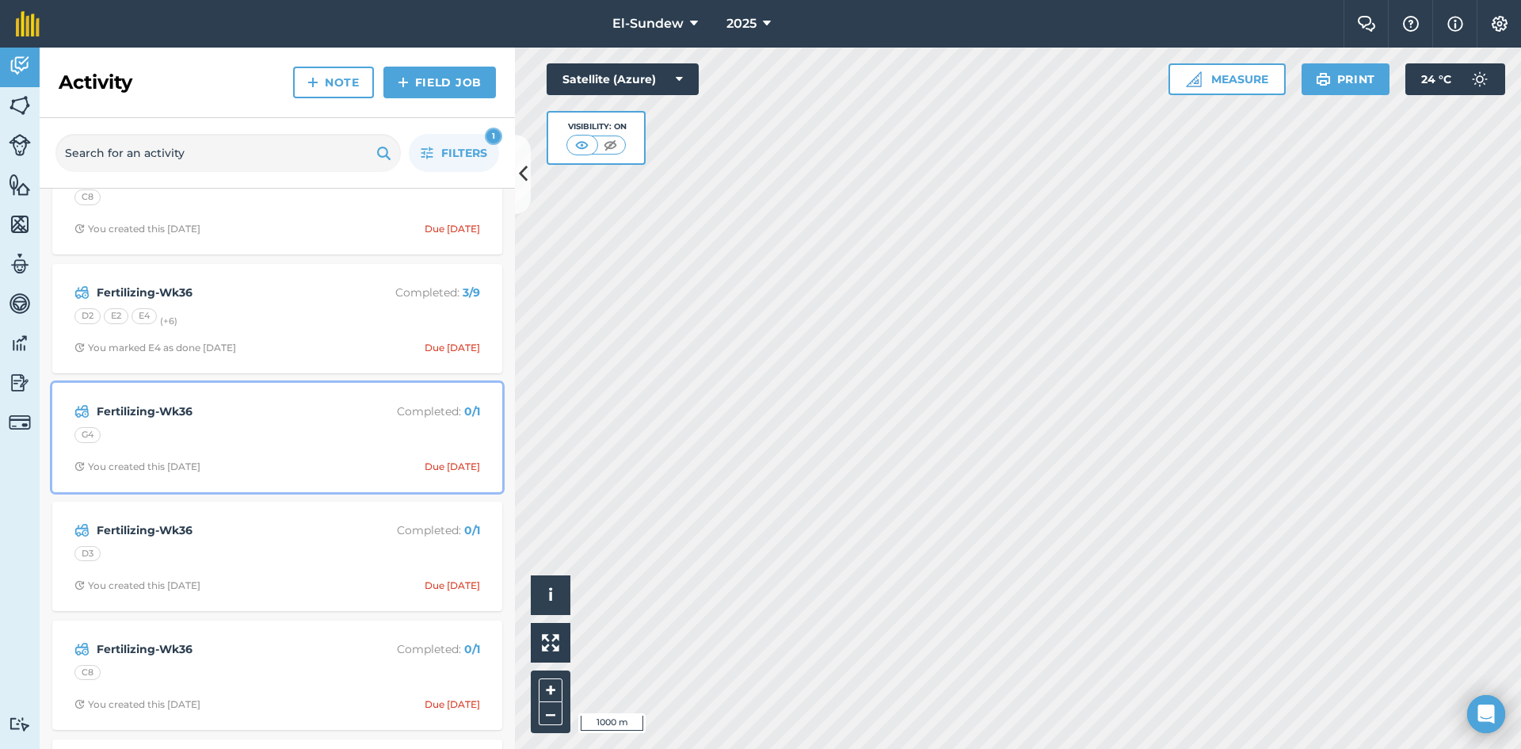
click at [308, 429] on div "G4" at bounding box center [277, 437] width 406 height 21
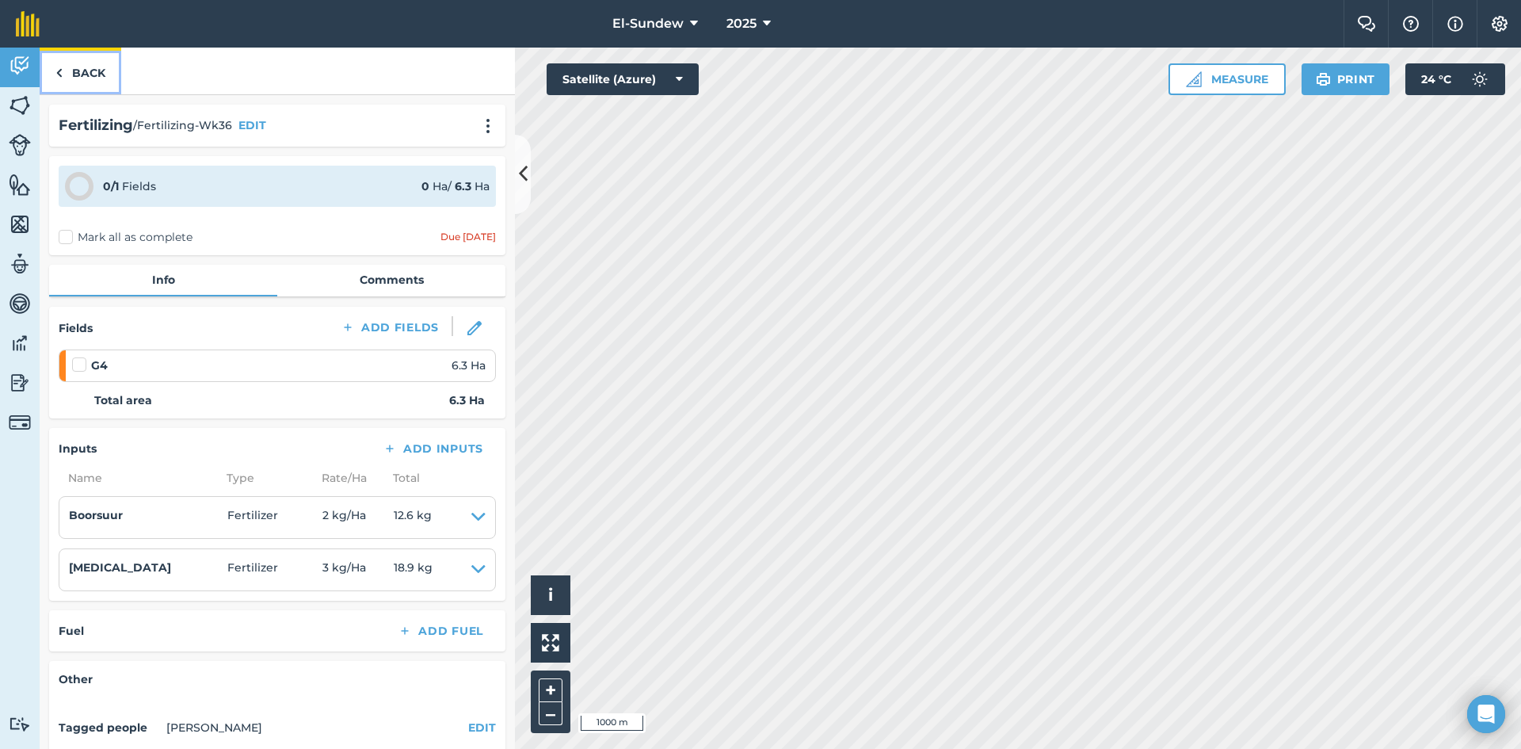
click at [84, 85] on link "Back" at bounding box center [81, 71] width 82 height 47
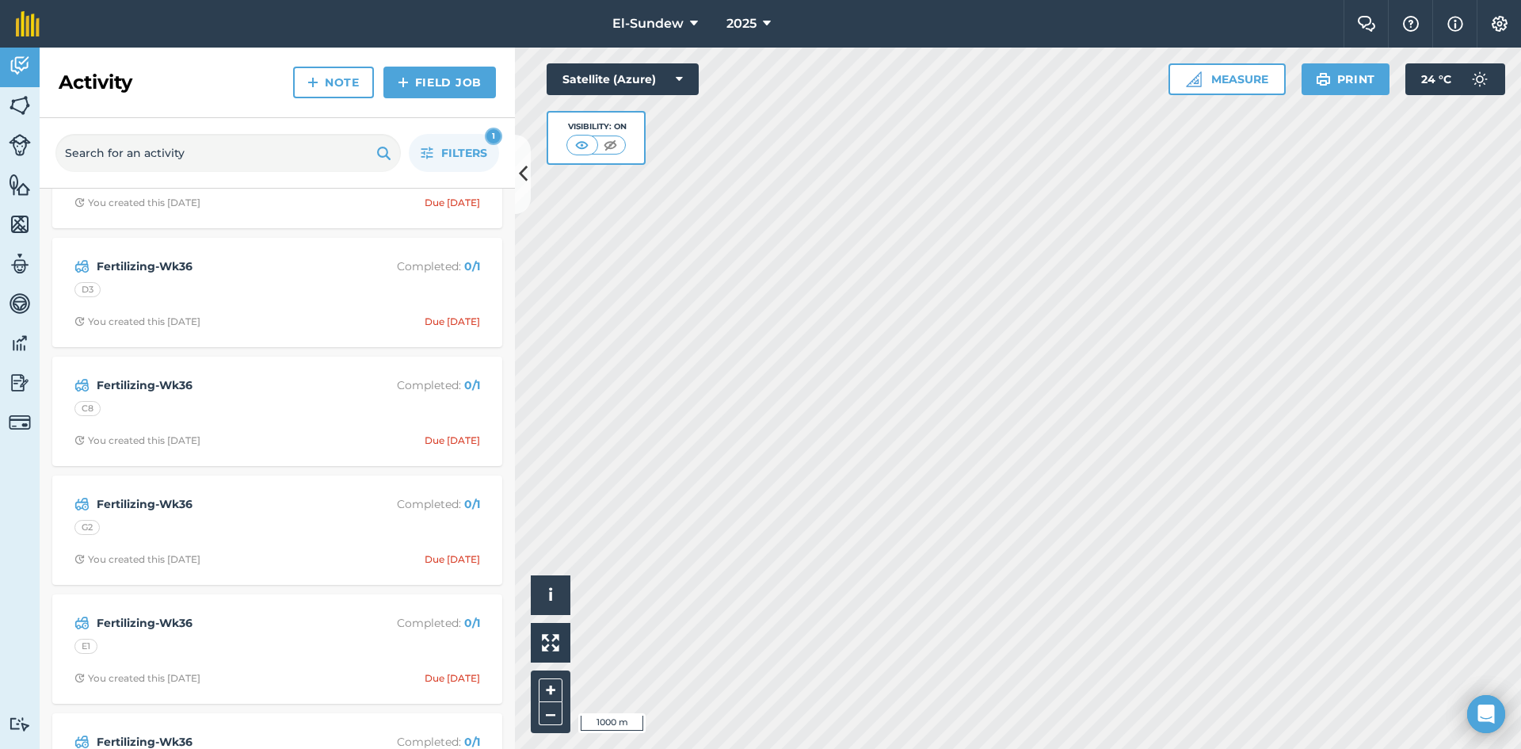
scroll to position [1056, 0]
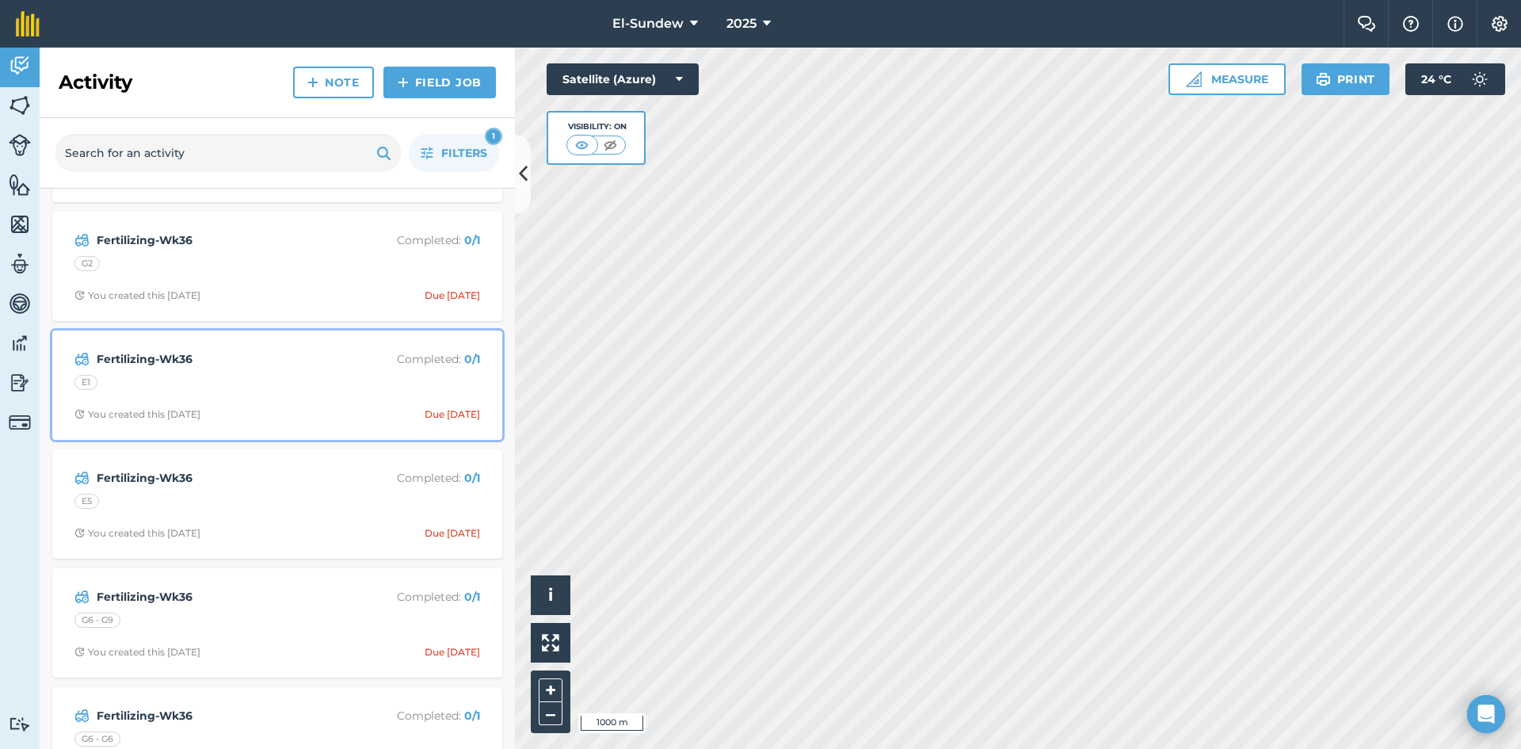
click at [269, 367] on strong "Fertilizing-Wk36" at bounding box center [222, 358] width 251 height 17
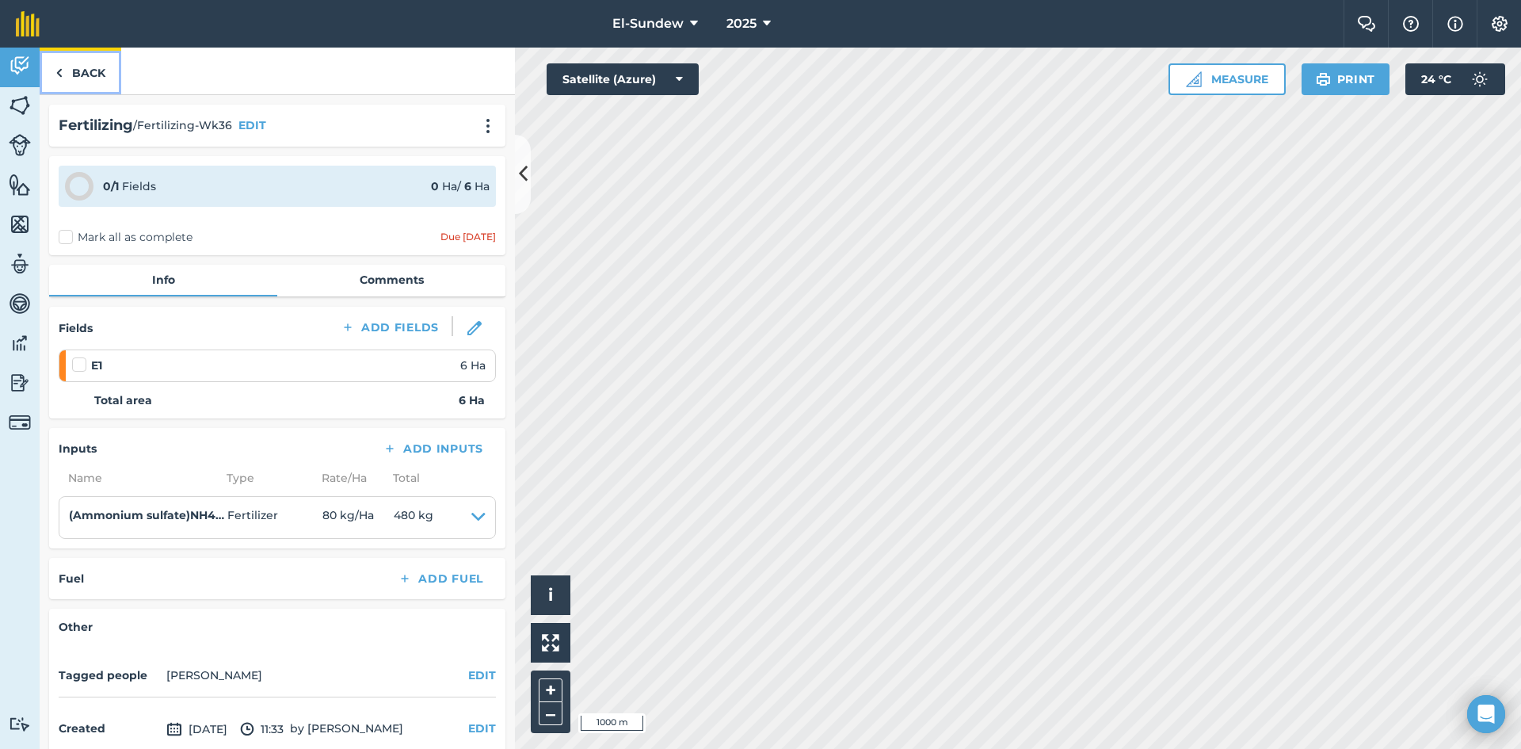
click at [93, 69] on link "Back" at bounding box center [81, 71] width 82 height 47
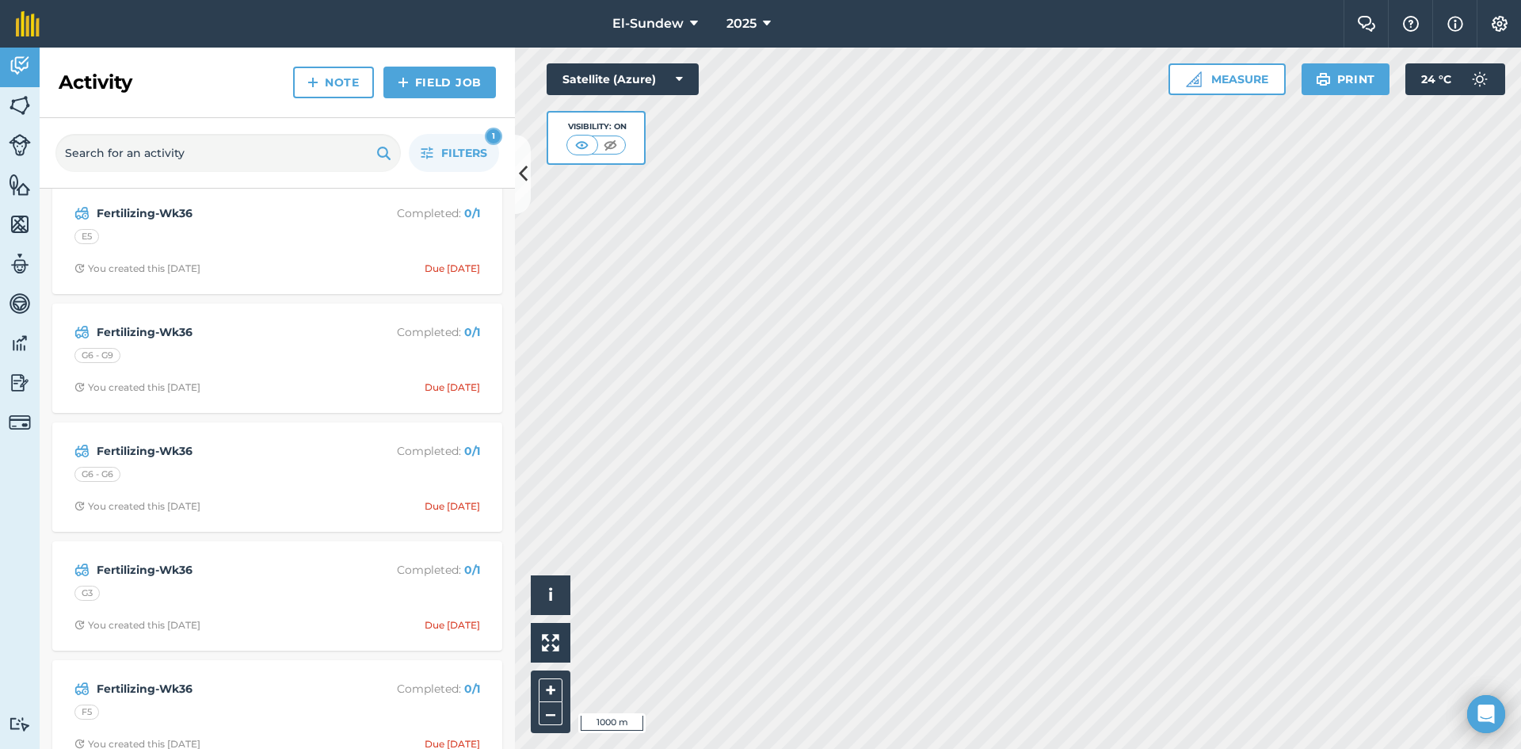
scroll to position [1584, 0]
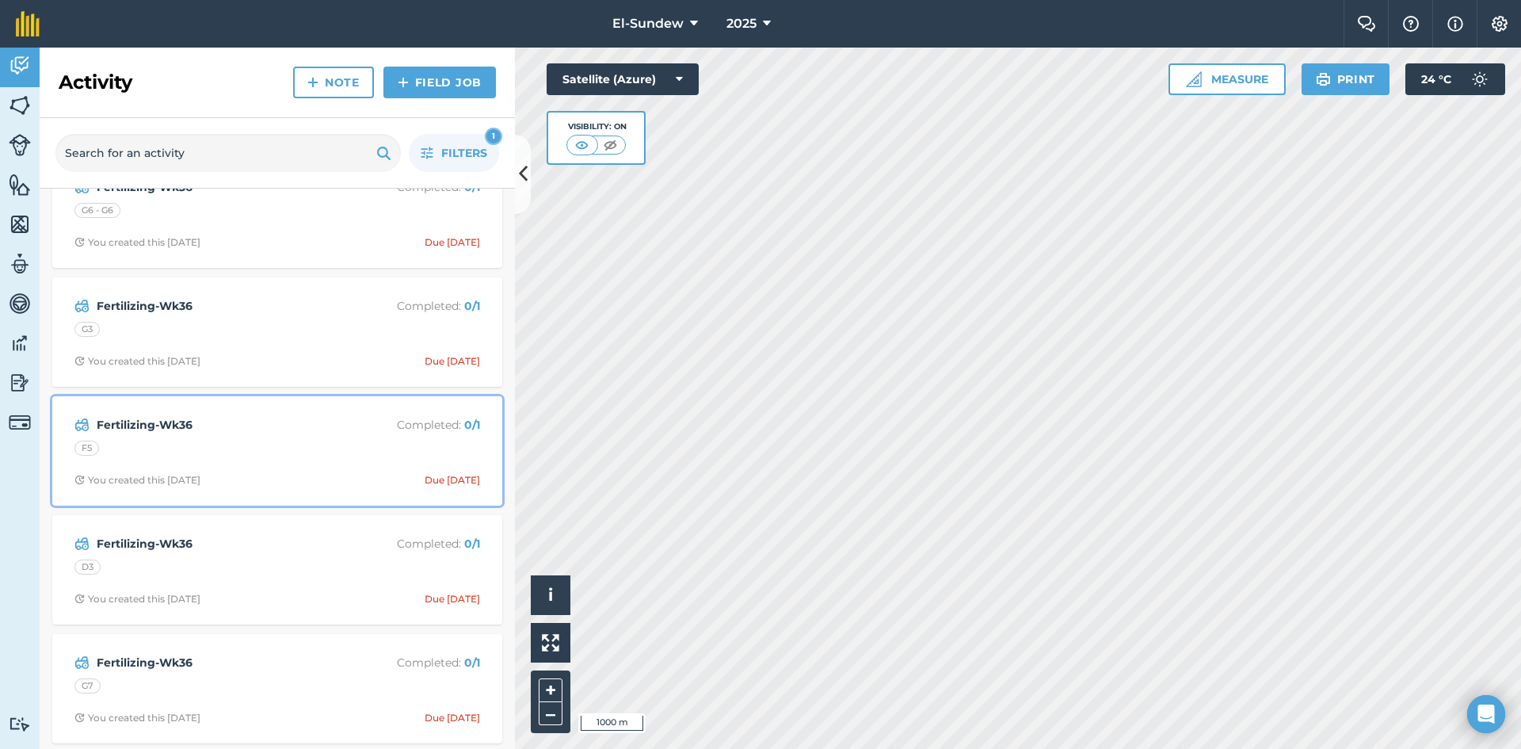
click at [275, 433] on div "Fertilizing-Wk36 Completed : 0 / 1" at bounding box center [277, 424] width 406 height 19
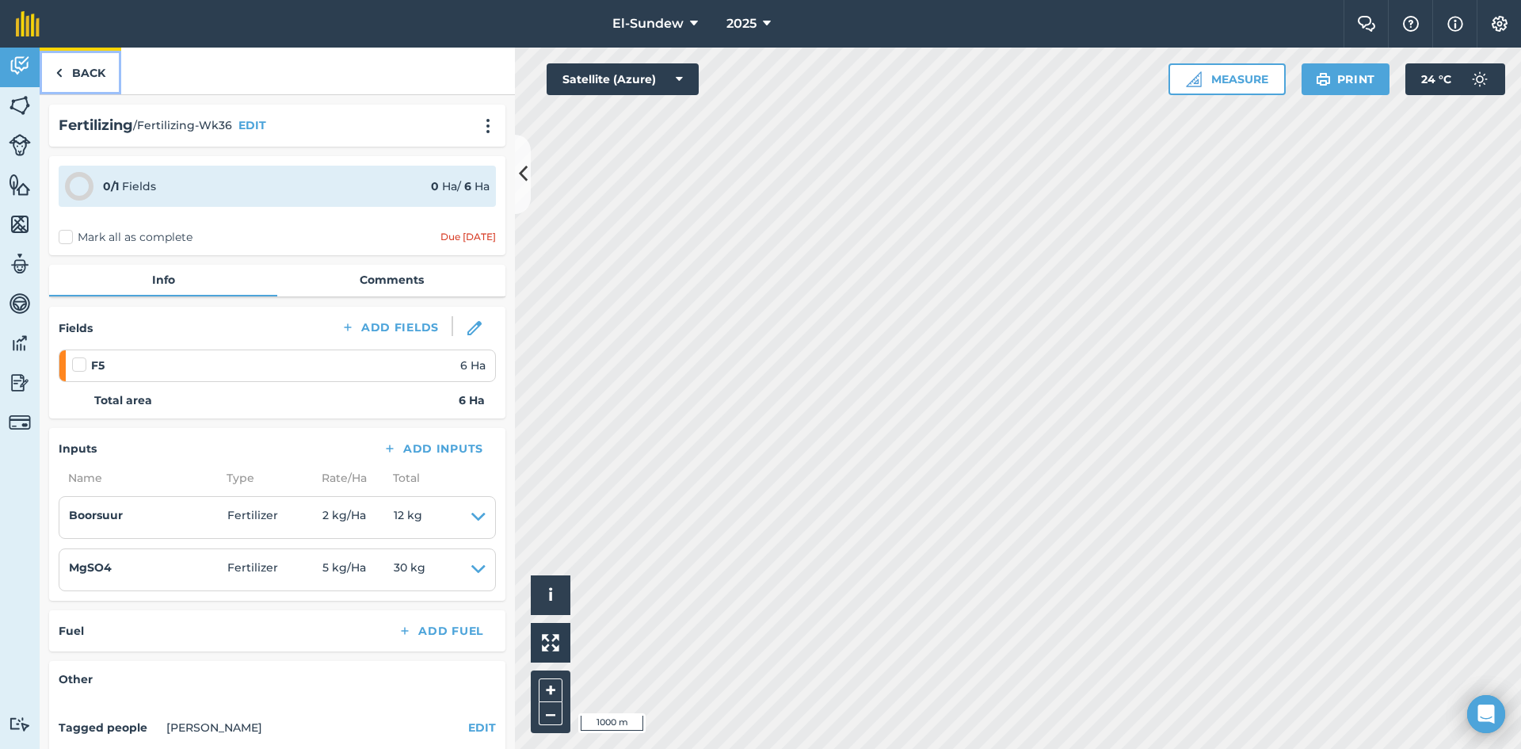
click at [87, 68] on link "Back" at bounding box center [81, 71] width 82 height 47
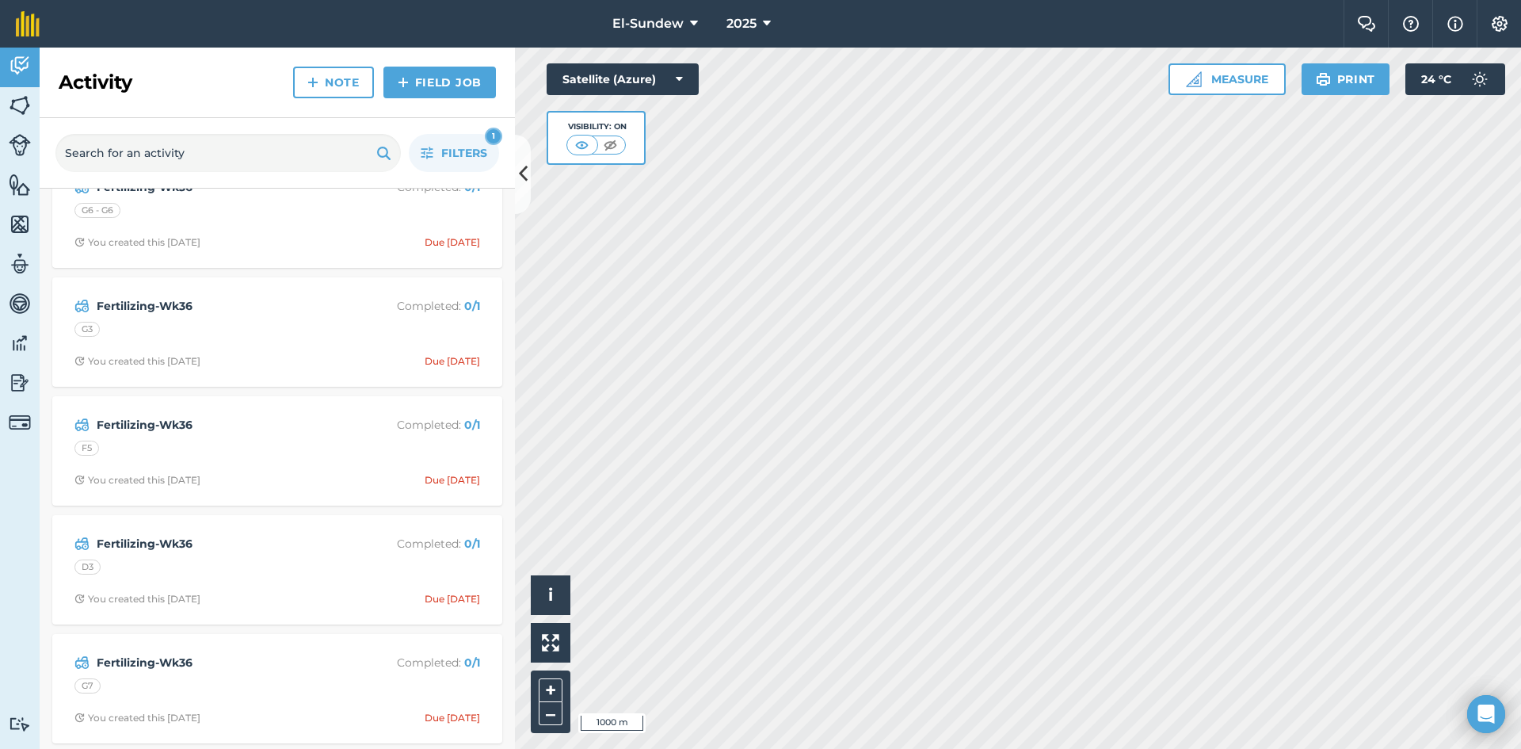
scroll to position [1848, 0]
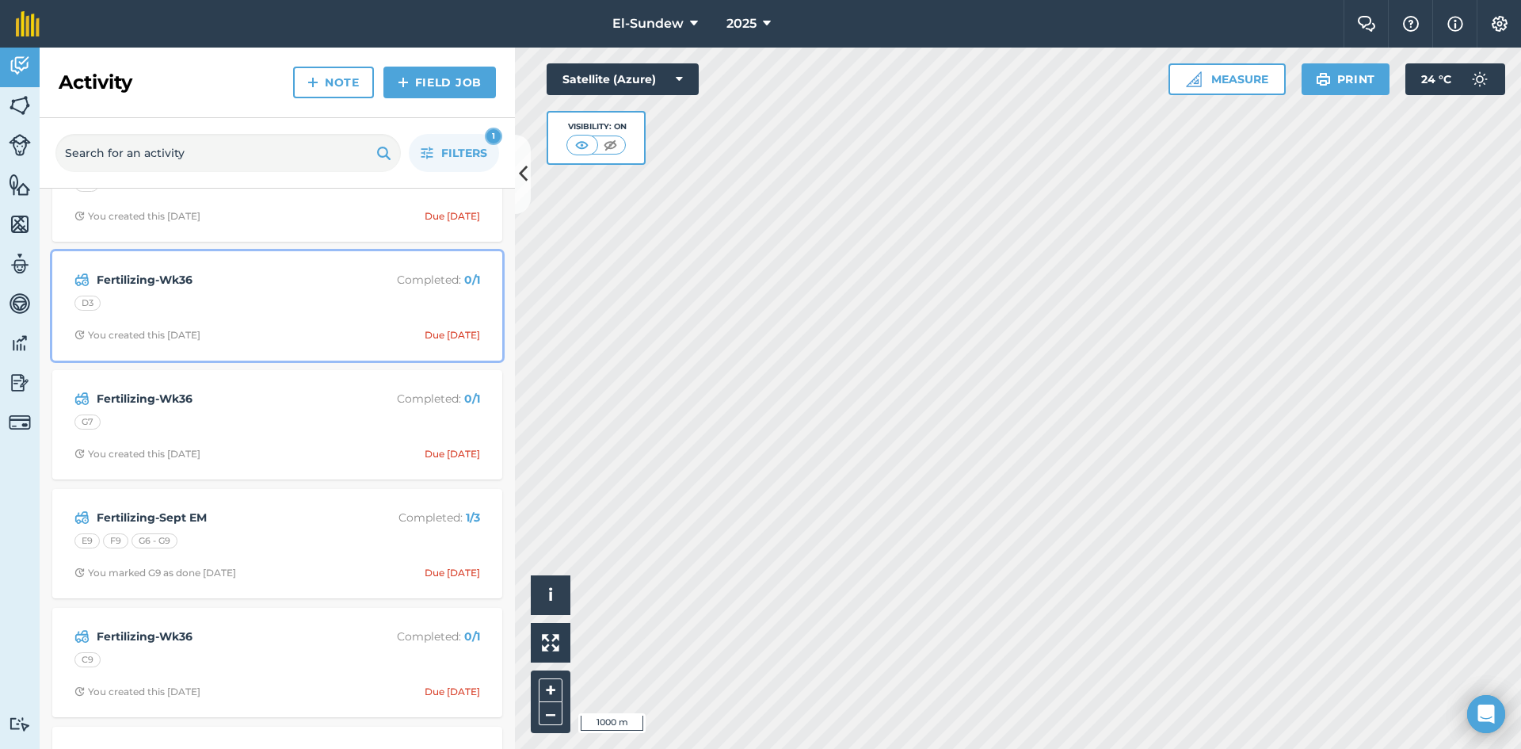
click at [281, 306] on div "D3" at bounding box center [277, 305] width 406 height 21
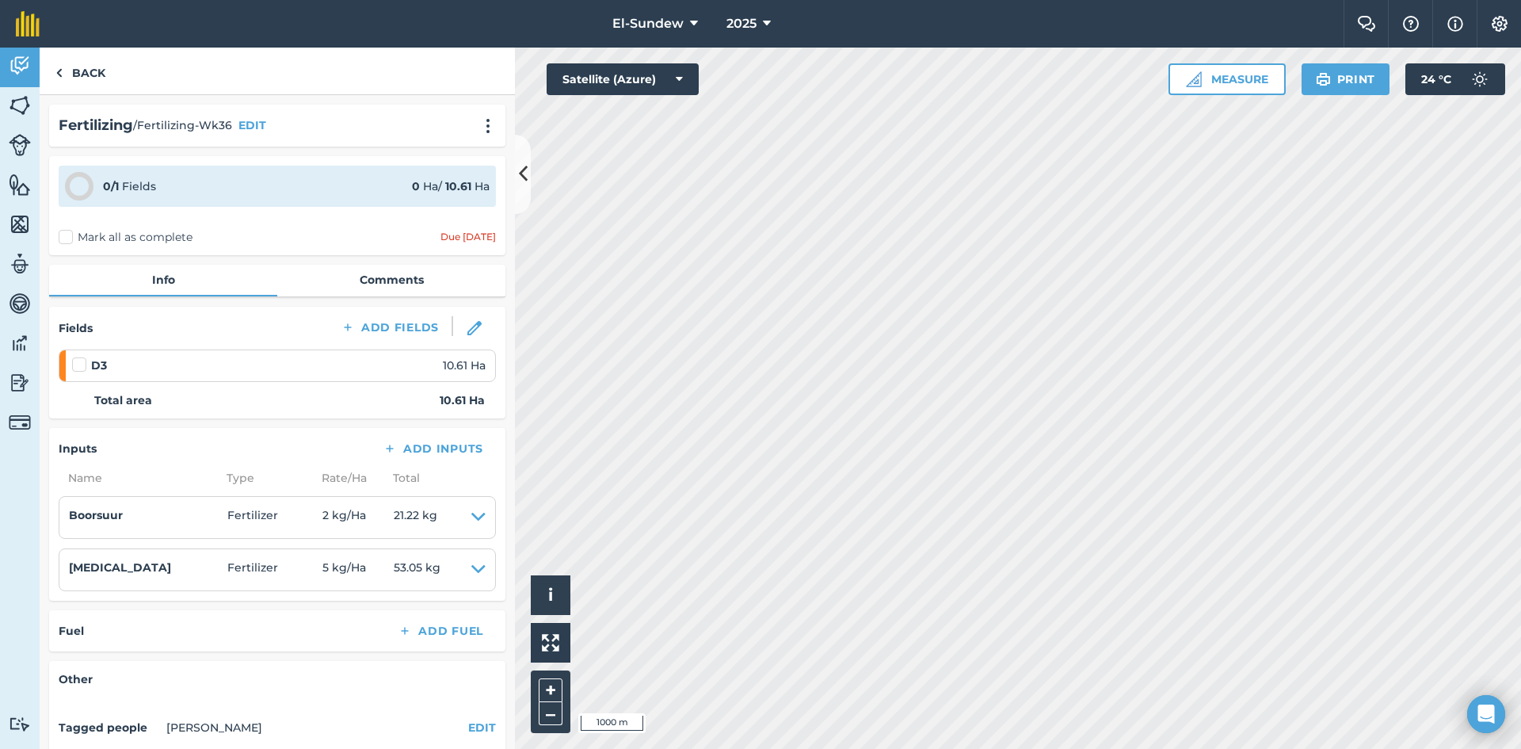
scroll to position [182, 0]
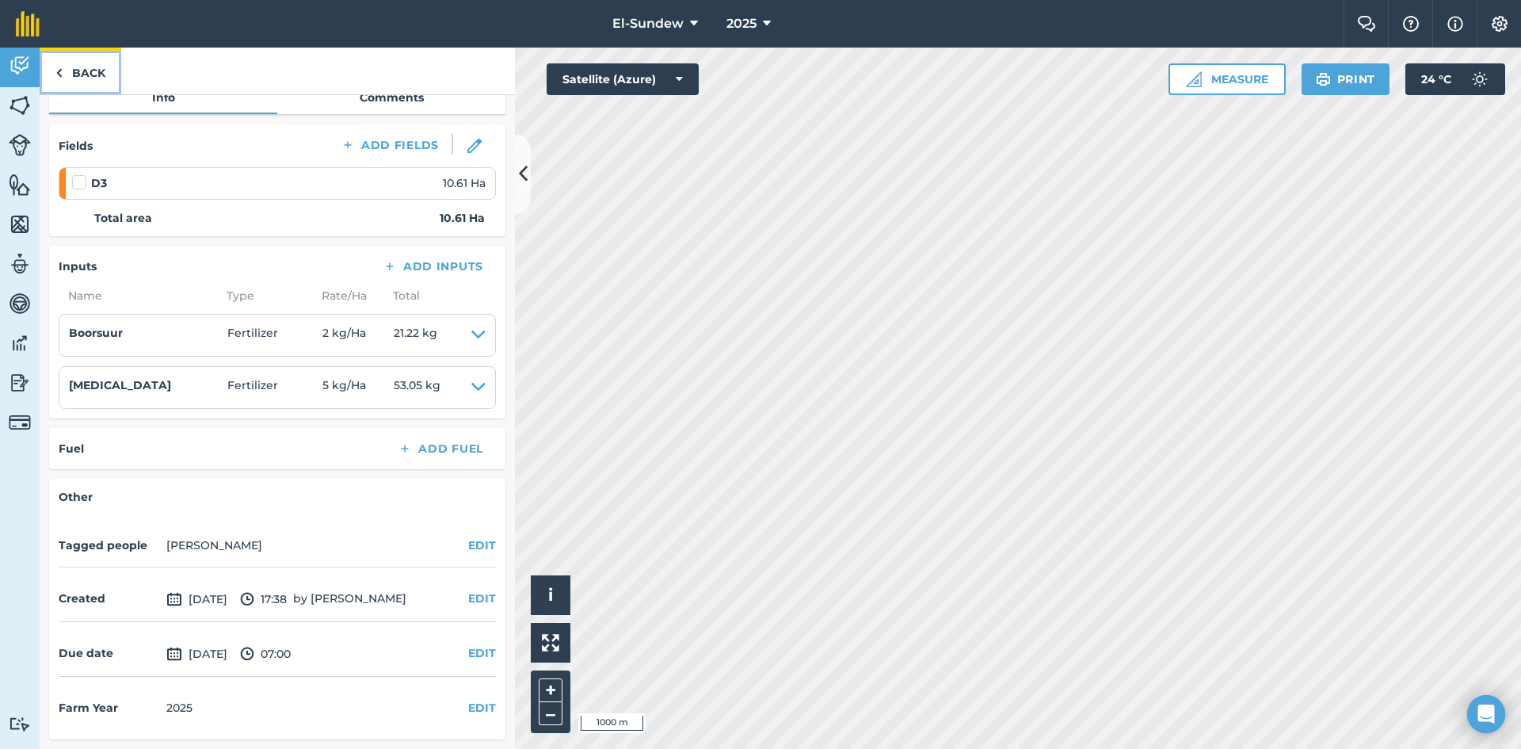
click at [85, 74] on link "Back" at bounding box center [81, 71] width 82 height 47
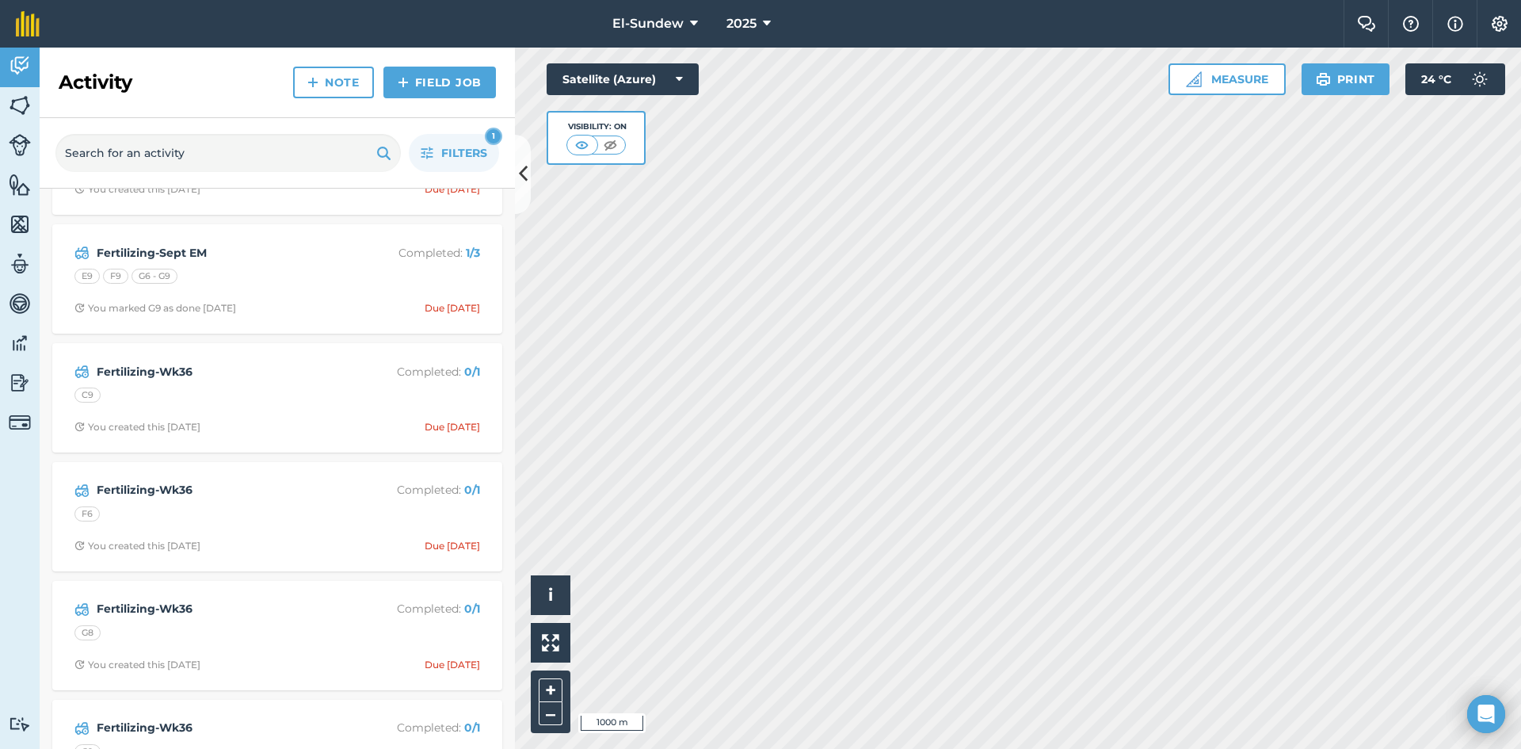
scroll to position [2376, 0]
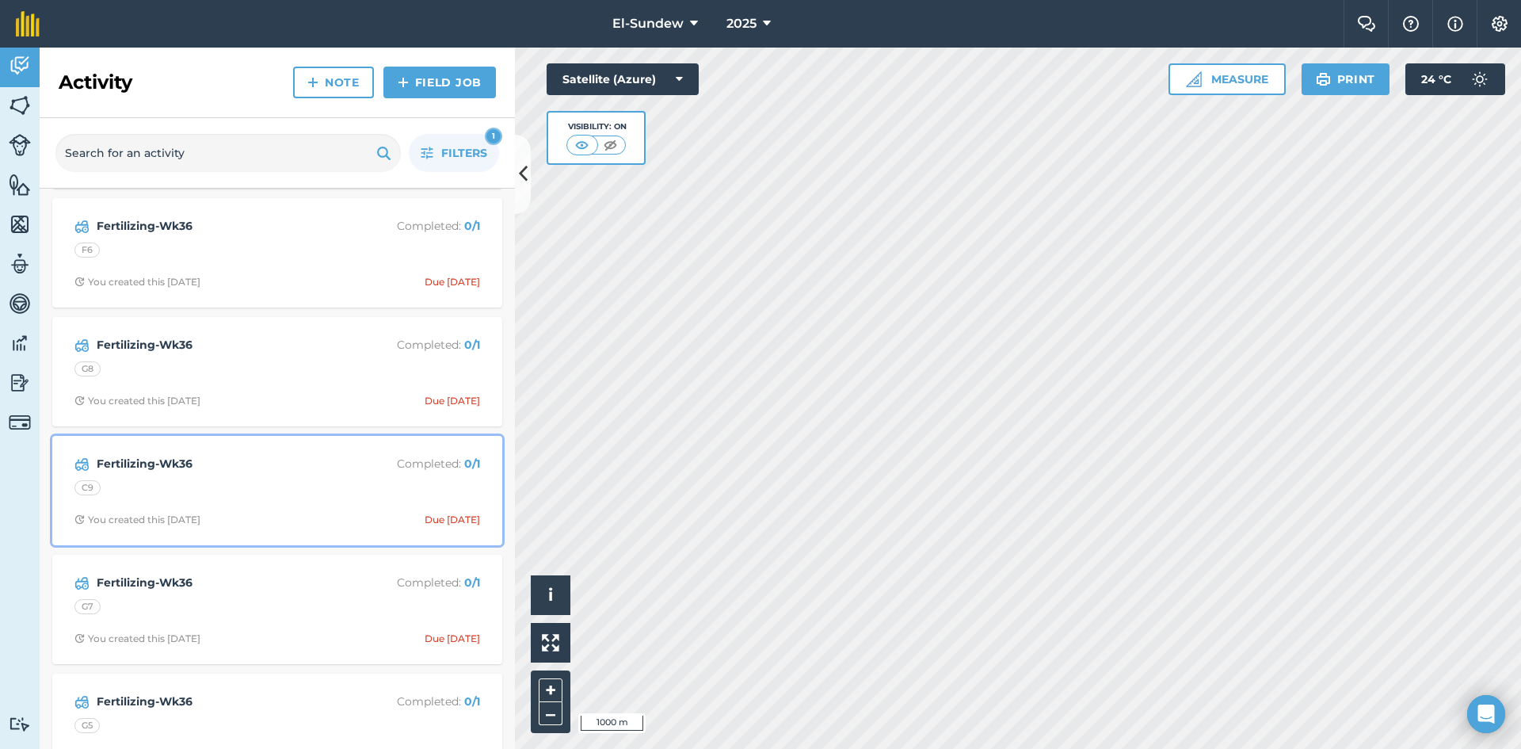
click at [272, 507] on div "Fertilizing-Wk36 Completed : 0 / 1 C9 You created this 19 days ago Due 1 Sep" at bounding box center [277, 490] width 431 height 90
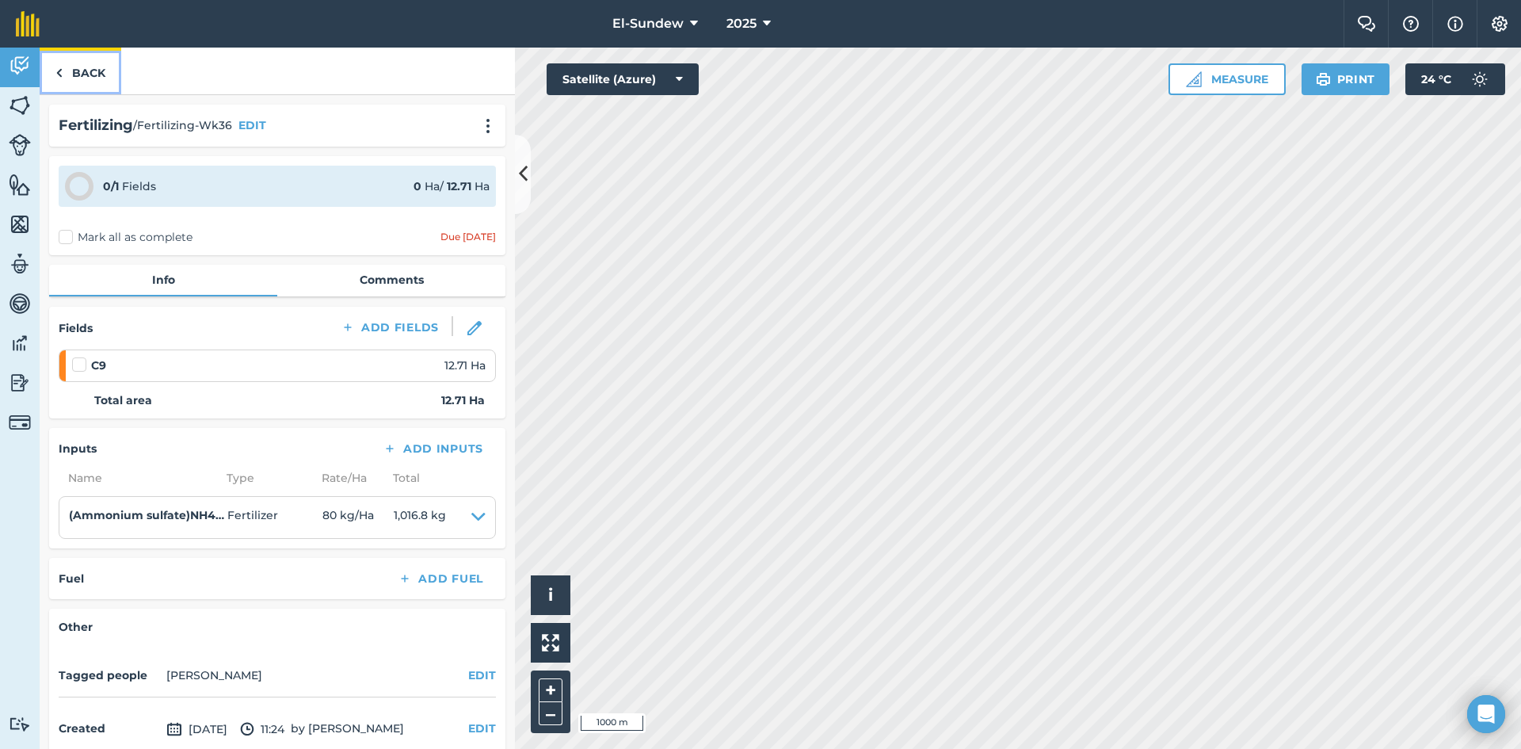
click at [89, 74] on link "Back" at bounding box center [81, 71] width 82 height 47
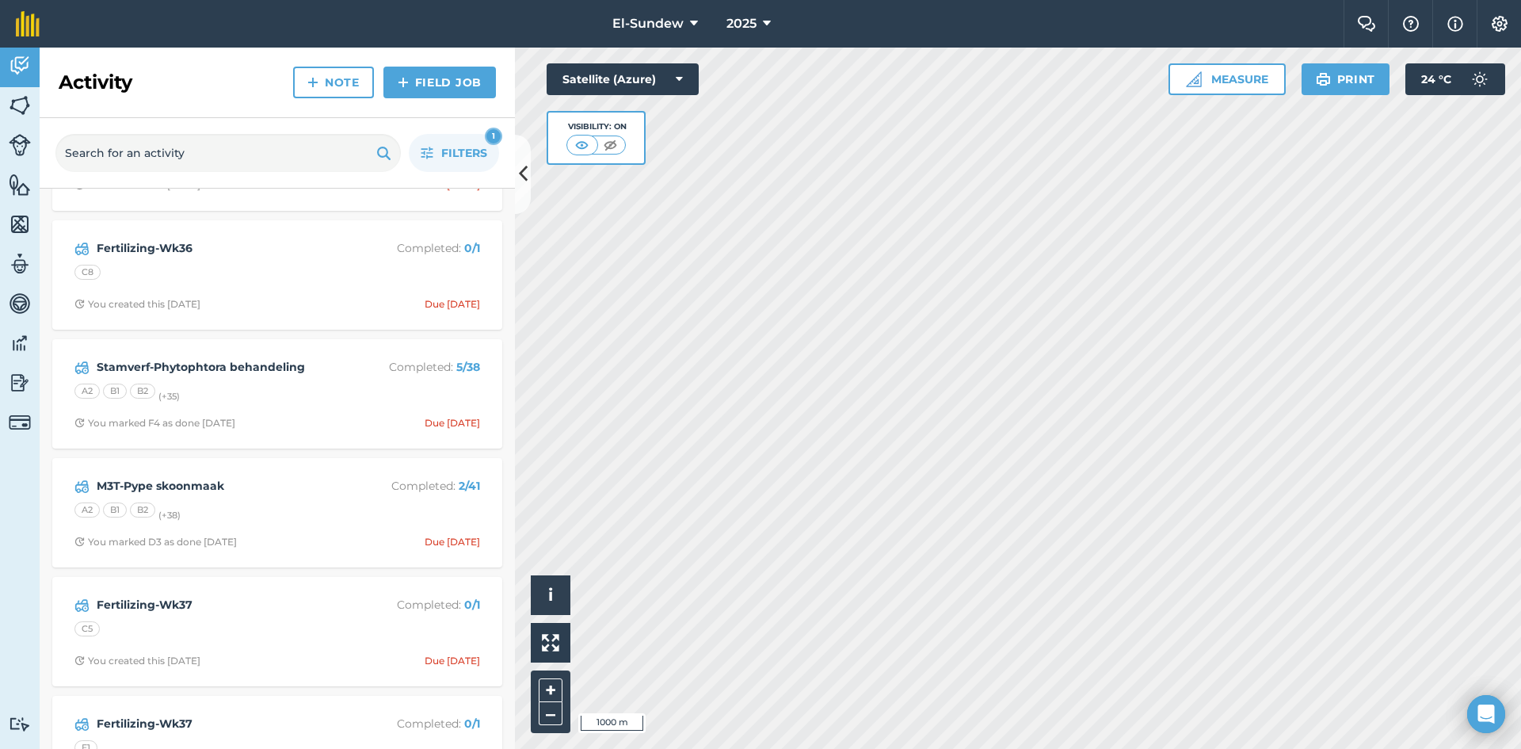
scroll to position [3169, 0]
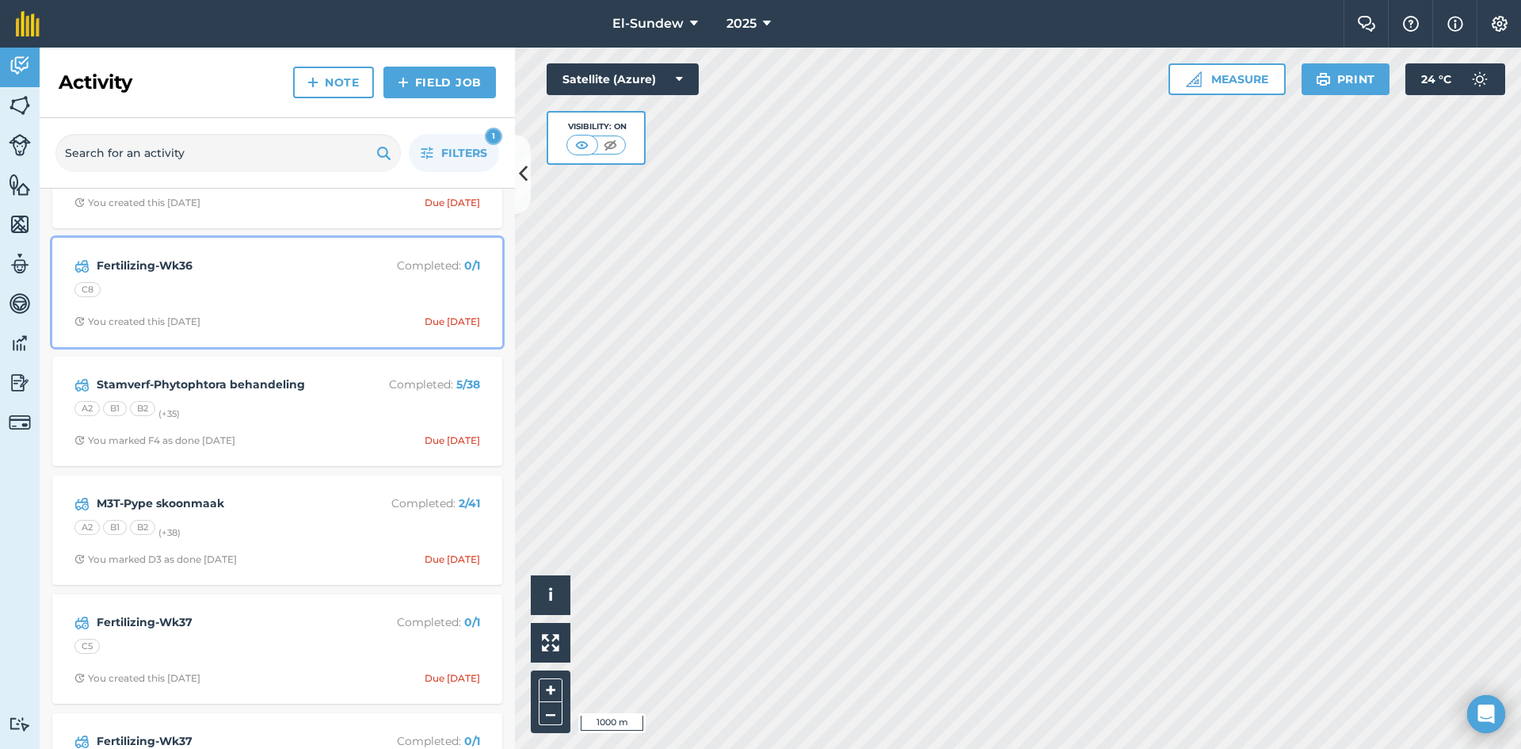
click at [280, 289] on div "C8" at bounding box center [277, 292] width 406 height 21
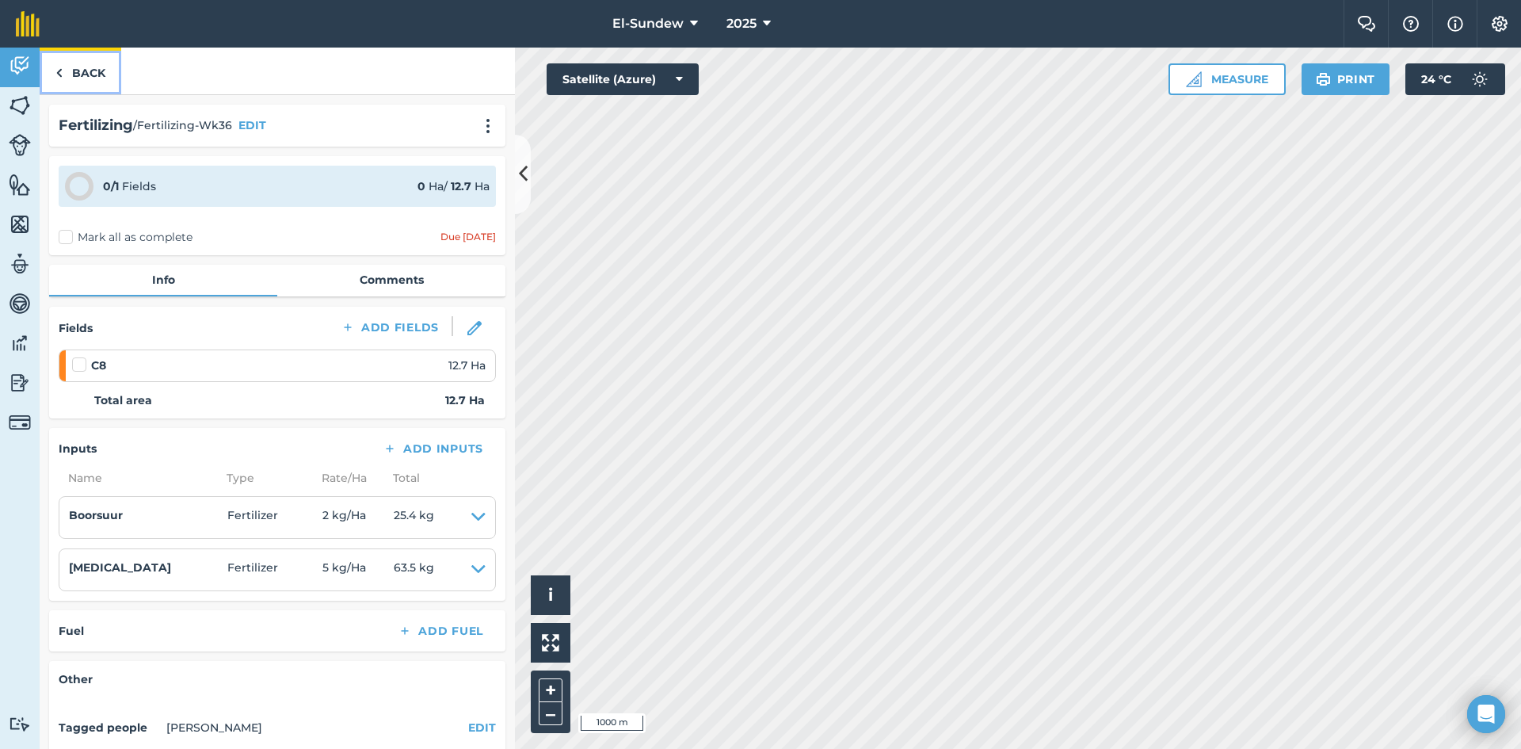
click at [87, 81] on link "Back" at bounding box center [81, 71] width 82 height 47
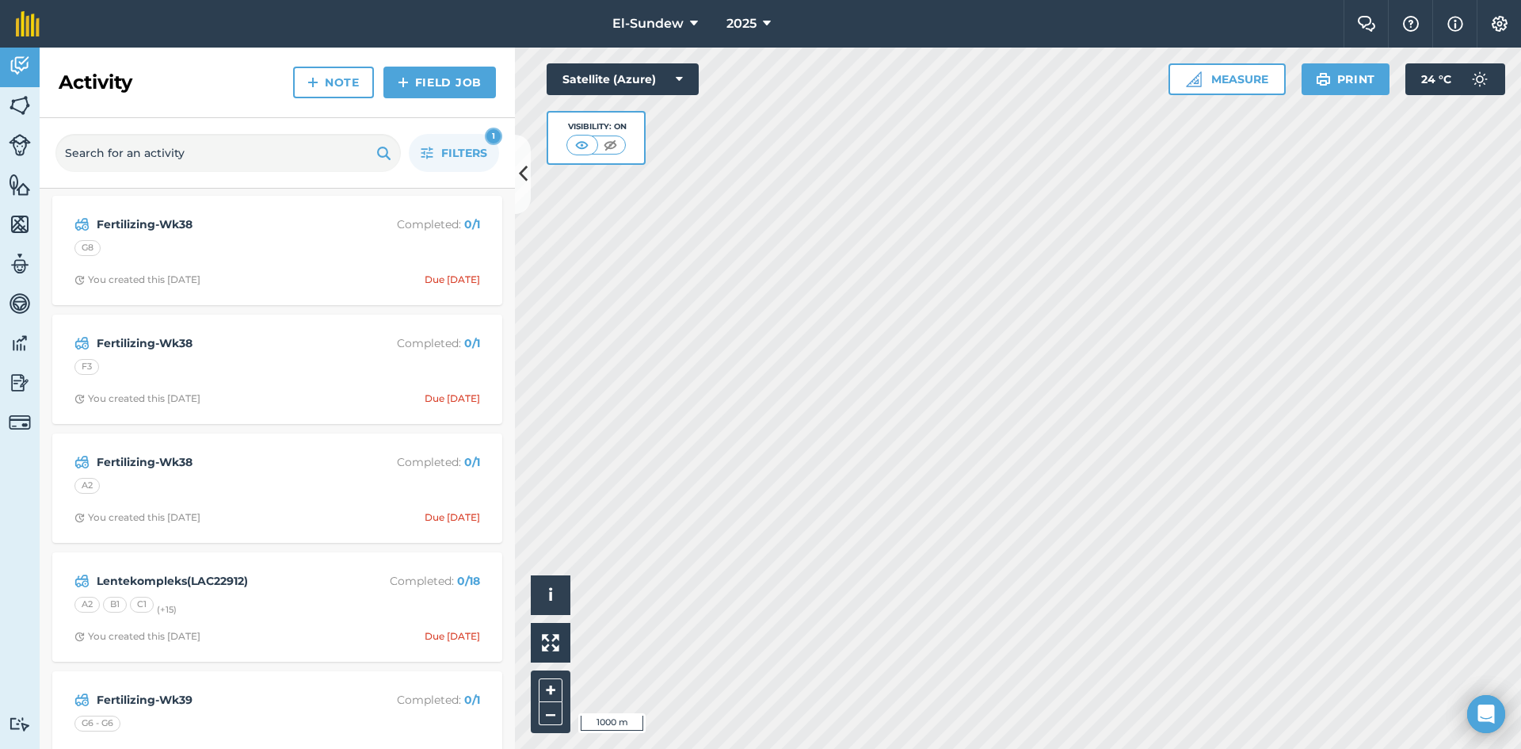
scroll to position [12674, 0]
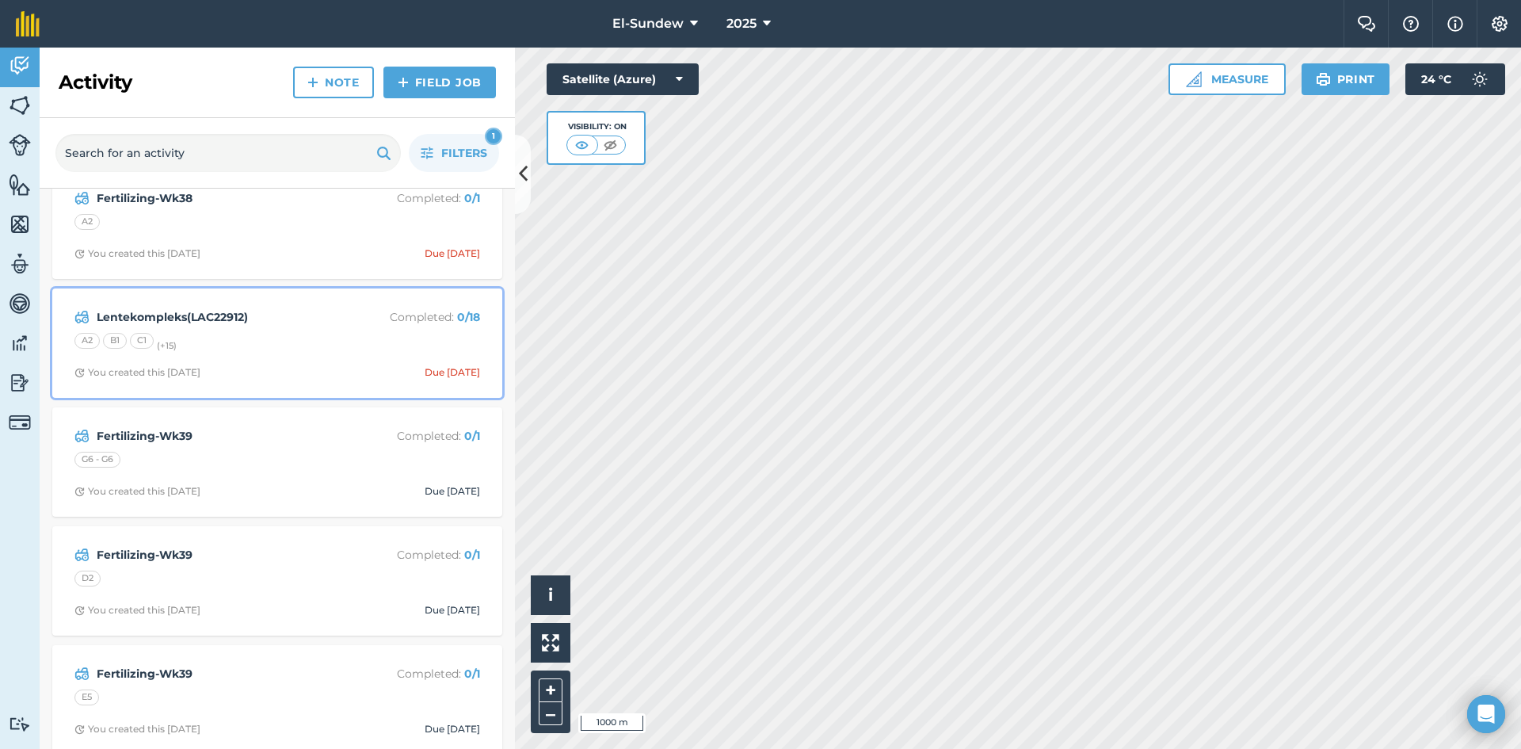
click at [284, 333] on div "A2 B1 C1 (+ 15 )" at bounding box center [277, 343] width 406 height 21
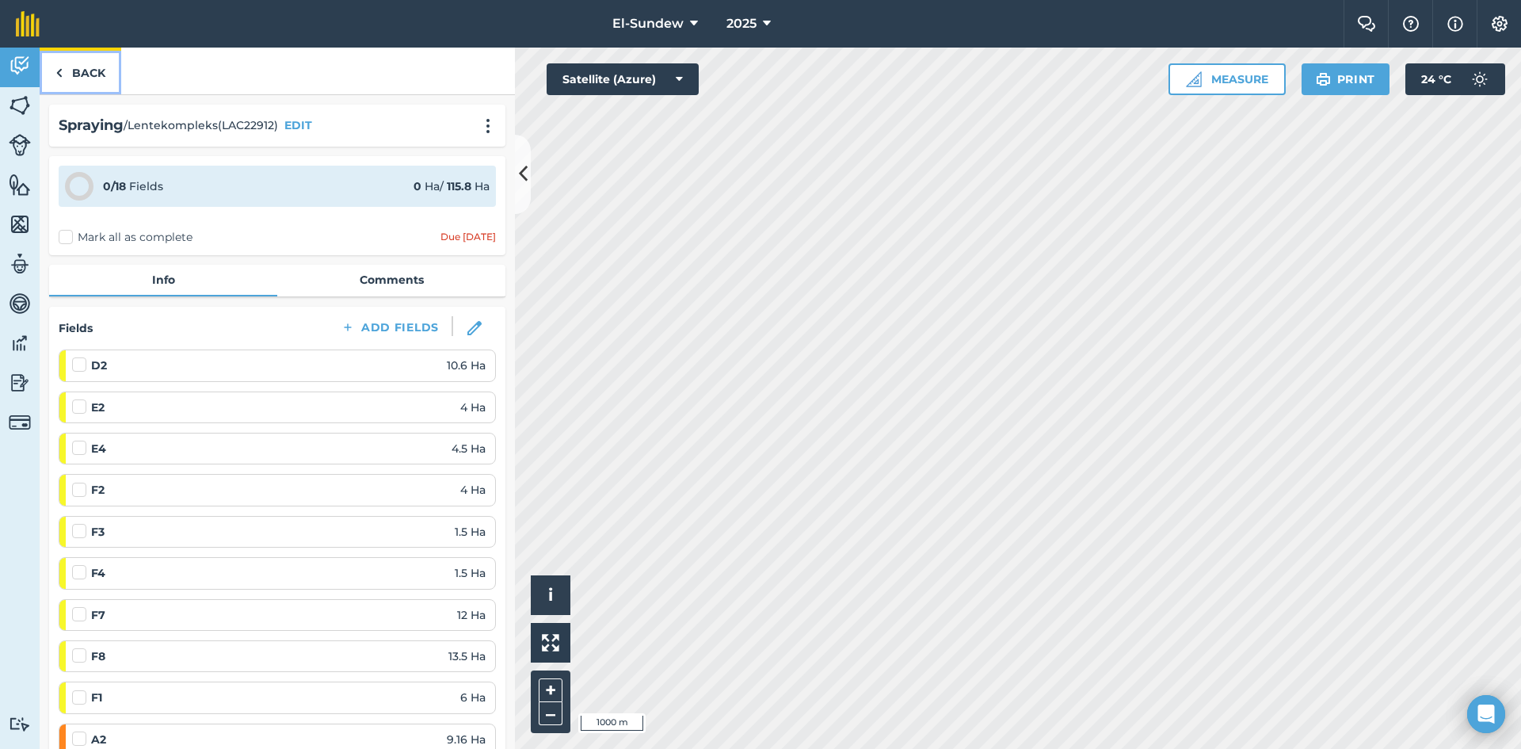
click at [82, 85] on link "Back" at bounding box center [81, 71] width 82 height 47
